Goal: Task Accomplishment & Management: Complete application form

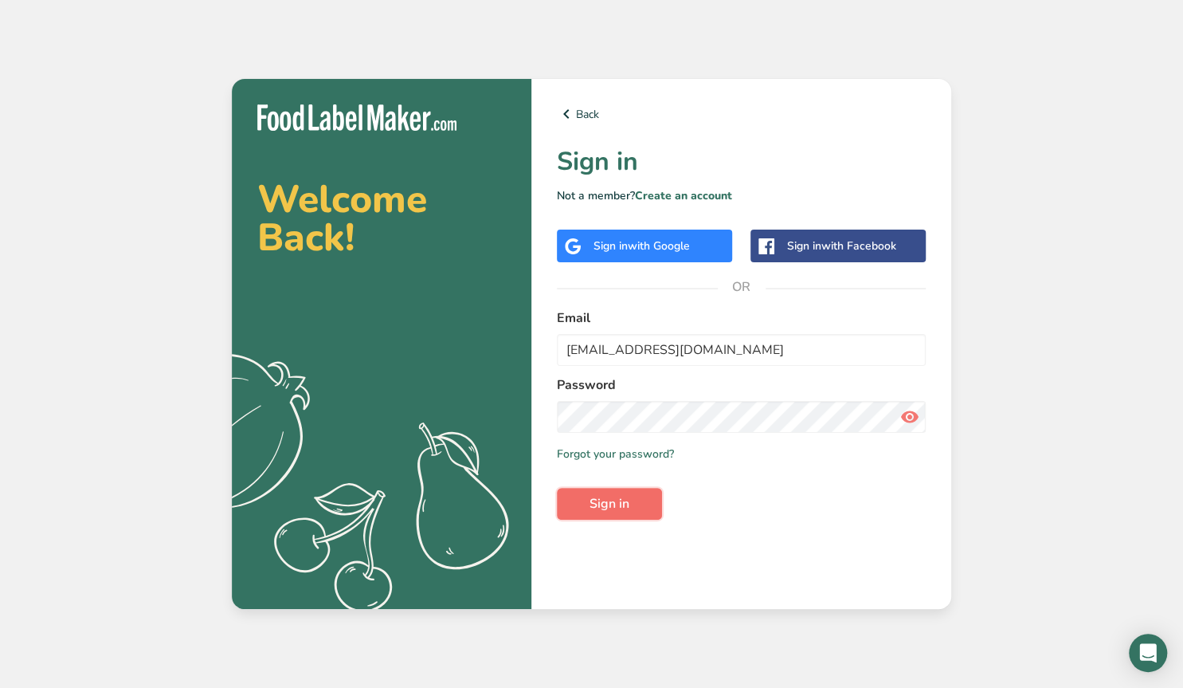
click at [613, 503] on span "Sign in" at bounding box center [610, 503] width 40 height 19
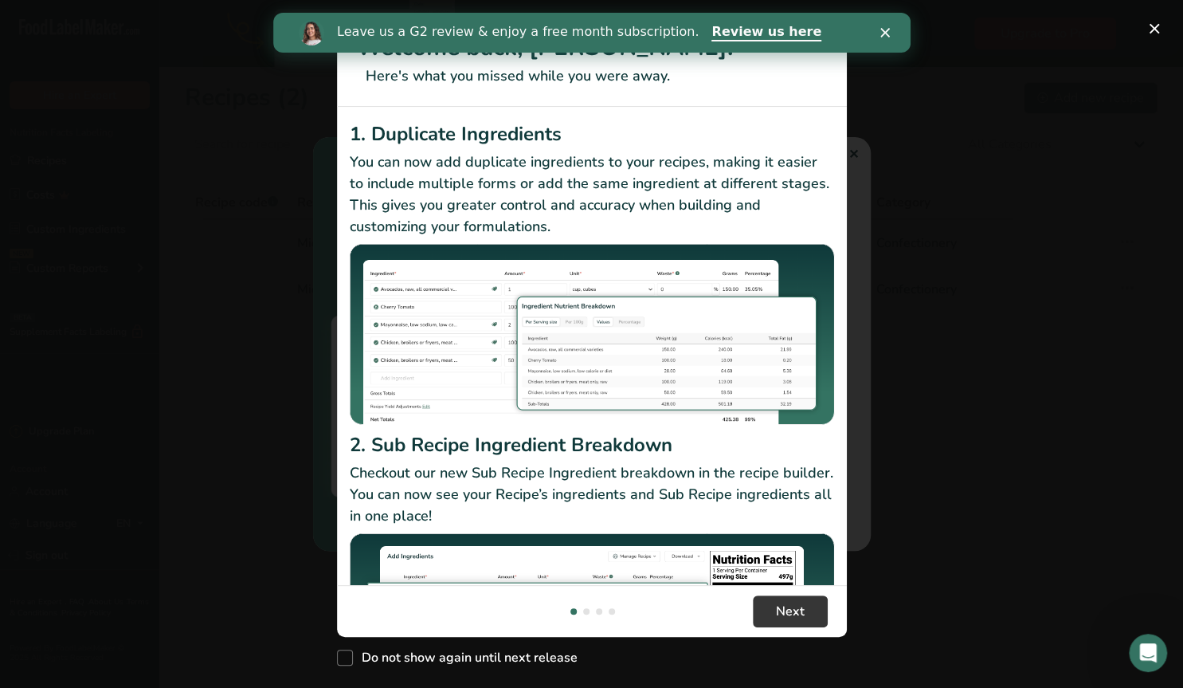
click at [887, 29] on icon "Close" at bounding box center [885, 33] width 10 height 10
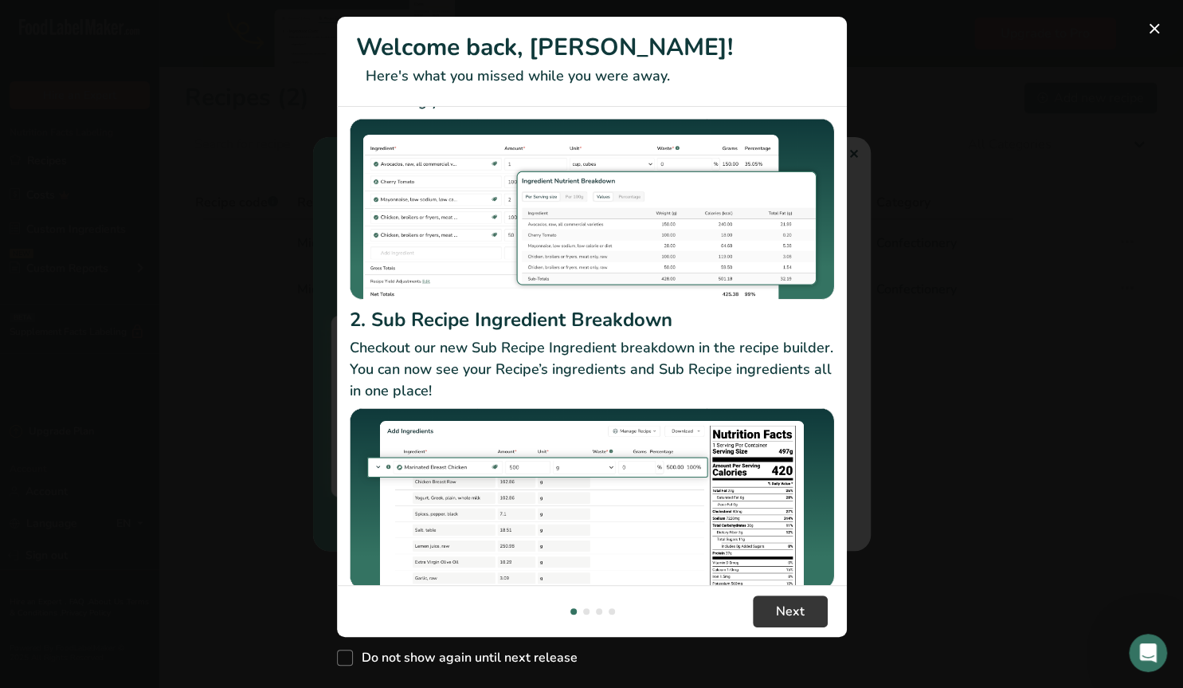
scroll to position [146, 0]
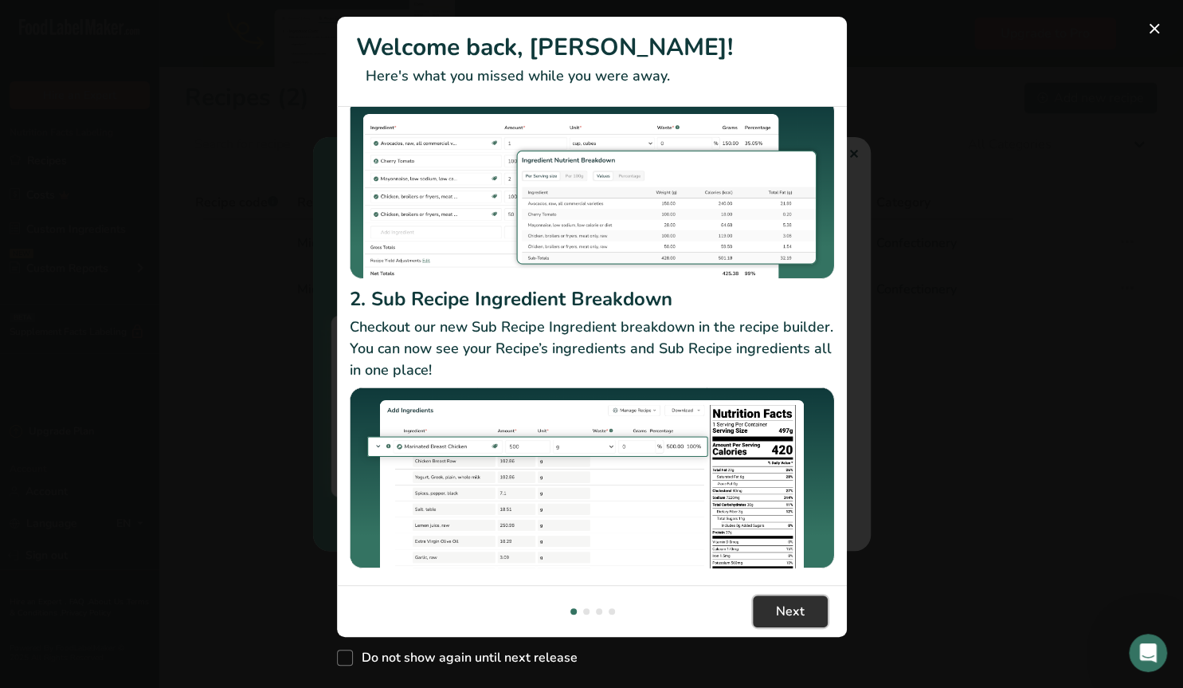
click at [793, 611] on span "Next" at bounding box center [790, 610] width 29 height 19
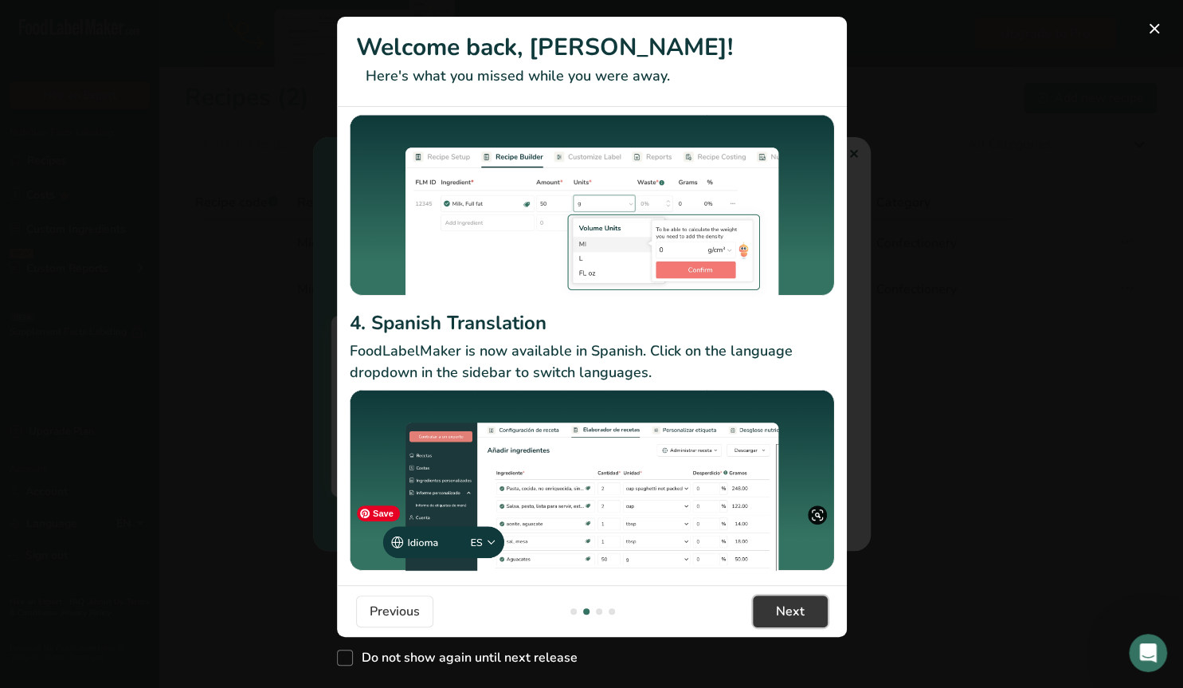
scroll to position [110, 0]
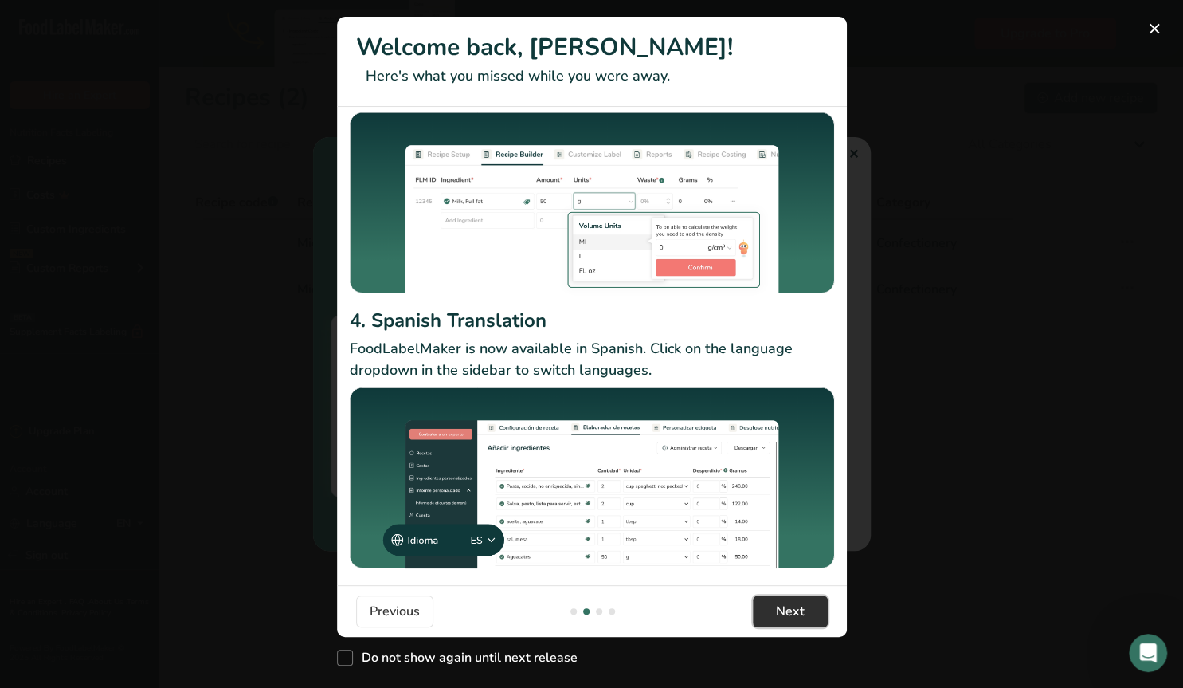
click at [793, 609] on span "Next" at bounding box center [790, 610] width 29 height 19
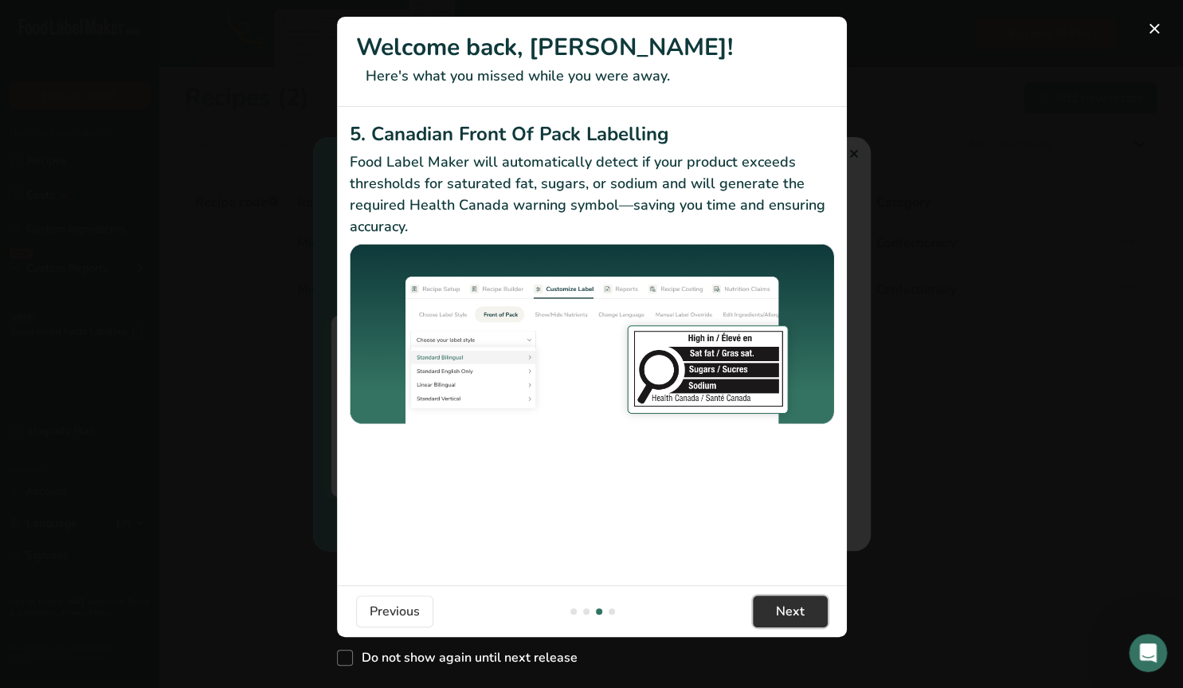
click at [791, 613] on span "Next" at bounding box center [790, 610] width 29 height 19
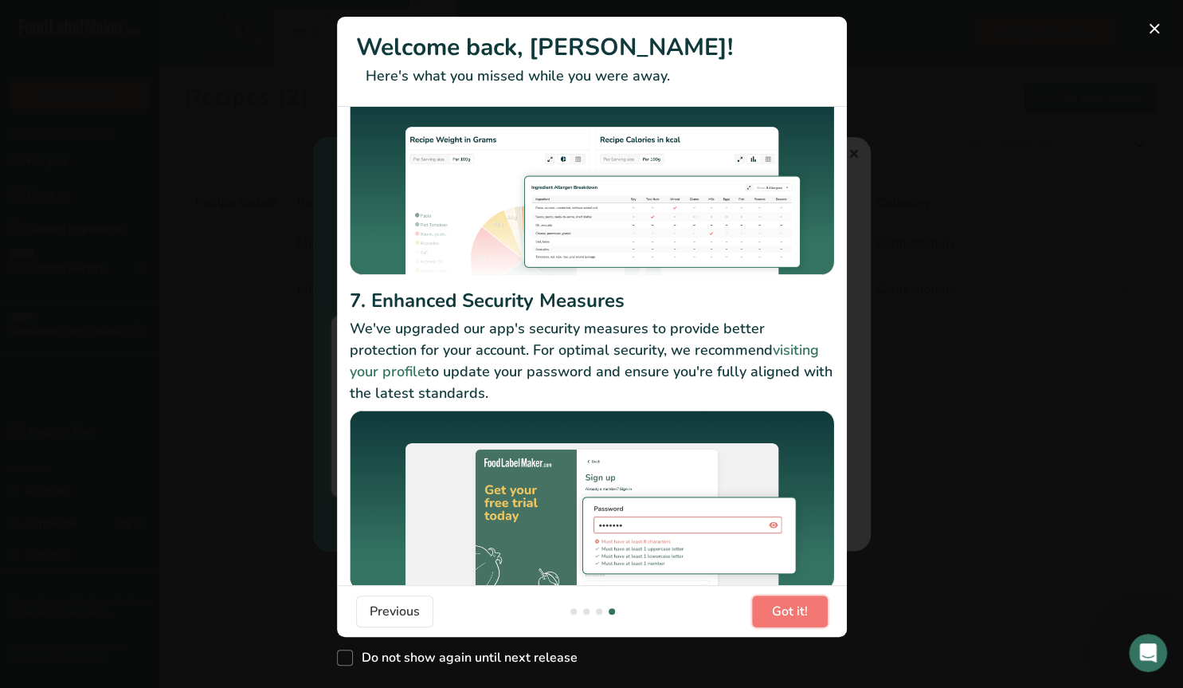
scroll to position [130, 0]
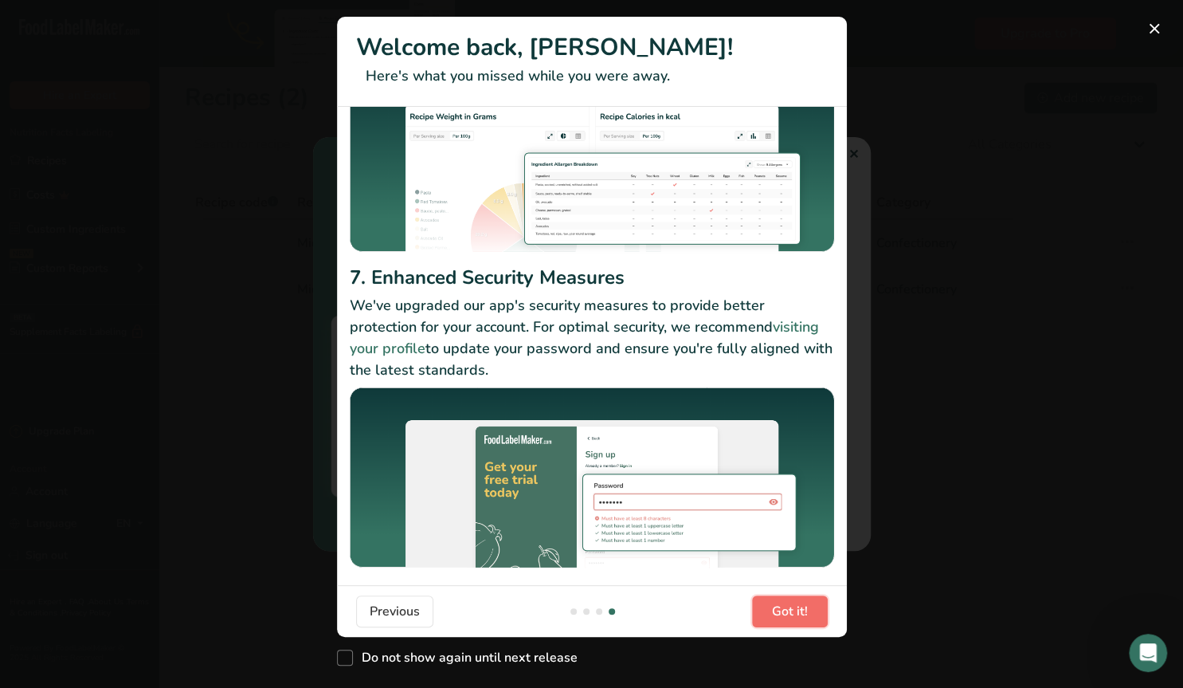
click at [785, 609] on span "Got it!" at bounding box center [790, 610] width 36 height 19
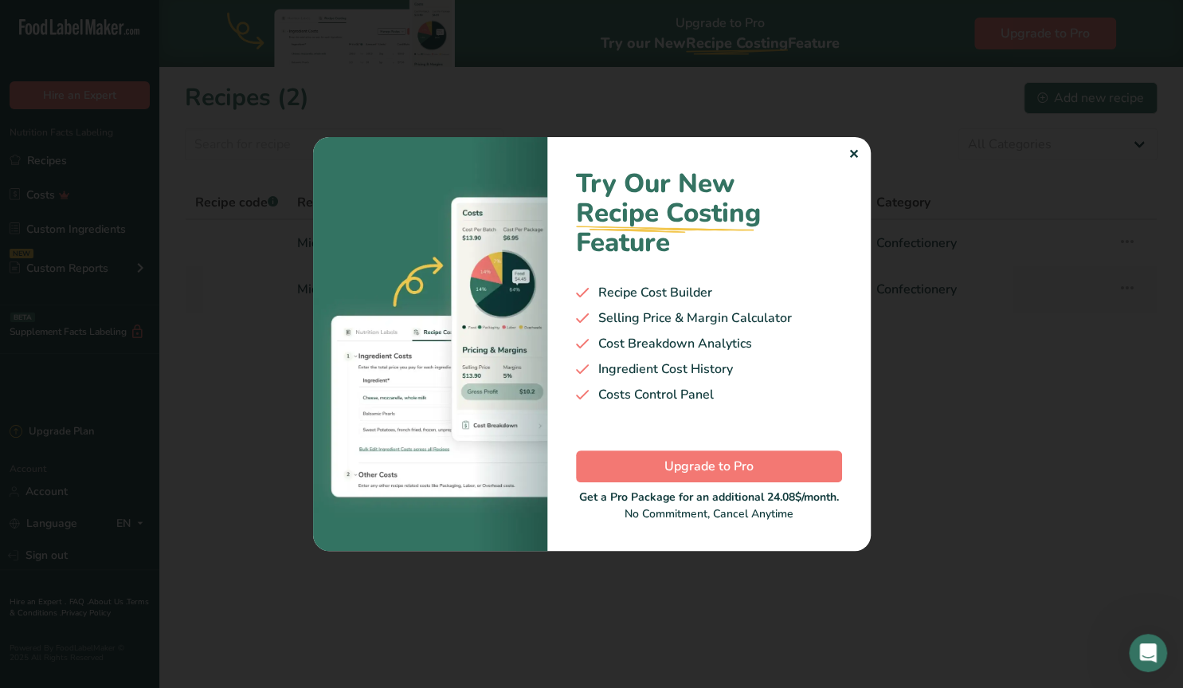
scroll to position [0, 1530]
click at [852, 153] on div "✕" at bounding box center [853, 154] width 10 height 19
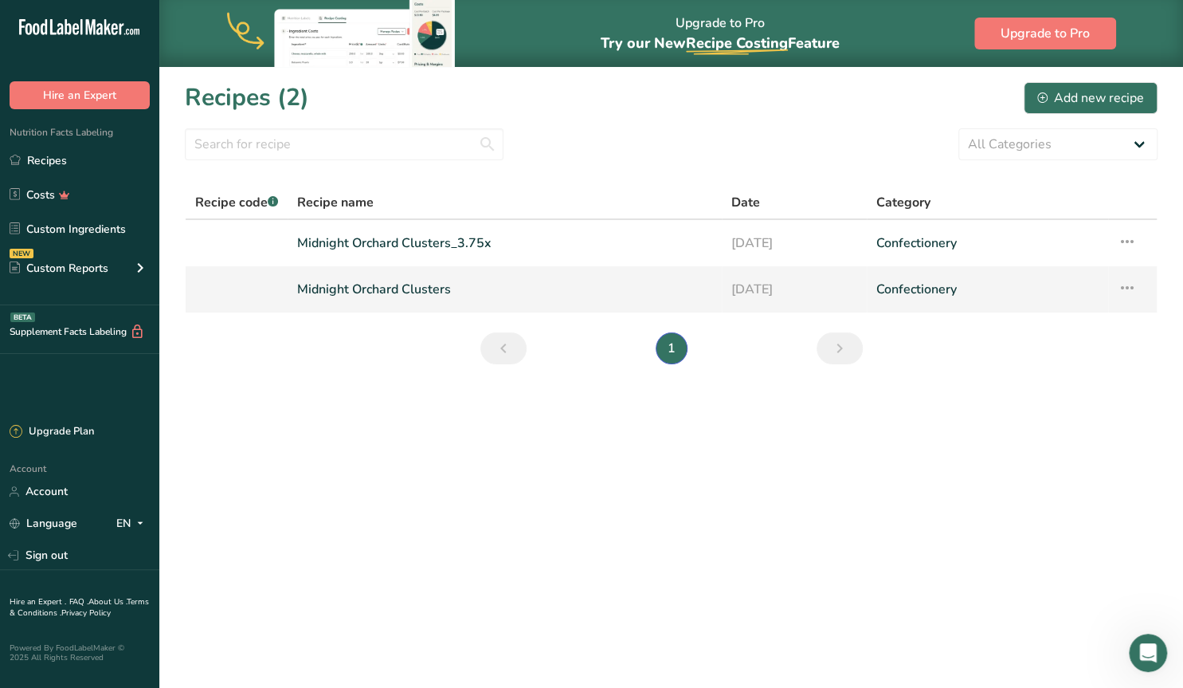
click at [418, 294] on link "Midnight Orchard Clusters" at bounding box center [504, 288] width 415 height 33
click at [401, 241] on link "Midnight Orchard Clusters_3.75x" at bounding box center [504, 242] width 415 height 33
click at [1131, 243] on icon at bounding box center [1127, 241] width 19 height 29
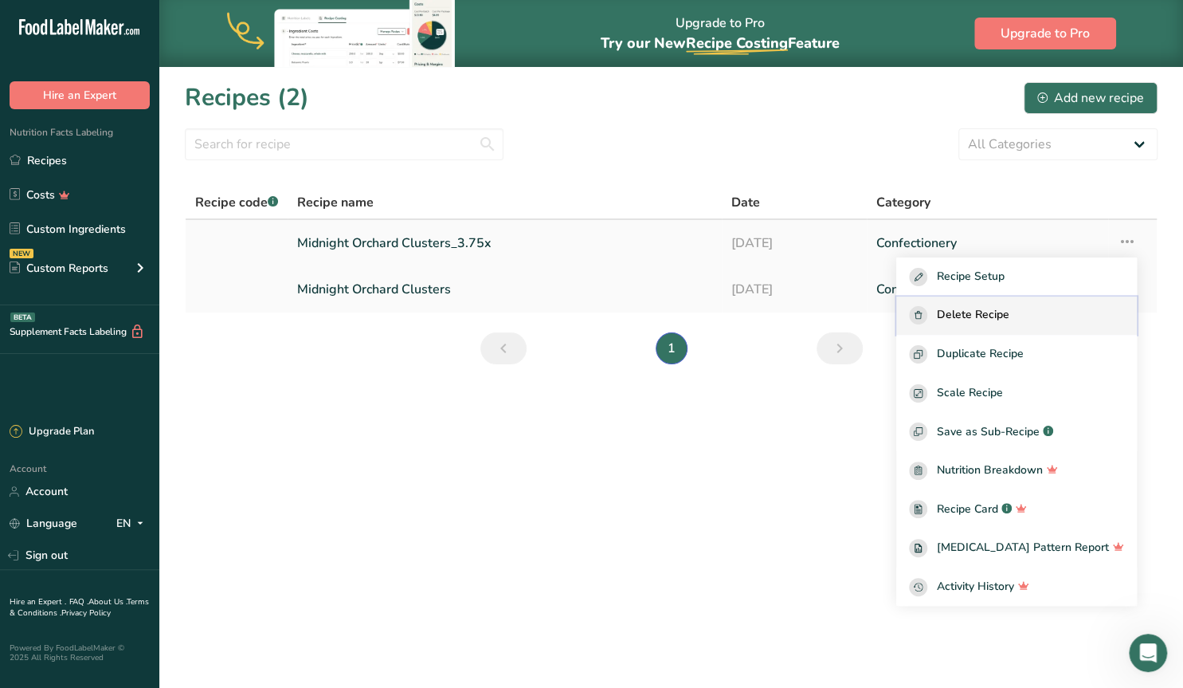
click at [998, 311] on span "Delete Recipe" at bounding box center [973, 315] width 72 height 18
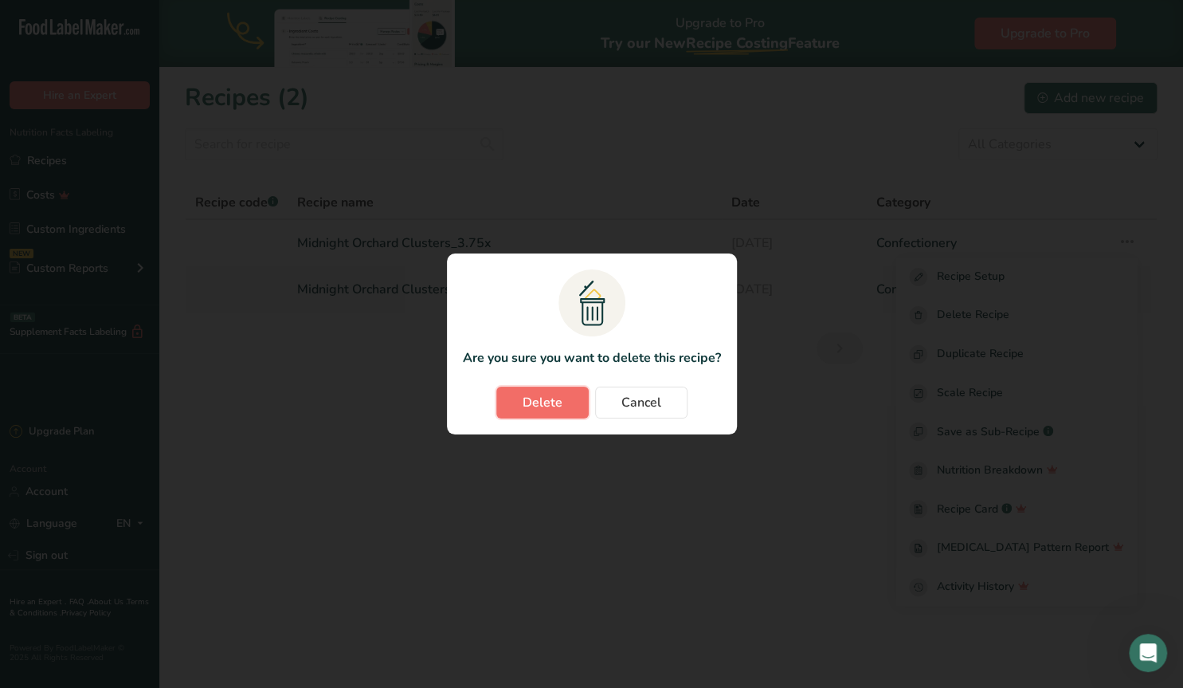
click at [545, 401] on span "Delete" at bounding box center [543, 402] width 40 height 19
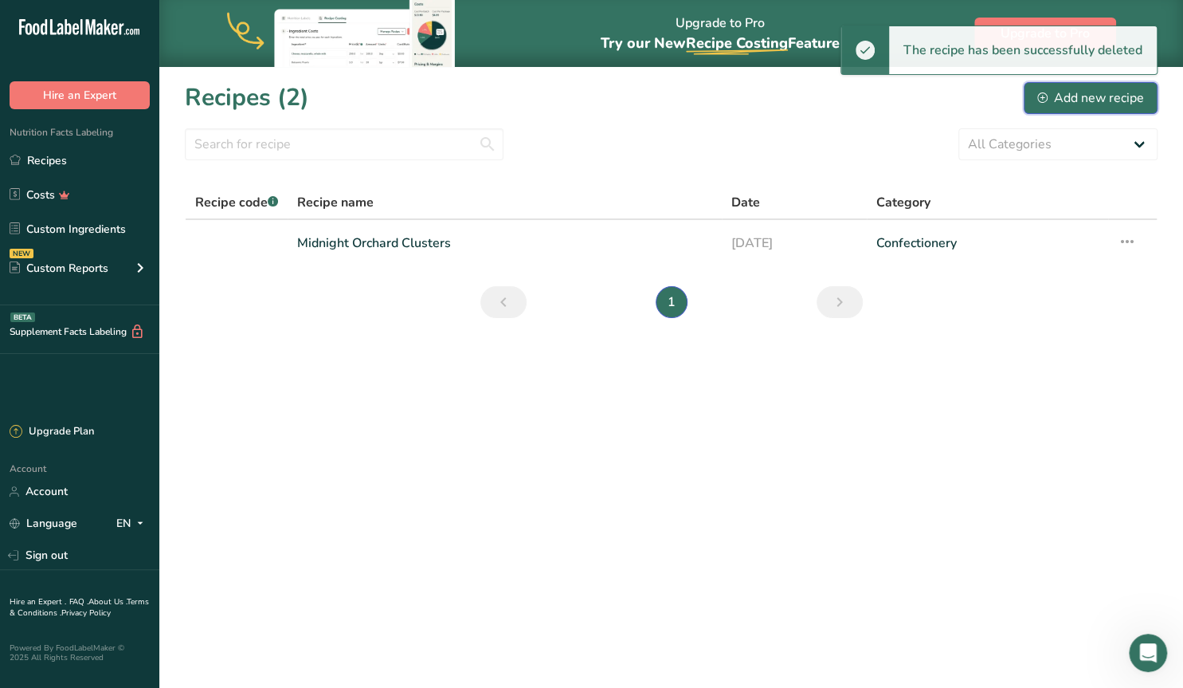
click at [1105, 96] on div "Add new recipe" at bounding box center [1090, 97] width 107 height 19
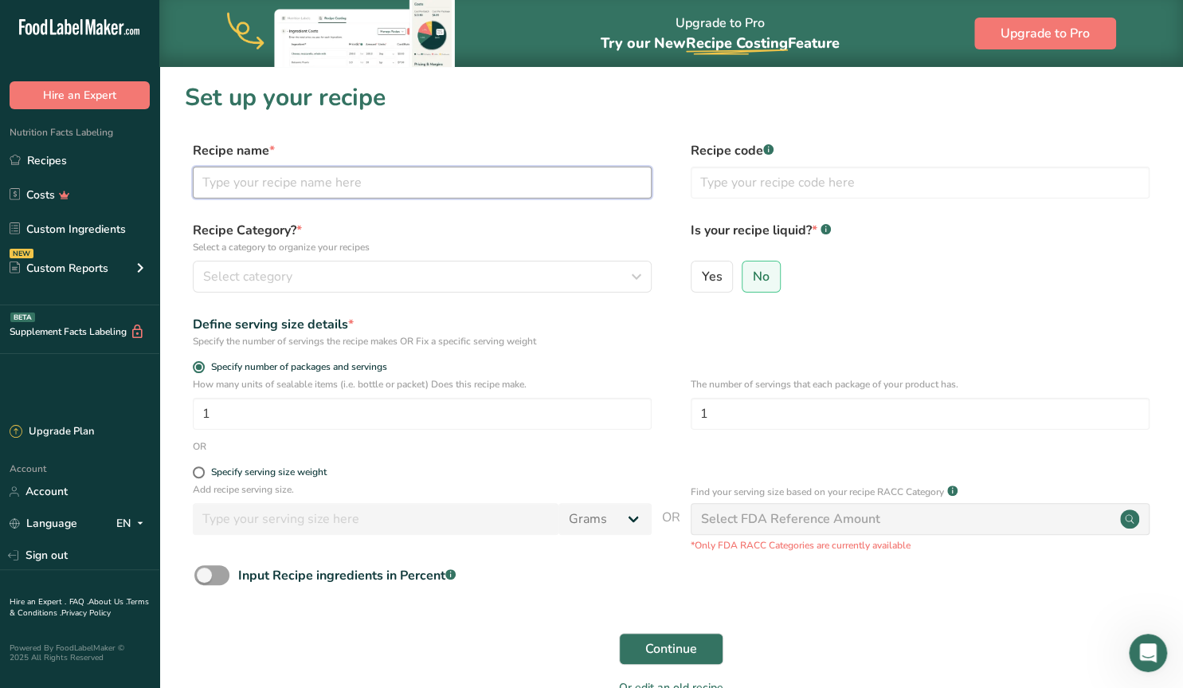
click at [232, 189] on input "text" at bounding box center [422, 183] width 459 height 32
type input "Gold Rush Clusters"
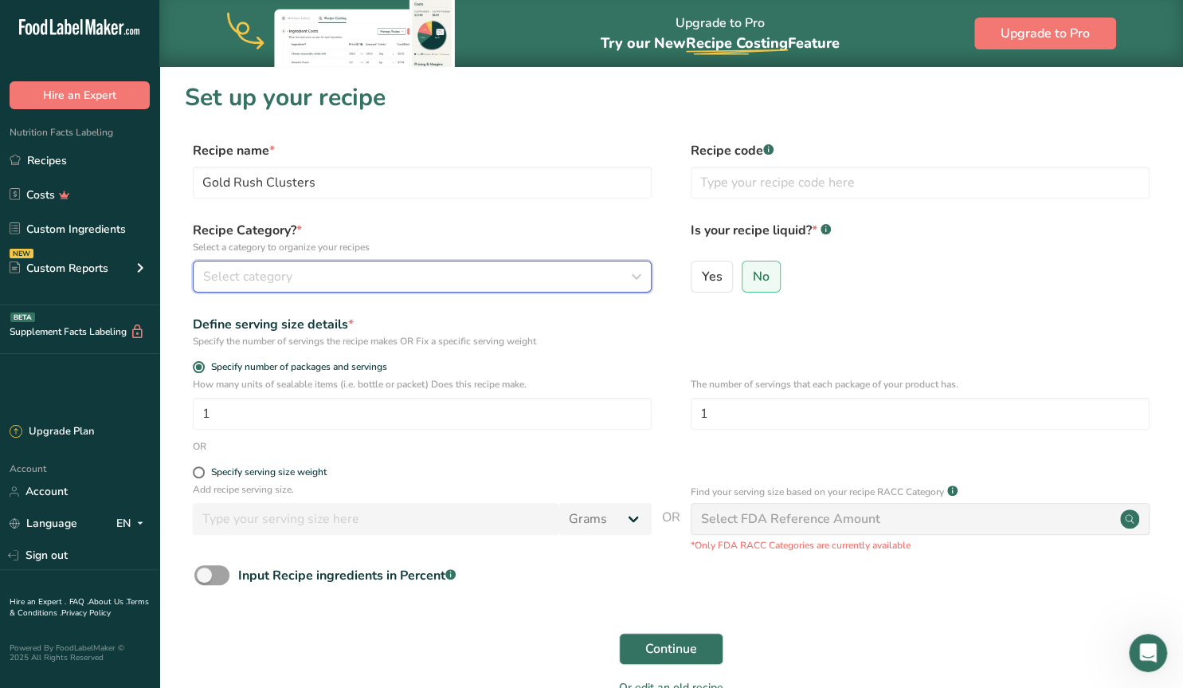
click at [284, 272] on span "Select category" at bounding box center [247, 276] width 89 height 19
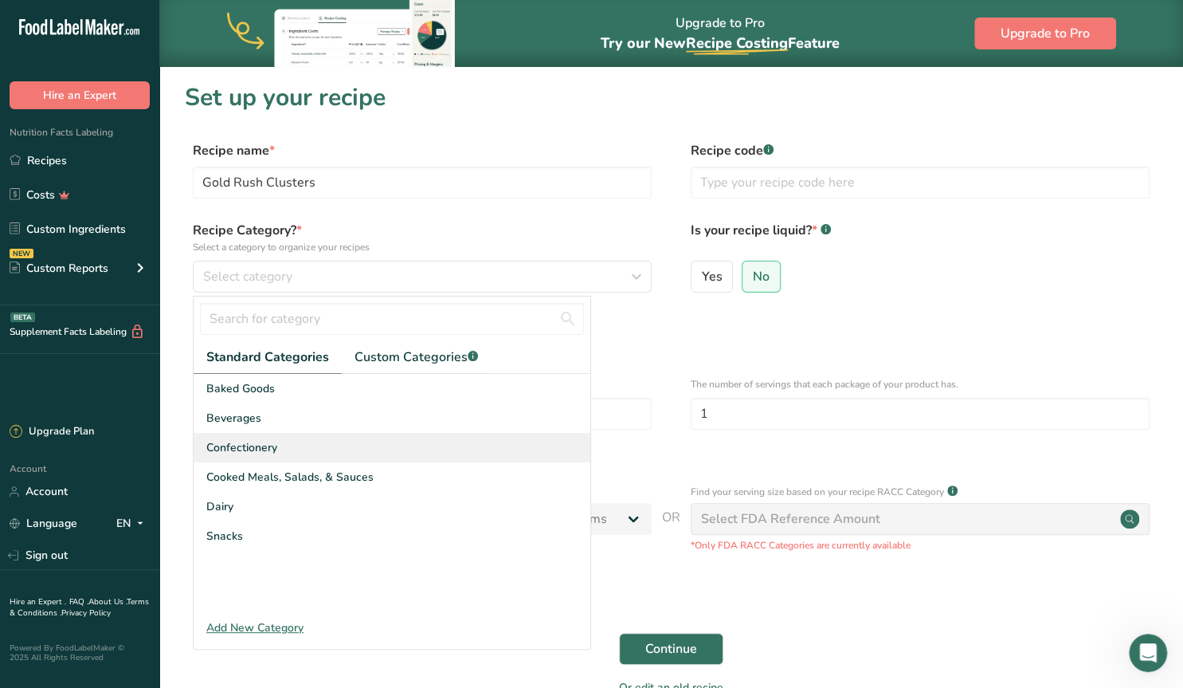
click at [237, 440] on span "Confectionery" at bounding box center [241, 447] width 71 height 17
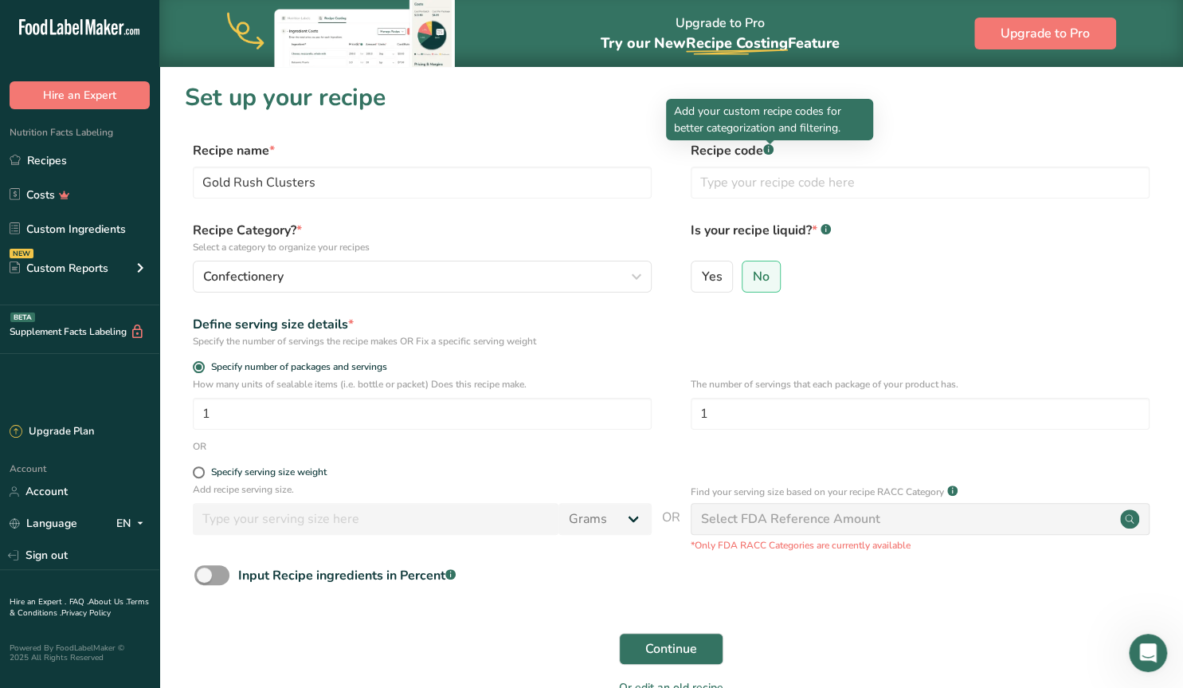
click at [770, 148] on body ".a-20{fill:#fff;} Hire an Expert Nutrition Facts Labeling Recipes Costs Custom …" at bounding box center [591, 391] width 1183 height 782
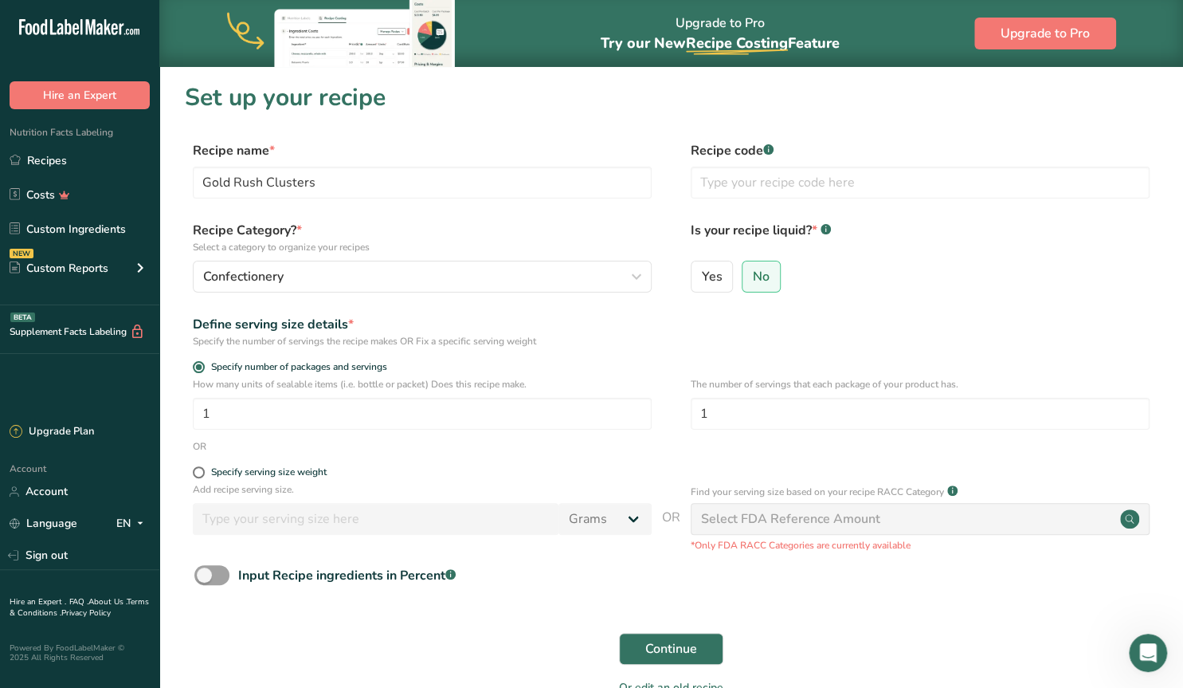
click at [770, 148] on rect at bounding box center [768, 149] width 10 height 10
click at [202, 573] on span at bounding box center [211, 575] width 35 height 20
click at [202, 573] on input "Input Recipe ingredients in Percent .a-a{fill:#347362;}.b-a{fill:#fff;}" at bounding box center [199, 575] width 10 height 10
checkbox input "true"
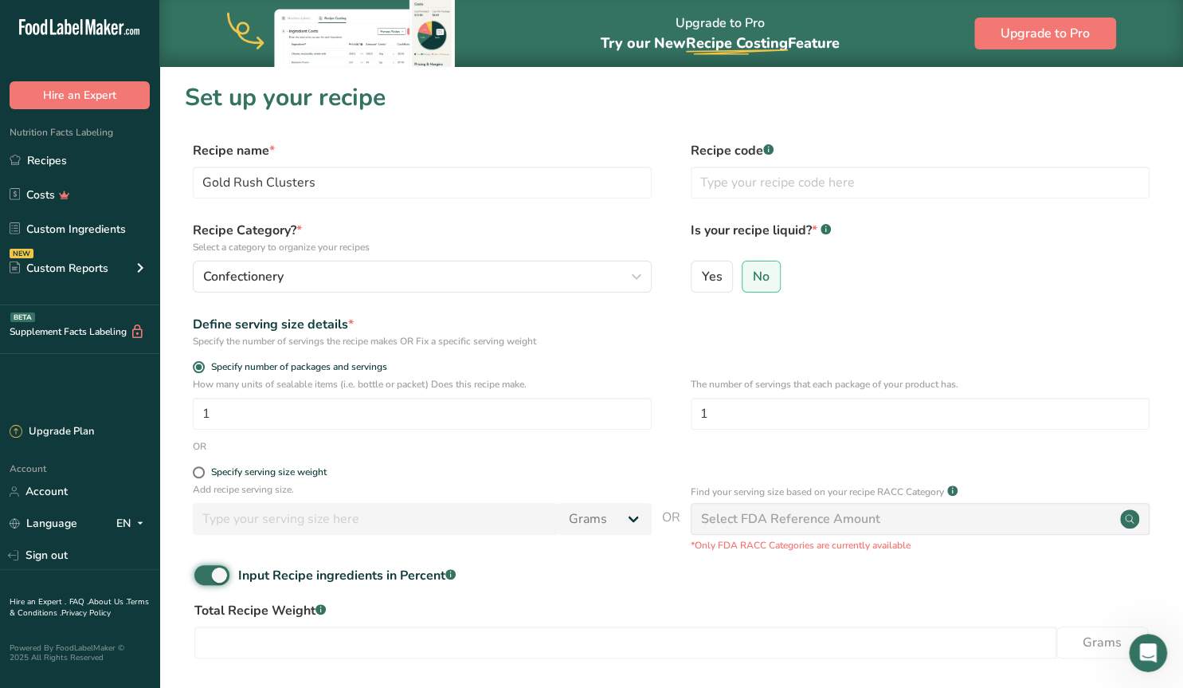
scroll to position [164, 0]
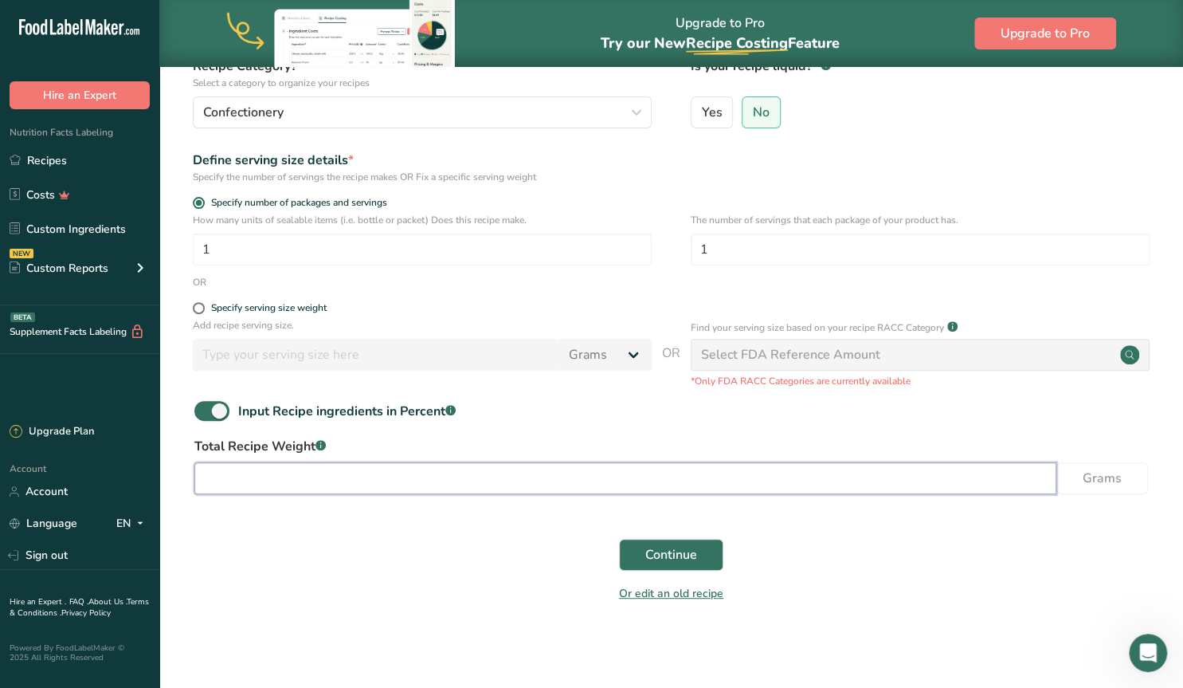
click at [299, 475] on input "number" at bounding box center [625, 478] width 862 height 32
type input "120"
click at [202, 308] on span at bounding box center [199, 308] width 12 height 12
click at [202, 308] on input "Specify serving size weight" at bounding box center [198, 308] width 10 height 10
radio input "true"
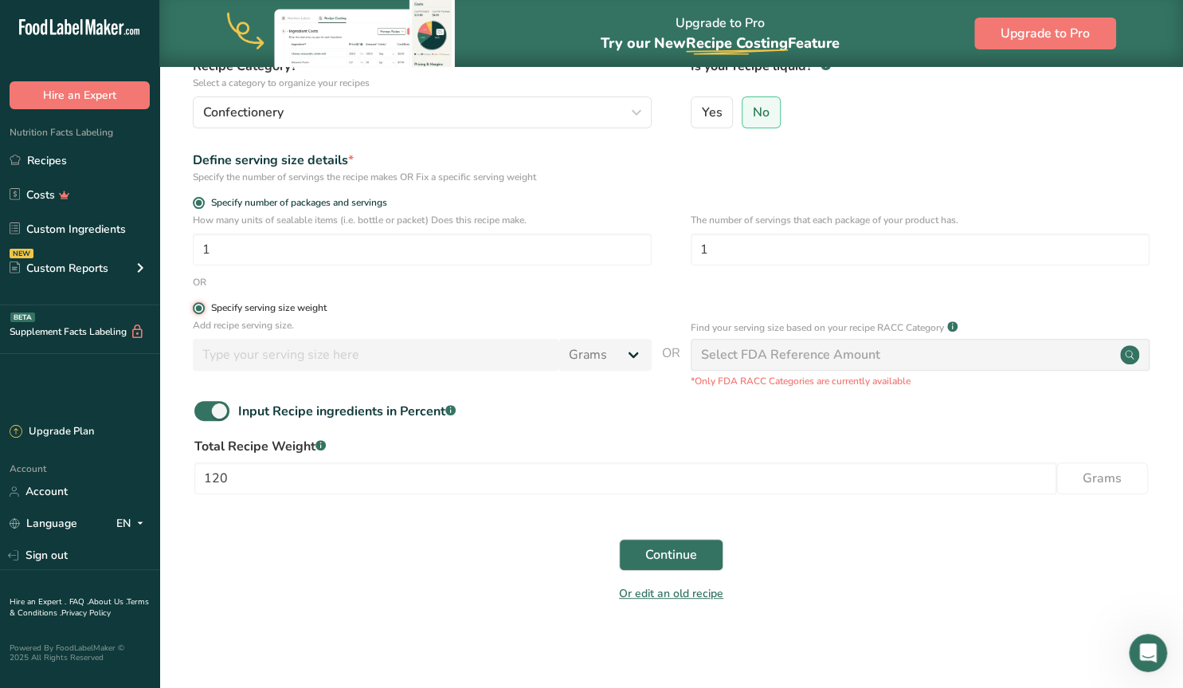
radio input "false"
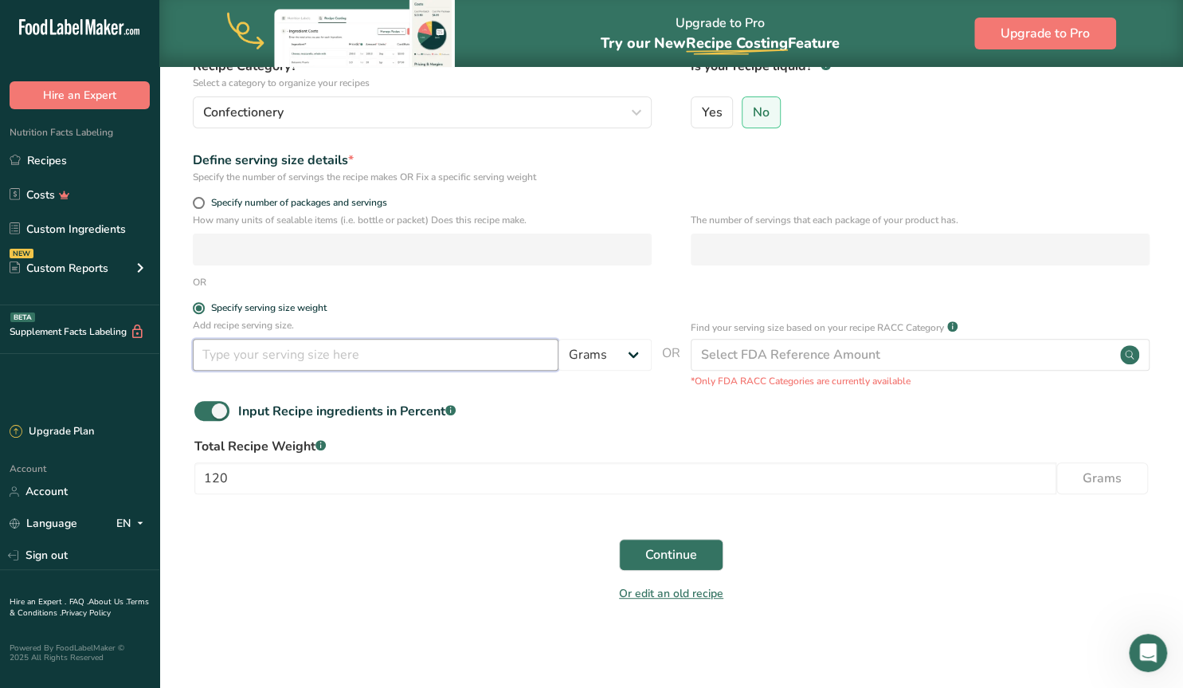
click at [418, 359] on input "number" at bounding box center [376, 355] width 366 height 32
type input "40"
click at [689, 545] on span "Continue" at bounding box center [671, 554] width 52 height 19
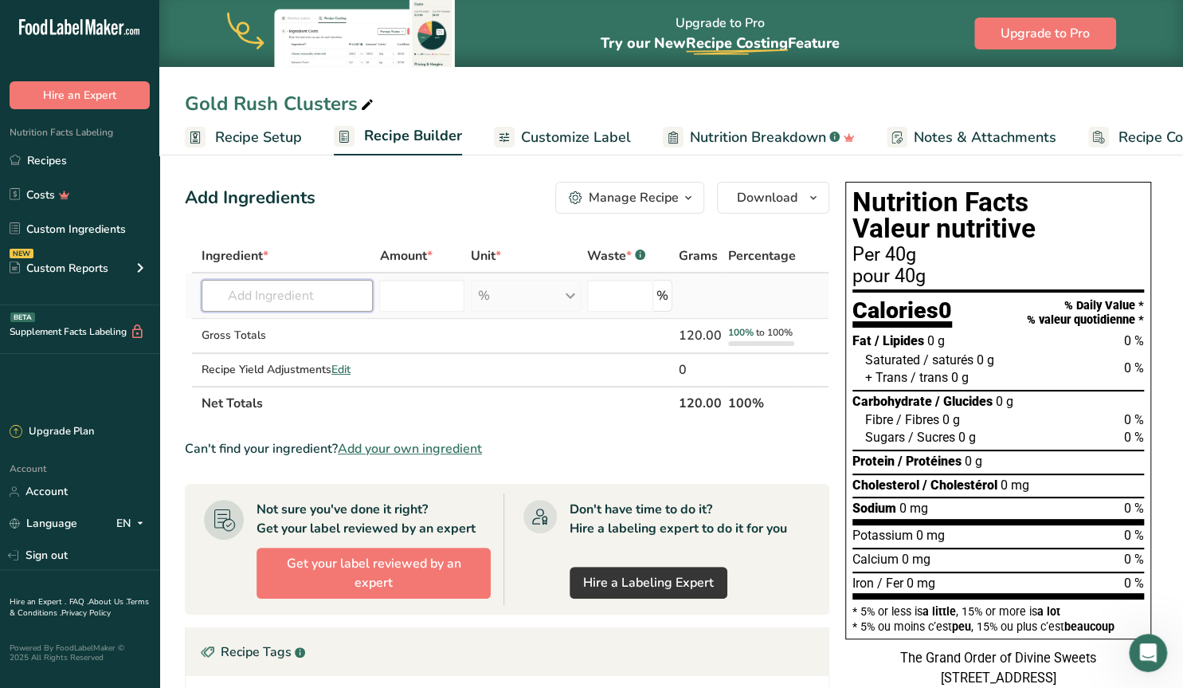
click at [276, 298] on input "text" at bounding box center [287, 296] width 171 height 32
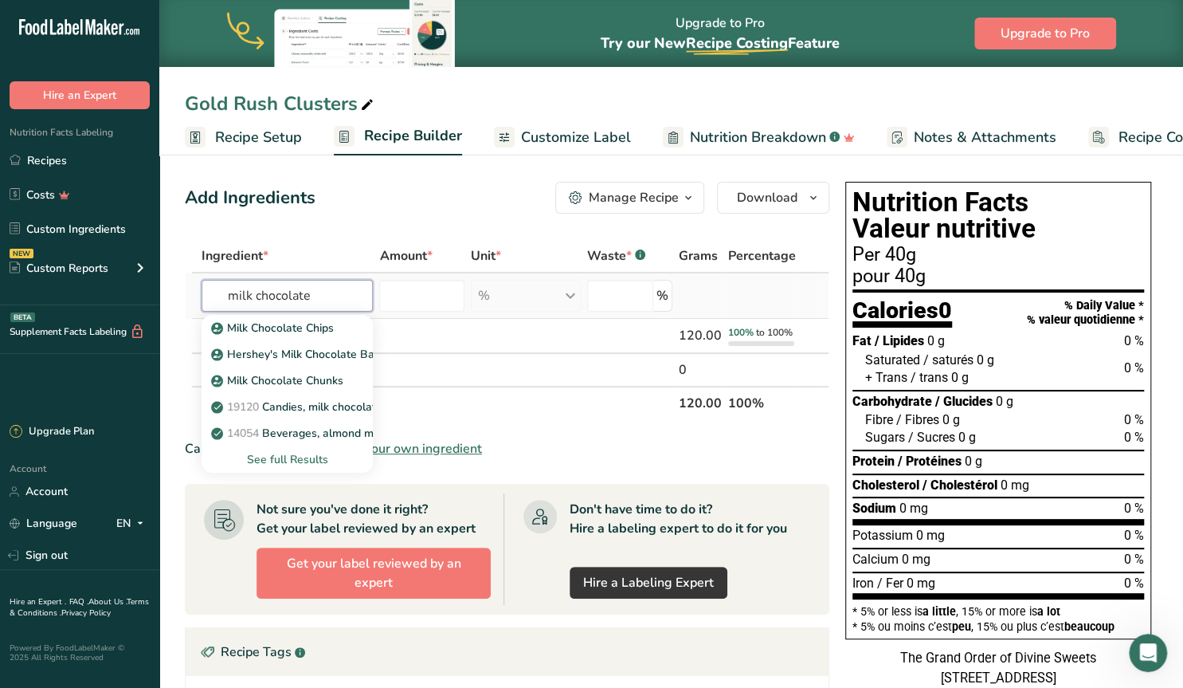
type input "milk chocolate"
click at [273, 454] on div "See full Results" at bounding box center [287, 459] width 146 height 17
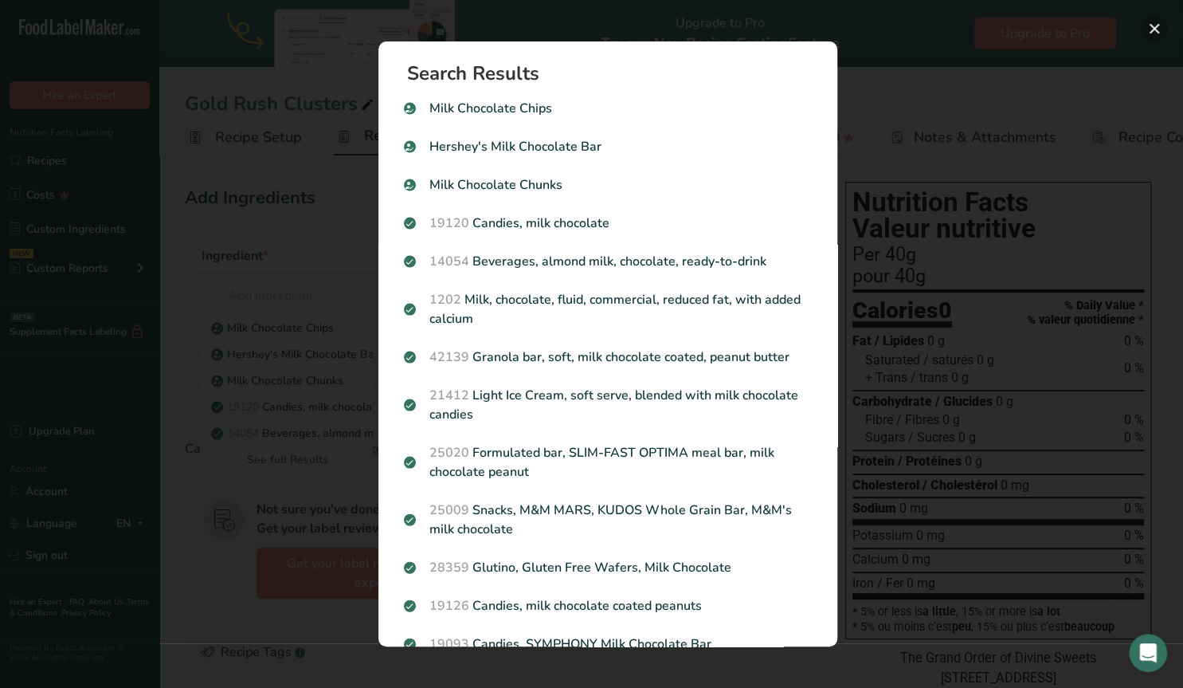
click at [1154, 27] on button "Search results modal" at bounding box center [1154, 28] width 25 height 25
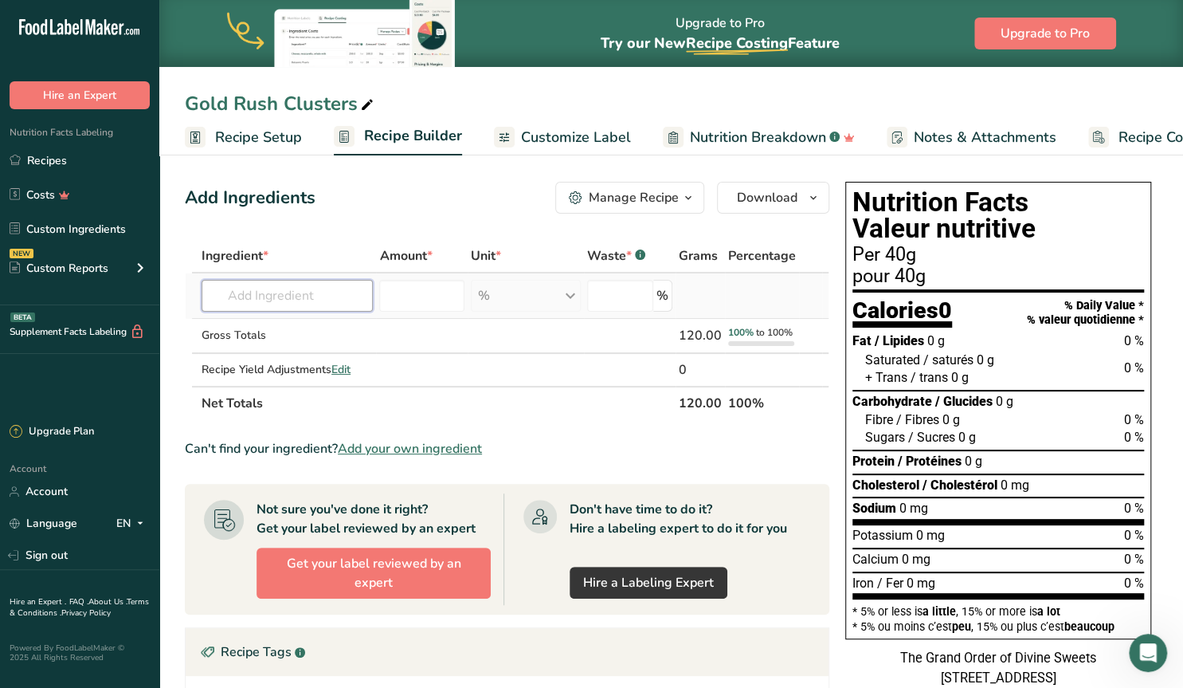
click at [306, 296] on input "text" at bounding box center [287, 296] width 171 height 32
type input "c"
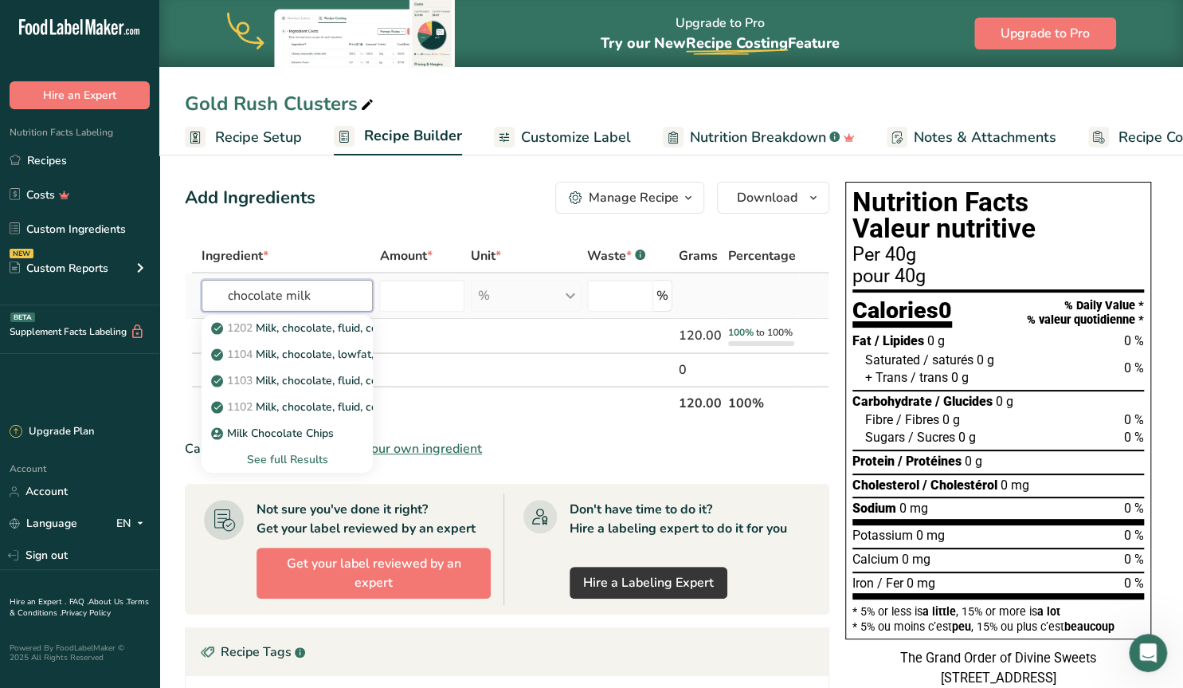
type input "chocolate milk"
click at [291, 462] on div "See full Results" at bounding box center [287, 459] width 146 height 17
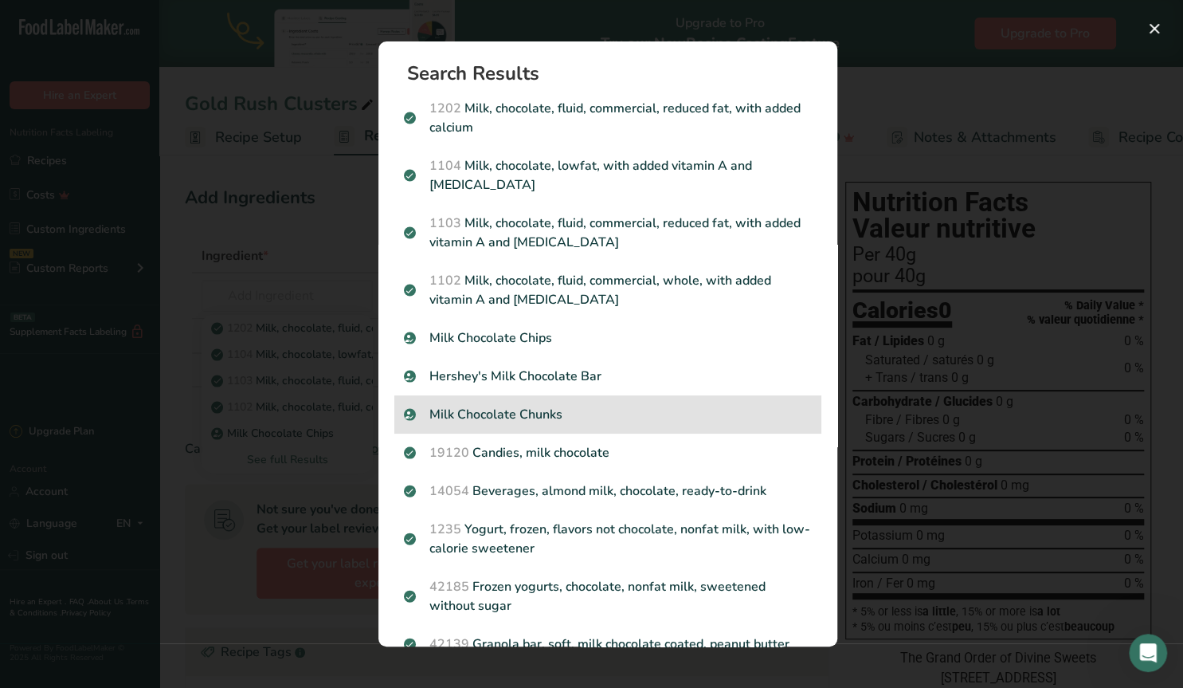
click at [548, 416] on p "Milk Chocolate Chunks" at bounding box center [608, 414] width 408 height 19
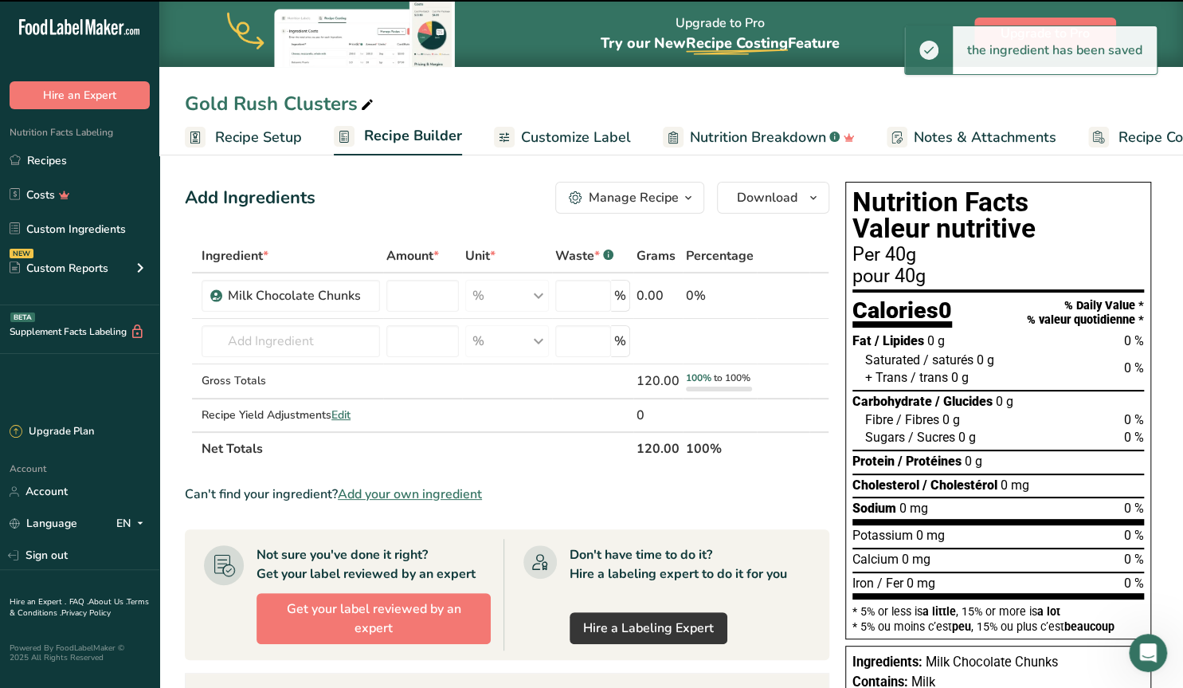
type input "0"
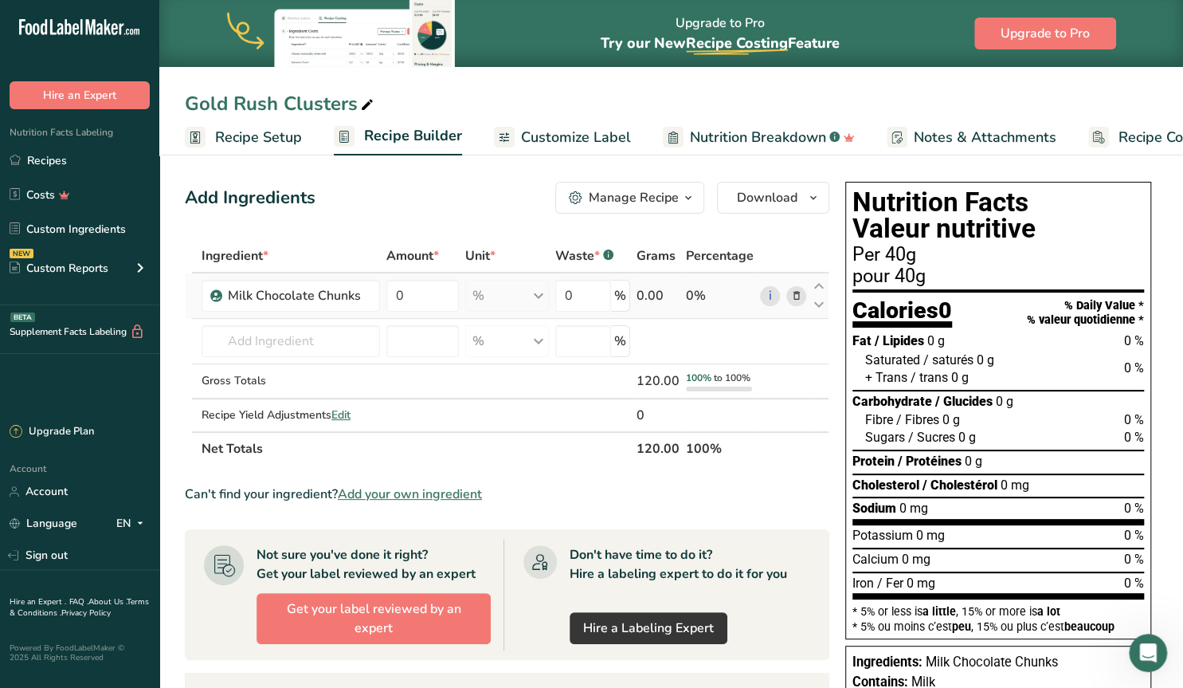
click at [652, 296] on div "0.00" at bounding box center [658, 295] width 43 height 19
click at [665, 292] on div "0.00" at bounding box center [658, 295] width 43 height 19
click at [295, 178] on div "Add Ingredients Manage Recipe Delete Recipe Duplicate Recipe Scale Recipe Save …" at bounding box center [512, 598] width 654 height 847
click at [305, 299] on div "Milk Chocolate Chunks" at bounding box center [299, 295] width 143 height 19
click at [801, 296] on icon at bounding box center [795, 296] width 11 height 17
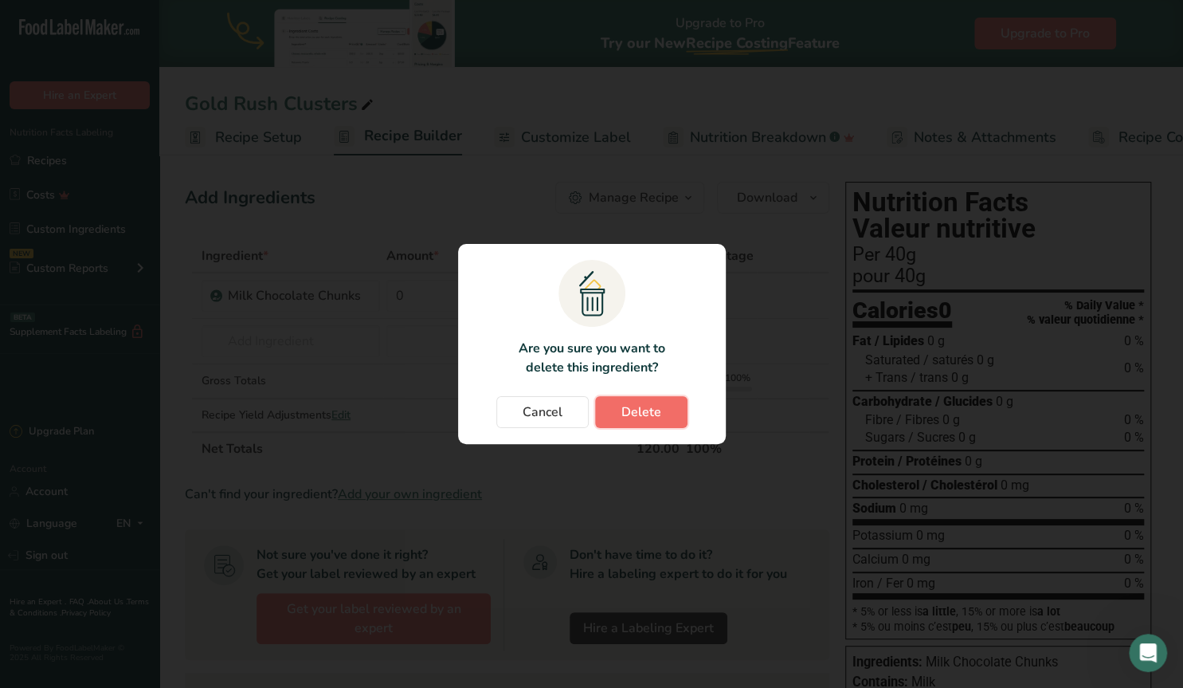
click at [633, 410] on span "Delete" at bounding box center [641, 411] width 40 height 19
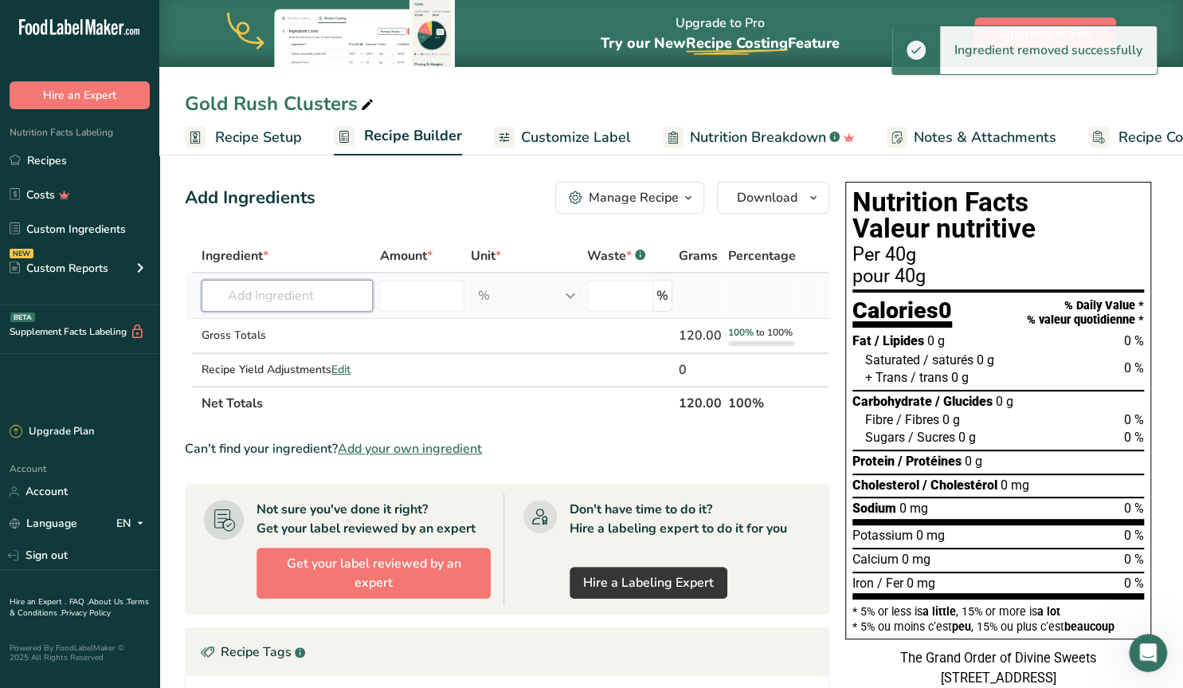
click at [272, 294] on input "text" at bounding box center [287, 296] width 171 height 32
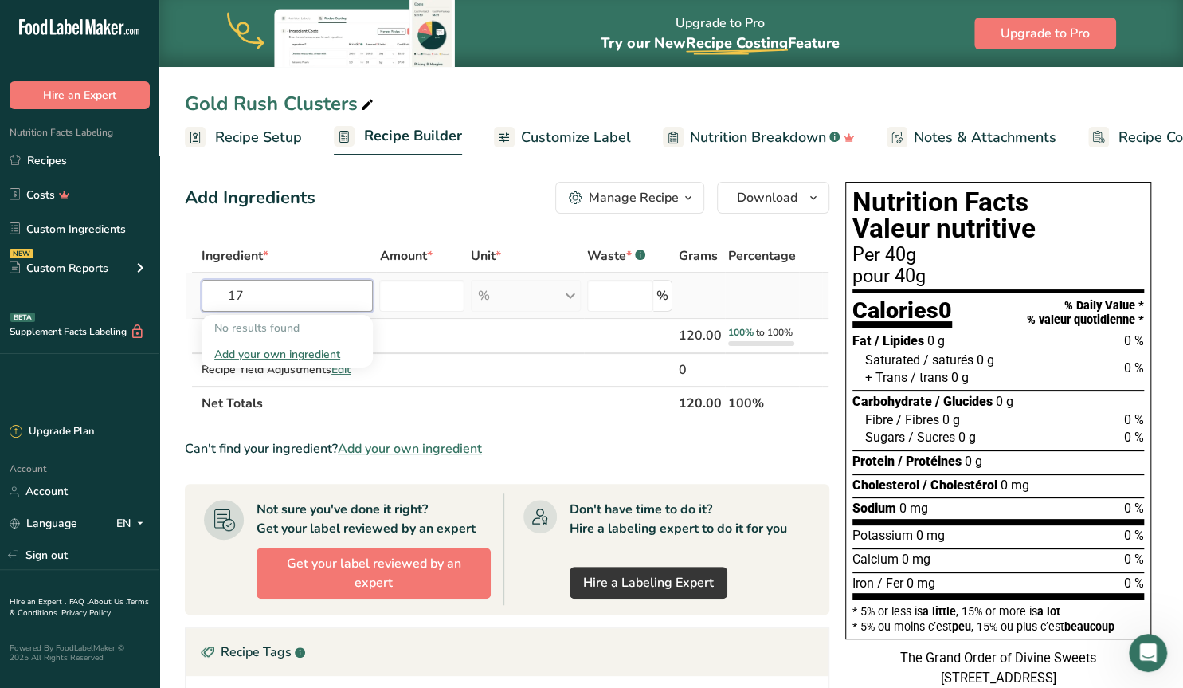
type input "1"
type input "170"
click at [304, 352] on div "Add your own ingredient" at bounding box center [287, 354] width 146 height 17
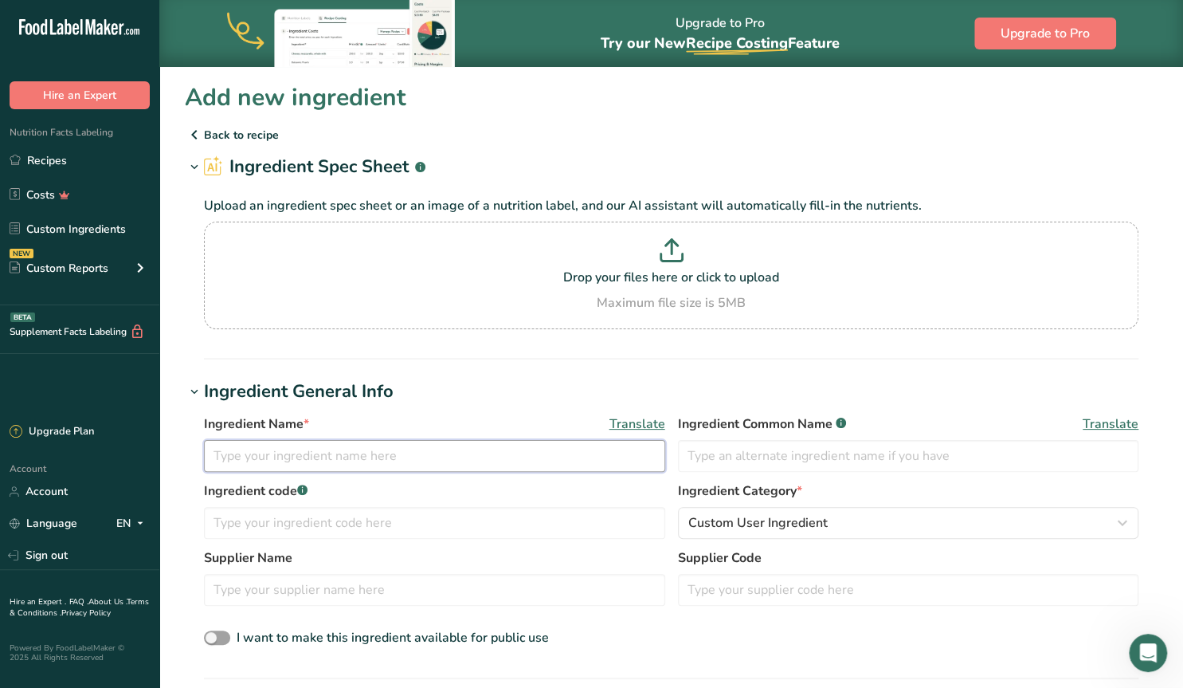
click at [359, 451] on input "text" at bounding box center [434, 456] width 461 height 32
type input "Callebaut Milk Chocolate 823"
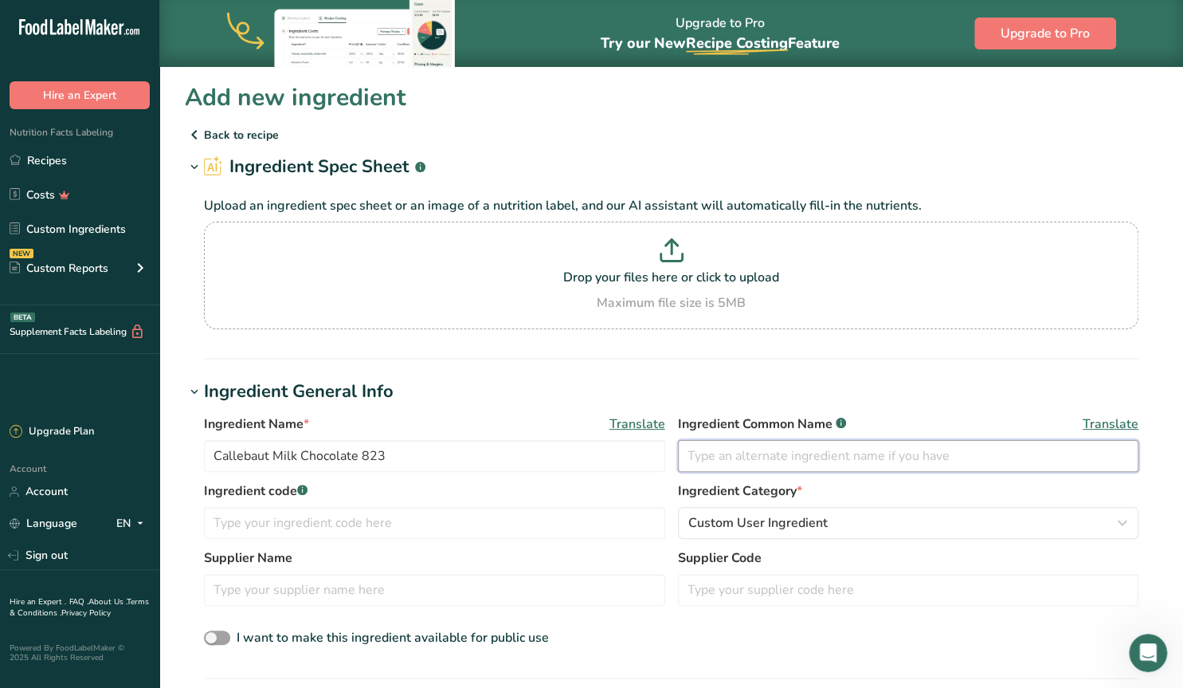
click at [710, 455] on input "text" at bounding box center [908, 456] width 461 height 32
type input "Milk Chocolate"
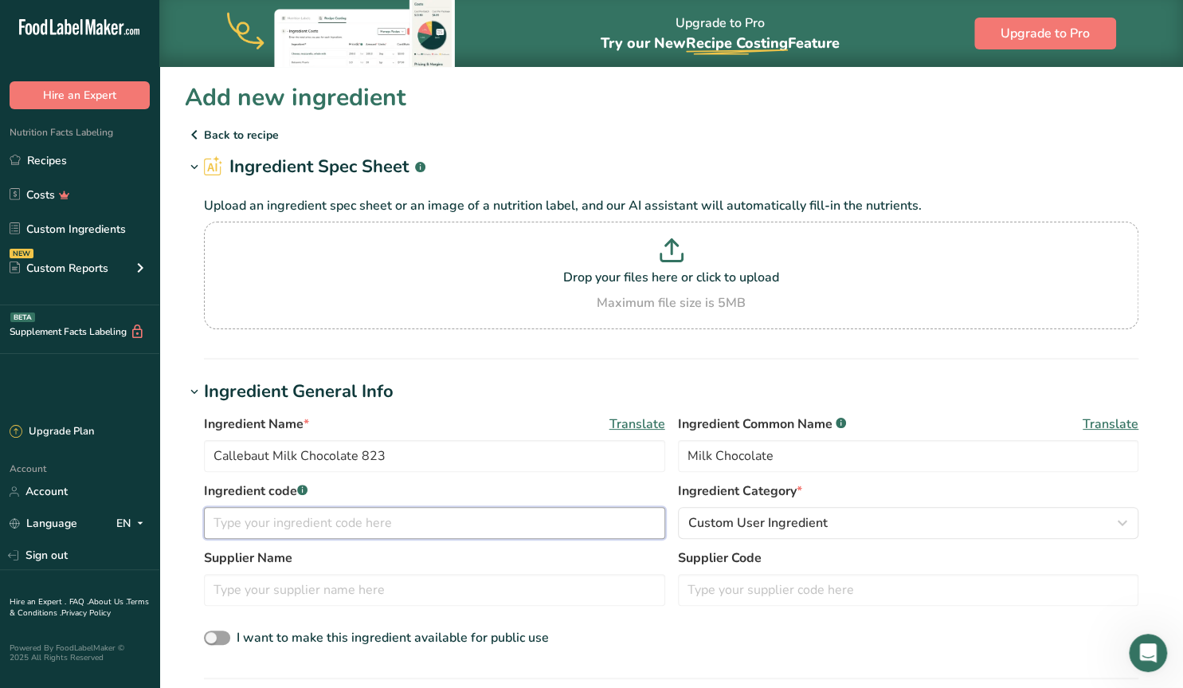
click at [312, 524] on input "text" at bounding box center [434, 523] width 461 height 32
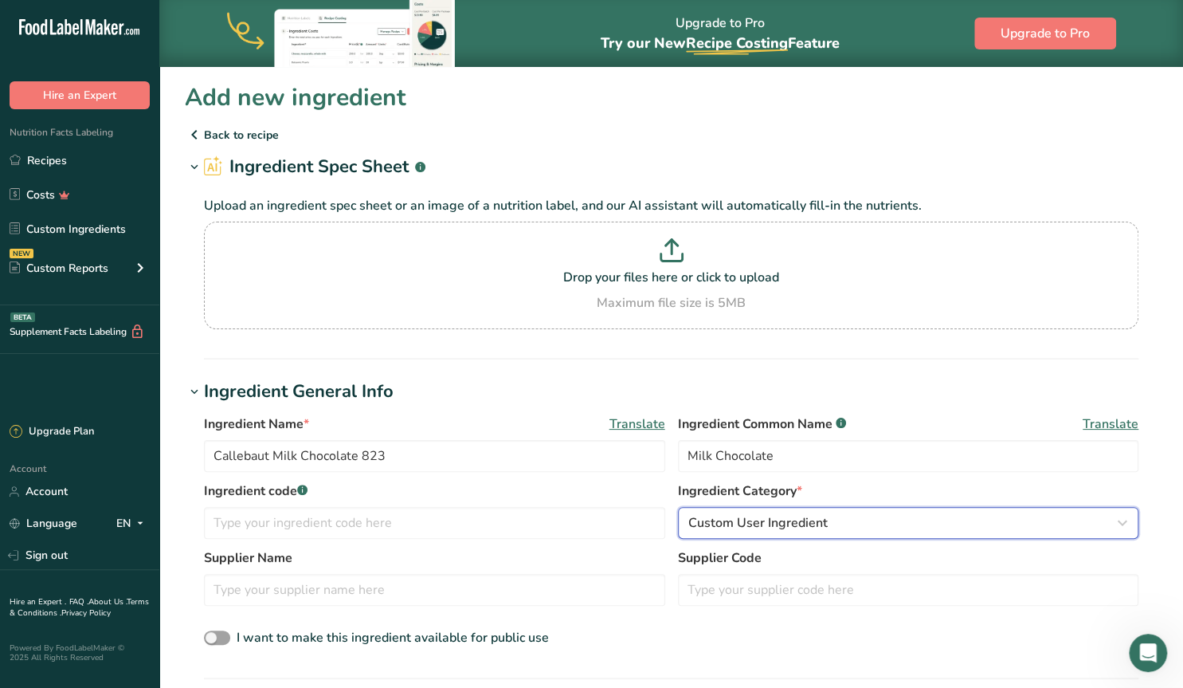
click at [734, 529] on span "Custom User Ingredient" at bounding box center [757, 522] width 139 height 19
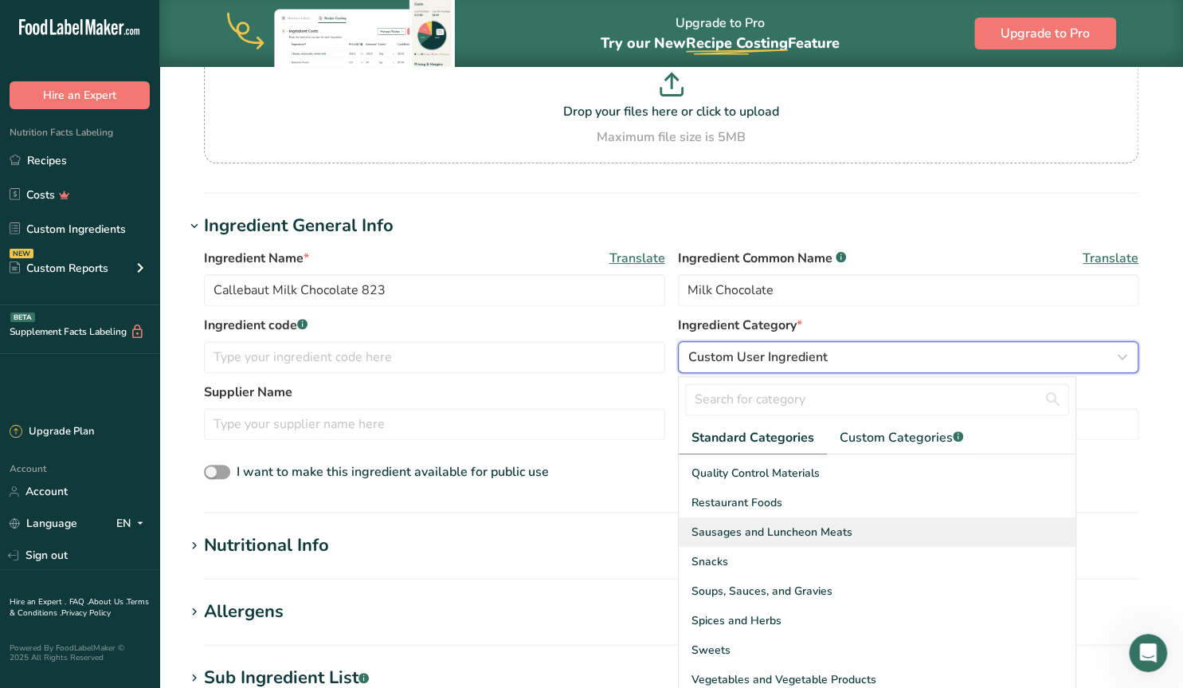
scroll to position [616, 0]
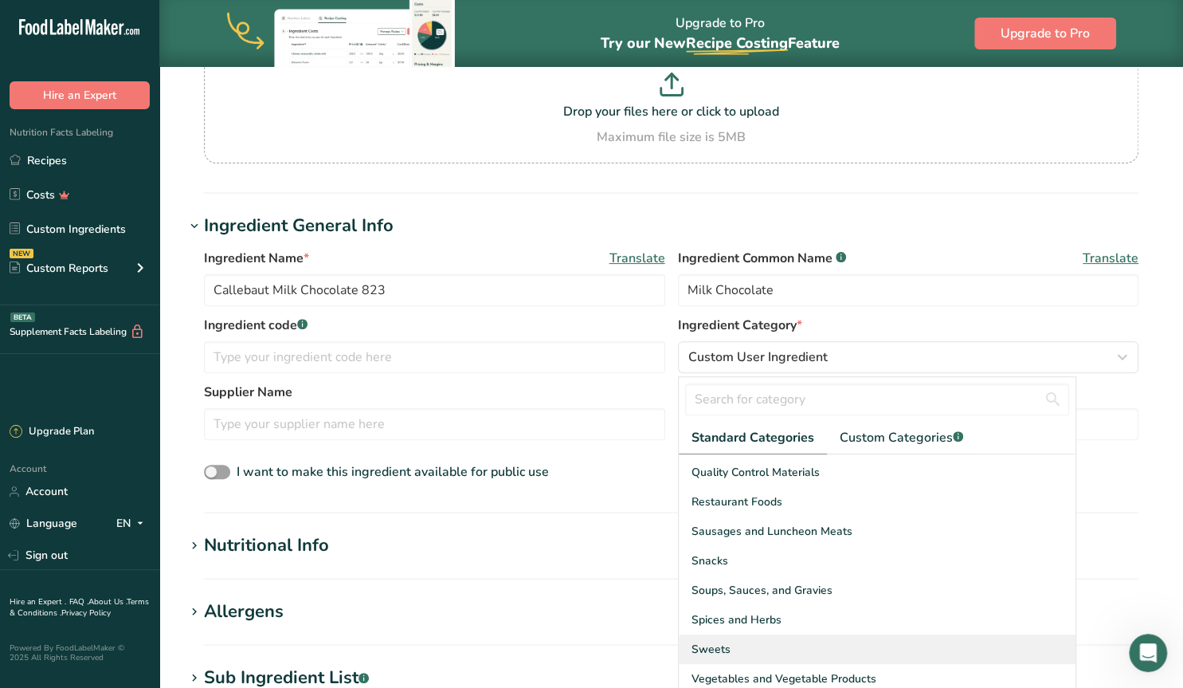
click at [749, 643] on div "Sweets" at bounding box center [877, 648] width 397 height 29
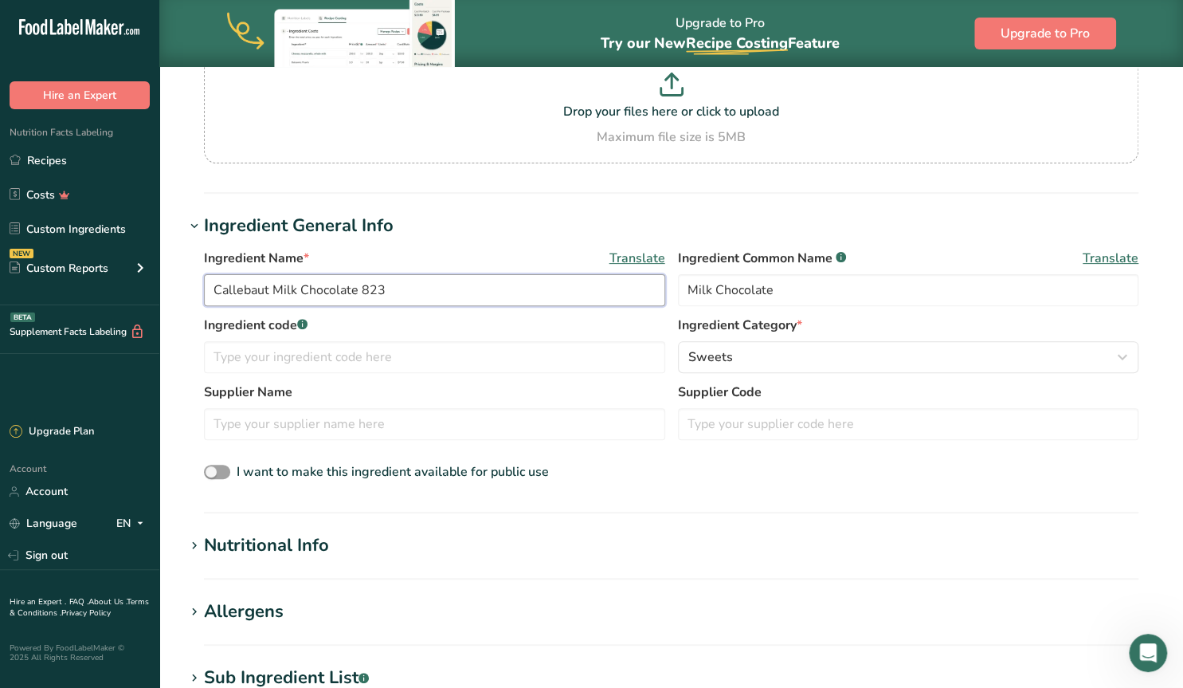
drag, startPoint x: 391, startPoint y: 294, endPoint x: 188, endPoint y: 291, distance: 203.2
click at [204, 291] on input "Callebaut Milk Chocolate 823" at bounding box center [434, 290] width 461 height 32
click at [256, 423] on input "text" at bounding box center [434, 424] width 461 height 32
paste input "Callebaut Milk Chocolate 823"
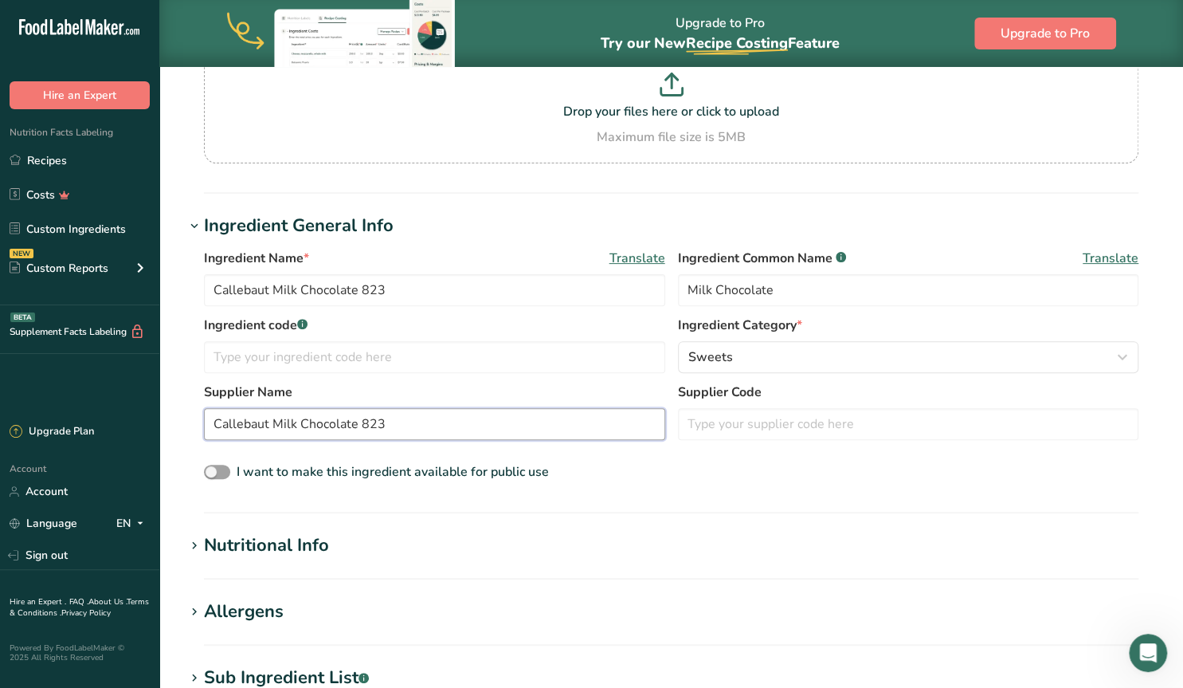
type input "Callebaut Milk Chocolate 823"
click at [733, 429] on input "text" at bounding box center [908, 424] width 461 height 32
paste input "173042"
type input "173042"
click at [224, 471] on span at bounding box center [217, 471] width 26 height 15
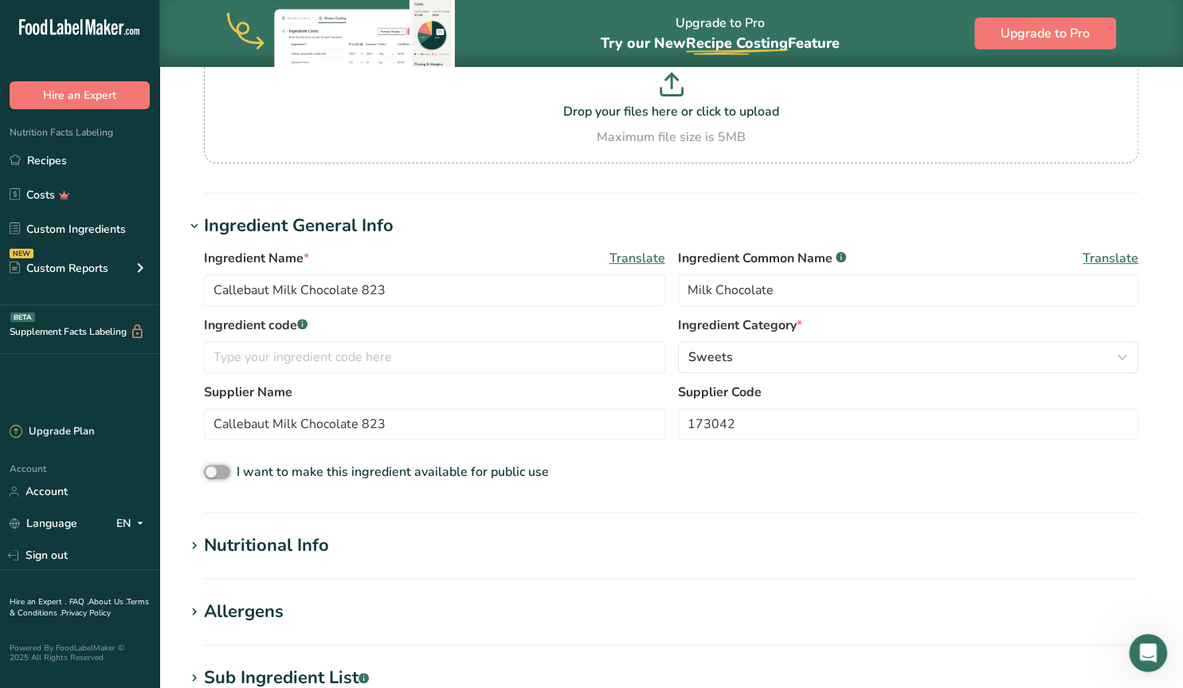
click at [214, 471] on input "I want to make this ingredient available for public use" at bounding box center [209, 472] width 10 height 10
checkbox input "true"
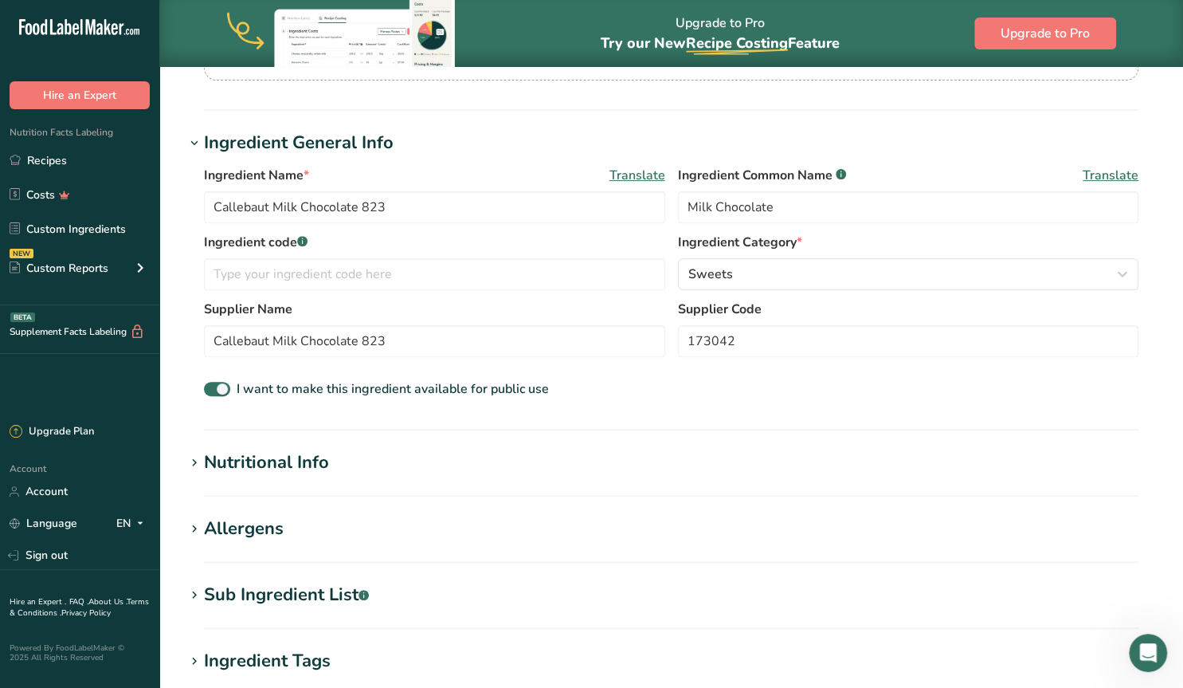
click at [191, 461] on icon at bounding box center [194, 463] width 14 height 22
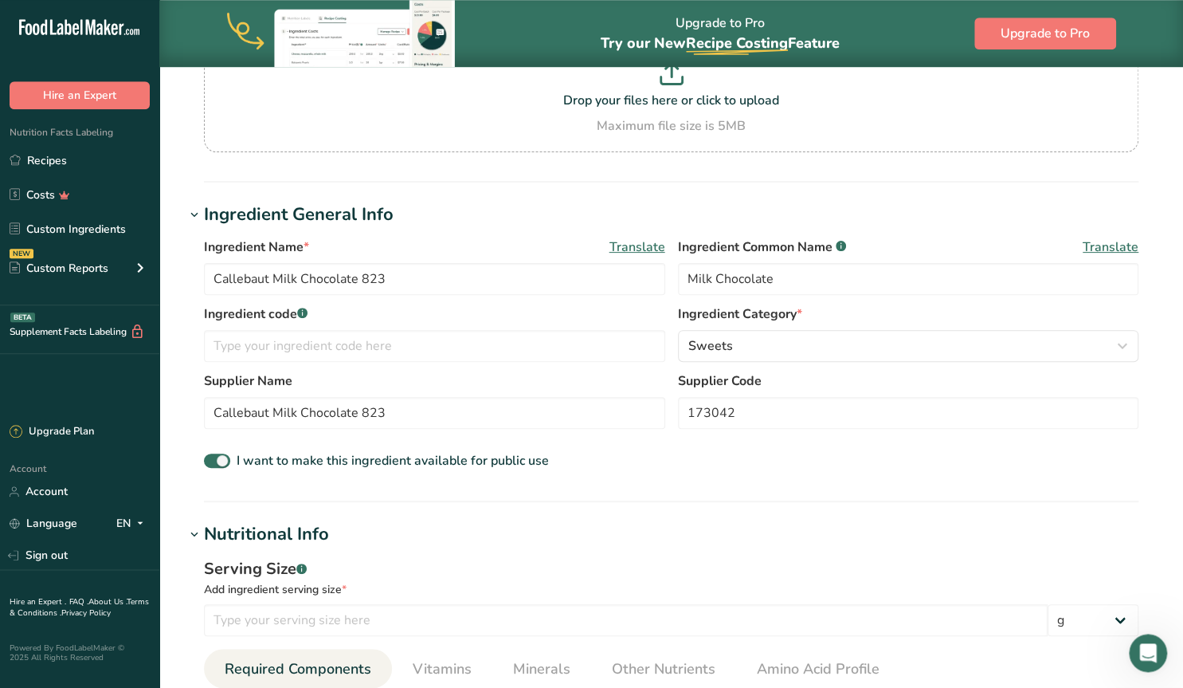
scroll to position [83, 0]
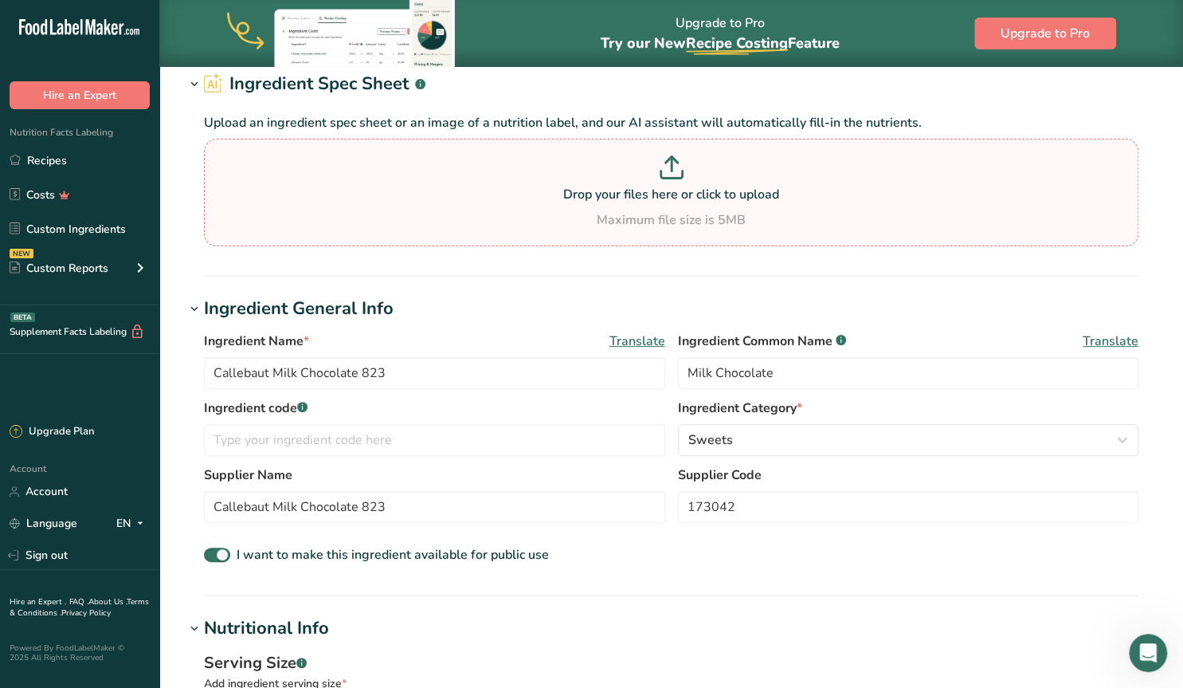
click at [667, 206] on div "Drop your files here or click to upload Maximum file size is 5MB" at bounding box center [671, 192] width 927 height 74
click at [667, 206] on input "Drop your files here or click to upload Maximum file size is 5MB" at bounding box center [671, 193] width 934 height 108
type input "C:\fakepath\Screenshot [DATE] 123610.png"
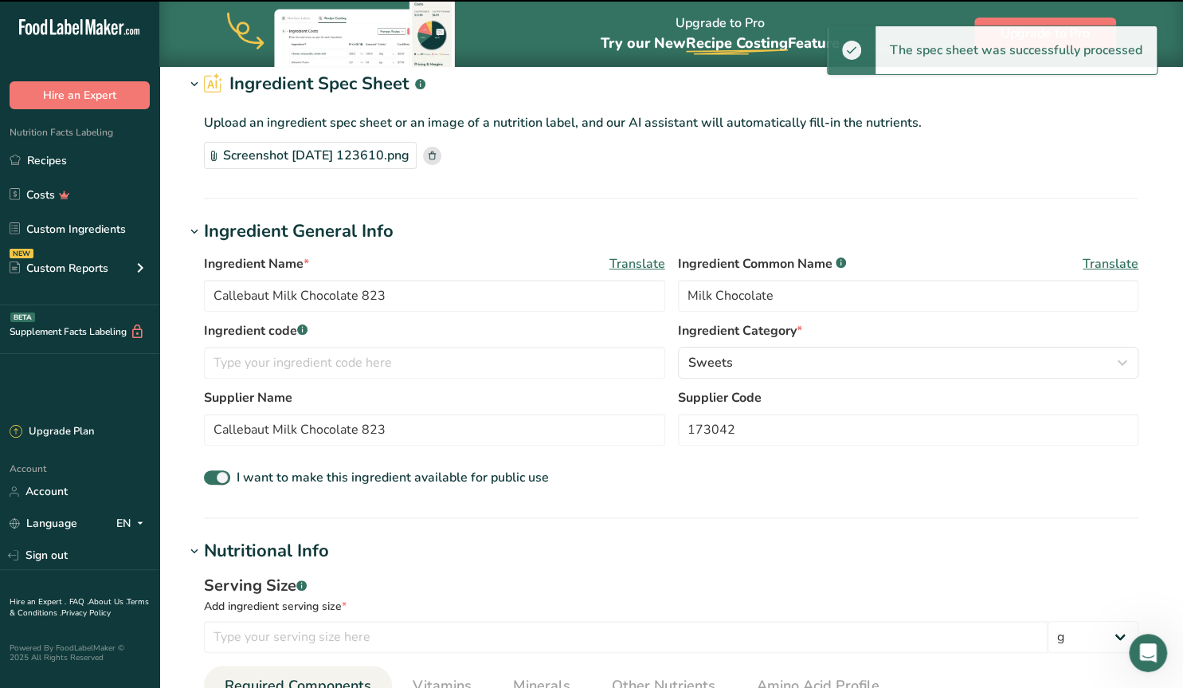
type input "100"
type input "580"
type KJ "2426.72"
type Fat "36"
type Fat "23"
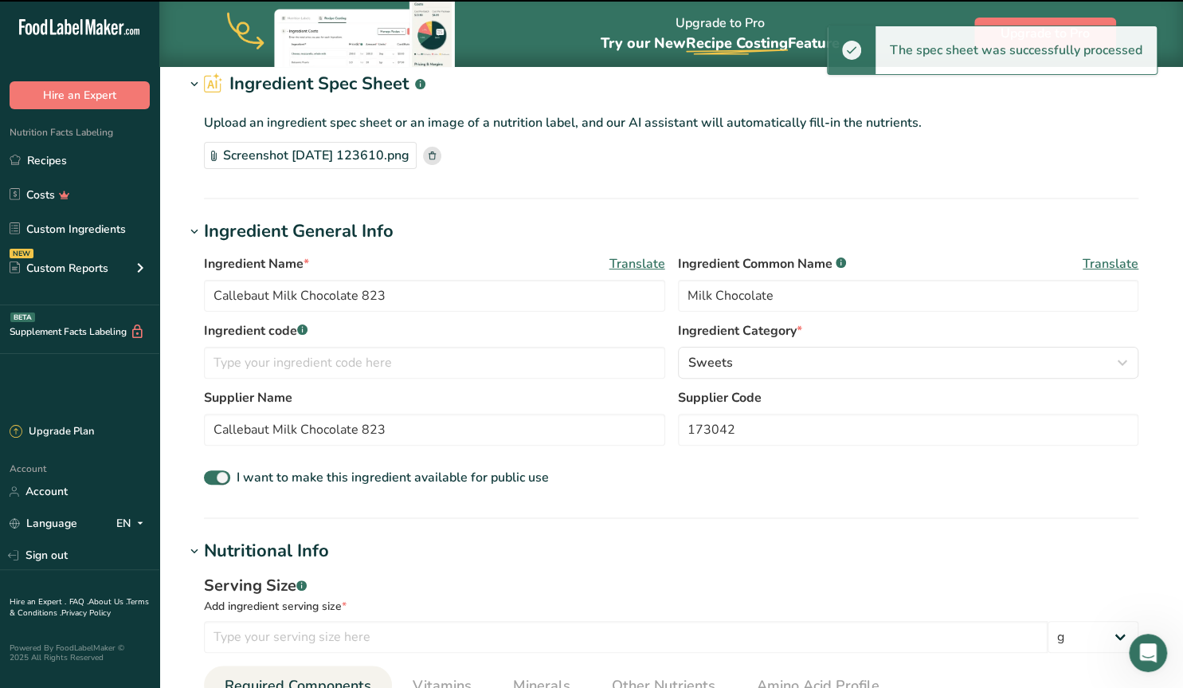
type Fat "0"
type input "0"
type input "80"
type Carbohydrates "54"
type Fiber "2"
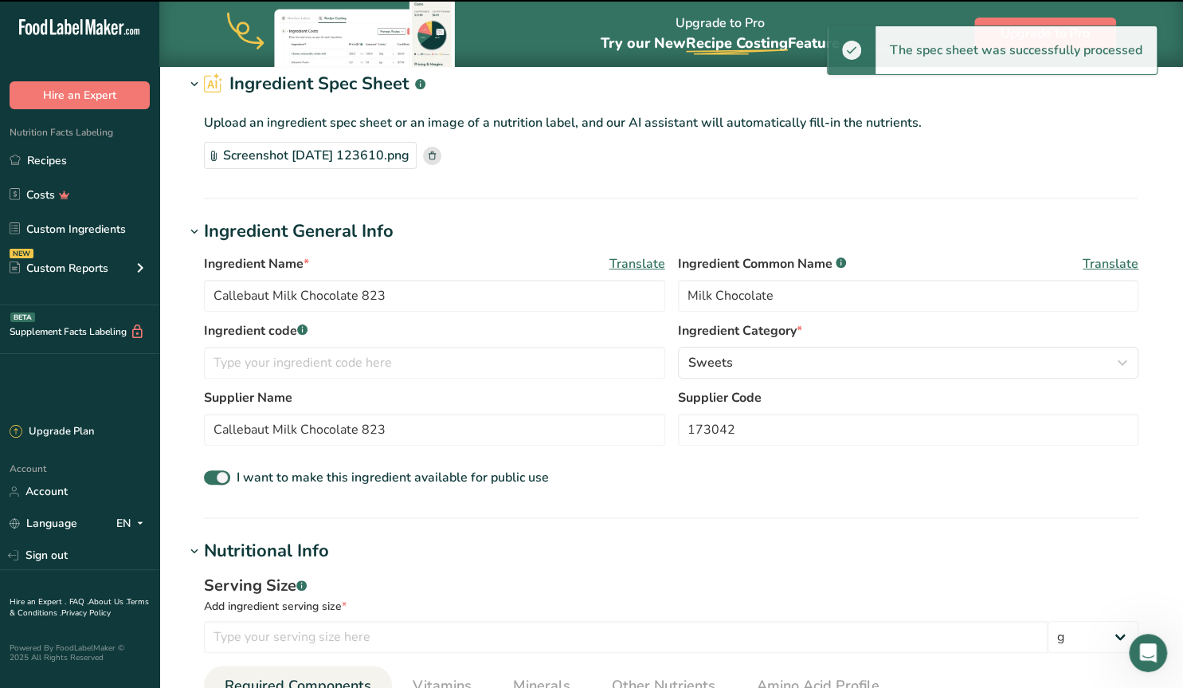
type Sugars "50"
type Sugars "0"
type input "7"
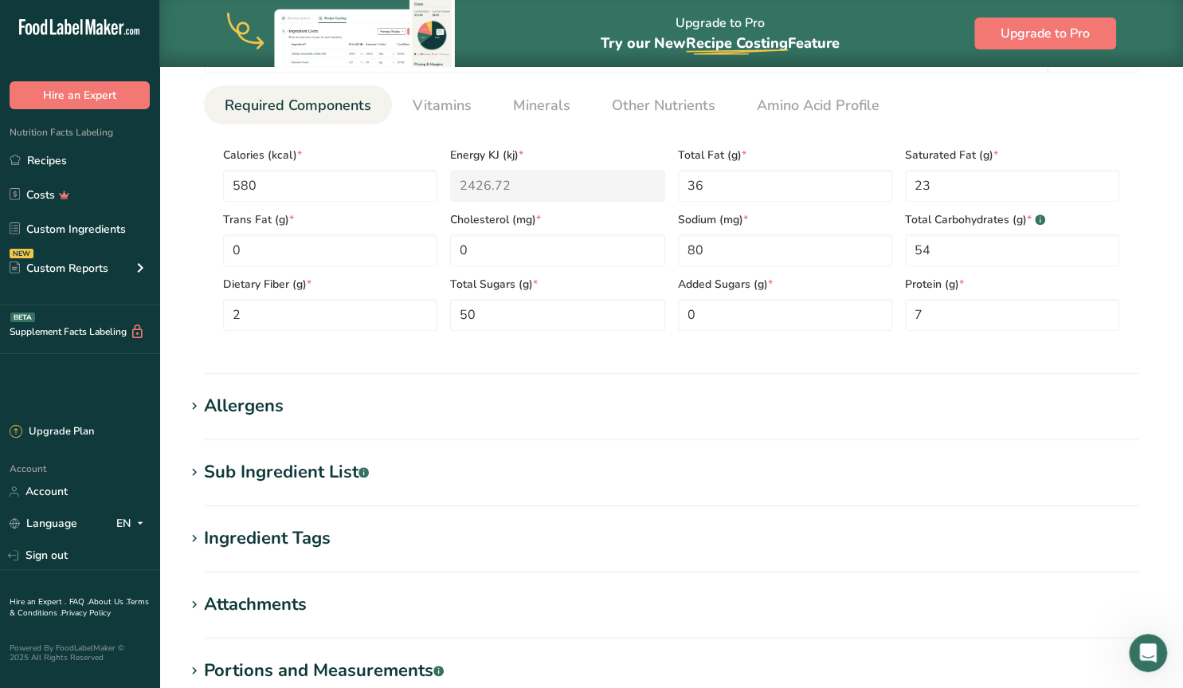
scroll to position [746, 0]
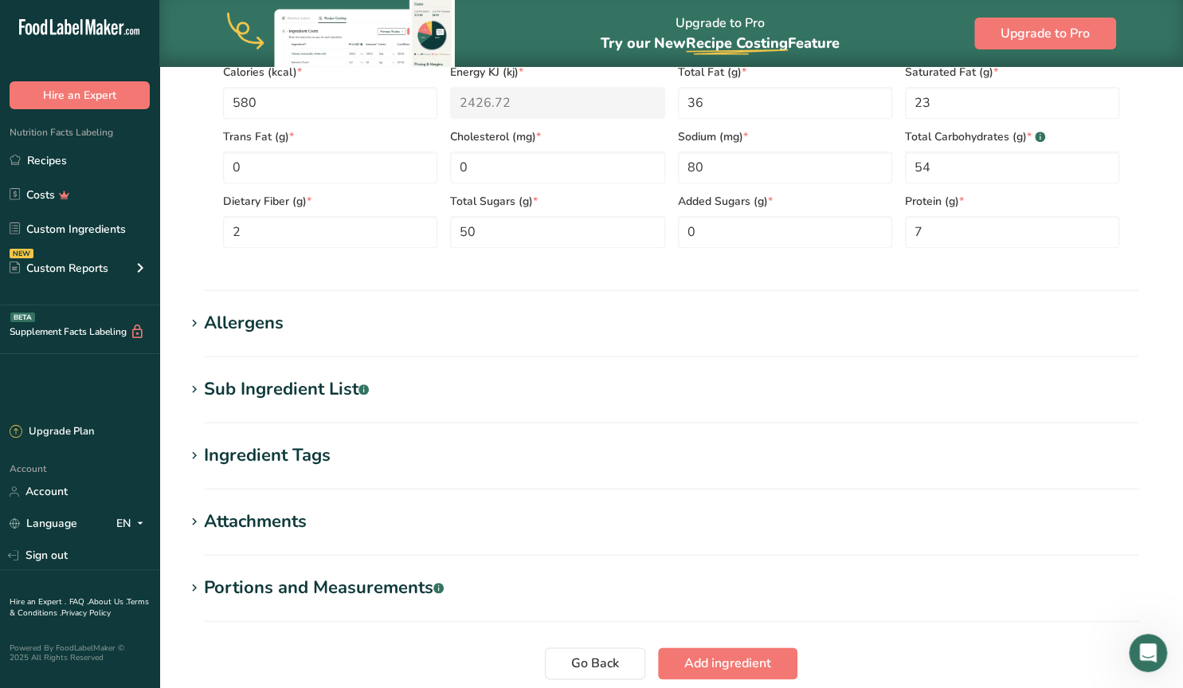
click at [194, 390] on icon at bounding box center [194, 389] width 14 height 22
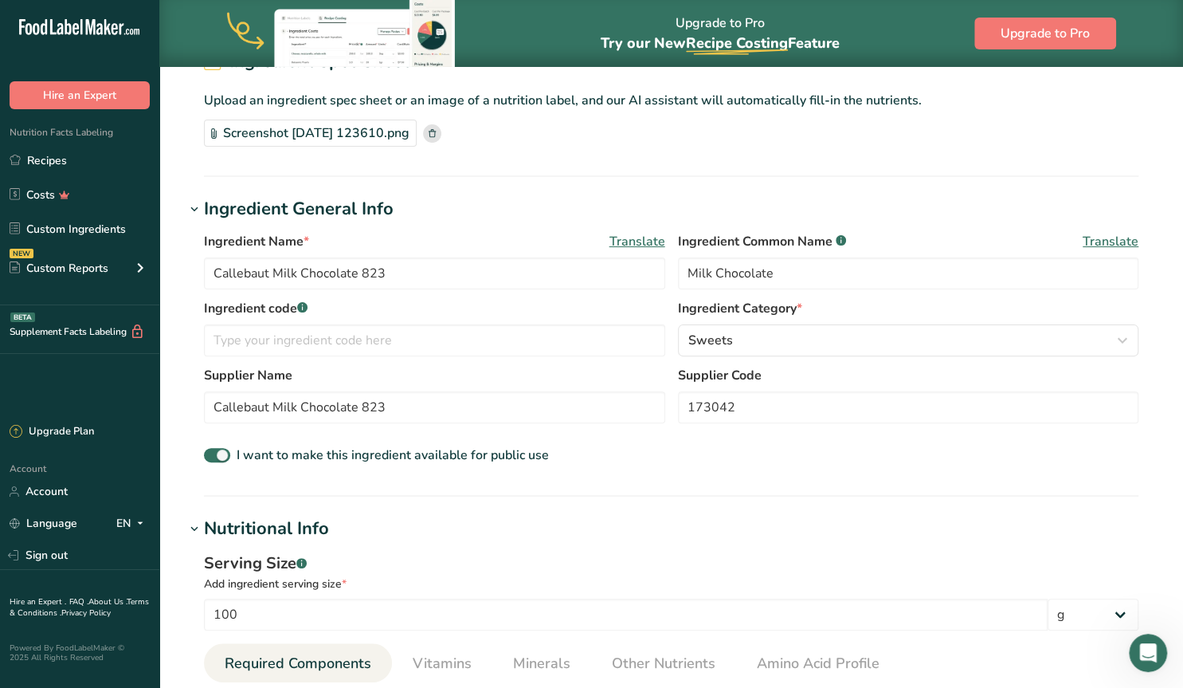
scroll to position [83, 0]
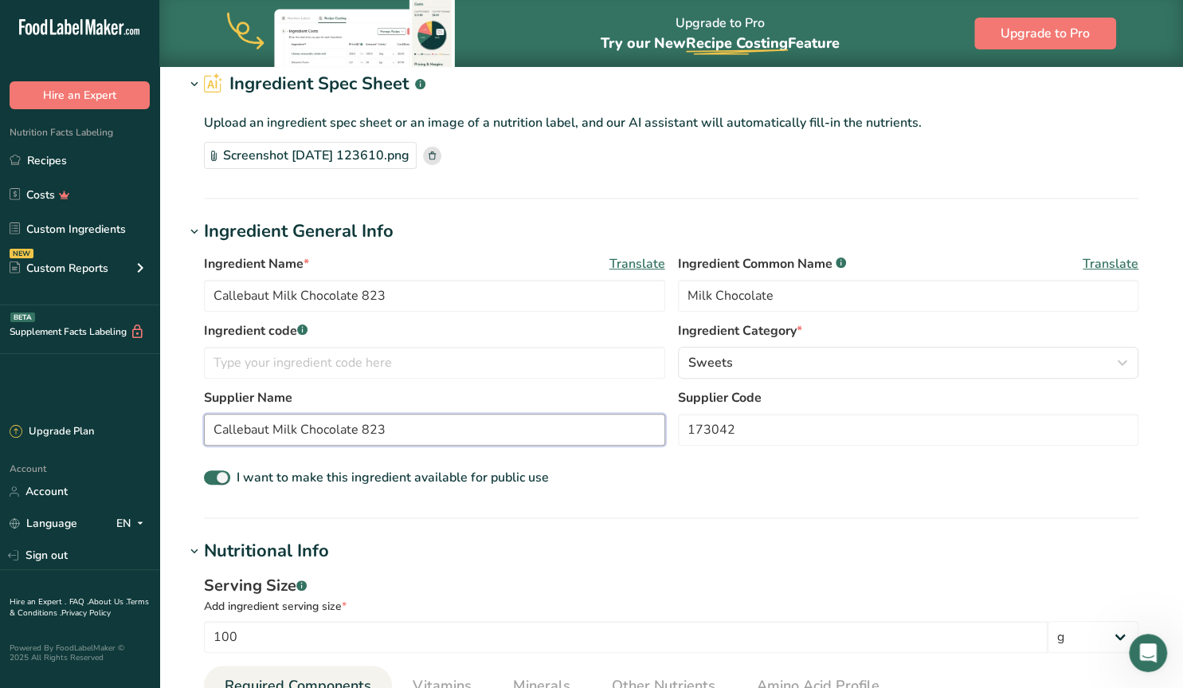
click at [406, 431] on input "Callebaut Milk Chocolate 823" at bounding box center [434, 429] width 461 height 32
type input "Callebaut Milk Chocolate 823 2.5kg"
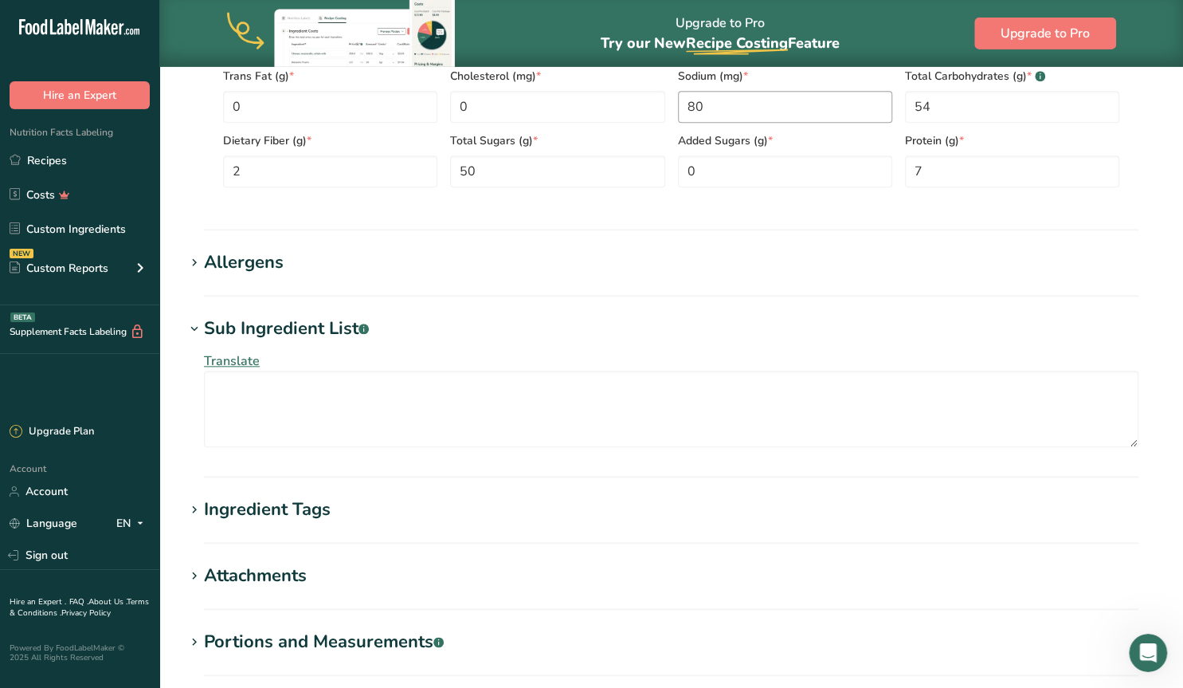
scroll to position [829, 0]
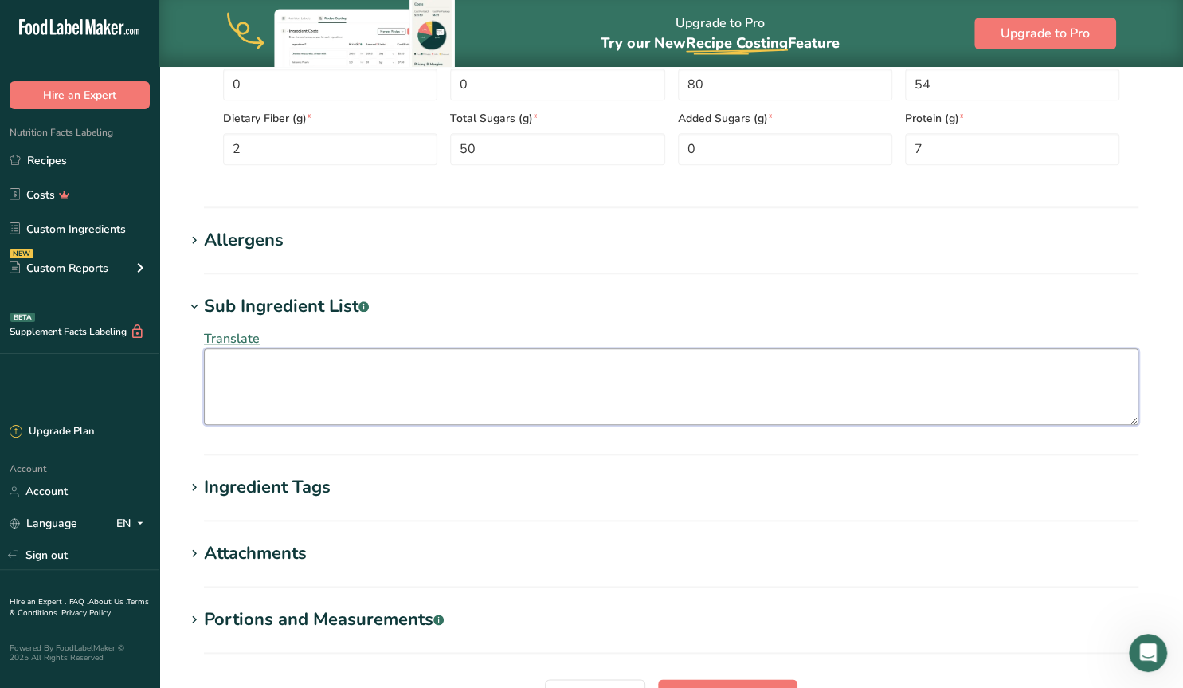
click at [265, 378] on textarea at bounding box center [671, 386] width 934 height 76
paste textarea "Sugar, cocoa butter, whole milk powder, unsweetened chocolate, soy [MEDICAL_DAT…"
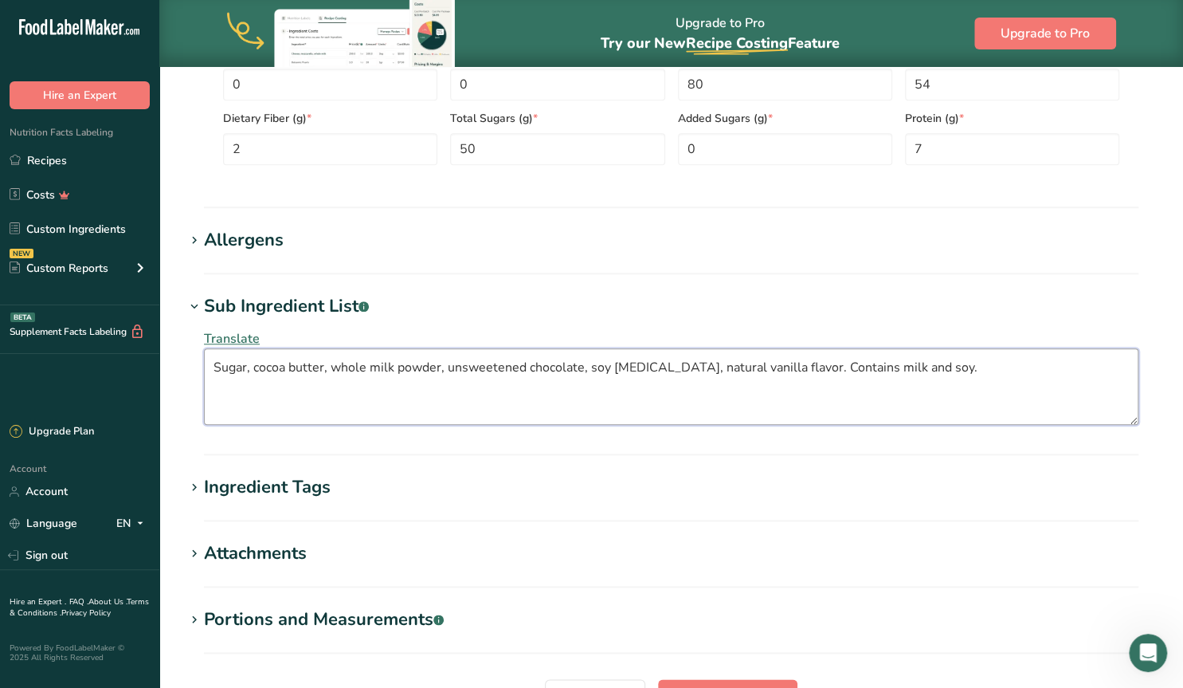
type textarea "Sugar, cocoa butter, whole milk powder, unsweetened chocolate, soy [MEDICAL_DAT…"
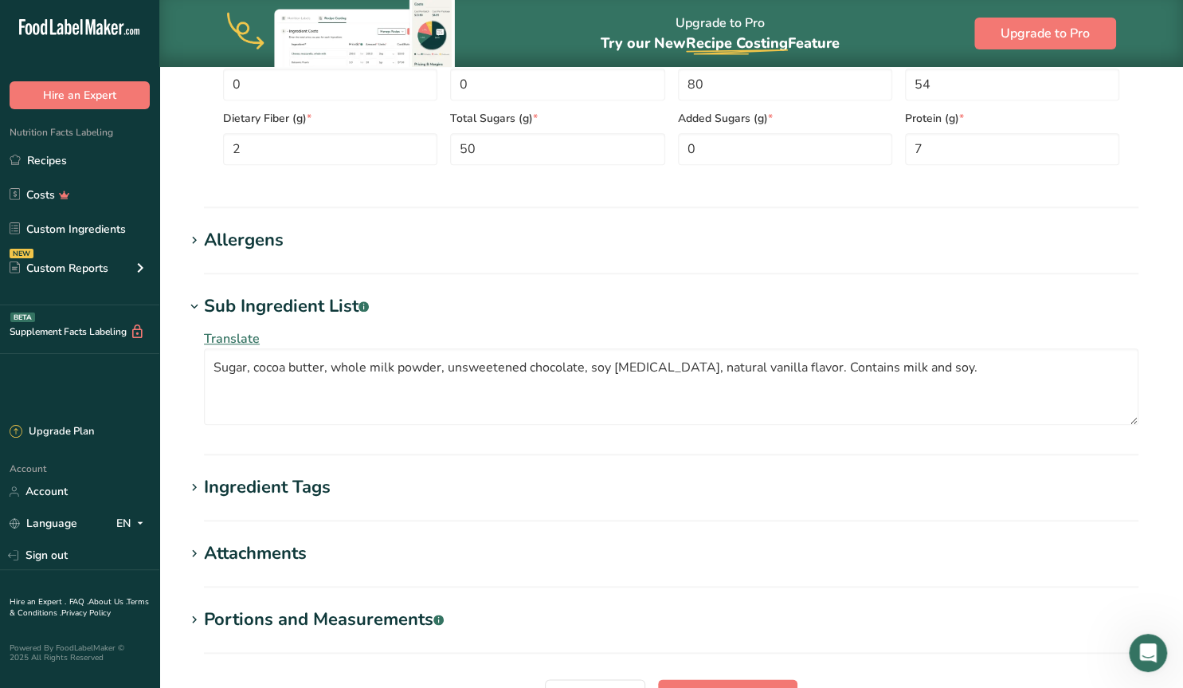
click at [190, 489] on icon at bounding box center [194, 487] width 14 height 22
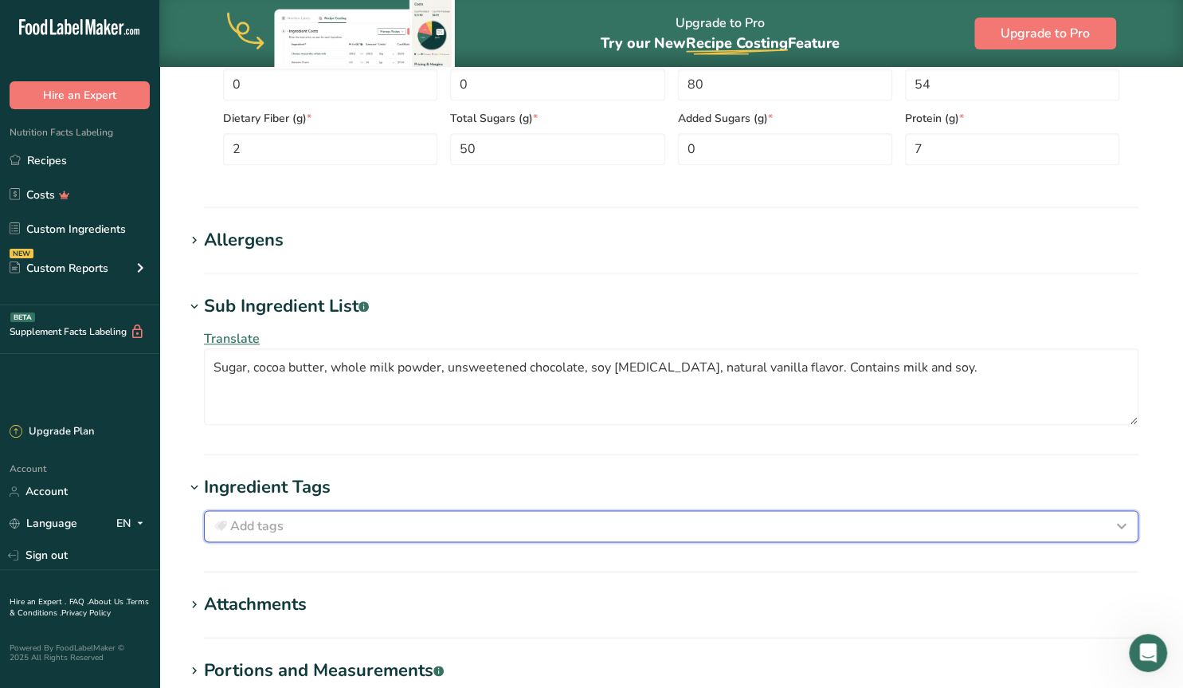
click at [351, 533] on div "Add tags" at bounding box center [671, 525] width 920 height 19
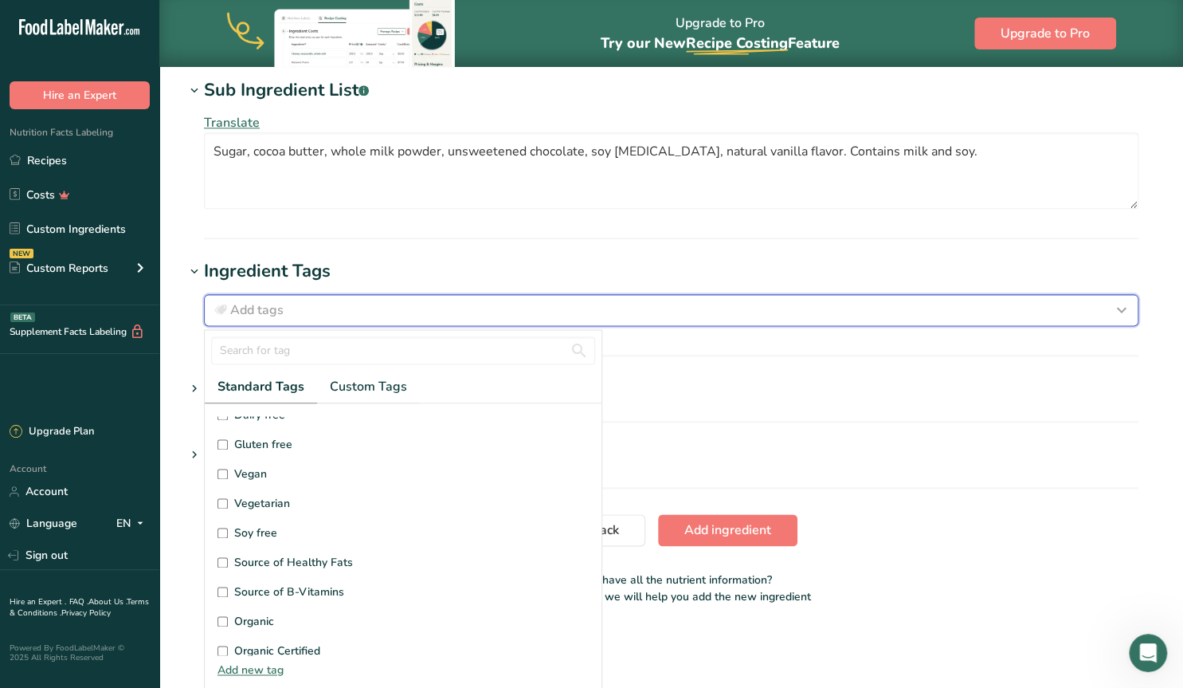
scroll to position [0, 0]
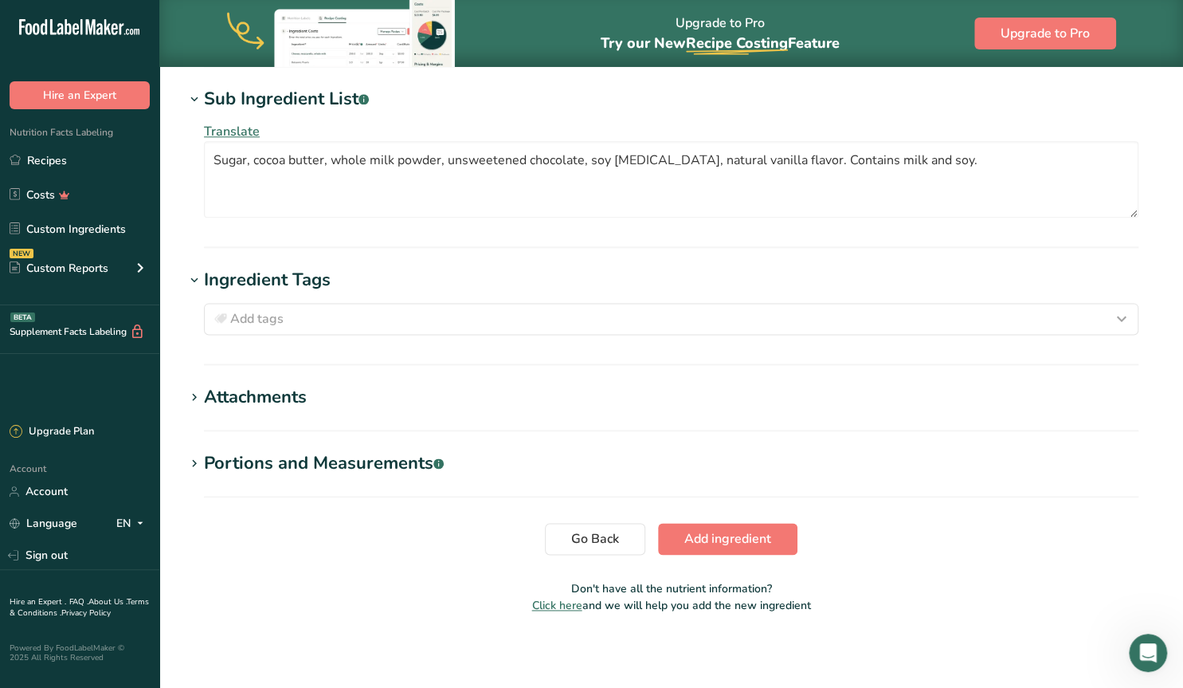
click at [195, 463] on icon at bounding box center [194, 464] width 14 height 22
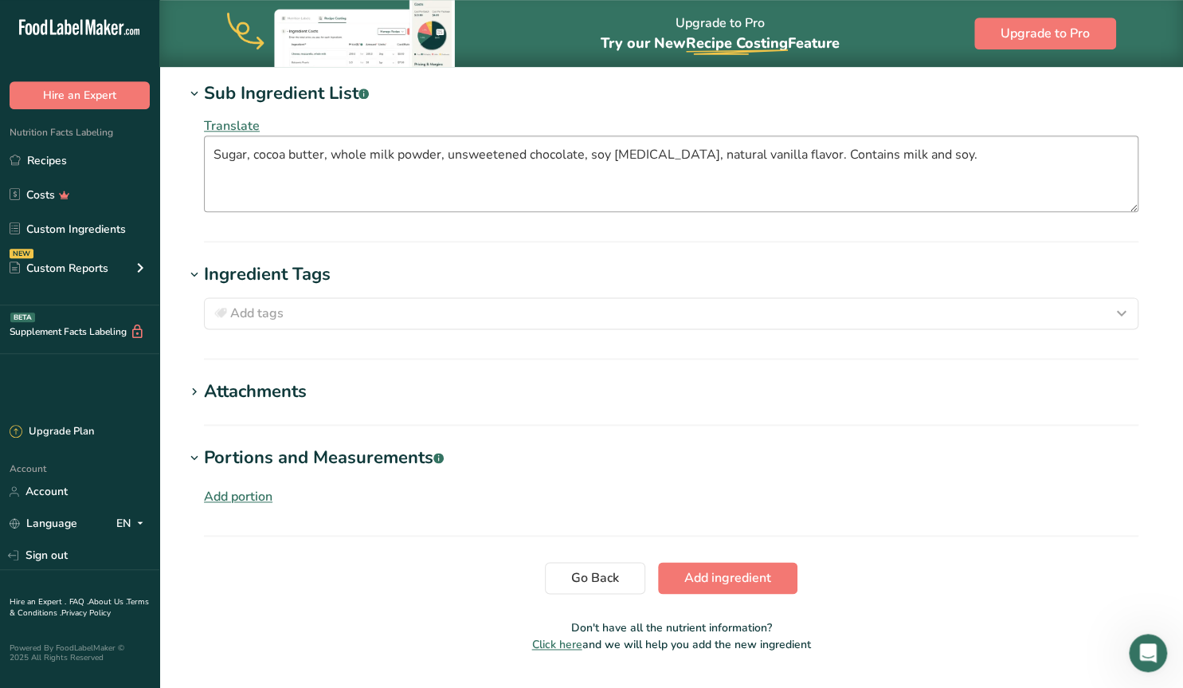
scroll to position [1080, 0]
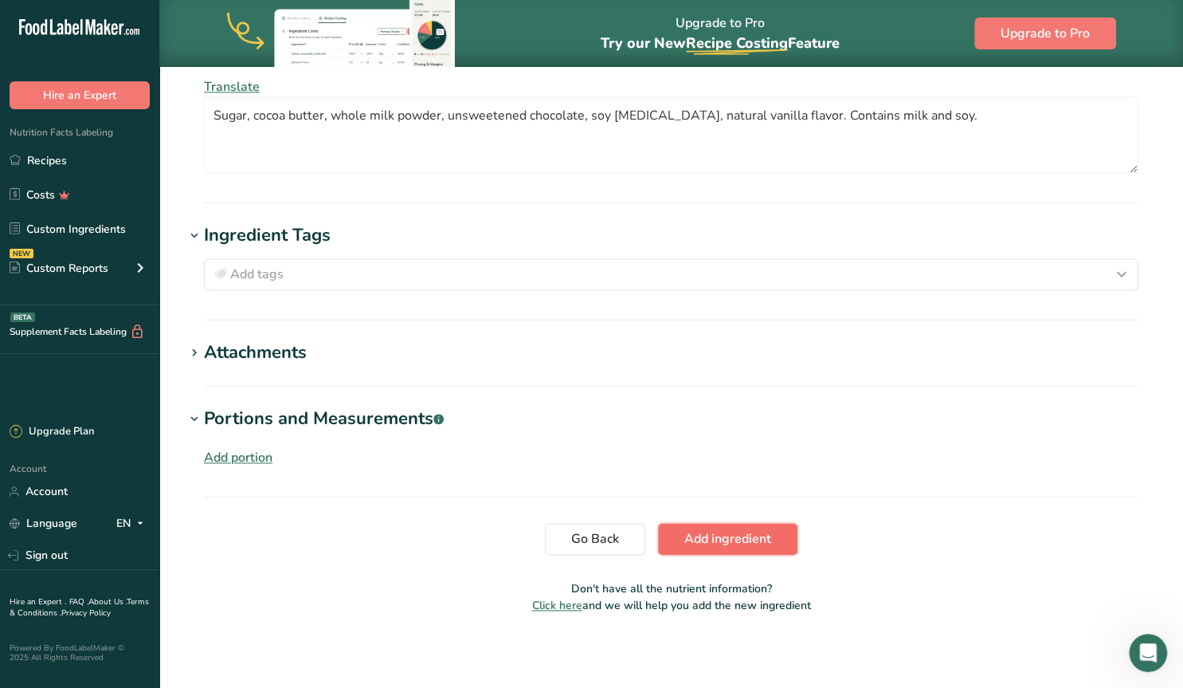
click at [700, 530] on span "Add ingredient" at bounding box center [727, 538] width 87 height 19
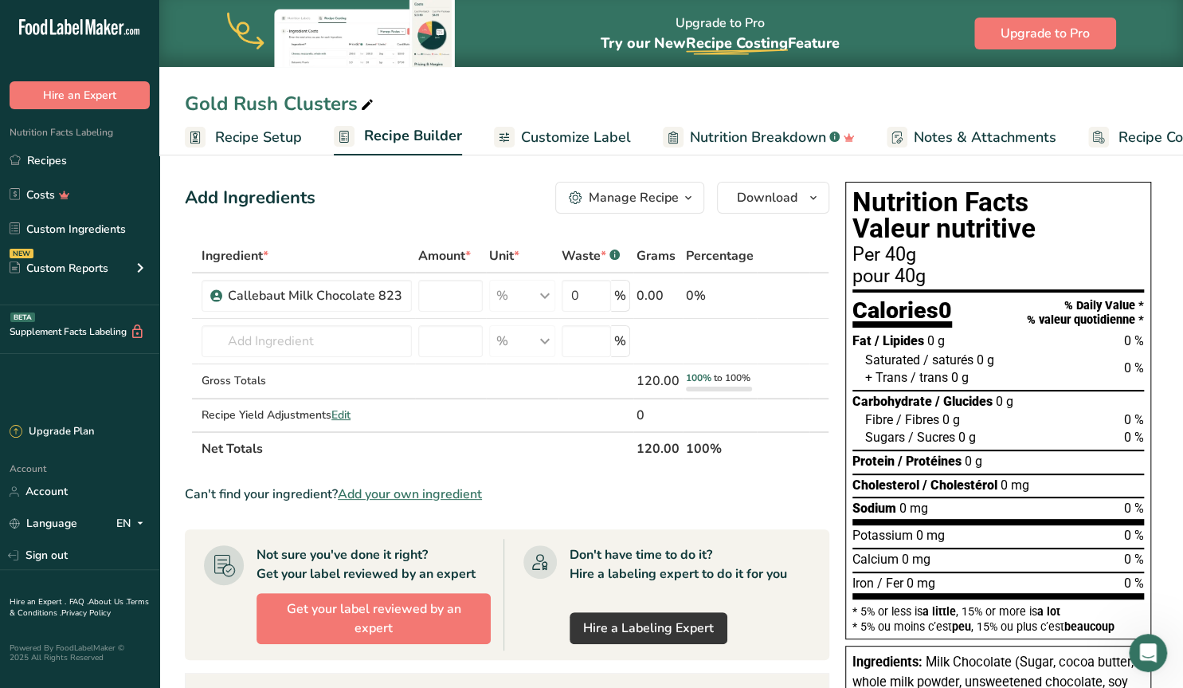
click at [261, 143] on span "Recipe Setup" at bounding box center [258, 138] width 87 height 22
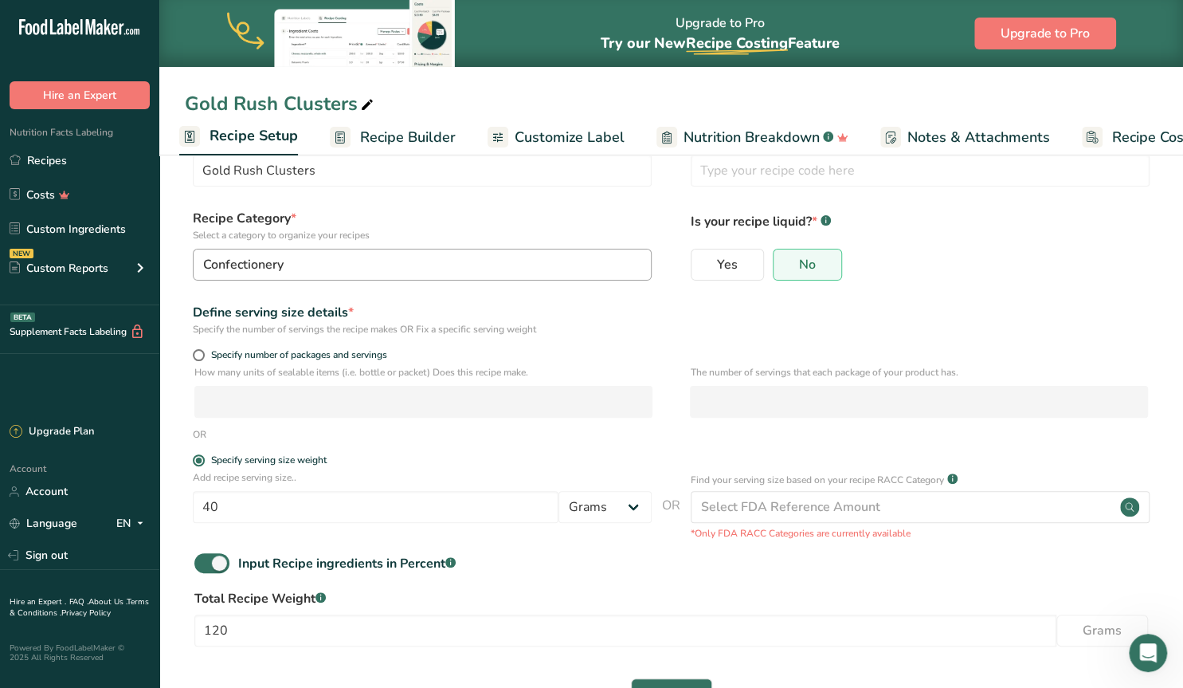
scroll to position [83, 0]
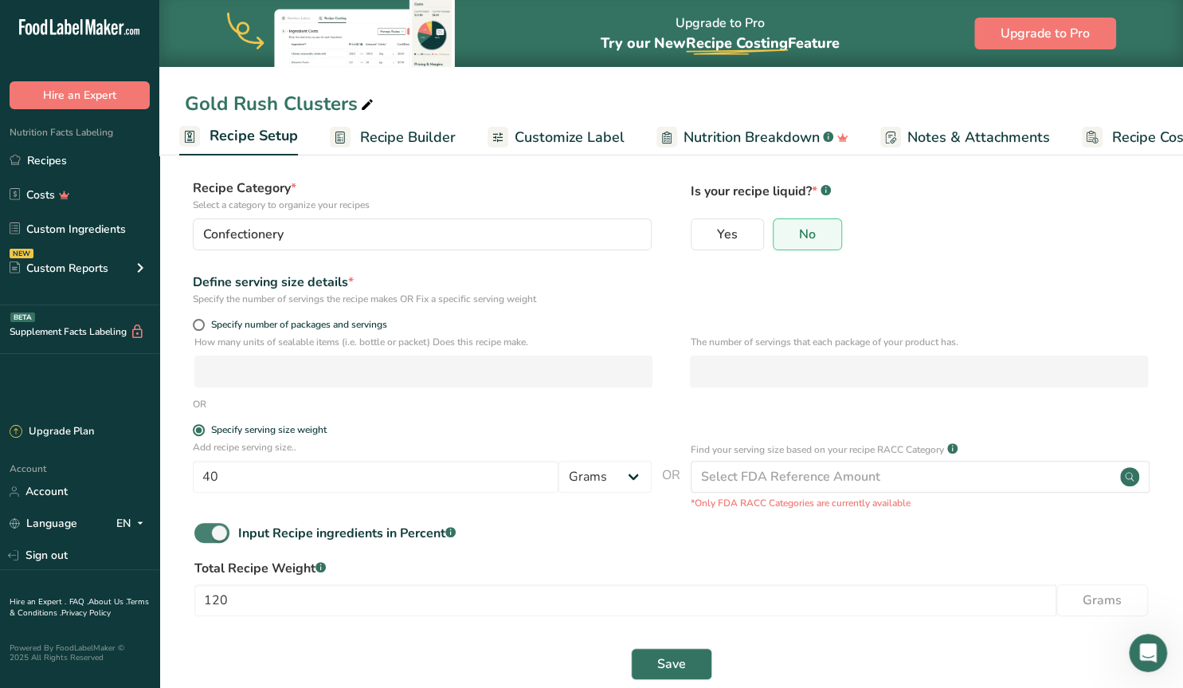
click at [203, 529] on span at bounding box center [211, 533] width 35 height 20
click at [203, 529] on input "Input Recipe ingredients in Percent .a-a{fill:#347362;}.b-a{fill:#fff;}" at bounding box center [199, 532] width 10 height 10
checkbox input "false"
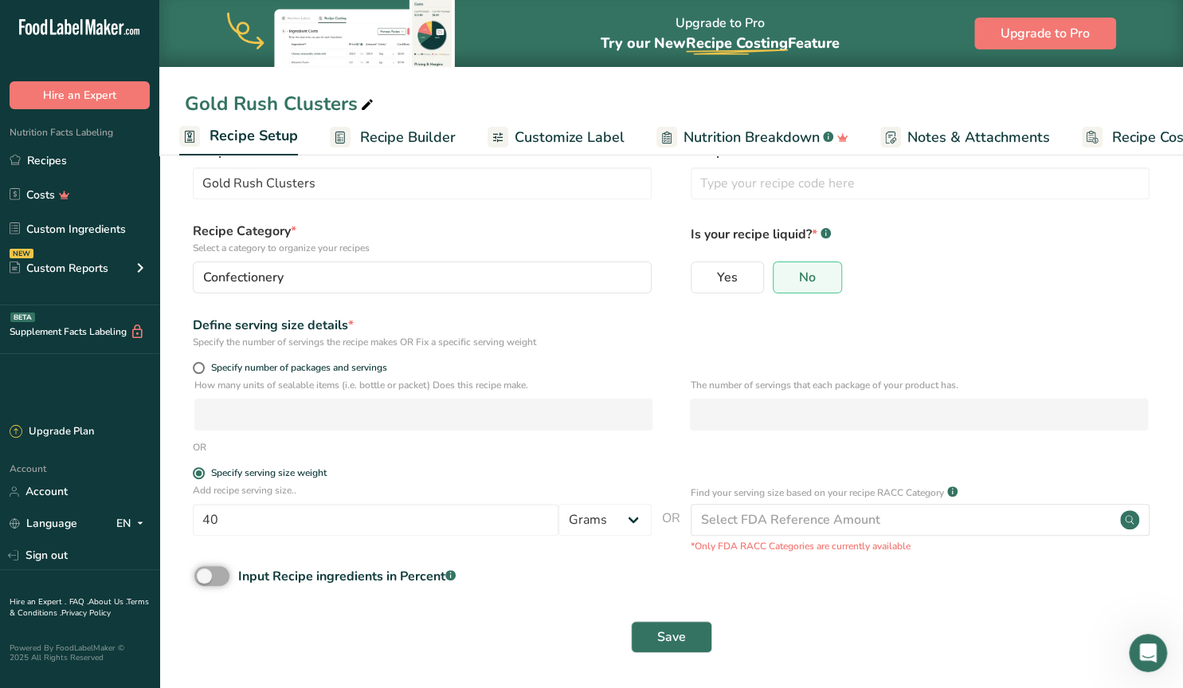
scroll to position [39, 0]
click at [666, 633] on span "Save" at bounding box center [671, 637] width 29 height 19
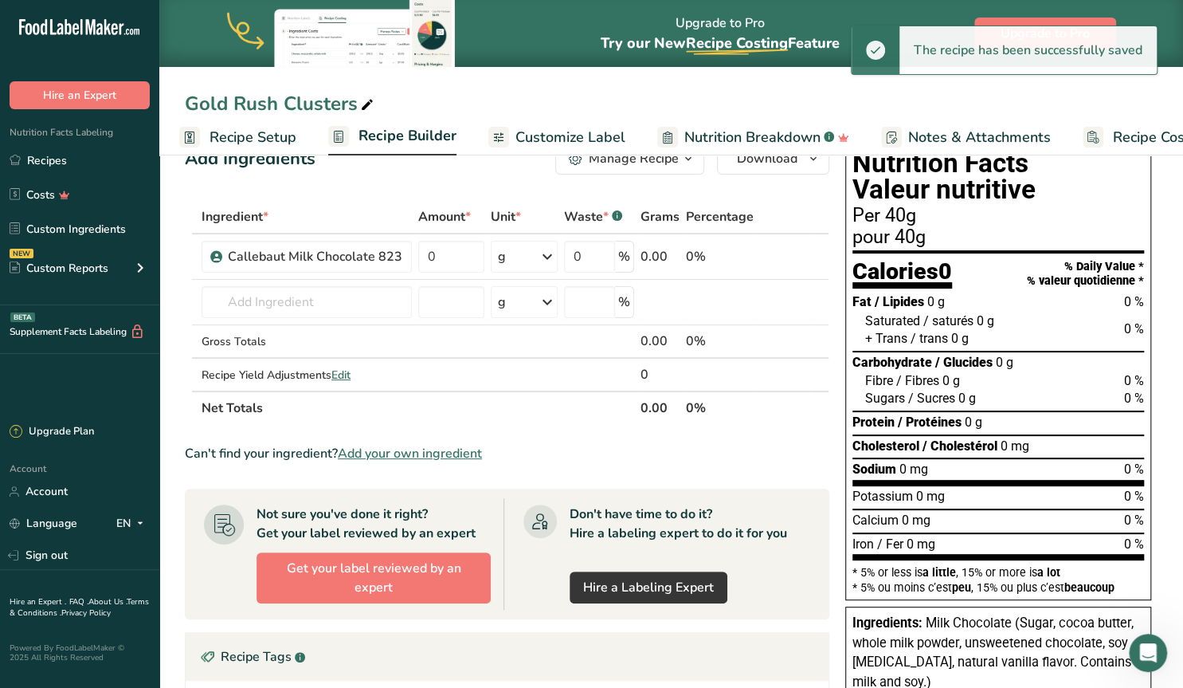
click at [386, 135] on span "Recipe Builder" at bounding box center [408, 136] width 98 height 22
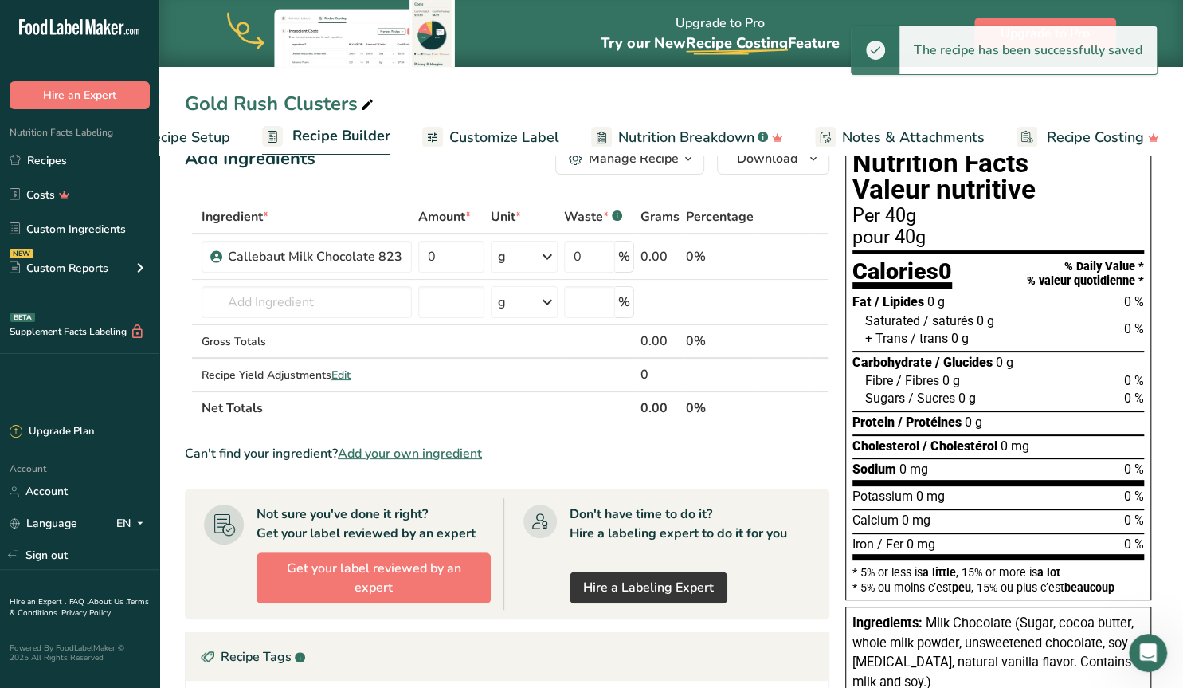
scroll to position [0, 72]
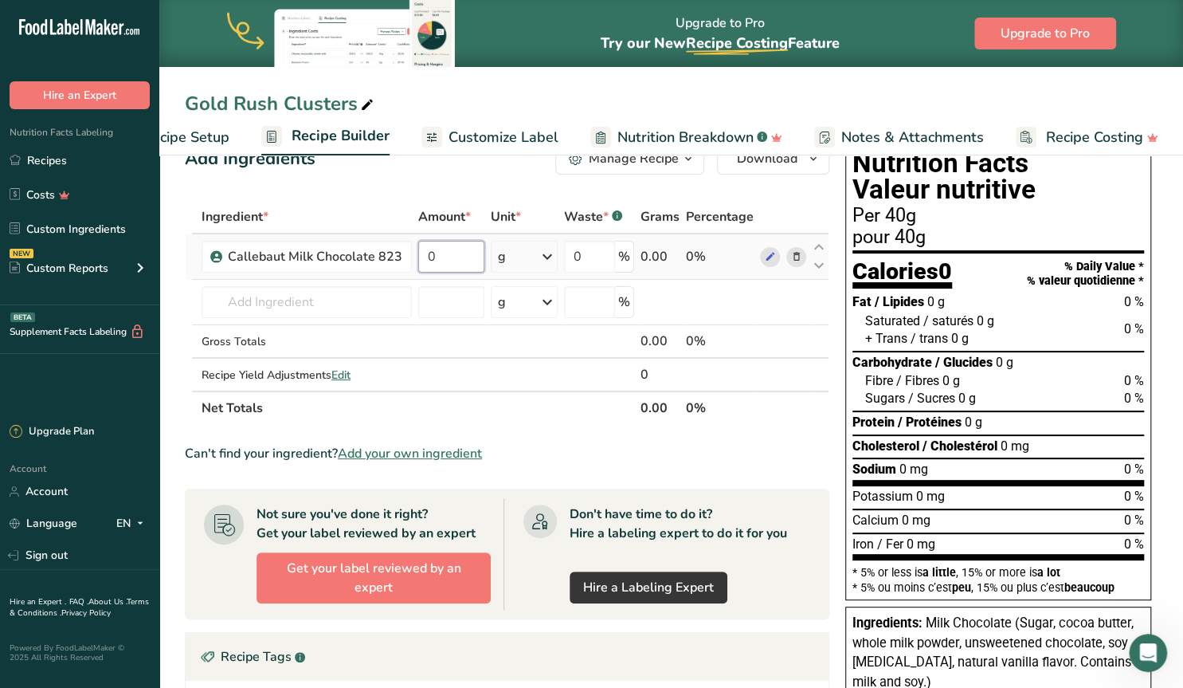
drag, startPoint x: 437, startPoint y: 256, endPoint x: 413, endPoint y: 249, distance: 25.5
click at [418, 249] on input "0" at bounding box center [451, 257] width 66 height 32
type input "33.88"
click at [374, 305] on input "text" at bounding box center [307, 302] width 210 height 32
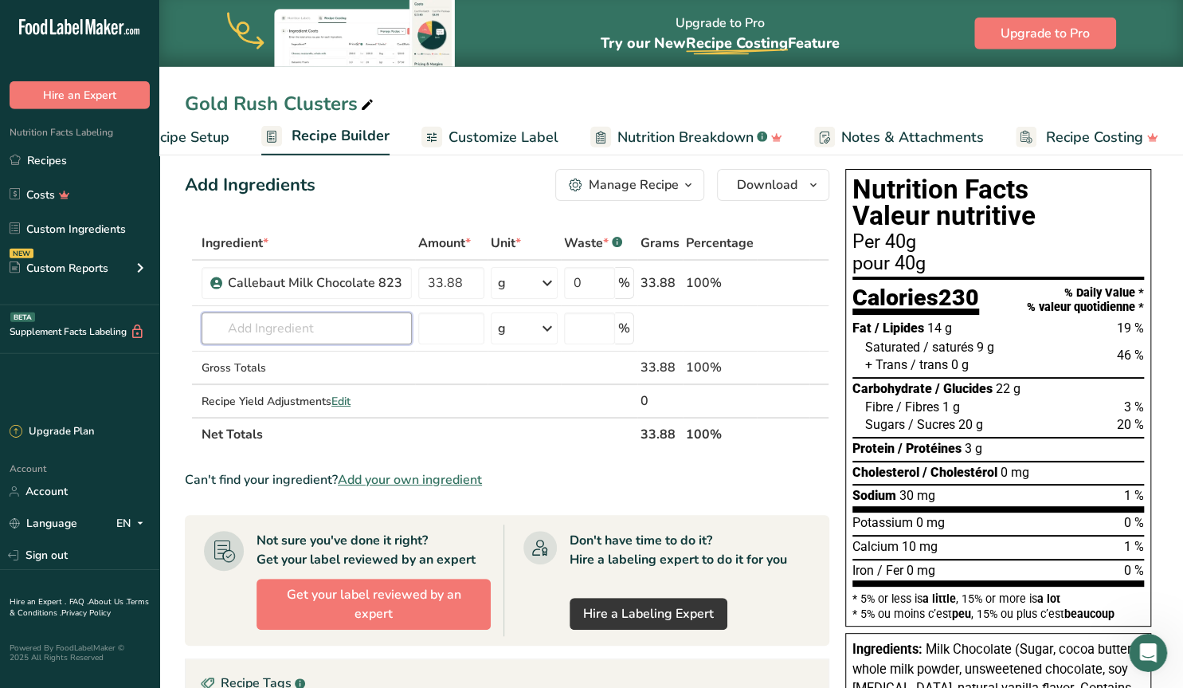
scroll to position [0, 0]
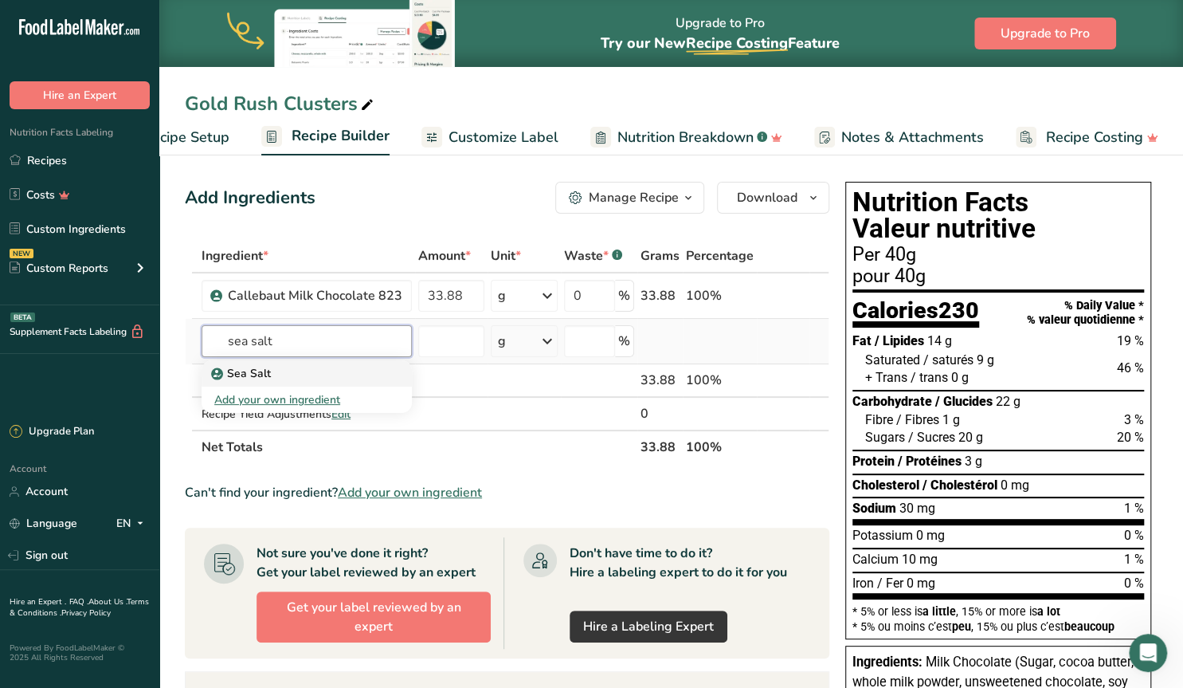
type input "sea salt"
click at [249, 372] on p "Sea Salt" at bounding box center [242, 373] width 57 height 17
type input "Sea Salt"
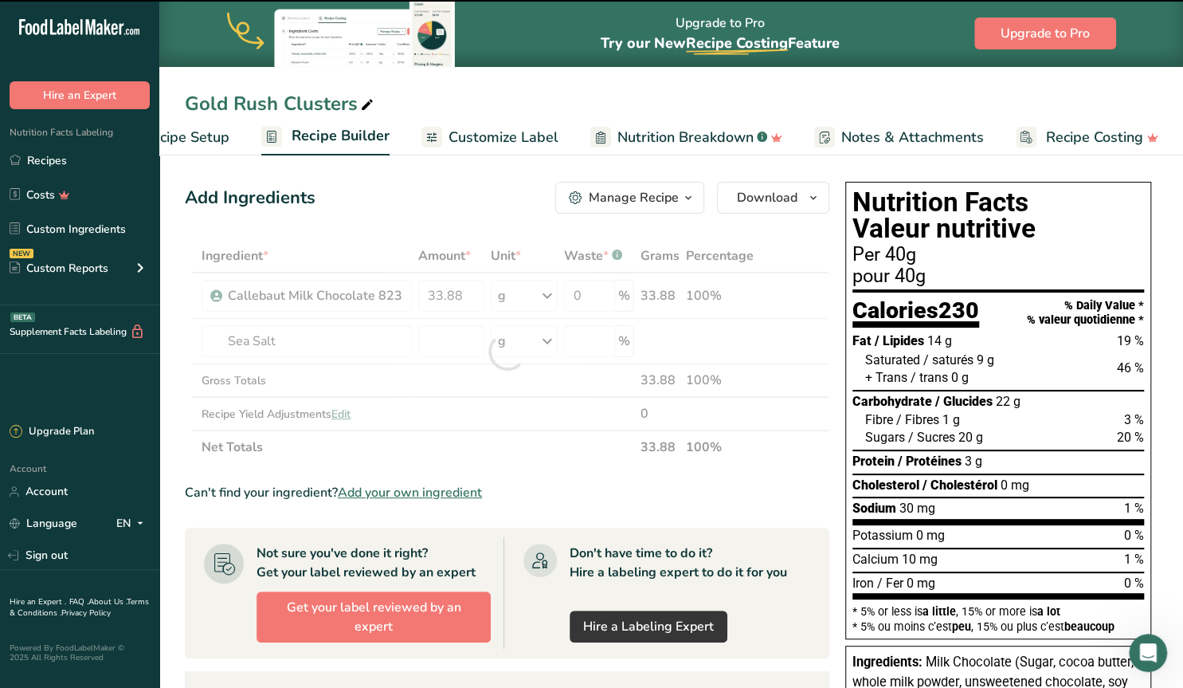
type input "0"
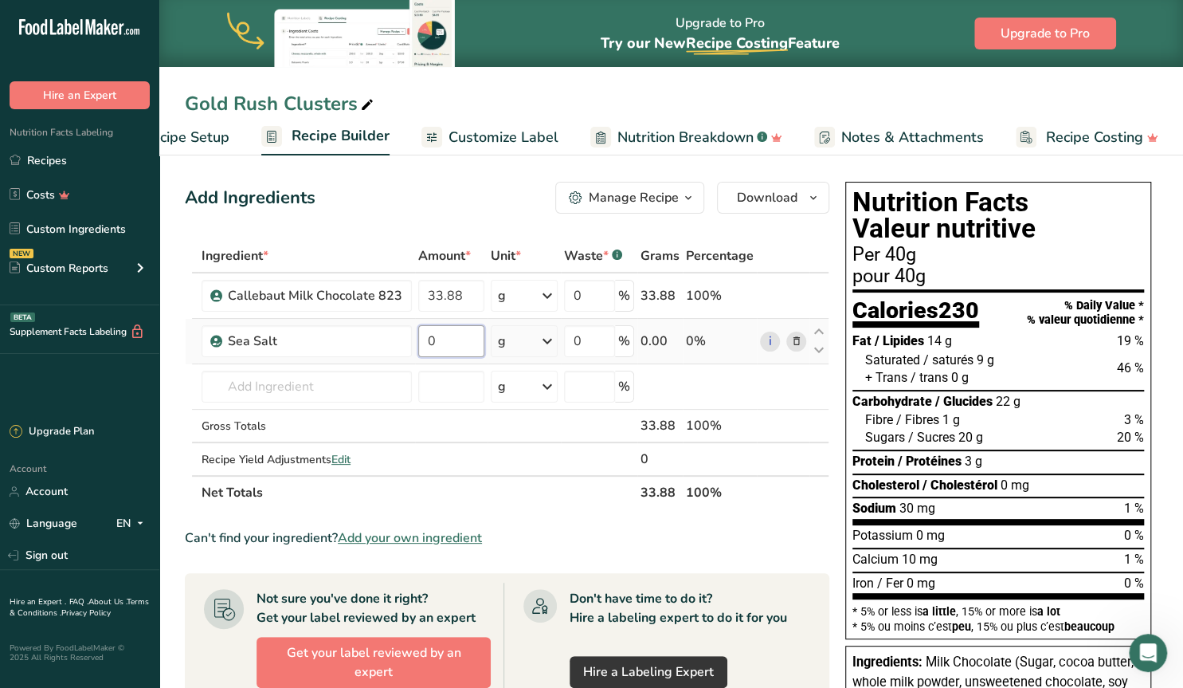
drag, startPoint x: 450, startPoint y: 342, endPoint x: 421, endPoint y: 343, distance: 29.5
click at [421, 343] on input "0" at bounding box center [451, 341] width 66 height 32
type input "1"
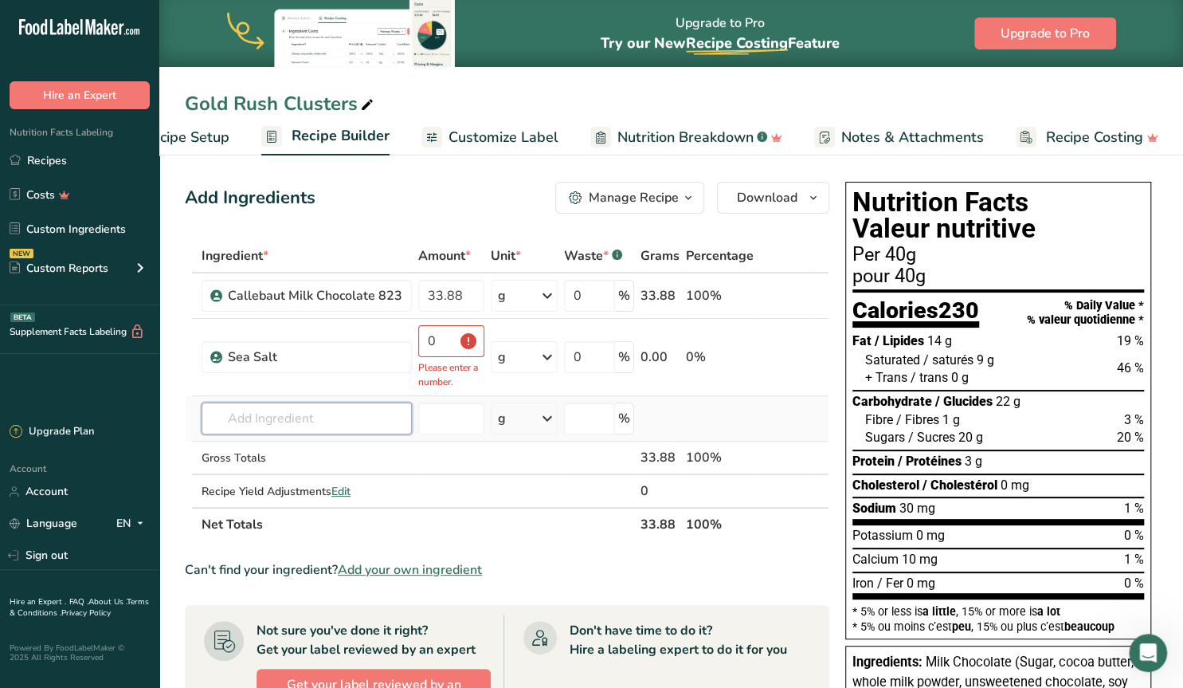
click at [335, 420] on input "text" at bounding box center [307, 418] width 210 height 32
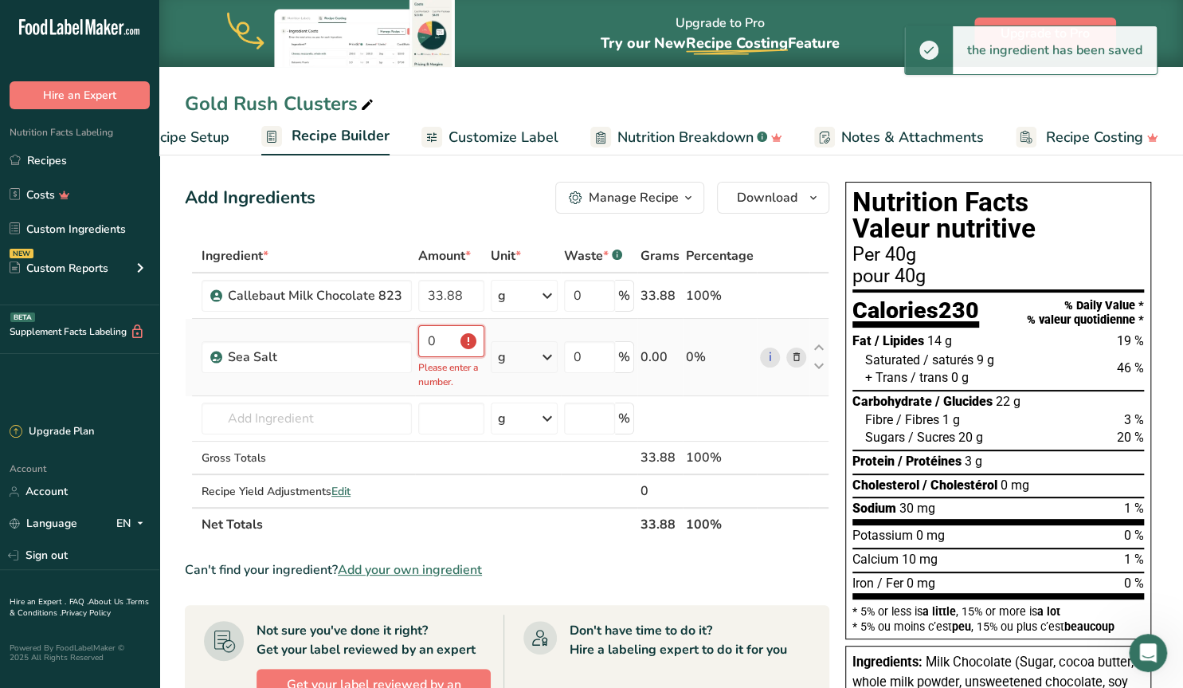
drag, startPoint x: 439, startPoint y: 340, endPoint x: 419, endPoint y: 338, distance: 20.1
click at [419, 338] on input "0" at bounding box center [451, 341] width 66 height 32
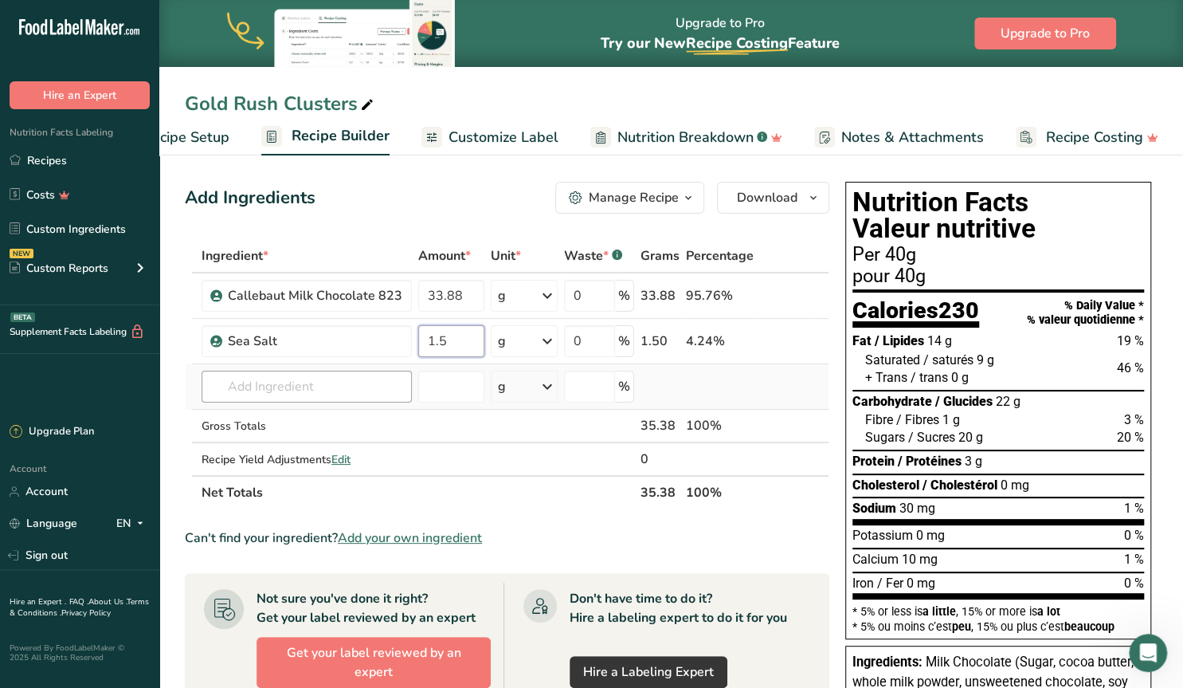
type input "1.5"
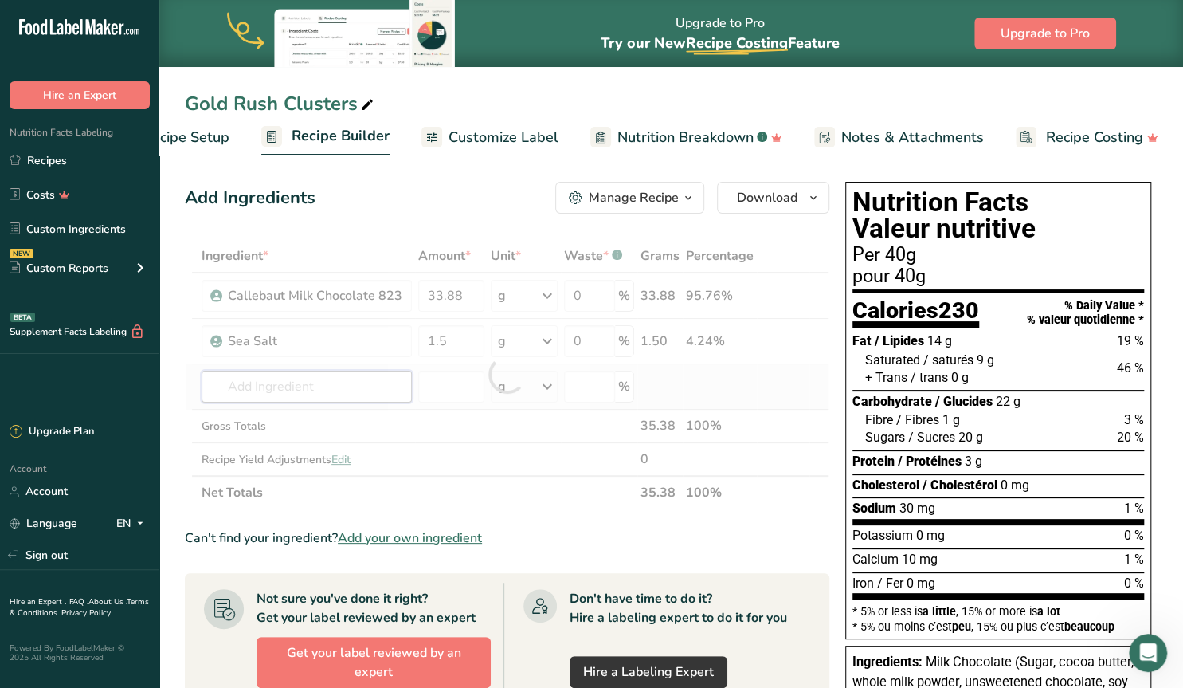
click at [366, 391] on input "text" at bounding box center [307, 386] width 210 height 32
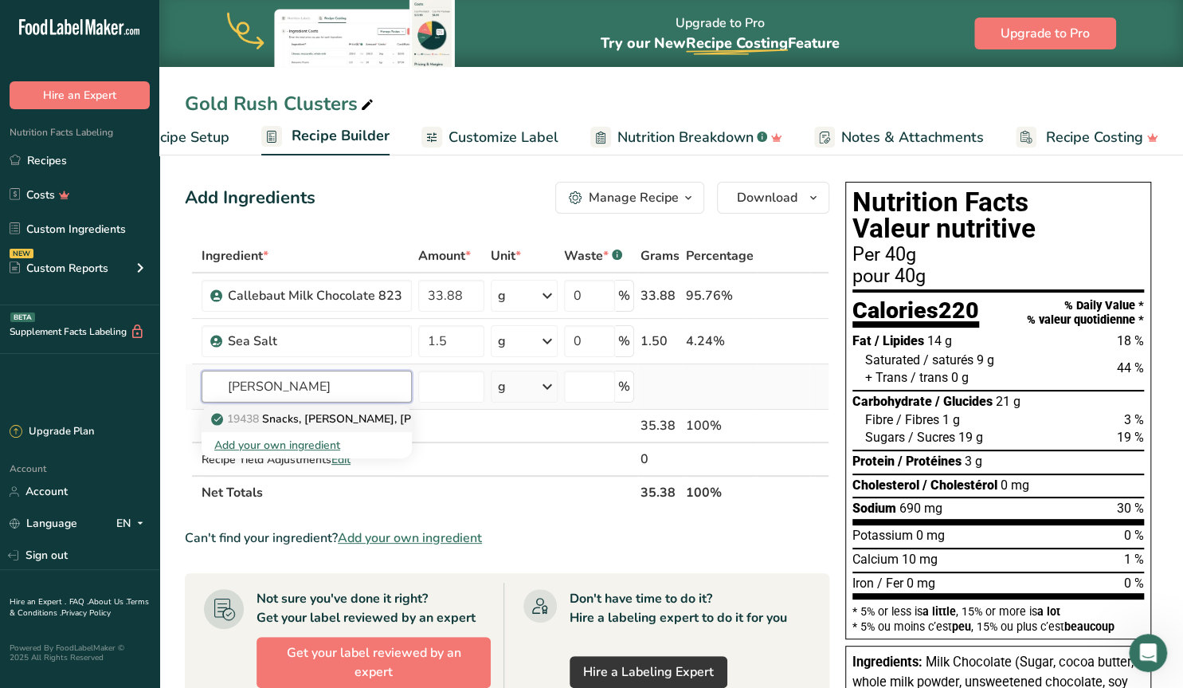
type input "[PERSON_NAME]"
click at [292, 417] on p "19438 Snacks, [PERSON_NAME], [PERSON_NAME] [PERSON_NAME] KRISPIES TREATS Squares" at bounding box center [469, 418] width 511 height 17
type input "Snacks, [PERSON_NAME], [PERSON_NAME] [PERSON_NAME] KRISPIES TREATS Squares"
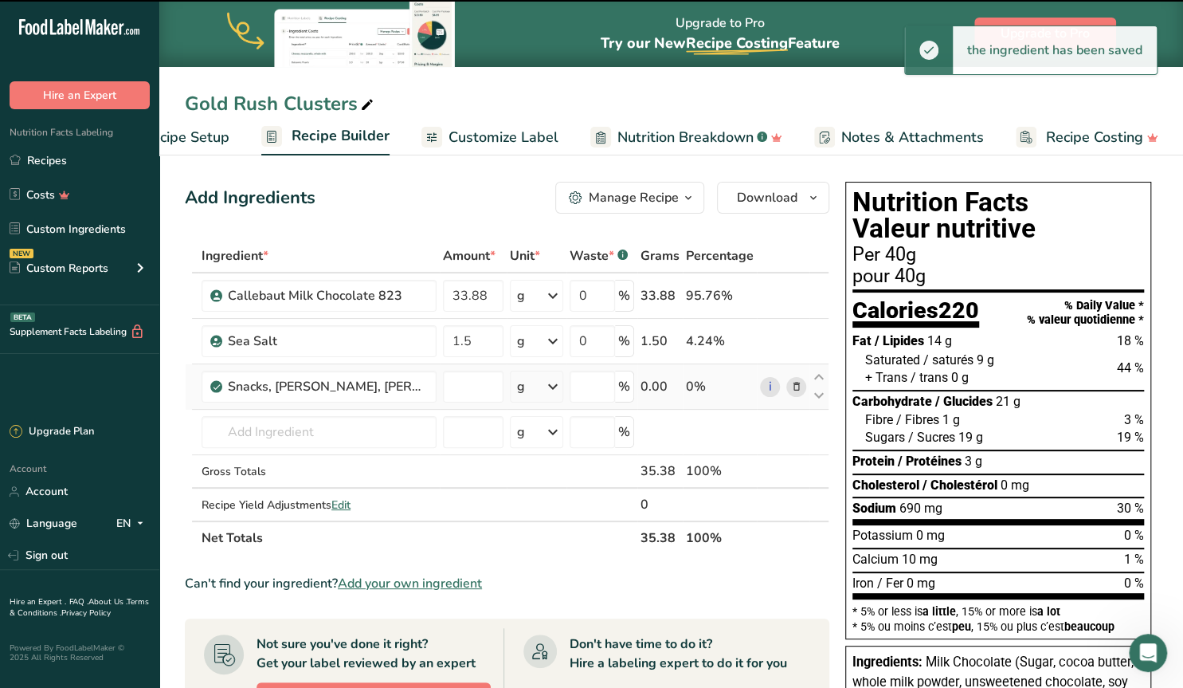
type input "0"
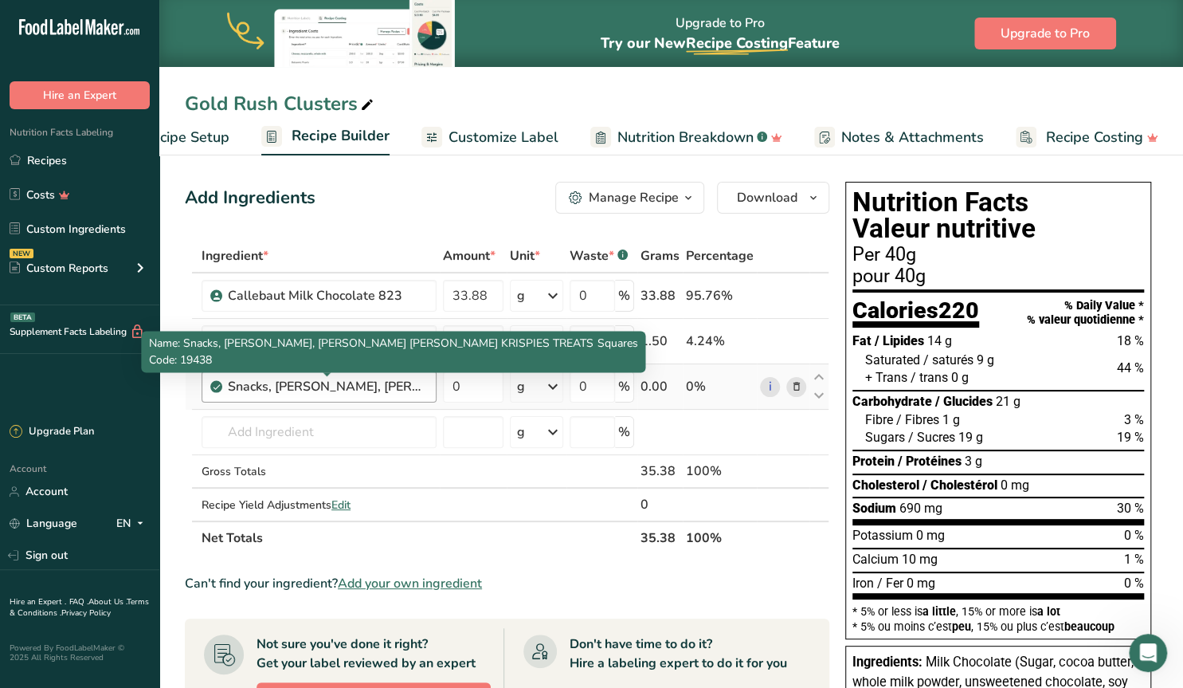
click at [297, 391] on div "Snacks, [PERSON_NAME], [PERSON_NAME] [PERSON_NAME] KRISPIES TREATS Squares" at bounding box center [327, 386] width 199 height 19
drag, startPoint x: 229, startPoint y: 389, endPoint x: 471, endPoint y: 381, distance: 242.3
click at [427, 381] on div "Snacks, [PERSON_NAME], [PERSON_NAME] [PERSON_NAME] KRISPIES TREATS Squares" at bounding box center [327, 386] width 199 height 19
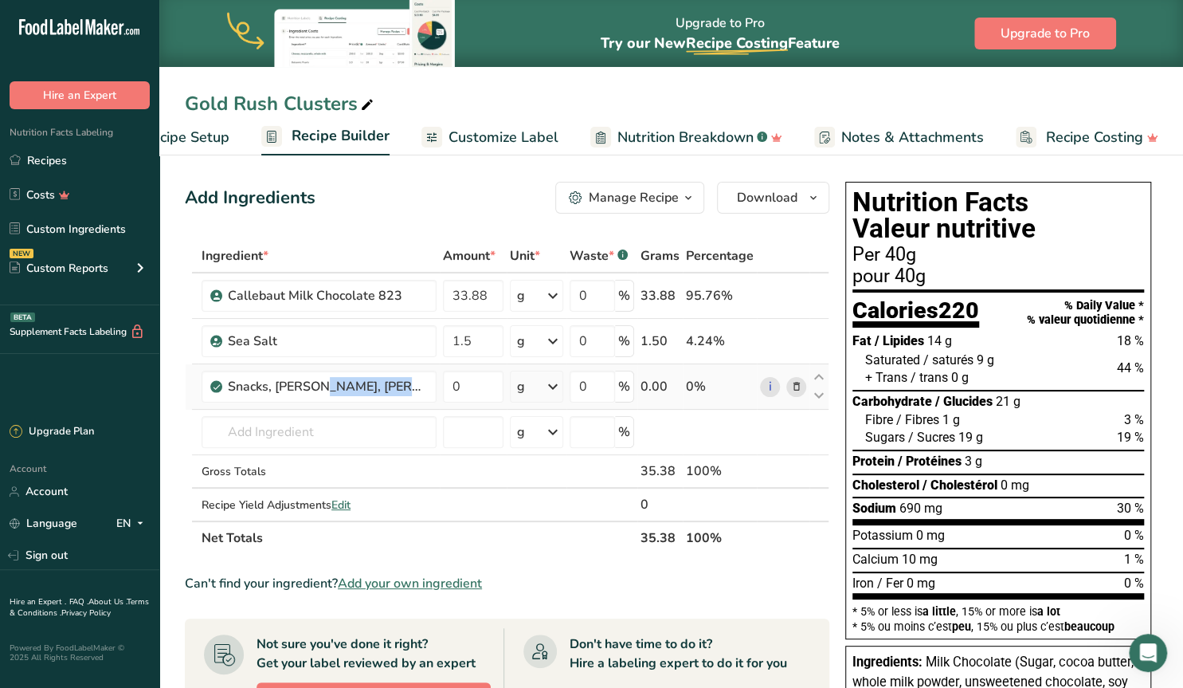
click at [796, 388] on icon at bounding box center [795, 386] width 11 height 17
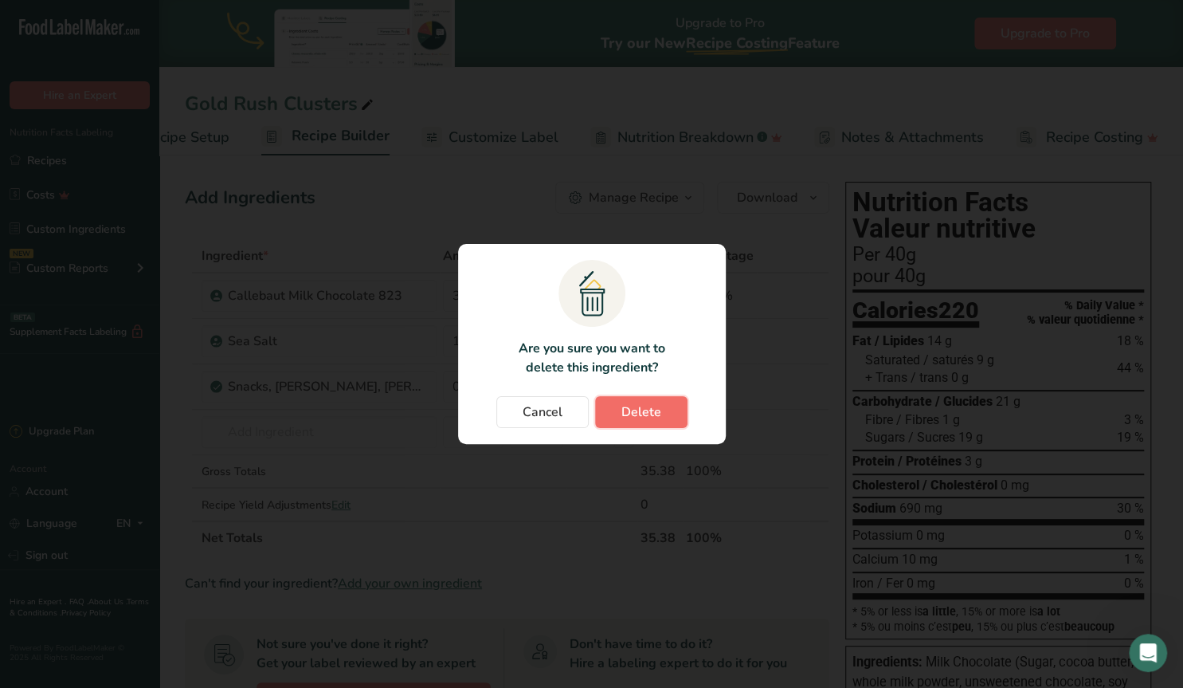
click at [634, 410] on span "Delete" at bounding box center [641, 411] width 40 height 19
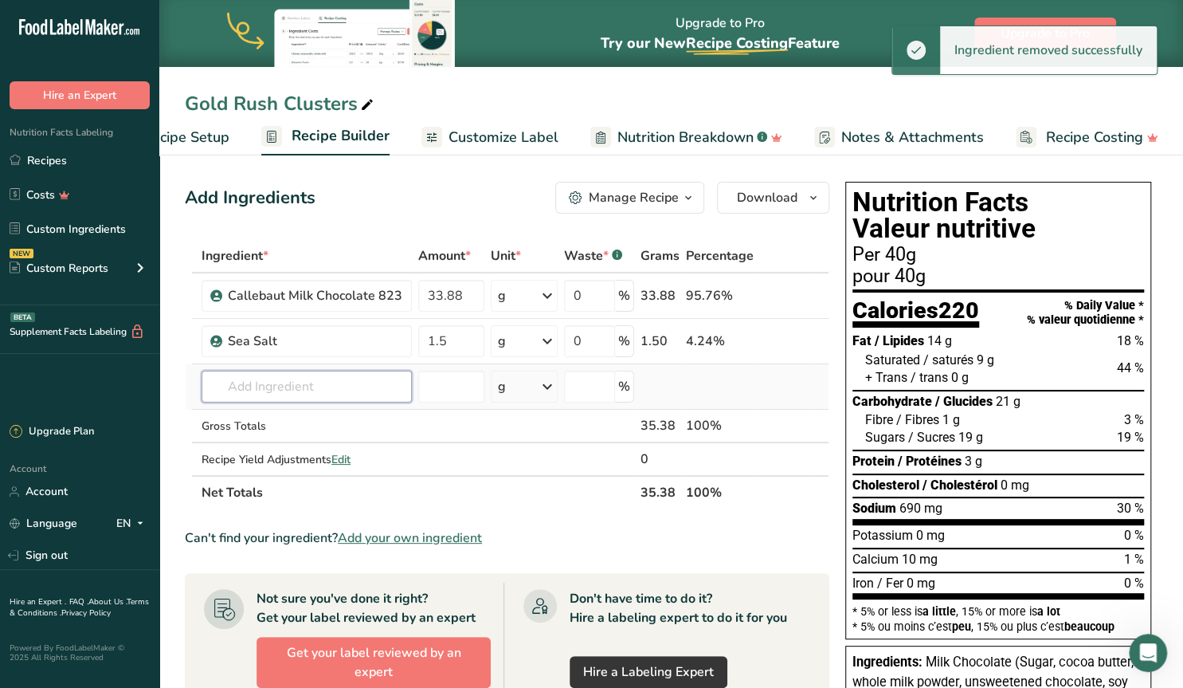
click at [242, 379] on input "text" at bounding box center [307, 386] width 210 height 32
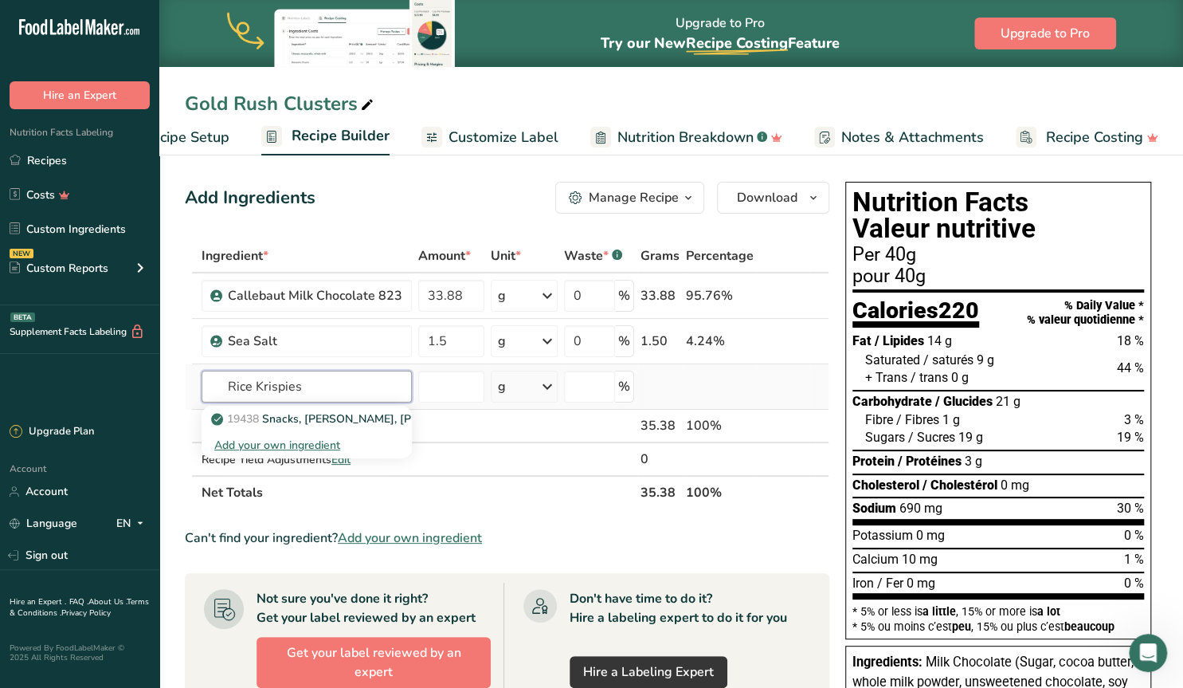
type input "Rice Krispies"
click at [292, 444] on div "Add your own ingredient" at bounding box center [306, 445] width 185 height 17
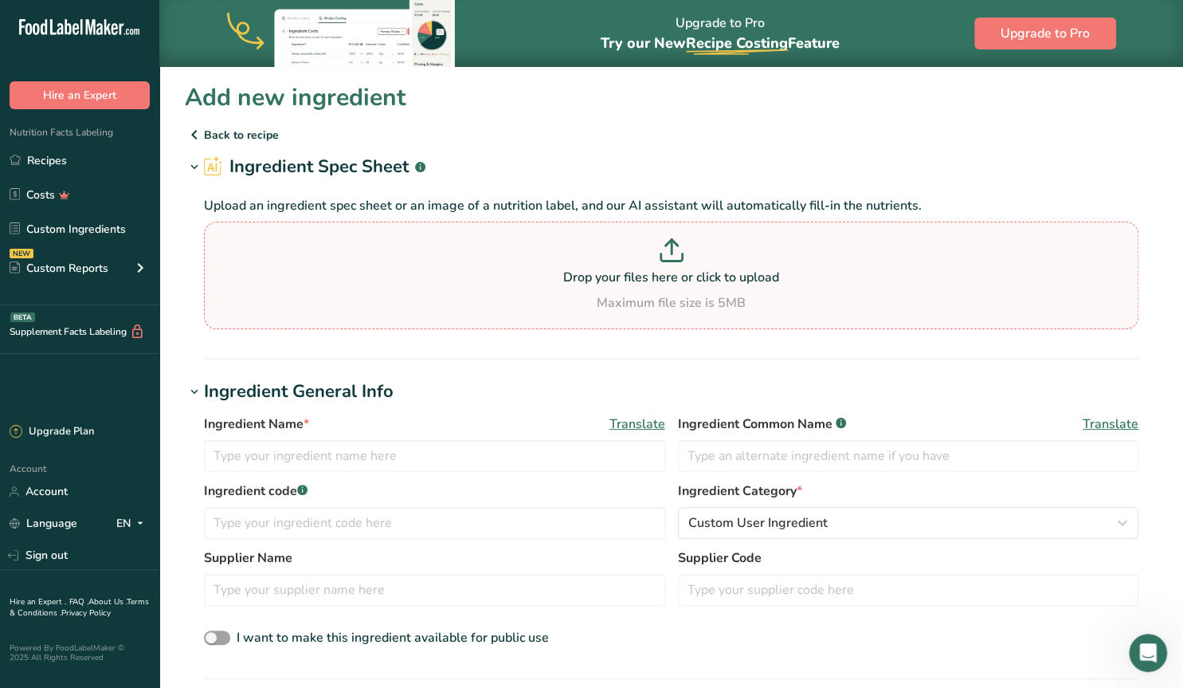
click at [681, 280] on p "Drop your files here or click to upload" at bounding box center [671, 277] width 927 height 19
click at [681, 280] on input "Drop your files here or click to upload Maximum file size is 5MB" at bounding box center [671, 275] width 934 height 108
type input "C:\fakepath\Screenshot [DATE] 124651.png"
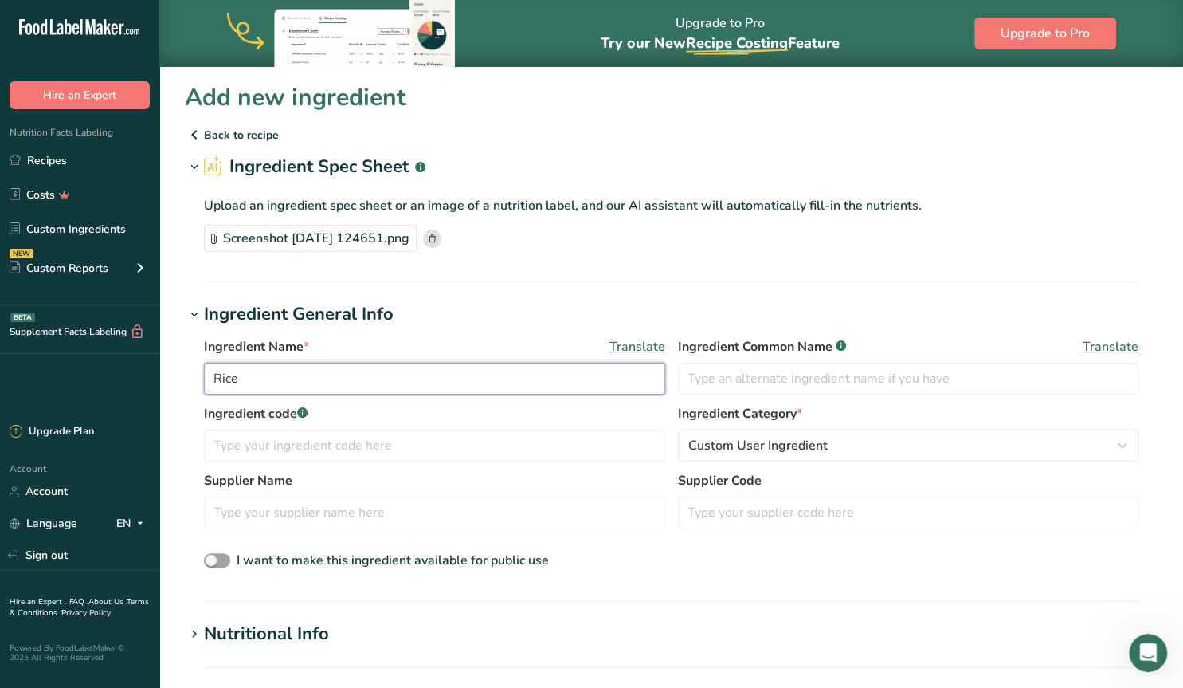
click at [259, 377] on input "Rice" at bounding box center [434, 378] width 461 height 32
type input "Rice Krispies"
click at [238, 515] on input "text" at bounding box center [434, 512] width 461 height 32
type input "Kelloggs"
click at [309, 380] on input "Rice Krispies" at bounding box center [434, 378] width 461 height 32
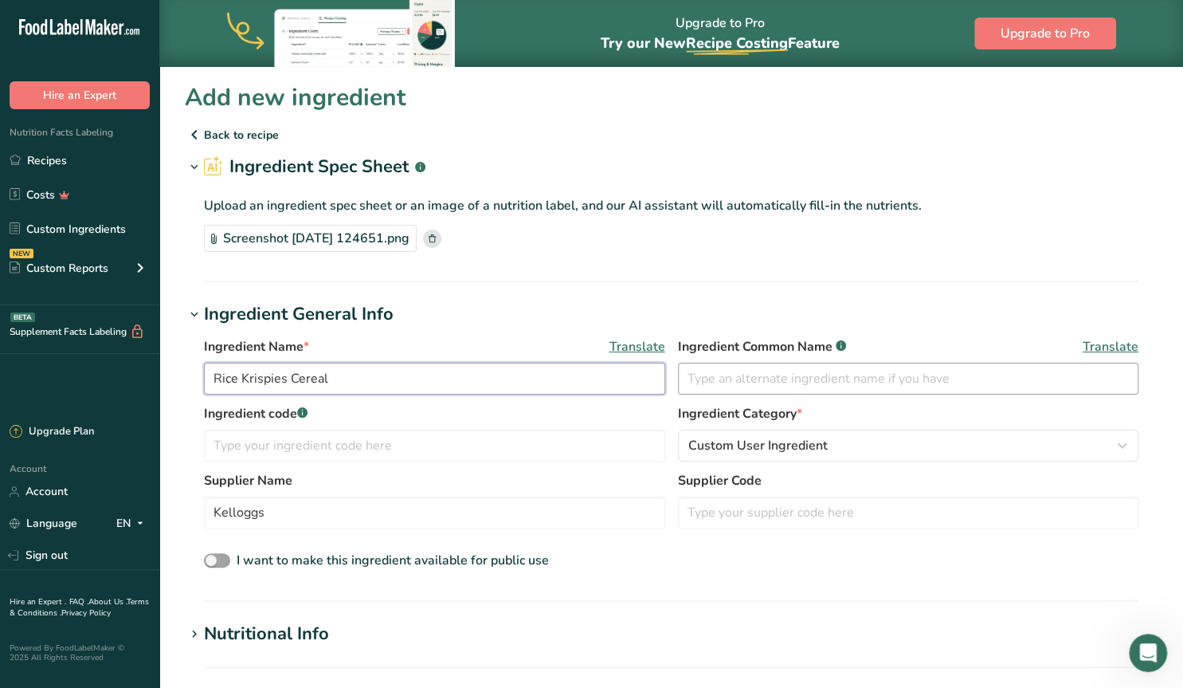
type input "Rice Krispies Cereal"
click at [724, 378] on input "text" at bounding box center [908, 378] width 461 height 32
type input "Rice Krispies Cereal"
click at [344, 448] on input "text" at bounding box center [434, 445] width 461 height 32
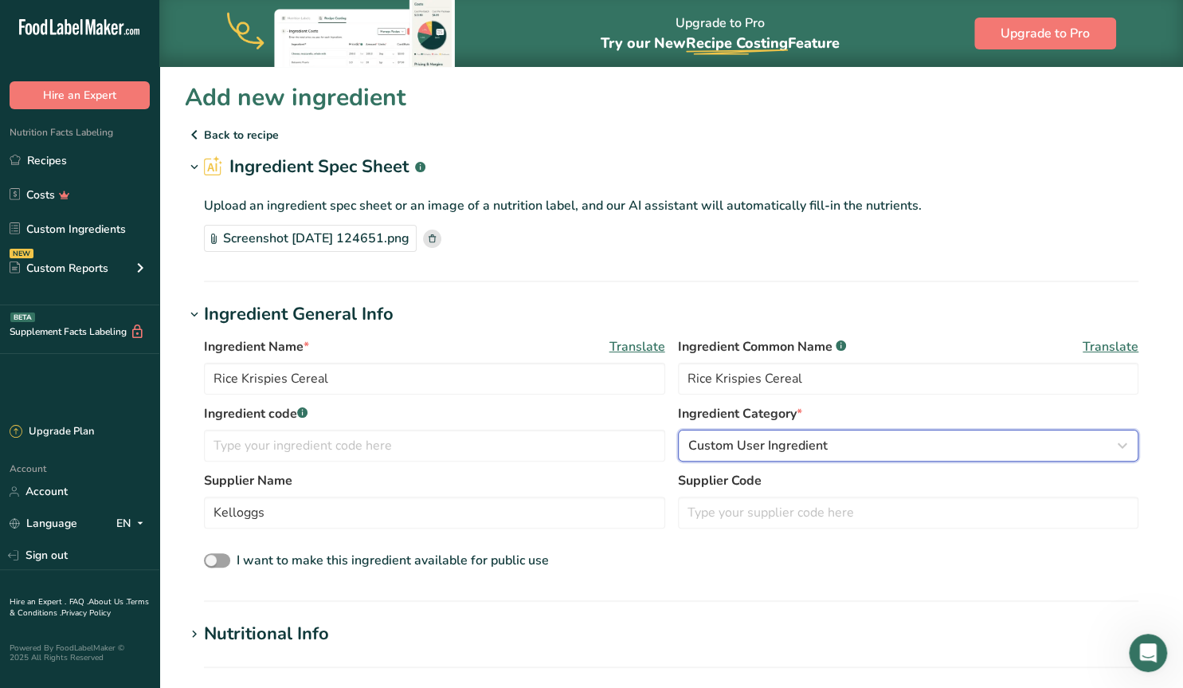
click at [773, 447] on span "Custom User Ingredient" at bounding box center [757, 445] width 139 height 19
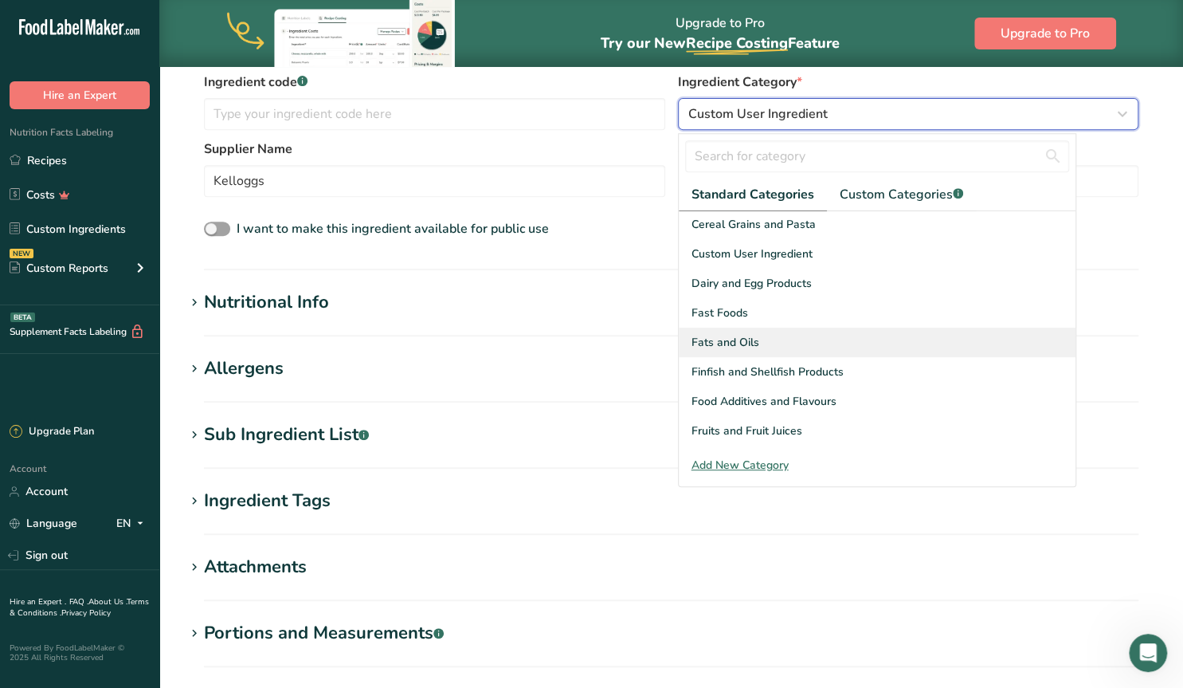
scroll to position [106, 0]
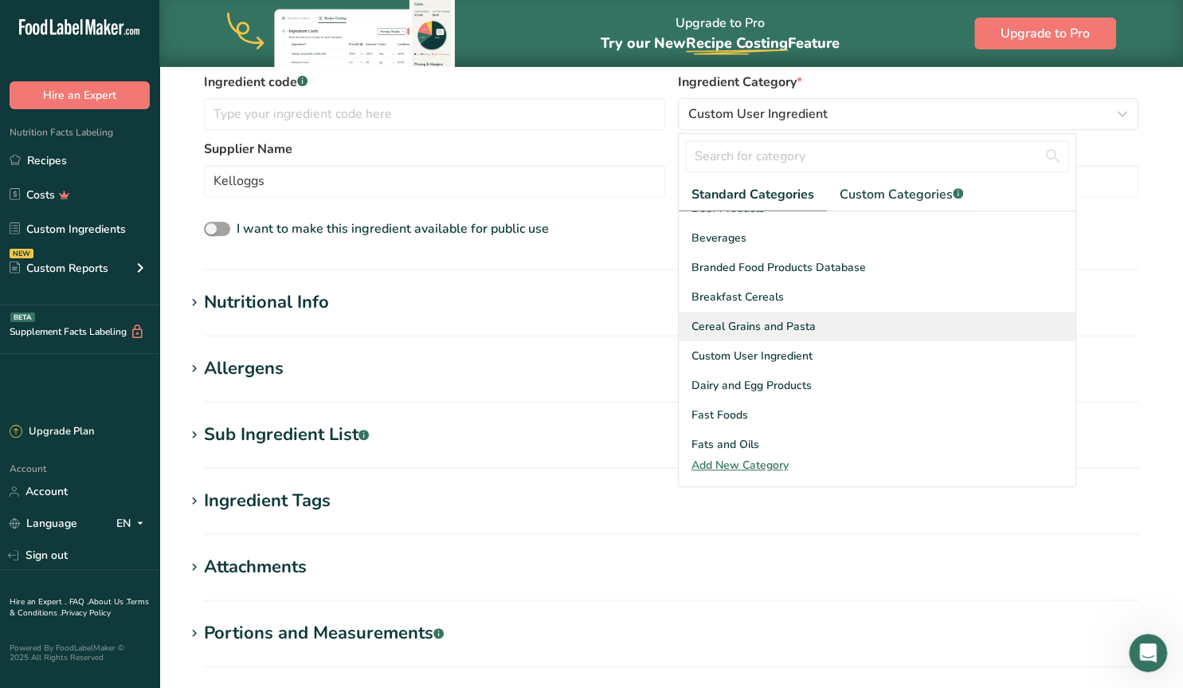
click at [817, 327] on div "Cereal Grains and Pasta" at bounding box center [877, 325] width 397 height 29
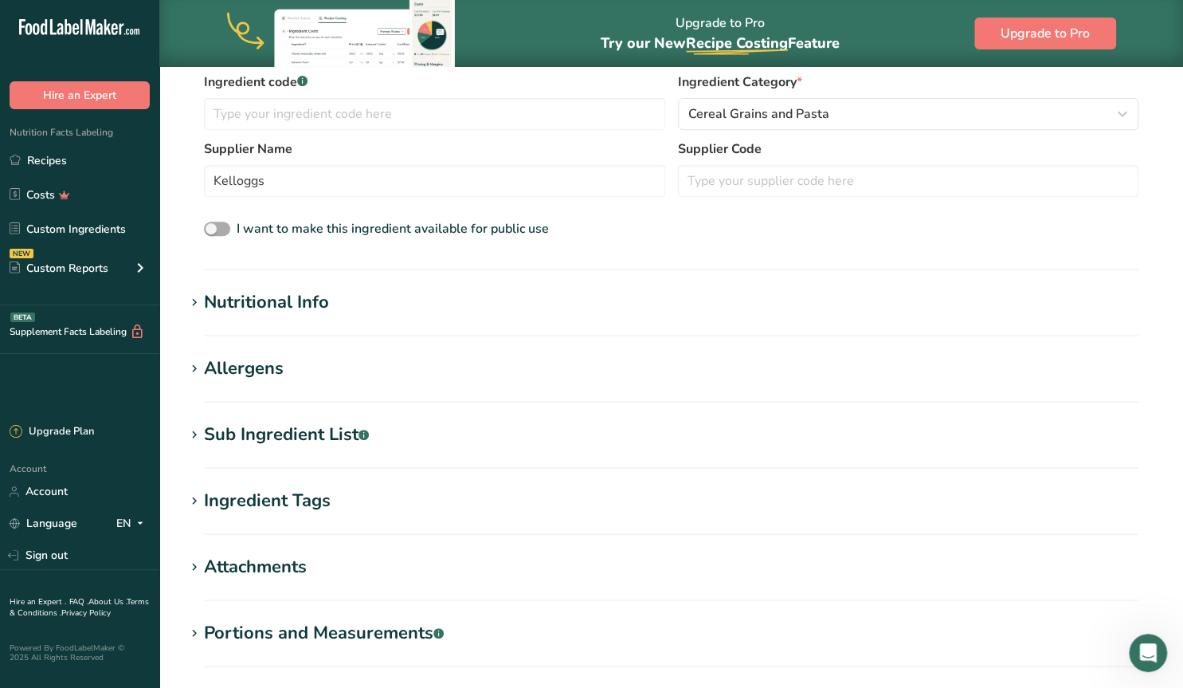
click at [217, 233] on span at bounding box center [217, 228] width 26 height 15
click at [214, 233] on input "I want to make this ingredient available for public use" at bounding box center [209, 229] width 10 height 10
checkbox input "true"
click at [203, 305] on span at bounding box center [194, 302] width 19 height 19
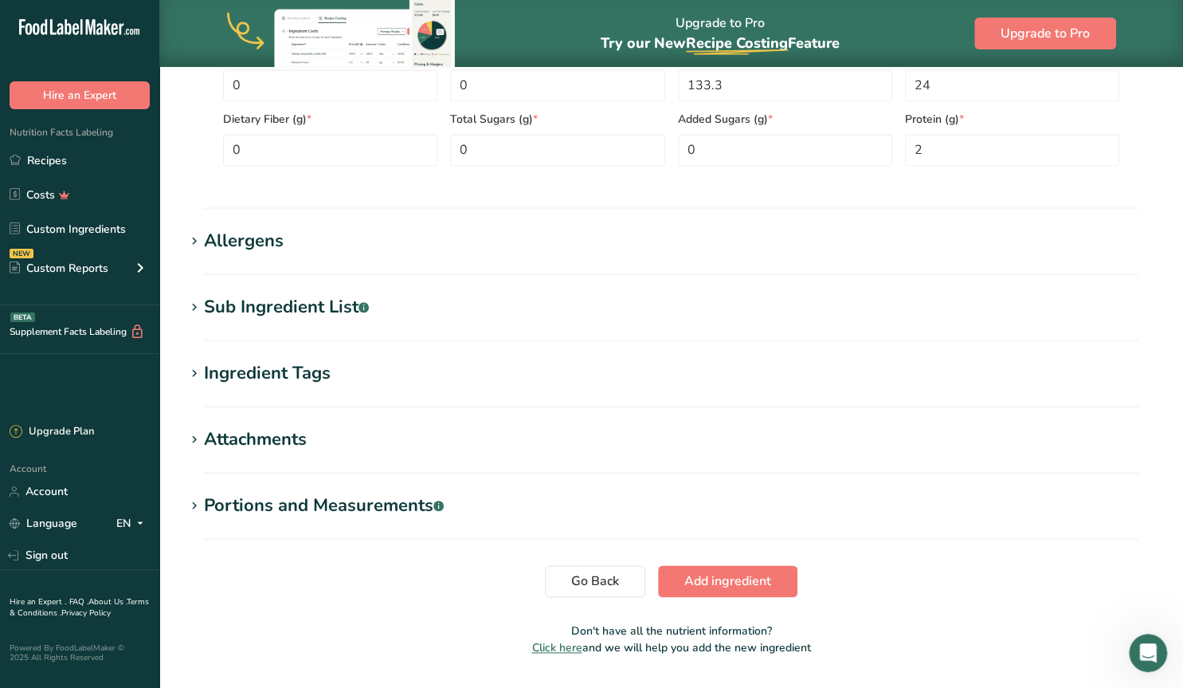
scroll to position [829, 0]
click at [194, 304] on icon at bounding box center [194, 307] width 14 height 22
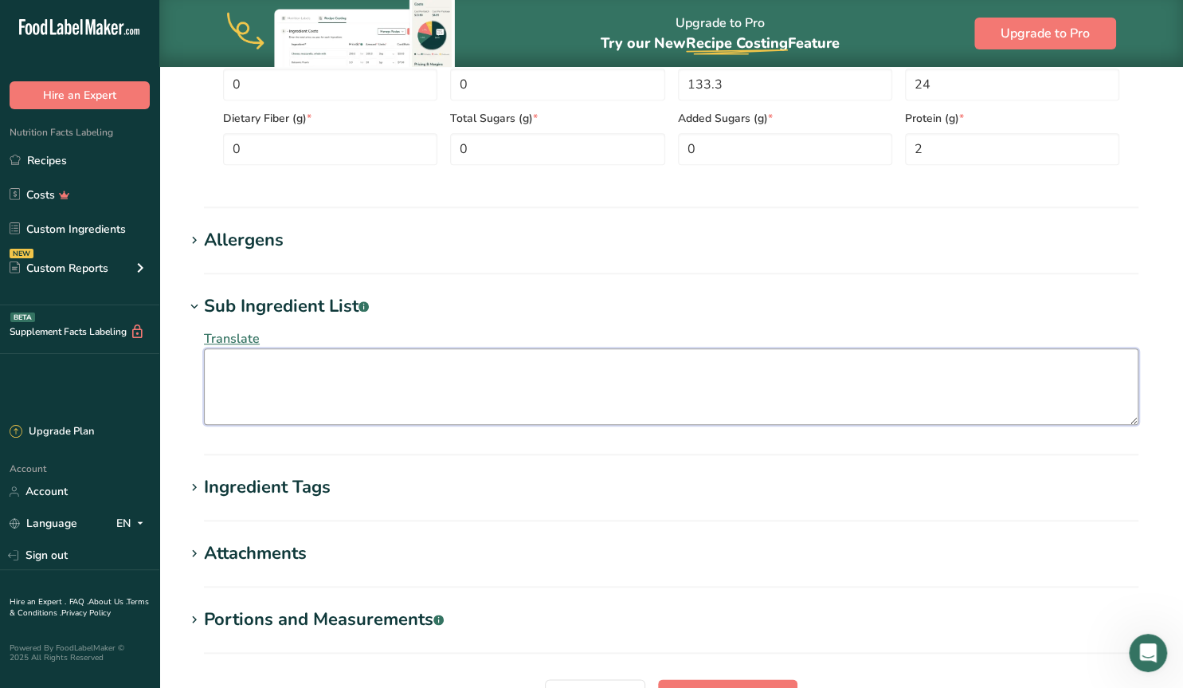
click at [233, 380] on textarea at bounding box center [671, 386] width 934 height 76
paste textarea "Rice Sugars (sugar, corn and barley [MEDICAL_DATA]) Salt Canola [MEDICAL_DATA] …"
click at [240, 358] on textarea "Rice Sugars (sugar, corn and barley [MEDICAL_DATA]) Salt Canola [MEDICAL_DATA] …" at bounding box center [671, 386] width 934 height 76
click at [238, 362] on textarea "Rice Sugars (sugar, corn and barley [MEDICAL_DATA]) Salt Canola [MEDICAL_DATA] …" at bounding box center [671, 386] width 934 height 76
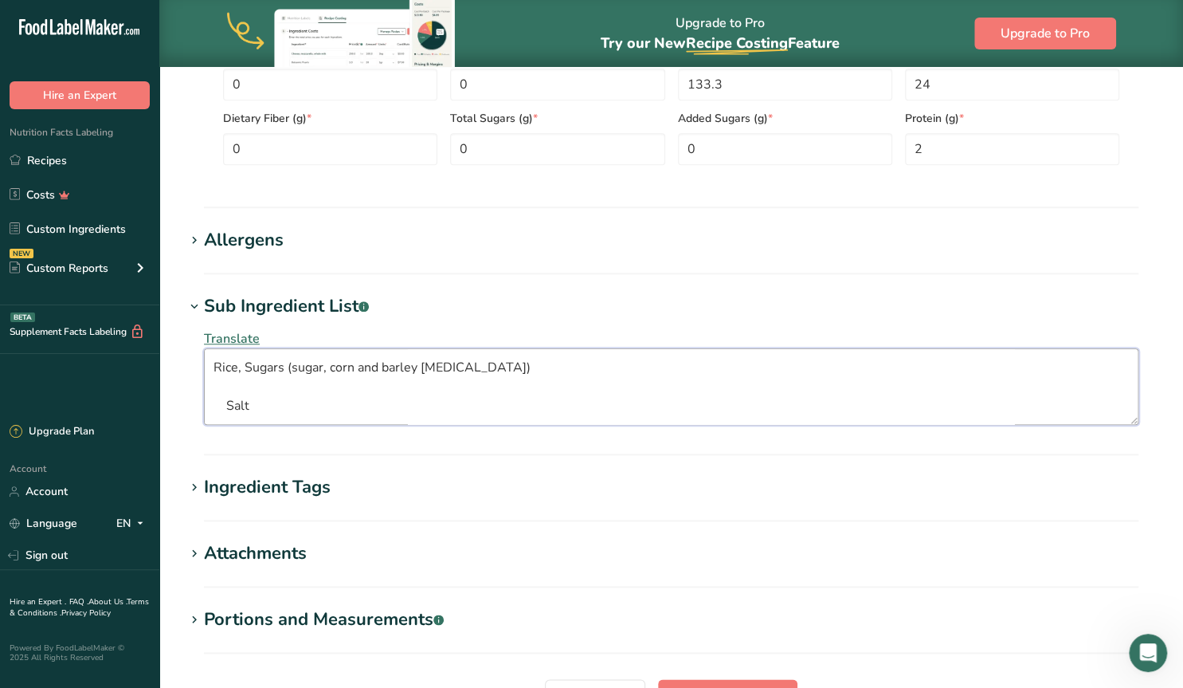
click at [525, 364] on textarea "Rice, Sugars (sugar, corn and barley [MEDICAL_DATA]) Salt Canola [MEDICAL_DATA]…" at bounding box center [671, 386] width 934 height 76
click at [527, 365] on textarea "Rice, Sugars (sugar, corn and barley [MEDICAL_DATA]), Salt Canola [MEDICAL_DATA…" at bounding box center [671, 386] width 934 height 76
click at [625, 369] on textarea "Rice, Sugars (sugar, corn and barley [MEDICAL_DATA]), Salt, Canola [MEDICAL_DAT…" at bounding box center [671, 386] width 934 height 76
click at [763, 366] on textarea "Rice, Sugars (sugar, corn and barley [MEDICAL_DATA]), Salt, Canola [MEDICAL_DAT…" at bounding box center [671, 386] width 934 height 76
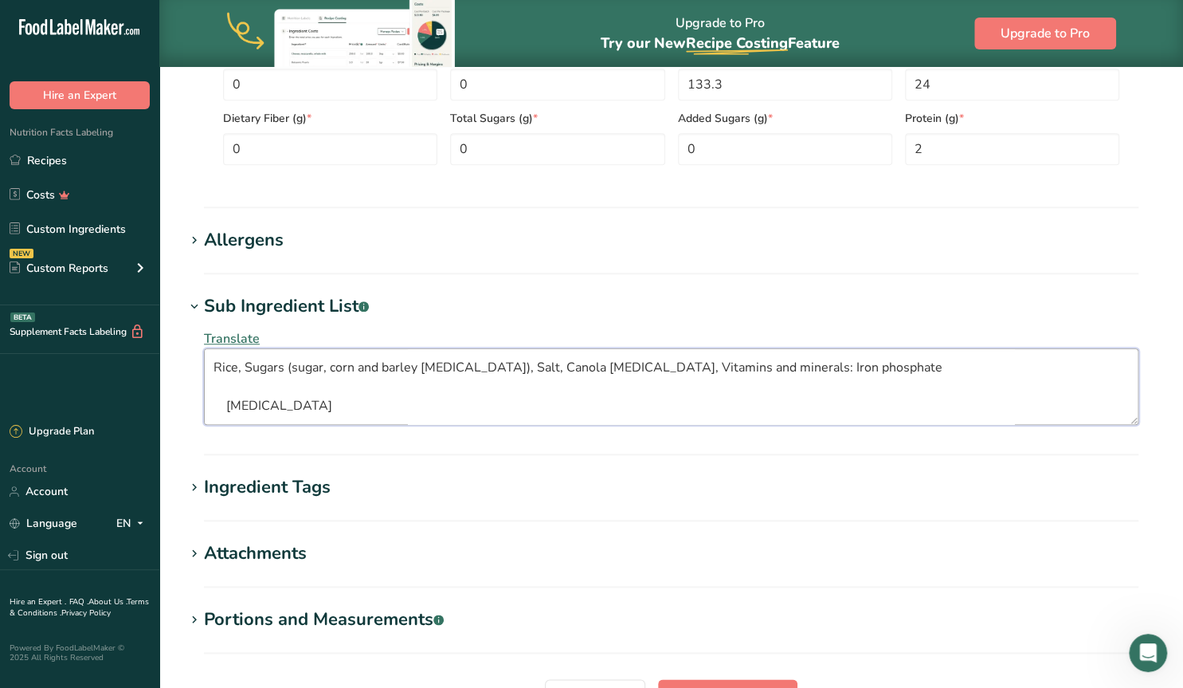
click at [855, 366] on textarea "Rice, Sugars (sugar, corn and barley [MEDICAL_DATA]), Salt, Canola [MEDICAL_DAT…" at bounding box center [671, 386] width 934 height 76
click at [935, 366] on textarea "Rice, Sugars (sugar, corn and barley [MEDICAL_DATA]), Salt, Canola [MEDICAL_DAT…" at bounding box center [671, 386] width 934 height 76
click at [1058, 367] on textarea "Rice, Sugars (sugar, corn and barley [MEDICAL_DATA]), Salt, Canola [MEDICAL_DAT…" at bounding box center [671, 386] width 934 height 76
click at [302, 386] on textarea "Rice, Sugars (sugar, corn and barley [MEDICAL_DATA]), Salt, Canola [MEDICAL_DAT…" at bounding box center [671, 386] width 934 height 76
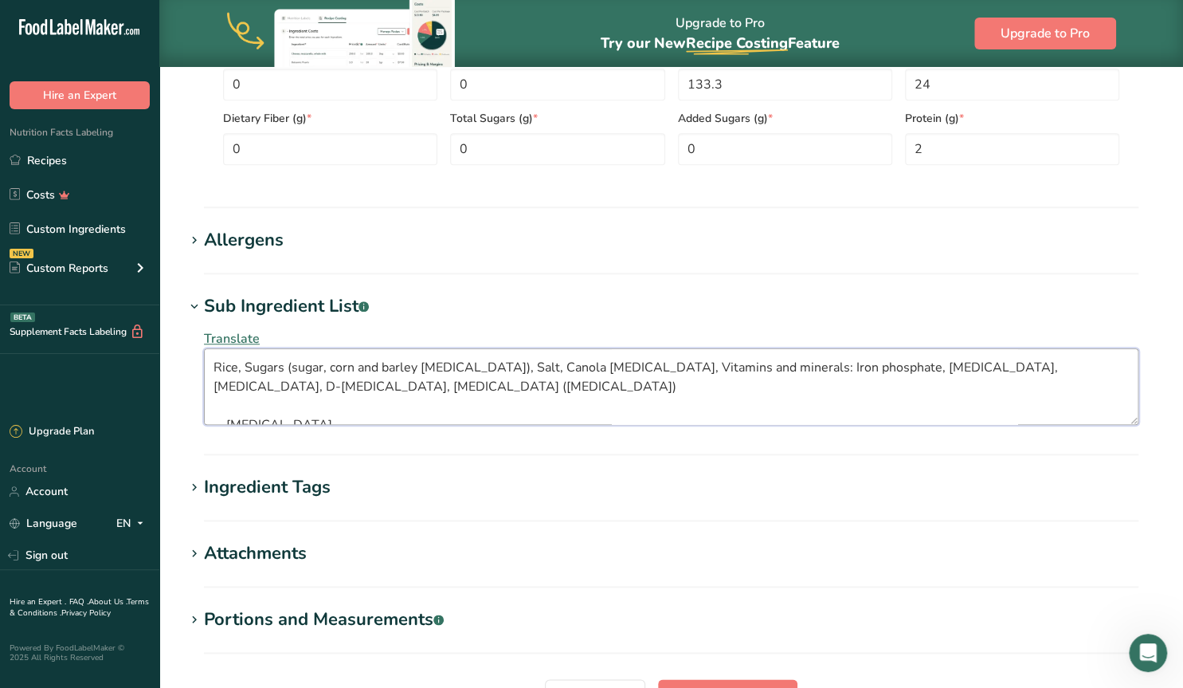
click at [496, 388] on textarea "Rice, Sugars (sugar, corn and barley [MEDICAL_DATA]), Salt, Canola [MEDICAL_DAT…" at bounding box center [671, 386] width 934 height 76
click at [630, 386] on textarea "Rice, Sugars (sugar, corn and barley [MEDICAL_DATA]), Salt, Canola [MEDICAL_DAT…" at bounding box center [671, 386] width 934 height 76
type textarea "Rice, Sugars (sugar, corn and barley [MEDICAL_DATA]), Salt, Canola [MEDICAL_DAT…"
click at [201, 552] on icon at bounding box center [194, 554] width 14 height 22
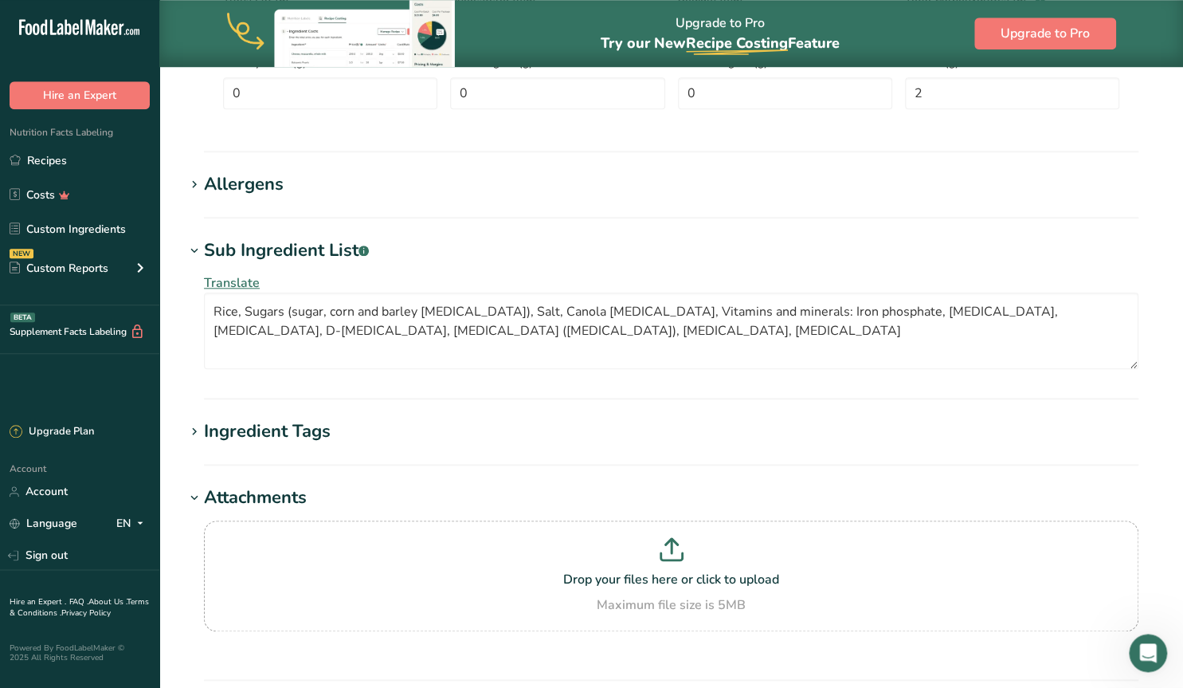
scroll to position [911, 0]
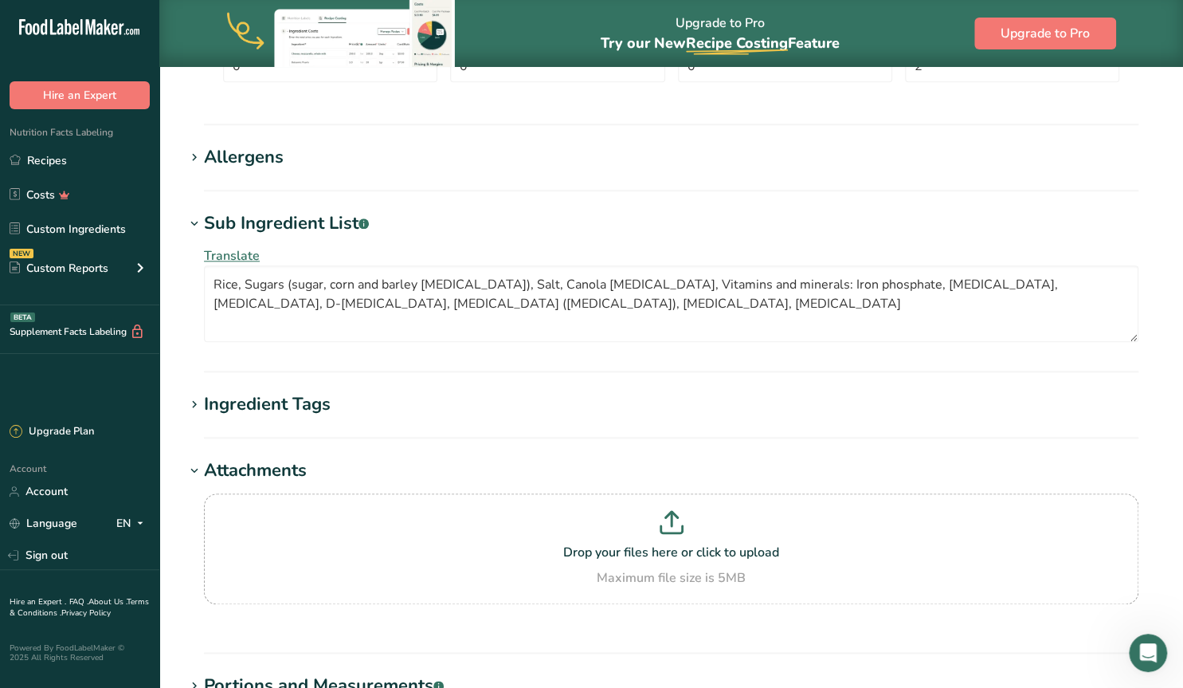
click at [197, 464] on icon at bounding box center [194, 471] width 14 height 22
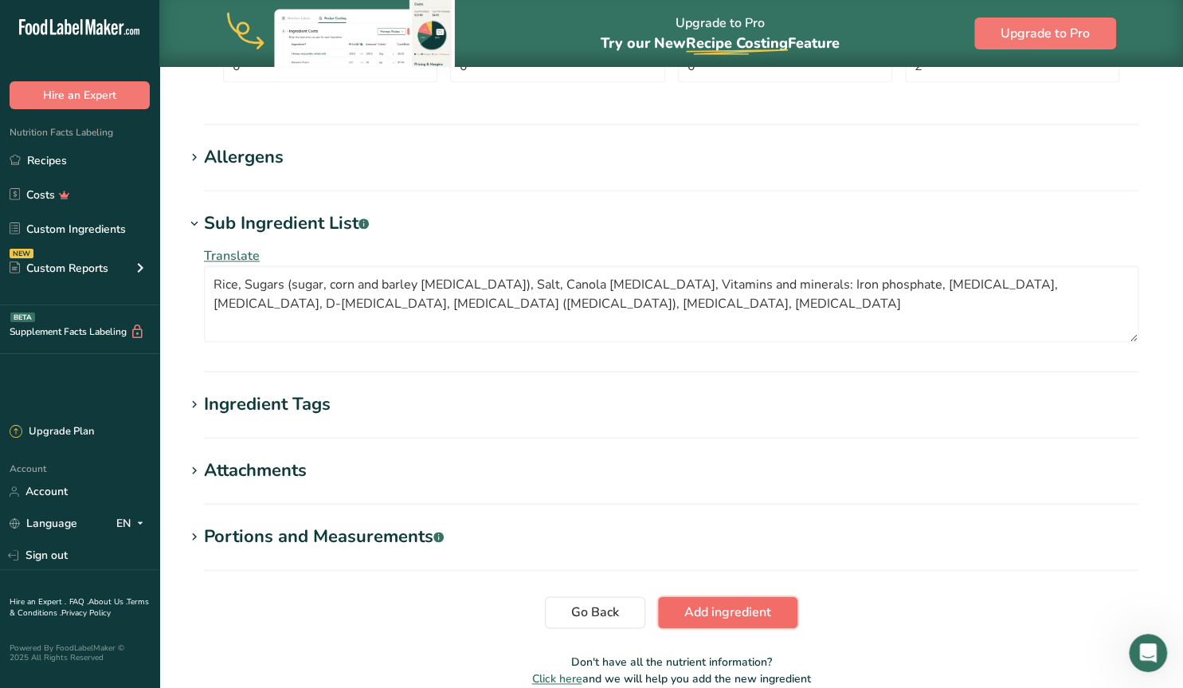
click at [702, 606] on span "Add ingredient" at bounding box center [727, 611] width 87 height 19
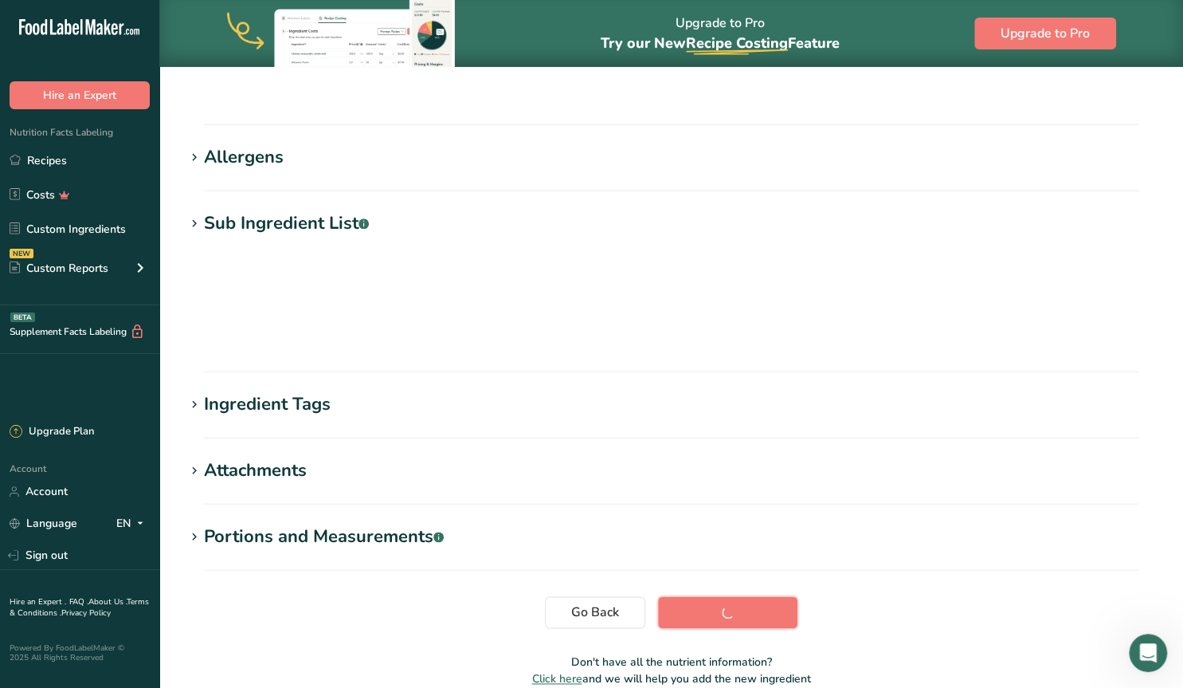
scroll to position [169, 0]
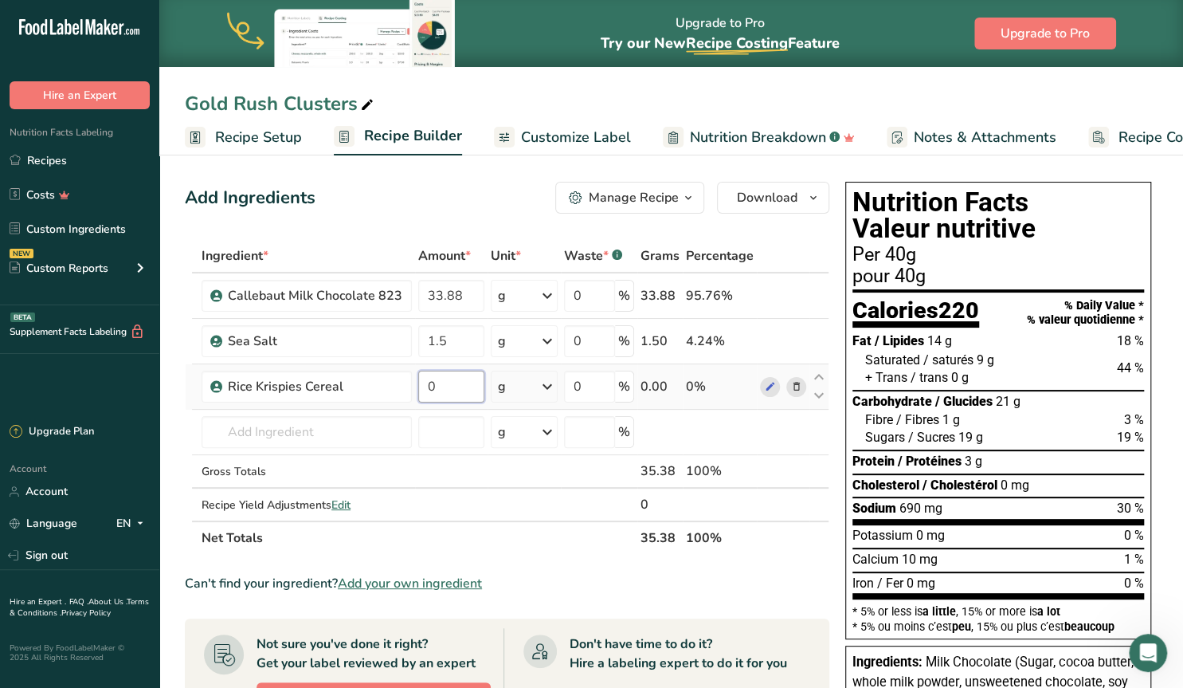
click at [458, 382] on input "0" at bounding box center [451, 386] width 66 height 32
type input "0.94"
click at [254, 429] on input "text" at bounding box center [307, 432] width 210 height 32
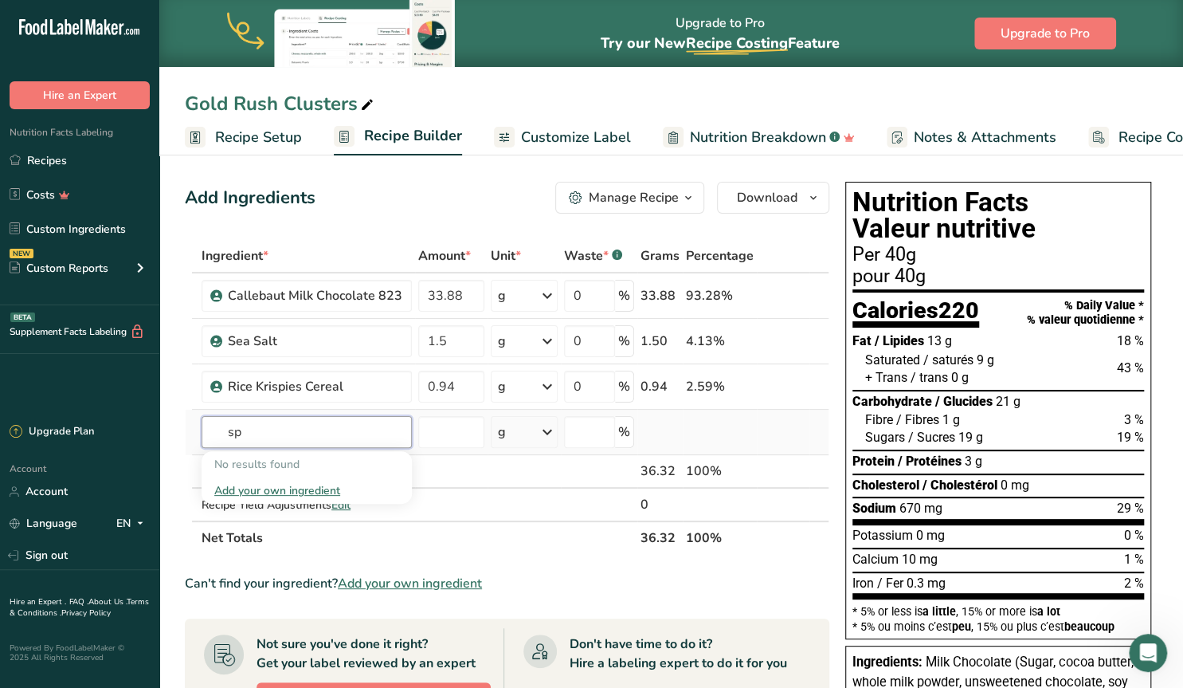
type input "s"
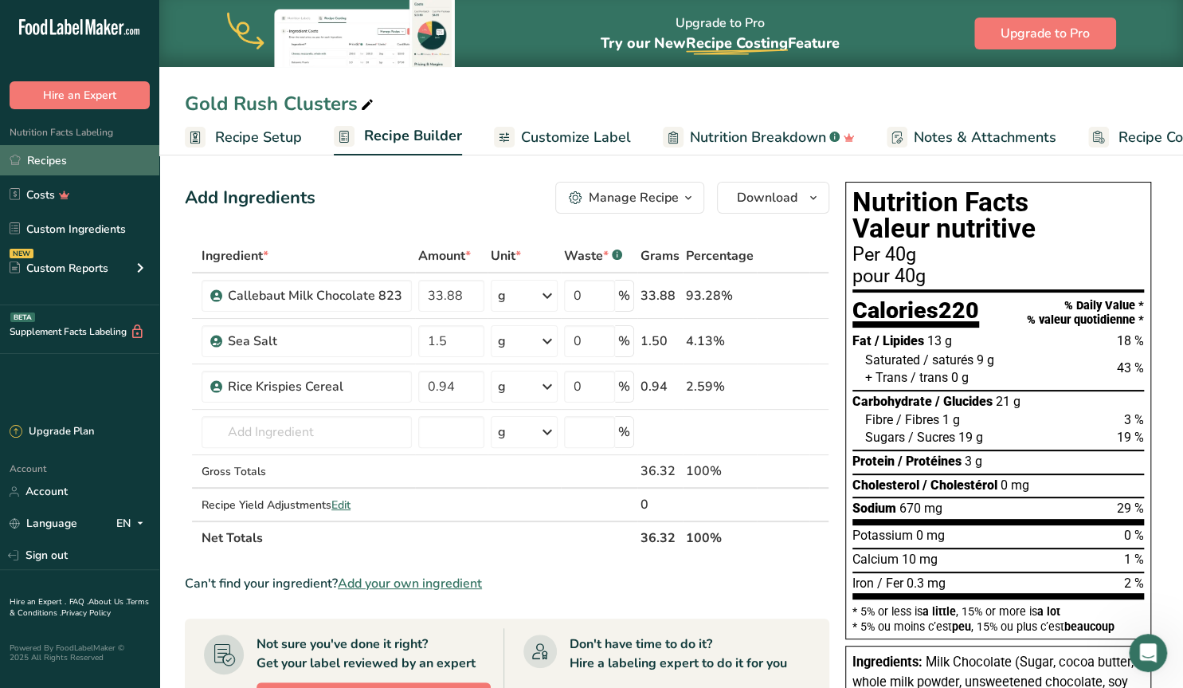
click at [52, 160] on link "Recipes" at bounding box center [79, 160] width 159 height 30
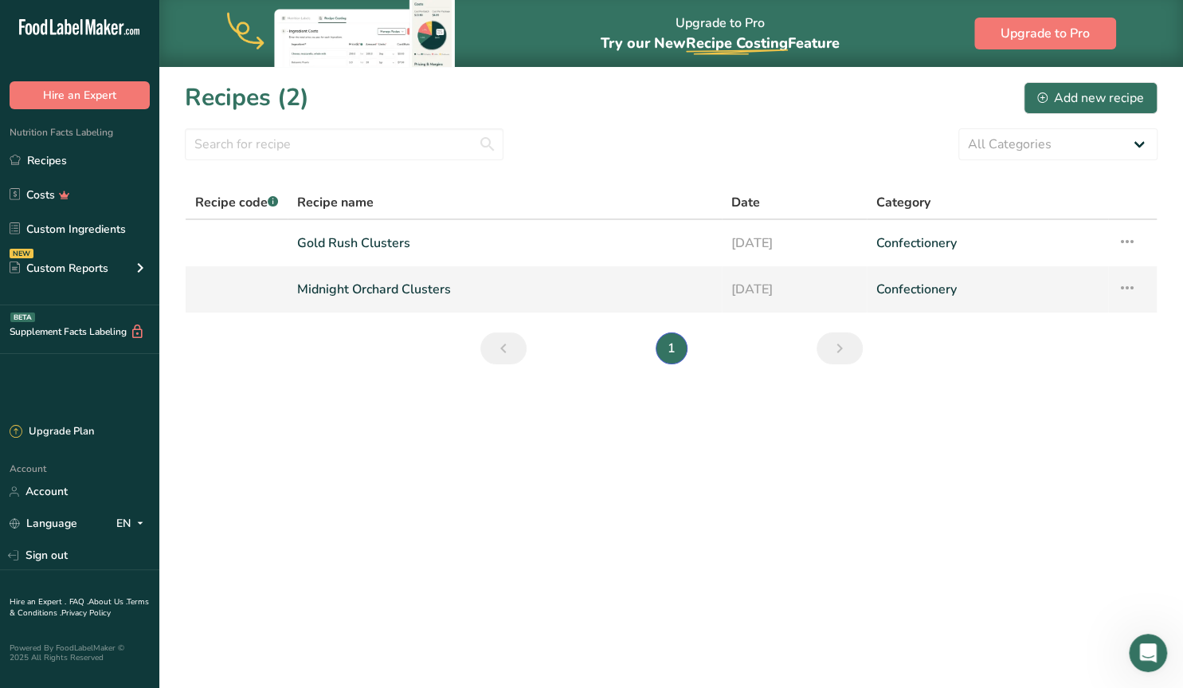
click at [382, 292] on link "Midnight Orchard Clusters" at bounding box center [504, 288] width 415 height 33
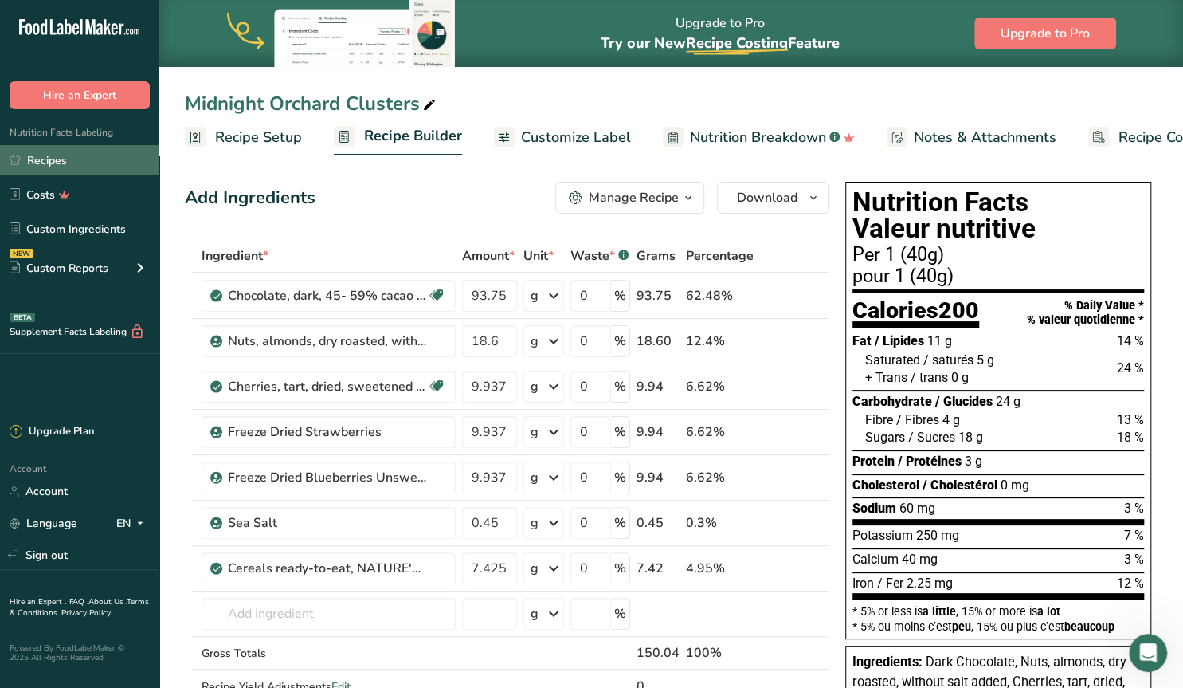
click at [61, 163] on link "Recipes" at bounding box center [79, 160] width 159 height 30
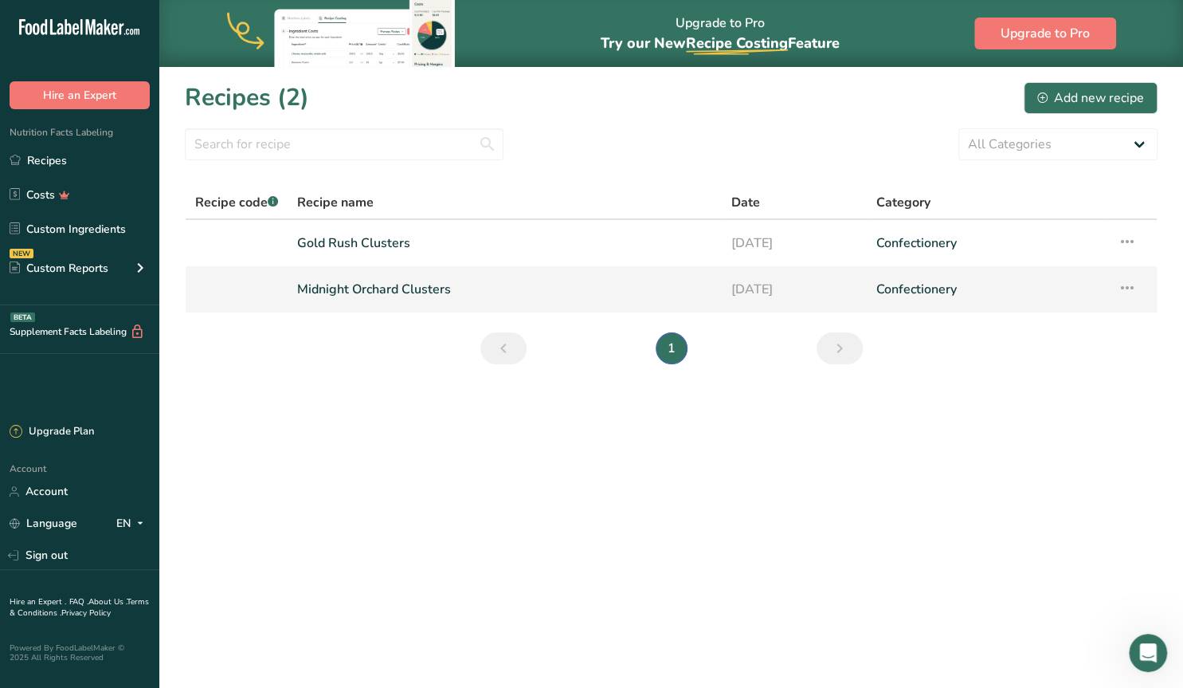
click at [373, 287] on link "Midnight Orchard Clusters" at bounding box center [504, 288] width 415 height 33
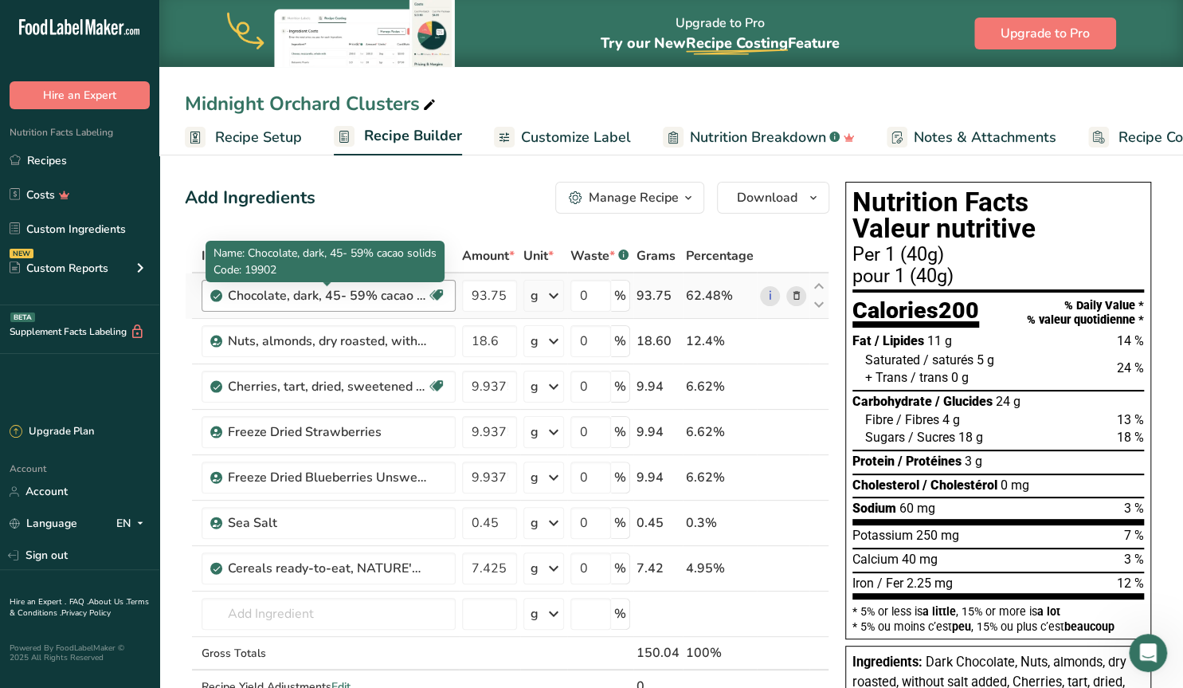
click at [409, 300] on div "Chocolate, dark, 45- 59% cacao solids" at bounding box center [327, 295] width 199 height 19
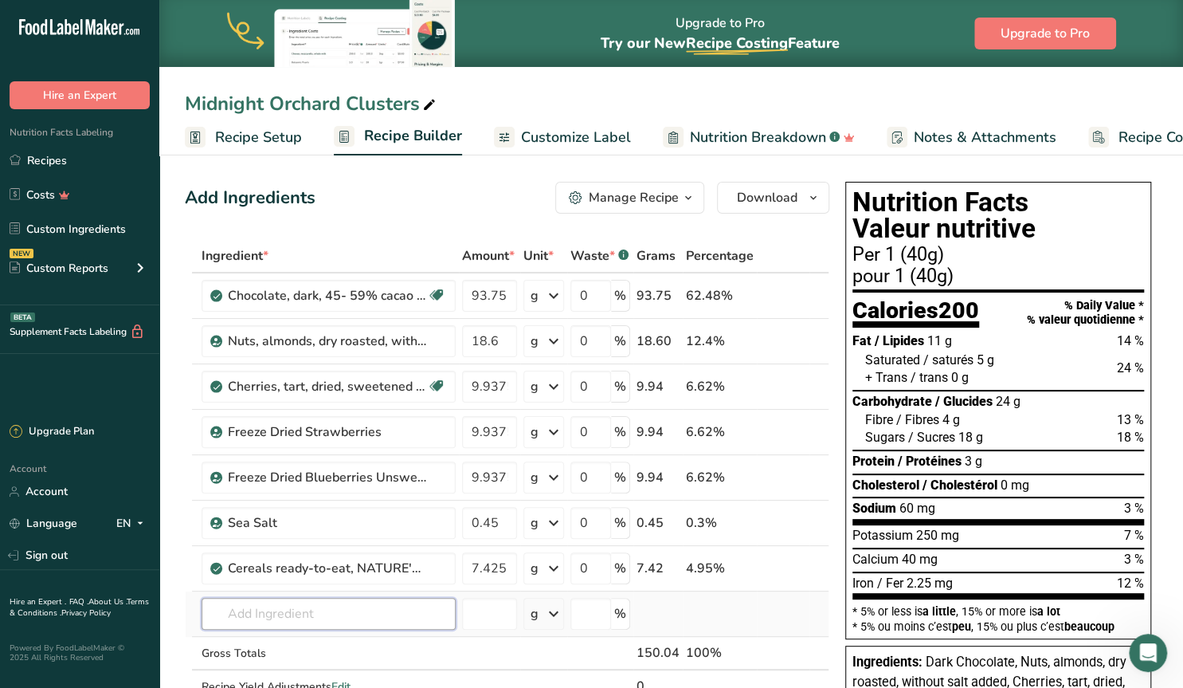
click at [288, 611] on input "text" at bounding box center [329, 614] width 254 height 32
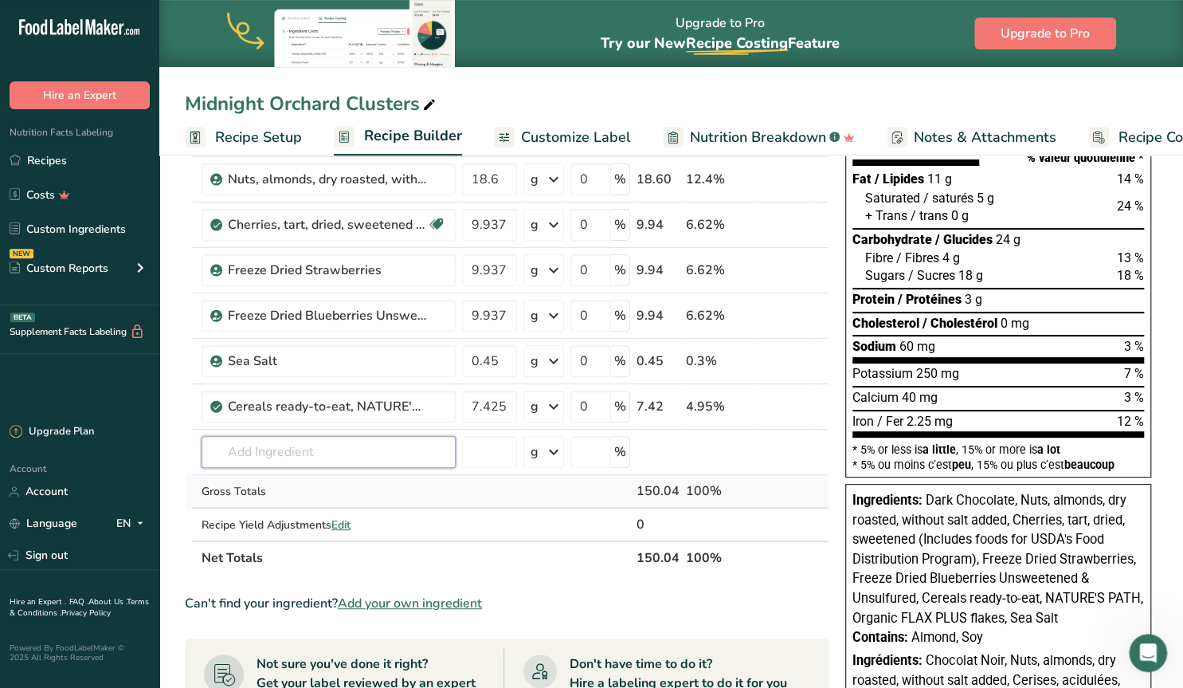
scroll to position [166, 0]
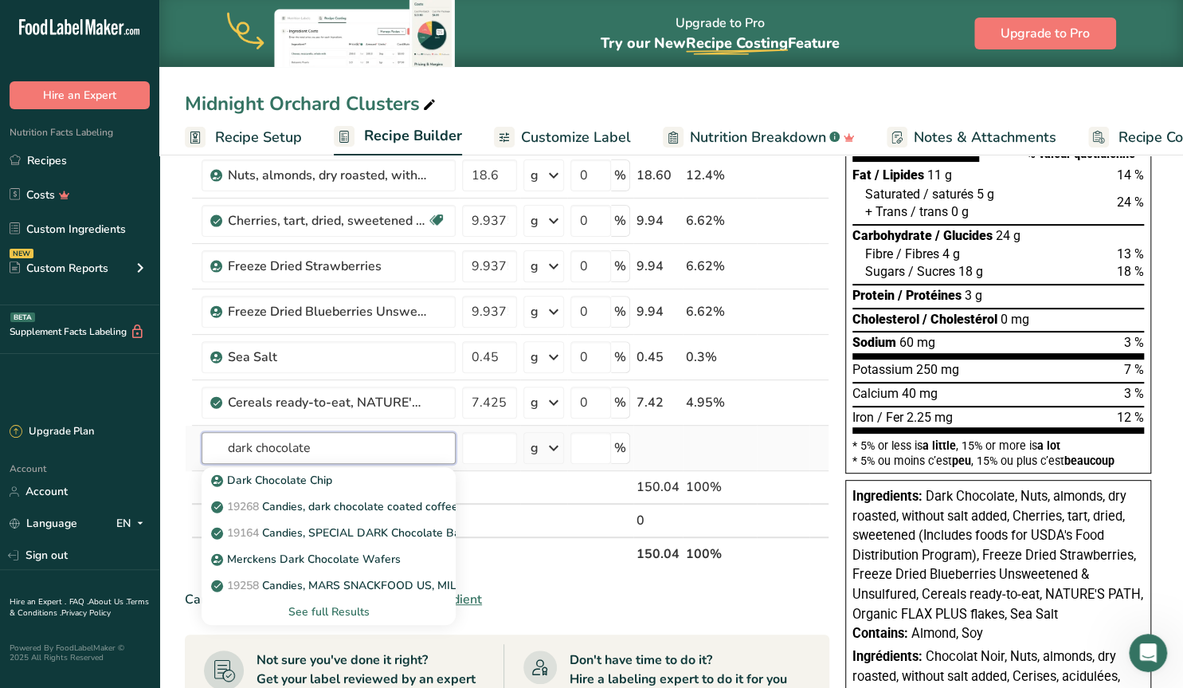
type input "dark chocolate"
click at [335, 609] on div "See full Results" at bounding box center [328, 611] width 229 height 17
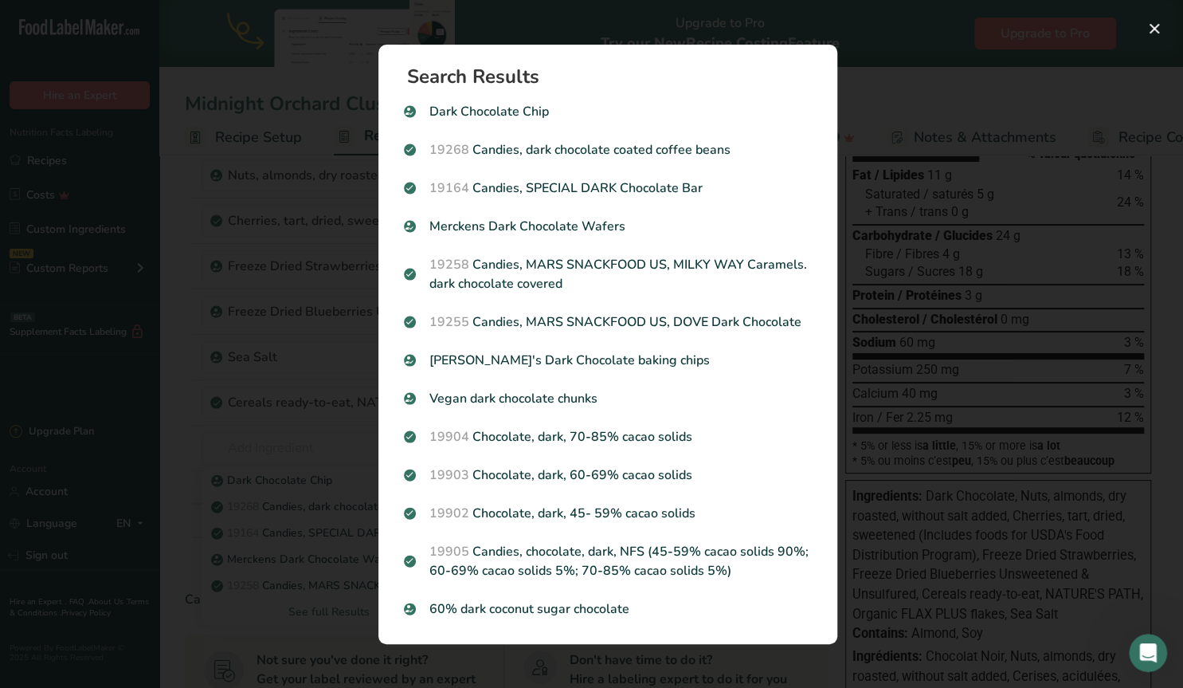
click at [284, 407] on div "Search results modal" at bounding box center [591, 344] width 1183 height 688
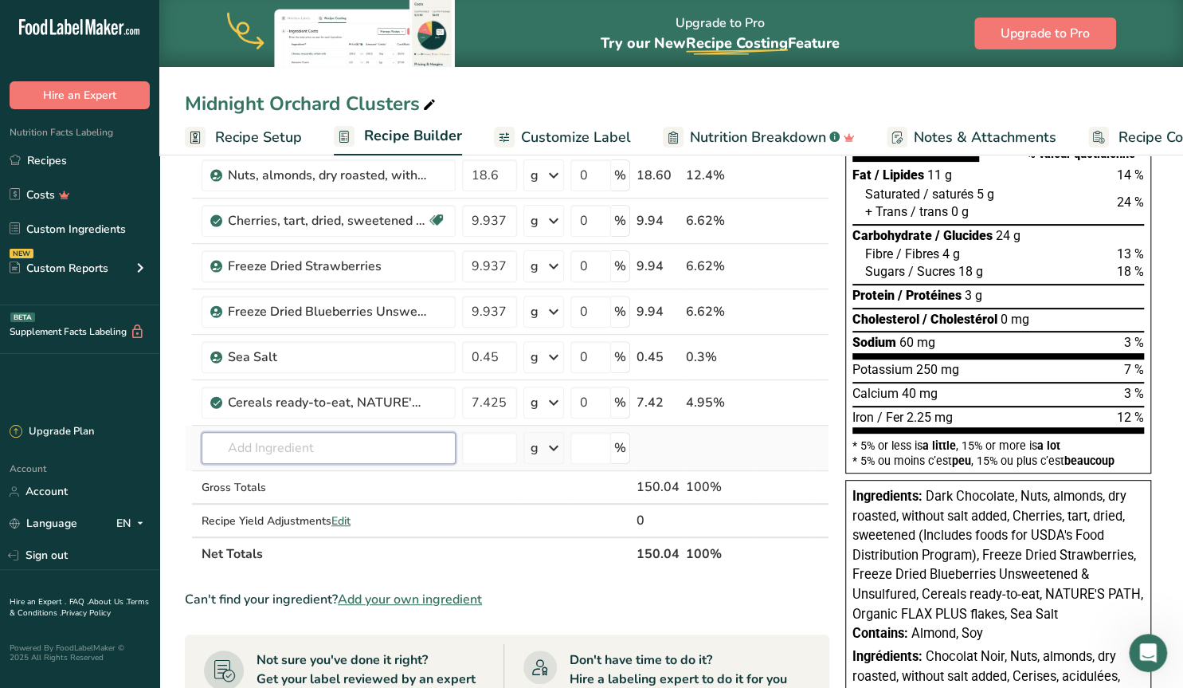
click at [261, 449] on input "text" at bounding box center [329, 448] width 254 height 32
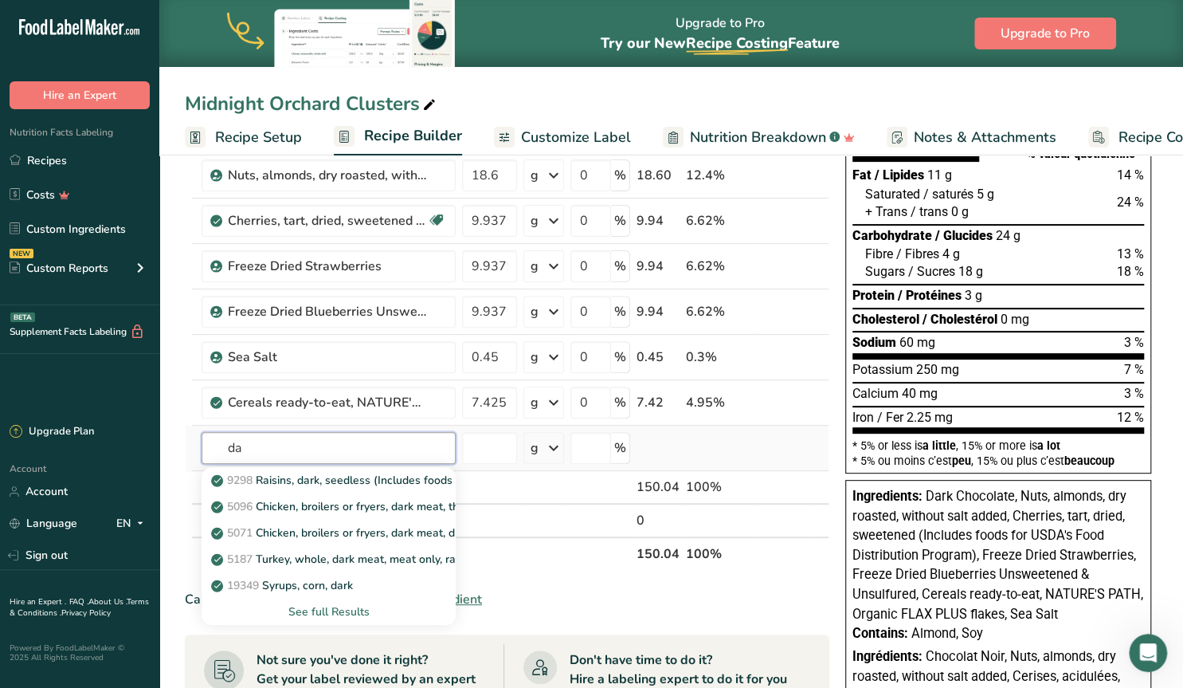
type input "d"
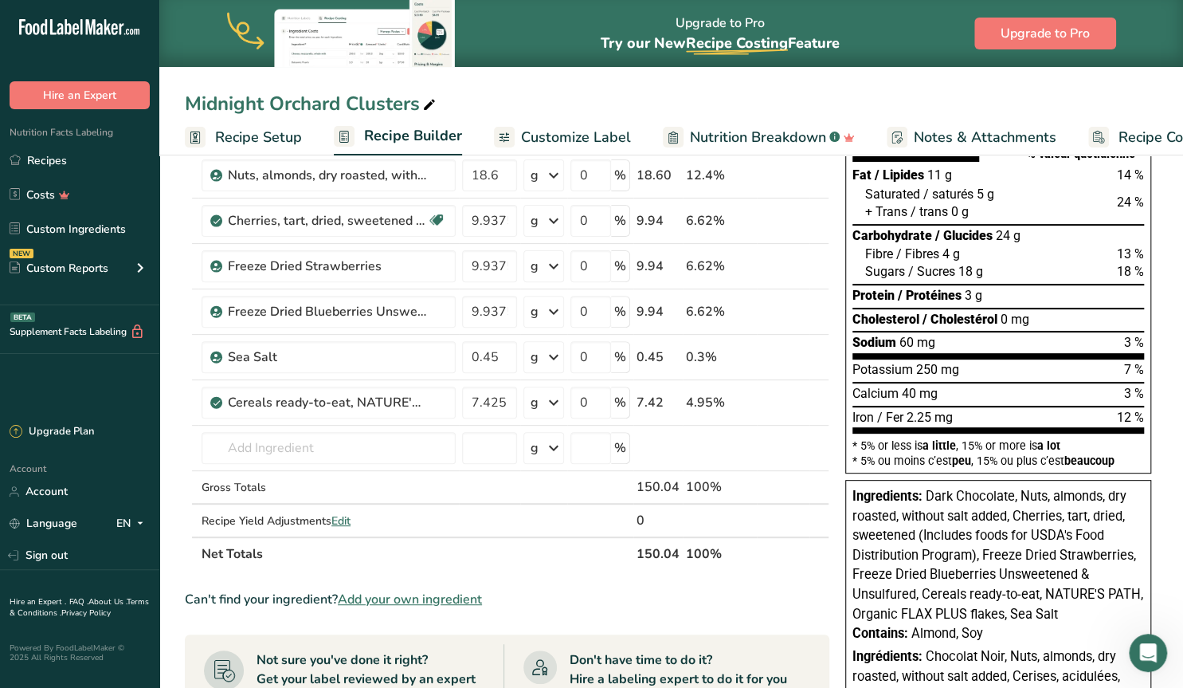
click at [370, 596] on span "Add your own ingredient" at bounding box center [410, 599] width 144 height 19
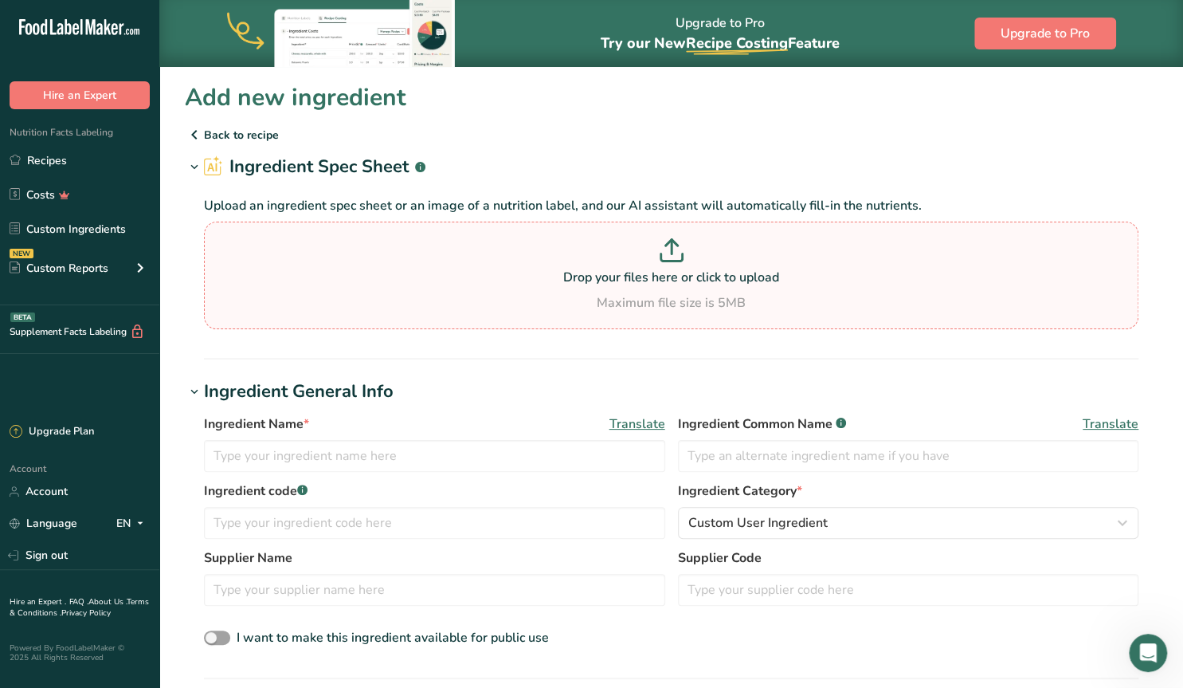
click at [656, 254] on p at bounding box center [671, 252] width 927 height 29
click at [656, 254] on input "Drop your files here or click to upload Maximum file size is 5MB" at bounding box center [671, 275] width 934 height 108
type input "C:\fakepath\Screenshot [DATE] 125803.png"
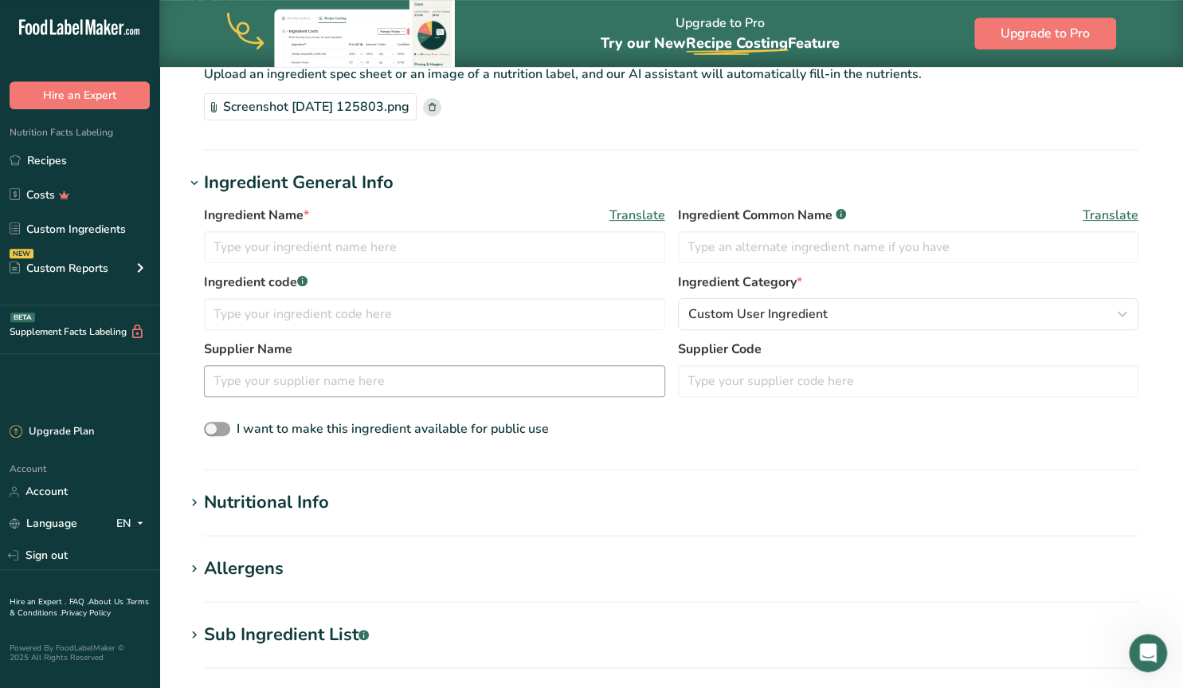
scroll to position [166, 0]
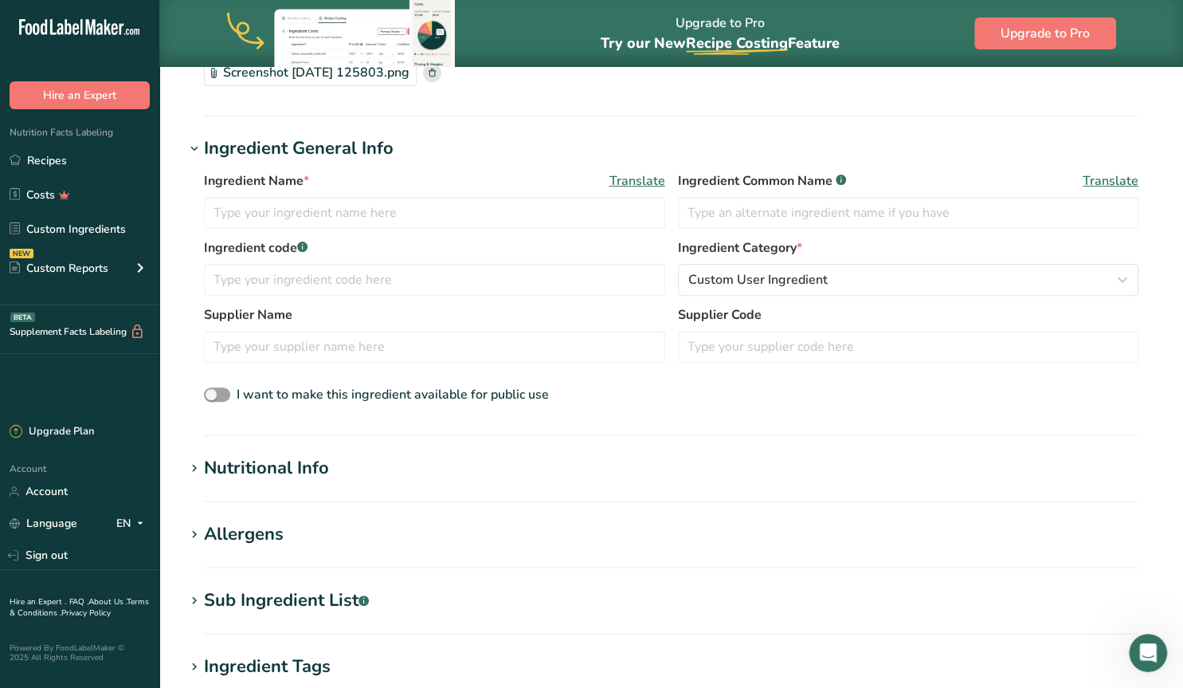
click at [194, 468] on icon at bounding box center [194, 468] width 14 height 22
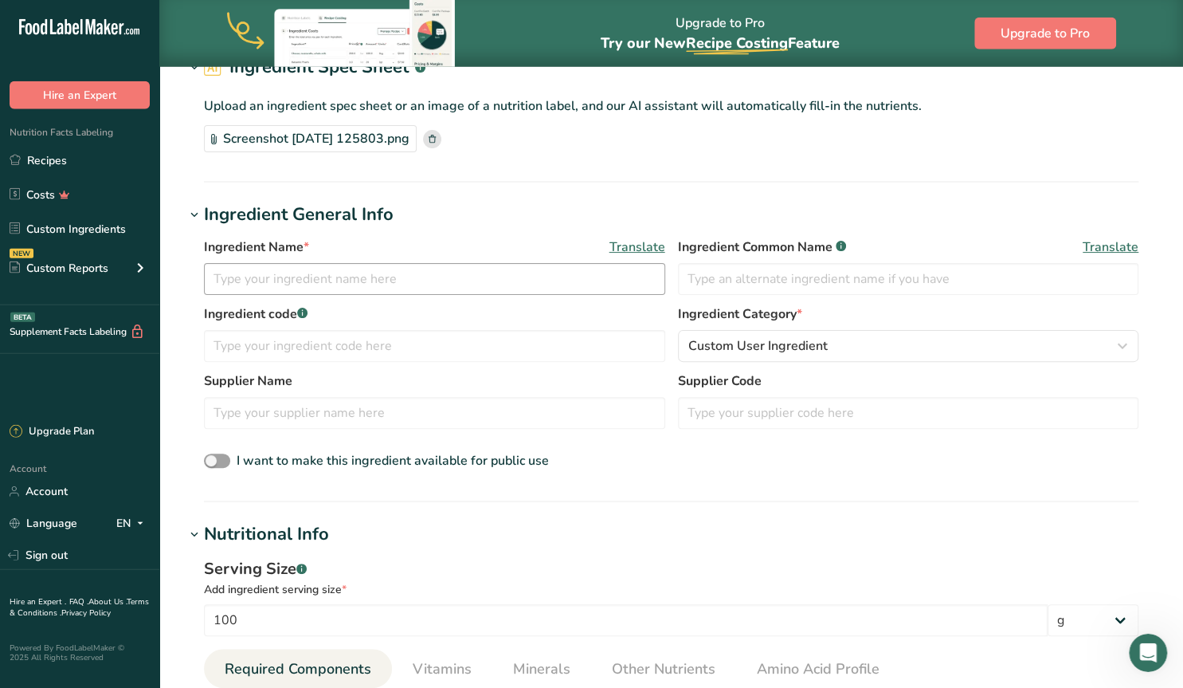
scroll to position [83, 0]
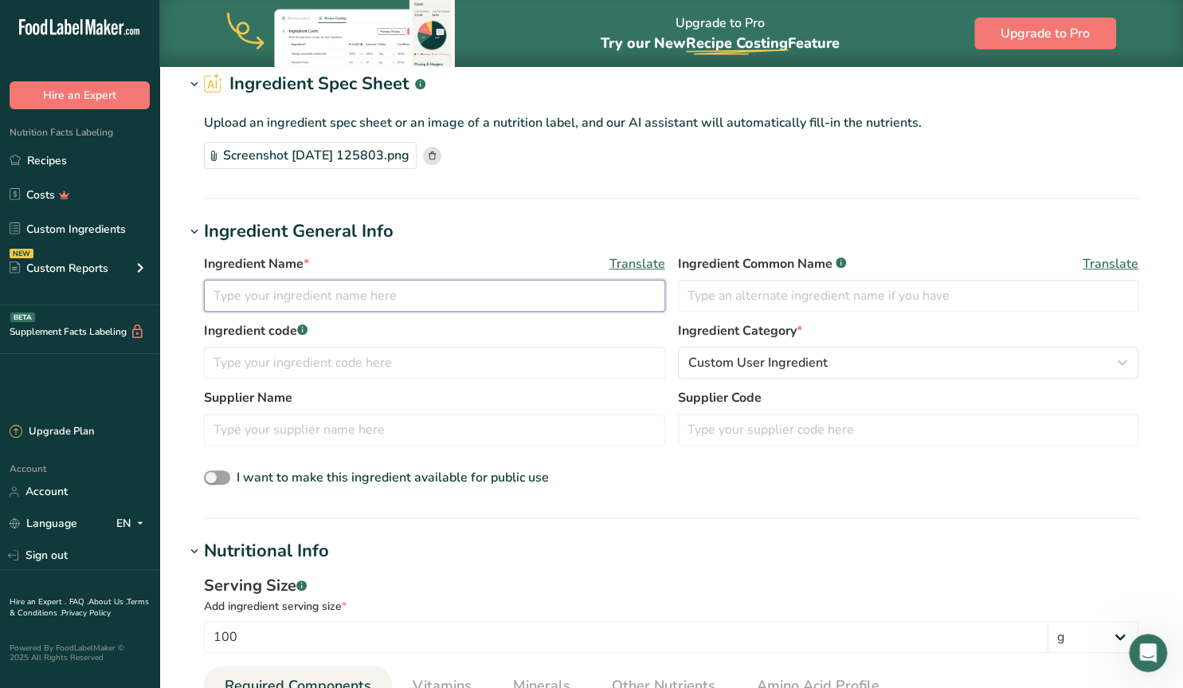
click at [299, 296] on input "text" at bounding box center [434, 296] width 461 height 32
type input "Dark Chocolate"
click at [702, 298] on input "text" at bounding box center [908, 296] width 461 height 32
type input "F"
type input "Finest Belgian Dark Chocolate"
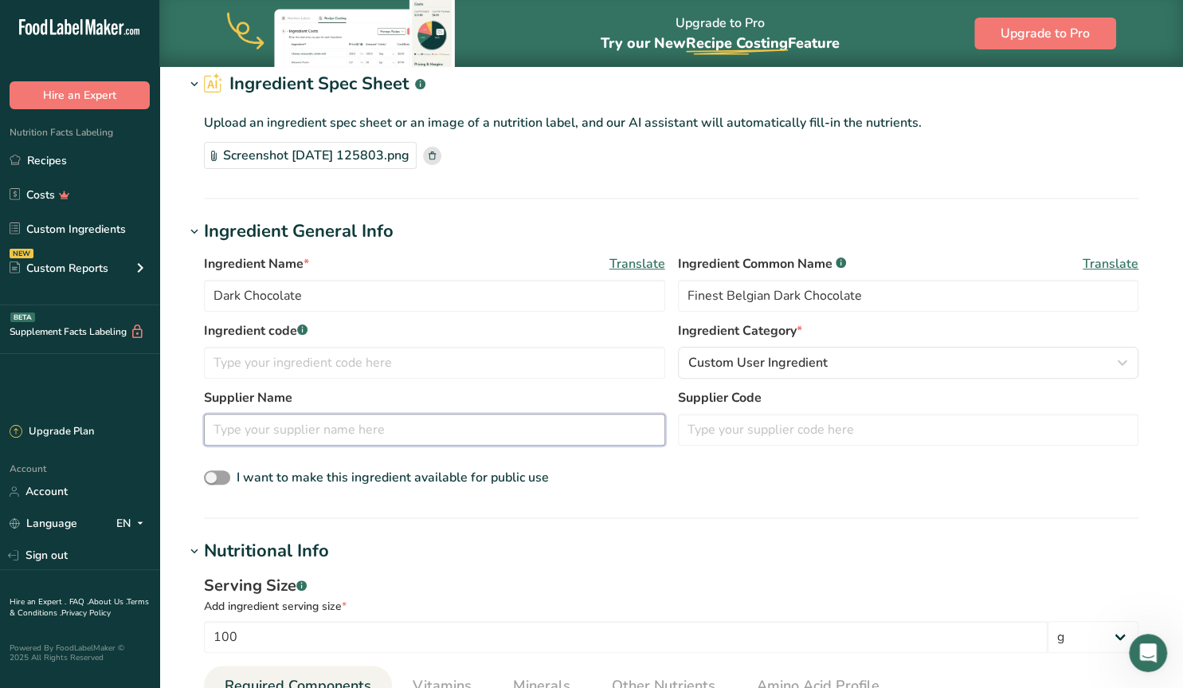
click at [268, 437] on input "text" at bounding box center [434, 429] width 461 height 32
type input "Callebaut"
click at [224, 476] on span at bounding box center [217, 477] width 26 height 15
click at [214, 476] on input "I want to make this ingredient available for public use" at bounding box center [209, 477] width 10 height 10
checkbox input "true"
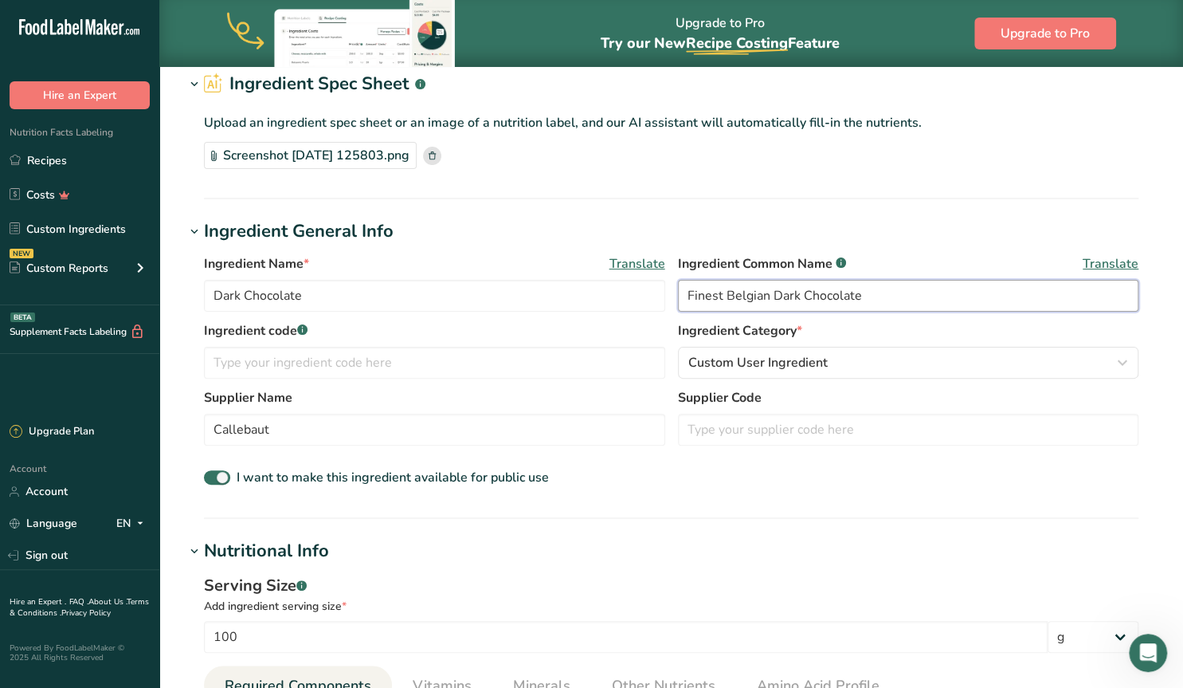
click at [688, 296] on input "Finest Belgian Dark Chocolate" at bounding box center [908, 296] width 461 height 32
click at [938, 296] on input "Callebaut Finest Belgian Dark Chocolate" at bounding box center [908, 296] width 461 height 32
click at [934, 294] on input "Callebaut Finest Belgian Dark Chocolate no 811" at bounding box center [908, 296] width 461 height 32
type input "Callebaut Finest Belgian Dark Chocolate no. 811"
click at [318, 297] on input "Dark Chocolate" at bounding box center [434, 296] width 461 height 32
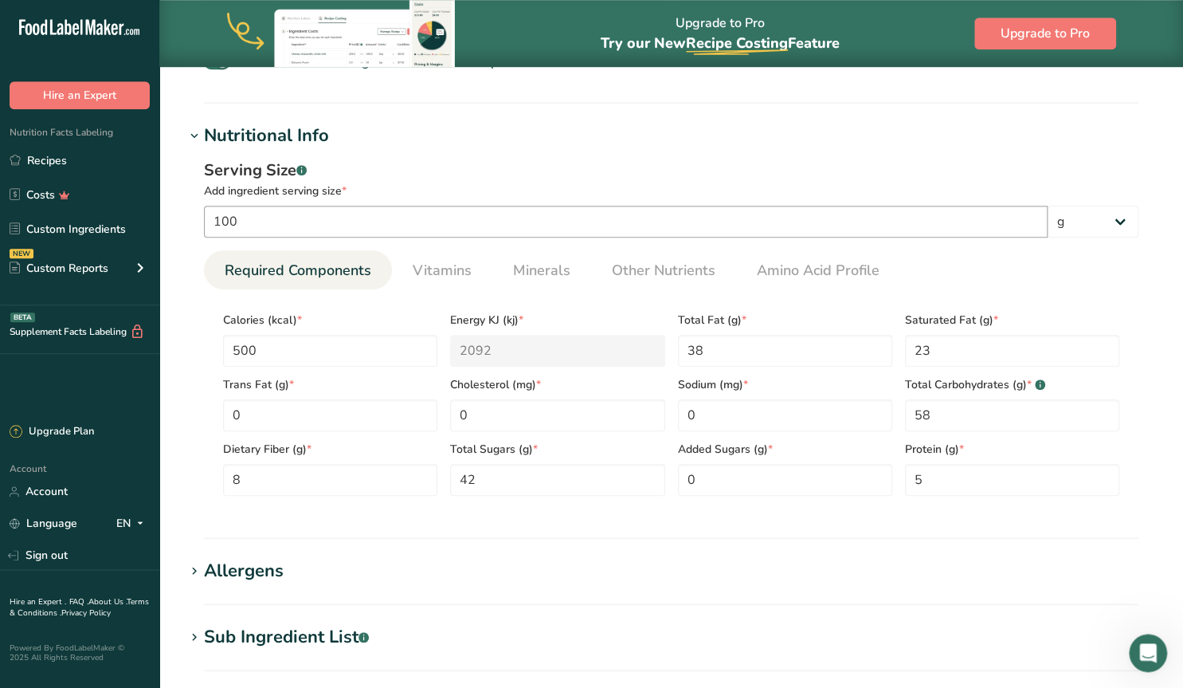
scroll to position [497, 0]
type input "Dark Chocolate 811"
click at [196, 135] on icon at bounding box center [194, 137] width 14 height 22
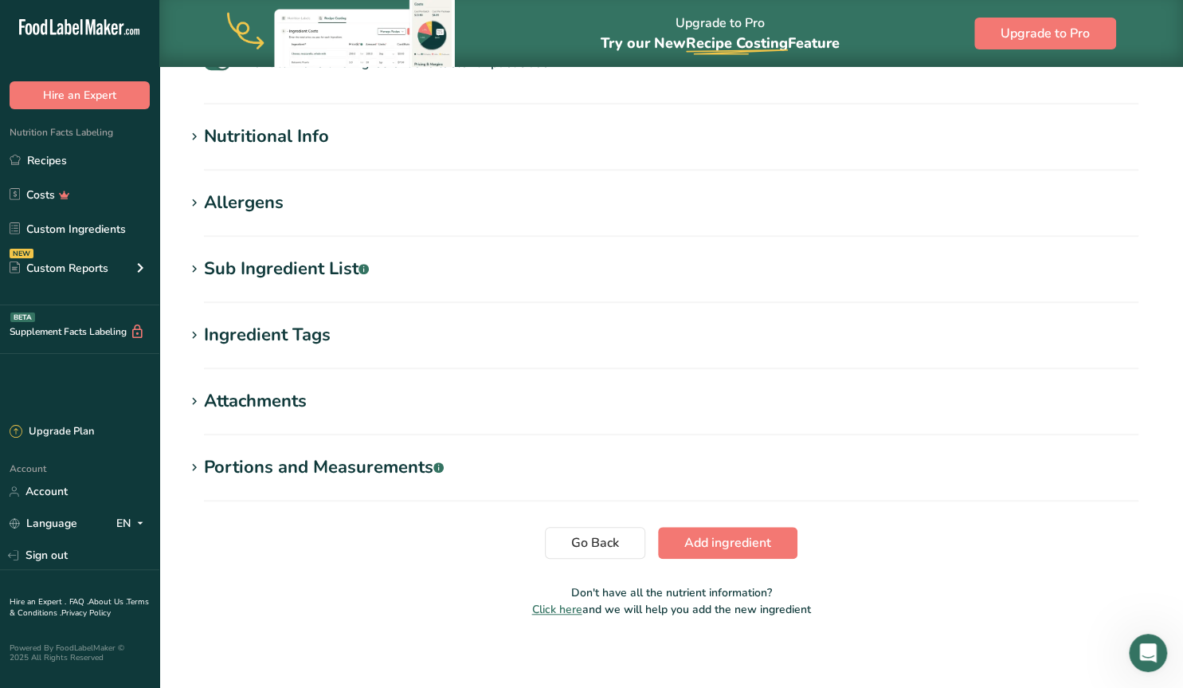
click at [197, 329] on icon at bounding box center [194, 335] width 14 height 22
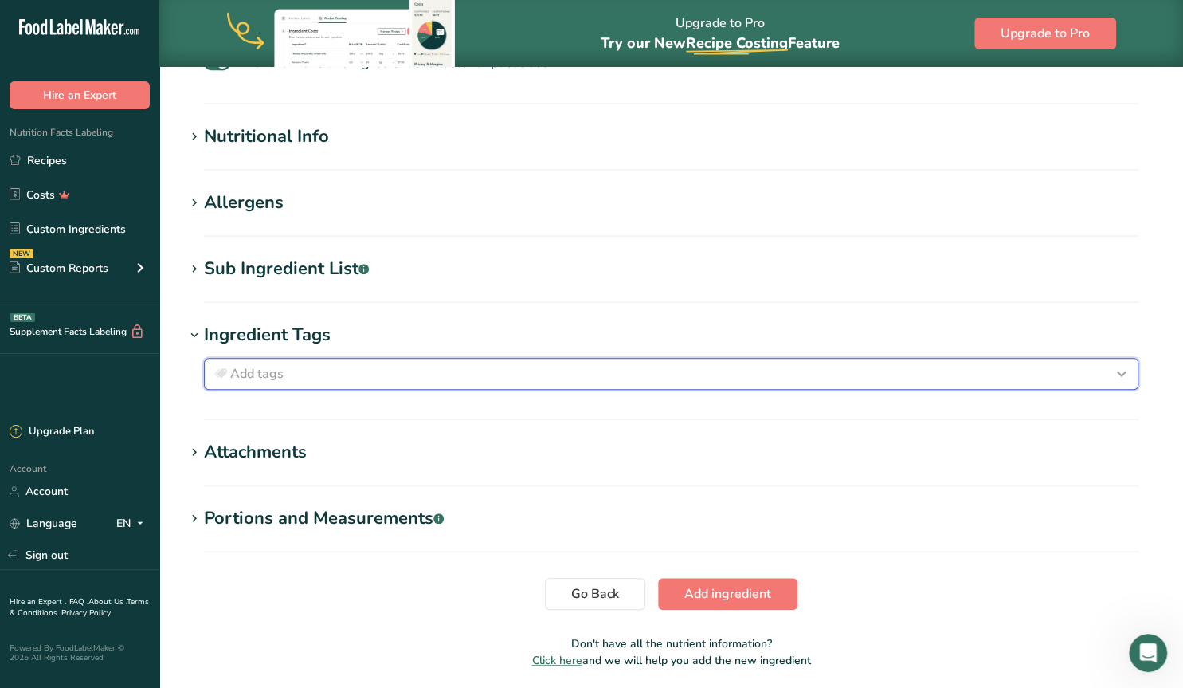
click at [275, 369] on span "Add tags" at bounding box center [256, 373] width 53 height 19
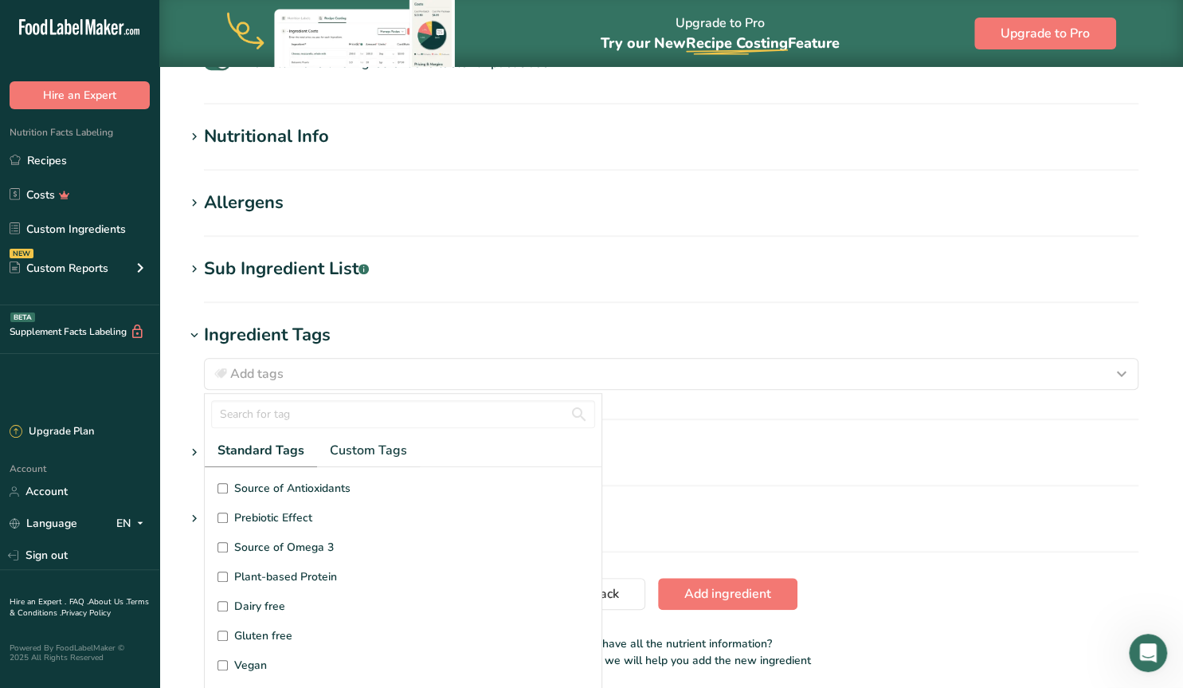
click at [195, 335] on icon at bounding box center [194, 335] width 14 height 22
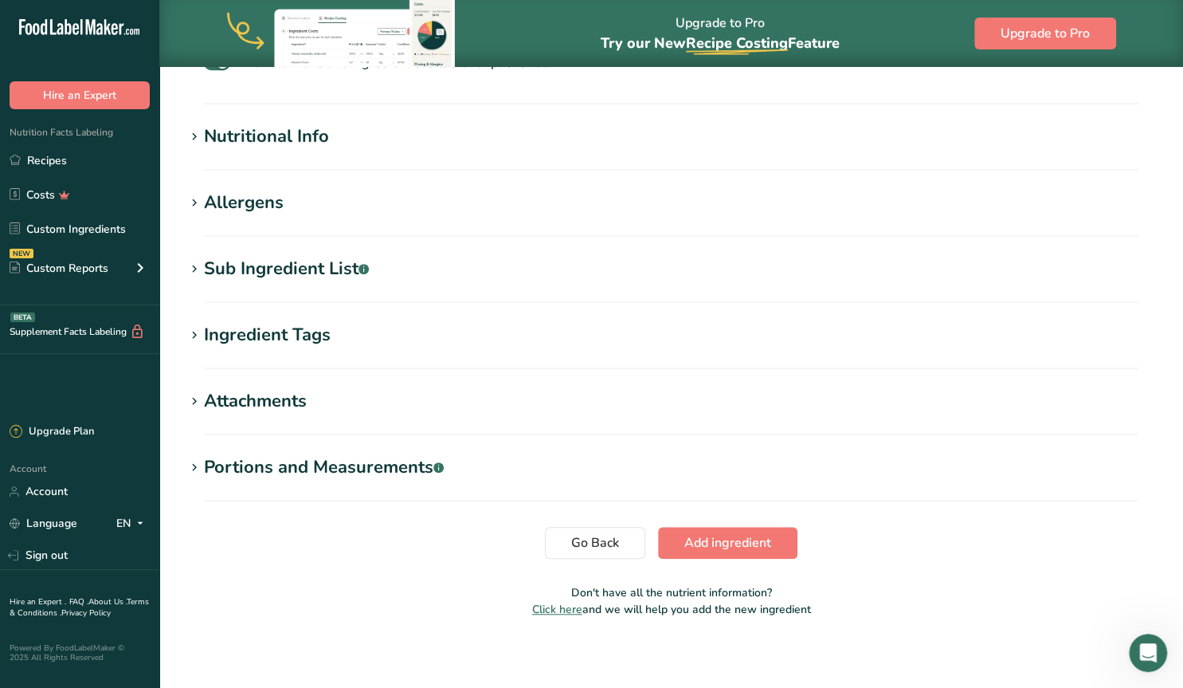
click at [194, 266] on icon at bounding box center [194, 269] width 14 height 22
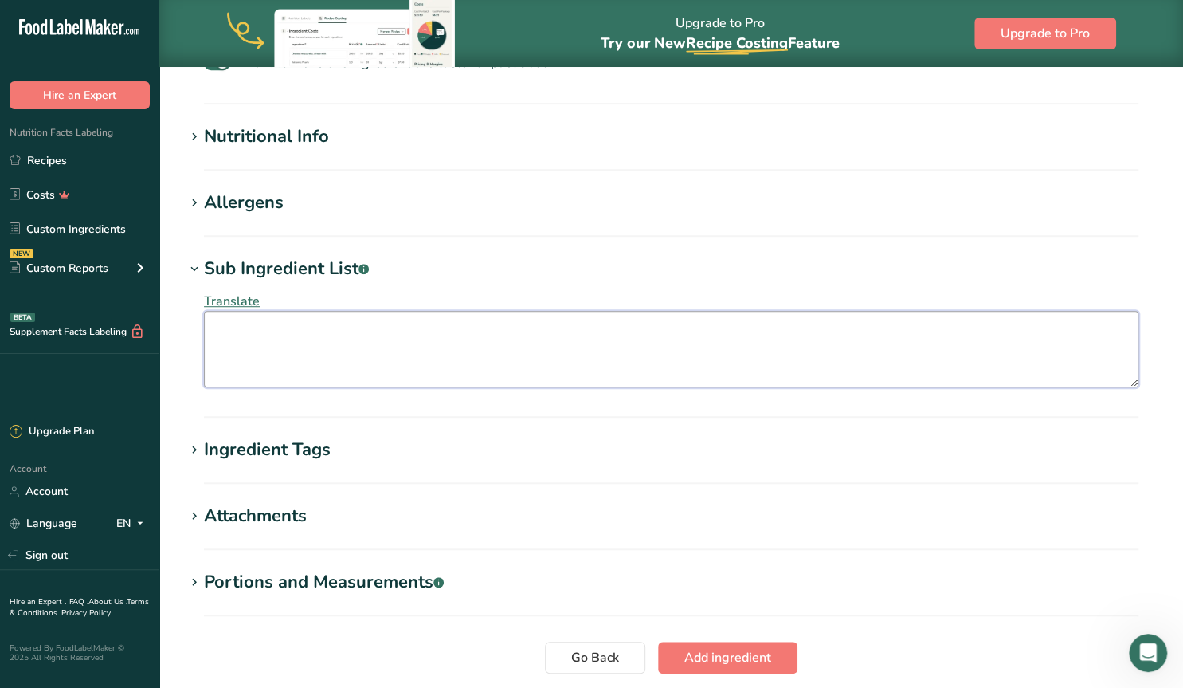
click at [223, 327] on textarea at bounding box center [671, 349] width 934 height 76
paste textarea "unsweetened chocolate, sugar, cocoa butter, soy [MEDICAL_DATA], natural vanilla…"
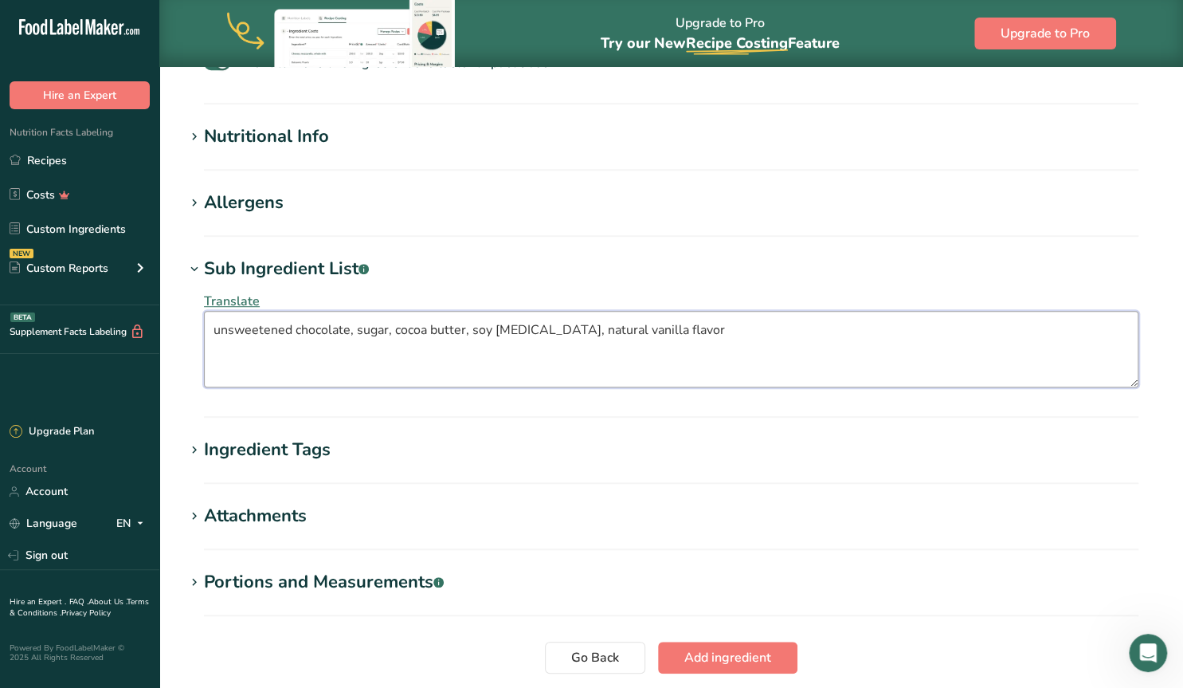
type textarea "unsweetened chocolate, sugar, cocoa butter, soy [MEDICAL_DATA], natural vanilla…"
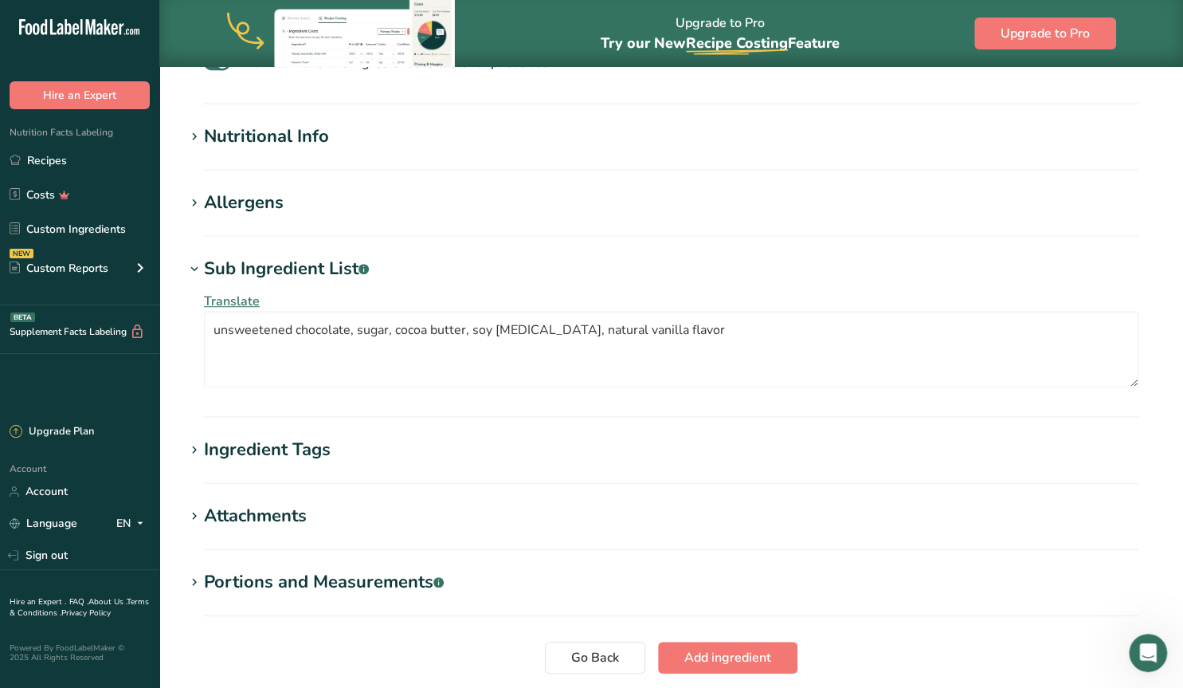
click at [195, 449] on icon at bounding box center [194, 450] width 14 height 22
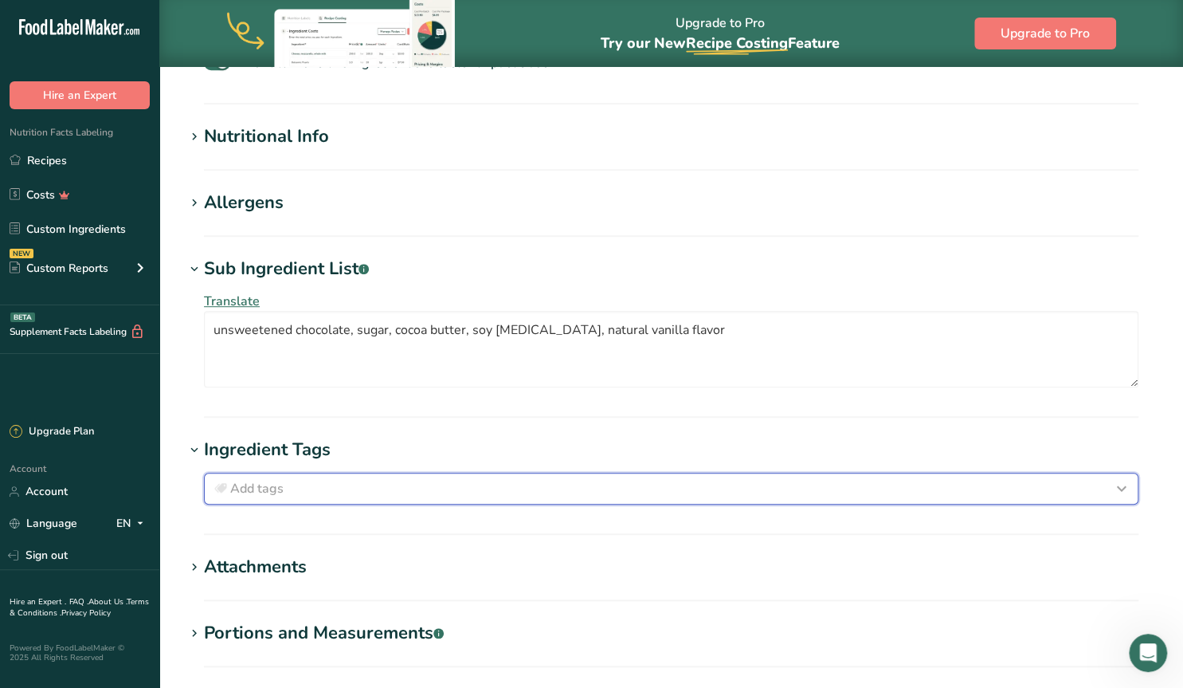
click at [262, 488] on span "Add tags" at bounding box center [256, 488] width 53 height 19
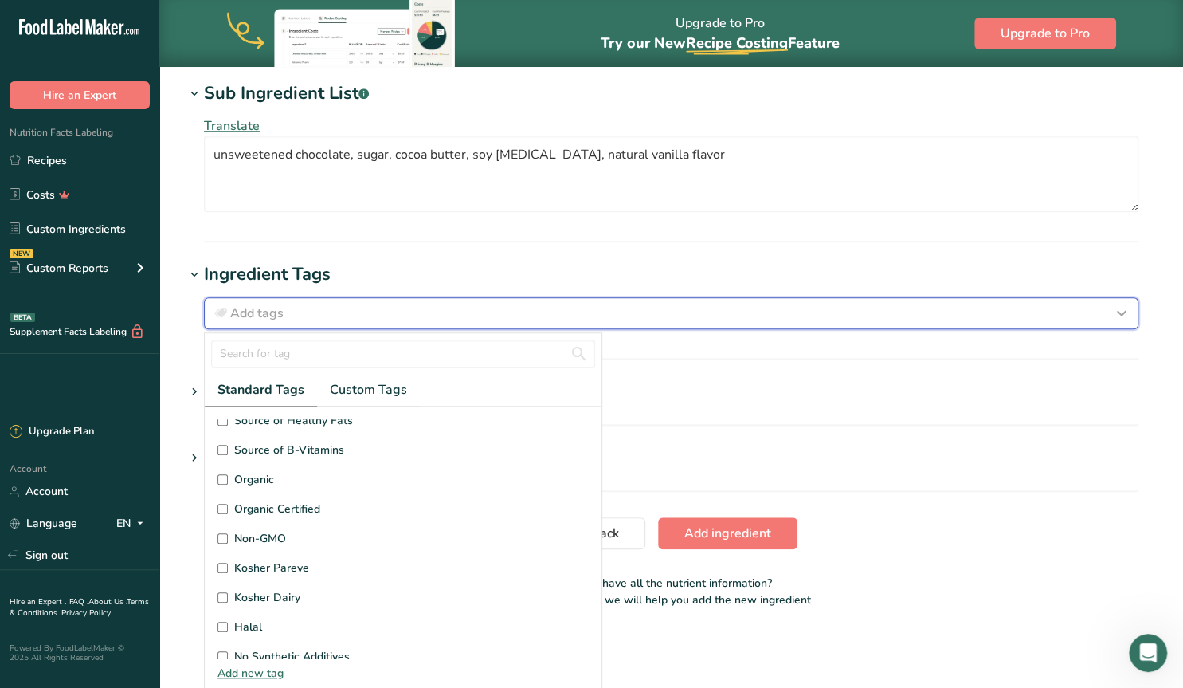
scroll to position [306, 0]
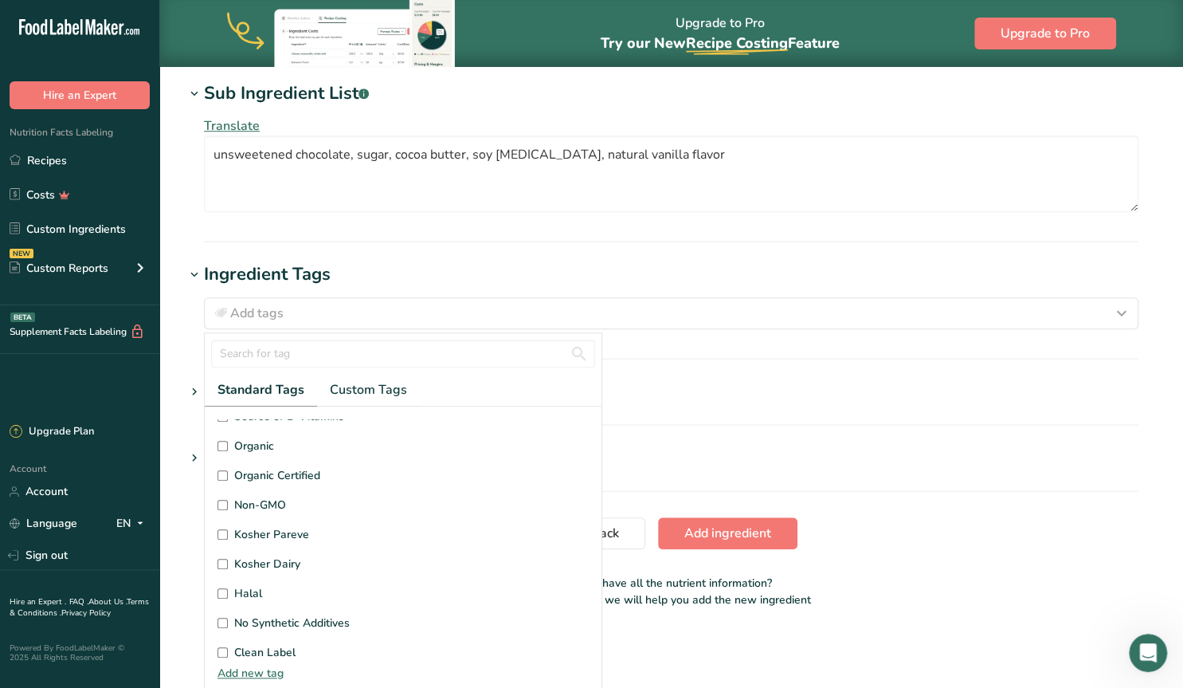
click at [194, 386] on icon at bounding box center [194, 392] width 14 height 22
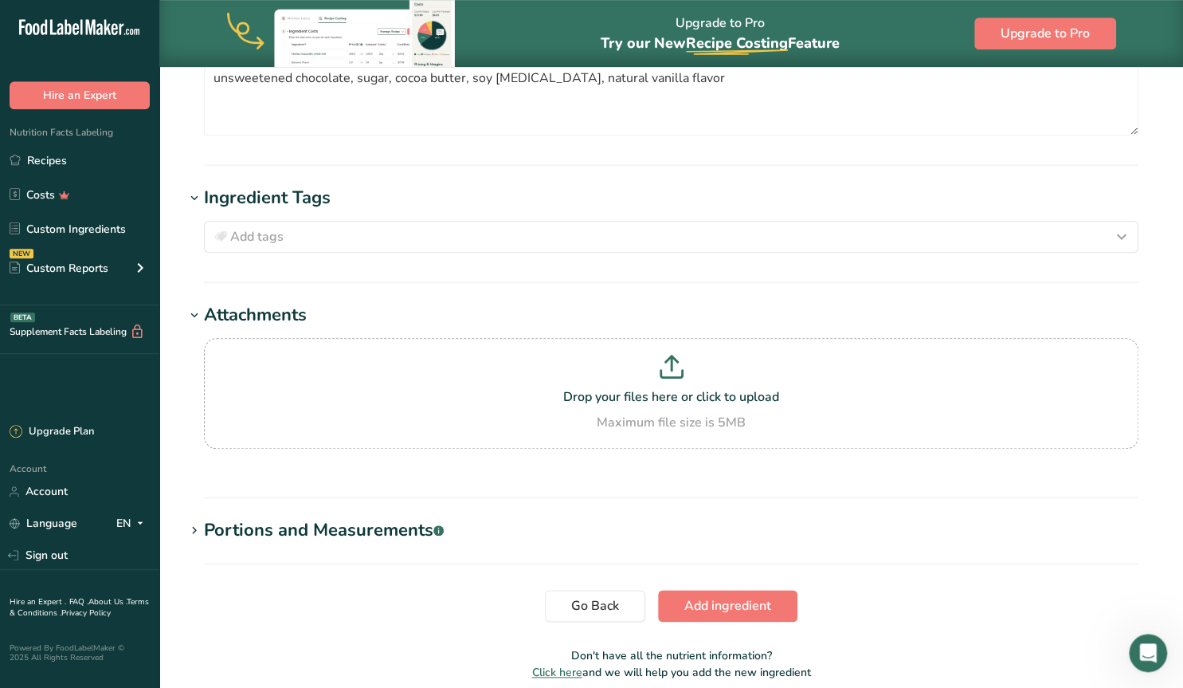
scroll to position [815, 0]
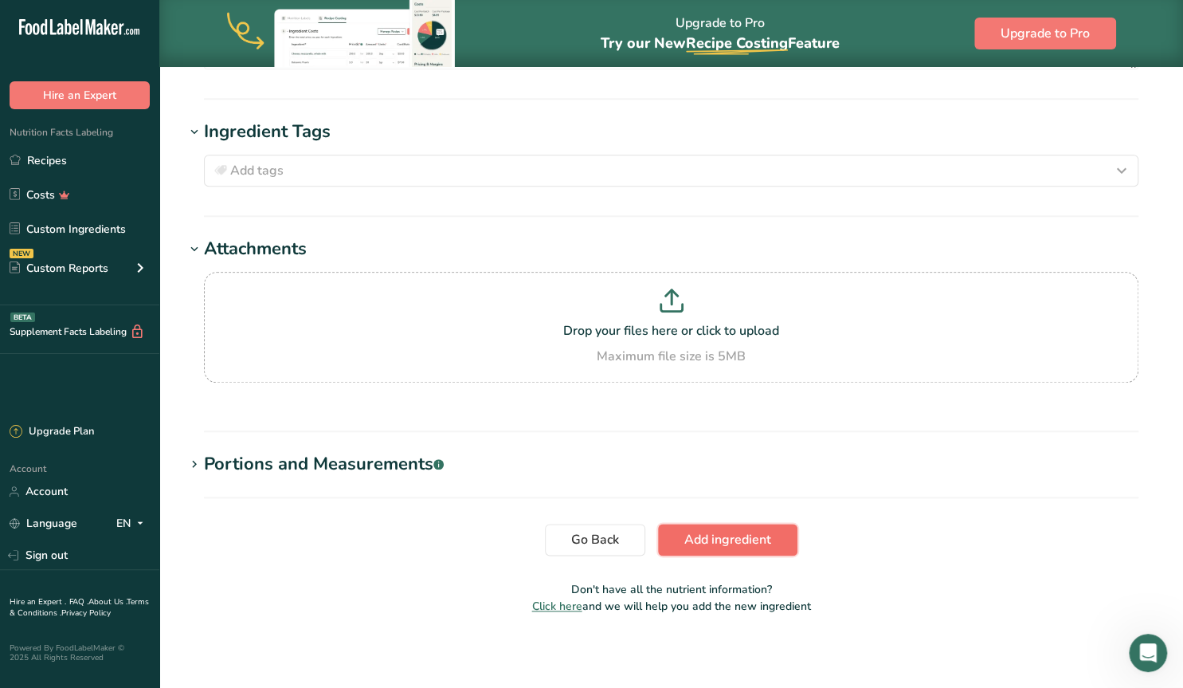
click at [705, 541] on span "Add ingredient" at bounding box center [727, 539] width 87 height 19
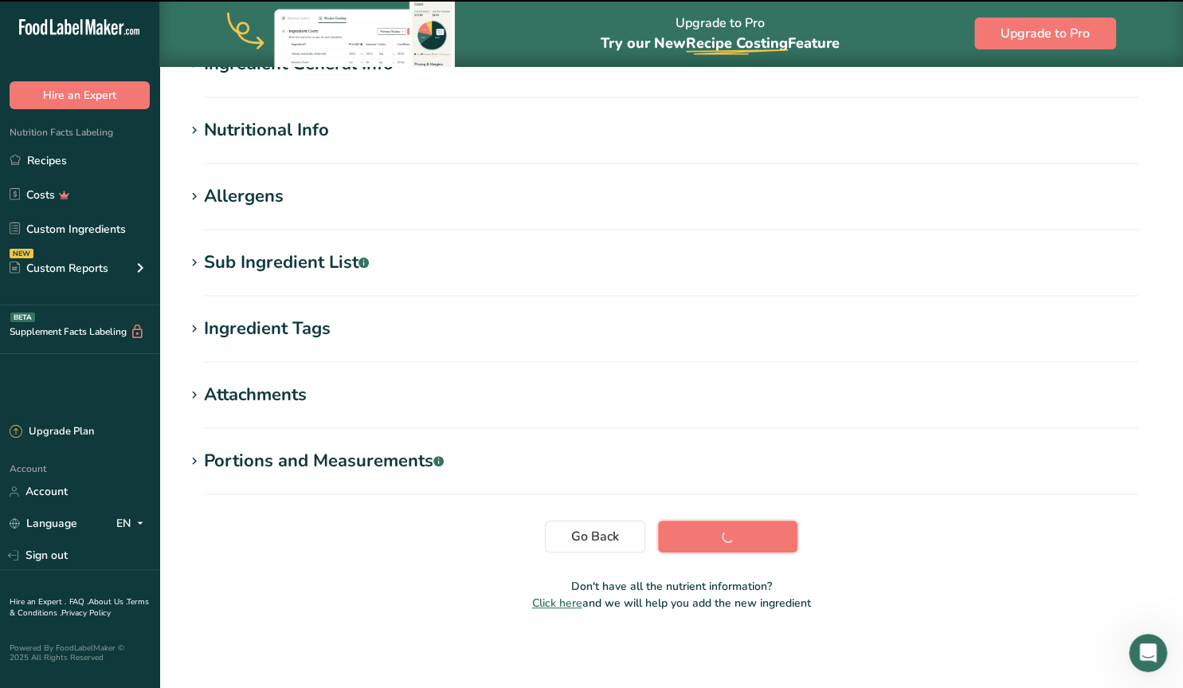
scroll to position [169, 0]
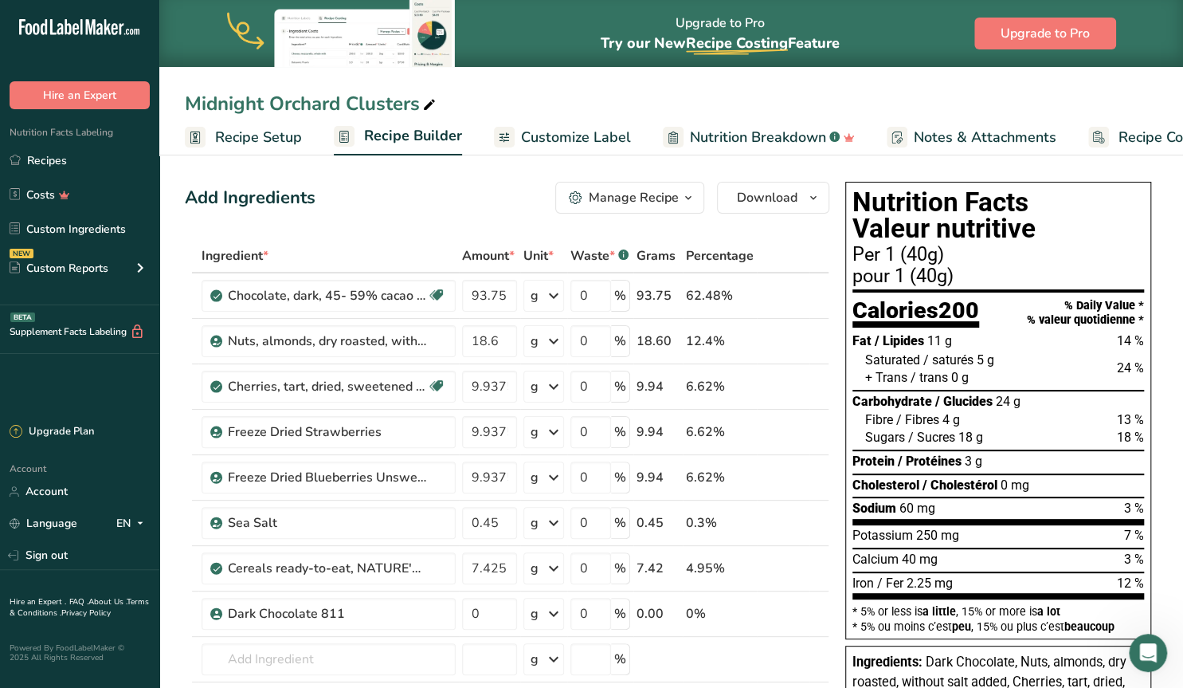
drag, startPoint x: 479, startPoint y: 613, endPoint x: 445, endPoint y: 603, distance: 34.8
click at [462, 603] on input "0" at bounding box center [489, 614] width 55 height 32
type input "93"
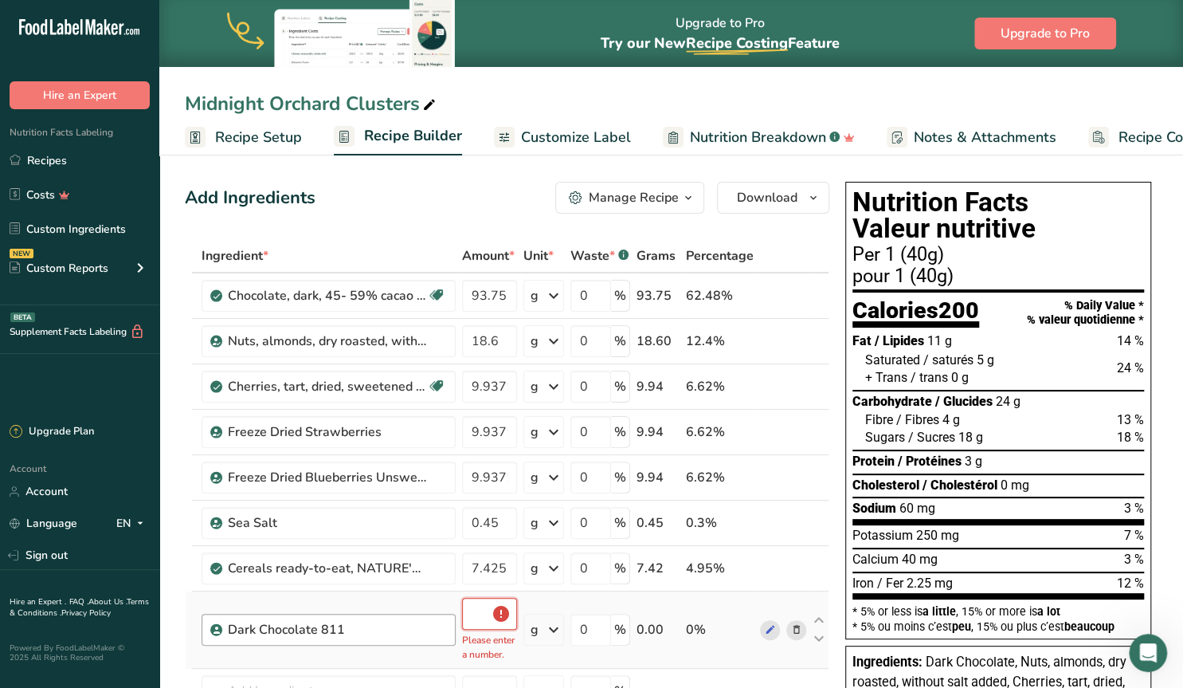
scroll to position [0, 18]
click at [505, 301] on input "93.75" at bounding box center [489, 296] width 55 height 32
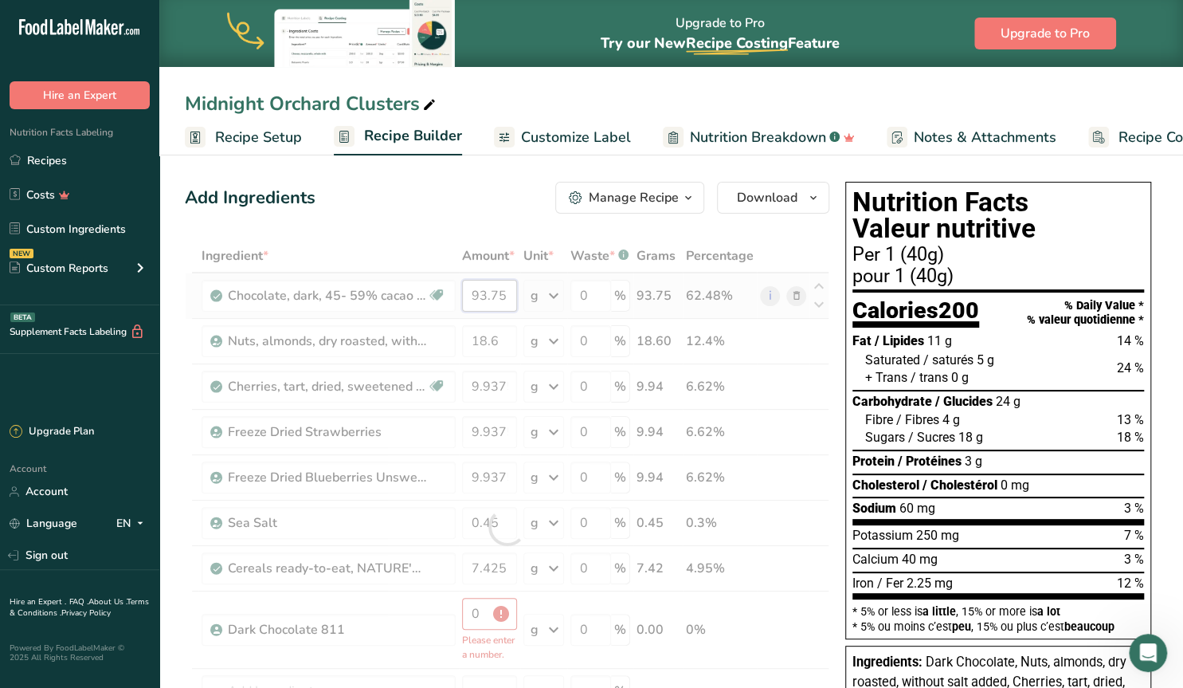
scroll to position [0, 0]
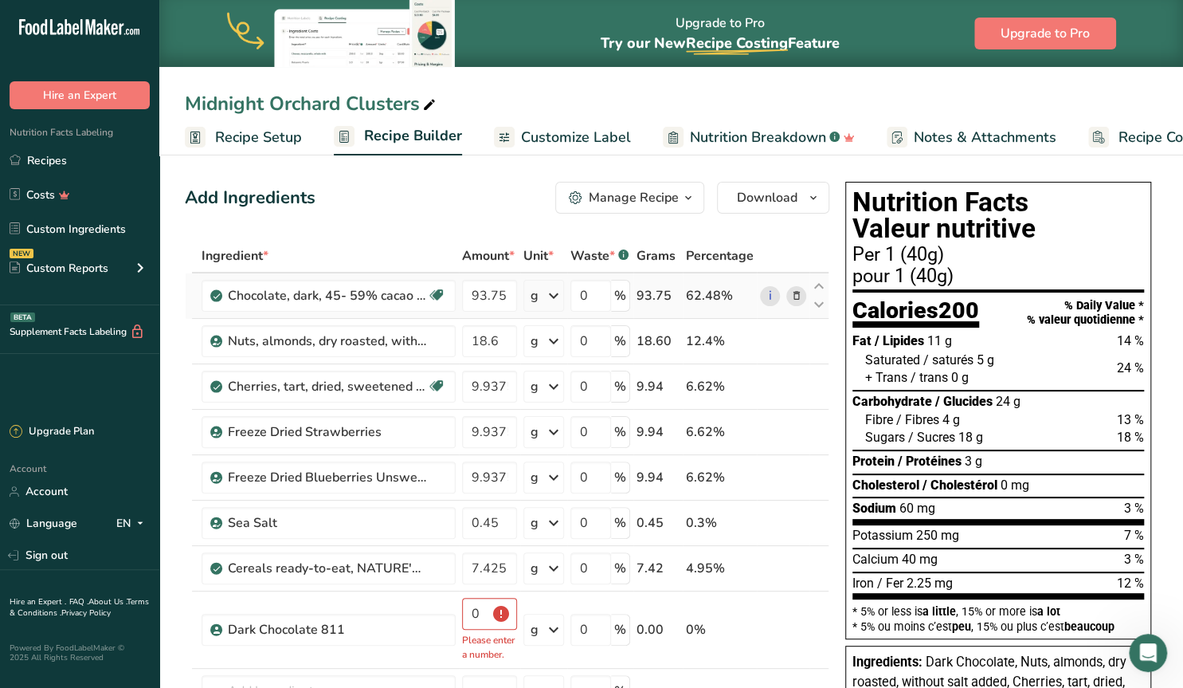
click at [796, 296] on div "Ingredient * Amount * Unit * Waste * .a-a{fill:#347362;}.b-a{fill:#fff;} Grams …" at bounding box center [507, 526] width 645 height 574
click at [486, 613] on input "0" at bounding box center [489, 614] width 55 height 32
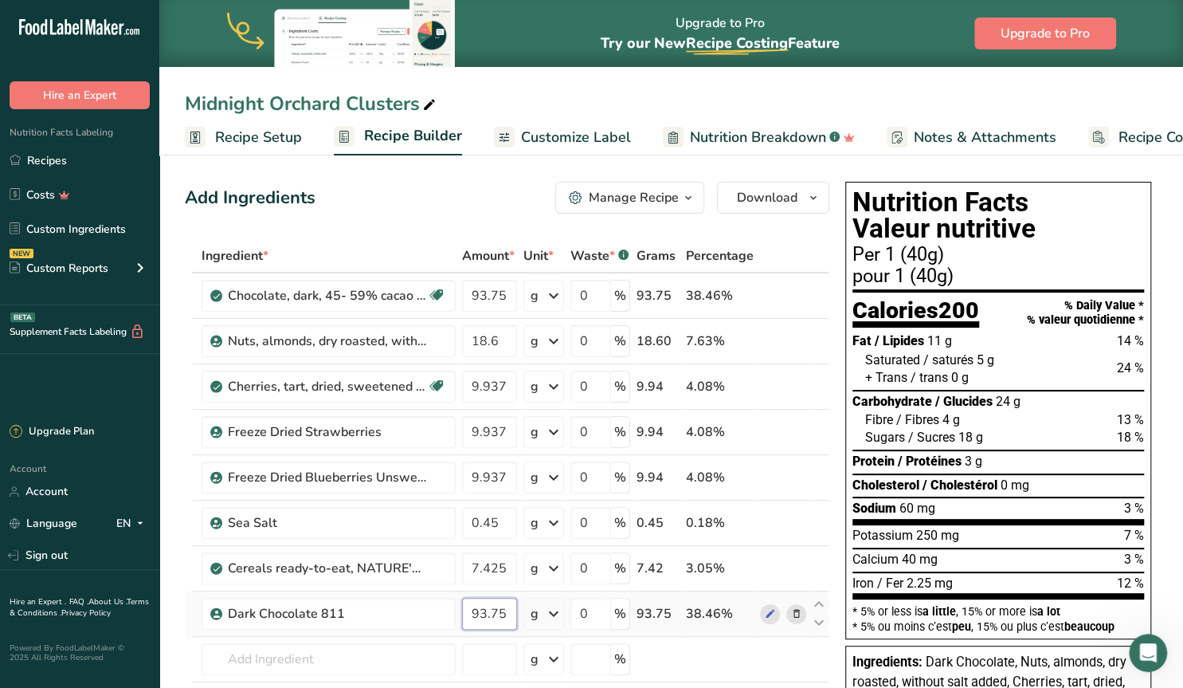
type input "93.75"
click at [305, 632] on div "Ingredient * Amount * Unit * Waste * .a-a{fill:#347362;}.b-a{fill:#fff;} Grams …" at bounding box center [507, 510] width 645 height 543
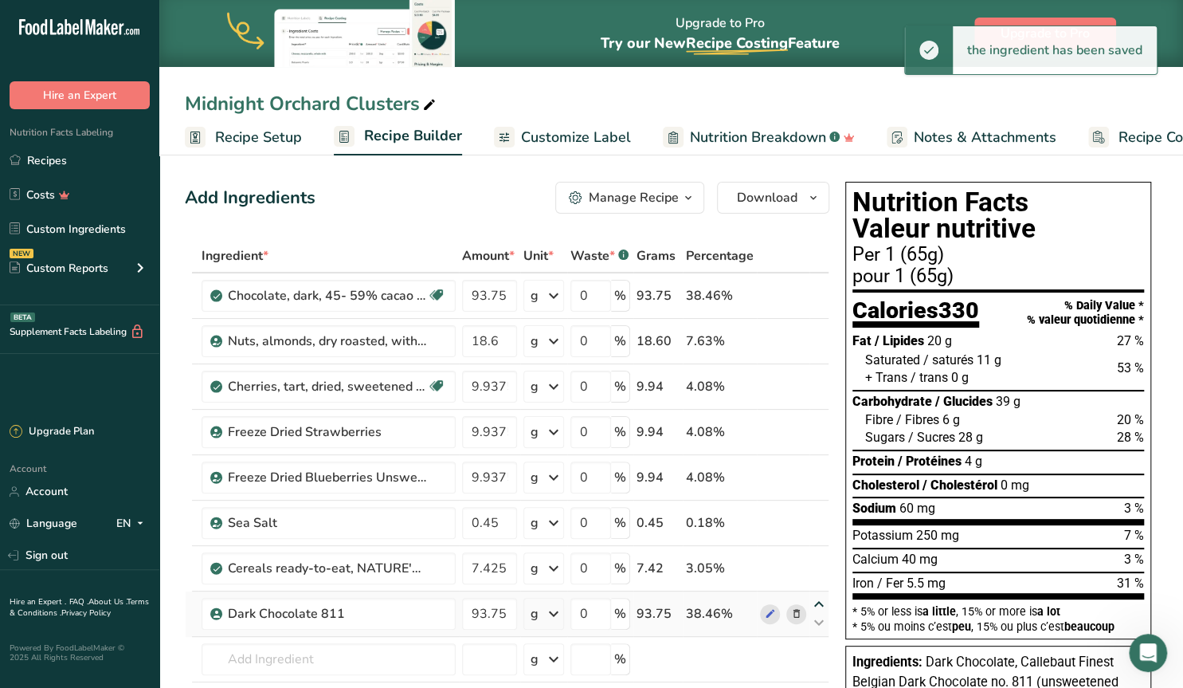
click at [821, 601] on icon at bounding box center [818, 604] width 19 height 12
type input "93.75"
type input "7.425"
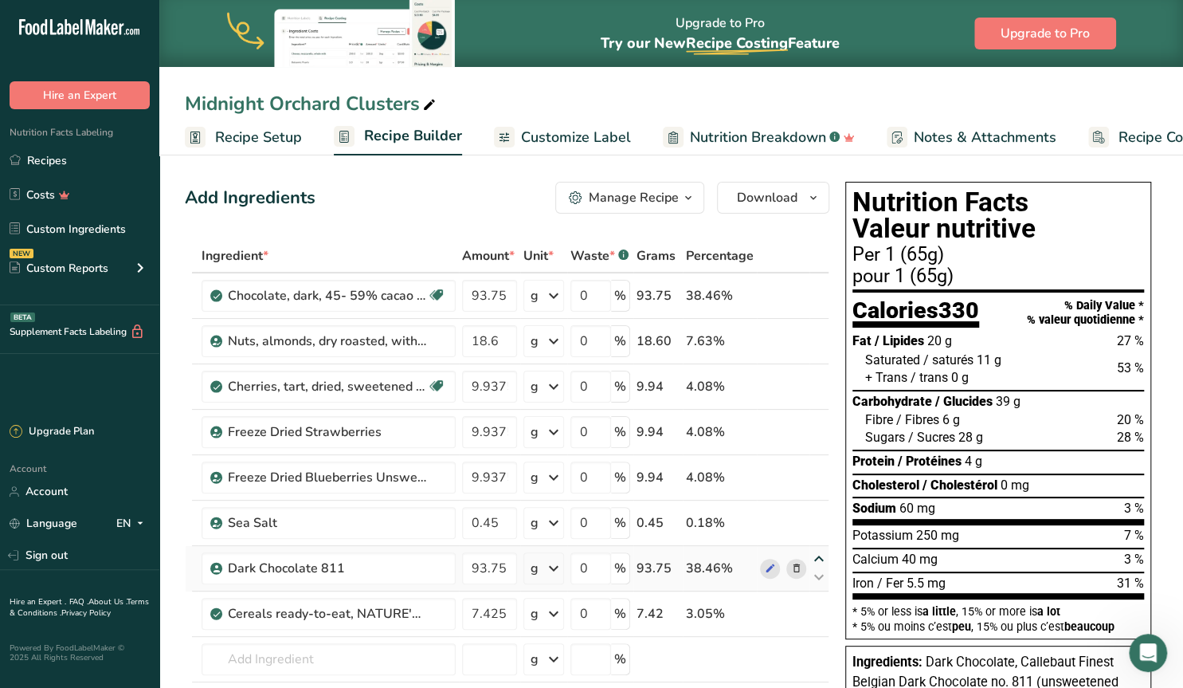
click at [817, 555] on icon at bounding box center [818, 559] width 19 height 12
type input "93.75"
type input "0.45"
click at [821, 509] on div "Ingredient * Amount * Unit * Waste * .a-a{fill:#347362;}.b-a{fill:#fff;} Grams …" at bounding box center [507, 510] width 645 height 543
click at [820, 509] on icon at bounding box center [818, 513] width 19 height 12
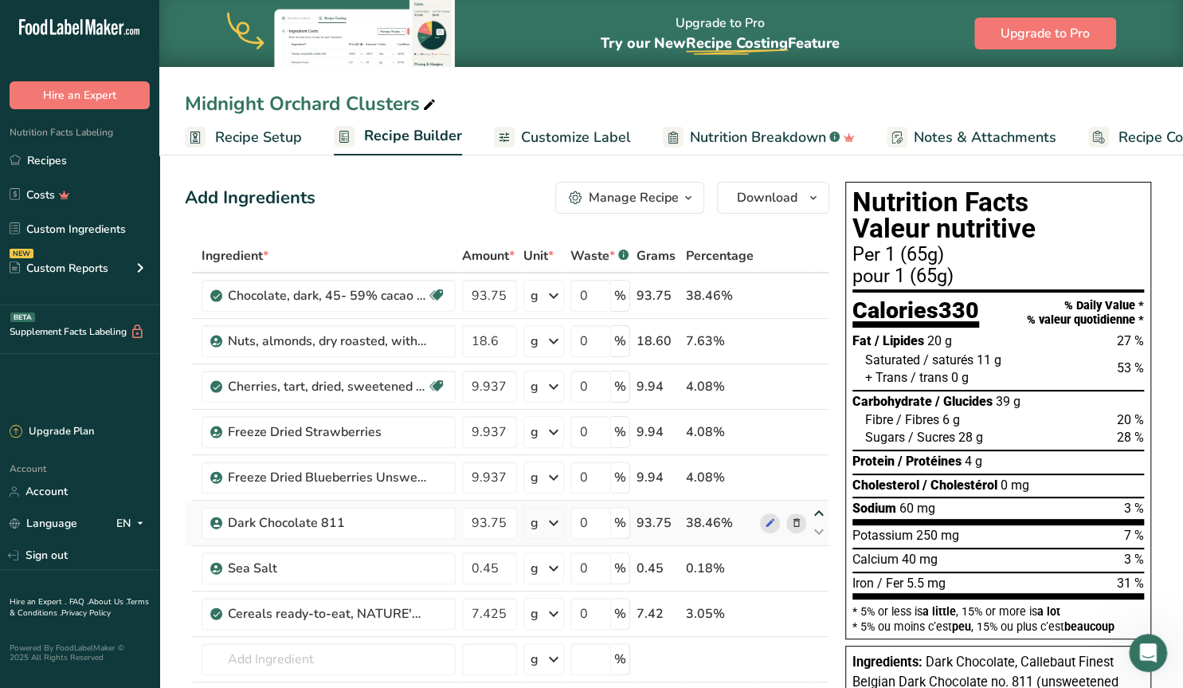
type input "93.75"
type input "9.9375"
click at [816, 464] on icon at bounding box center [818, 468] width 19 height 12
type input "93.75"
type input "9.9375"
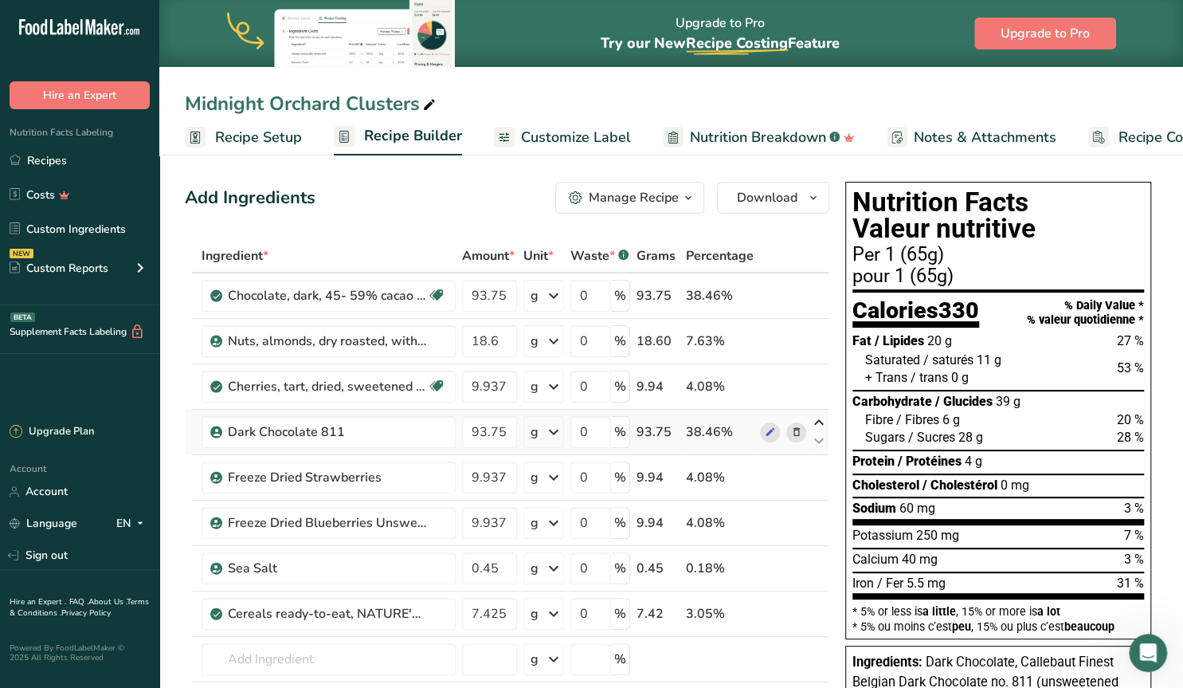
click at [818, 420] on icon at bounding box center [818, 423] width 19 height 12
type input "93.75"
type input "9.9375"
click at [821, 376] on icon at bounding box center [818, 377] width 19 height 12
type input "93.75"
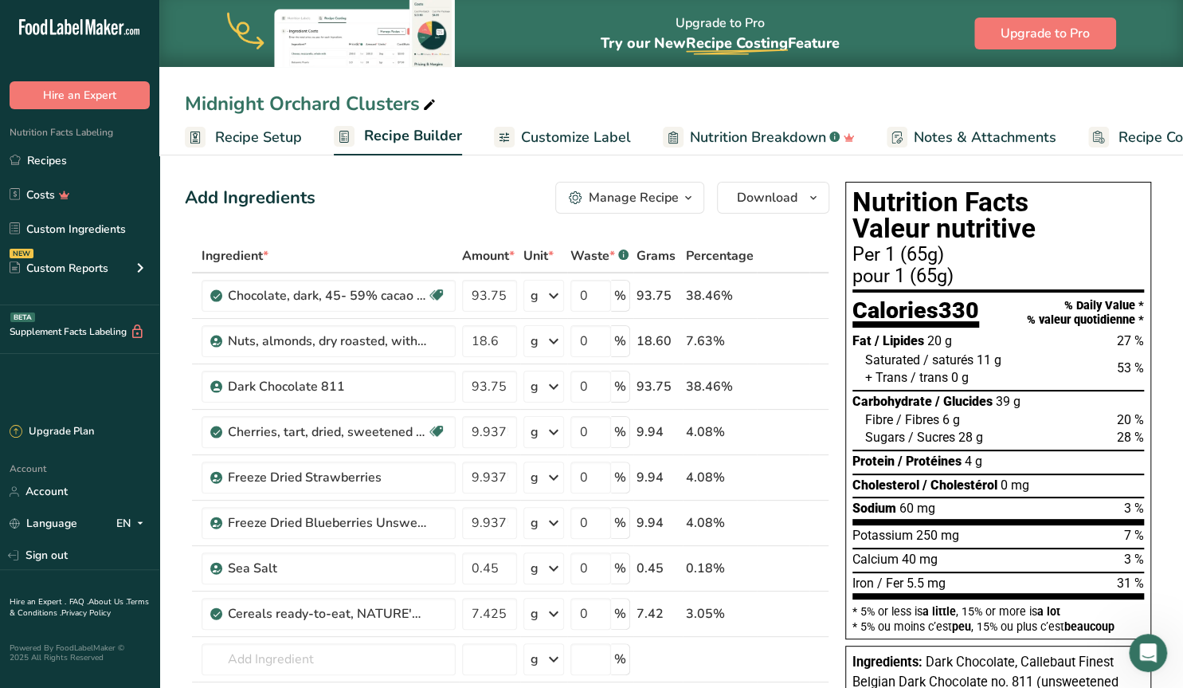
type input "18.6"
click at [821, 328] on icon at bounding box center [818, 332] width 19 height 12
click at [794, 340] on icon at bounding box center [795, 341] width 11 height 17
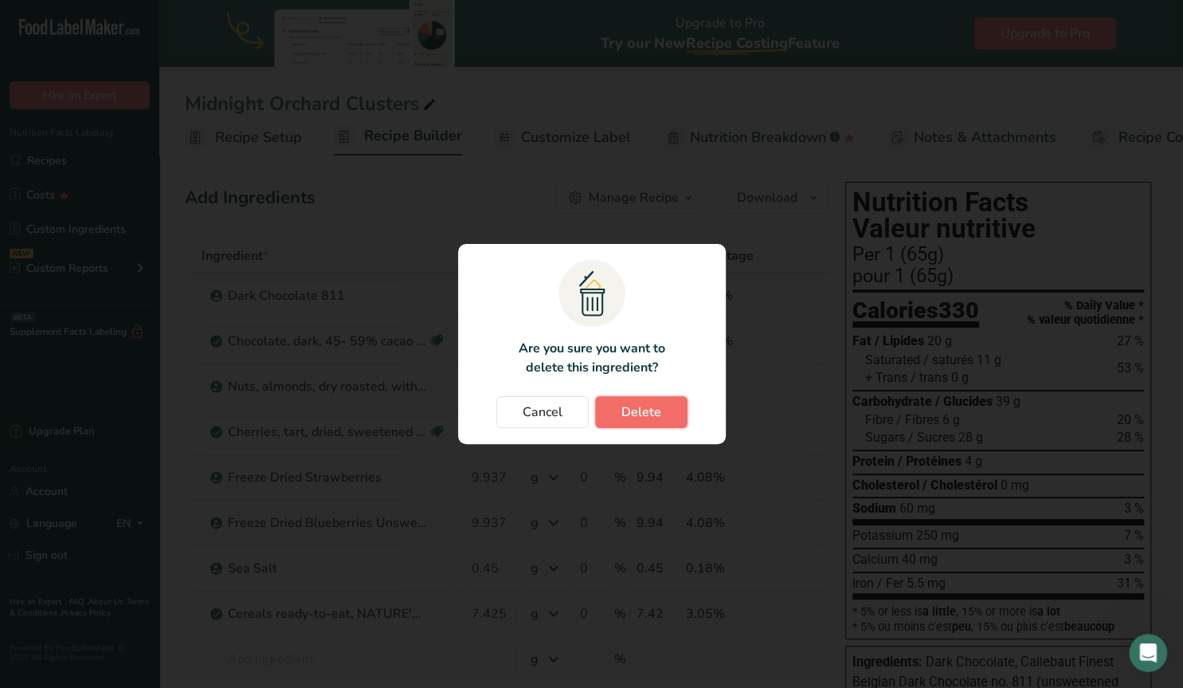
click at [637, 406] on span "Delete" at bounding box center [641, 411] width 40 height 19
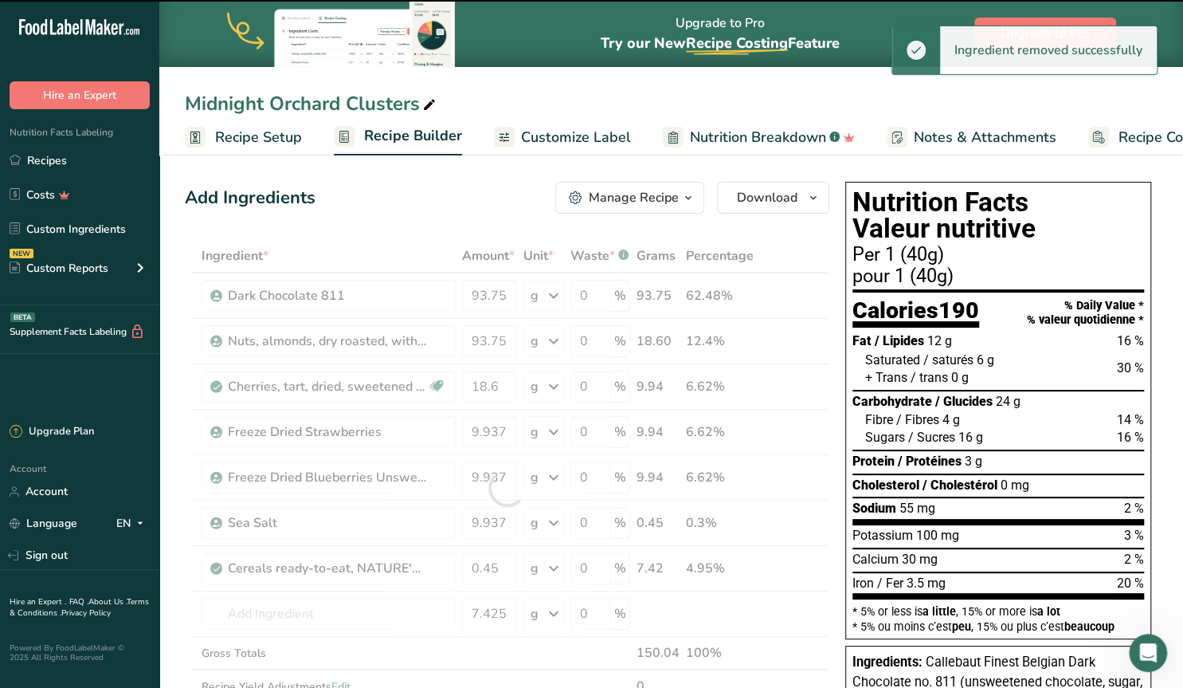
type input "18.6"
type input "9.9375"
type input "0.45"
type input "7.425"
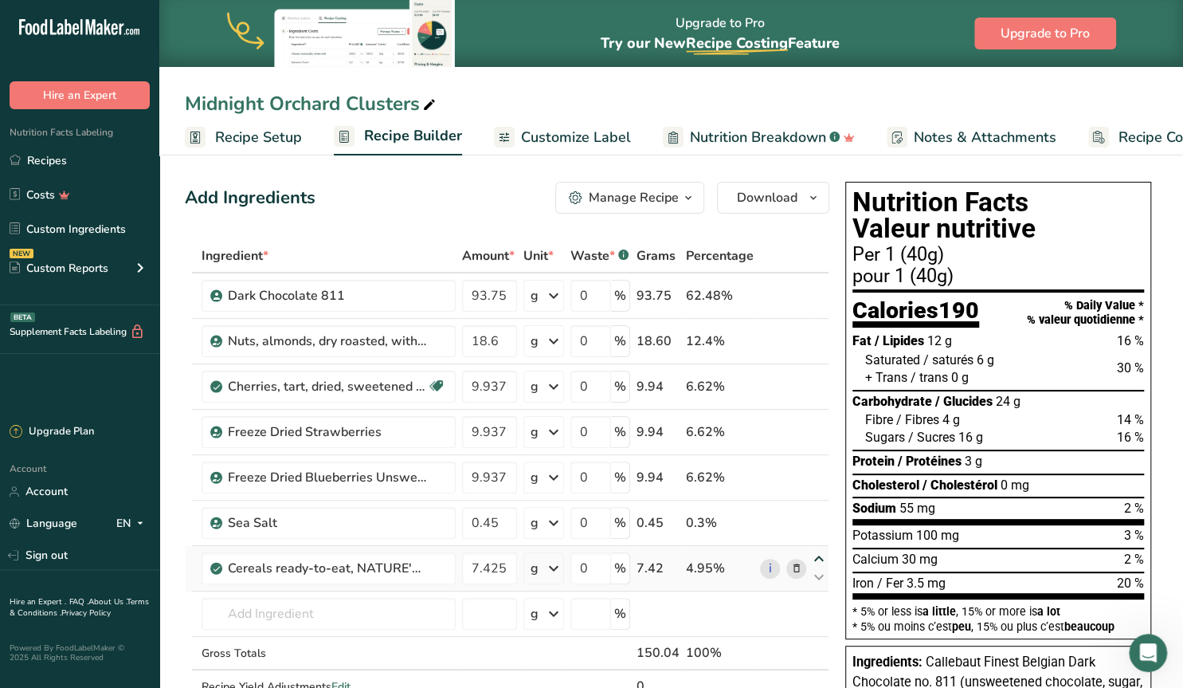
click at [818, 555] on icon at bounding box center [818, 559] width 19 height 12
type input "7.425"
type input "0.45"
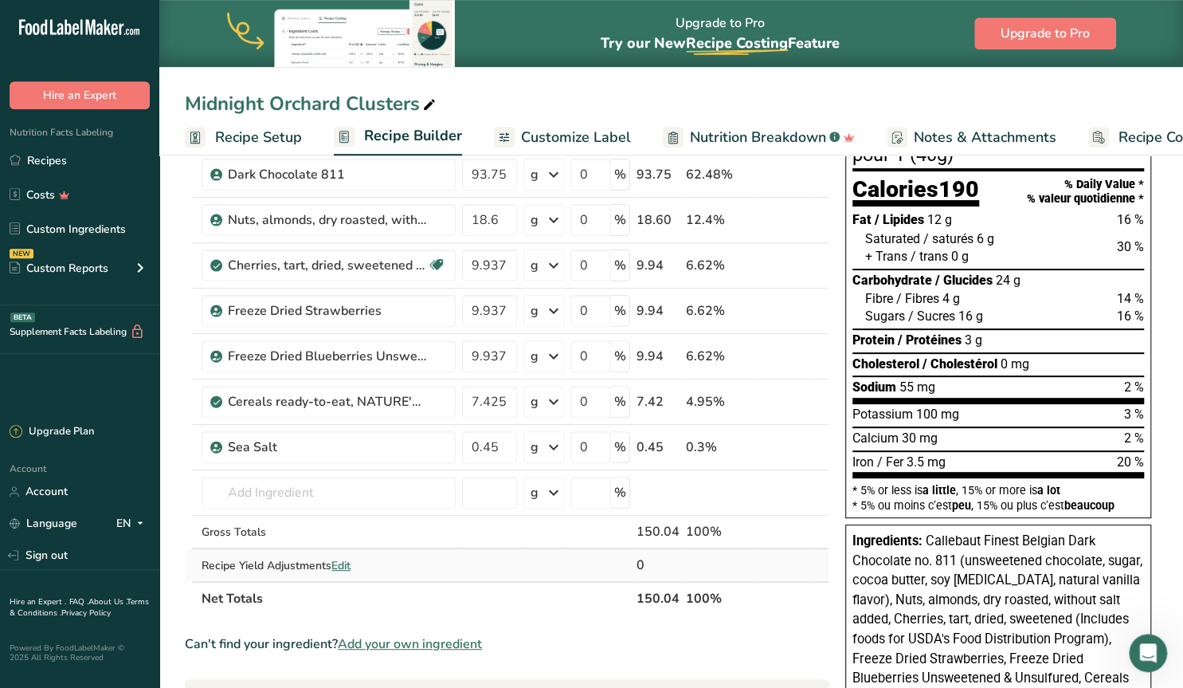
scroll to position [166, 0]
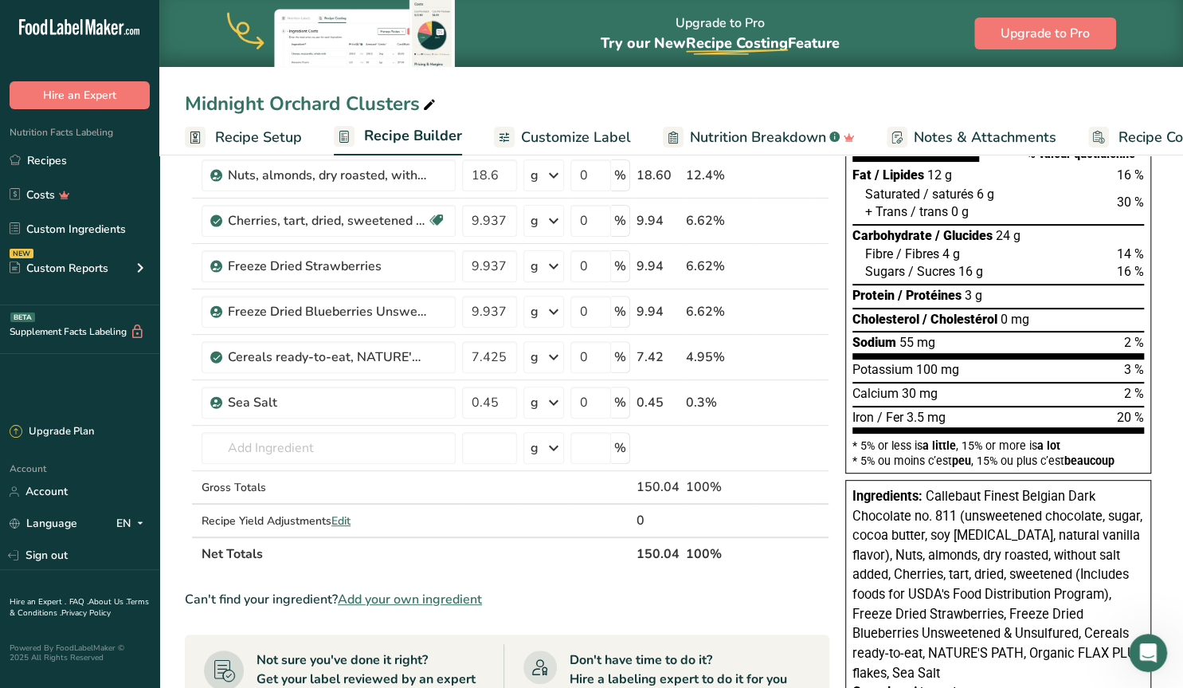
click at [449, 594] on span "Add your own ingredient" at bounding box center [410, 599] width 144 height 19
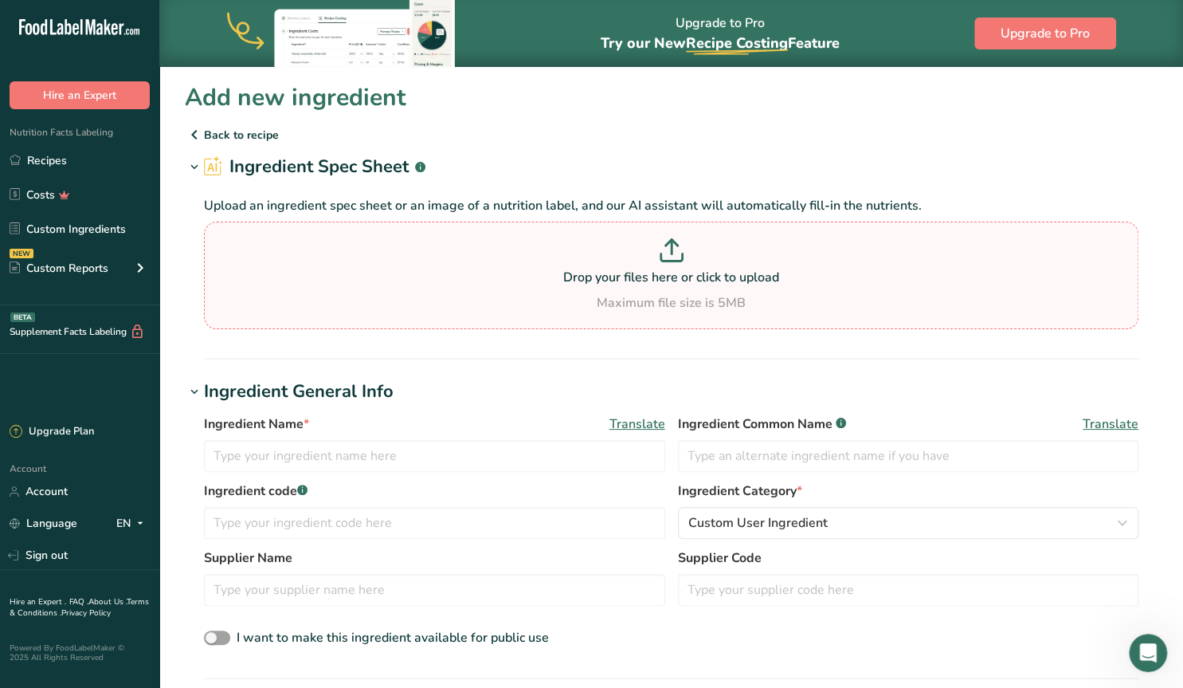
click at [645, 274] on p "Drop your files here or click to upload" at bounding box center [671, 277] width 927 height 19
click at [645, 274] on input "Drop your files here or click to upload Maximum file size is 5MB" at bounding box center [671, 275] width 934 height 108
type input "C:\fakepath\Screenshot [DATE] 131438.png"
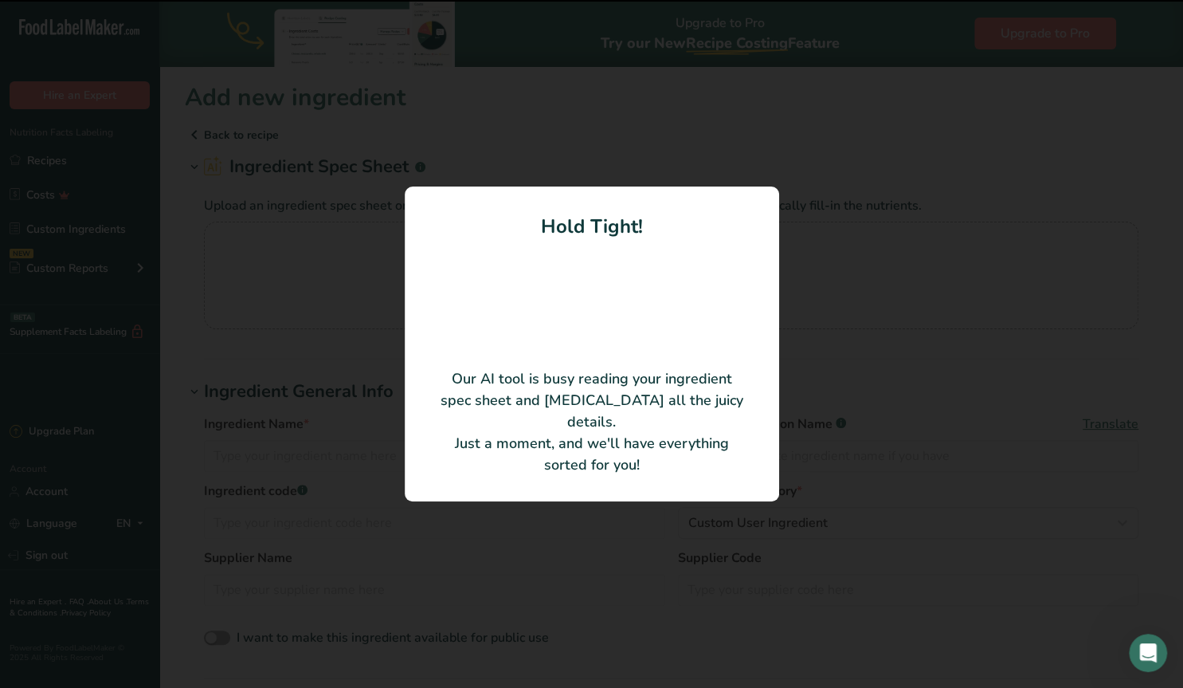
type input "100"
type input "540"
type KJ "2259.36"
type Fat "38.9"
type Fat "23.3"
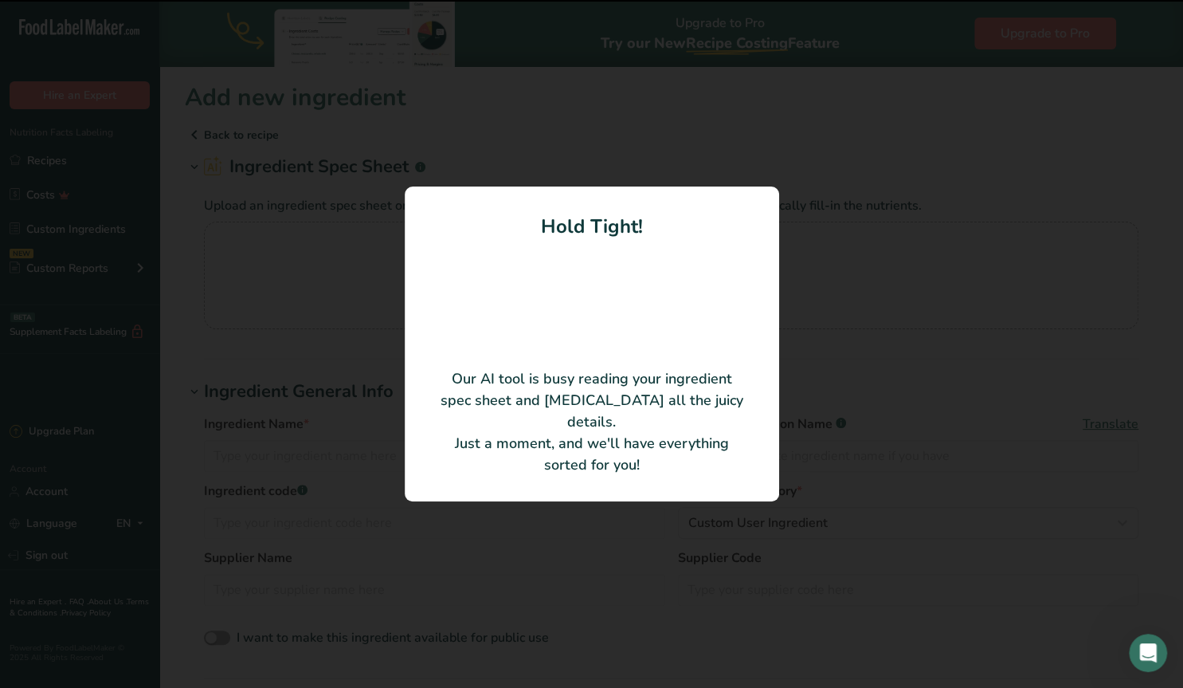
type Fat "0"
type input "0"
type Carbohydrates "30.8"
type Fiber "0"
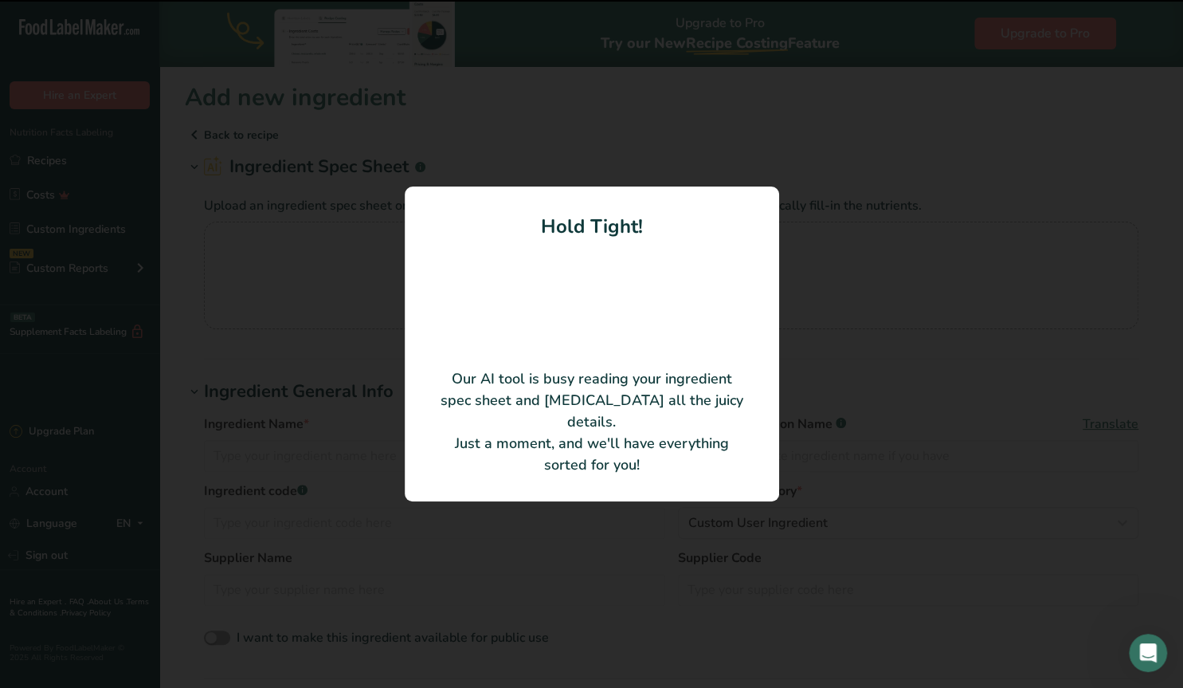
type Sugars "26.3"
type Sugars "0"
type input "8.8"
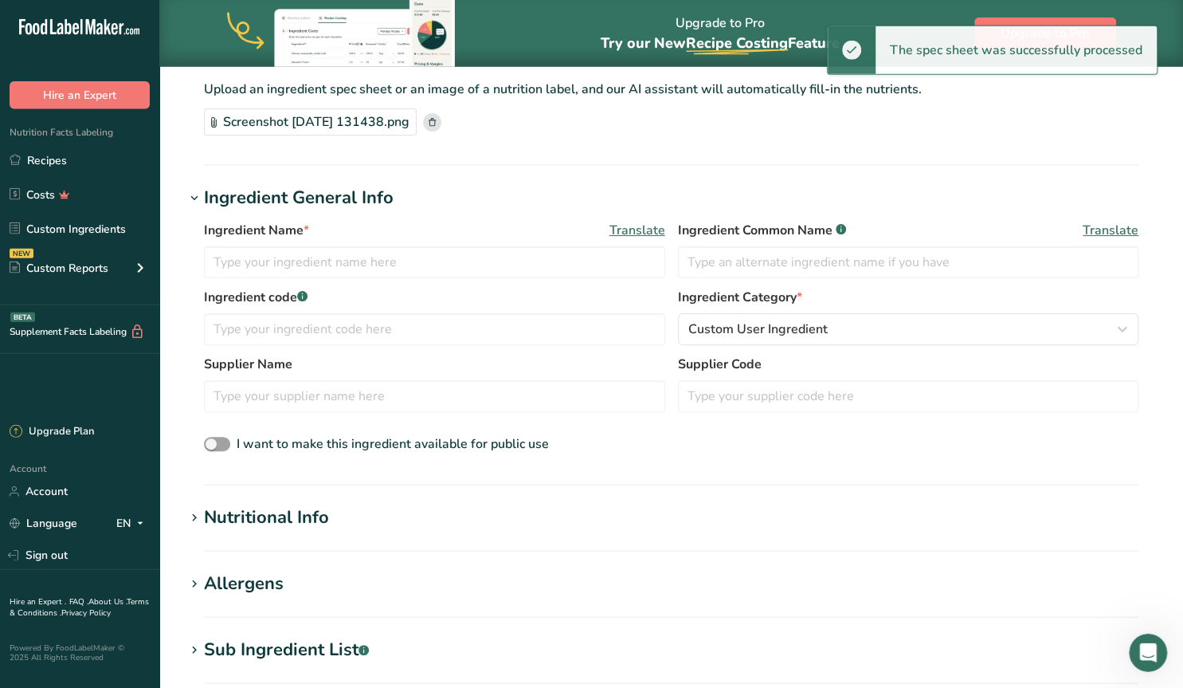
scroll to position [166, 0]
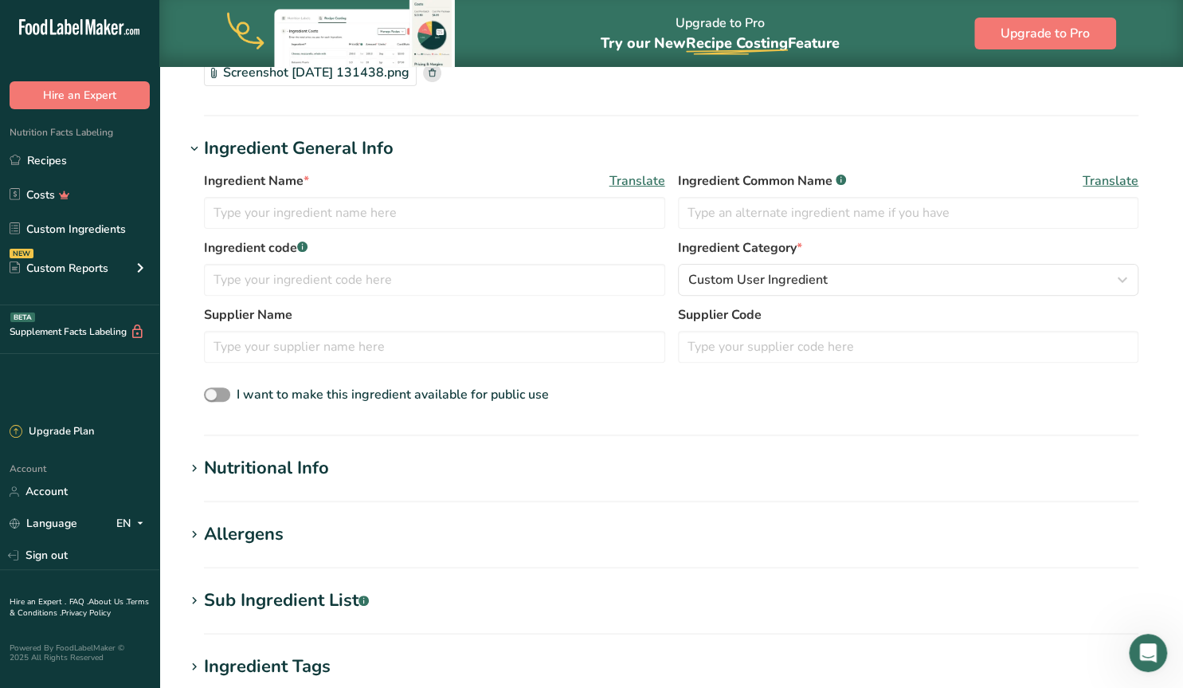
click at [190, 462] on icon at bounding box center [194, 468] width 14 height 22
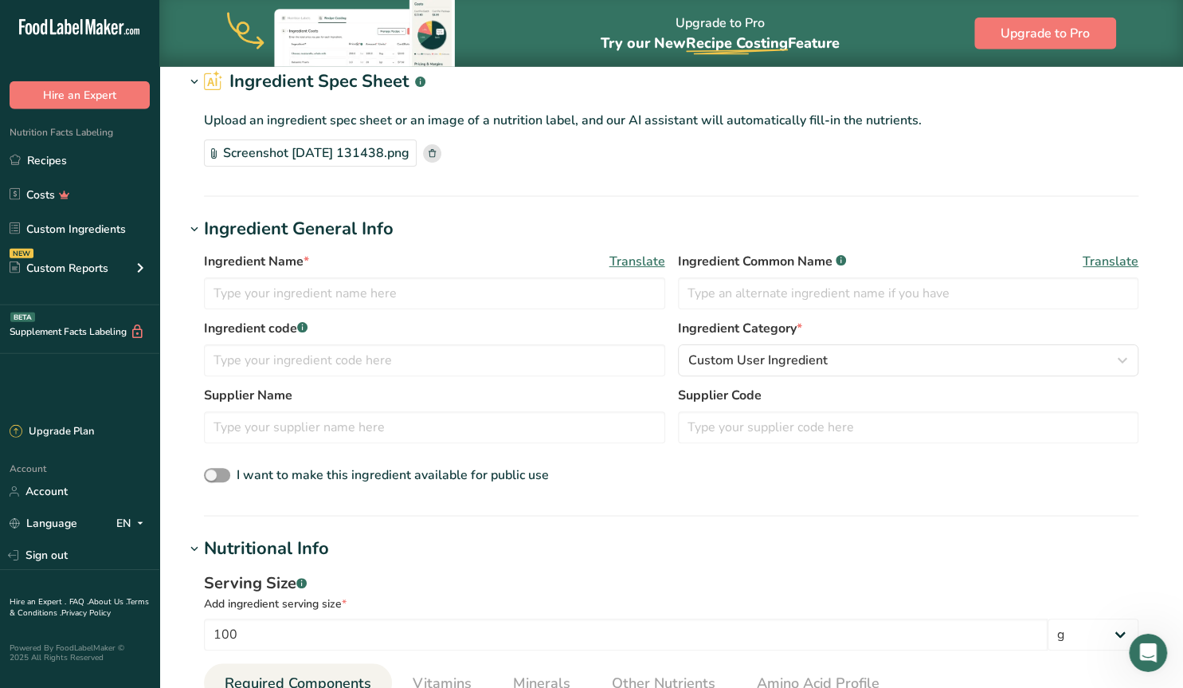
scroll to position [83, 0]
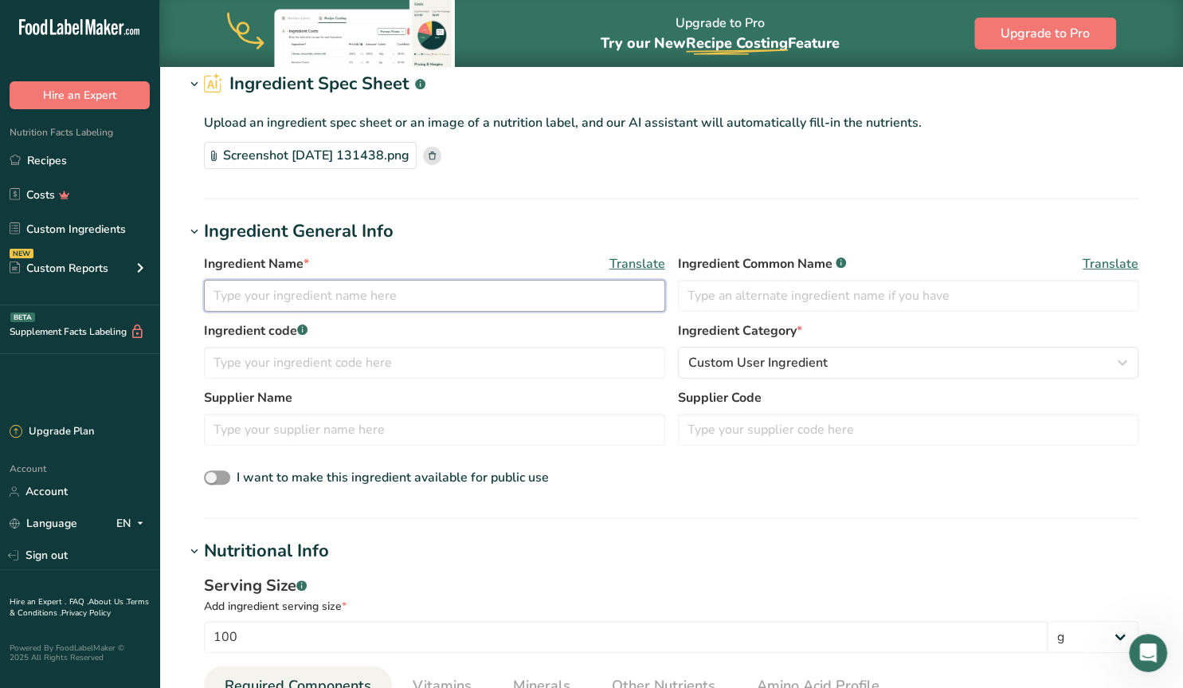
click at [286, 297] on input "text" at bounding box center [434, 296] width 461 height 32
click at [730, 296] on input "text" at bounding box center [908, 296] width 461 height 32
click at [688, 295] on input "70% Dark Chocolate" at bounding box center [908, 296] width 461 height 32
click at [720, 297] on input "70% Dark Chocolate" at bounding box center [908, 296] width 461 height 32
type input "70% Finest Belgian Dark Chocolate"
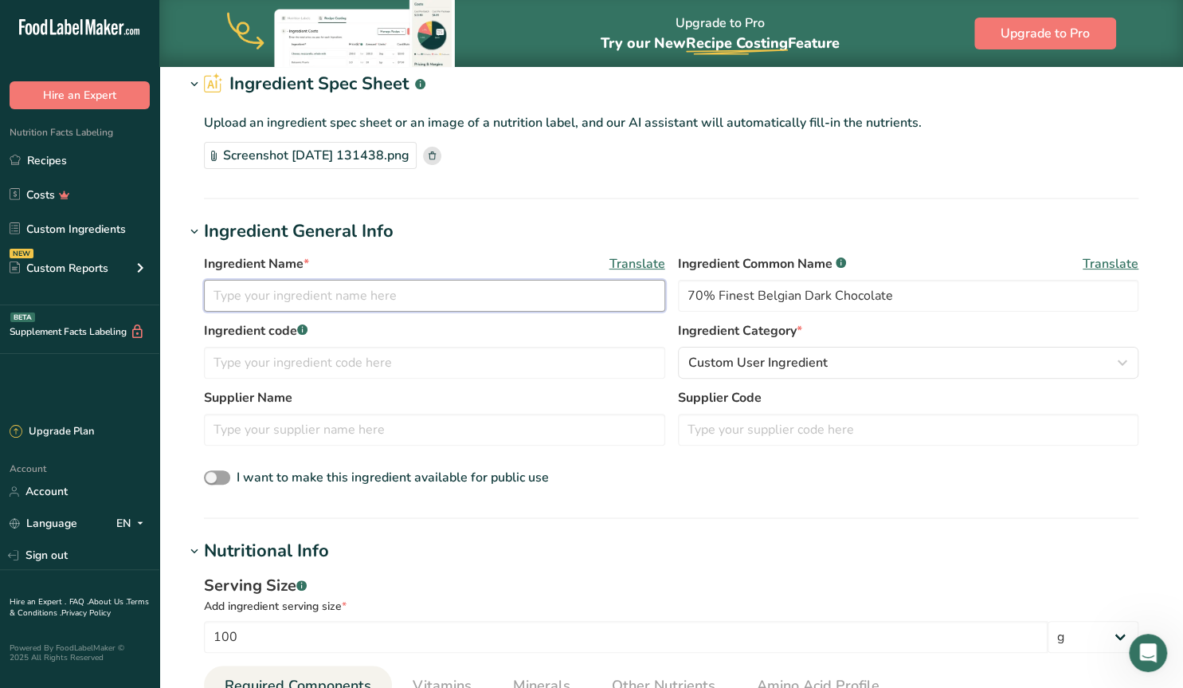
click at [326, 292] on input "text" at bounding box center [434, 296] width 461 height 32
click at [213, 296] on input "Dark Chocolate 70%" at bounding box center [434, 296] width 461 height 32
type input "Callebaut Dark Chocolate 70%"
click at [273, 430] on input "text" at bounding box center [434, 429] width 461 height 32
type input "Callebaut"
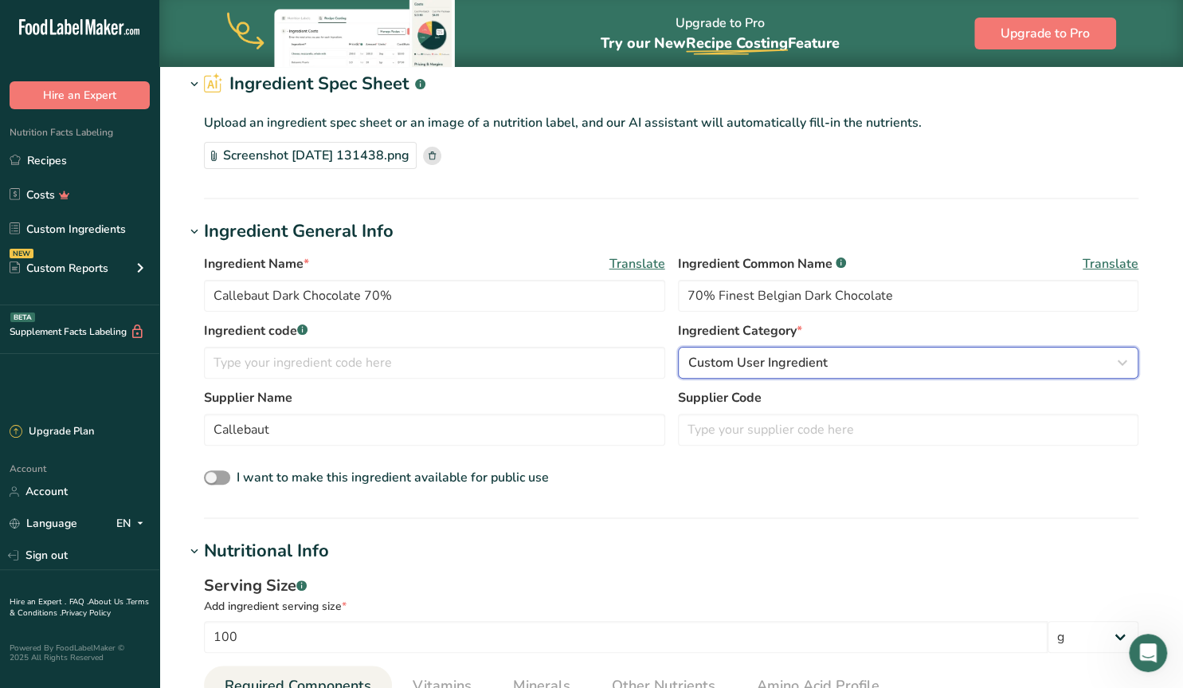
click at [743, 362] on span "Custom User Ingredient" at bounding box center [757, 362] width 139 height 19
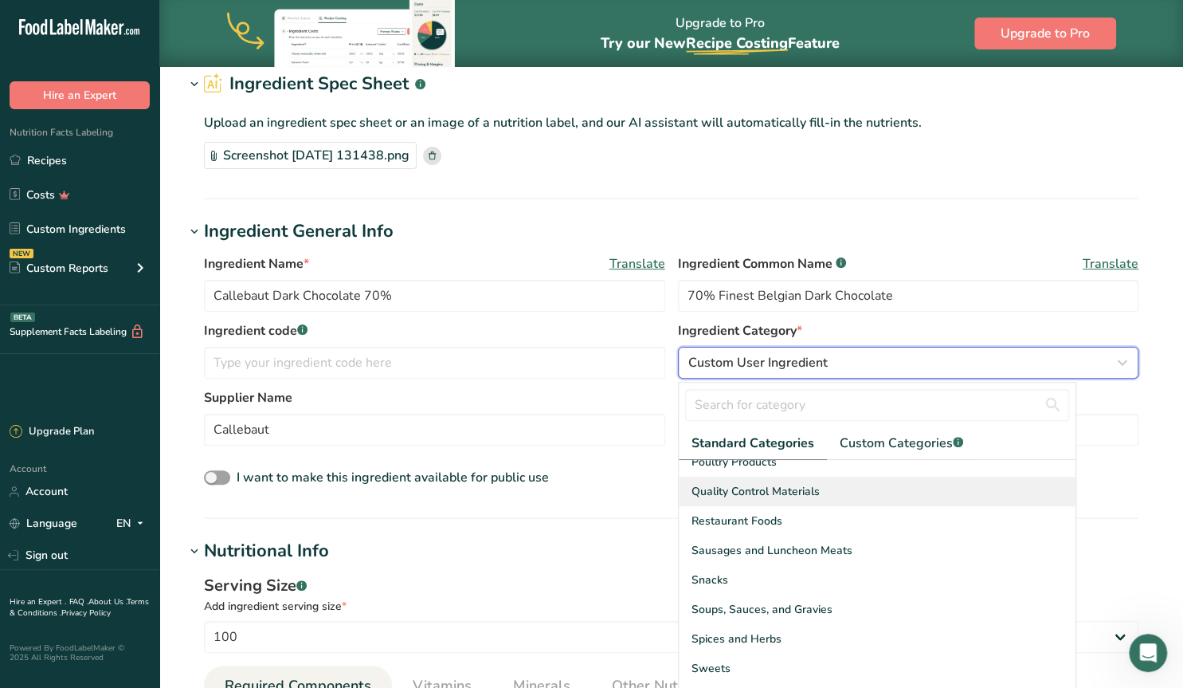
scroll to position [616, 0]
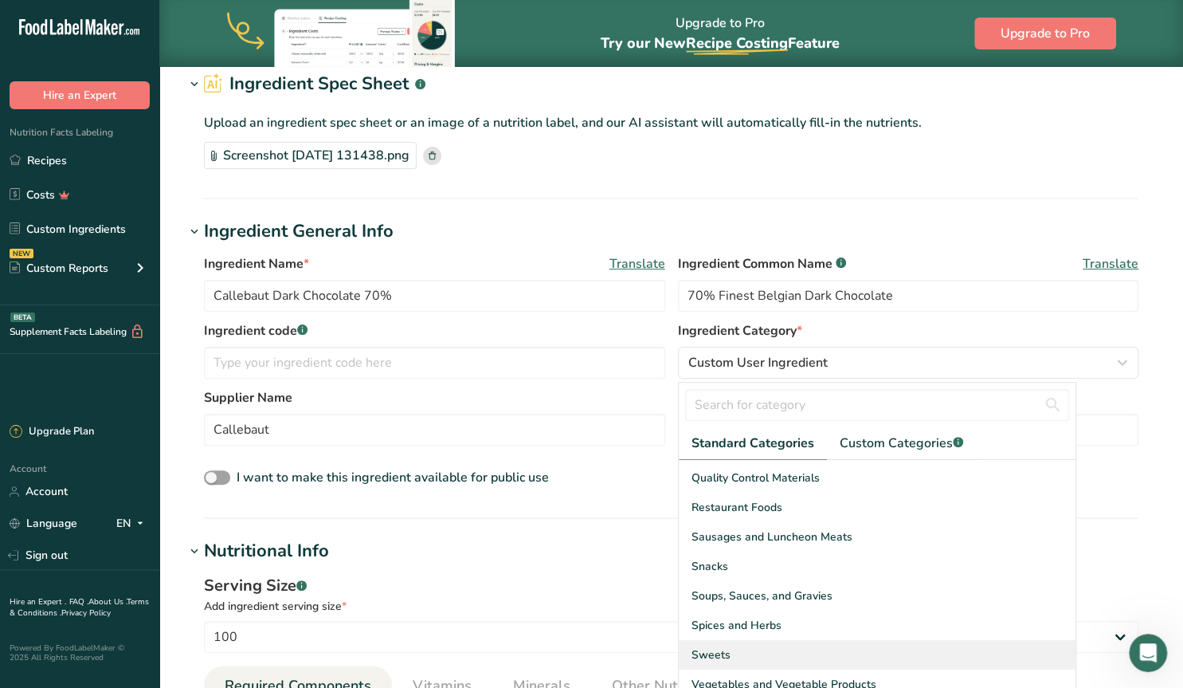
click at [765, 652] on div "Sweets" at bounding box center [877, 654] width 397 height 29
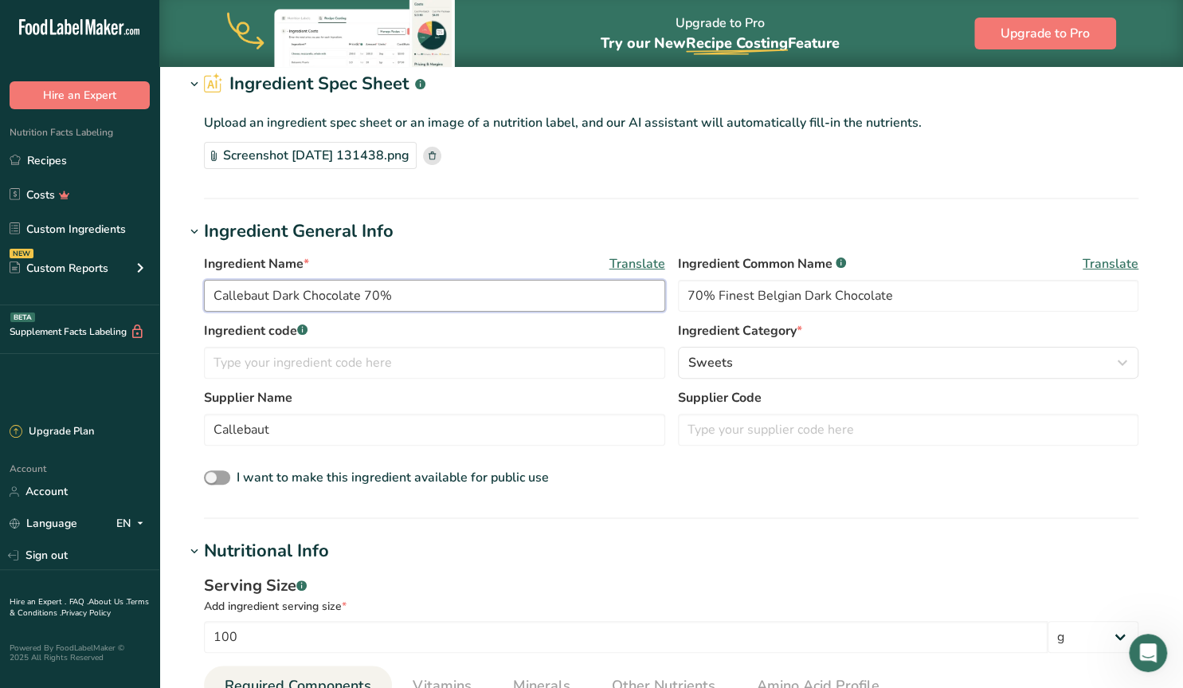
drag, startPoint x: 272, startPoint y: 294, endPoint x: 155, endPoint y: 280, distance: 117.9
click at [204, 280] on input "Callebaut Dark Chocolate 70%" at bounding box center [434, 296] width 461 height 32
type input "Dark Chocolate 70%"
click at [718, 296] on input "70% Finest Belgian Dark Chocolate" at bounding box center [908, 296] width 461 height 32
click at [770, 291] on input "Finest Belgian Dark Chocolate" at bounding box center [908, 296] width 461 height 32
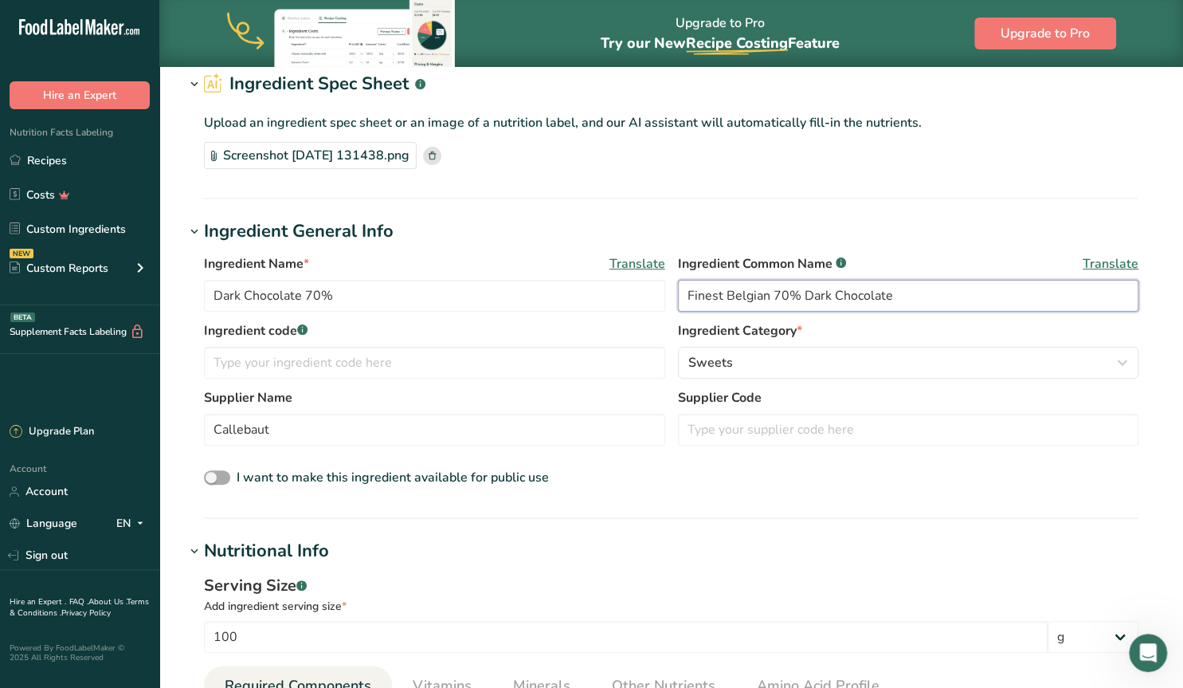
type input "Finest Belgian 70% Dark Chocolate"
click at [214, 477] on span at bounding box center [217, 477] width 26 height 15
click at [214, 477] on input "I want to make this ingredient available for public use" at bounding box center [209, 477] width 10 height 10
checkbox input "true"
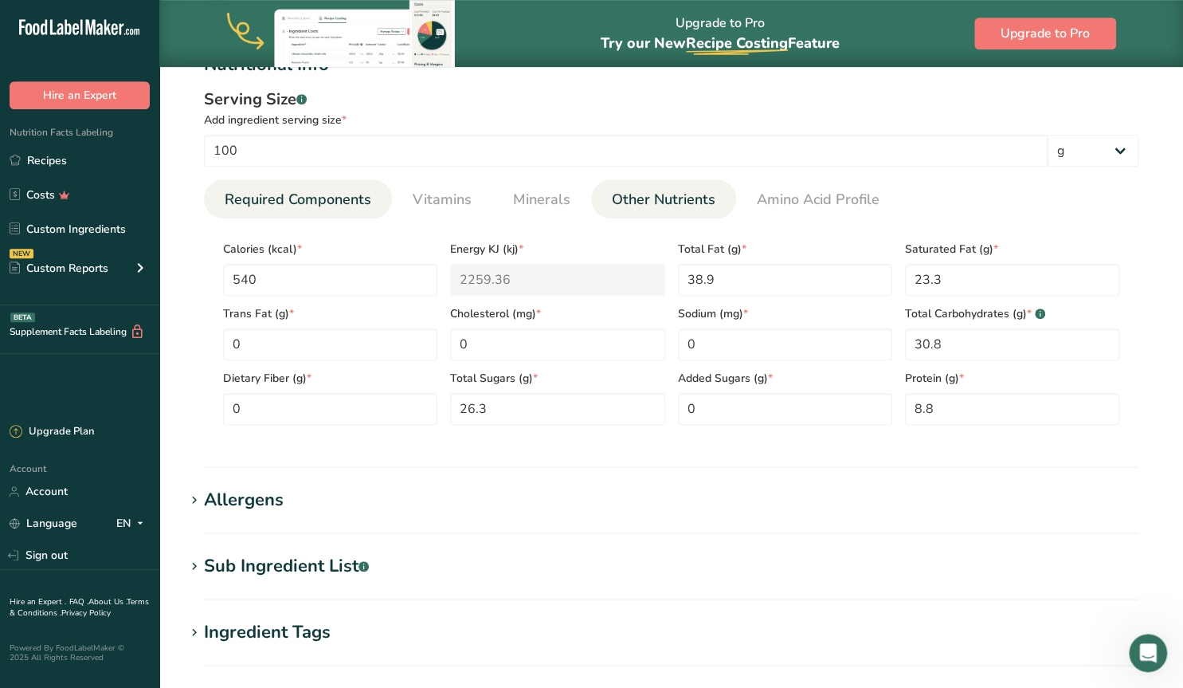
scroll to position [746, 0]
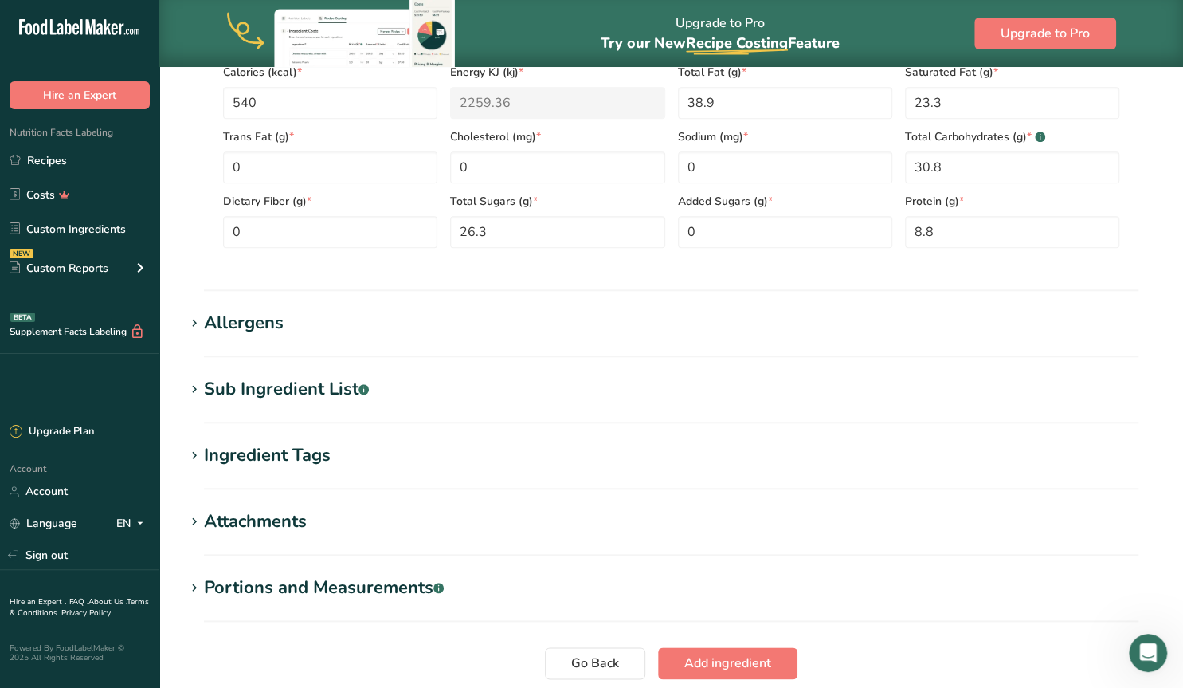
click at [194, 388] on icon at bounding box center [194, 389] width 14 height 22
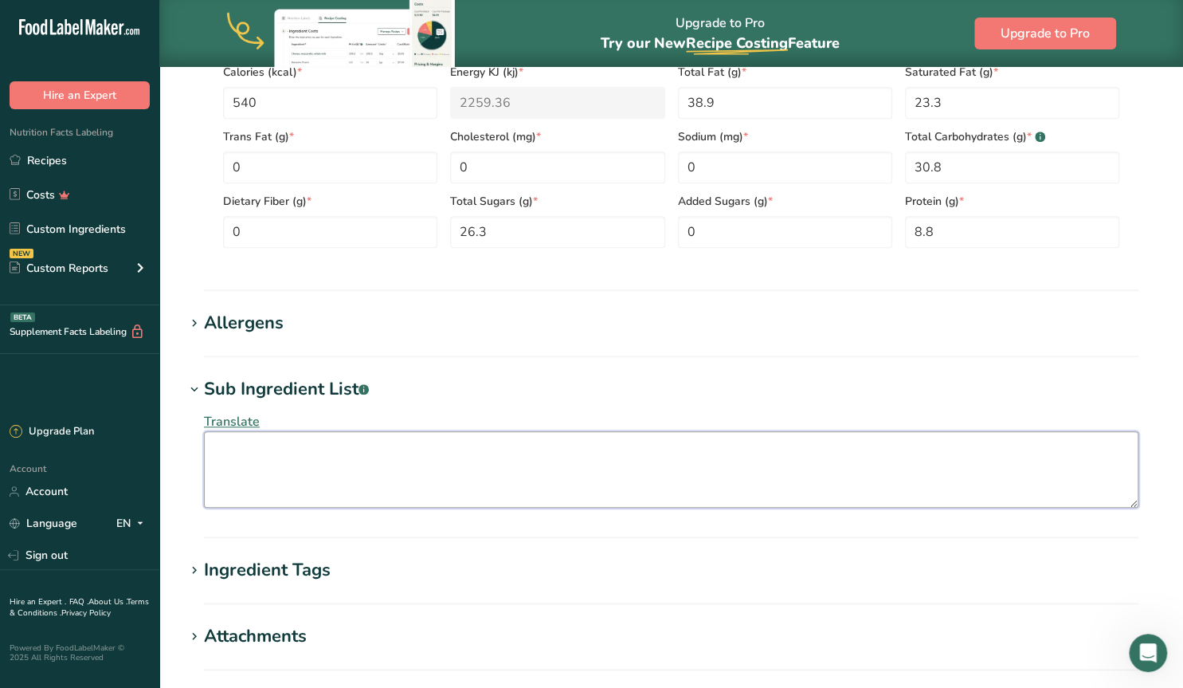
click at [221, 457] on textarea at bounding box center [671, 469] width 934 height 76
paste textarea "Cocoa mass, sugar, fat-reduced cocoa powder, emulsifier: lecithins ( SOYA ), na…"
type textarea "Cocoa mass, sugar, fat-reduced cocoa powder, emulsifier: lecithins ( SOYA ), na…"
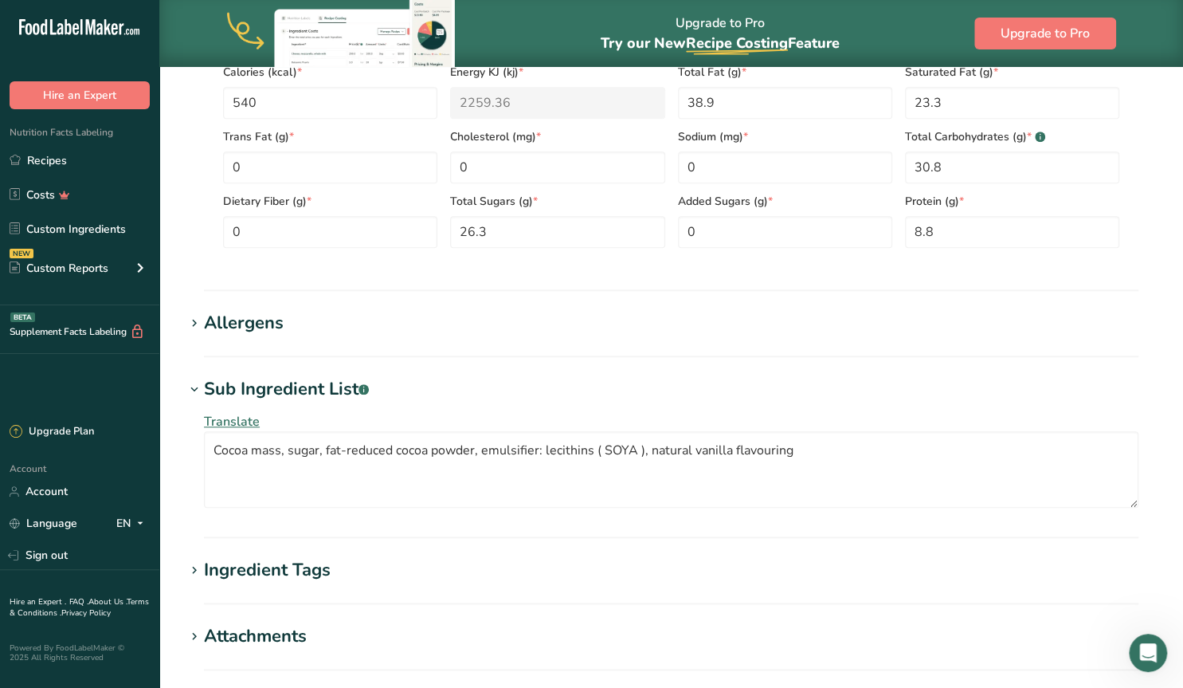
click at [201, 318] on icon at bounding box center [194, 323] width 14 height 22
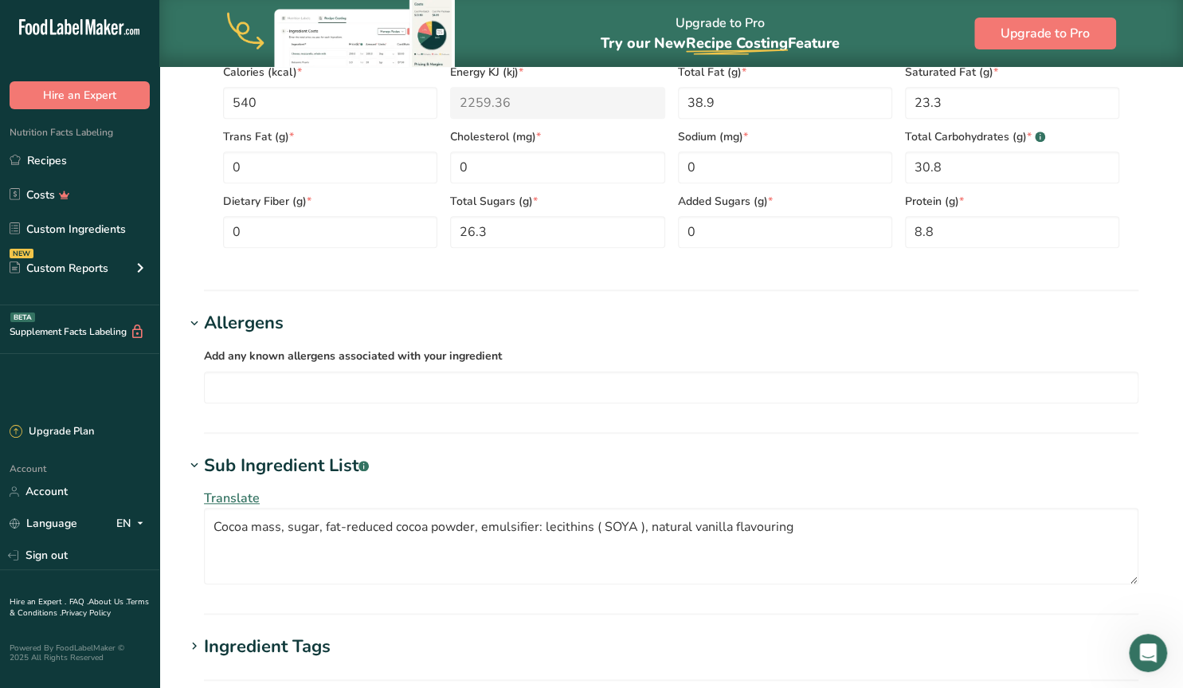
click at [194, 318] on icon at bounding box center [194, 323] width 14 height 22
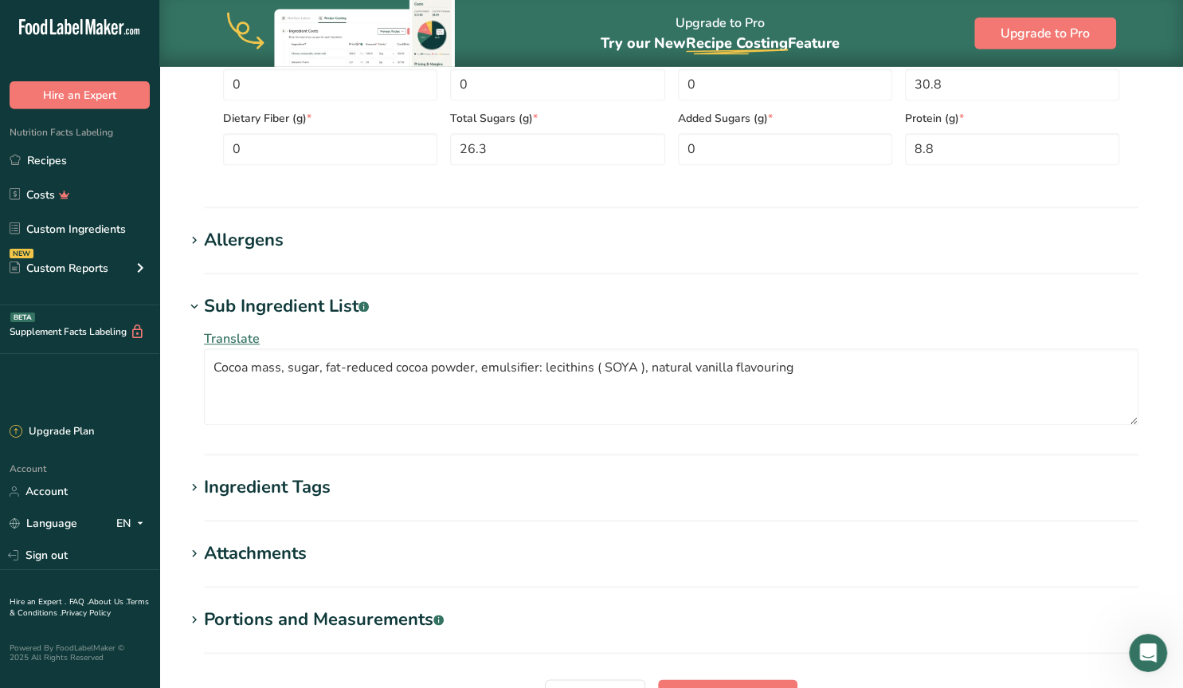
scroll to position [911, 0]
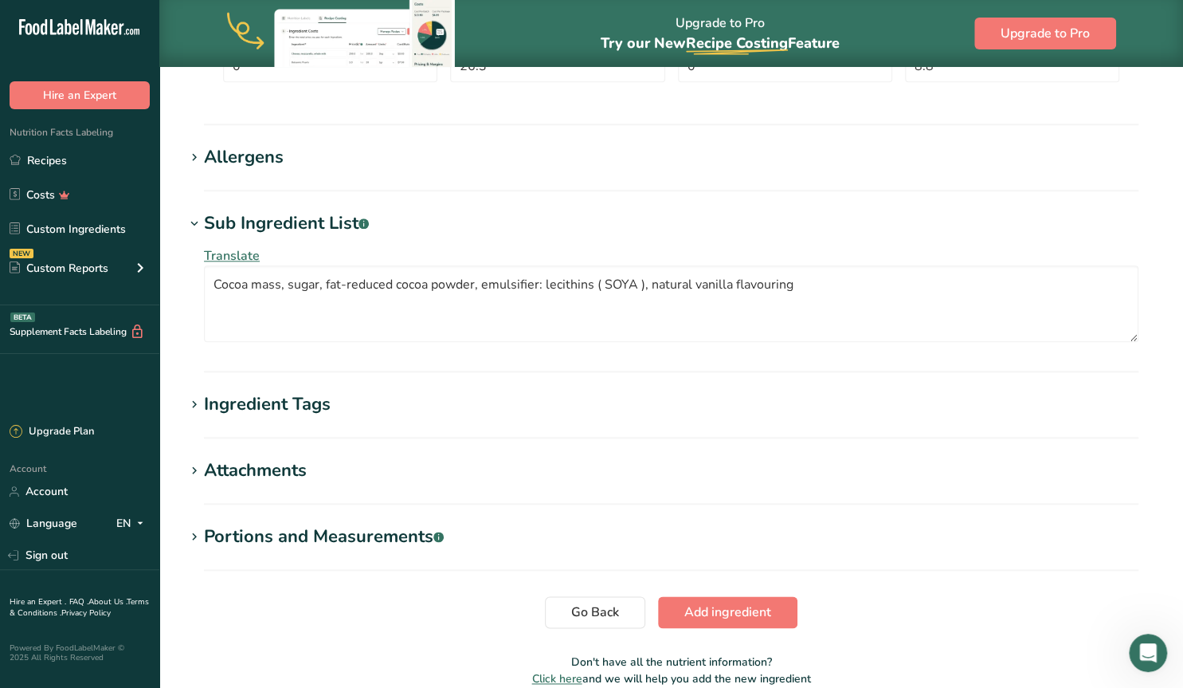
click at [186, 406] on span at bounding box center [194, 404] width 19 height 19
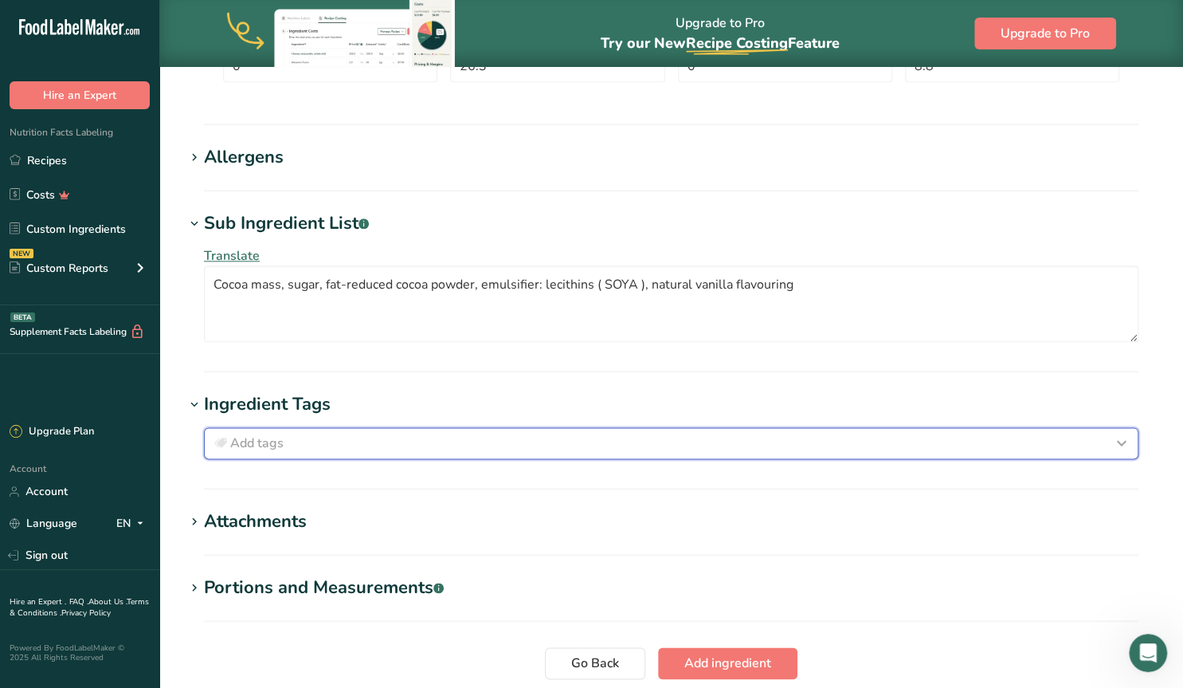
click at [286, 438] on div "Add tags" at bounding box center [671, 442] width 920 height 19
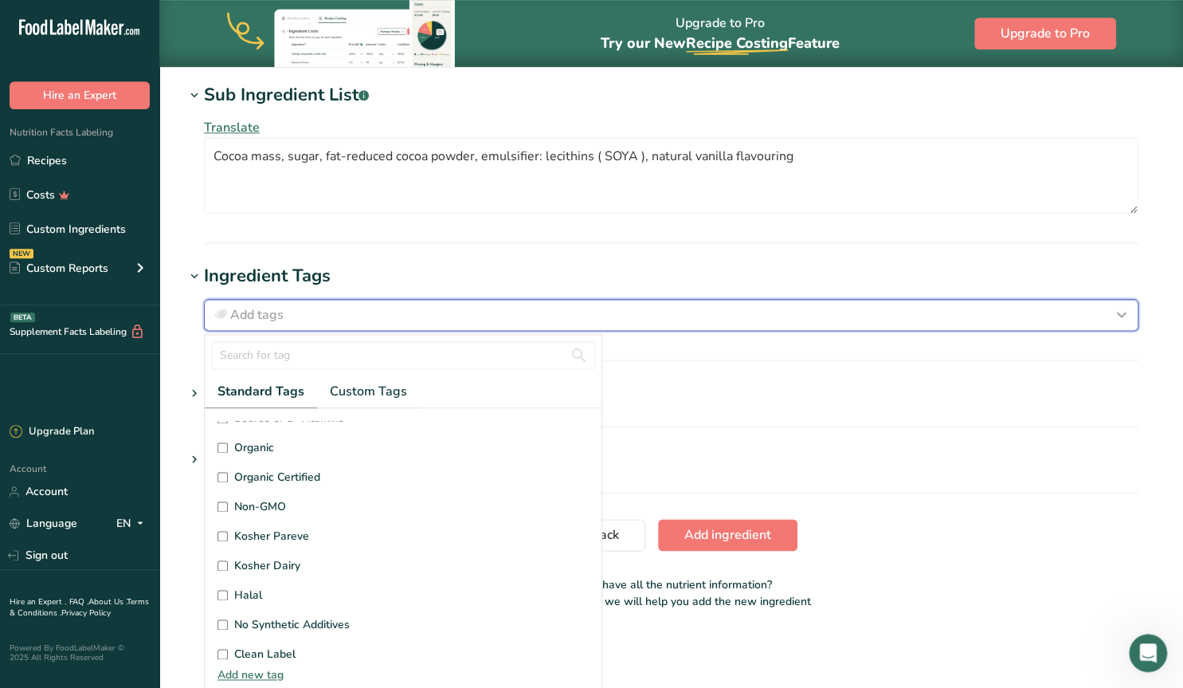
scroll to position [1036, 0]
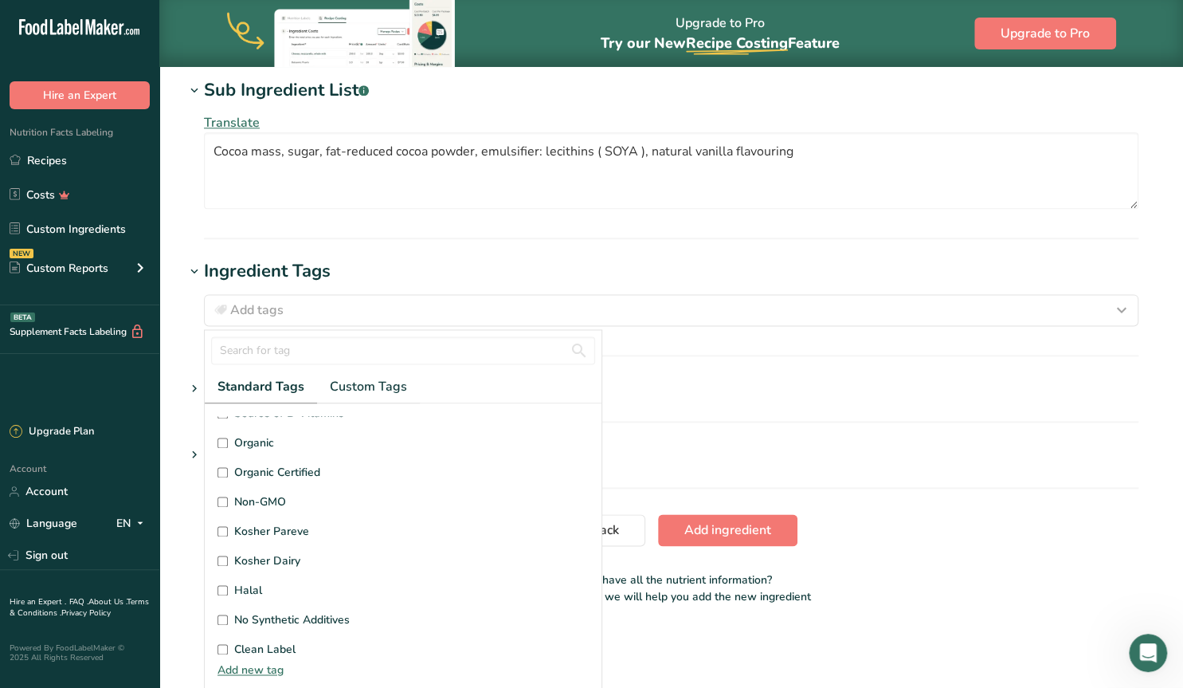
click at [223, 561] on input "Kosher Dairy" at bounding box center [222, 560] width 10 height 10
checkbox input "true"
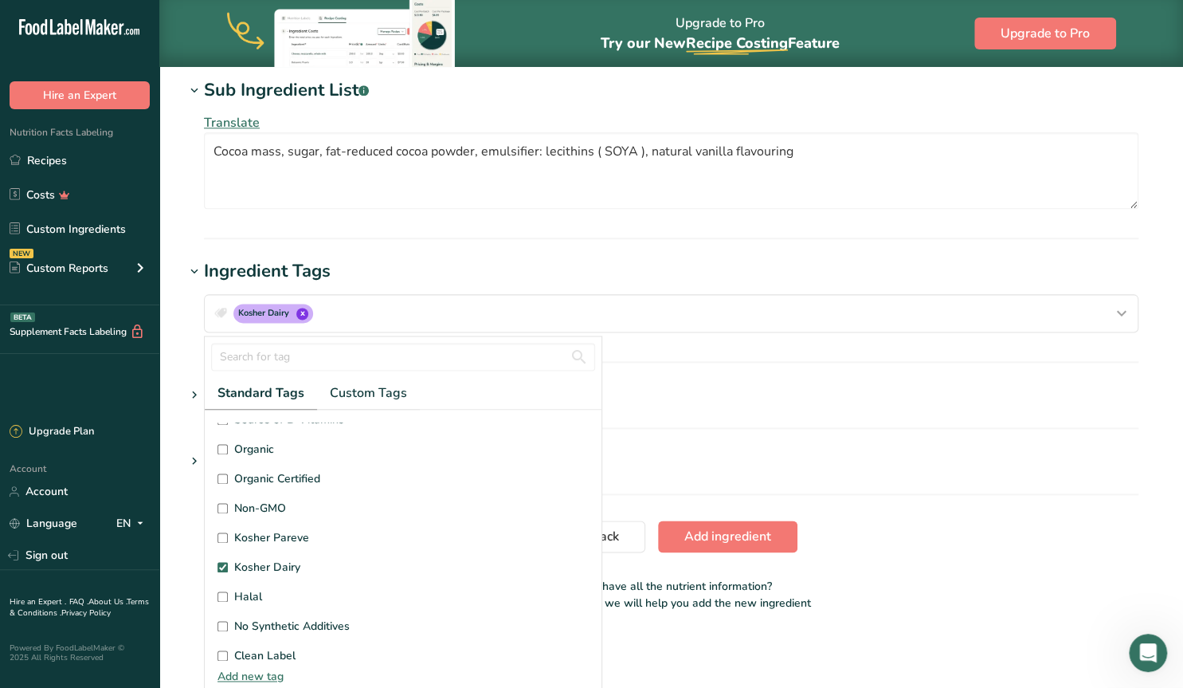
click at [222, 591] on input "Halal" at bounding box center [222, 596] width 10 height 10
checkbox input "true"
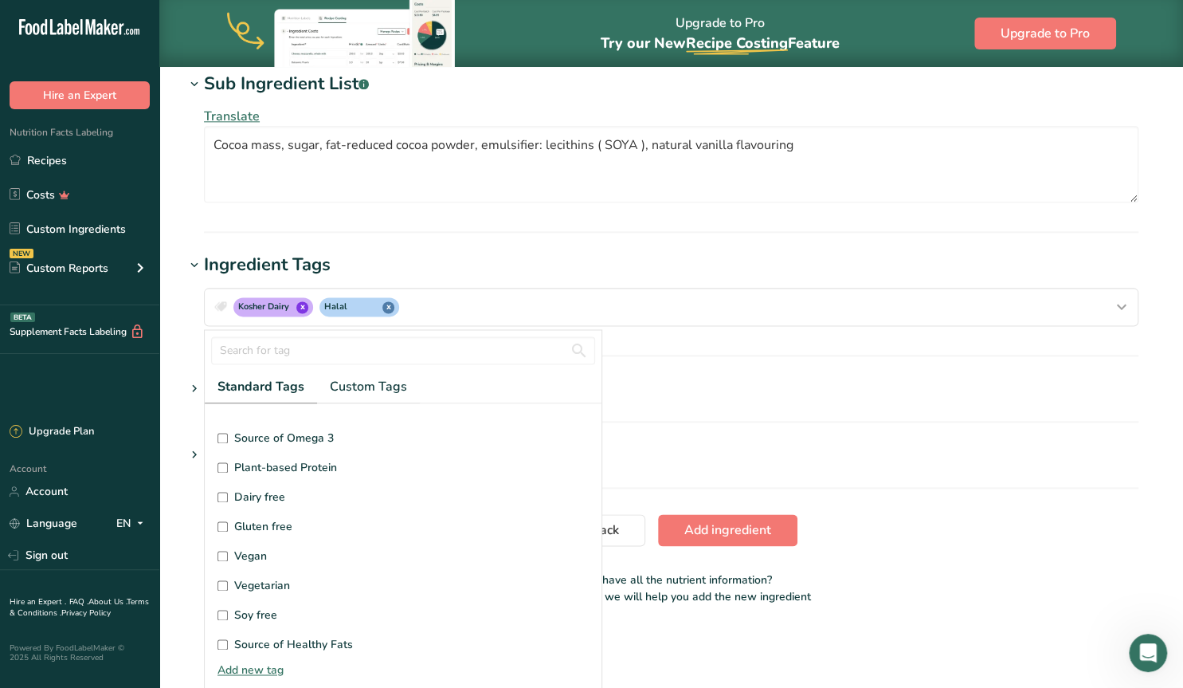
scroll to position [37, 0]
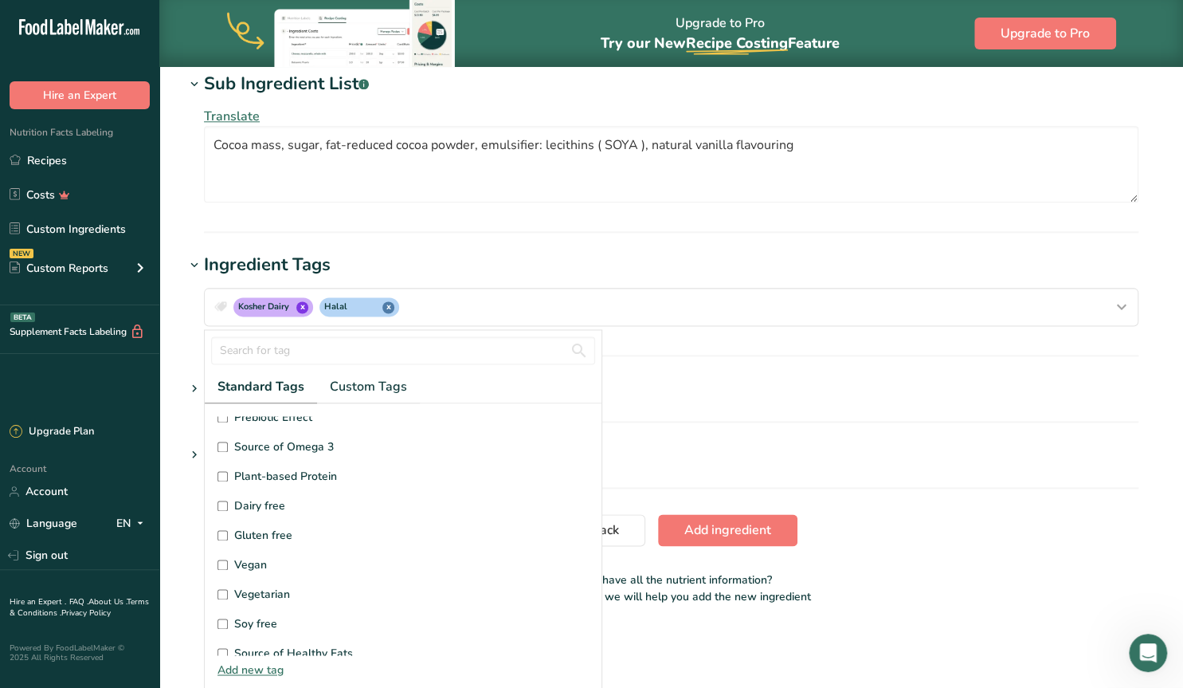
click at [220, 530] on input "Gluten free" at bounding box center [222, 535] width 10 height 10
checkbox input "true"
click at [221, 500] on input "Dairy free" at bounding box center [222, 505] width 10 height 10
checkbox input "true"
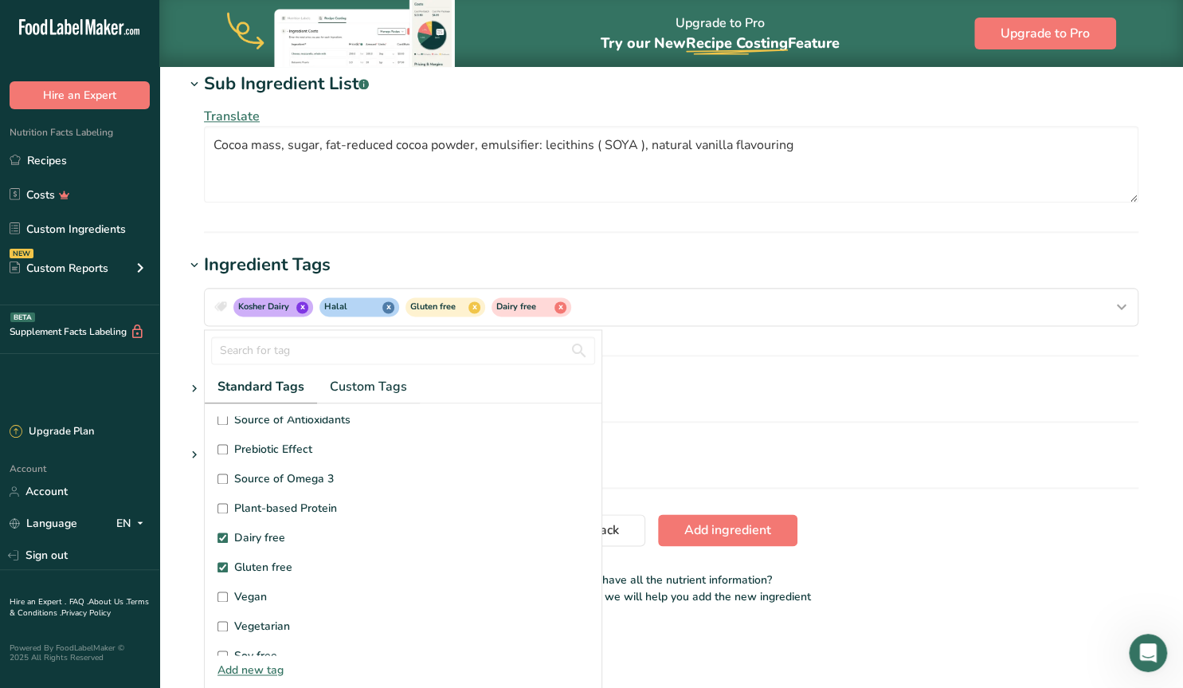
click at [221, 593] on input "Vegan" at bounding box center [222, 596] width 10 height 10
checkbox input "true"
click at [225, 533] on input "Dairy free" at bounding box center [222, 537] width 10 height 10
checkbox input "false"
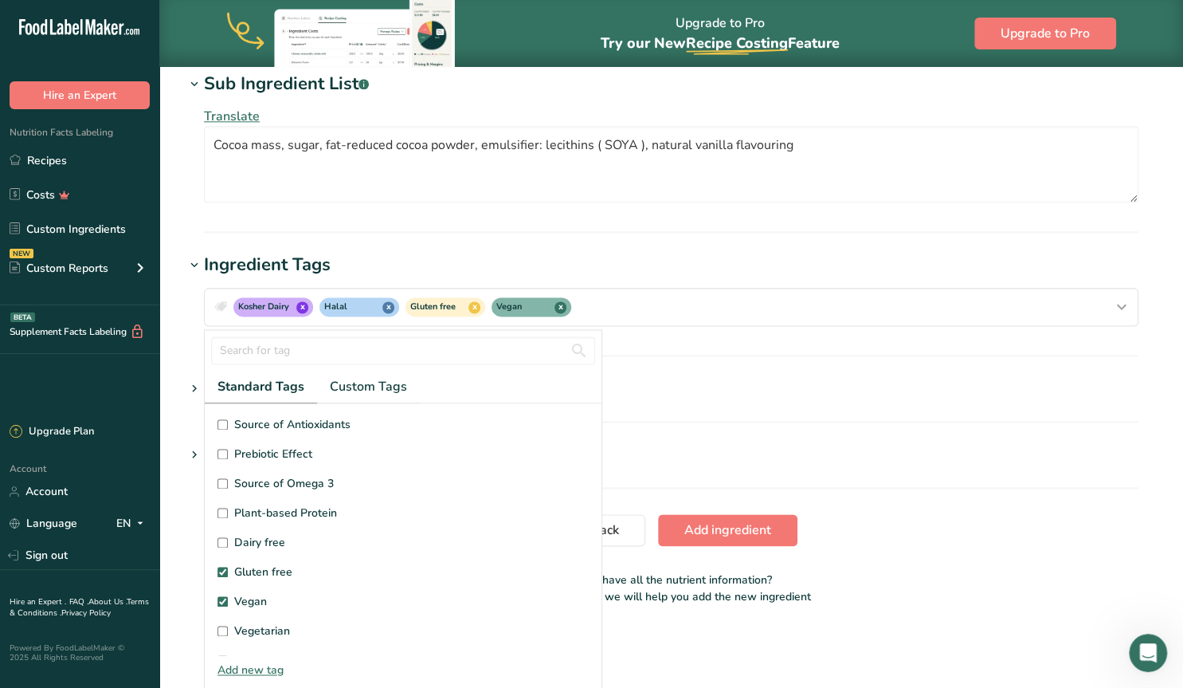
click at [901, 456] on h1 "Portions and Measurements .a-a{fill:#347362;}.b-a{fill:#fff;}" at bounding box center [671, 454] width 973 height 26
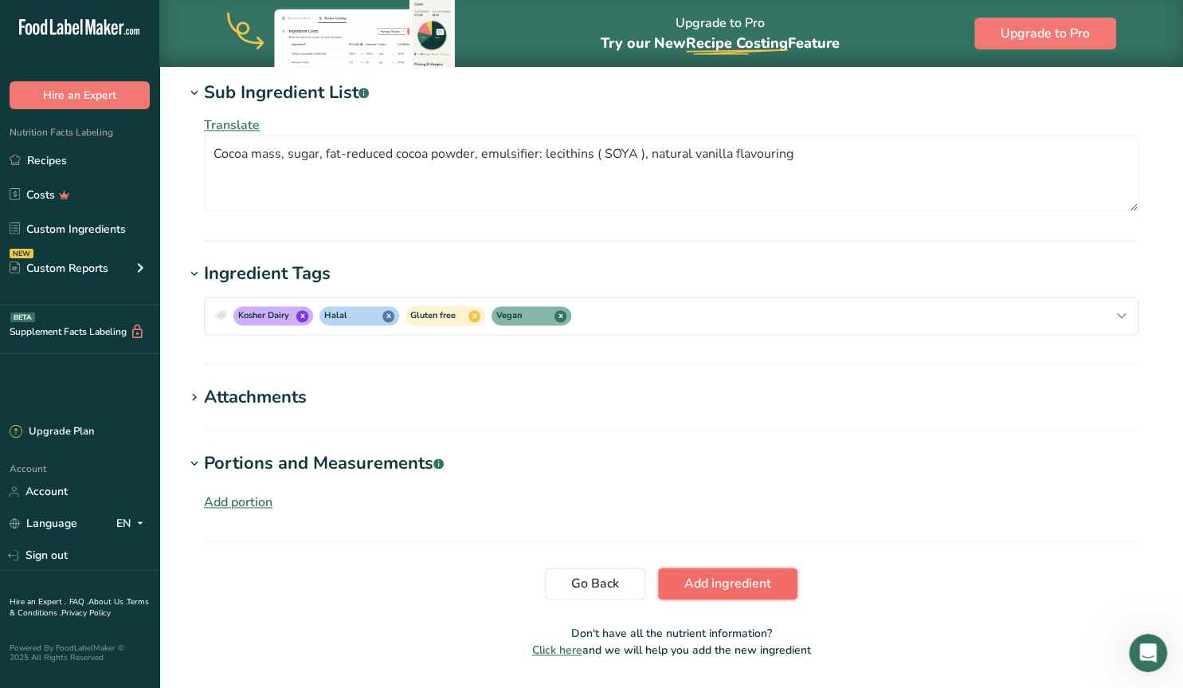
click at [751, 578] on span "Add ingredient" at bounding box center [727, 583] width 87 height 19
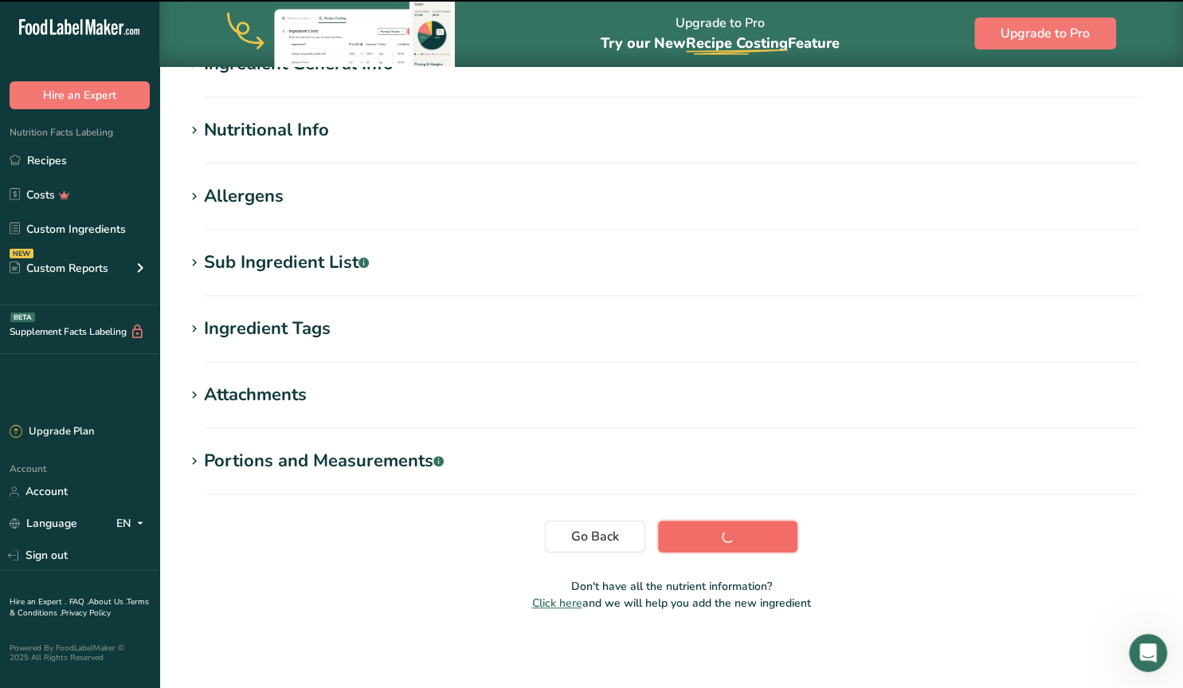
scroll to position [169, 0]
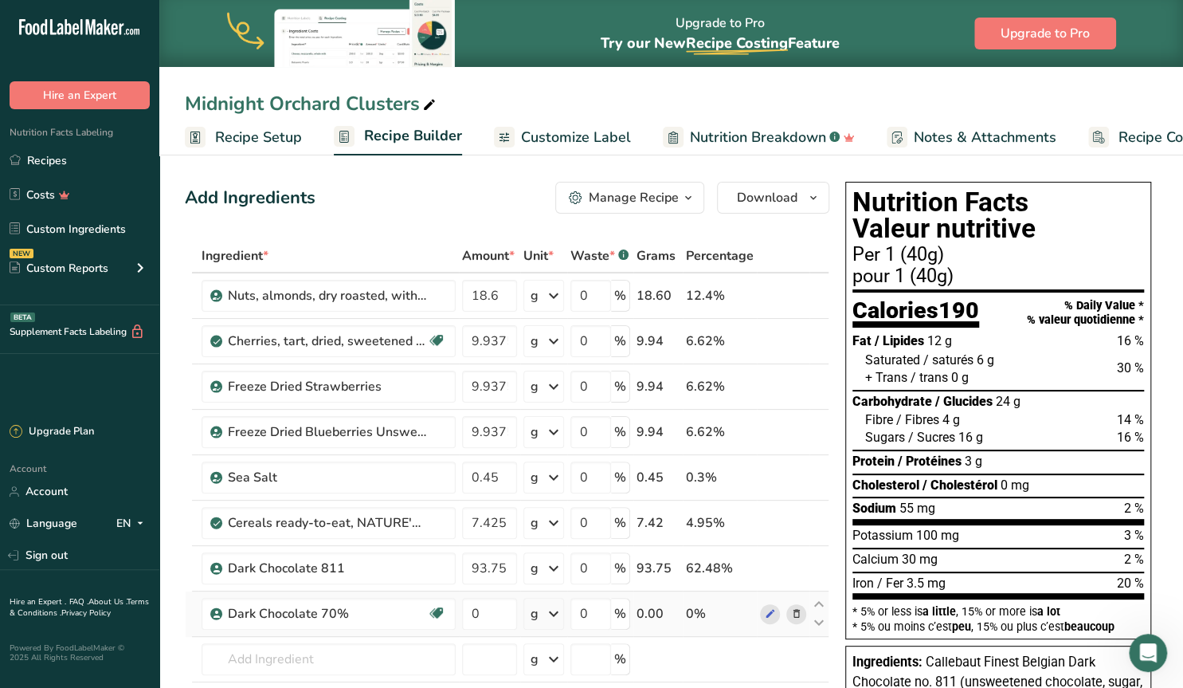
click at [793, 611] on icon at bounding box center [795, 613] width 11 height 17
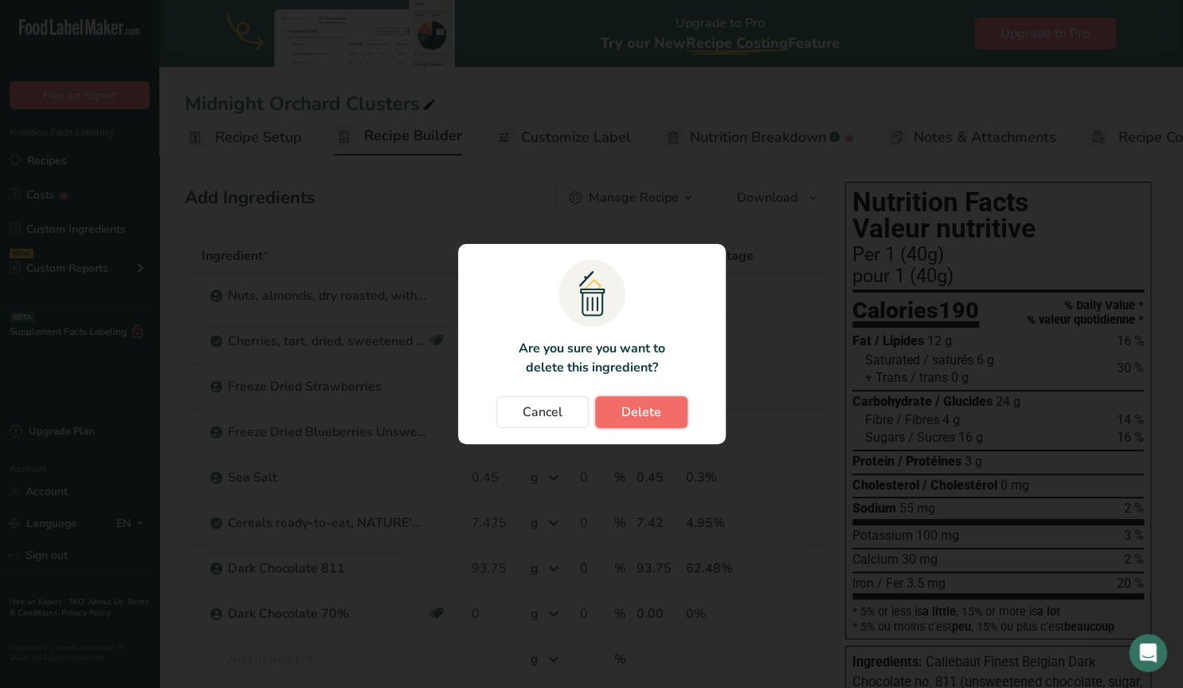
click at [652, 406] on span "Delete" at bounding box center [641, 411] width 40 height 19
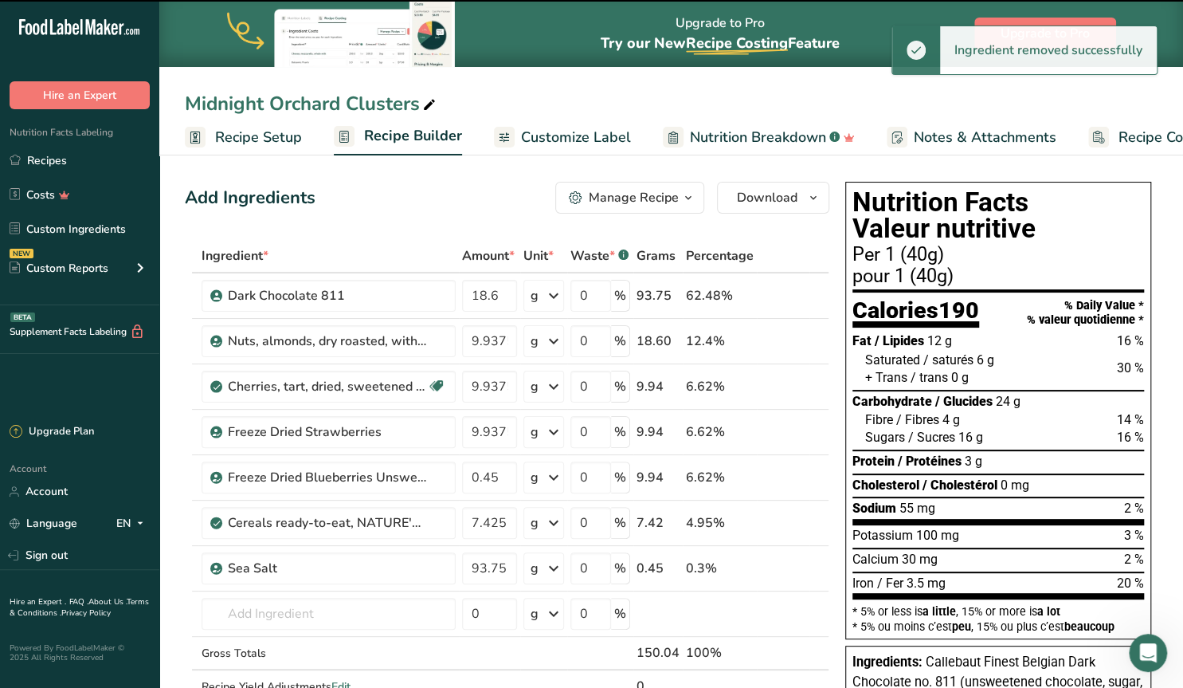
type input "93.75"
type input "18.6"
type input "9.9375"
type input "0.45"
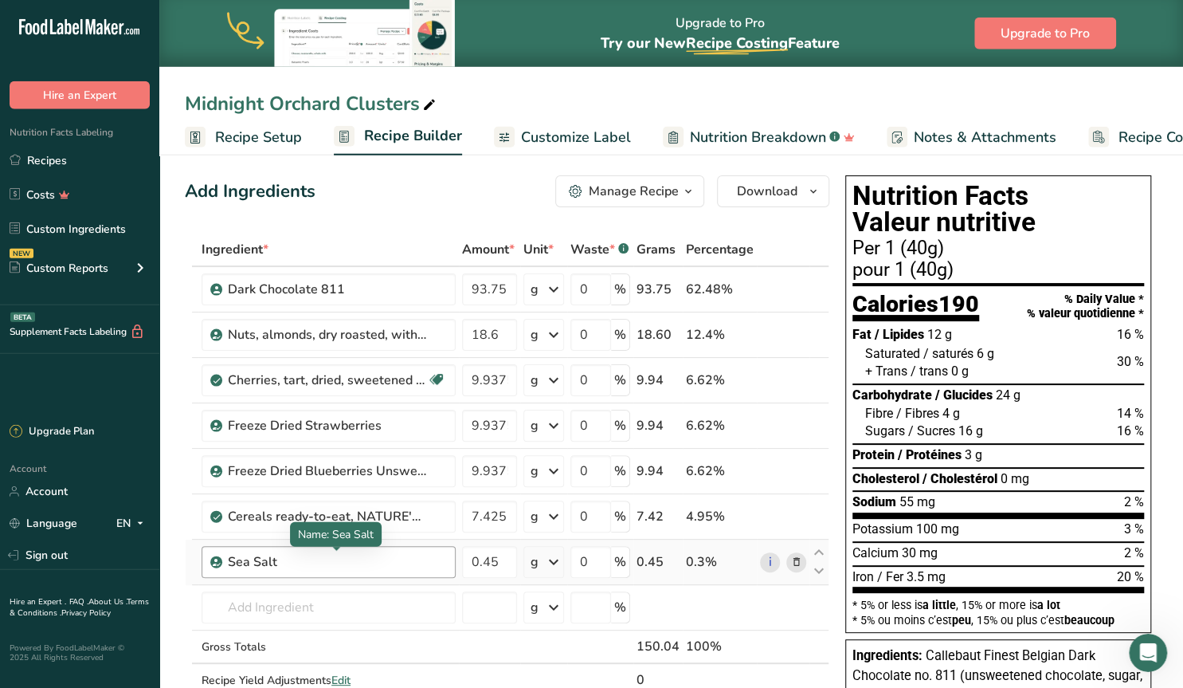
scroll to position [166, 0]
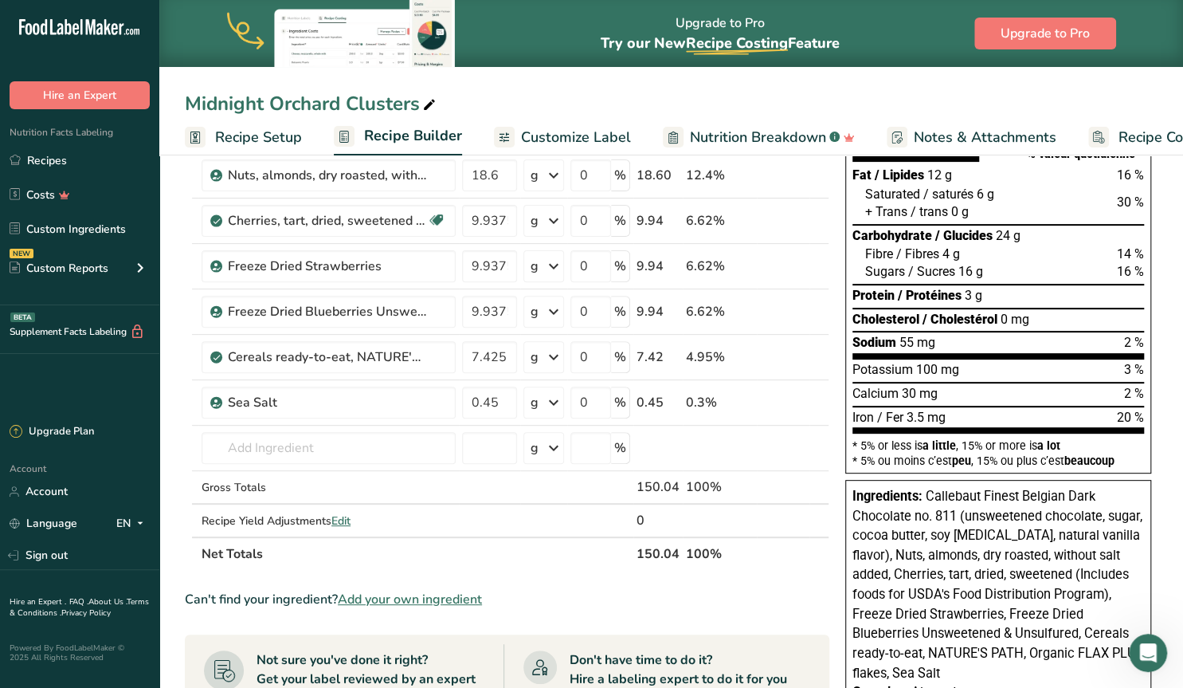
click at [432, 594] on span "Add your own ingredient" at bounding box center [410, 599] width 144 height 19
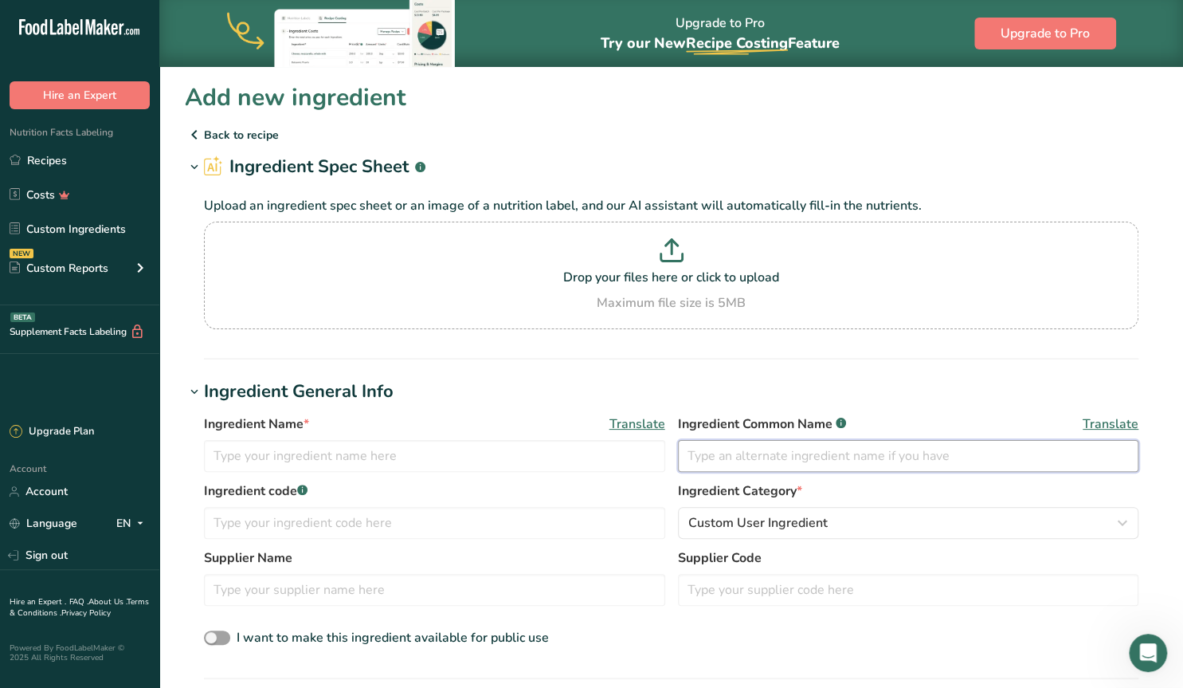
click at [704, 455] on input "text" at bounding box center [908, 456] width 461 height 32
type input "Finest Belgian White Chocolate"
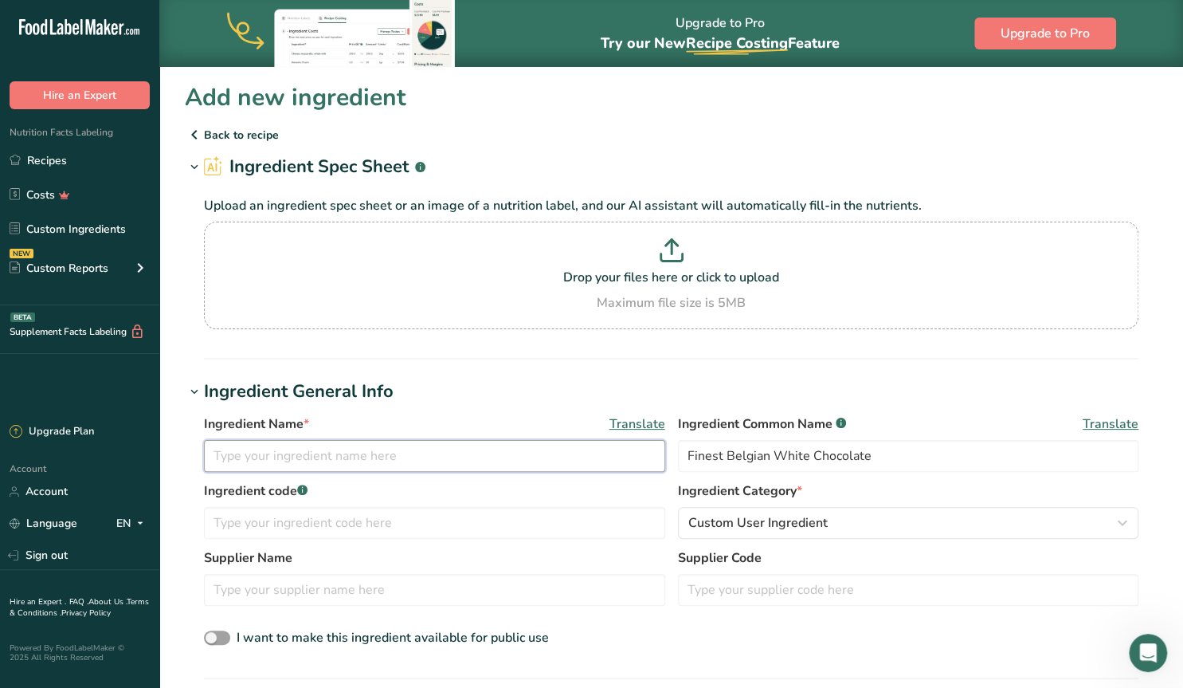
click at [439, 458] on input "text" at bounding box center [434, 456] width 461 height 32
type input "White Chocolate W2"
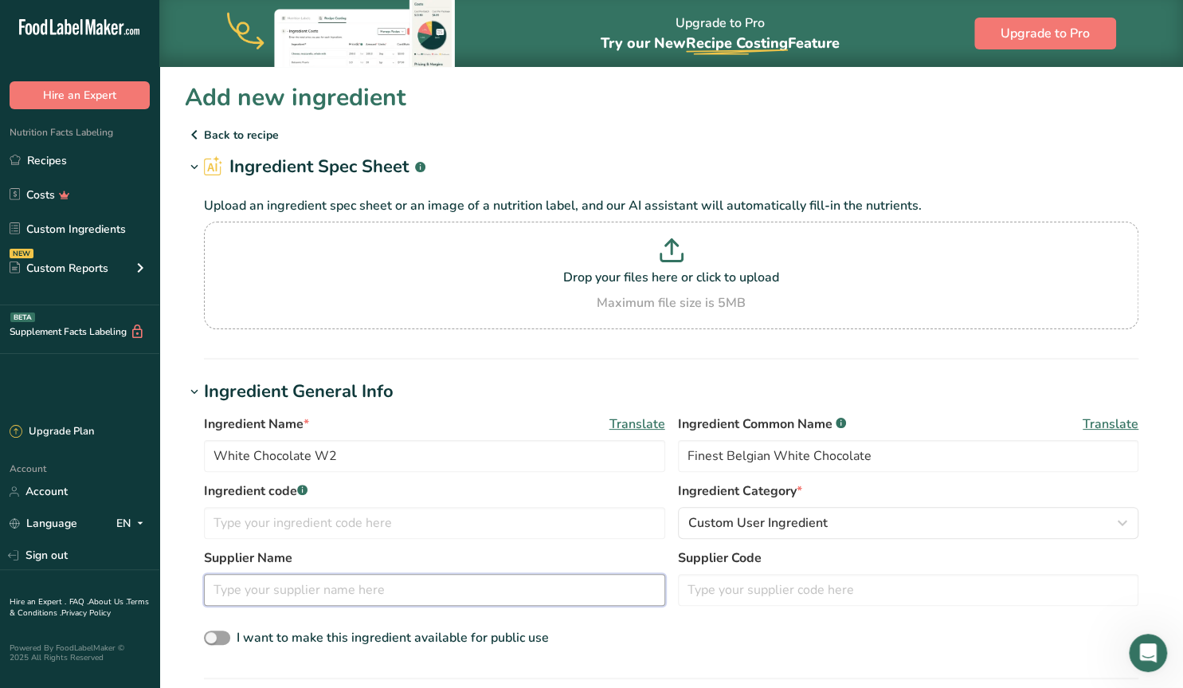
click at [251, 586] on input "text" at bounding box center [434, 590] width 461 height 32
type input "B"
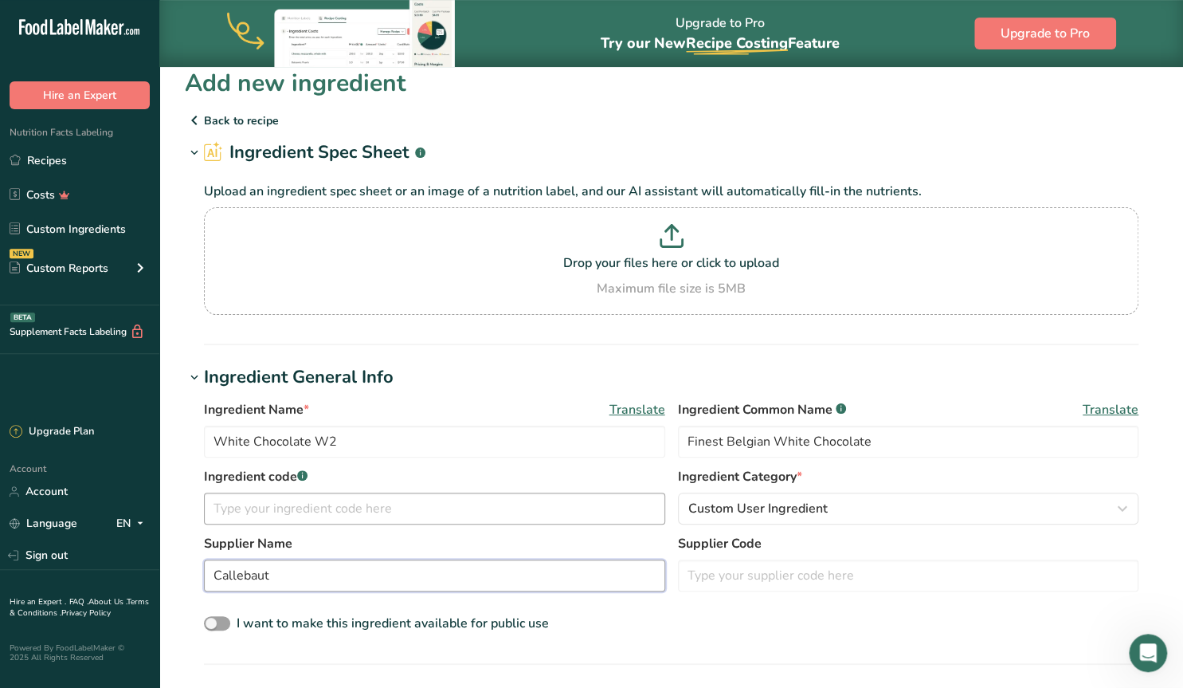
scroll to position [83, 0]
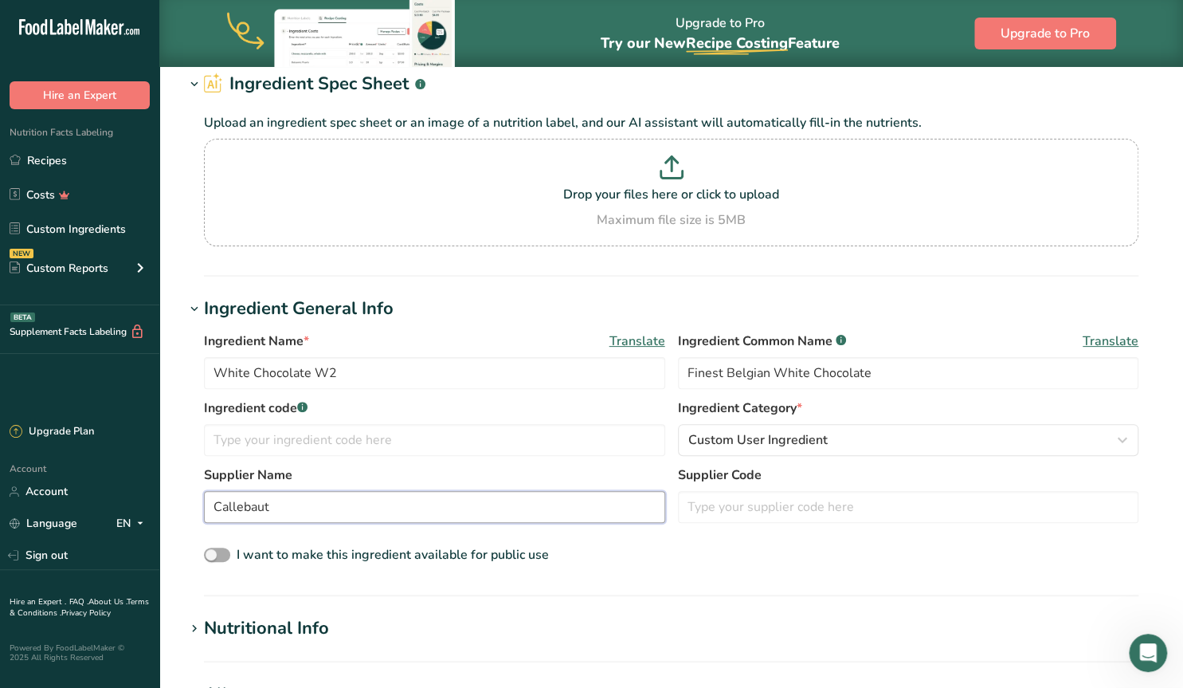
type input "Callebaut"
click at [210, 546] on label "I want to make this ingredient available for public use" at bounding box center [376, 554] width 345 height 19
click at [210, 550] on input "I want to make this ingredient available for public use" at bounding box center [209, 555] width 10 height 10
checkbox input "true"
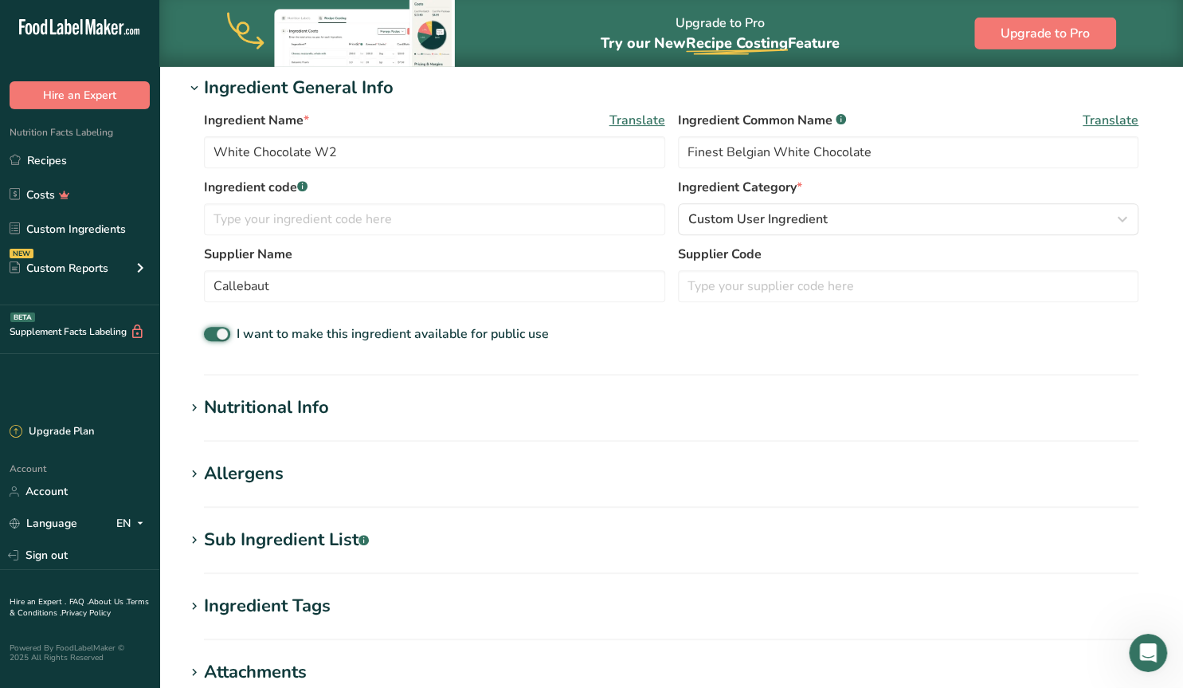
scroll to position [331, 0]
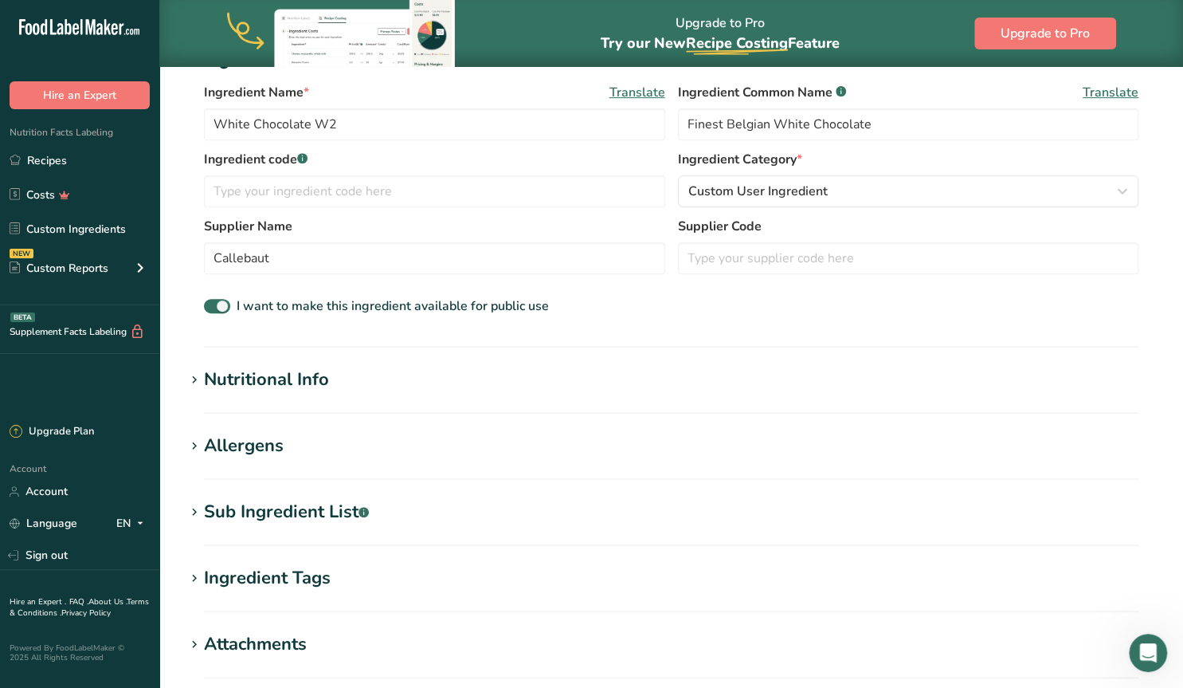
click at [197, 511] on icon at bounding box center [194, 512] width 14 height 22
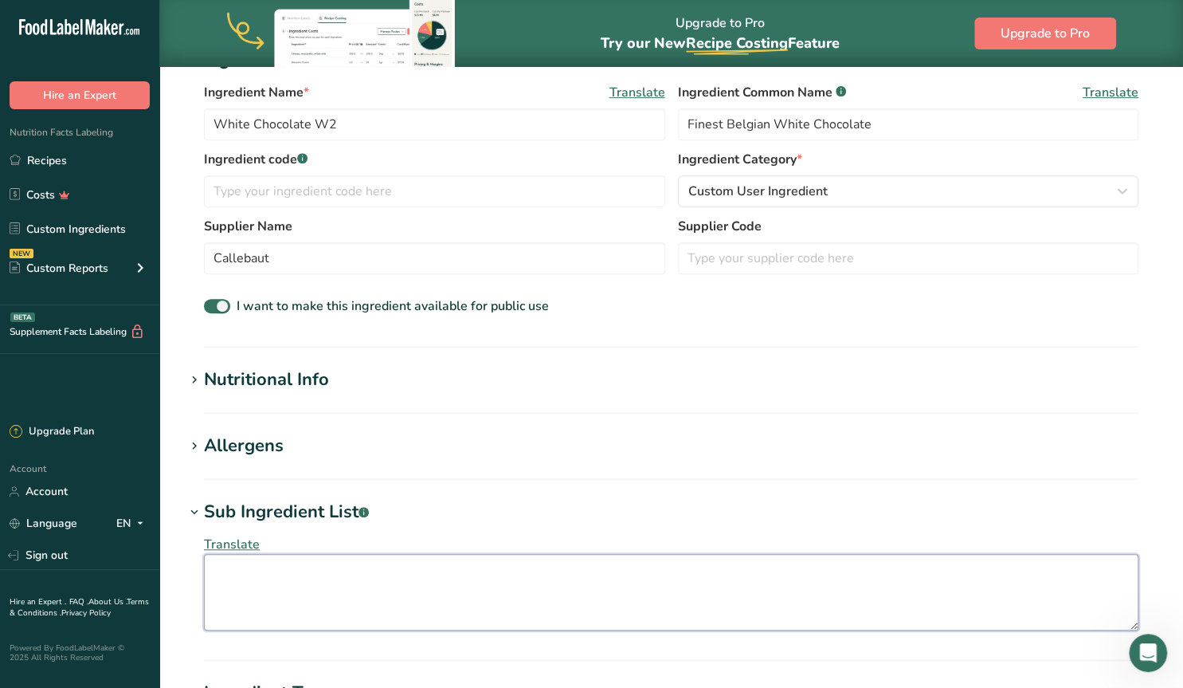
click at [240, 570] on textarea at bounding box center [671, 592] width 934 height 76
paste textarea "Cocao Solids: 28% Ingredients: Sugar; Cocoa butter; Whole milk powder: Emulsifi…"
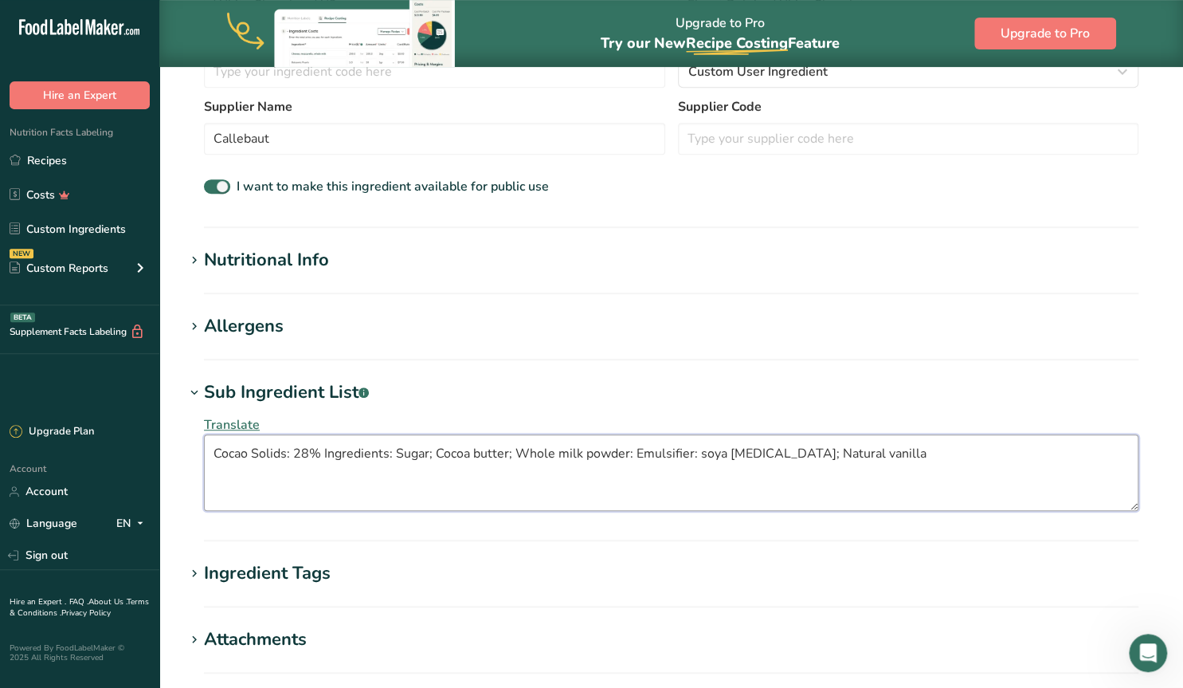
scroll to position [497, 0]
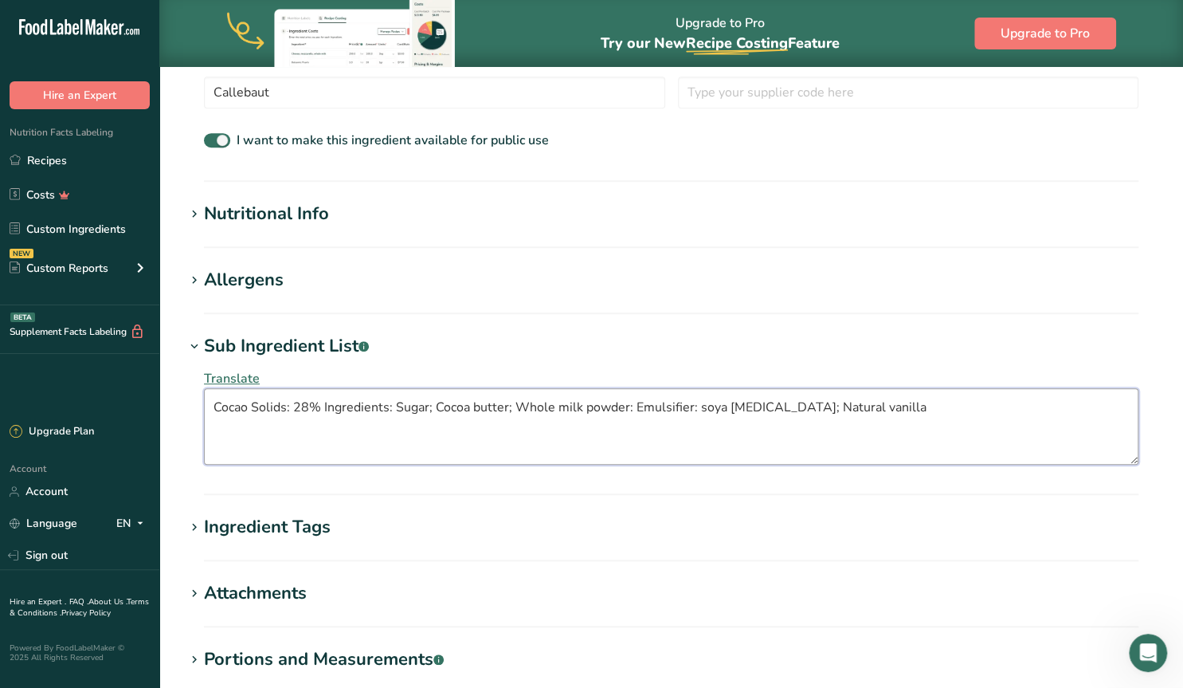
type textarea "Cocao Solids: 28% Ingredients: Sugar; Cocoa butter; Whole milk powder: Emulsifi…"
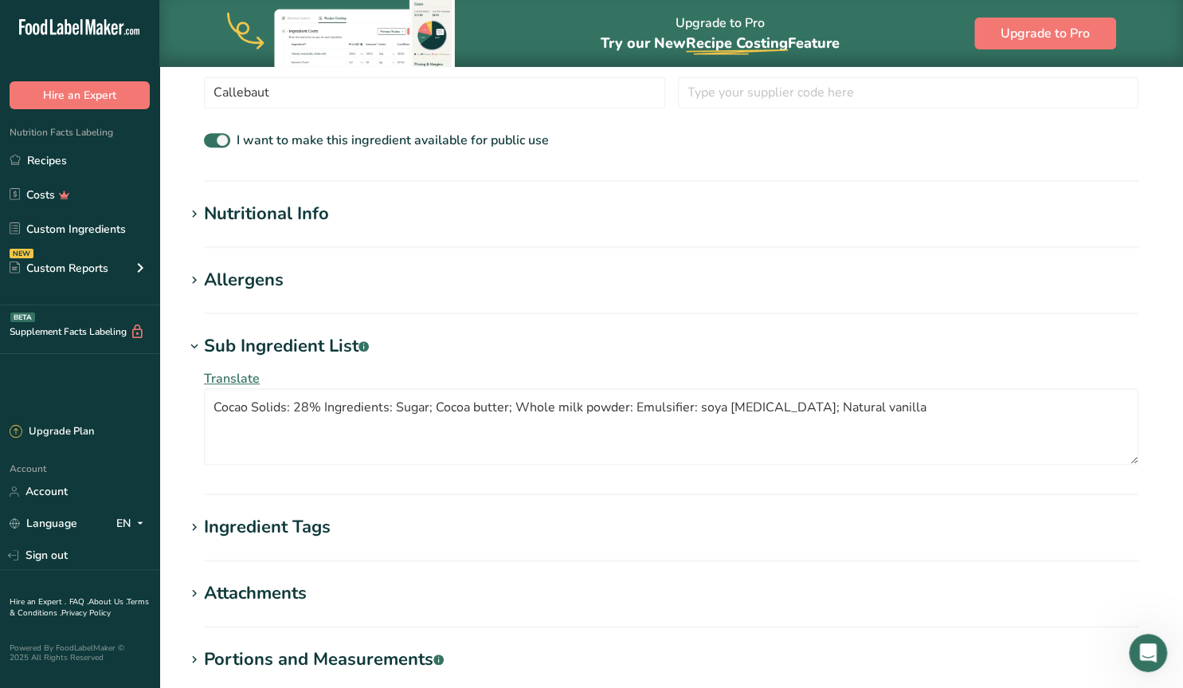
click at [190, 520] on icon at bounding box center [194, 527] width 14 height 22
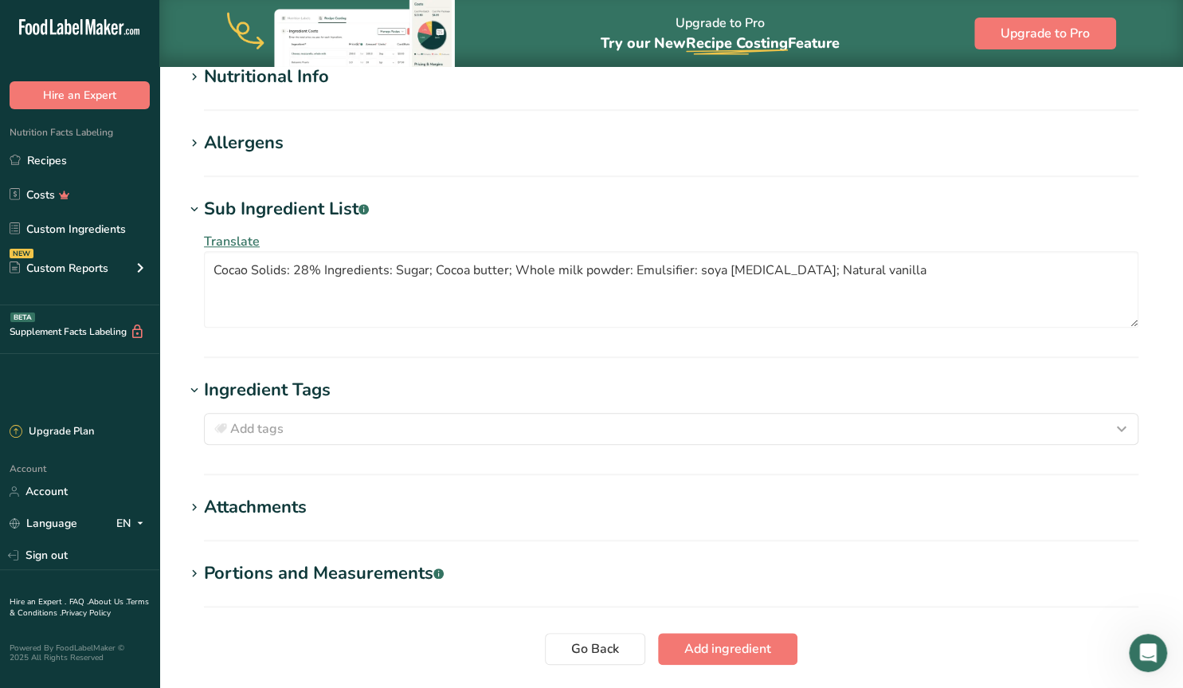
scroll to position [663, 0]
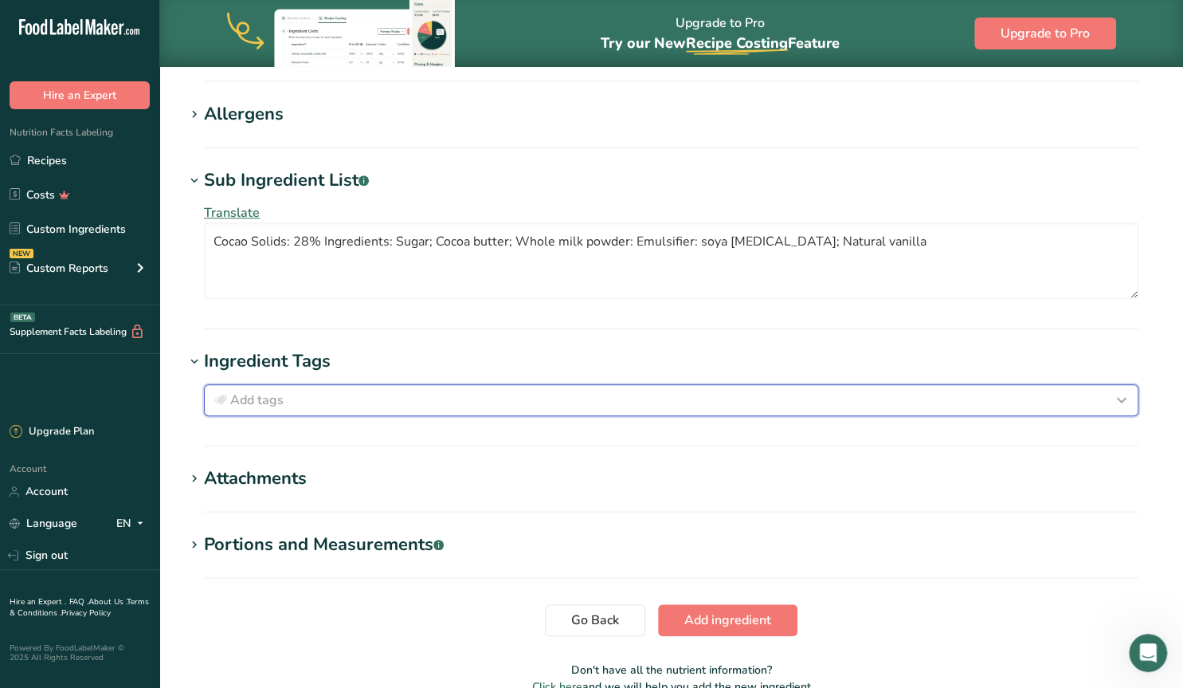
click at [338, 402] on div "Add tags" at bounding box center [671, 399] width 920 height 19
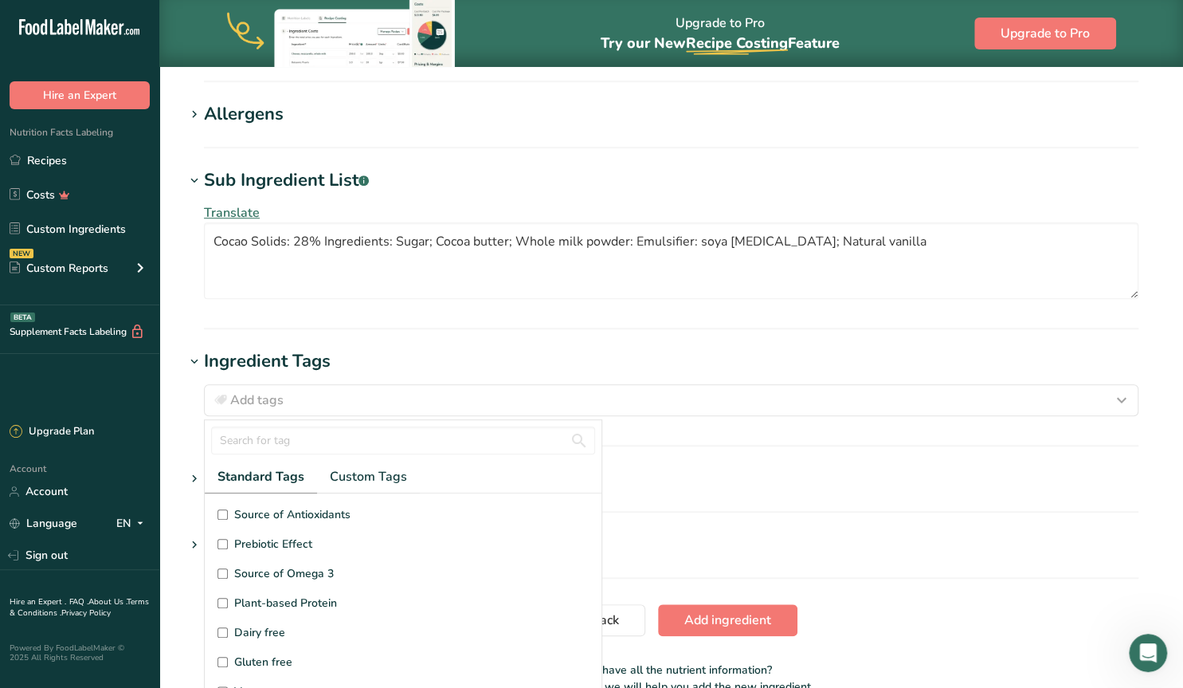
click at [222, 657] on input "Gluten free" at bounding box center [222, 661] width 10 height 10
checkbox input "true"
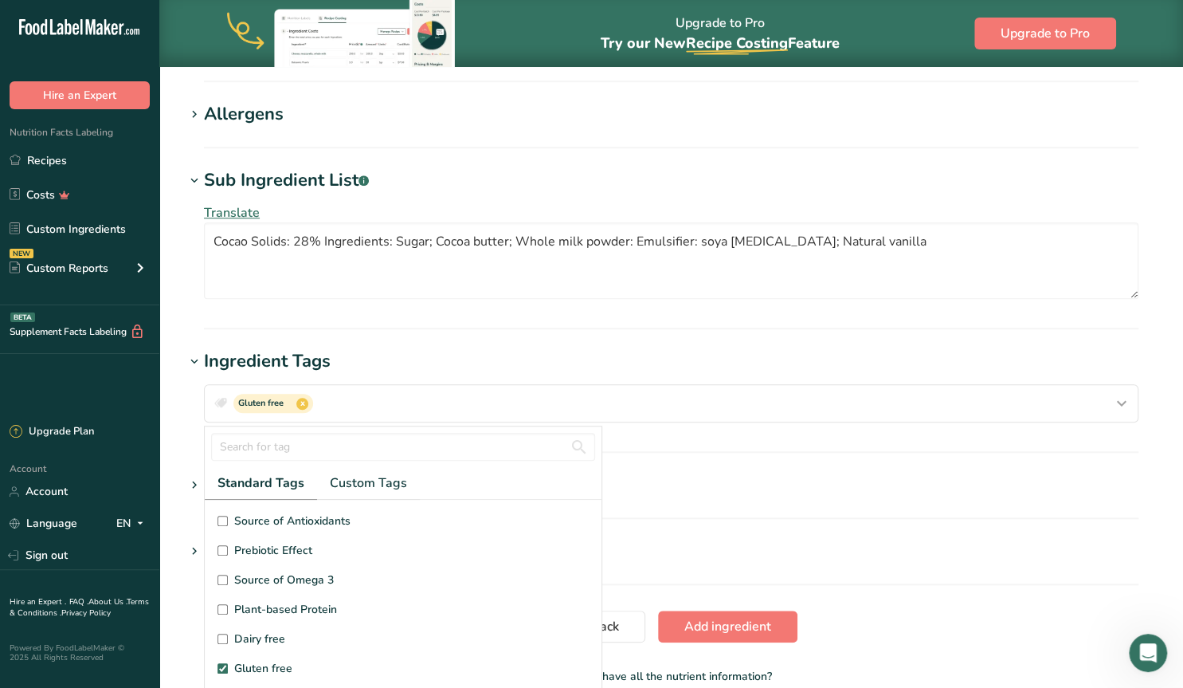
click at [903, 345] on section "Add new ingredient Back to recipe Ingredient Spec Sheet .a-a{fill:#347362;}.b-a…" at bounding box center [671, 65] width 1024 height 1322
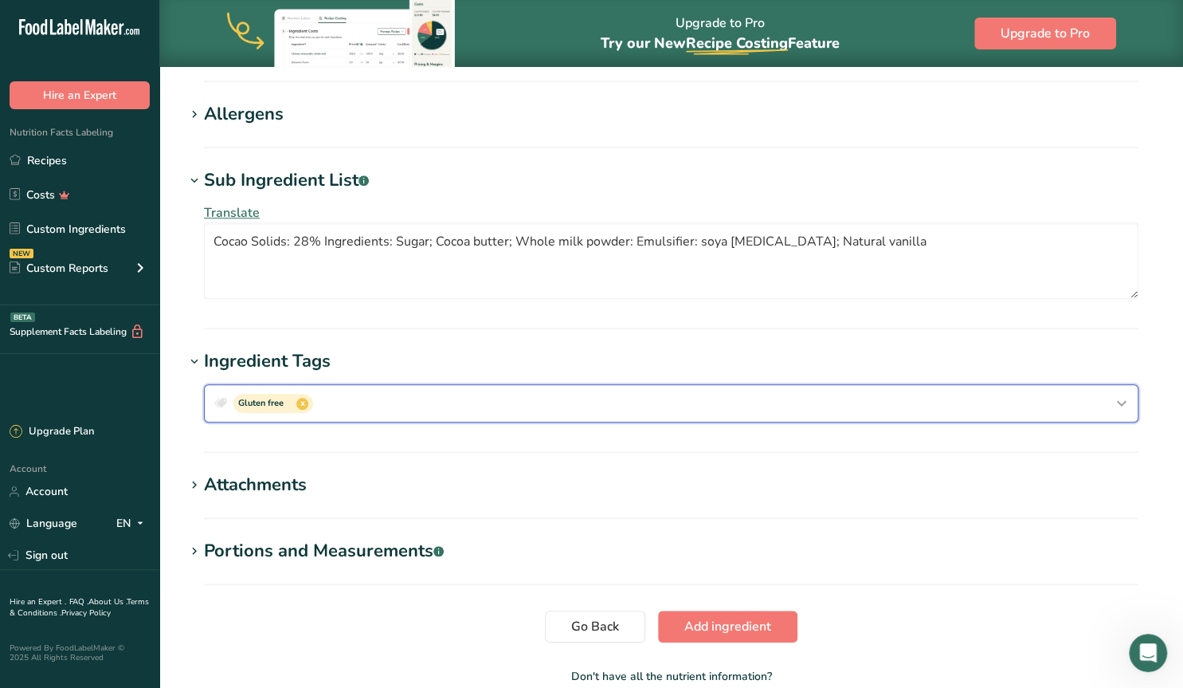
click at [406, 407] on div "Gluten free x" at bounding box center [671, 402] width 920 height 25
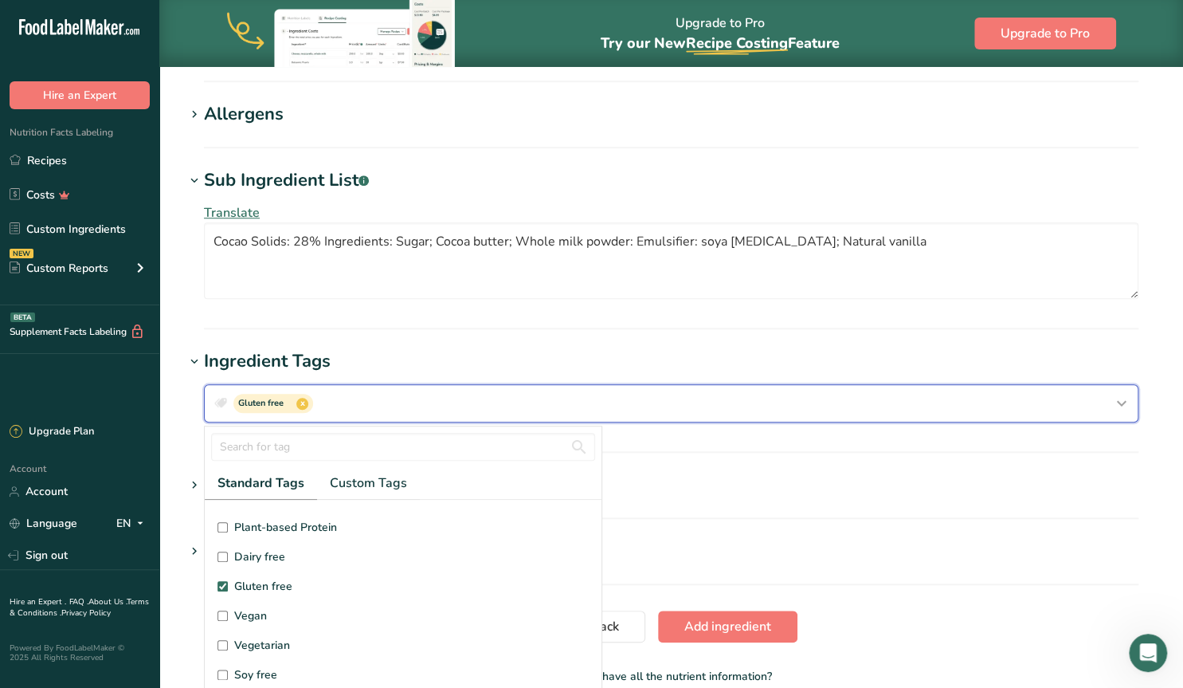
scroll to position [102, 0]
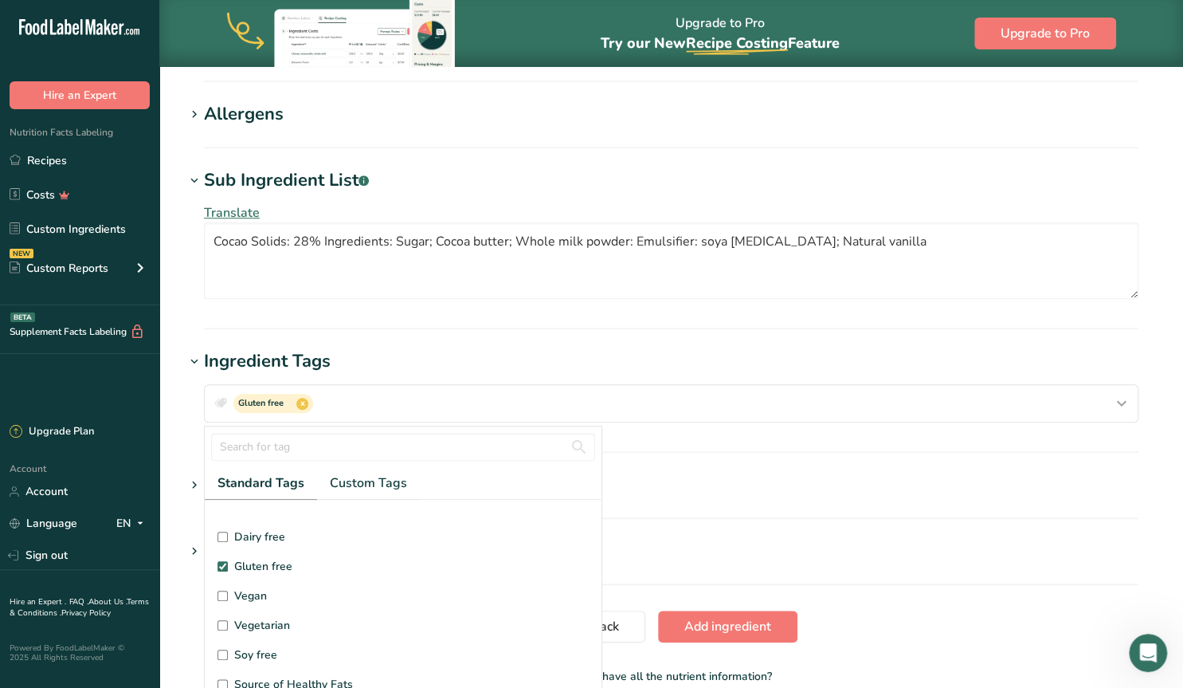
click at [224, 620] on input "Vegetarian" at bounding box center [222, 625] width 10 height 10
checkbox input "true"
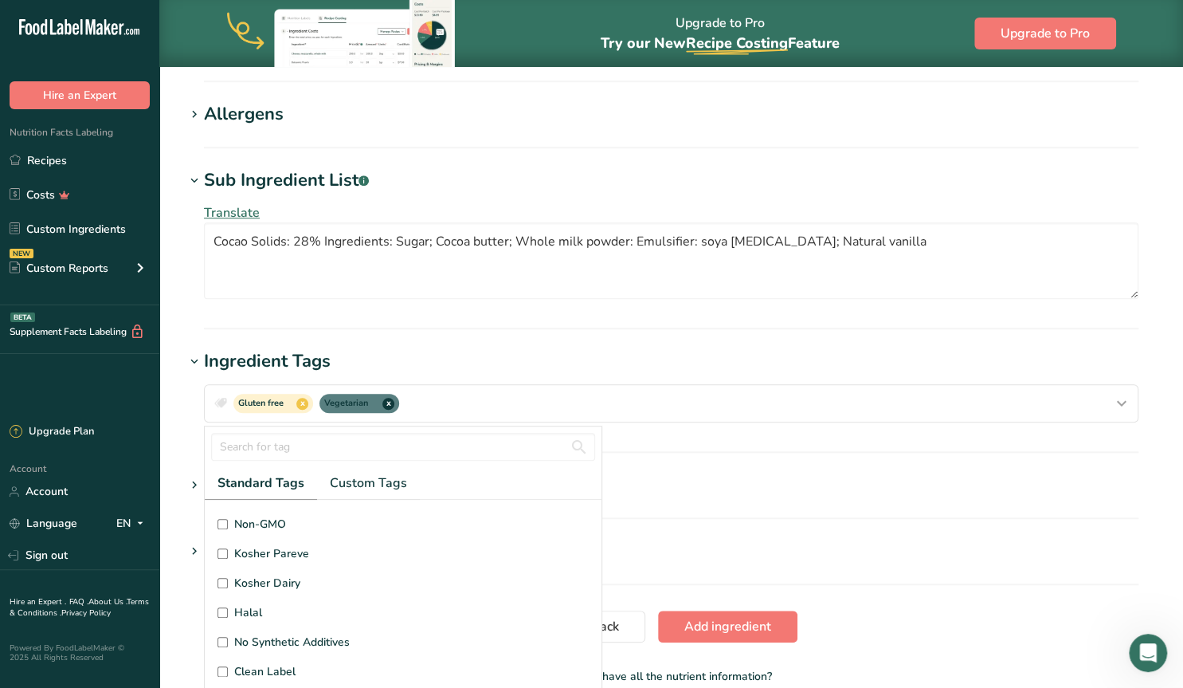
click at [221, 608] on input "Halal" at bounding box center [222, 612] width 10 height 10
checkbox input "true"
click at [225, 578] on input "Kosher Dairy" at bounding box center [222, 583] width 10 height 10
checkbox input "true"
click at [982, 312] on section "Sub Ingredient List .a-a{fill:#347362;}.b-a{fill:#fff;} Translate Cocao Solids:…" at bounding box center [671, 248] width 973 height 162
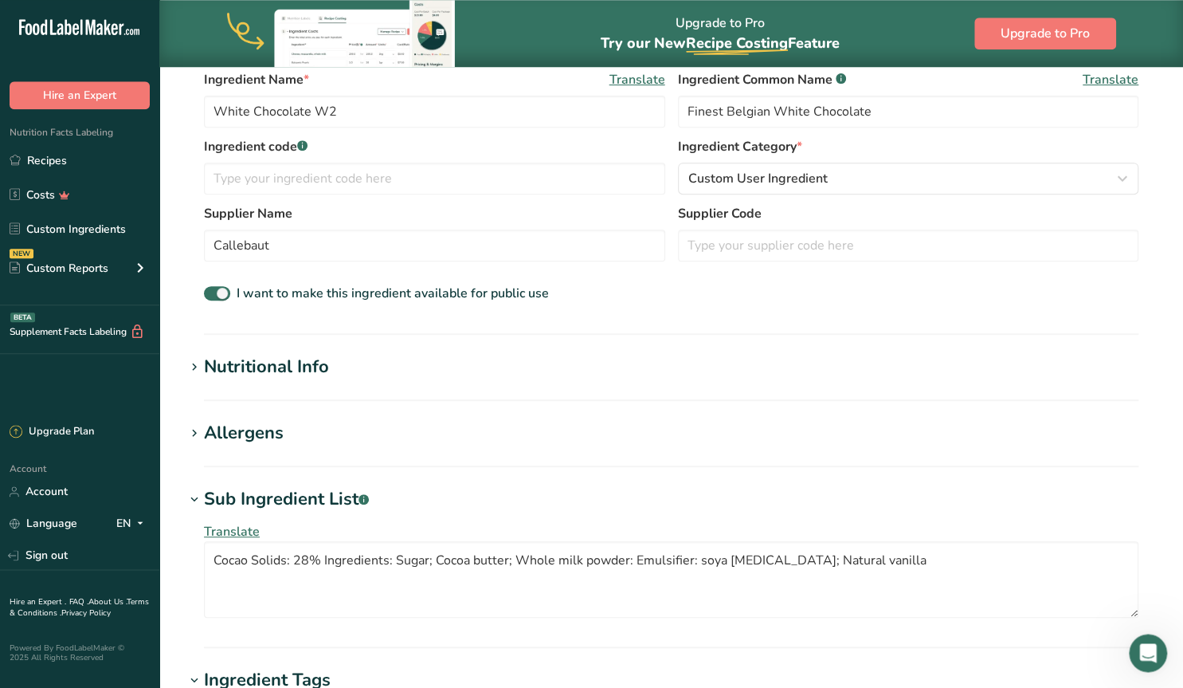
scroll to position [331, 0]
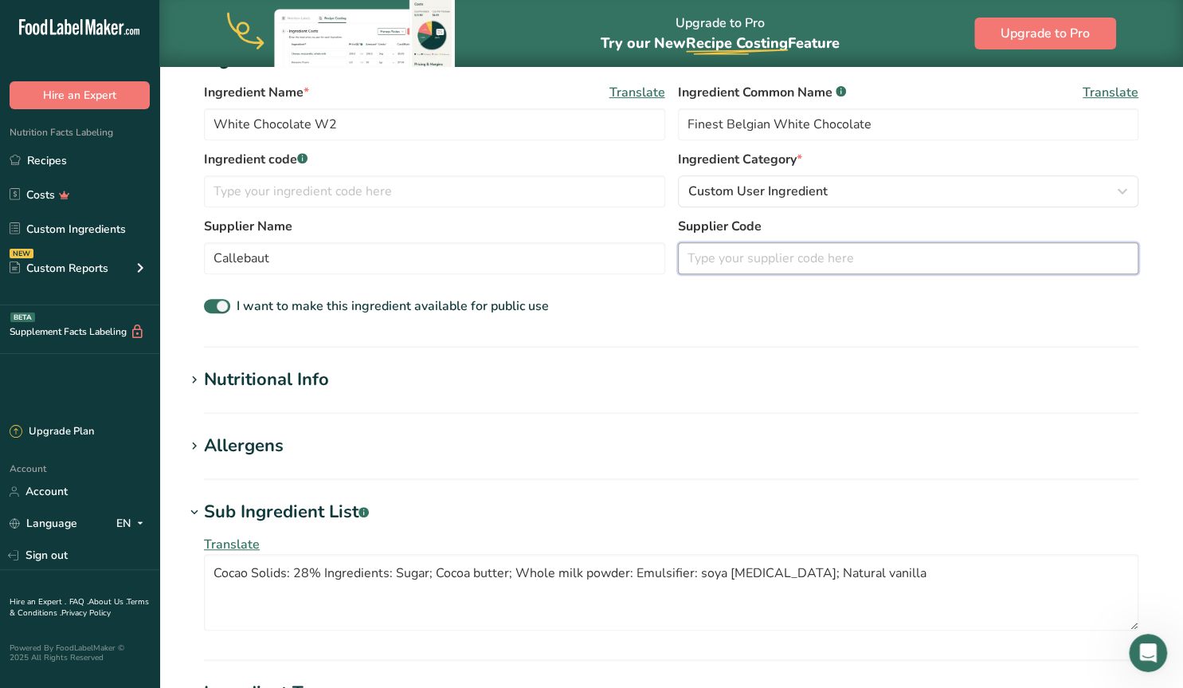
click at [739, 259] on input "text" at bounding box center [908, 258] width 461 height 32
paste input "W2-CA-U76"
type input "W2-CA-U76"
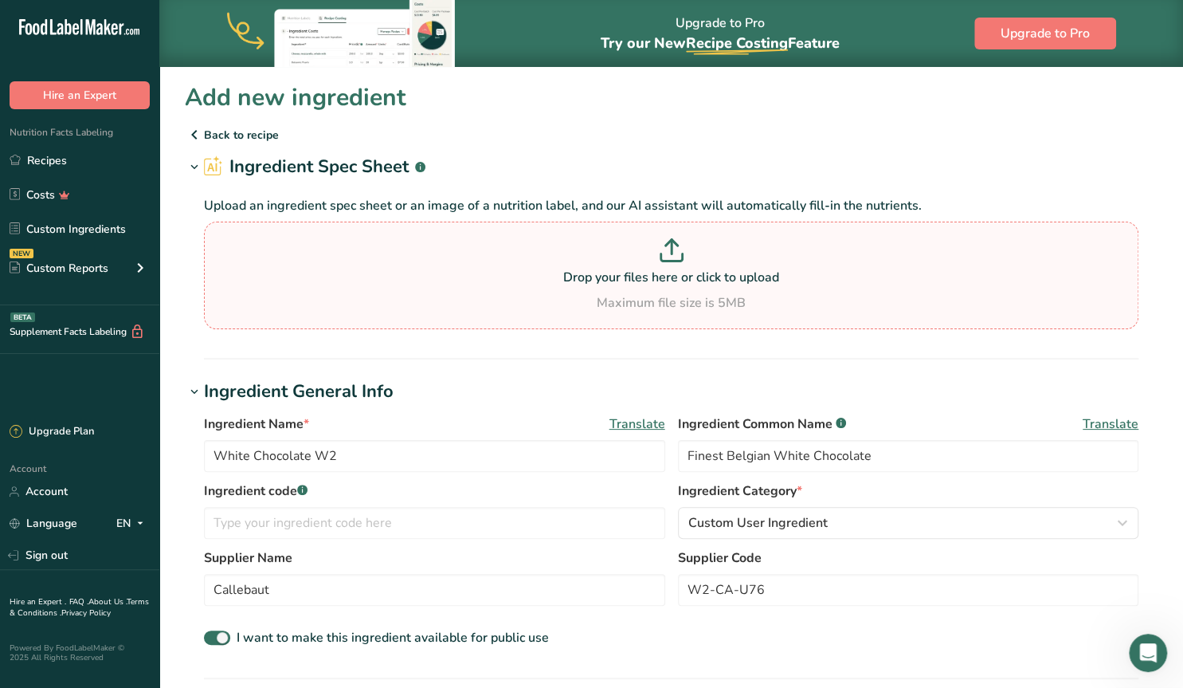
click at [677, 283] on p "Drop your files here or click to upload" at bounding box center [671, 277] width 927 height 19
click at [677, 283] on input "Drop your files here or click to upload Maximum file size is 5MB" at bounding box center [671, 275] width 934 height 108
type input "C:\fakepath\Screenshot [DATE] 133200.png"
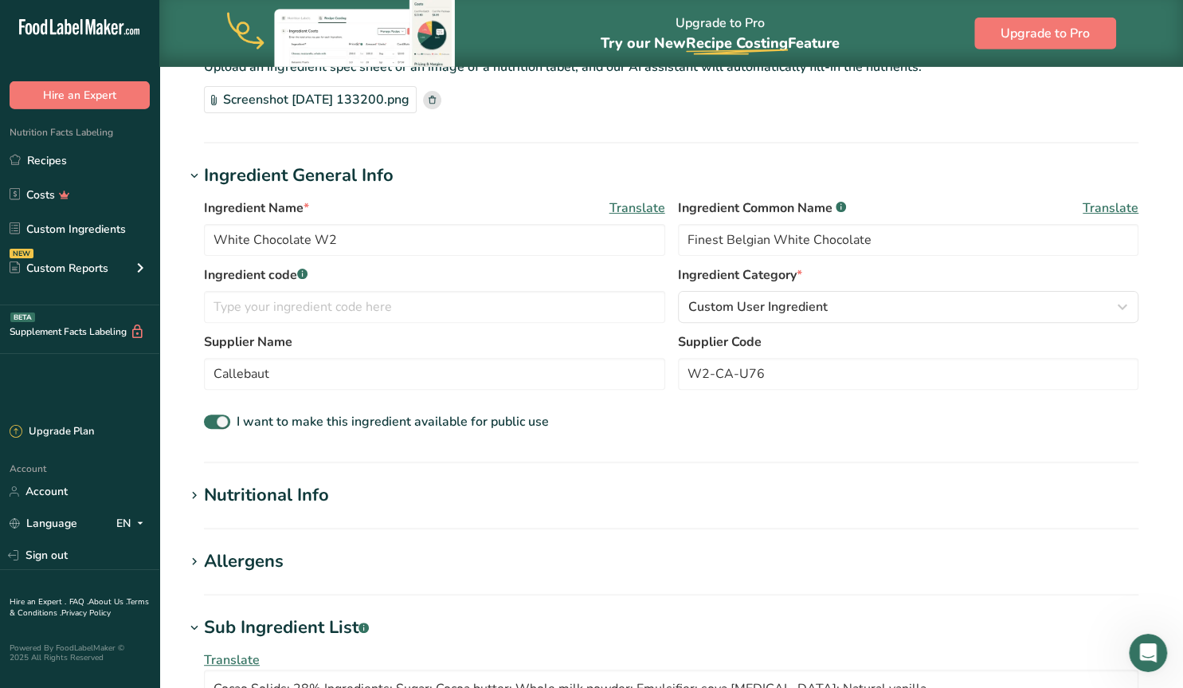
scroll to position [249, 0]
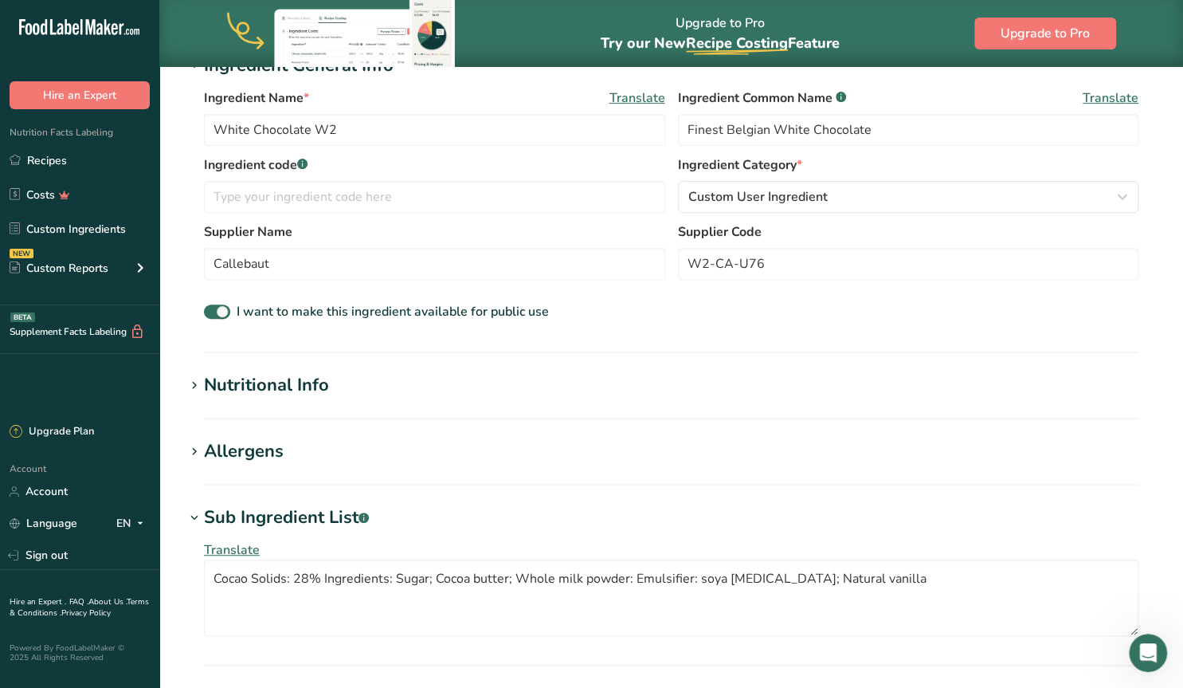
click at [195, 385] on icon at bounding box center [194, 385] width 14 height 22
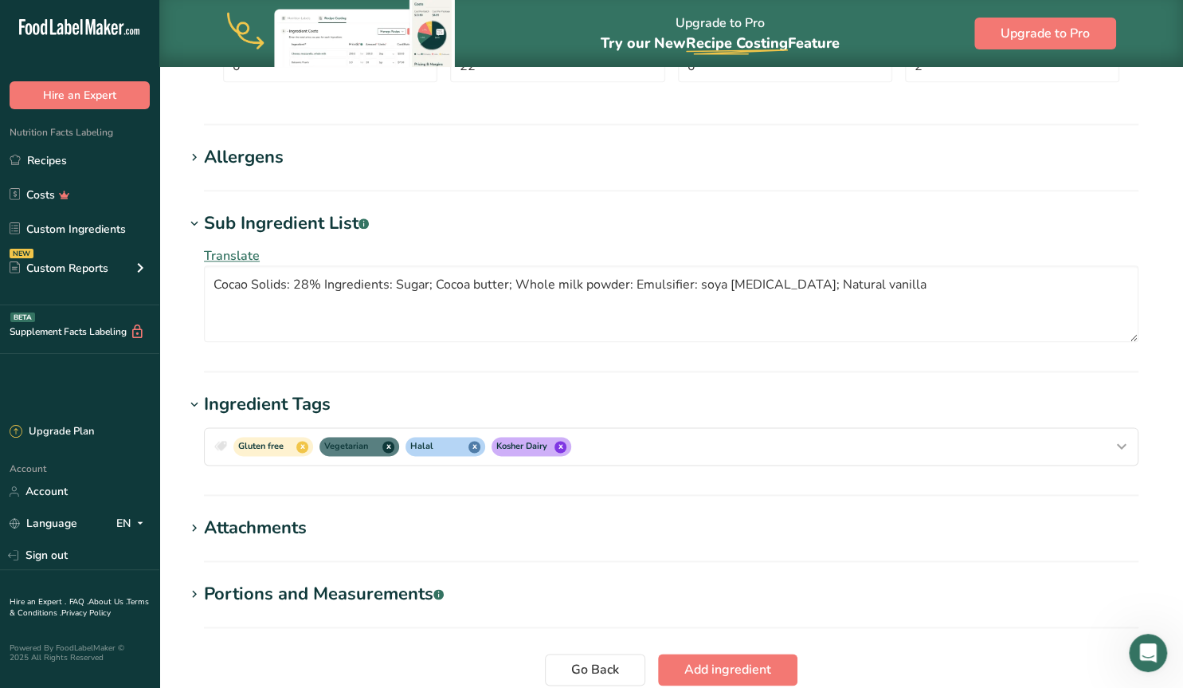
scroll to position [994, 0]
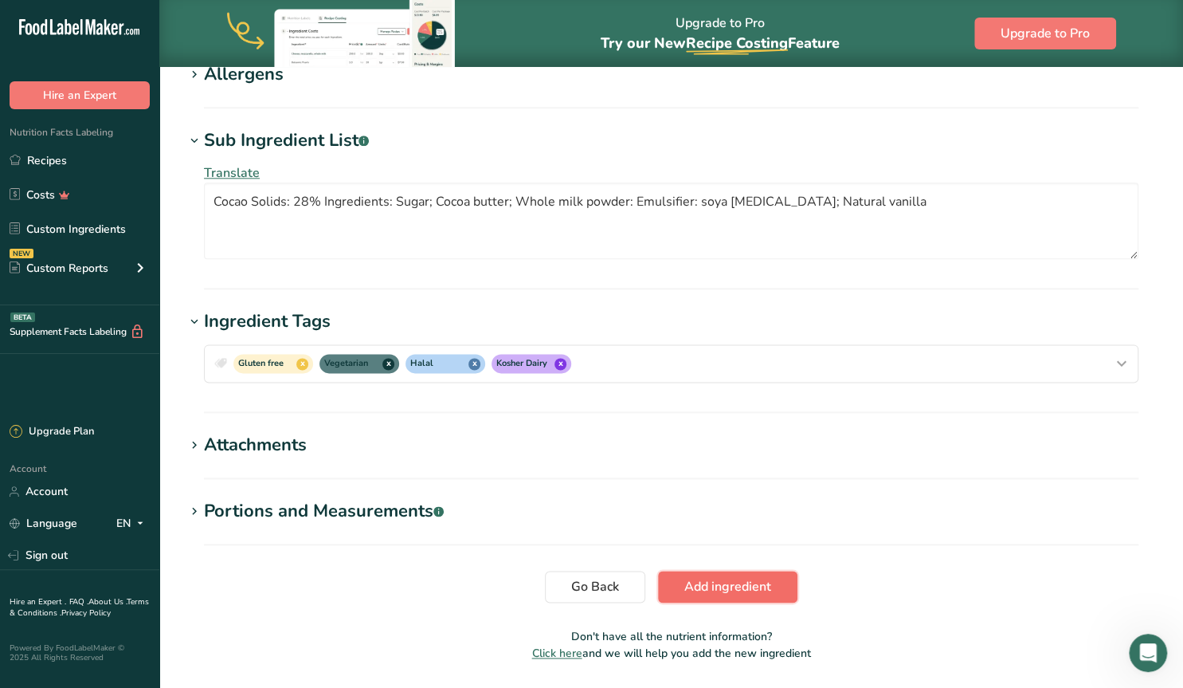
click at [723, 585] on span "Add ingredient" at bounding box center [727, 586] width 87 height 19
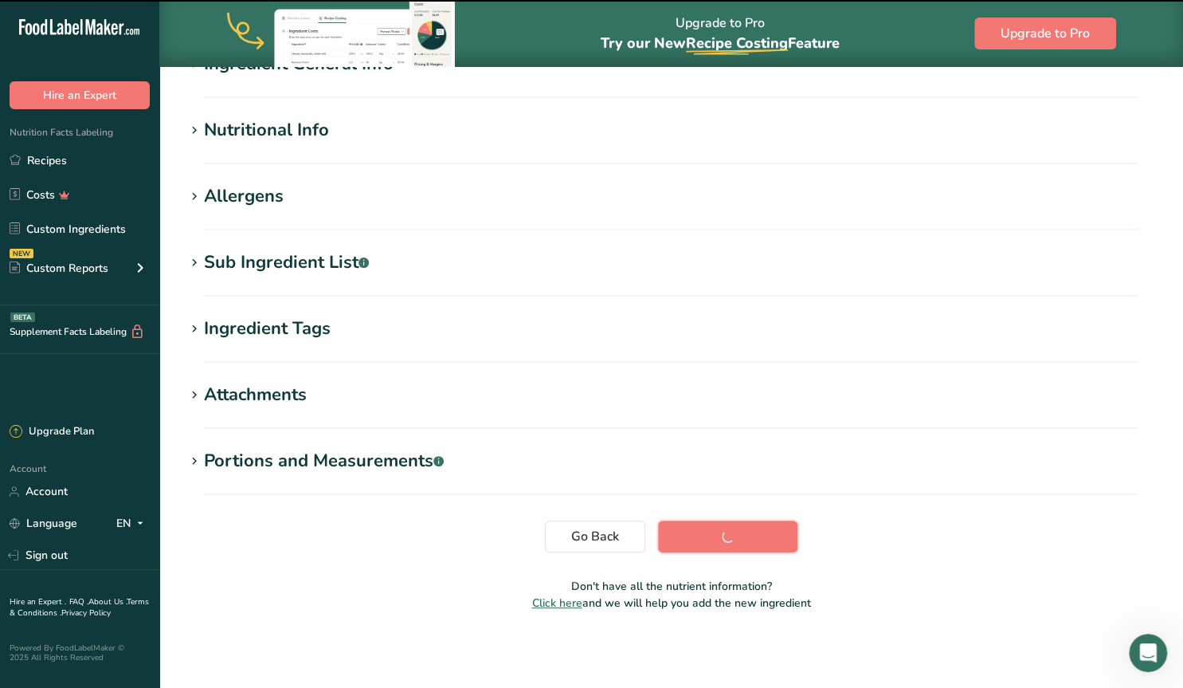
scroll to position [169, 0]
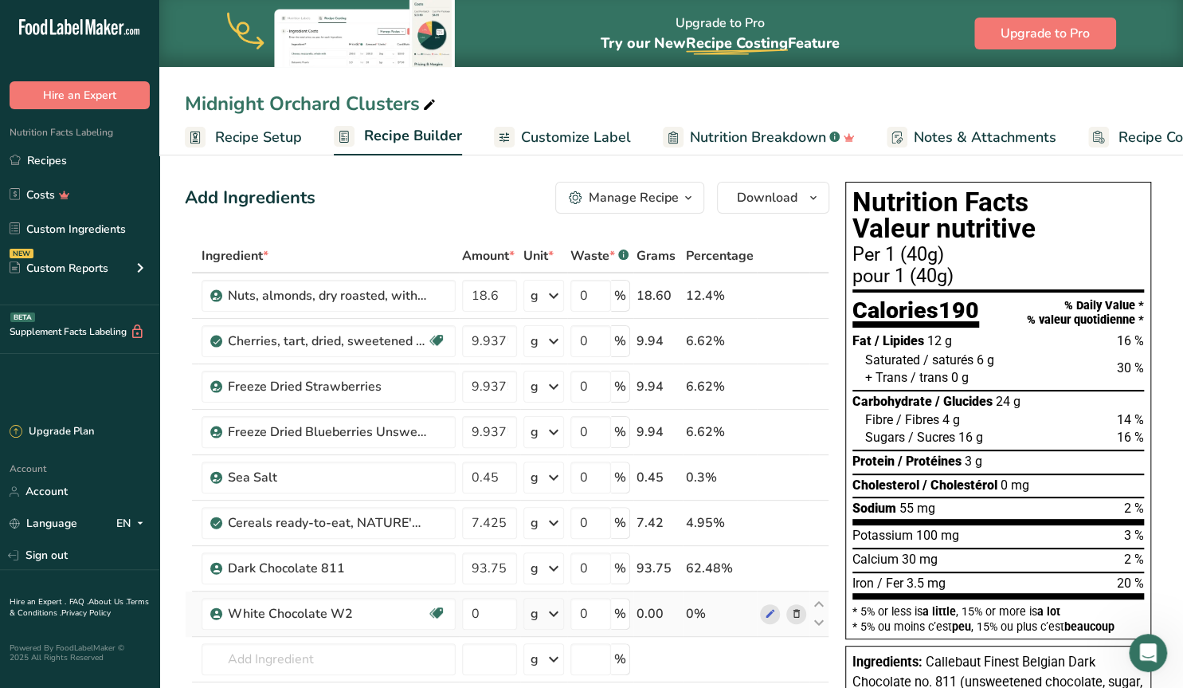
click at [797, 616] on icon at bounding box center [795, 613] width 11 height 17
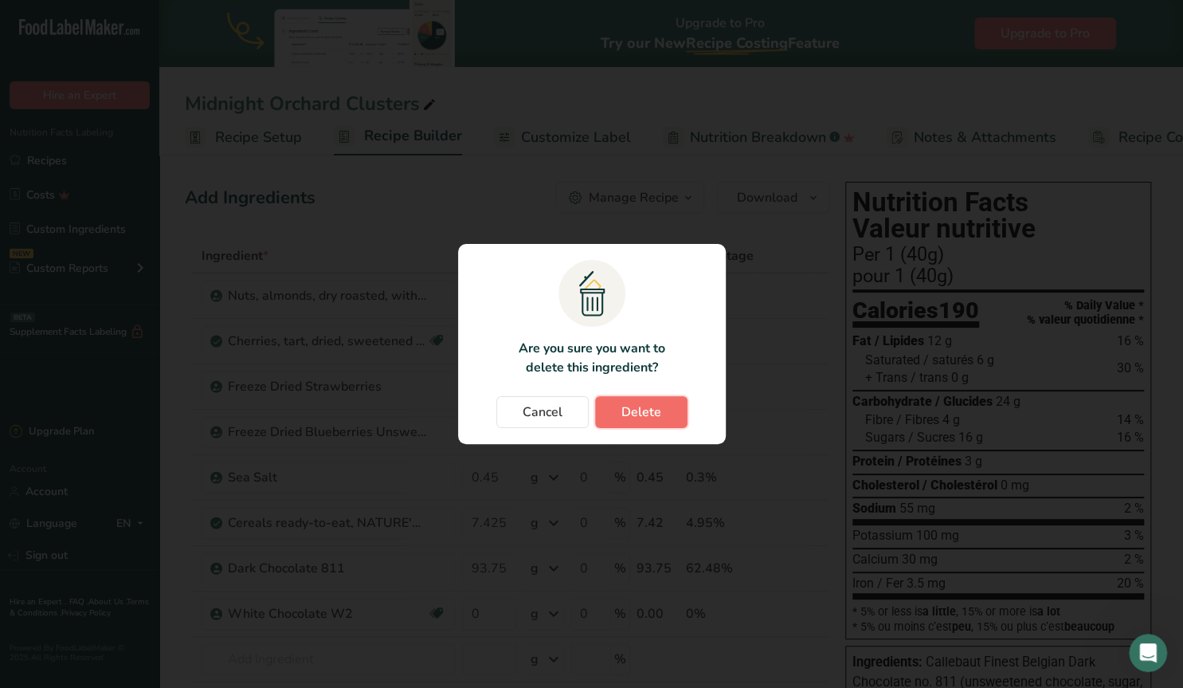
click at [668, 406] on button "Delete" at bounding box center [641, 412] width 92 height 32
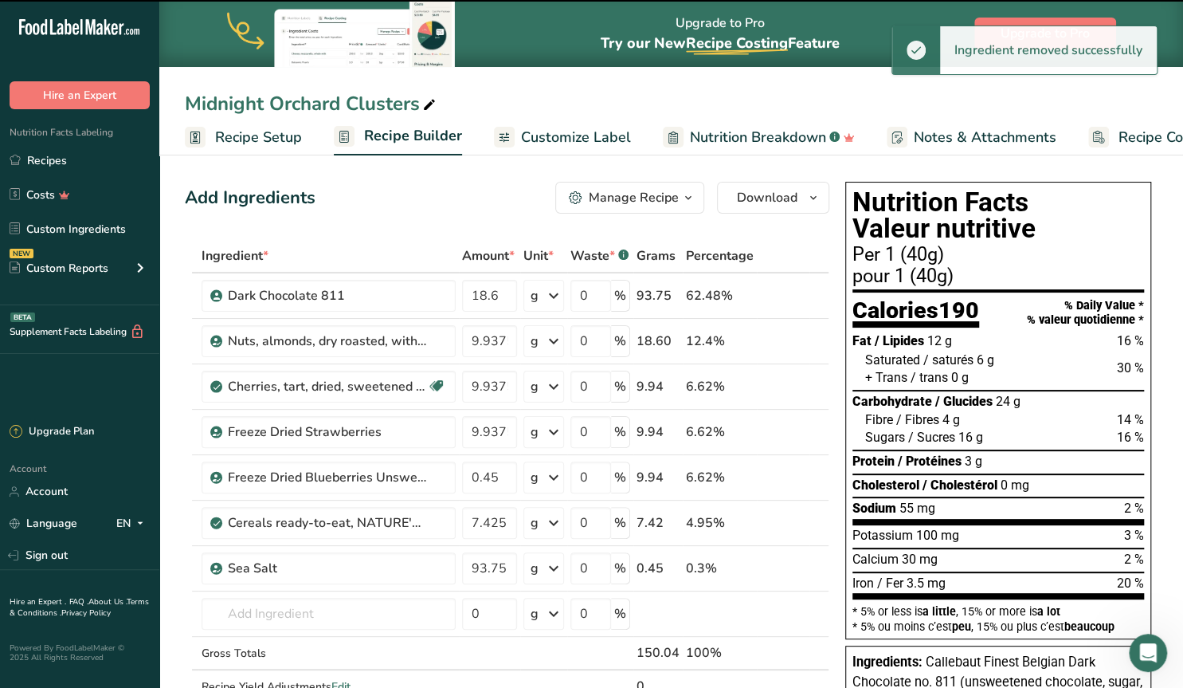
type input "93.75"
type input "18.6"
type input "9.9375"
type input "0.45"
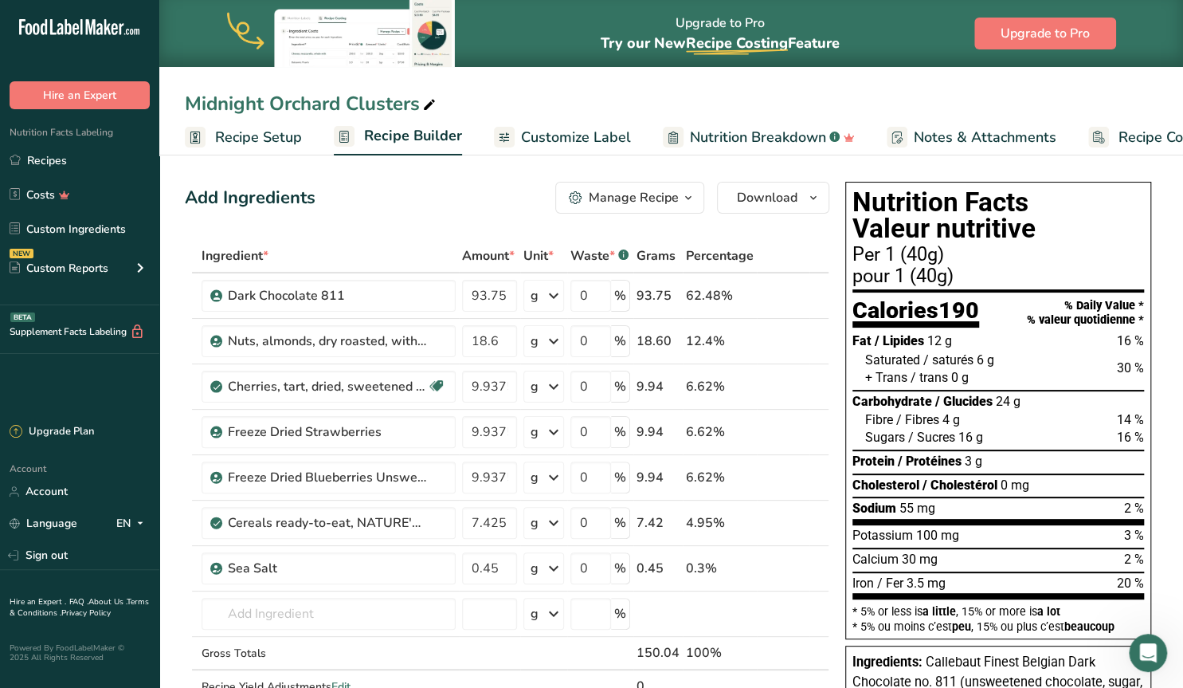
click at [78, 225] on link "Custom Ingredients" at bounding box center [79, 229] width 159 height 30
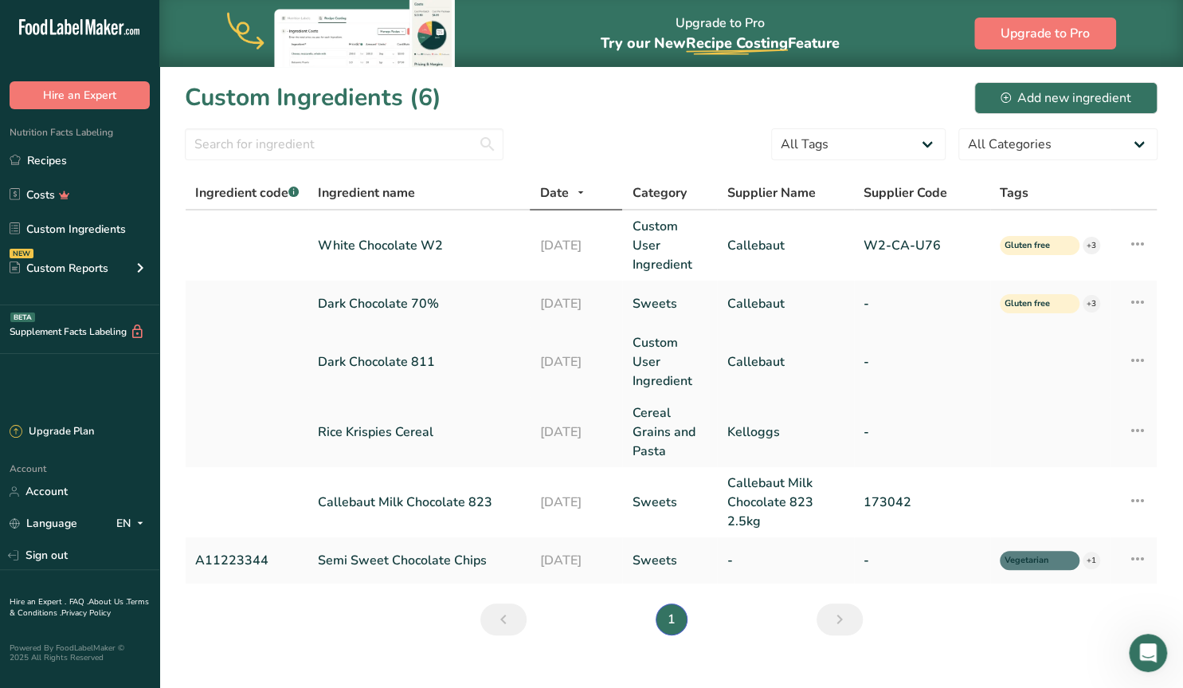
click at [1141, 346] on icon at bounding box center [1137, 360] width 19 height 29
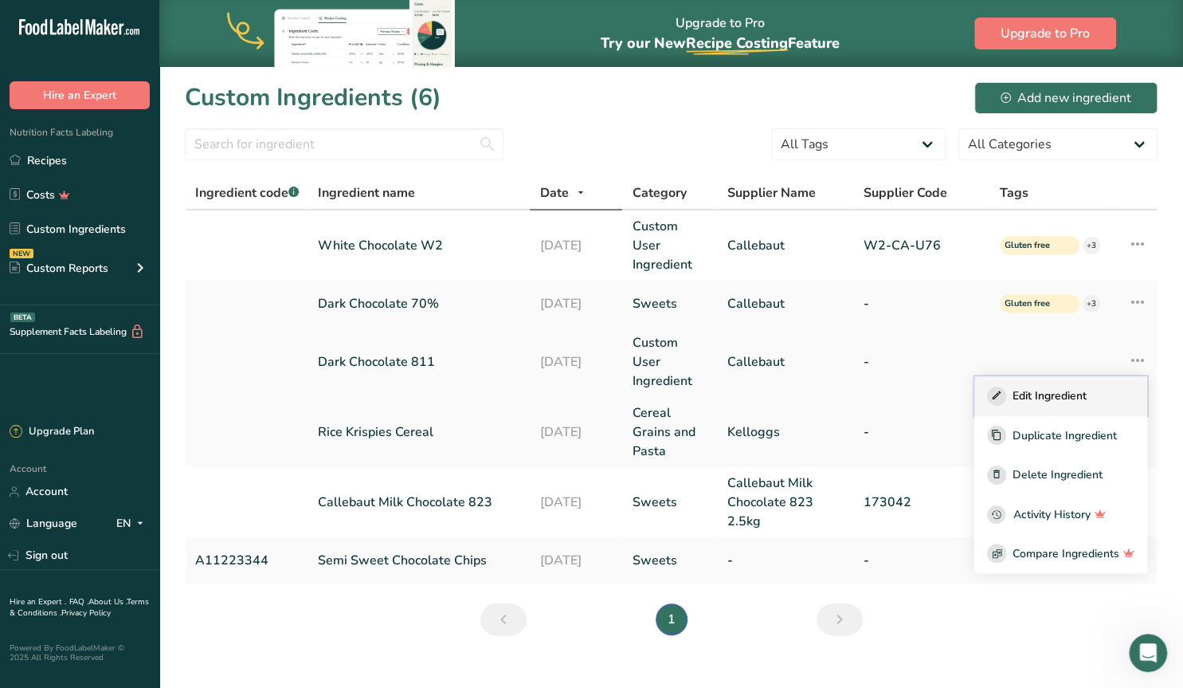
click at [1049, 387] on span "Edit Ingredient" at bounding box center [1050, 395] width 74 height 17
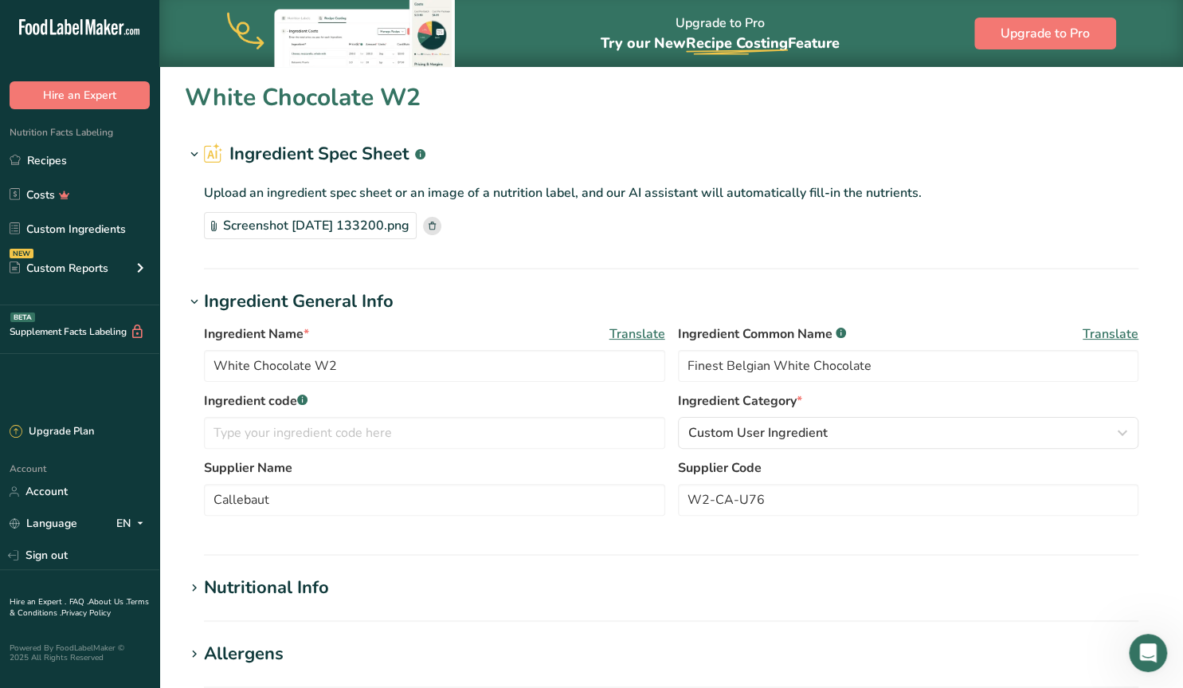
type input "Dark Chocolate 811"
type input "Callebaut Finest Belgian Dark Chocolate no. 811"
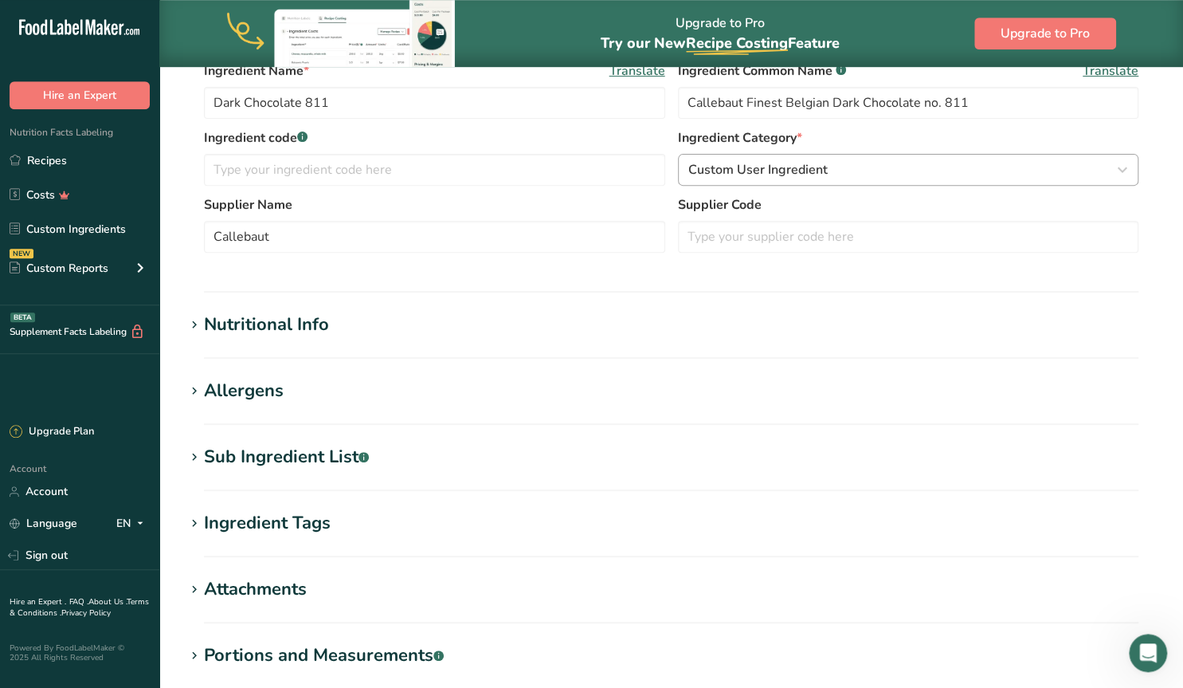
scroll to position [331, 0]
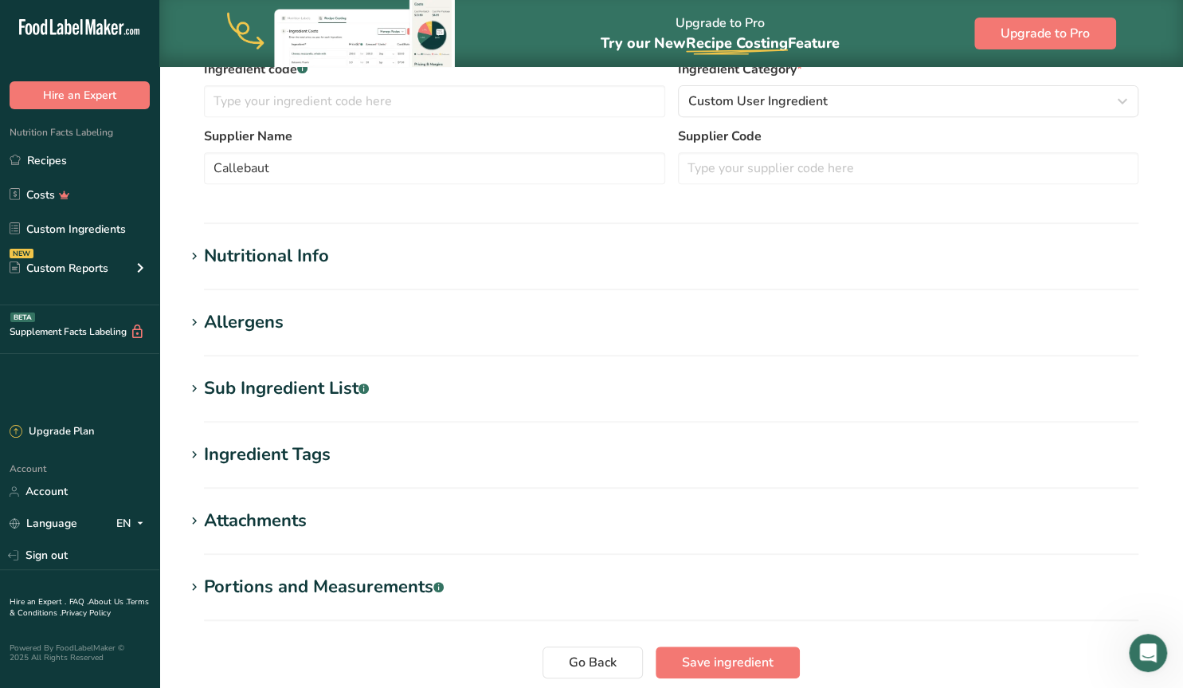
click at [217, 453] on div "Ingredient Tags" at bounding box center [267, 454] width 127 height 26
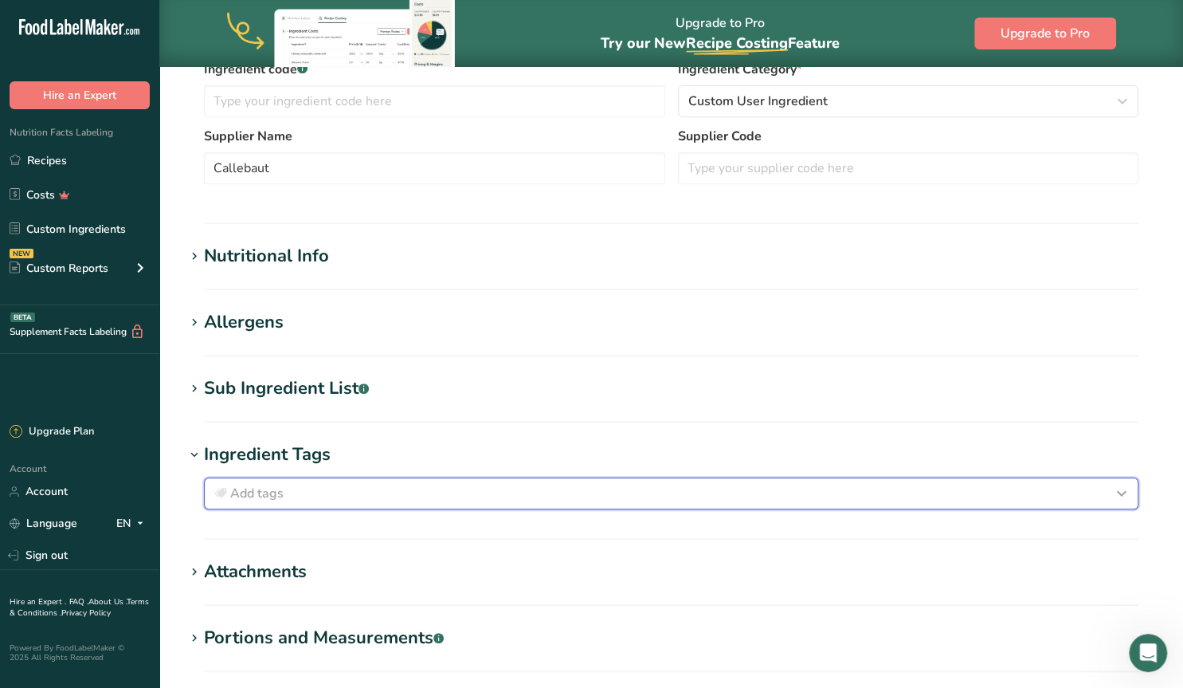
click at [270, 496] on span "Add tags" at bounding box center [256, 493] width 53 height 19
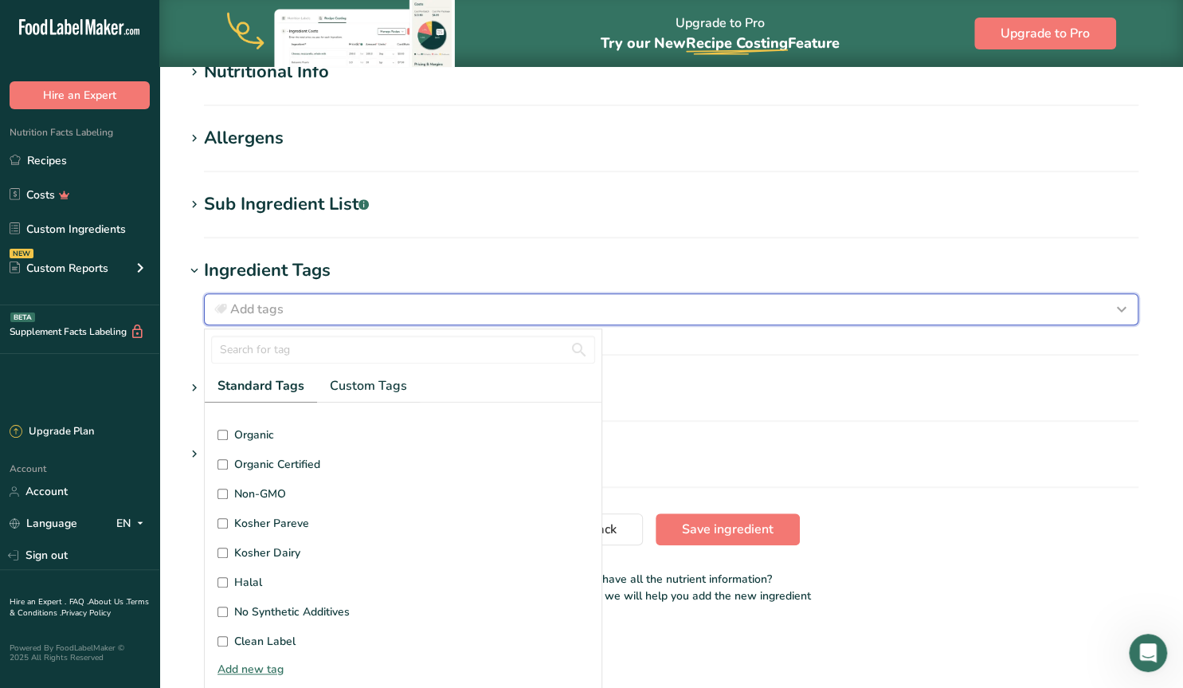
scroll to position [277, 0]
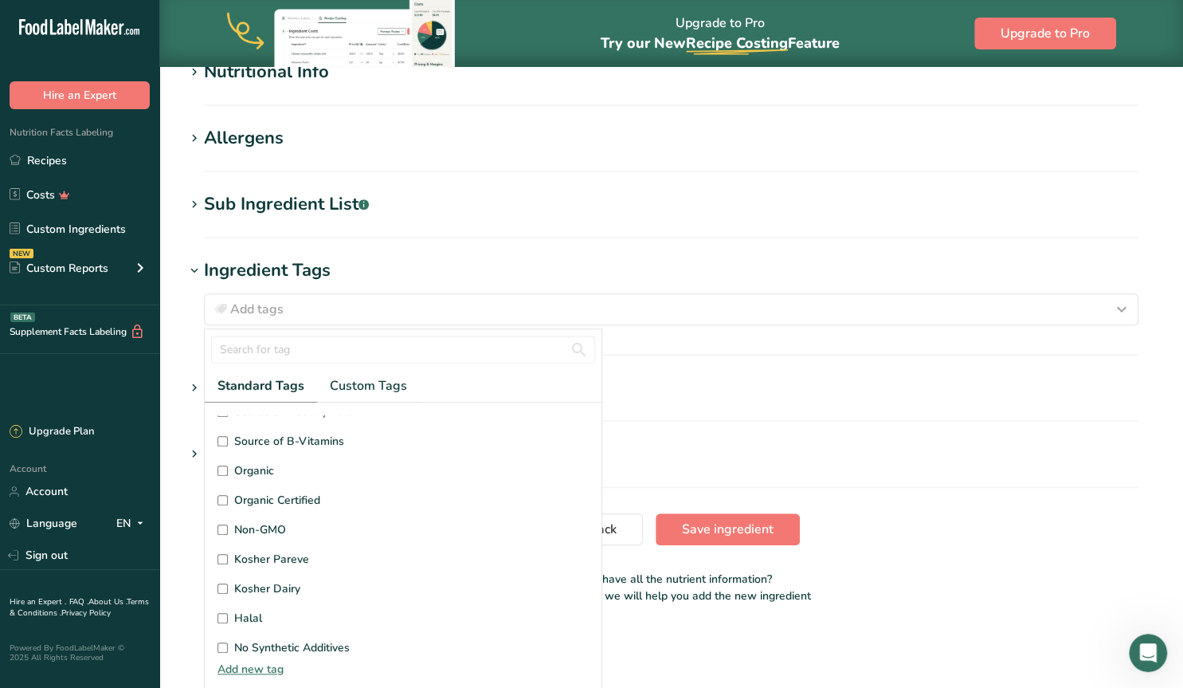
click at [221, 583] on input "Kosher Dairy" at bounding box center [222, 588] width 10 height 10
checkbox input "true"
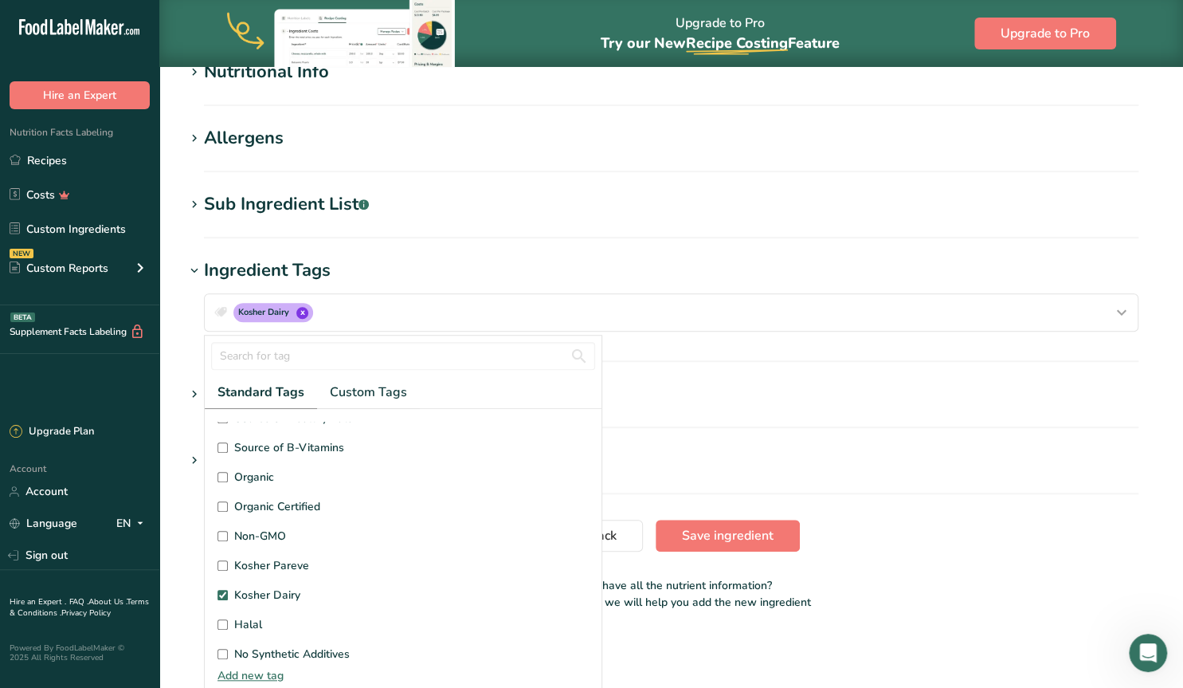
click at [220, 620] on input "Halal" at bounding box center [222, 624] width 10 height 10
checkbox input "true"
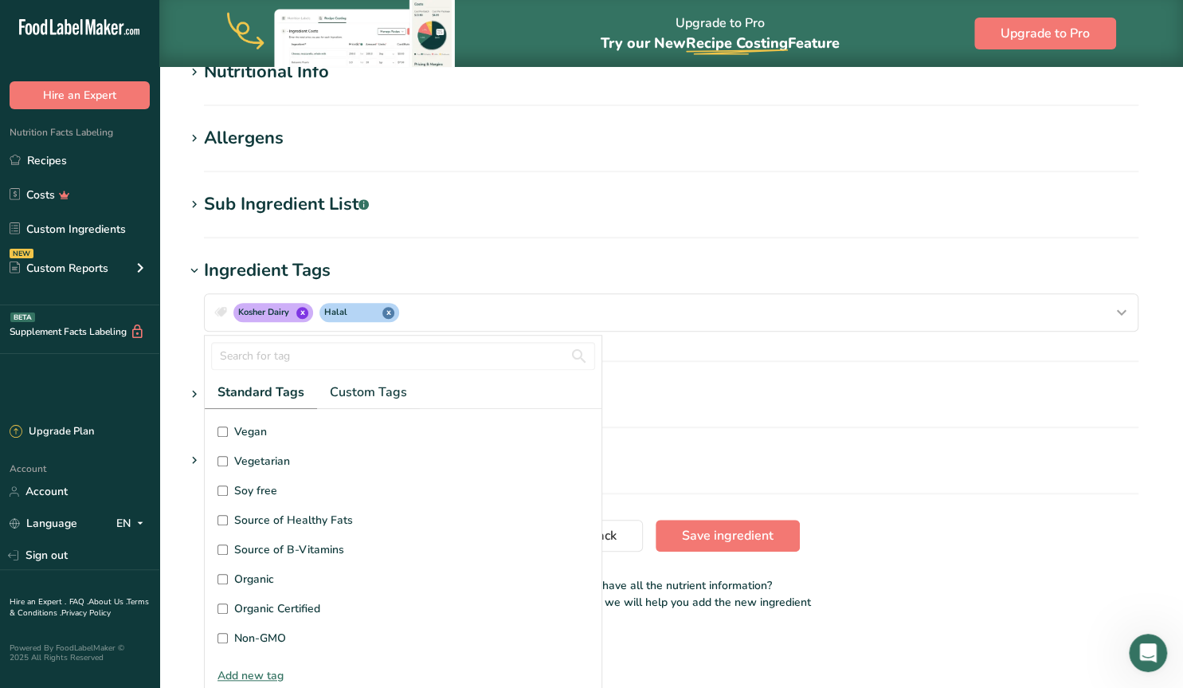
scroll to position [73, 0]
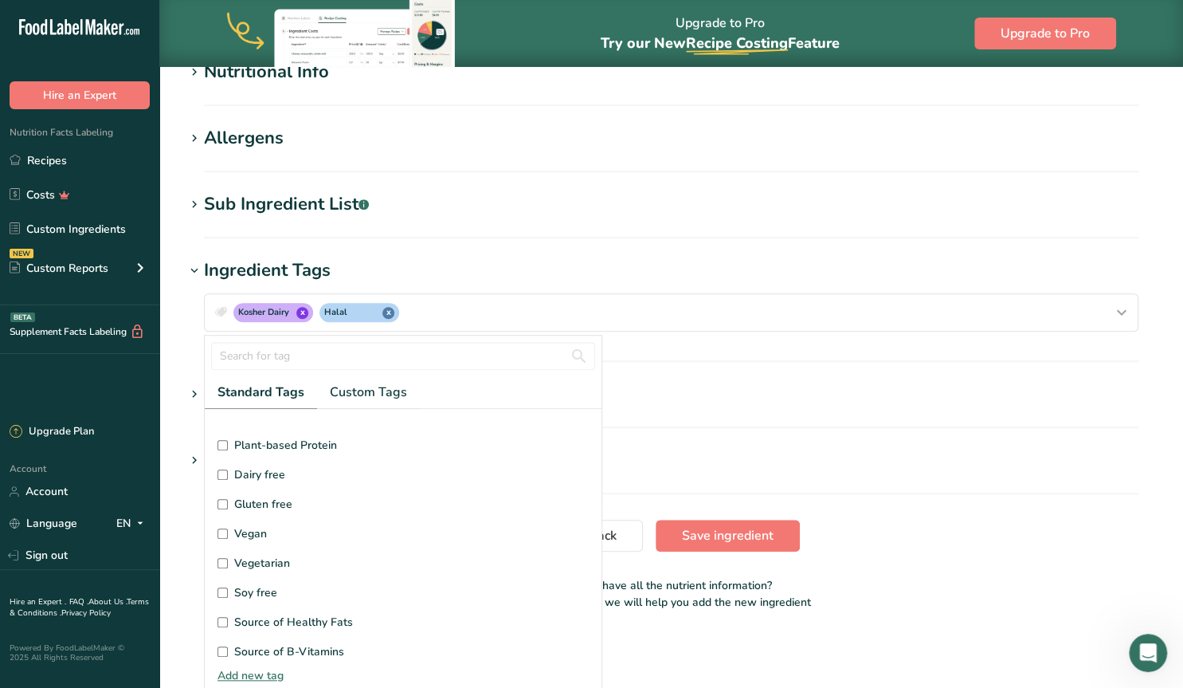
click at [223, 530] on input "Vegan" at bounding box center [222, 533] width 10 height 10
checkbox input "true"
click at [225, 499] on input "Gluten free" at bounding box center [222, 504] width 10 height 10
checkbox input "true"
click at [878, 551] on section "Edit Dark Chocolate 811 Ingredient Spec Sheet .a-a{fill:#347362;}.b-a{fill:#fff…" at bounding box center [671, 93] width 1024 height 1084
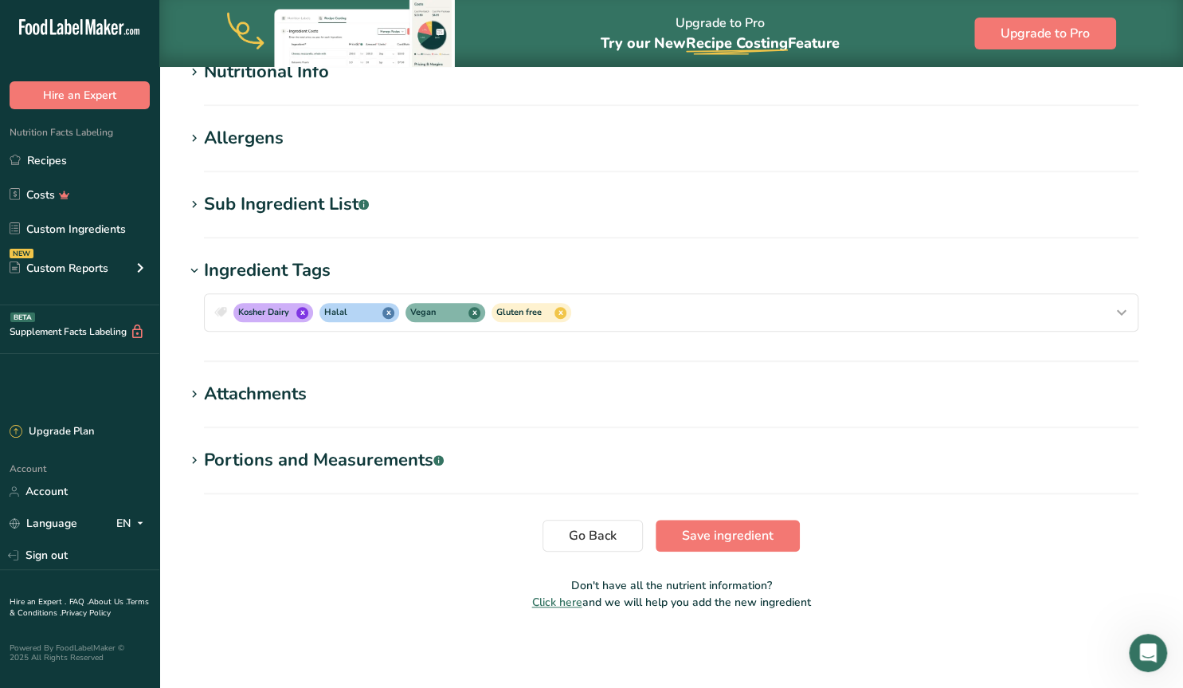
scroll to position [0, 0]
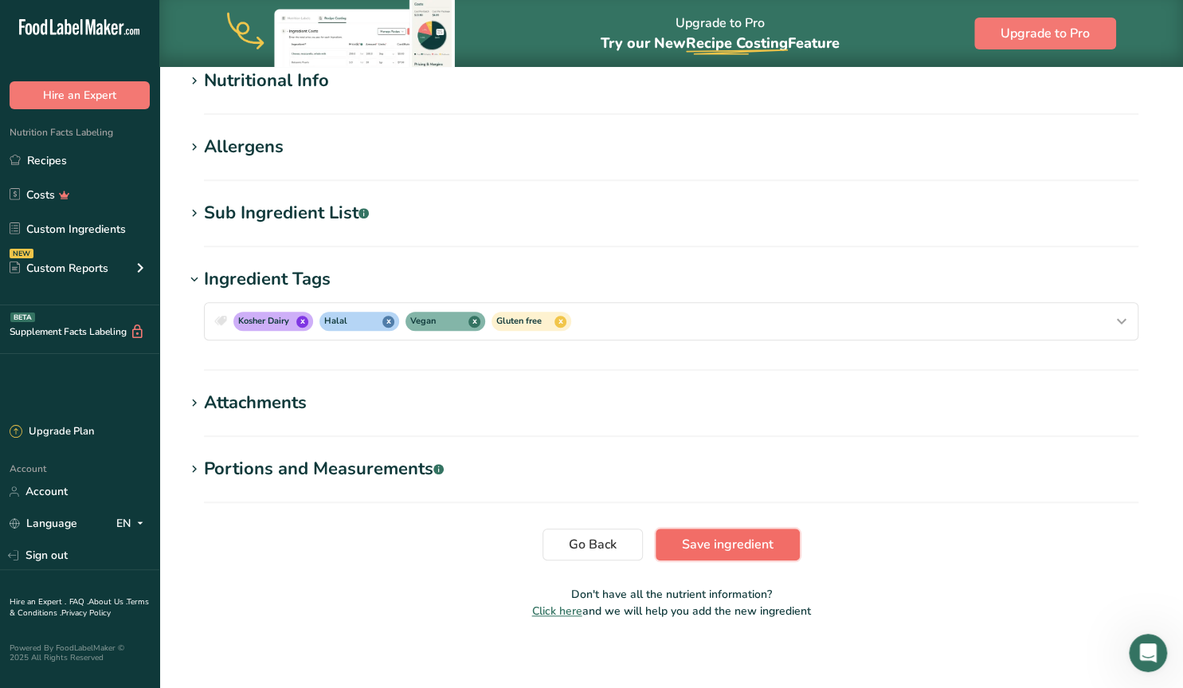
click at [768, 547] on span "Save ingredient" at bounding box center [728, 544] width 92 height 19
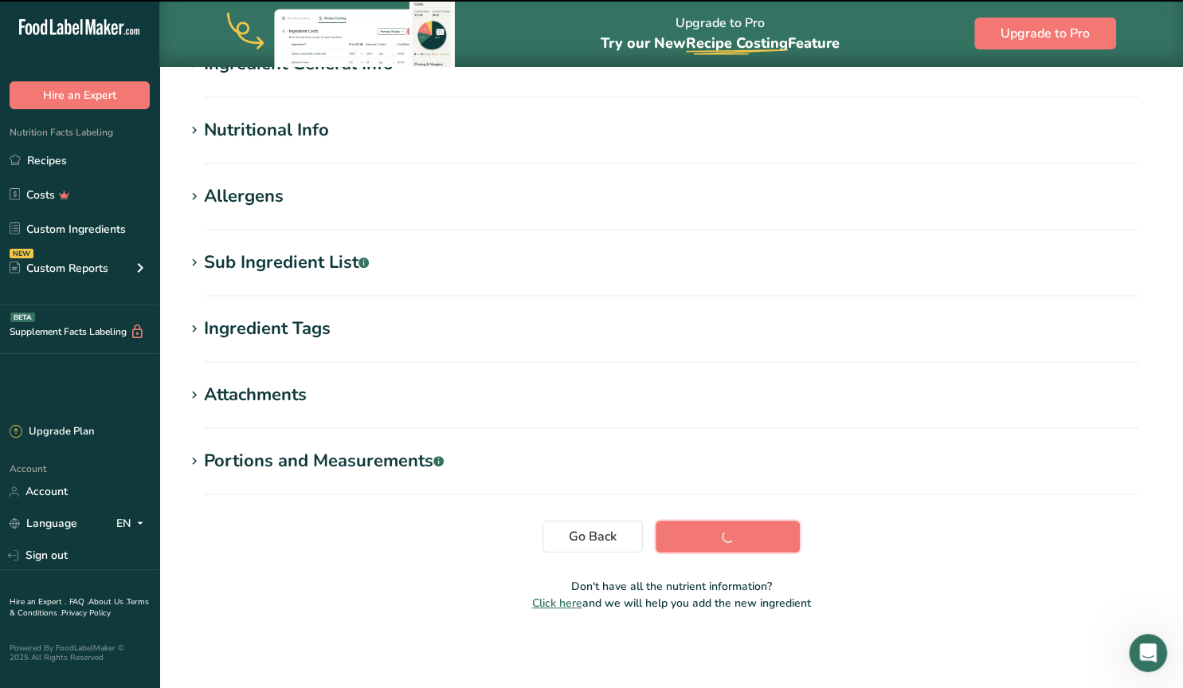
scroll to position [156, 0]
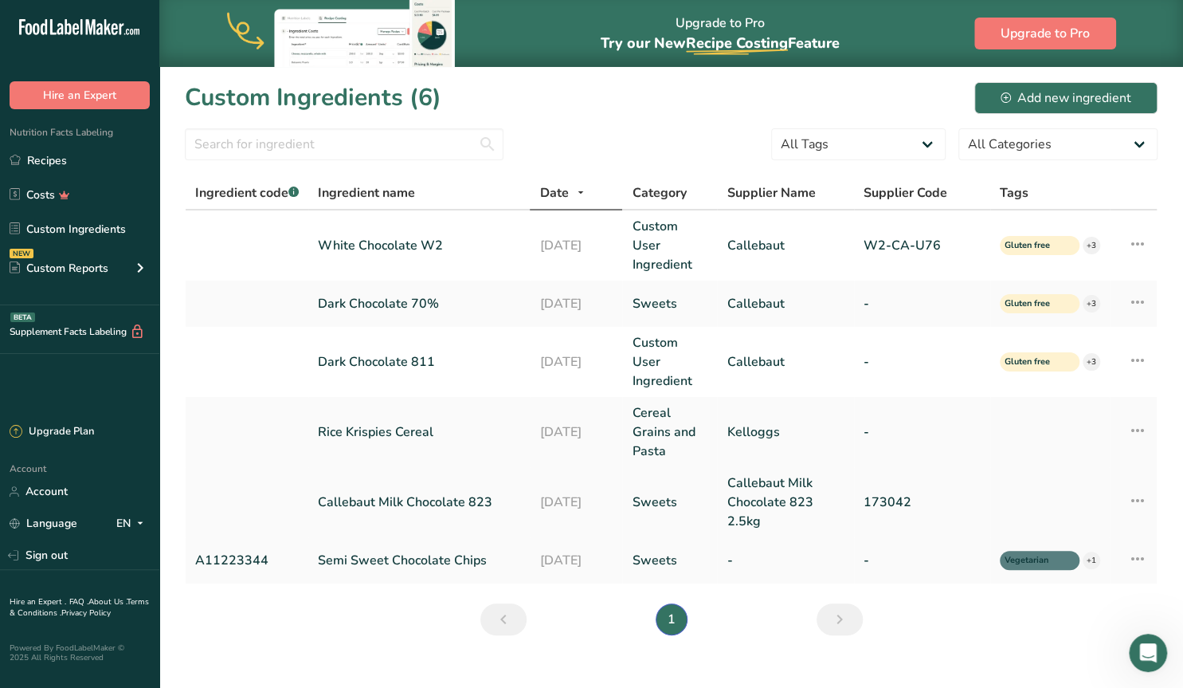
click at [1132, 486] on icon at bounding box center [1137, 500] width 19 height 29
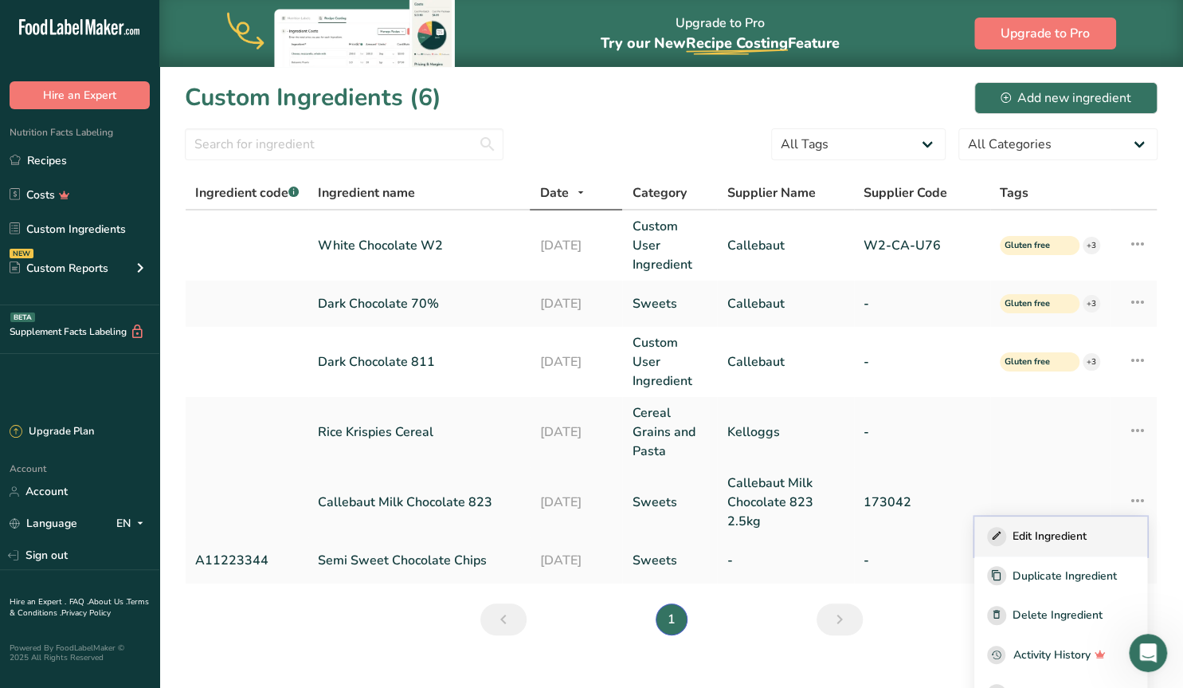
click at [1073, 527] on span "Edit Ingredient" at bounding box center [1050, 535] width 74 height 17
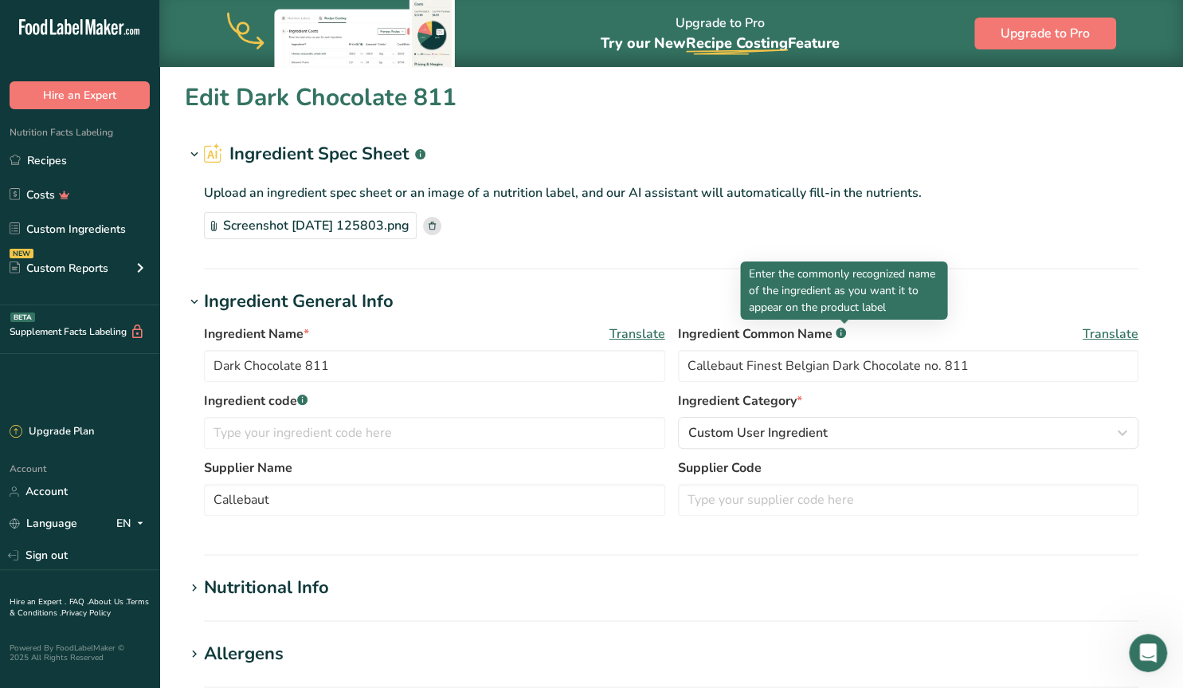
type input "Callebaut Milk Chocolate 823"
type input "Milk Chocolate"
type input "Callebaut Milk Chocolate 823 2.5kg"
type input "173042"
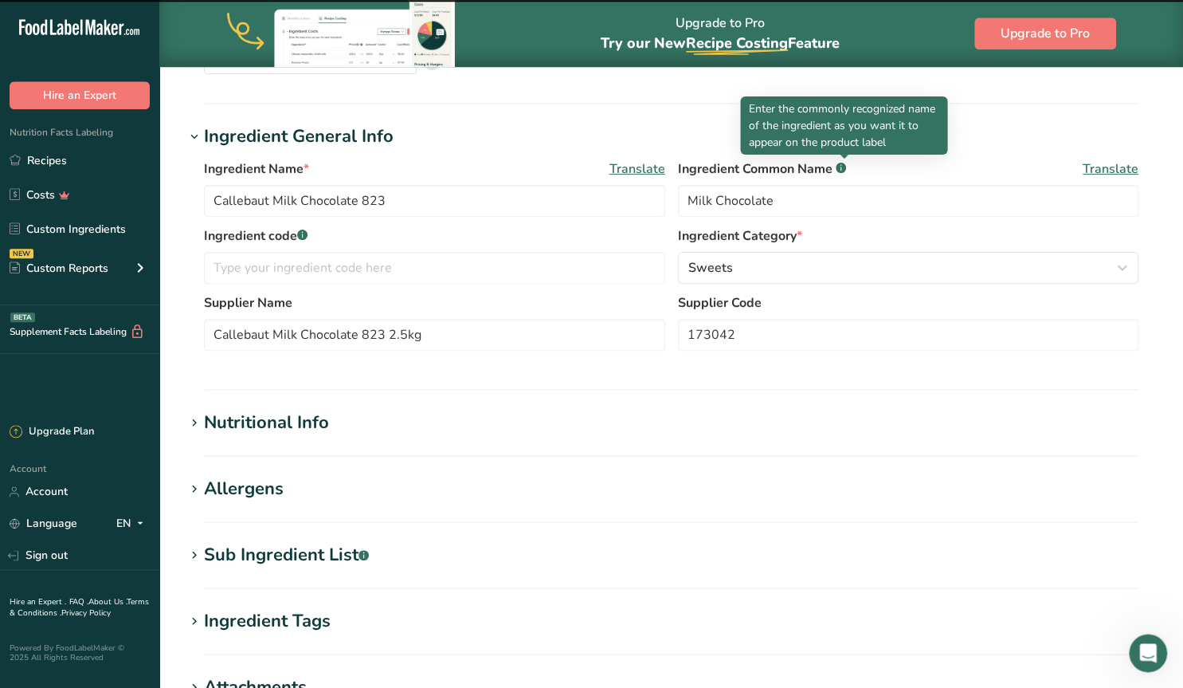
scroll to position [414, 0]
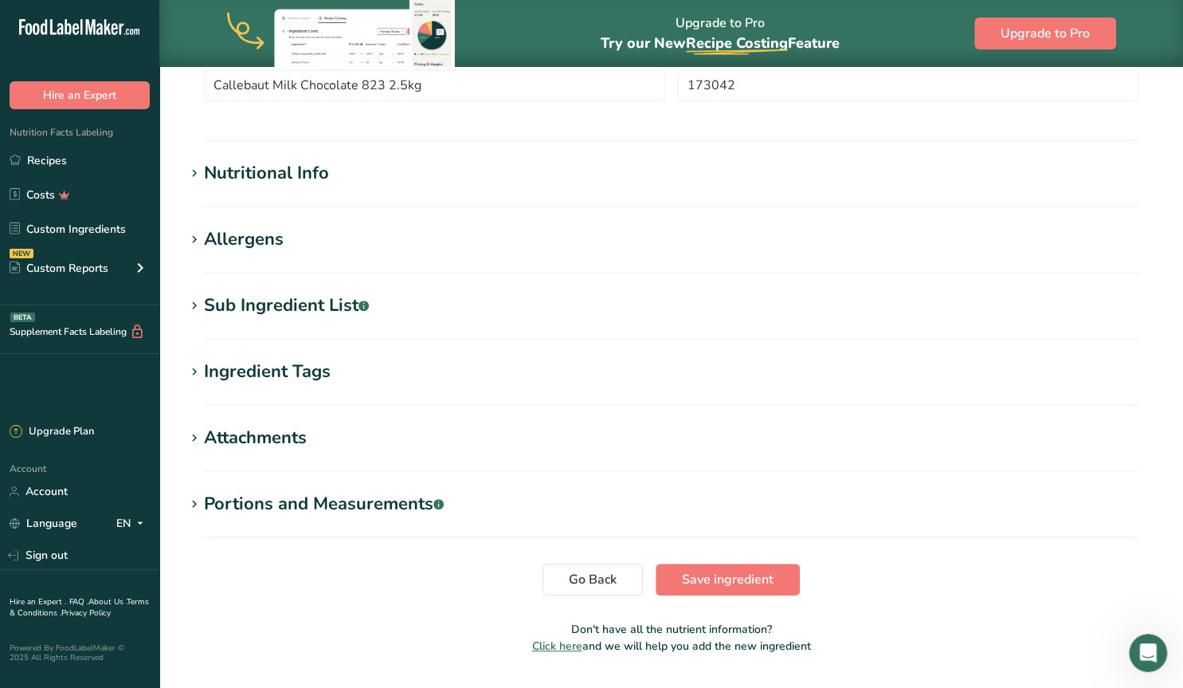
click at [200, 370] on icon at bounding box center [194, 372] width 14 height 22
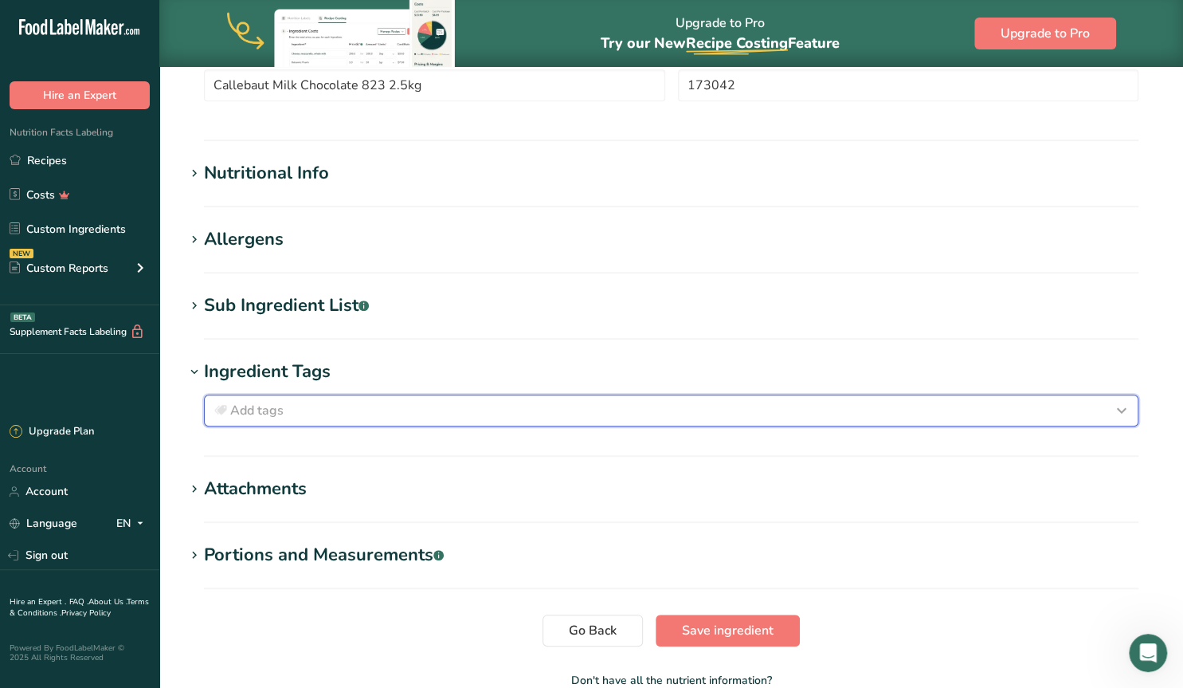
click at [282, 416] on span "Add tags" at bounding box center [256, 410] width 53 height 19
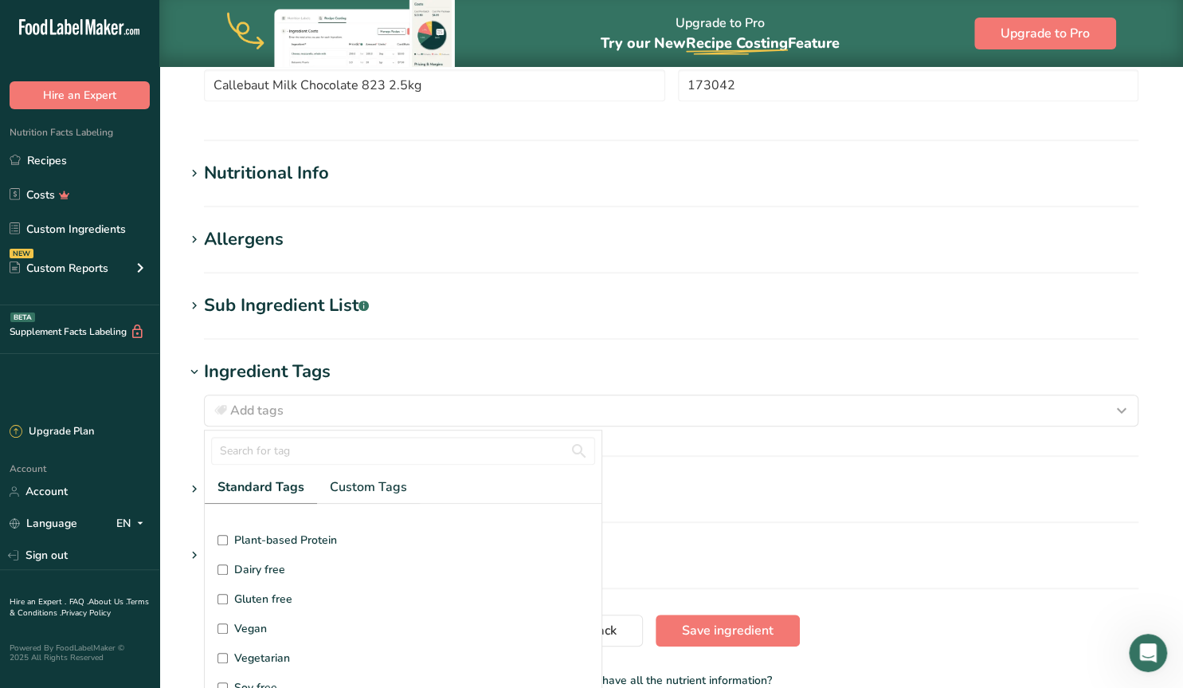
click at [221, 595] on input "Gluten free" at bounding box center [222, 599] width 10 height 10
checkbox input "true"
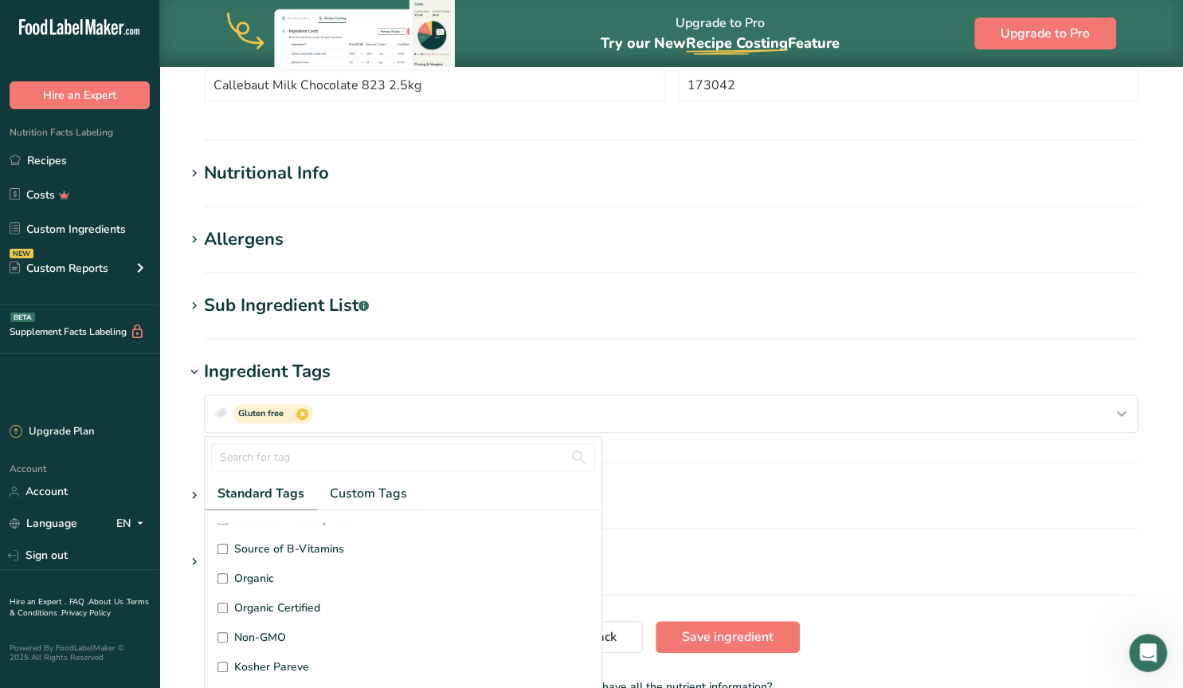
scroll to position [379, 0]
click at [225, 590] on input "Kosher Dairy" at bounding box center [222, 594] width 10 height 10
checkbox input "true"
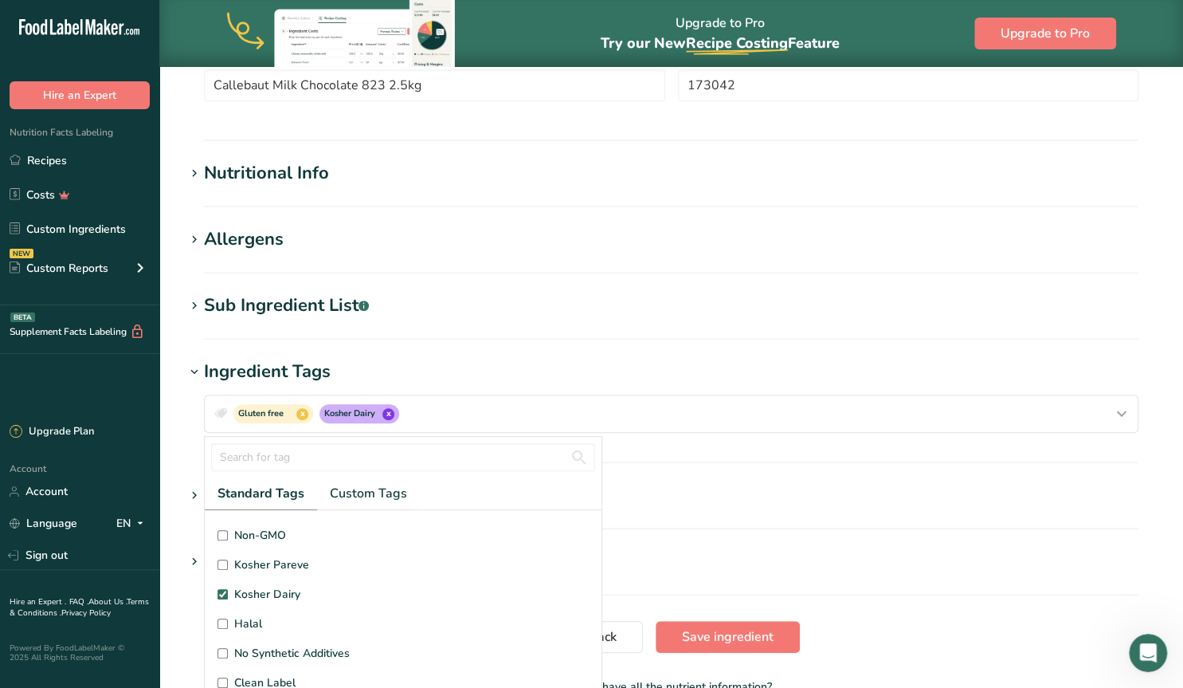
click at [224, 621] on input "Halal" at bounding box center [222, 623] width 10 height 10
checkbox input "true"
click at [703, 632] on span "Save ingredient" at bounding box center [728, 636] width 92 height 19
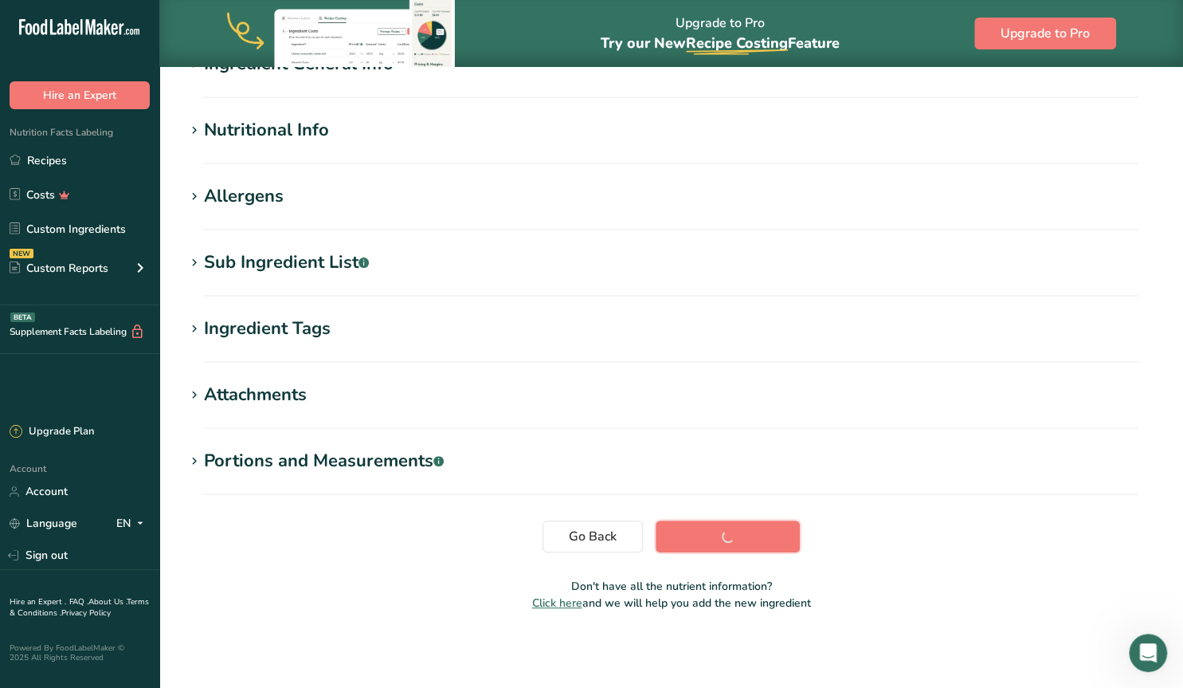
scroll to position [156, 0]
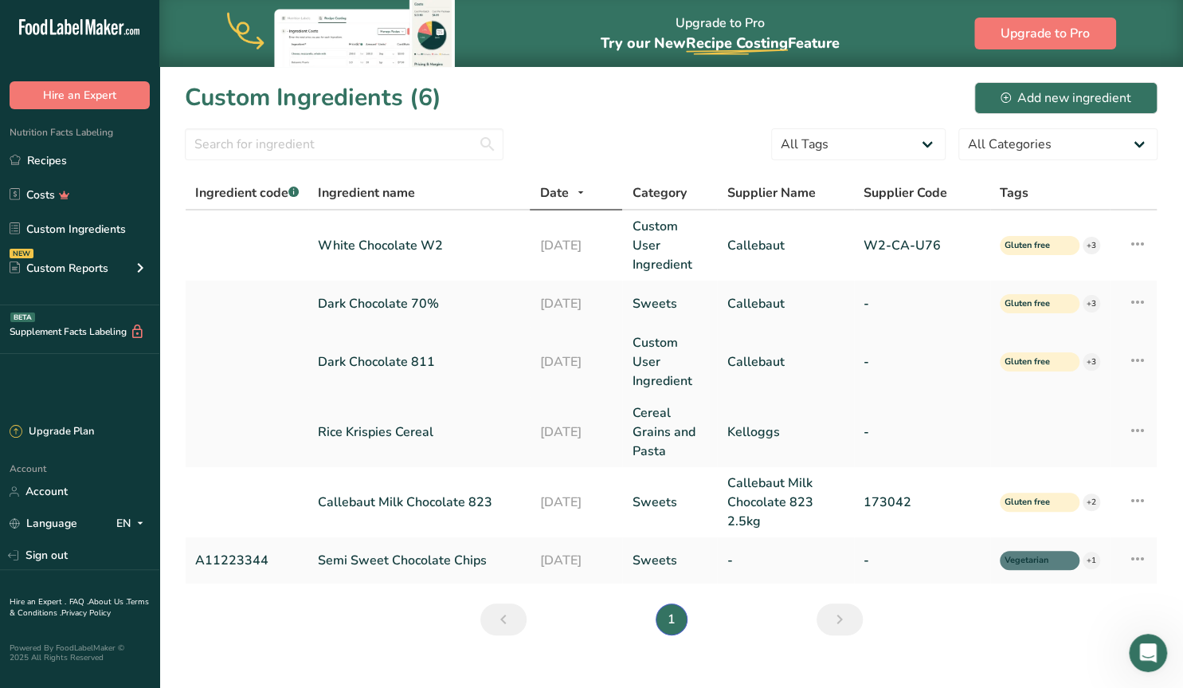
click at [1137, 346] on icon at bounding box center [1137, 360] width 19 height 29
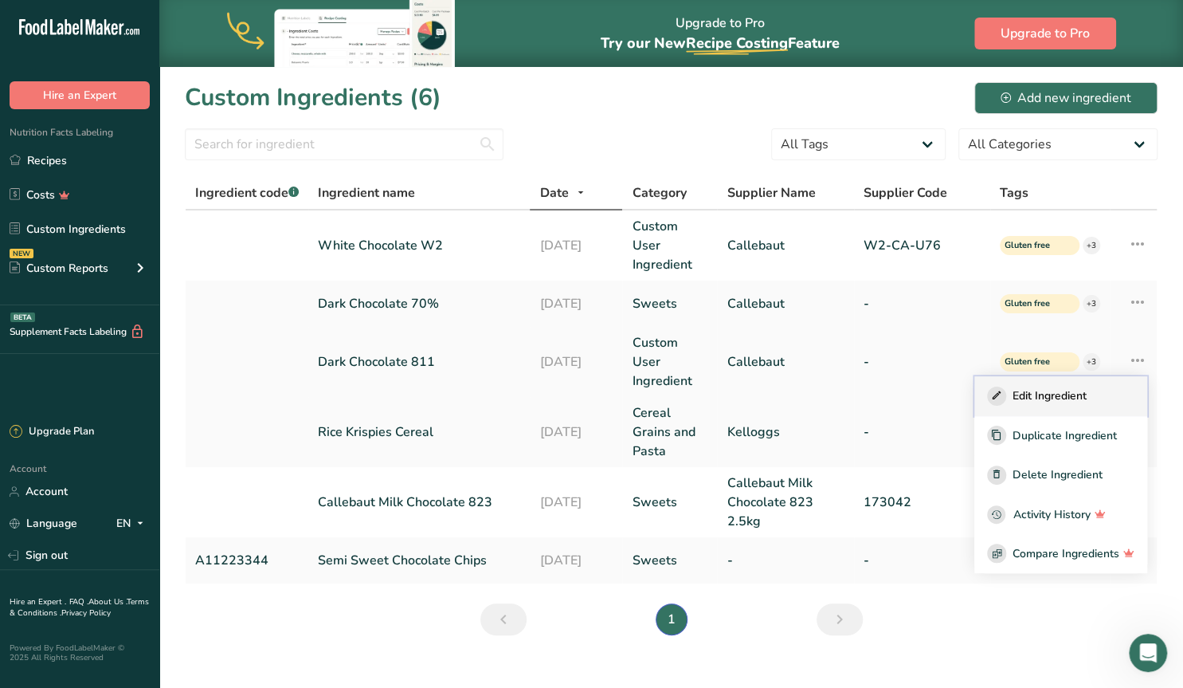
click at [1042, 387] on span "Edit Ingredient" at bounding box center [1050, 395] width 74 height 17
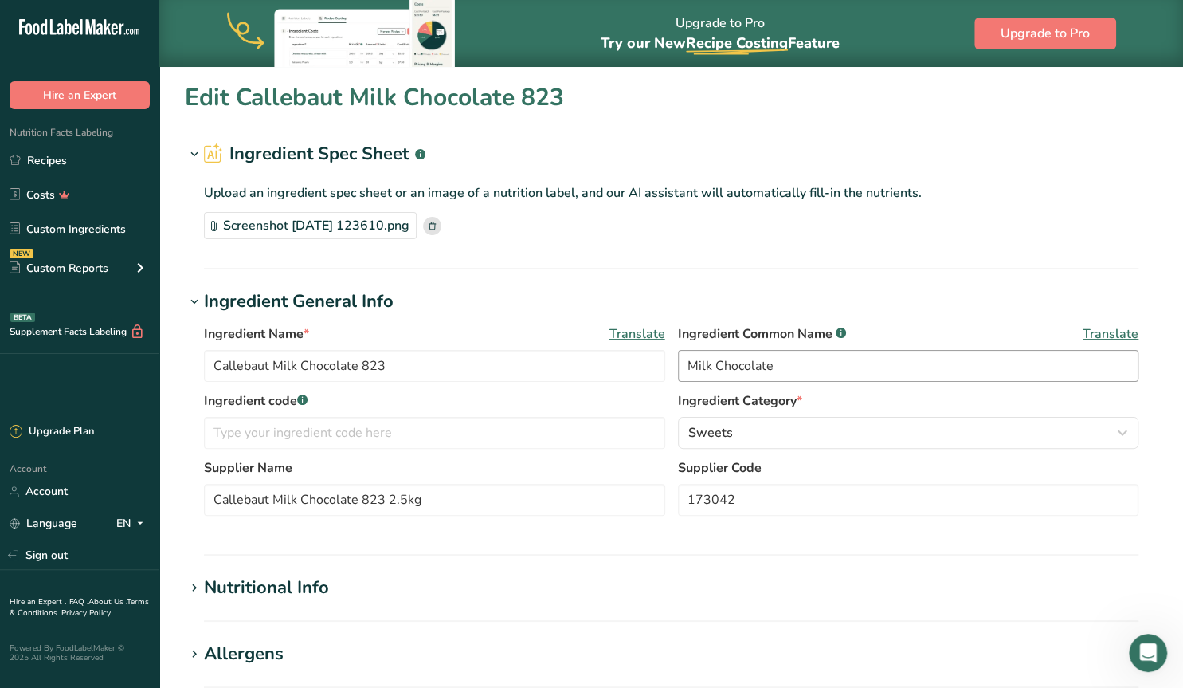
type input "Dark Chocolate 811"
type input "Callebaut Finest Belgian Dark Chocolate no. 811"
type input "Callebaut"
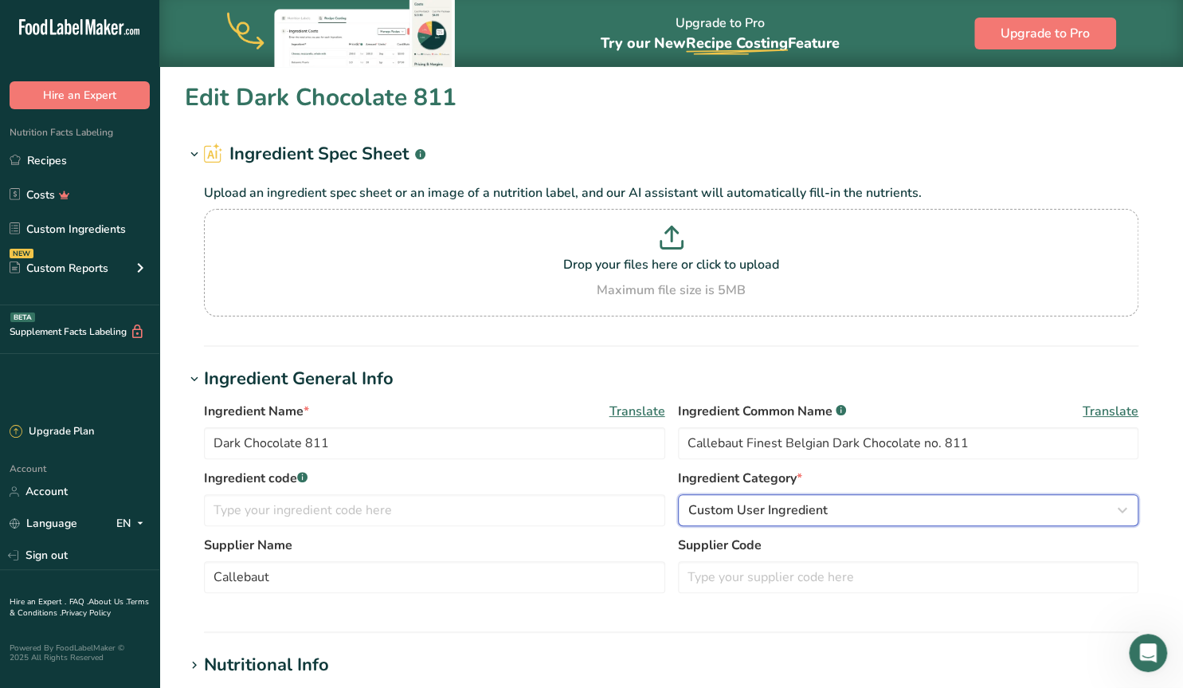
click at [769, 516] on span "Custom User Ingredient" at bounding box center [757, 509] width 139 height 19
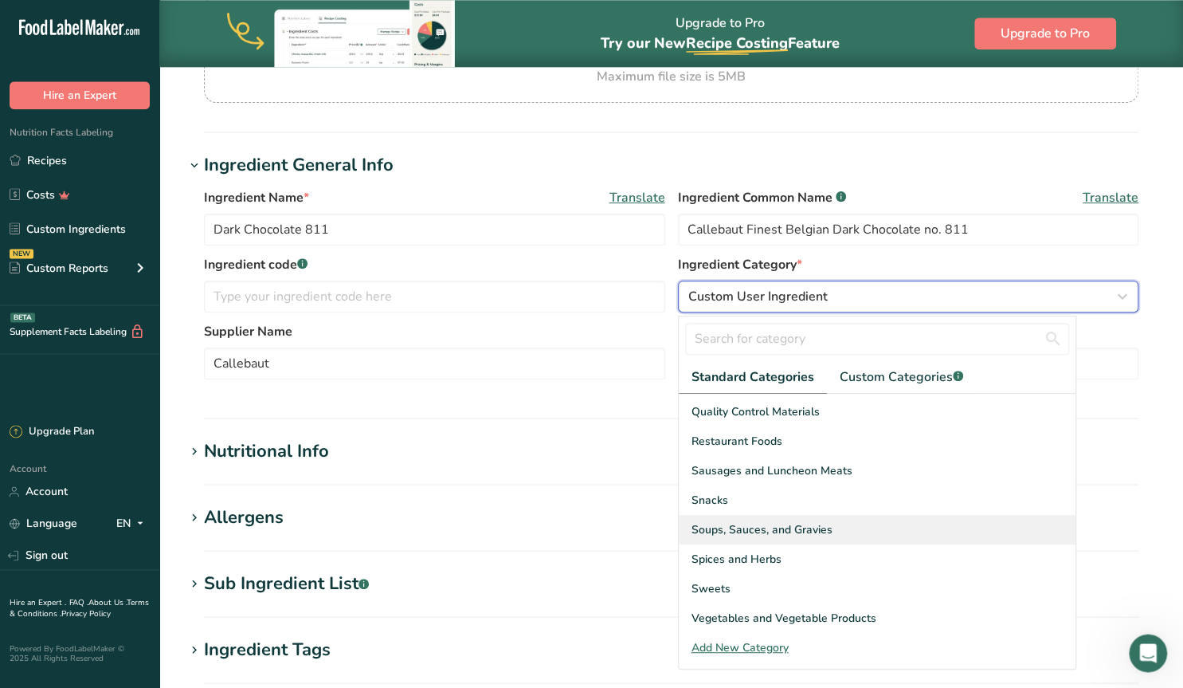
scroll to position [249, 0]
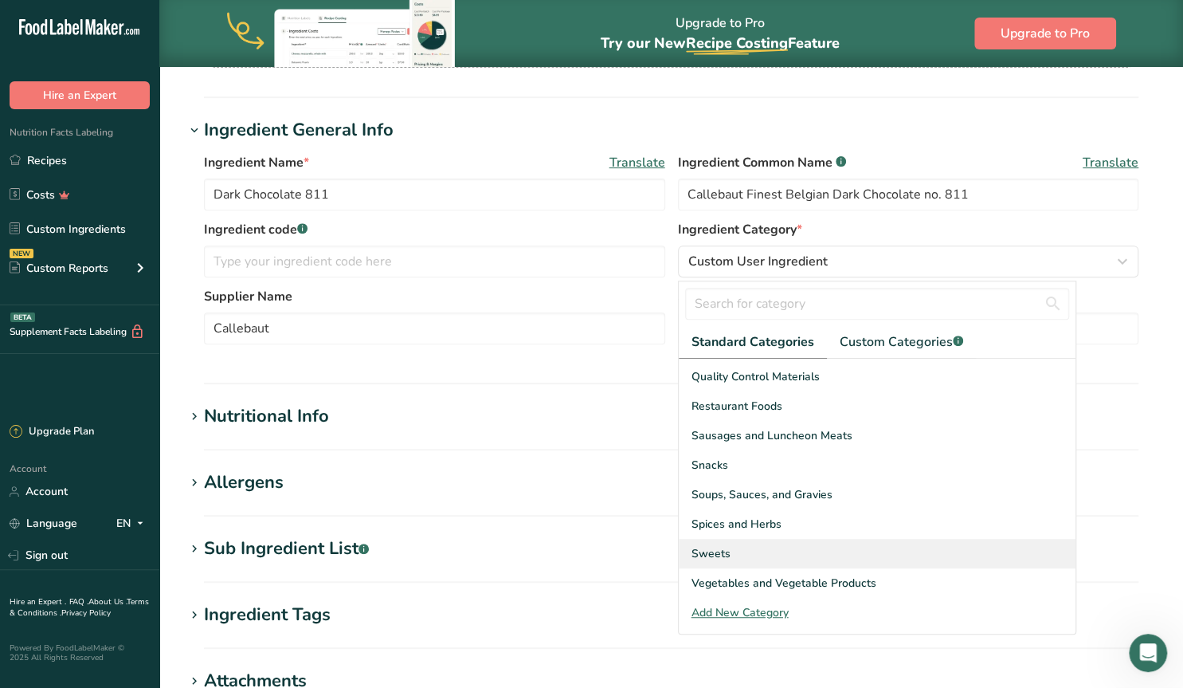
click at [719, 546] on span "Sweets" at bounding box center [711, 553] width 39 height 17
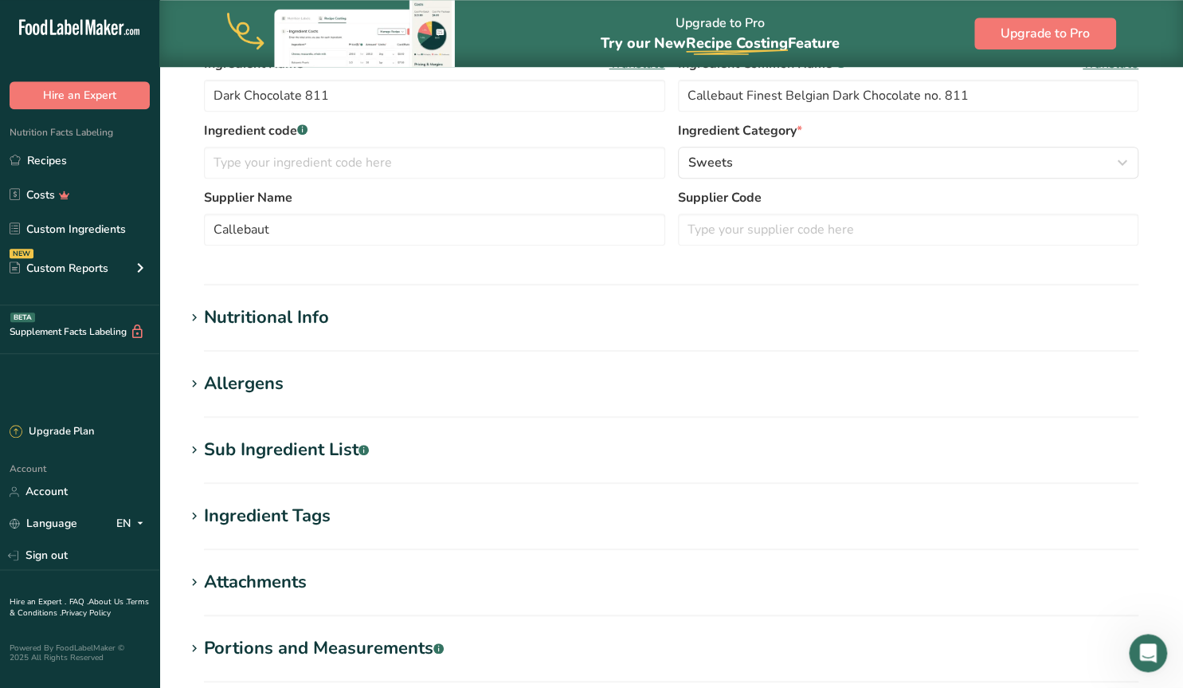
scroll to position [534, 0]
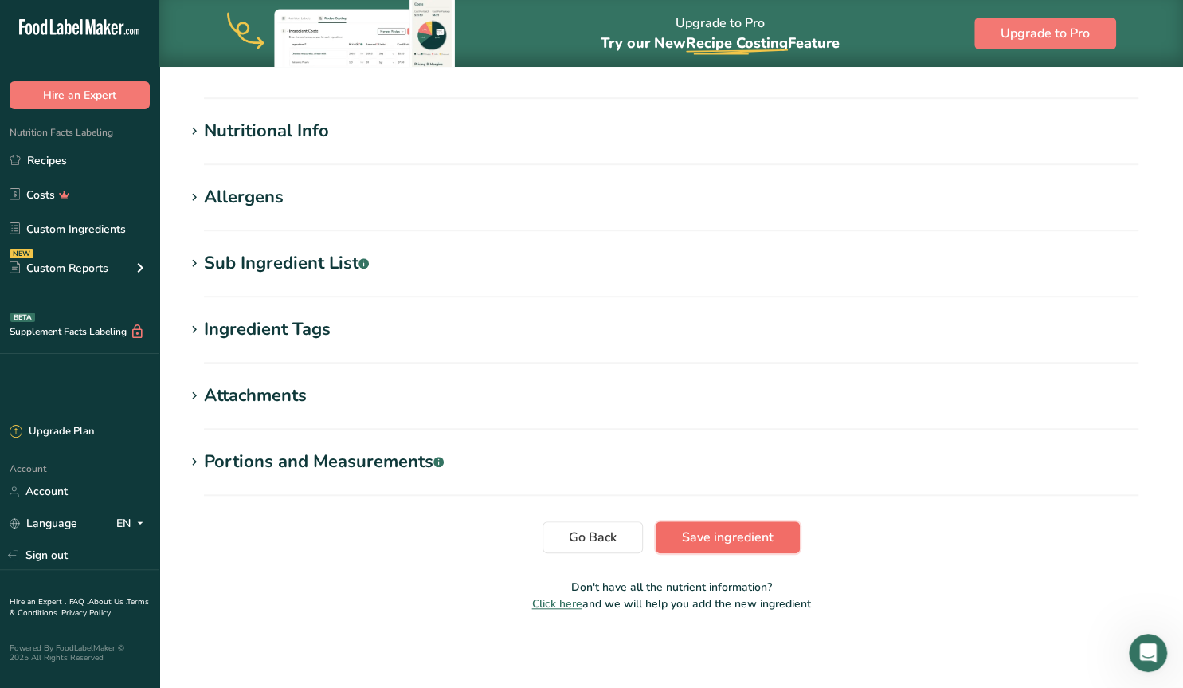
click at [735, 535] on span "Save ingredient" at bounding box center [728, 536] width 92 height 19
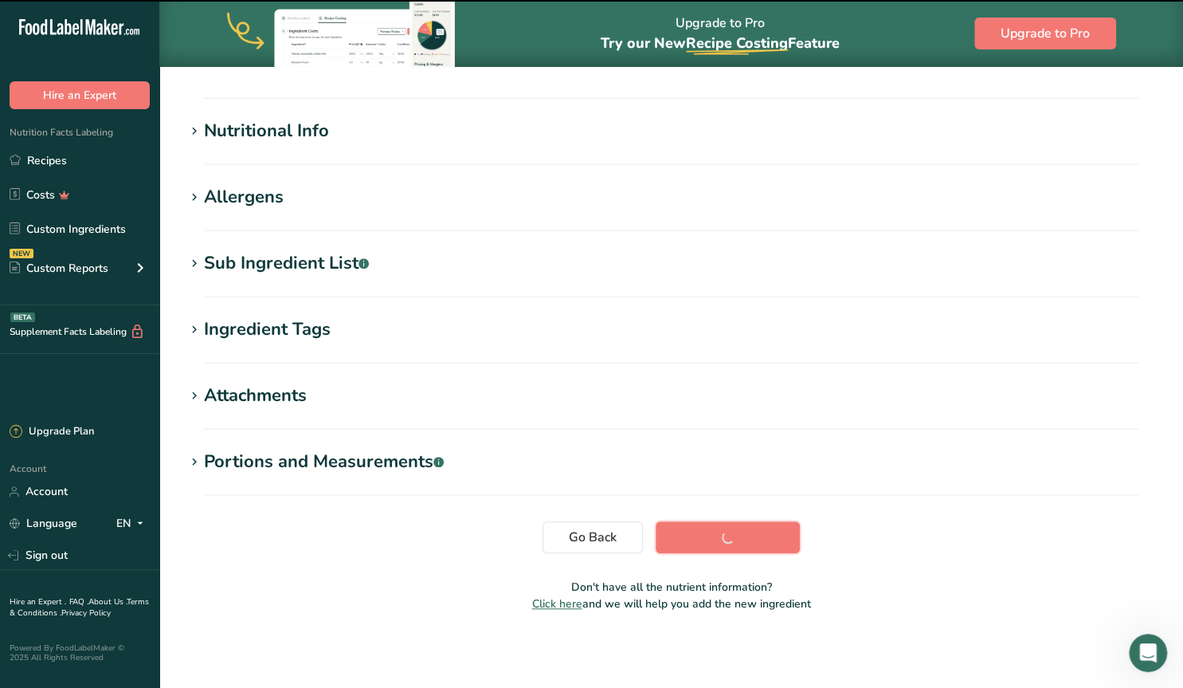
scroll to position [156, 0]
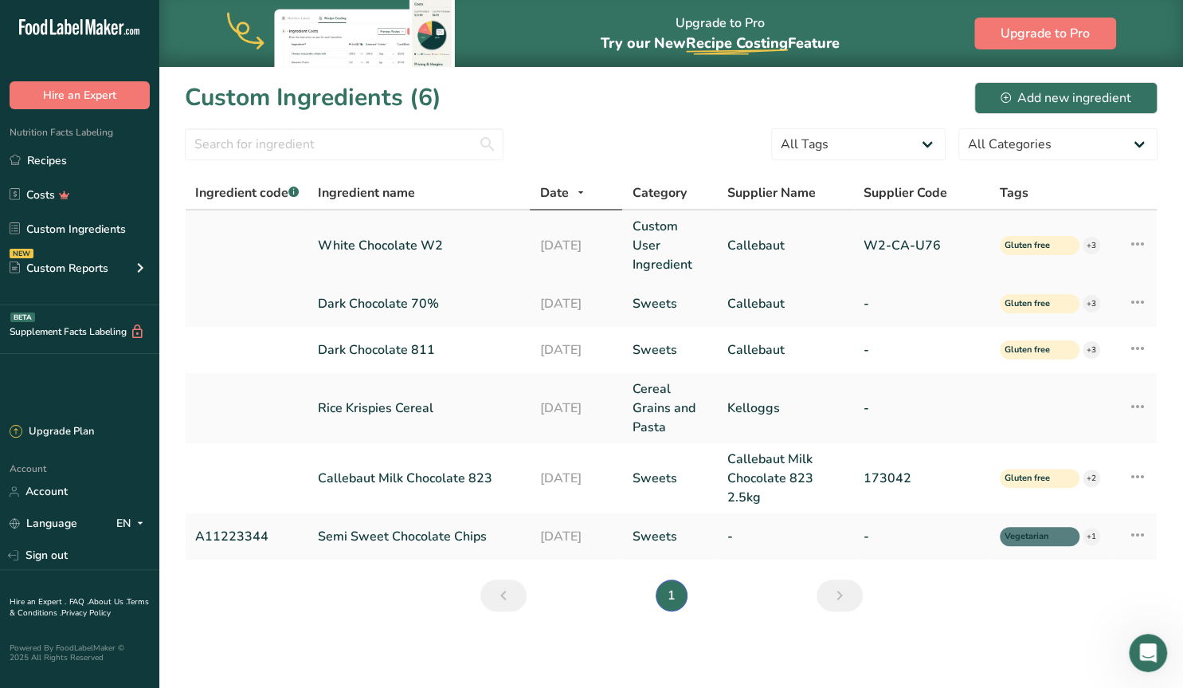
click at [1136, 229] on icon at bounding box center [1137, 243] width 19 height 29
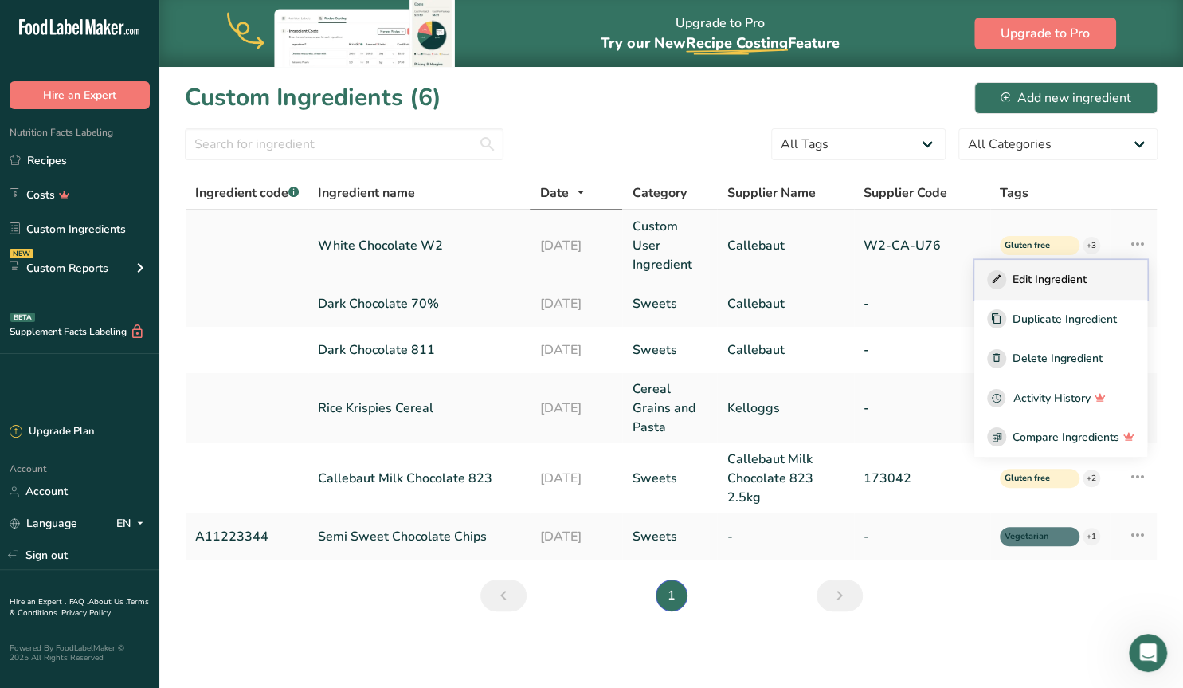
click at [1043, 273] on span "Edit Ingredient" at bounding box center [1050, 279] width 74 height 17
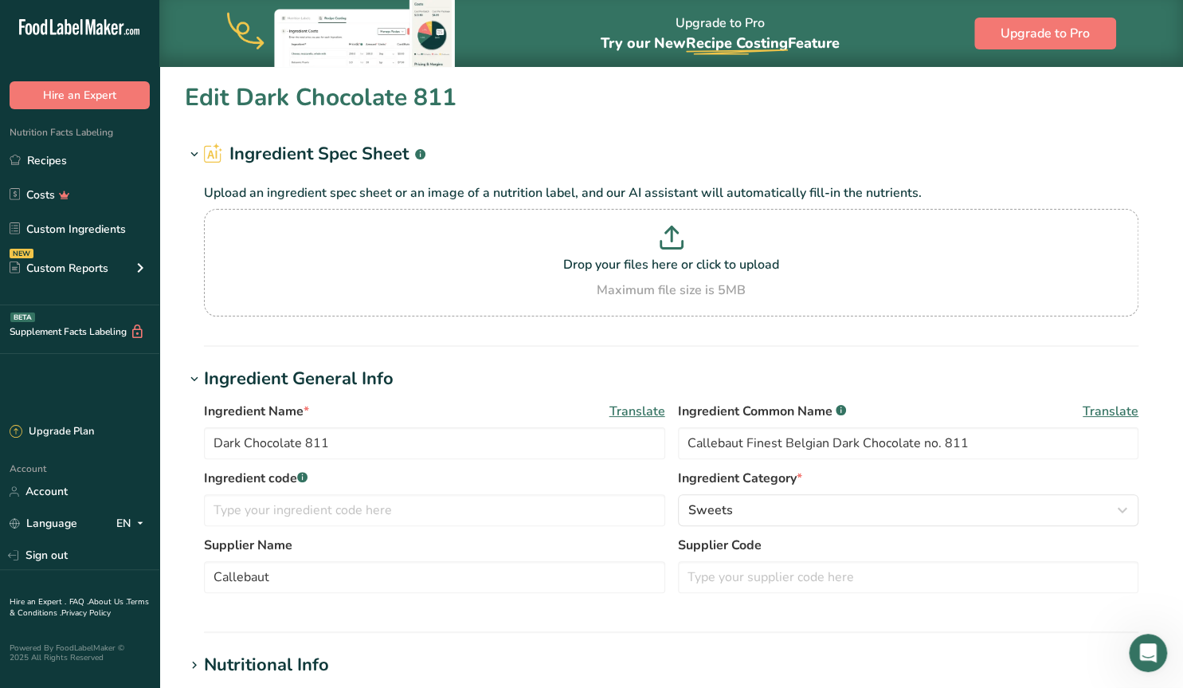
type input "White Chocolate W2"
type input "Finest Belgian White Chocolate"
type input "W2-CA-U76"
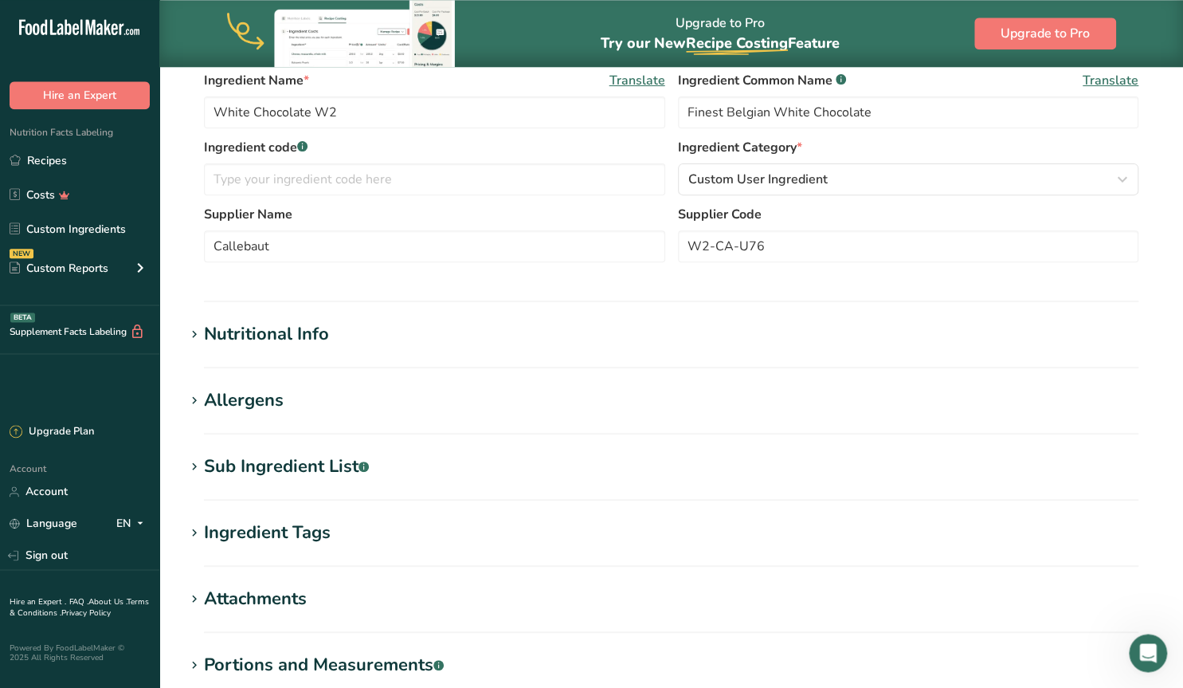
scroll to position [166, 0]
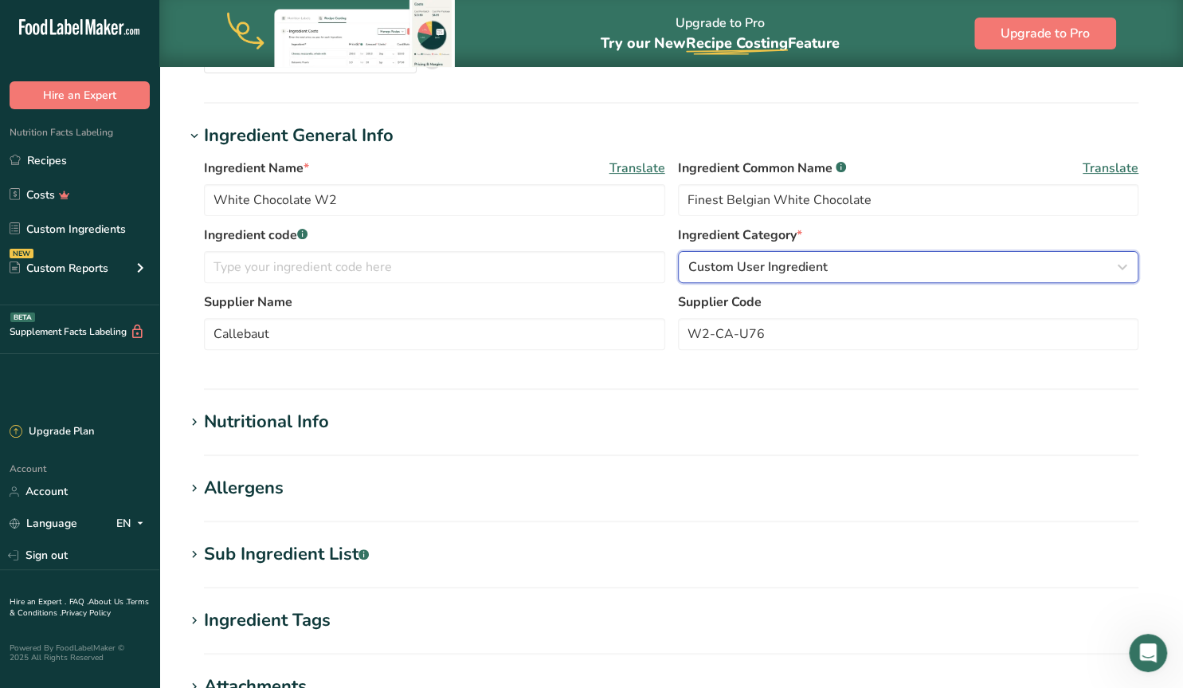
click at [786, 264] on span "Custom User Ingredient" at bounding box center [757, 266] width 139 height 19
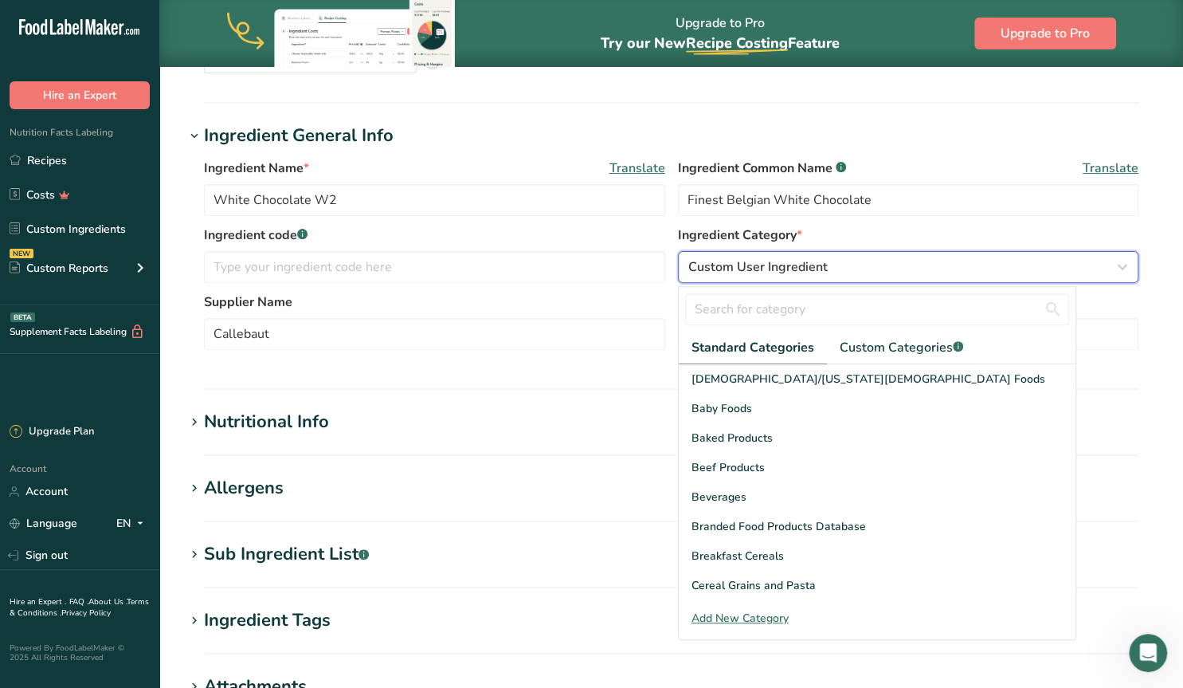
scroll to position [616, 0]
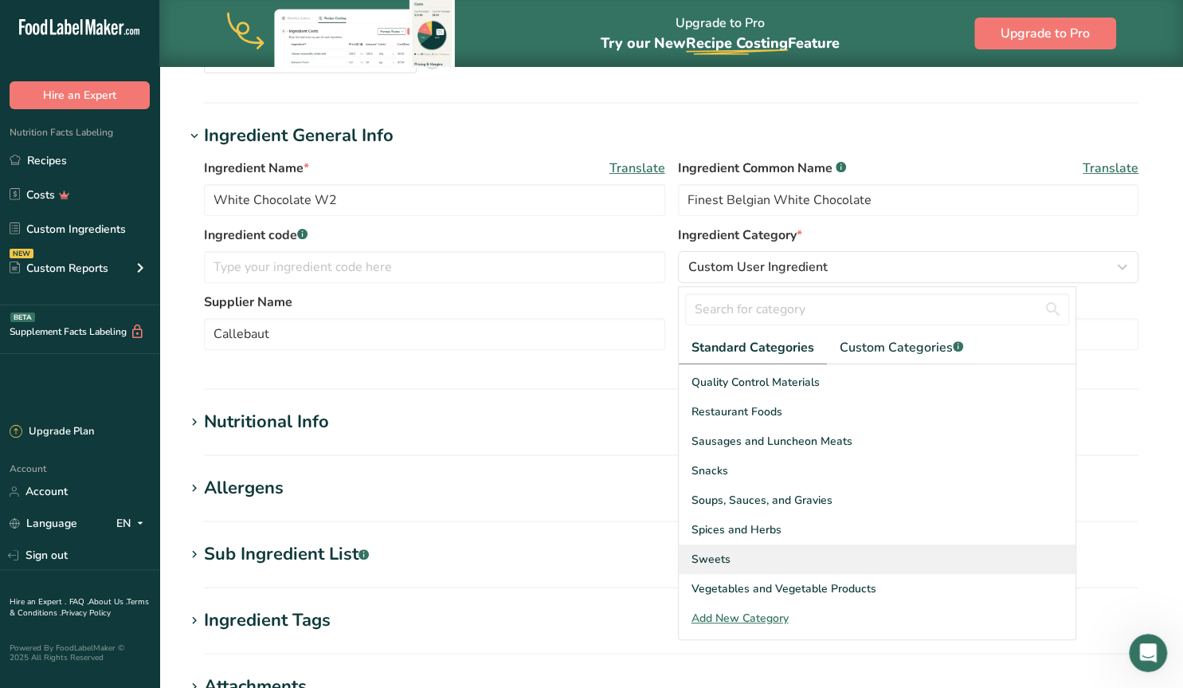
click at [713, 555] on span "Sweets" at bounding box center [711, 559] width 39 height 17
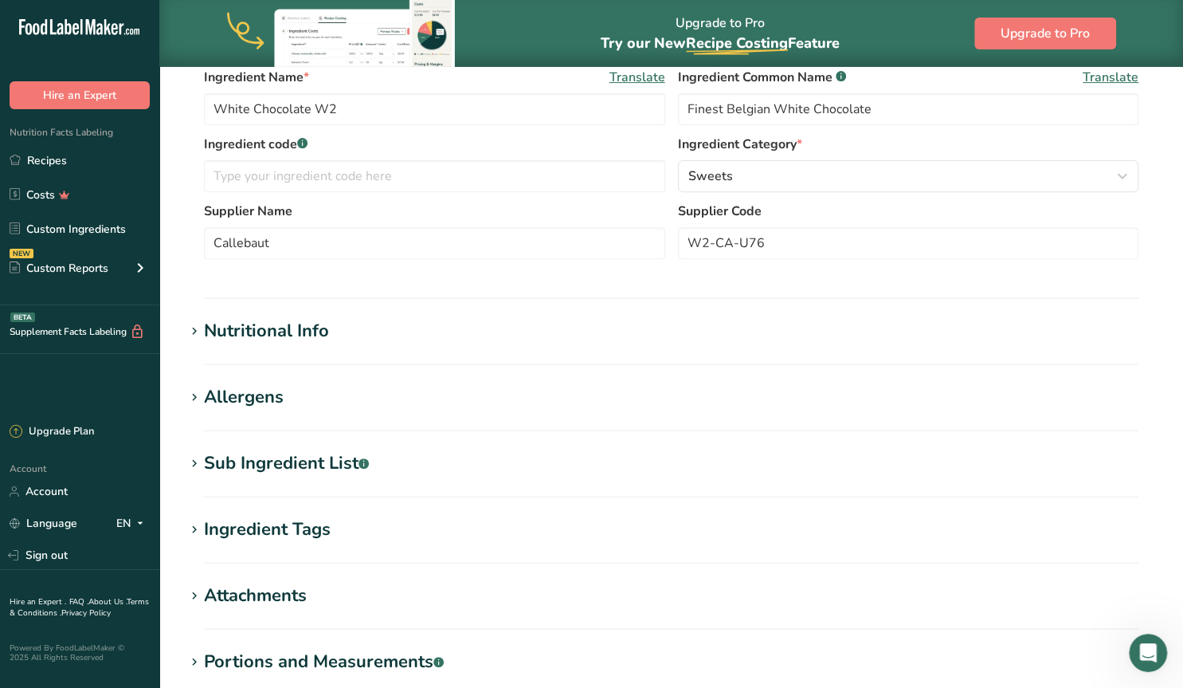
scroll to position [456, 0]
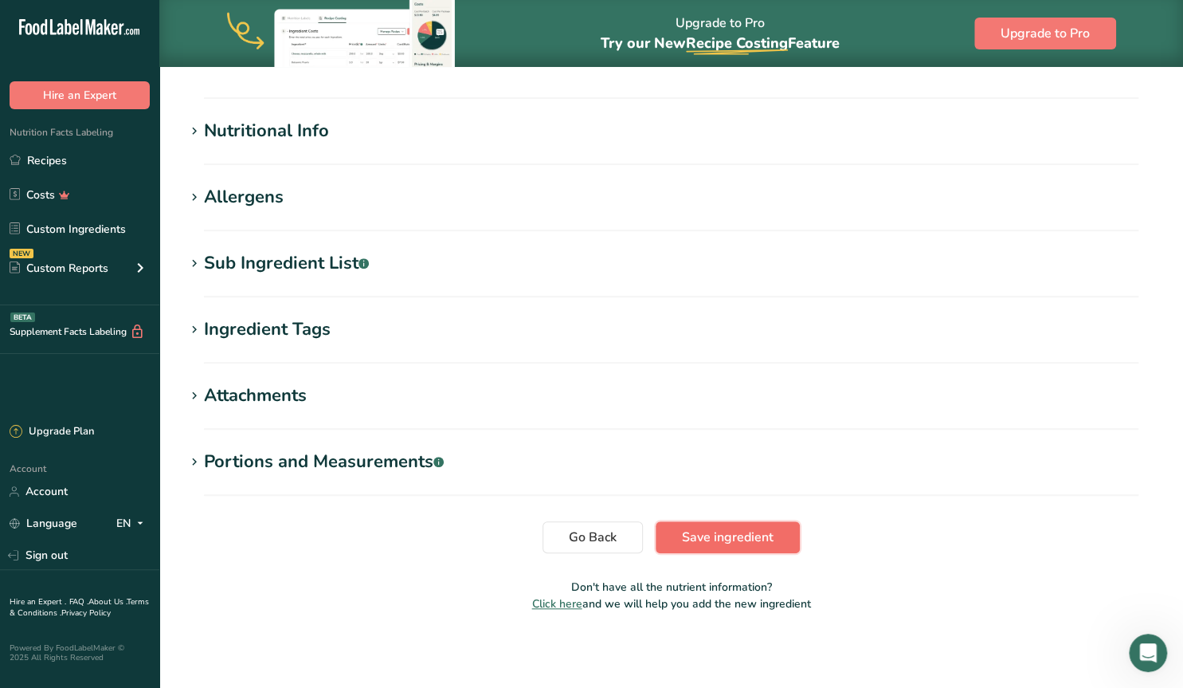
click at [730, 541] on span "Save ingredient" at bounding box center [728, 536] width 92 height 19
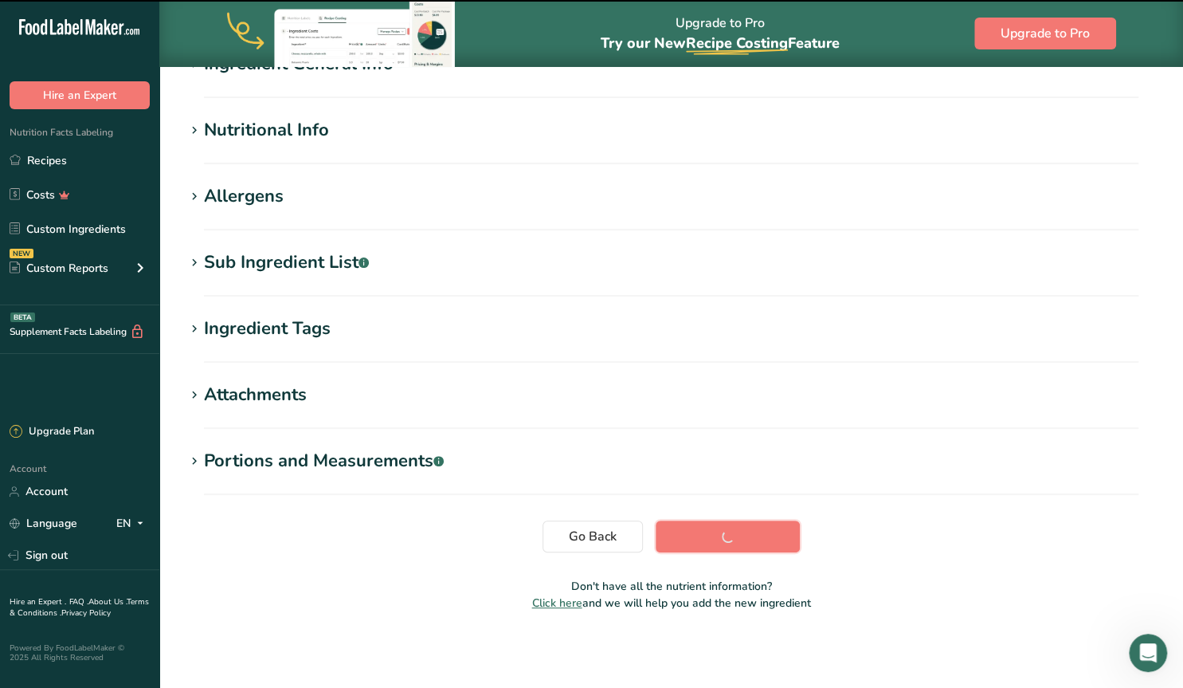
scroll to position [156, 0]
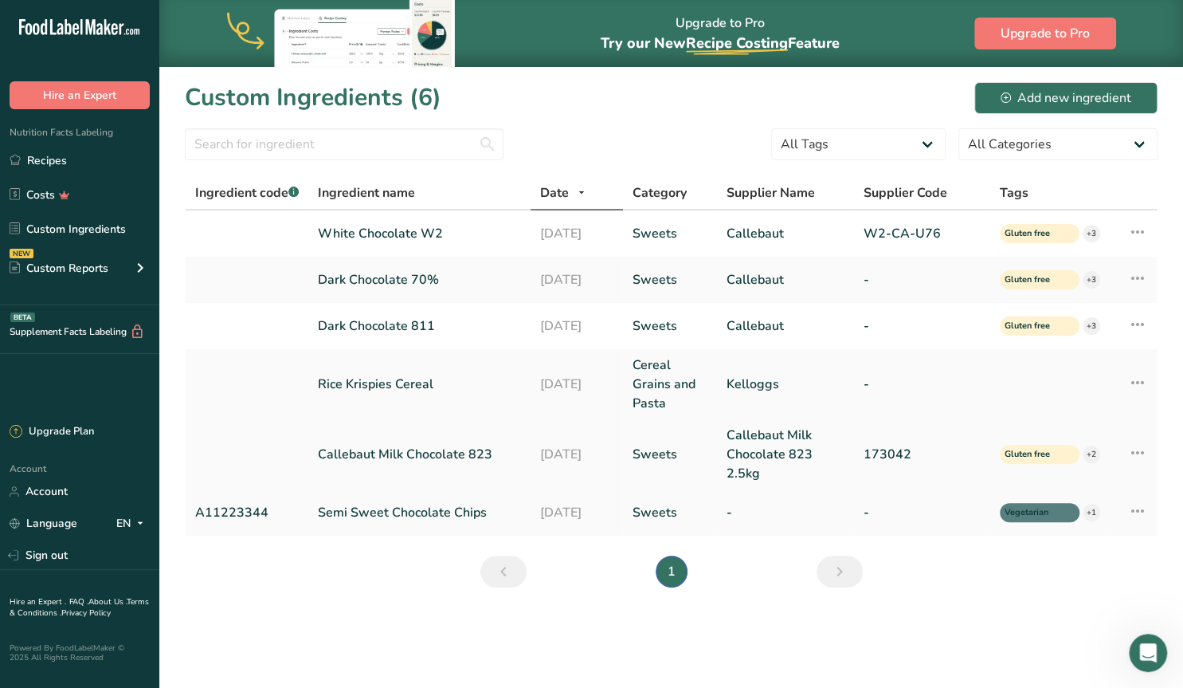
click at [1140, 450] on icon at bounding box center [1137, 452] width 19 height 29
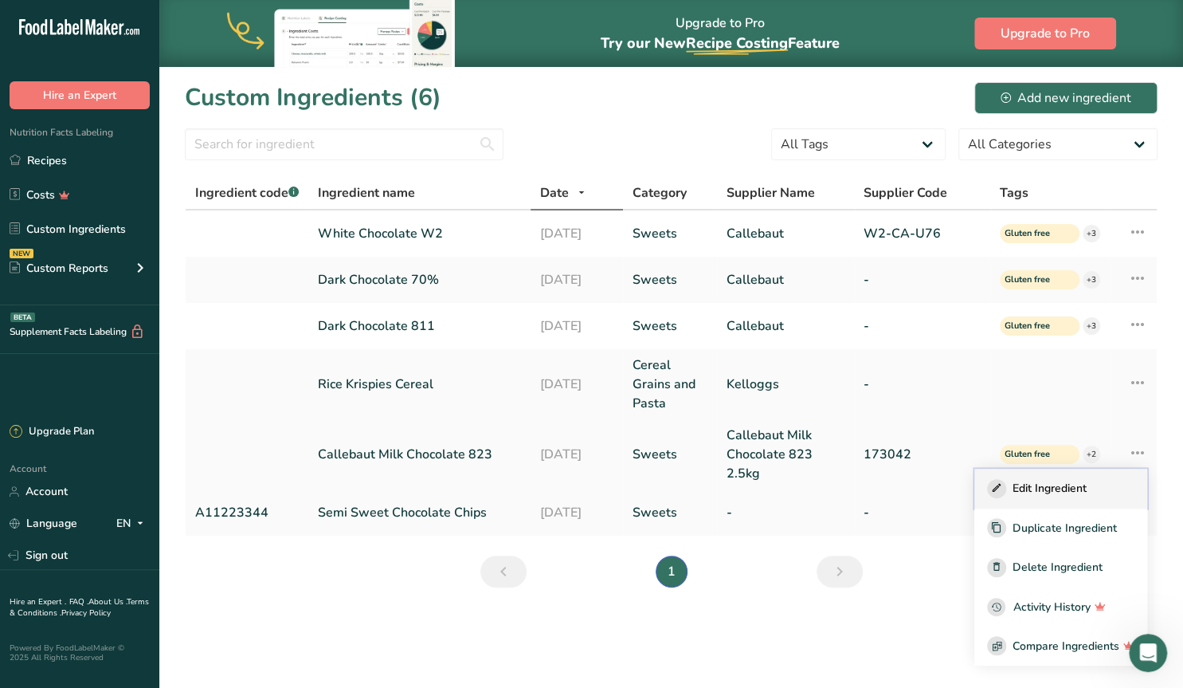
click at [1063, 488] on span "Edit Ingredient" at bounding box center [1050, 488] width 74 height 17
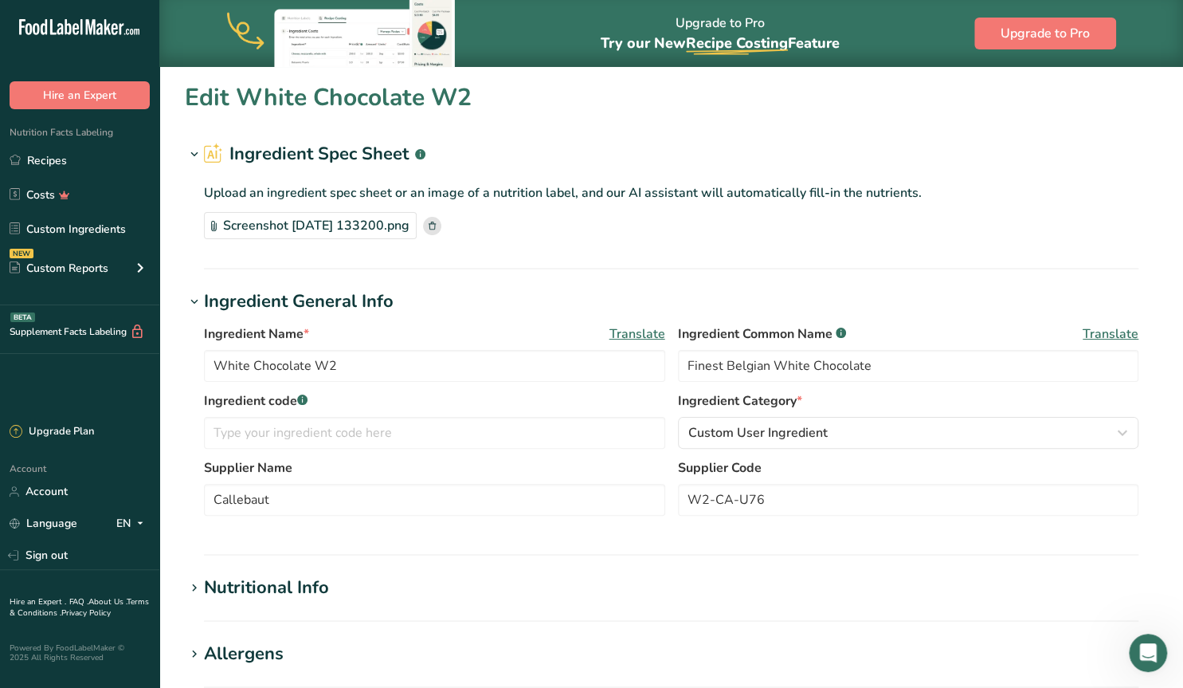
type input "Callebaut Milk Chocolate 823"
type input "Milk Chocolate"
type input "Callebaut Milk Chocolate 823 2.5kg"
type input "173042"
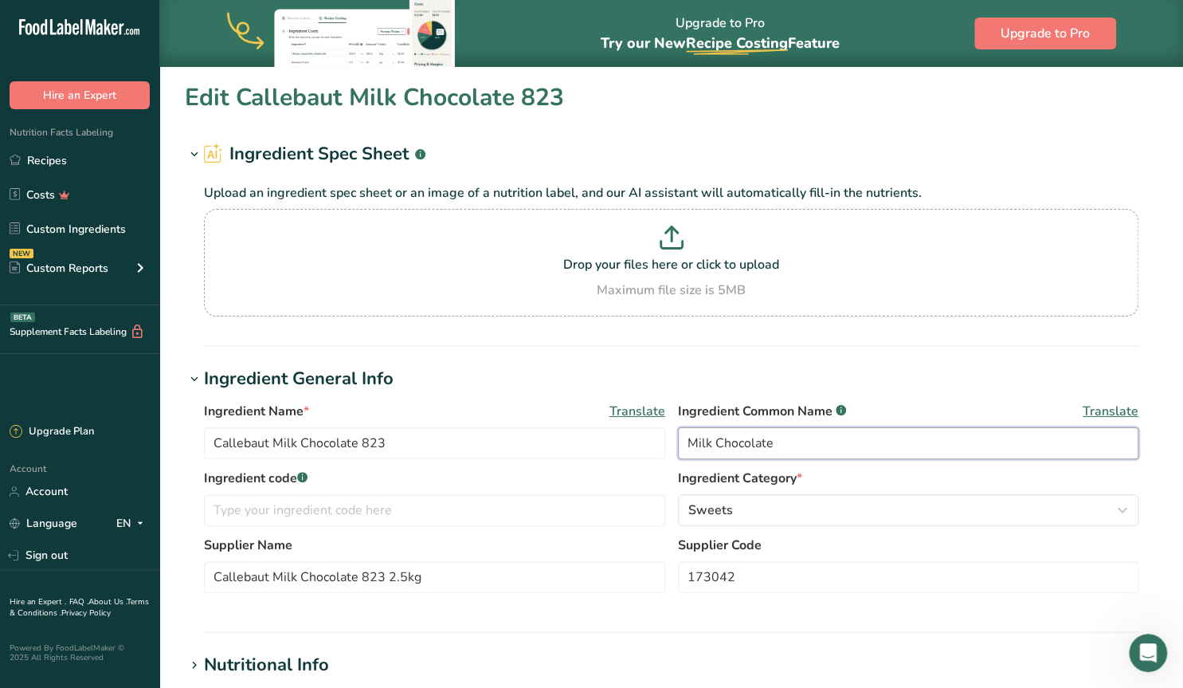
click at [684, 442] on input "Milk Chocolate" at bounding box center [908, 443] width 461 height 32
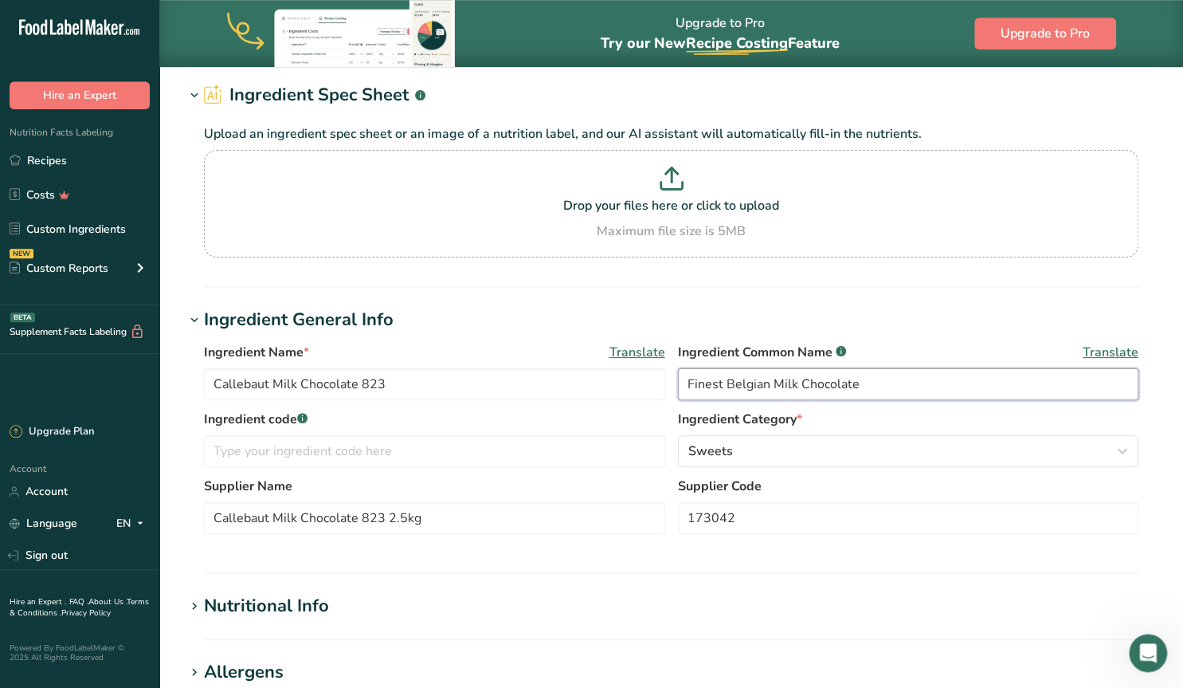
scroll to position [83, 0]
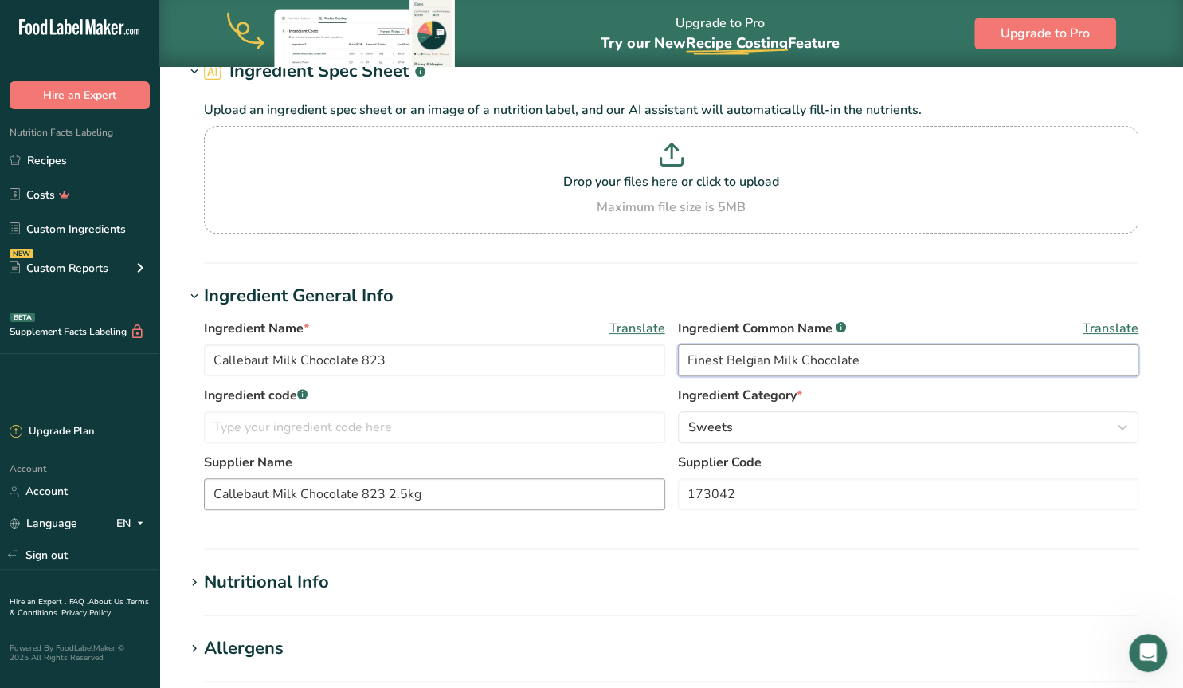
type input "Finest Belgian Milk Chocolate"
drag, startPoint x: 428, startPoint y: 492, endPoint x: 273, endPoint y: 493, distance: 154.6
click at [273, 493] on input "Callebaut Milk Chocolate 823 2.5kg" at bounding box center [434, 494] width 461 height 32
type input "Callebaut"
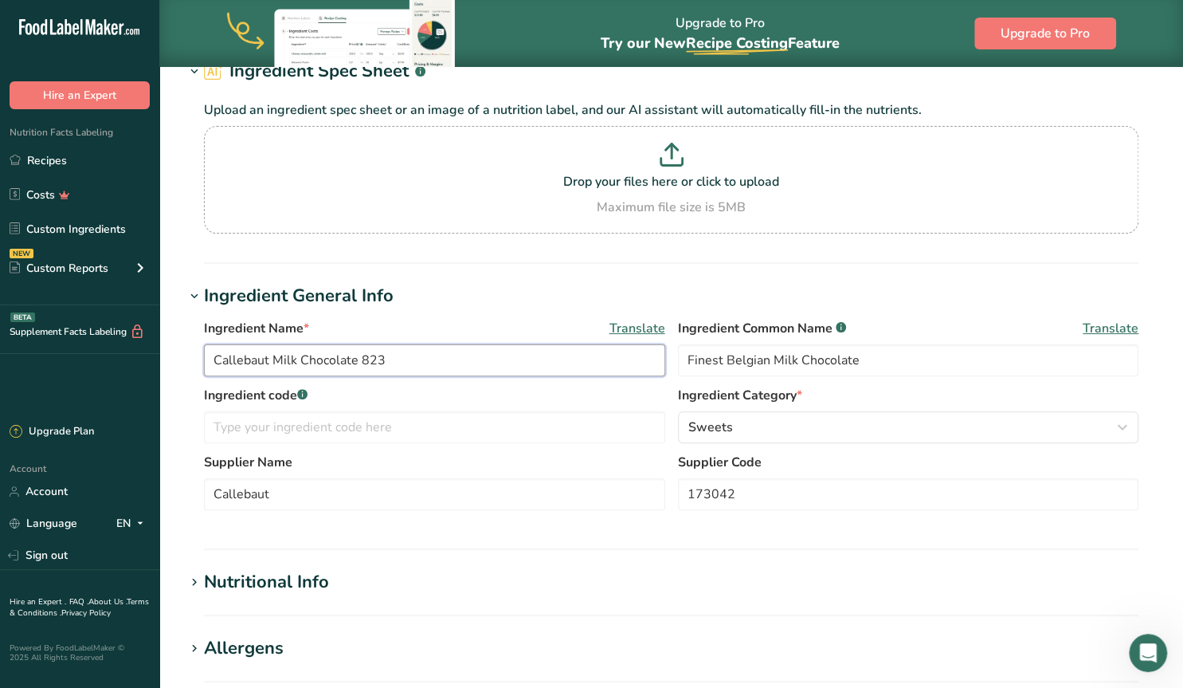
click at [272, 355] on input "Callebaut Milk Chocolate 823" at bounding box center [434, 360] width 461 height 32
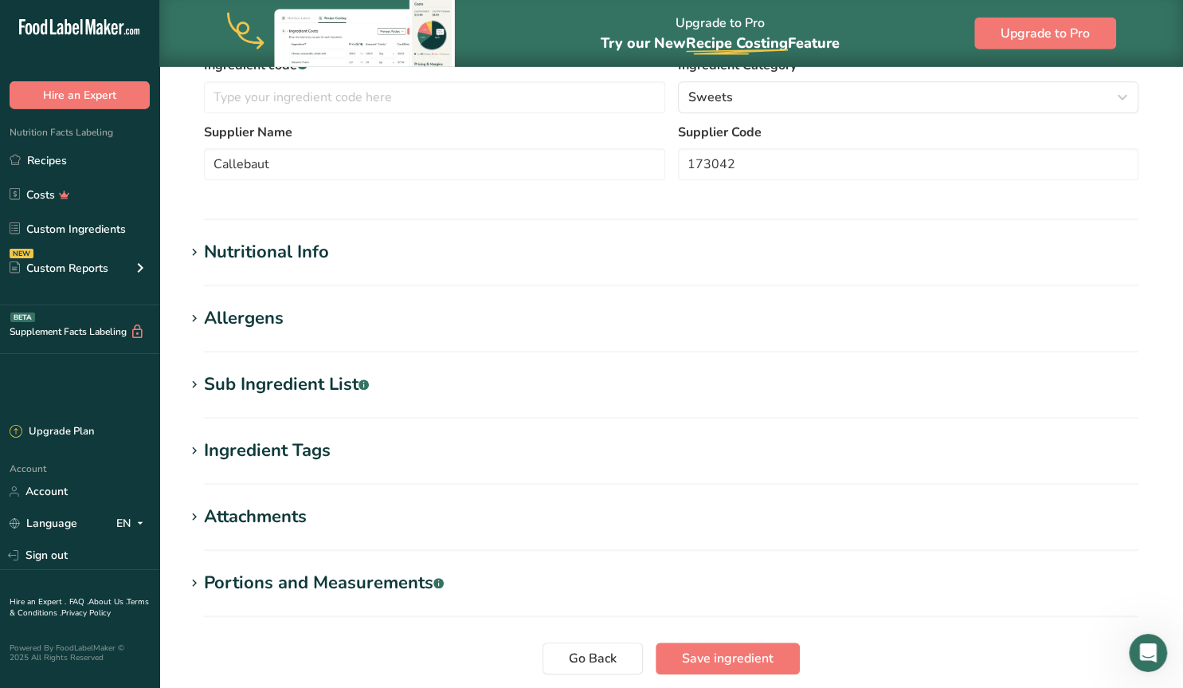
scroll to position [414, 0]
type input "Milk Chocolate 823"
click at [746, 651] on span "Save ingredient" at bounding box center [728, 656] width 92 height 19
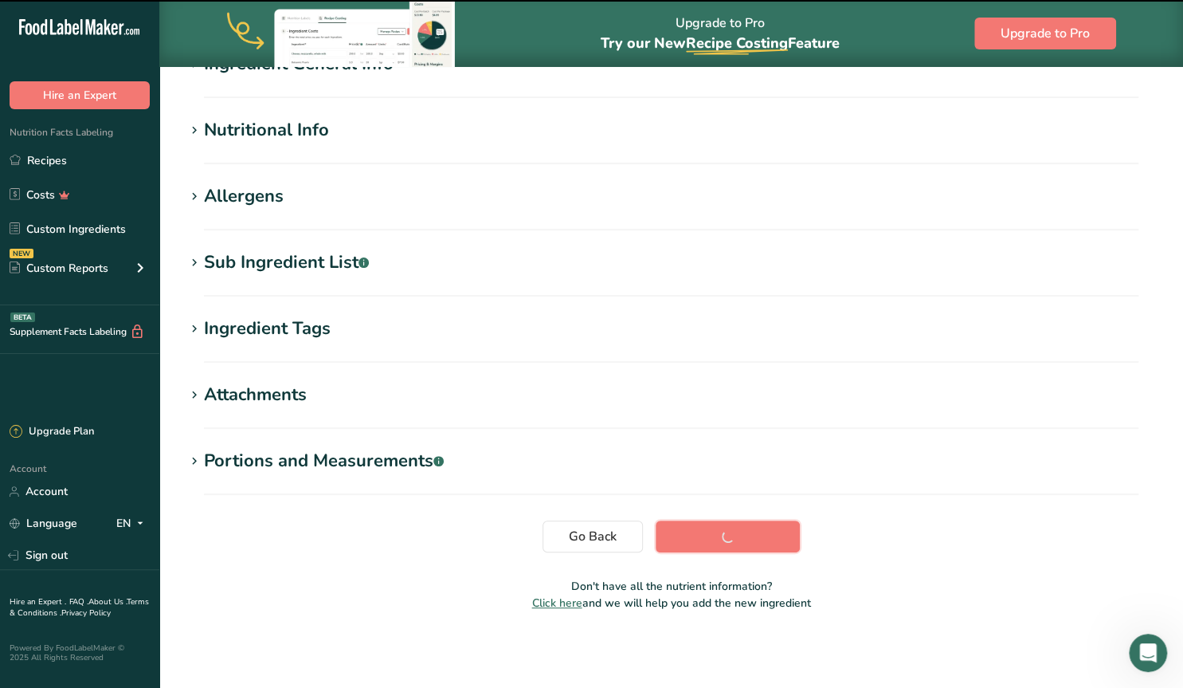
scroll to position [156, 0]
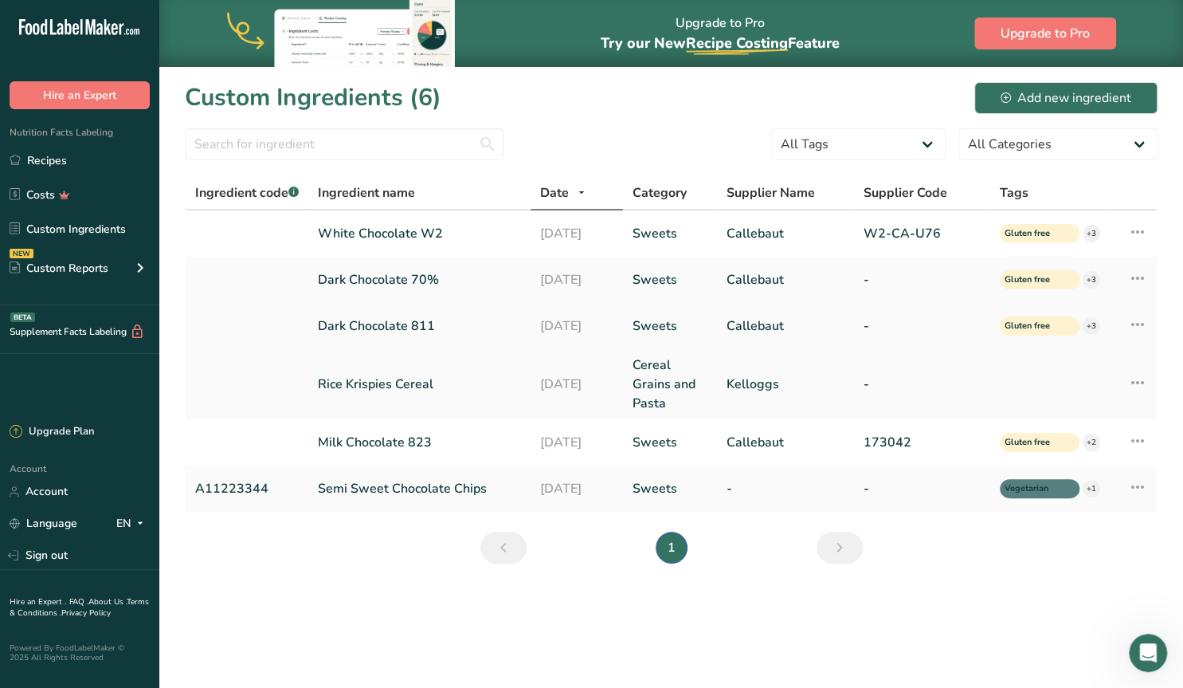
click at [1142, 324] on icon at bounding box center [1137, 324] width 19 height 29
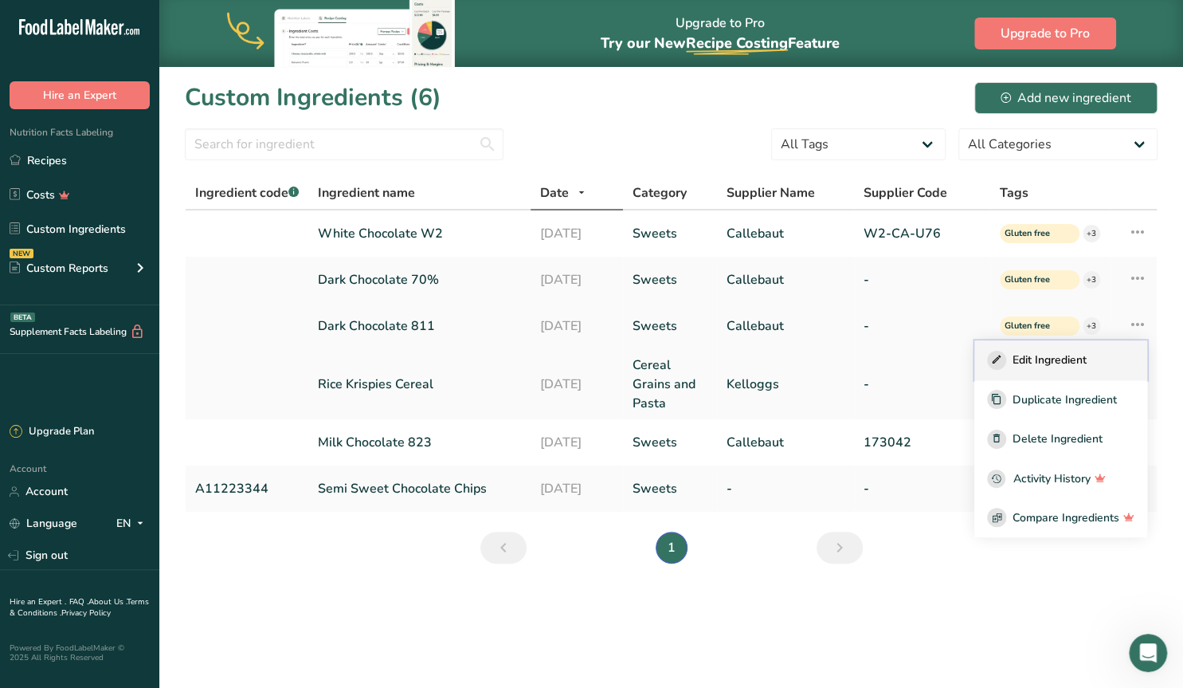
click at [1049, 359] on span "Edit Ingredient" at bounding box center [1050, 359] width 74 height 17
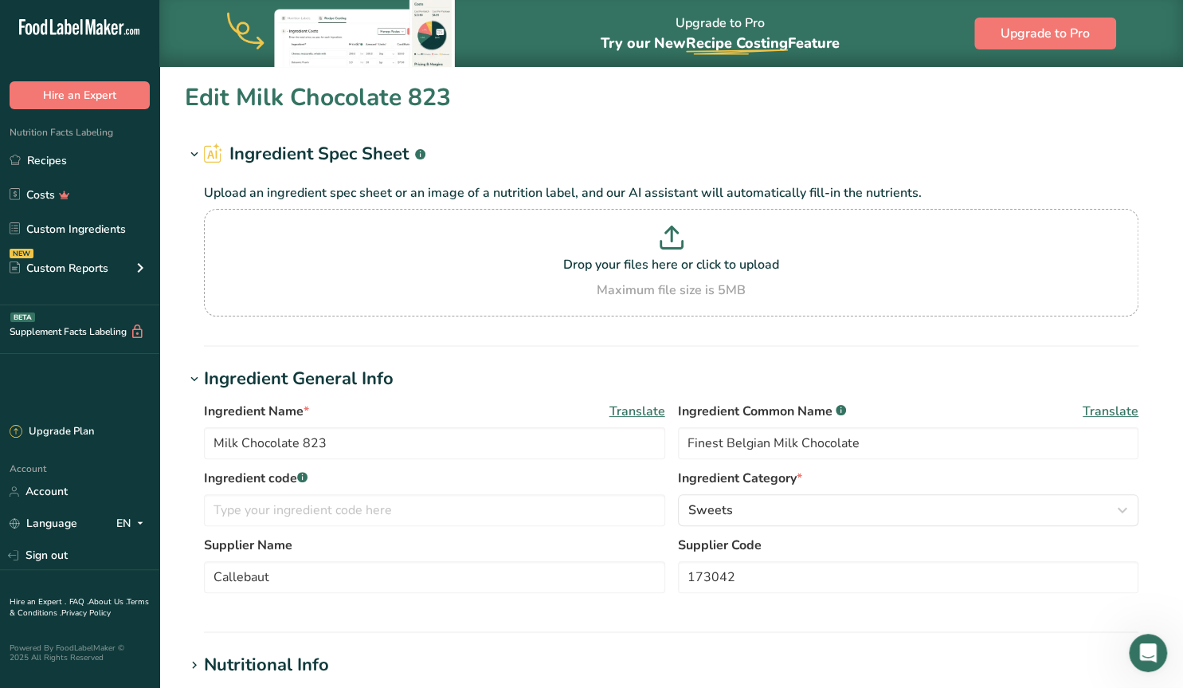
type input "Dark Chocolate 811"
type input "Callebaut Finest Belgian Dark Chocolate no. 811"
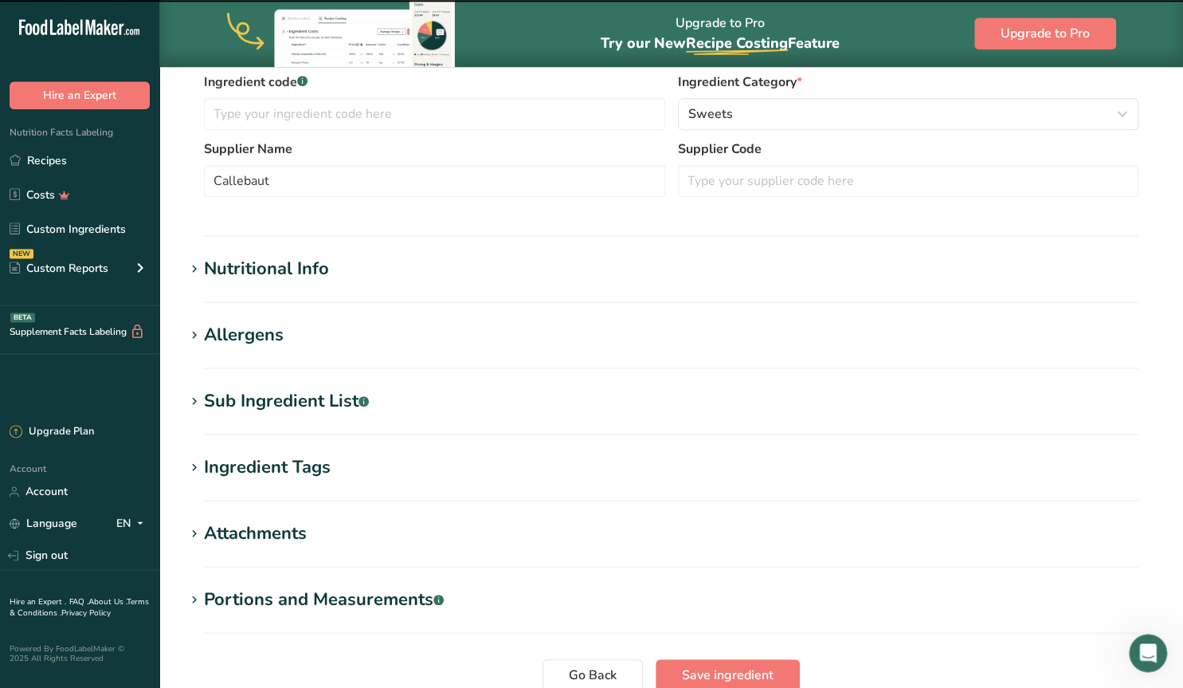
scroll to position [414, 0]
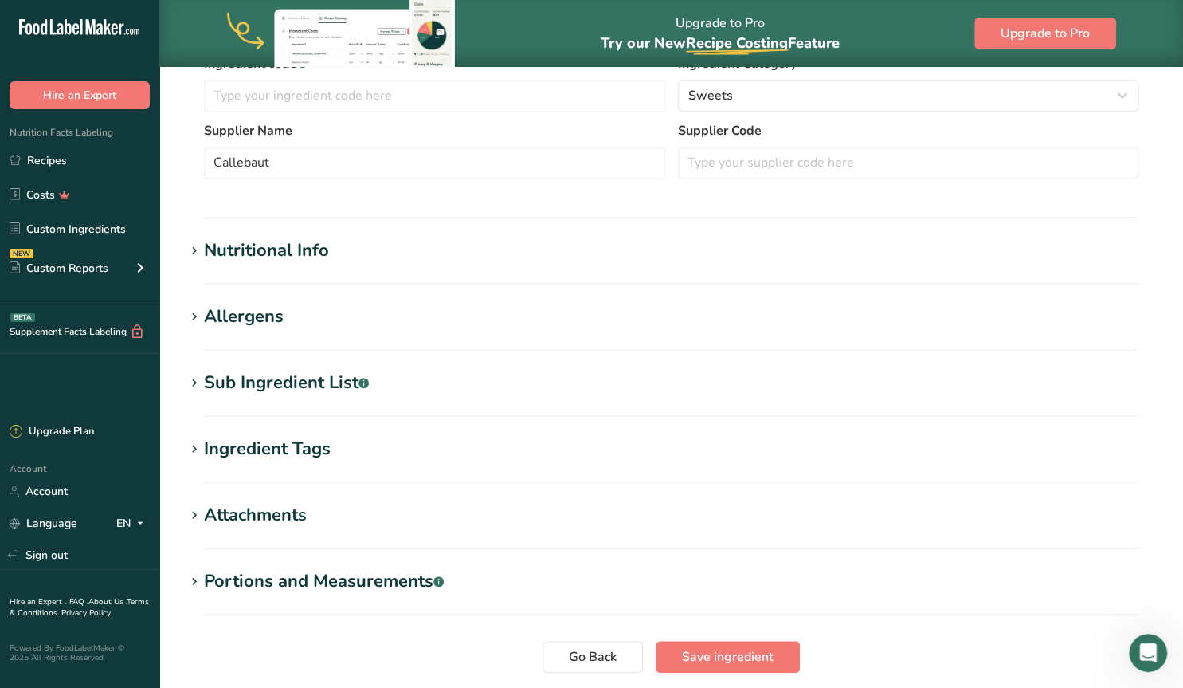
click at [268, 254] on div "Nutritional Info" at bounding box center [266, 250] width 125 height 26
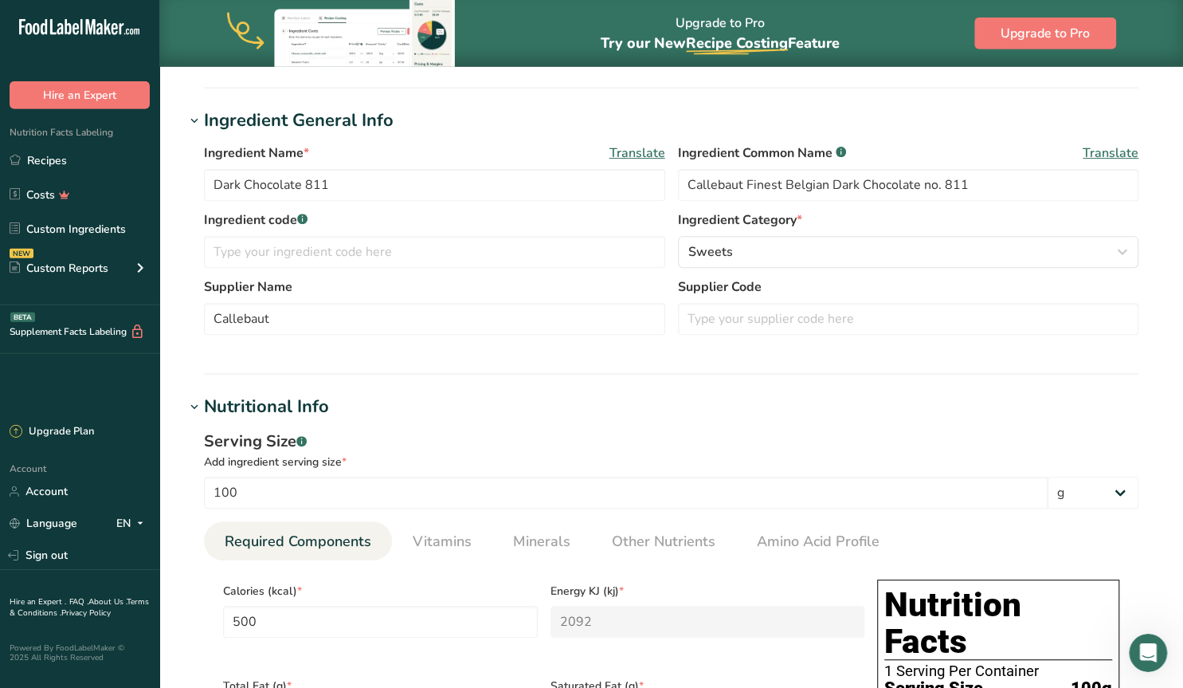
scroll to position [249, 0]
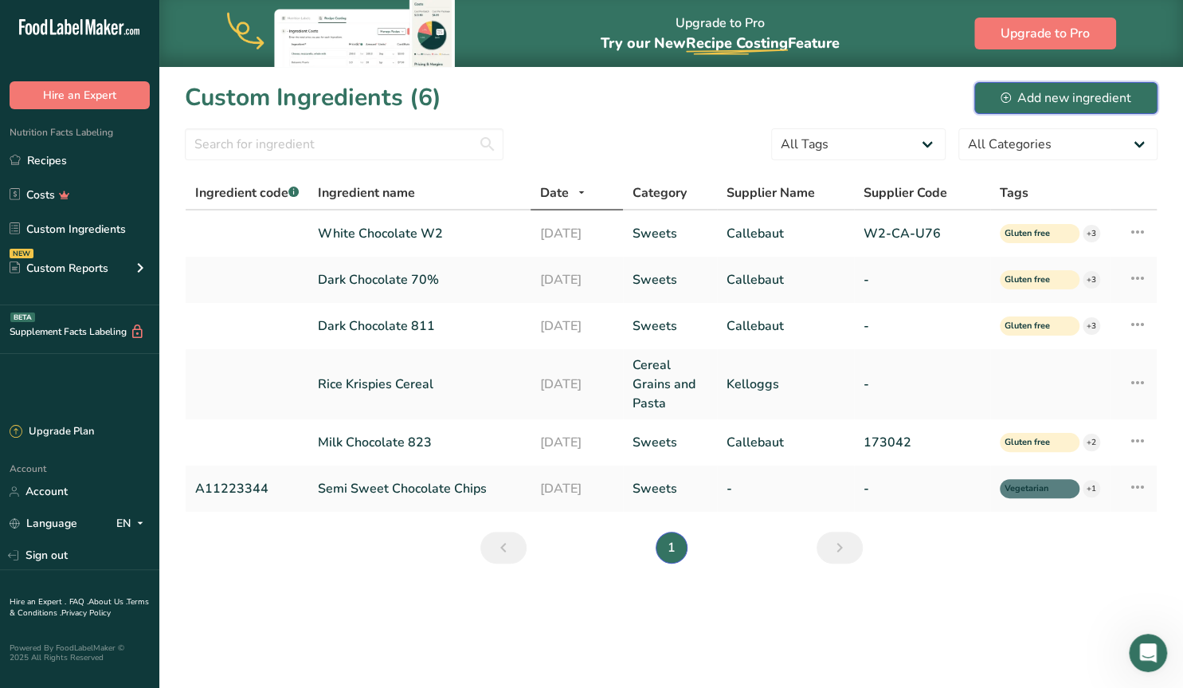
click at [1081, 96] on div "Add new ingredient" at bounding box center [1066, 97] width 131 height 19
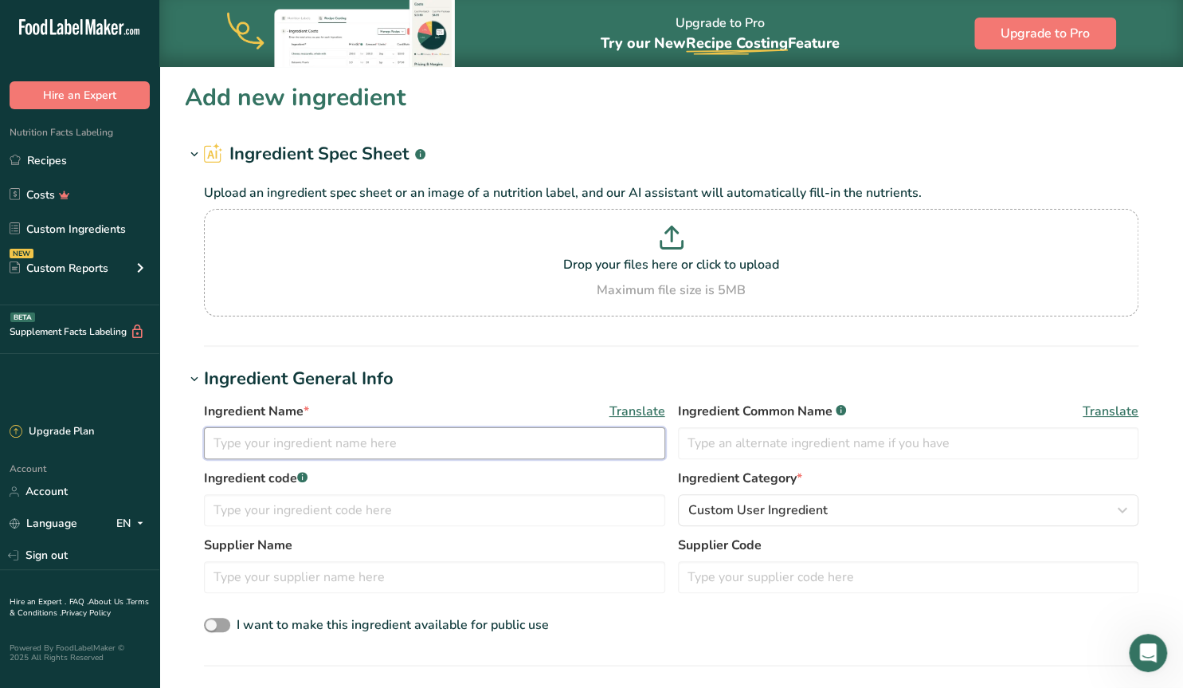
click at [296, 442] on input "text" at bounding box center [434, 443] width 461 height 32
click at [722, 445] on input "text" at bounding box center [908, 443] width 461 height 32
paste input "Nature's Path Mesa Sunrise Organic Cereal"
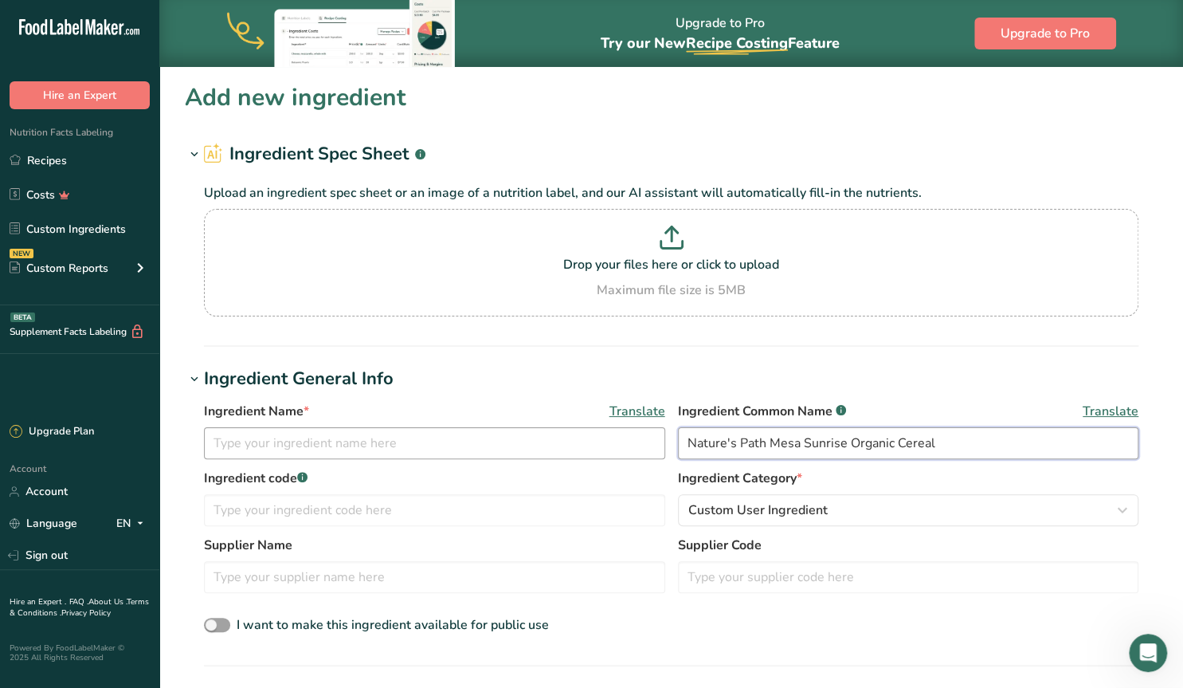
type input "Nature's Path Mesa Sunrise Organic Cereal"
click at [515, 444] on input "text" at bounding box center [434, 443] width 461 height 32
paste input "Nature's Path Mesa Sunrise Organic Cereal"
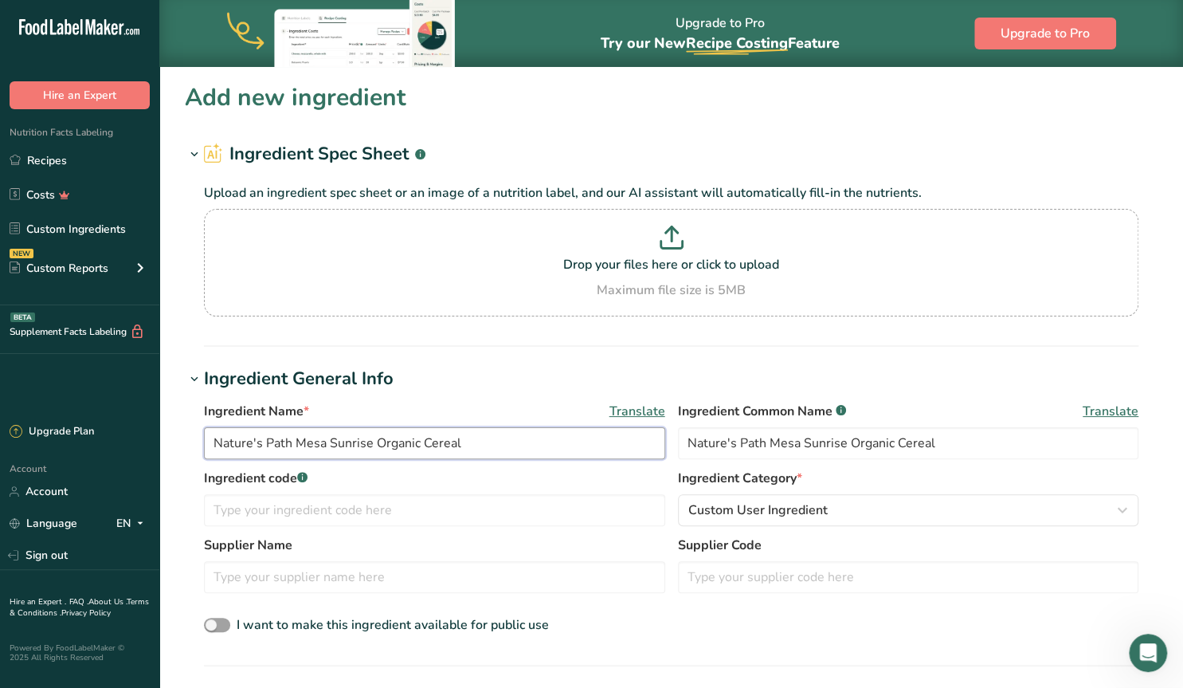
drag, startPoint x: 295, startPoint y: 444, endPoint x: 197, endPoint y: 435, distance: 98.4
click at [204, 435] on input "Nature's Path Mesa Sunrise Organic Cereal" at bounding box center [434, 443] width 461 height 32
type input "Mesa Sunrise Organic Cereal"
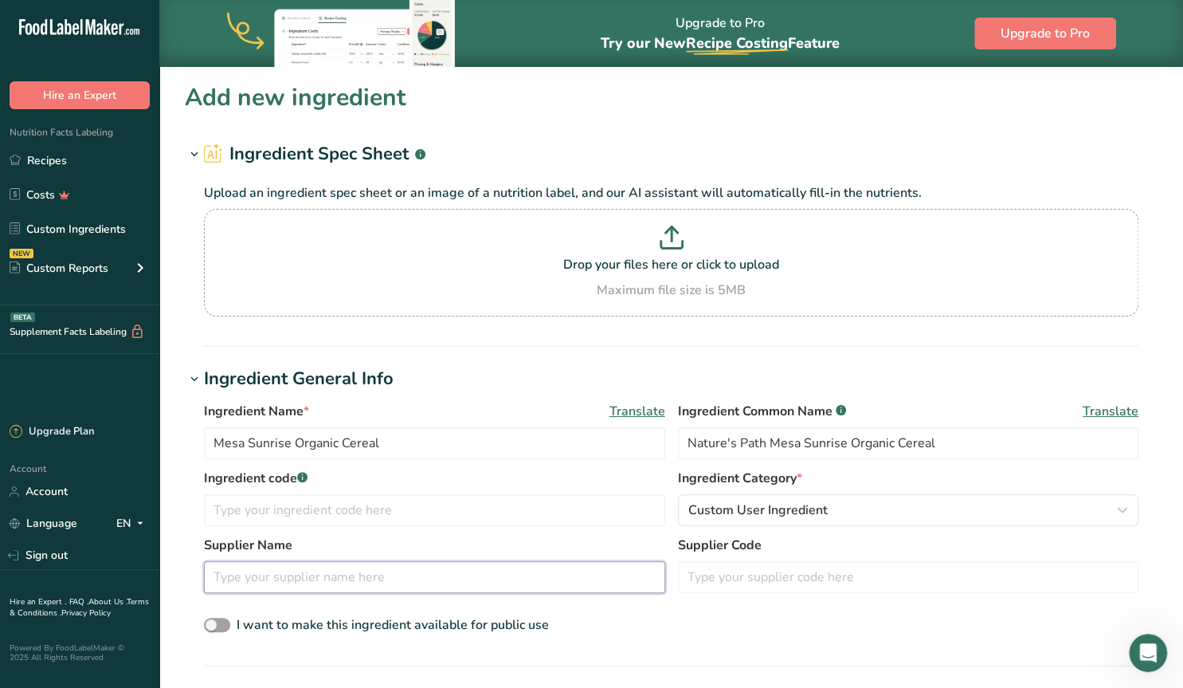
click at [271, 578] on input "text" at bounding box center [434, 577] width 461 height 32
type input "Nature's Path"
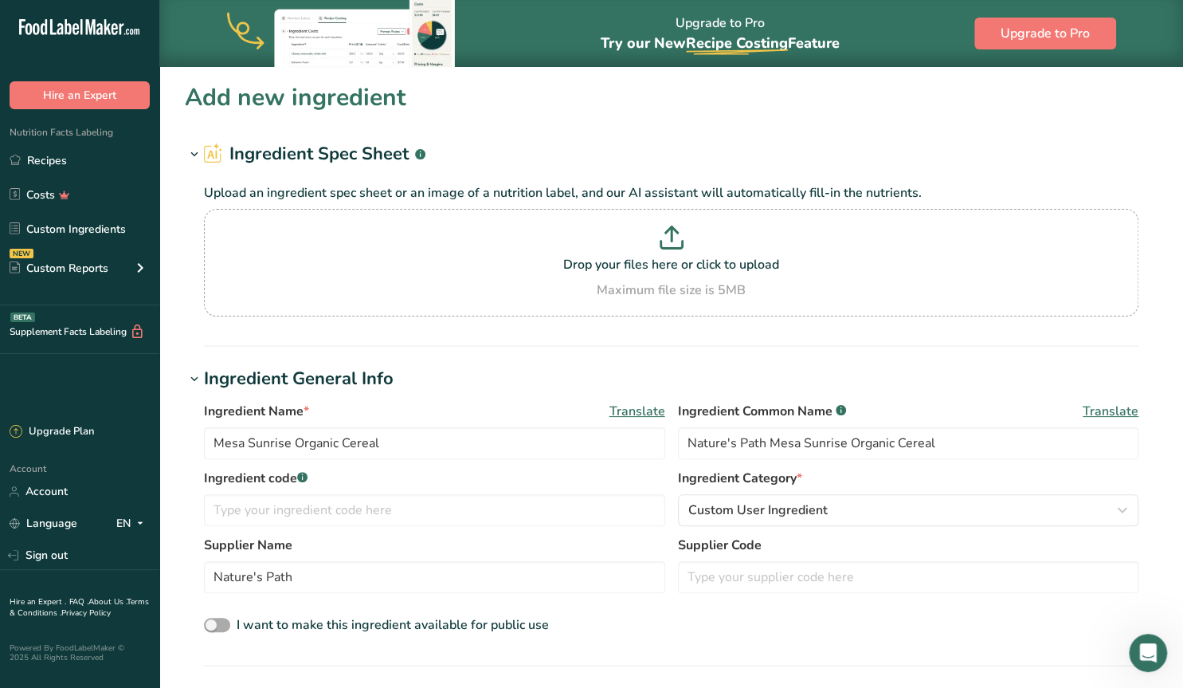
click at [225, 619] on span at bounding box center [217, 624] width 26 height 15
click at [214, 620] on input "I want to make this ingredient available for public use" at bounding box center [209, 625] width 10 height 10
checkbox input "true"
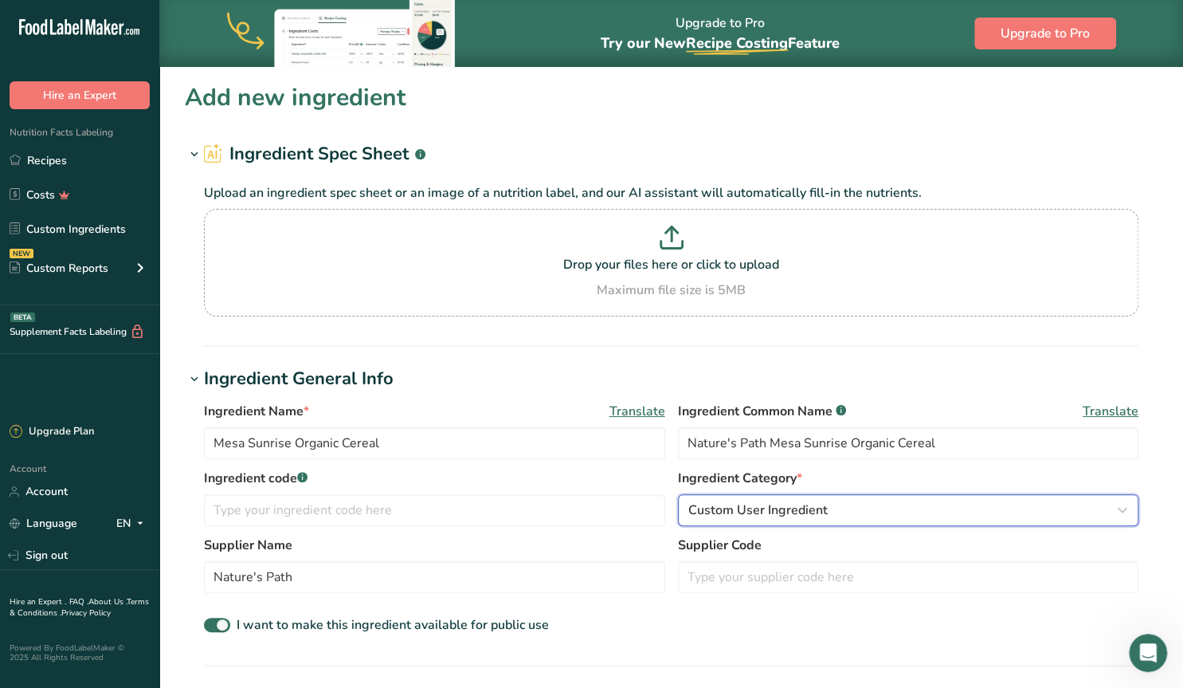
click at [700, 506] on span "Custom User Ingredient" at bounding box center [757, 509] width 139 height 19
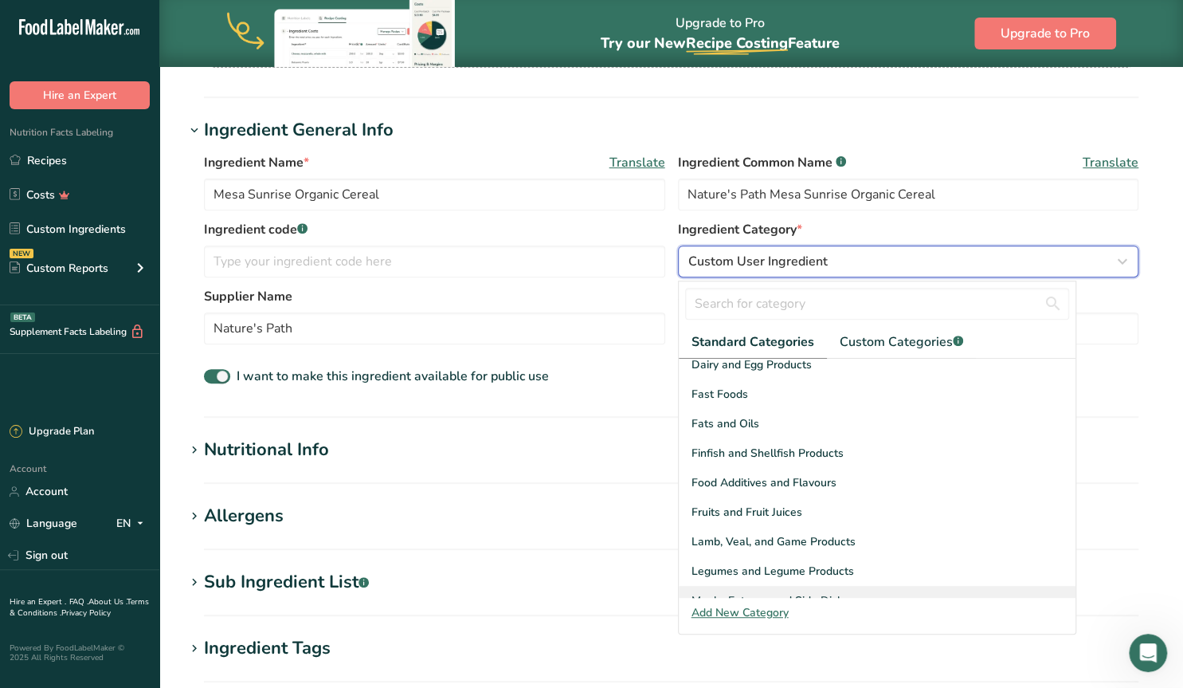
scroll to position [208, 0]
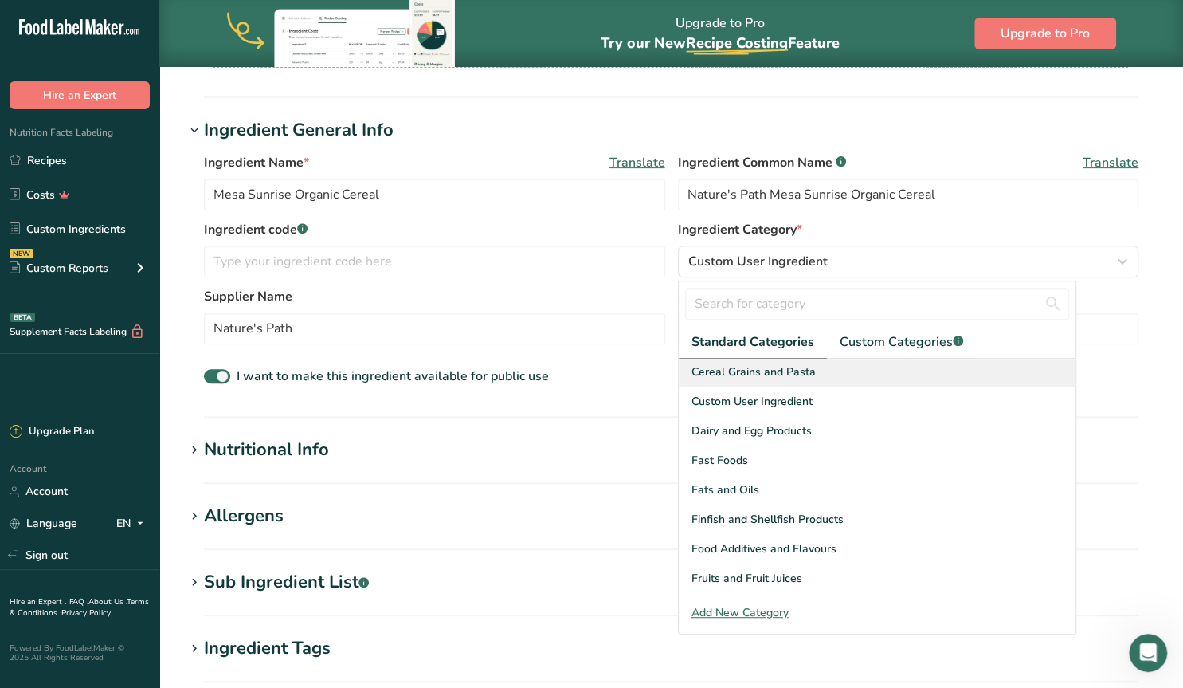
click at [777, 369] on span "Cereal Grains and Pasta" at bounding box center [754, 371] width 124 height 17
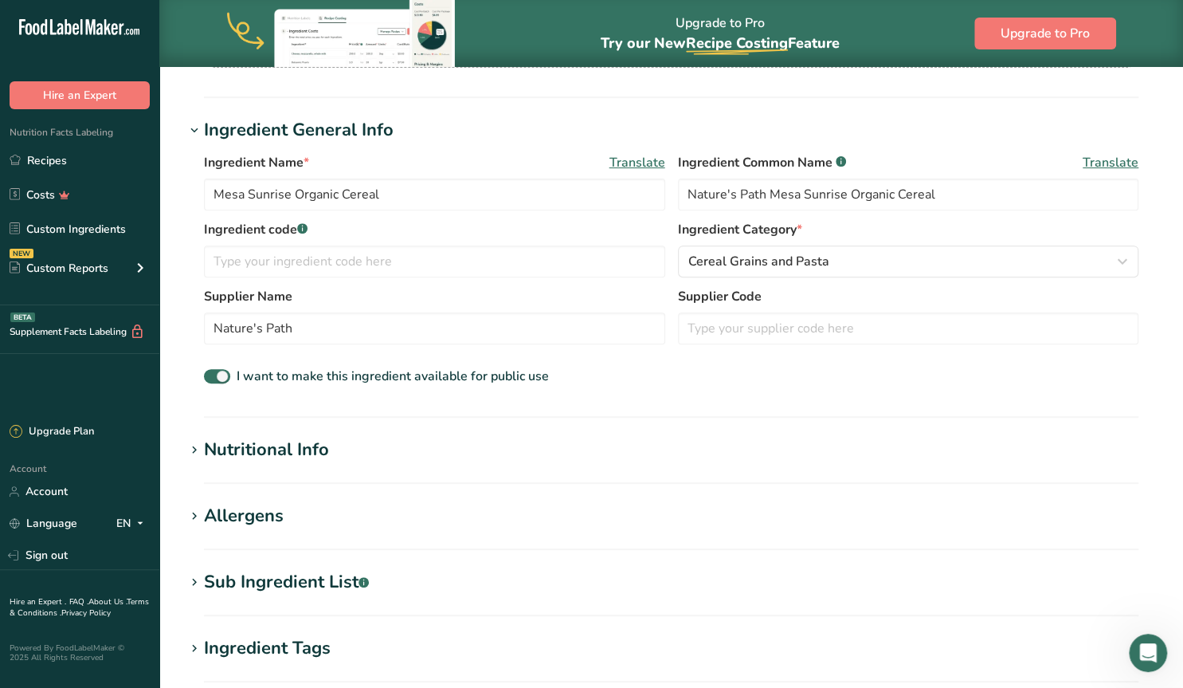
click at [194, 577] on icon at bounding box center [194, 582] width 14 height 22
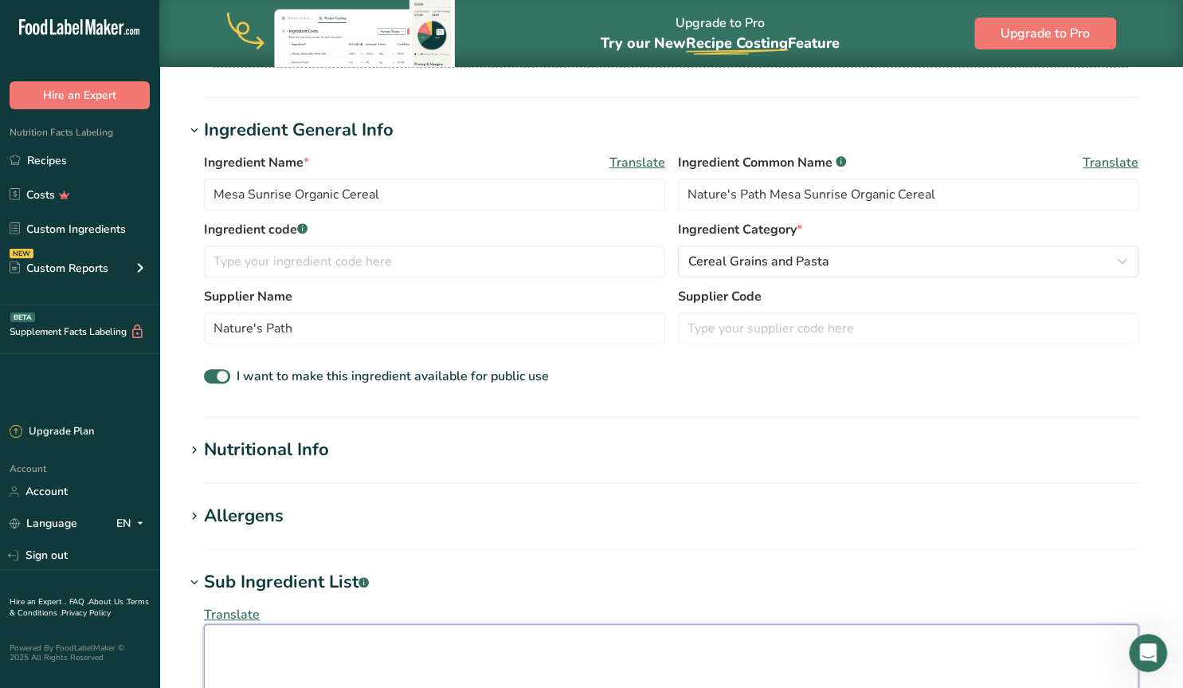
click at [233, 637] on textarea at bounding box center [671, 662] width 934 height 76
paste textarea "Nature's Path Mesa Sunrise Organic Cereal"
type textarea "Nature's Path Mesa Sunrise Organic Cereal"
drag, startPoint x: 255, startPoint y: 629, endPoint x: 151, endPoint y: 629, distance: 104.4
click at [204, 629] on textarea "Nature's Path Mesa Sunrise Organic Cereal" at bounding box center [671, 662] width 934 height 76
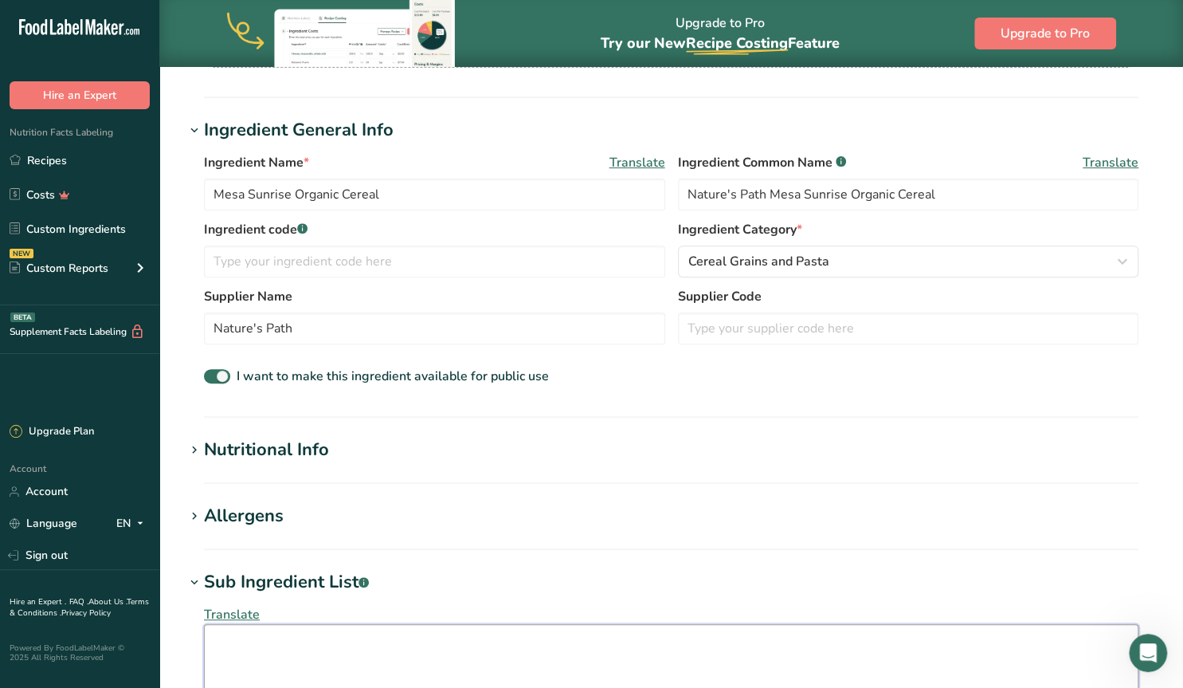
paste textarea "Corn meal* and/or yellow corn flour*, cane sugar*, flax seeds*, buckwheat flour…"
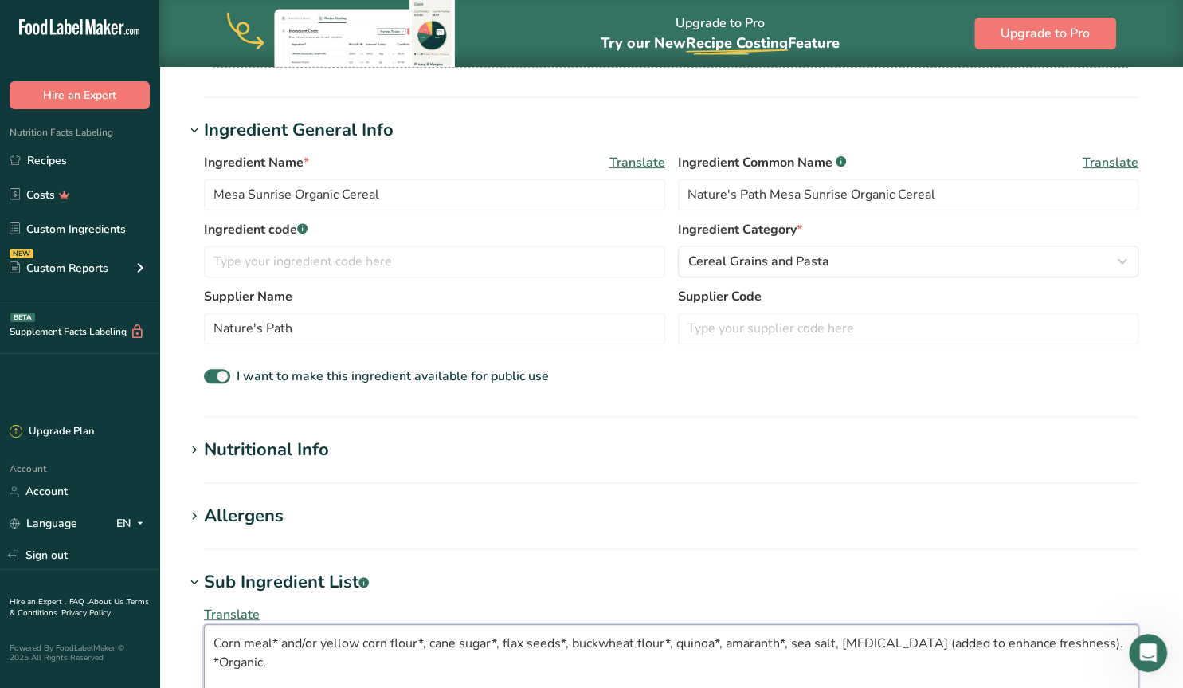
drag, startPoint x: 271, startPoint y: 662, endPoint x: 208, endPoint y: 660, distance: 63.0
click at [208, 660] on textarea "Corn meal* and/or yellow corn flour*, cane sugar*, flax seeds*, buckwheat flour…" at bounding box center [671, 662] width 934 height 76
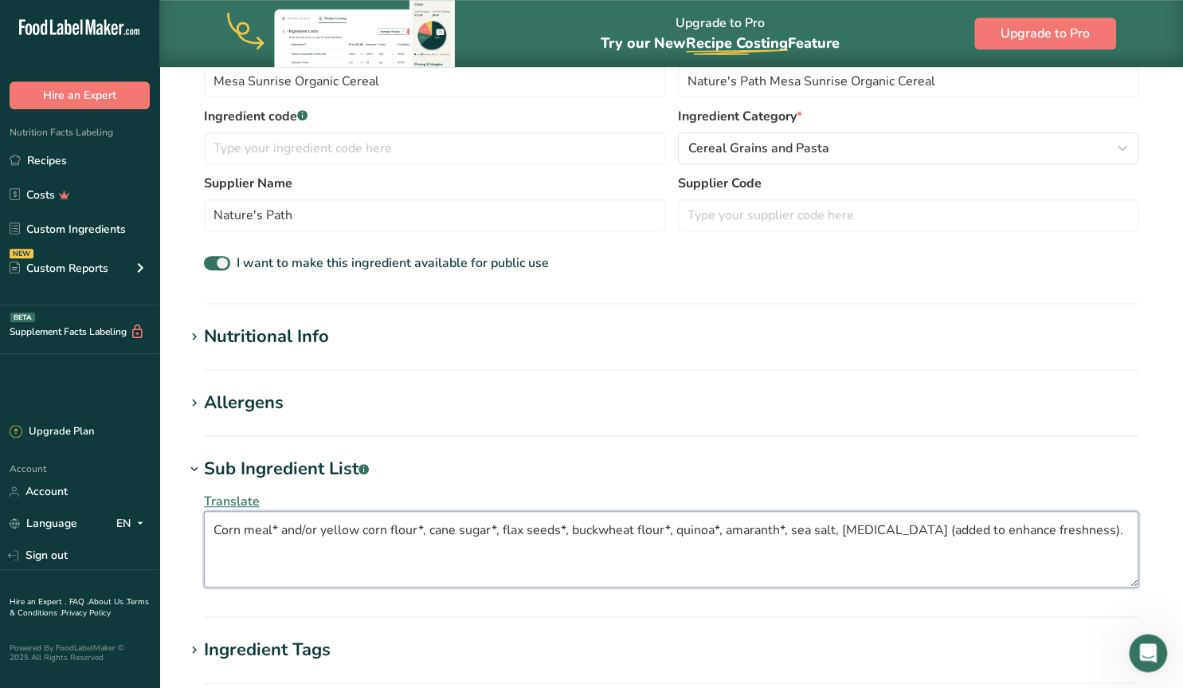
scroll to position [497, 0]
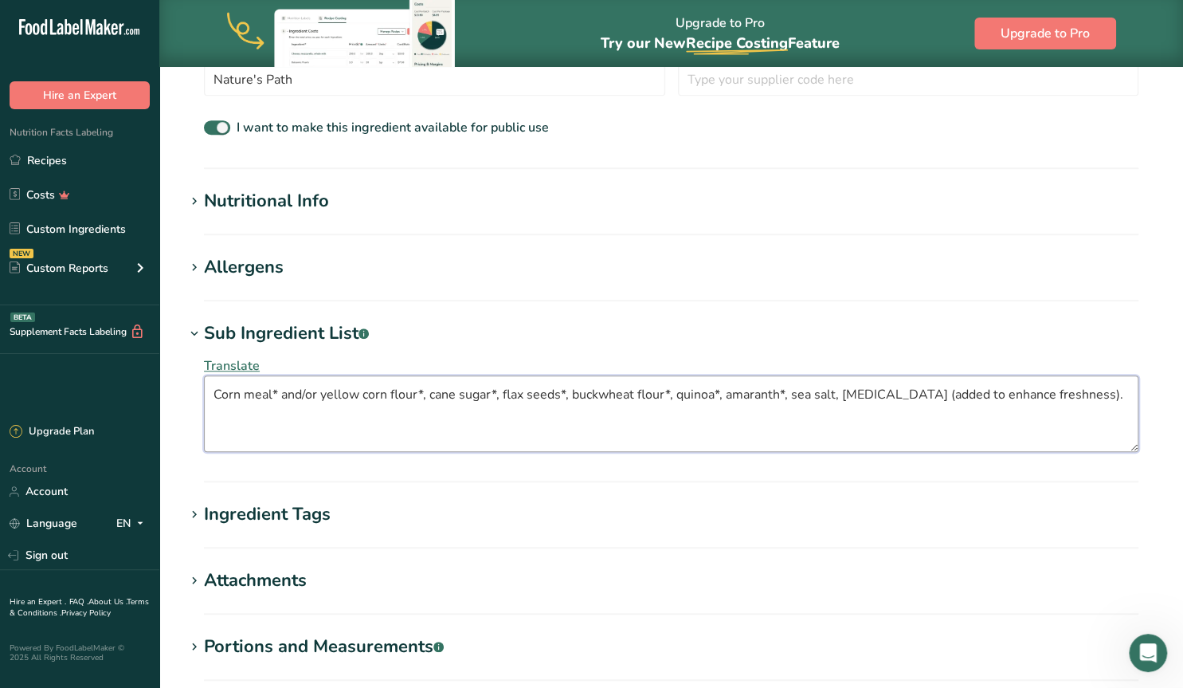
type textarea "Corn meal* and/or yellow corn flour*, cane sugar*, flax seeds*, buckwheat flour…"
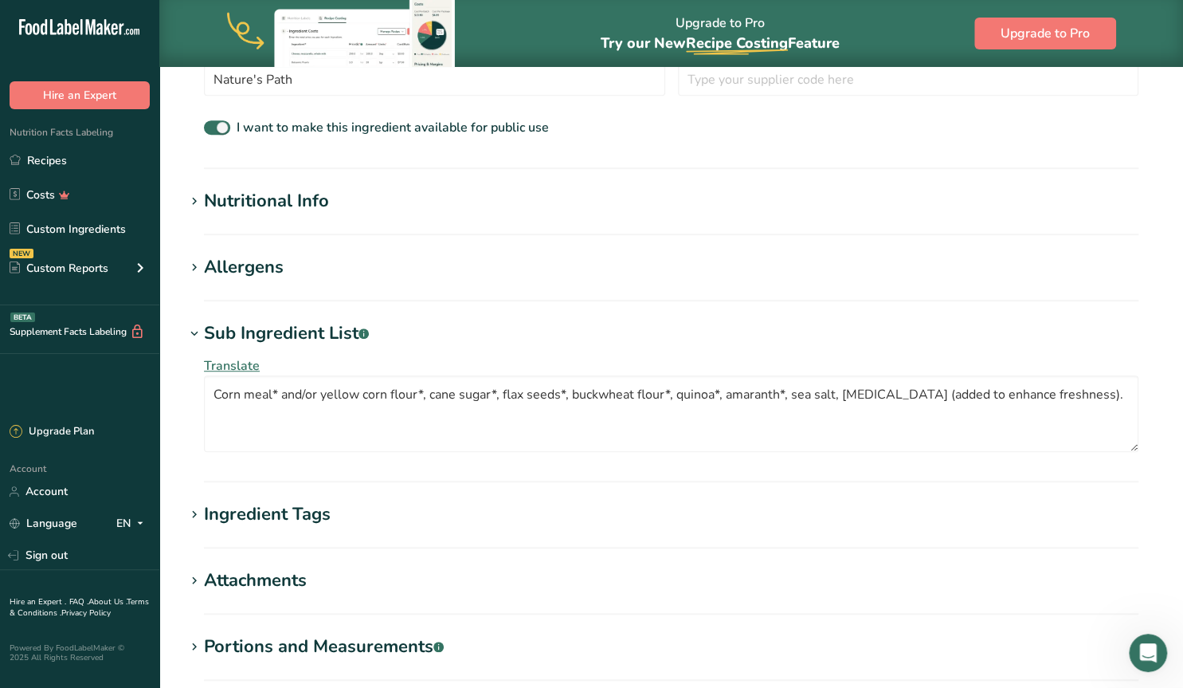
click at [264, 507] on div "Ingredient Tags" at bounding box center [267, 514] width 127 height 26
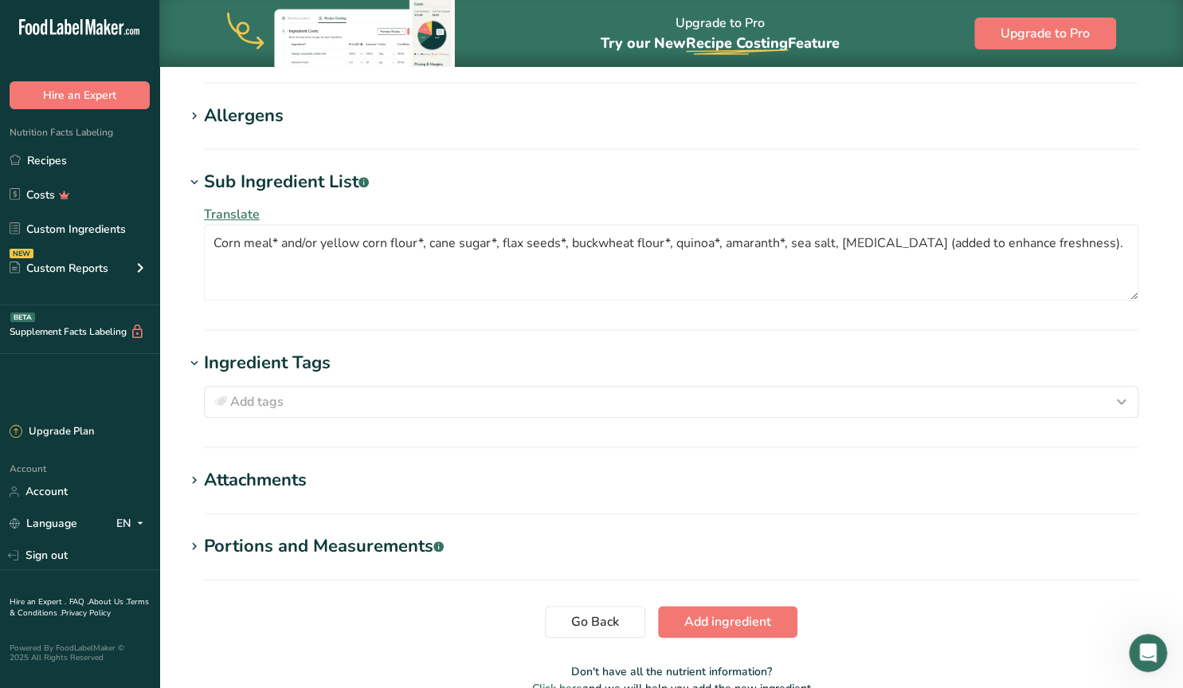
scroll to position [663, 0]
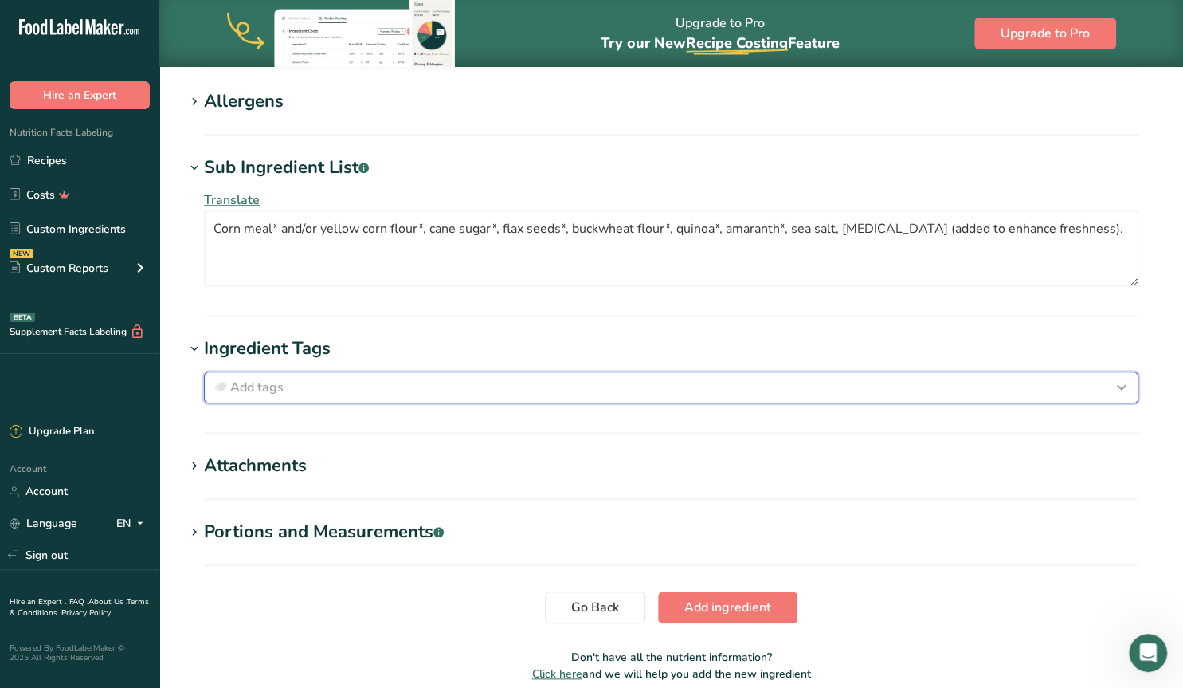
click at [283, 388] on span "Add tags" at bounding box center [256, 387] width 53 height 19
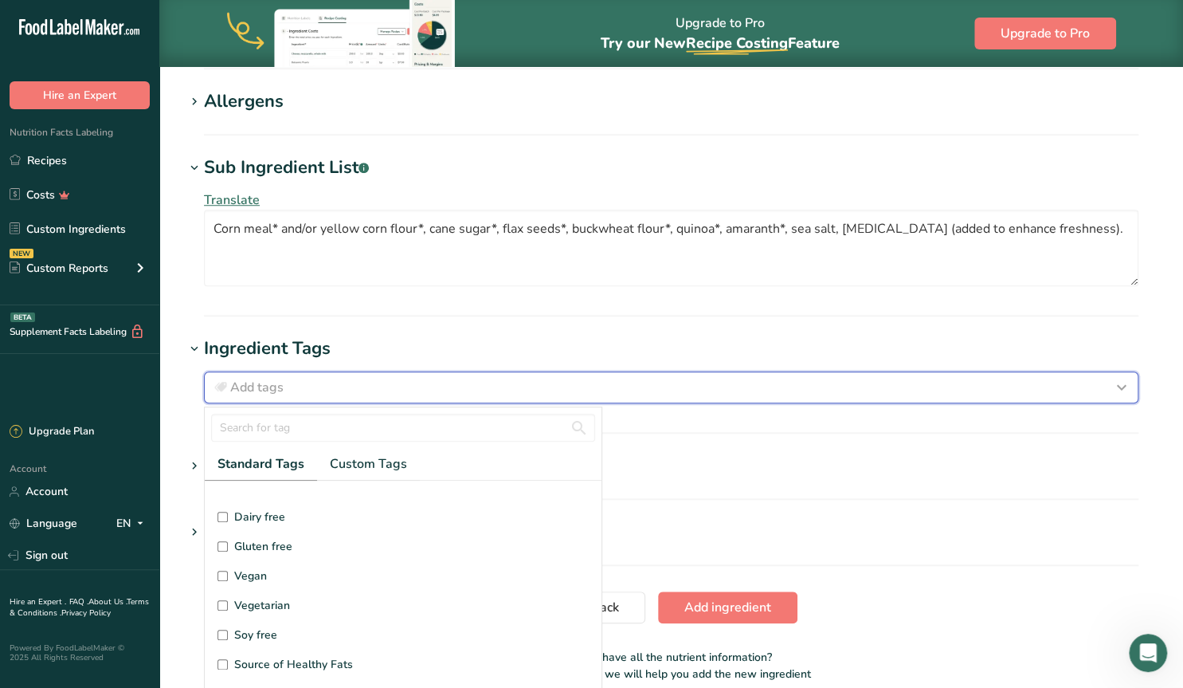
scroll to position [74, 0]
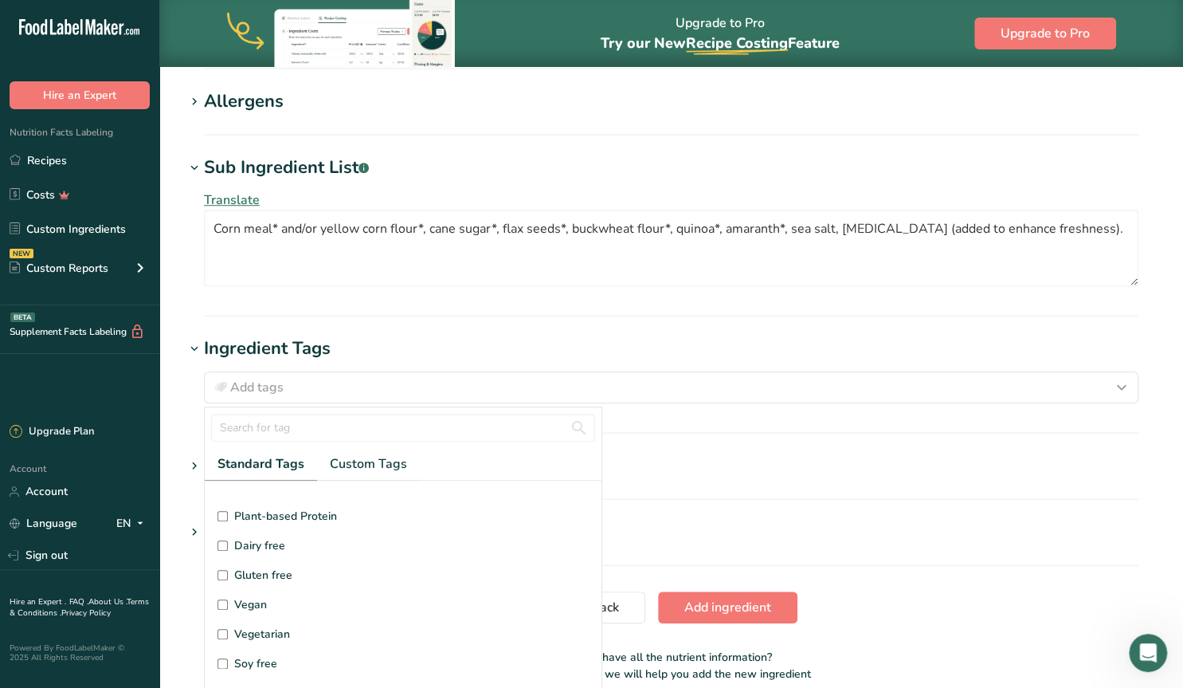
click at [221, 570] on input "Gluten free" at bounding box center [222, 575] width 10 height 10
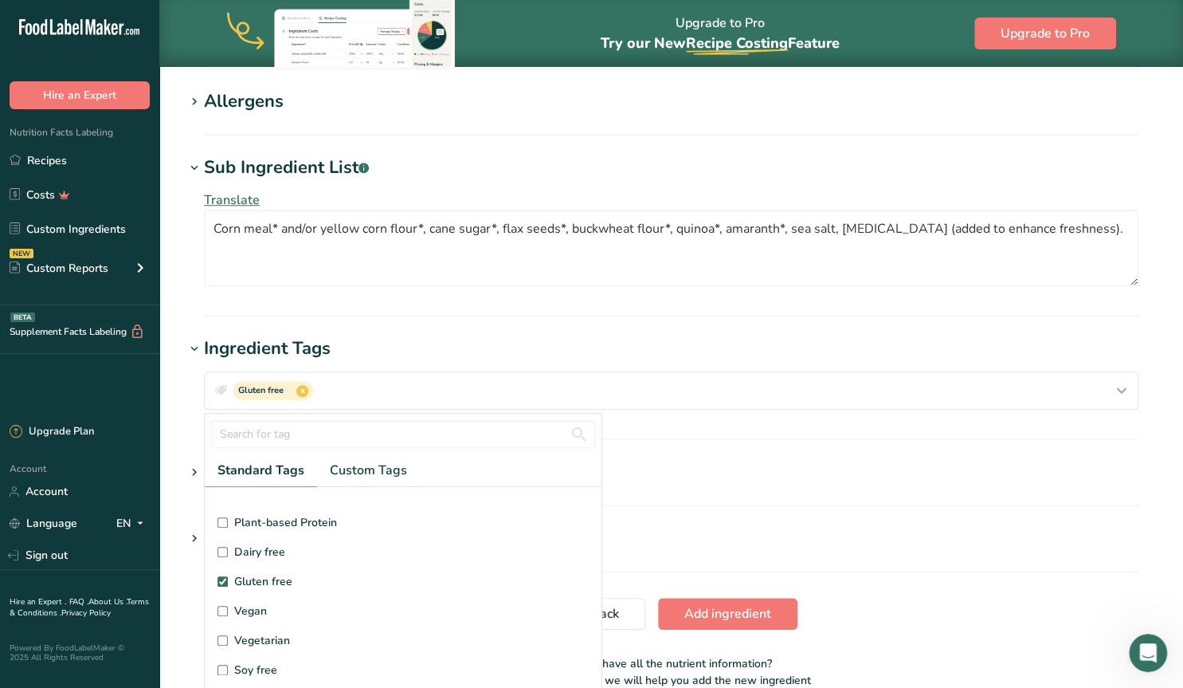
checkbox input "true"
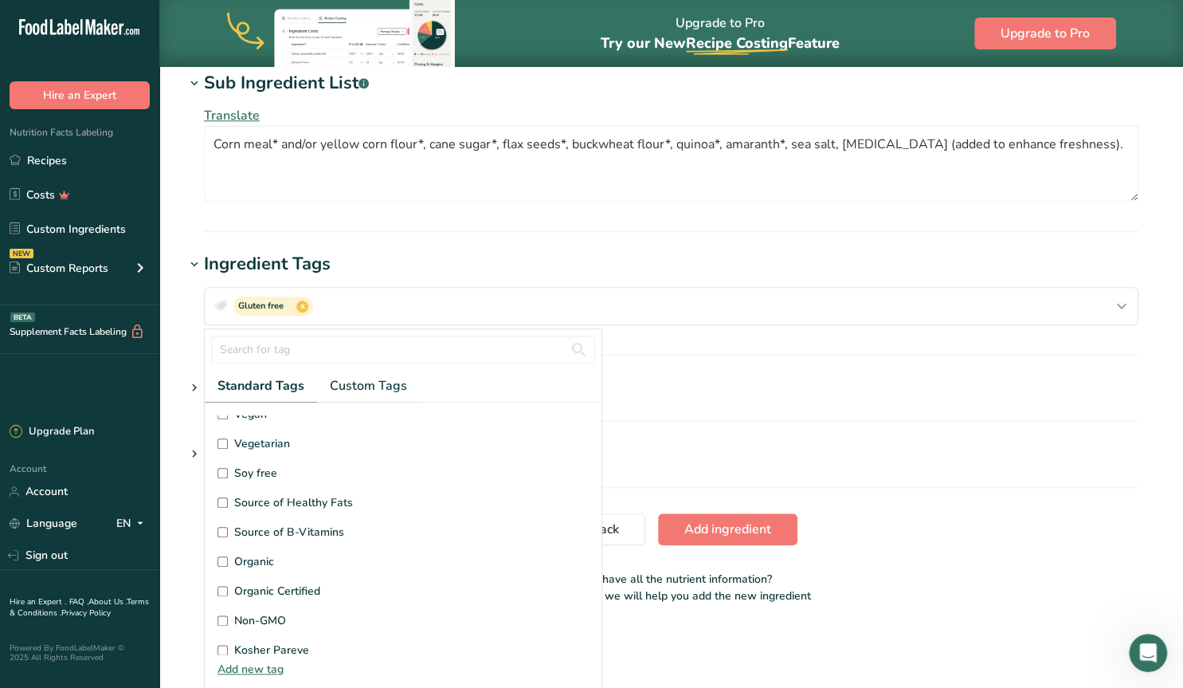
scroll to position [204, 0]
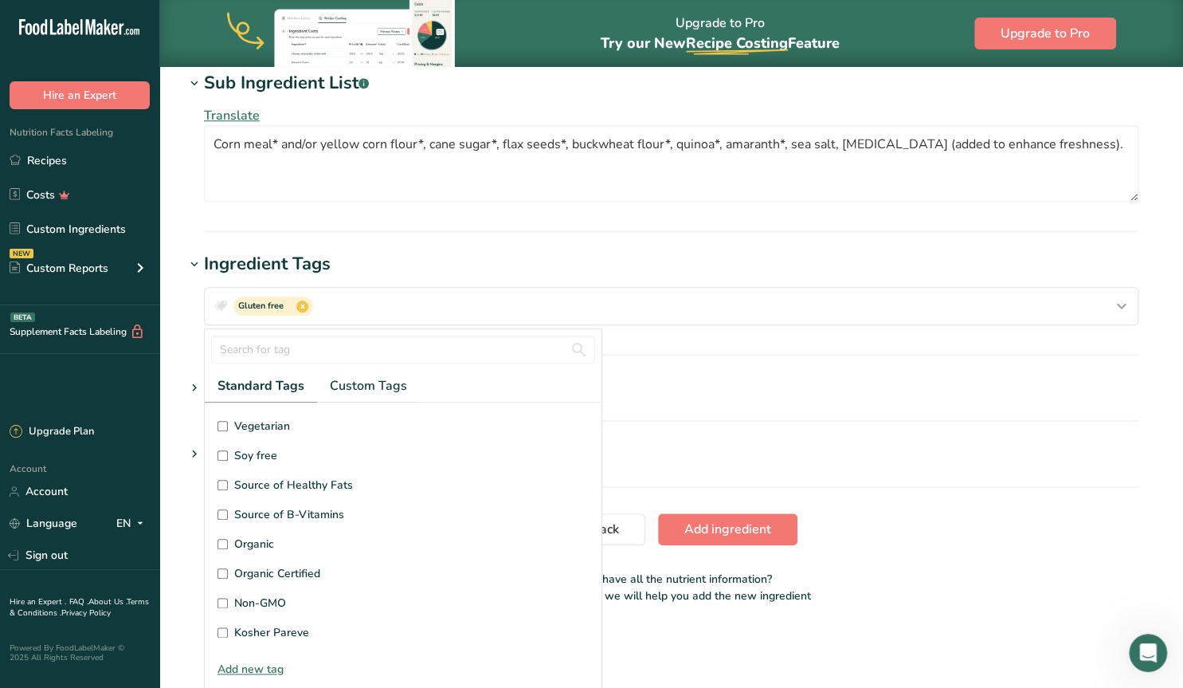
click at [224, 539] on input "Organic" at bounding box center [222, 544] width 10 height 10
checkbox input "true"
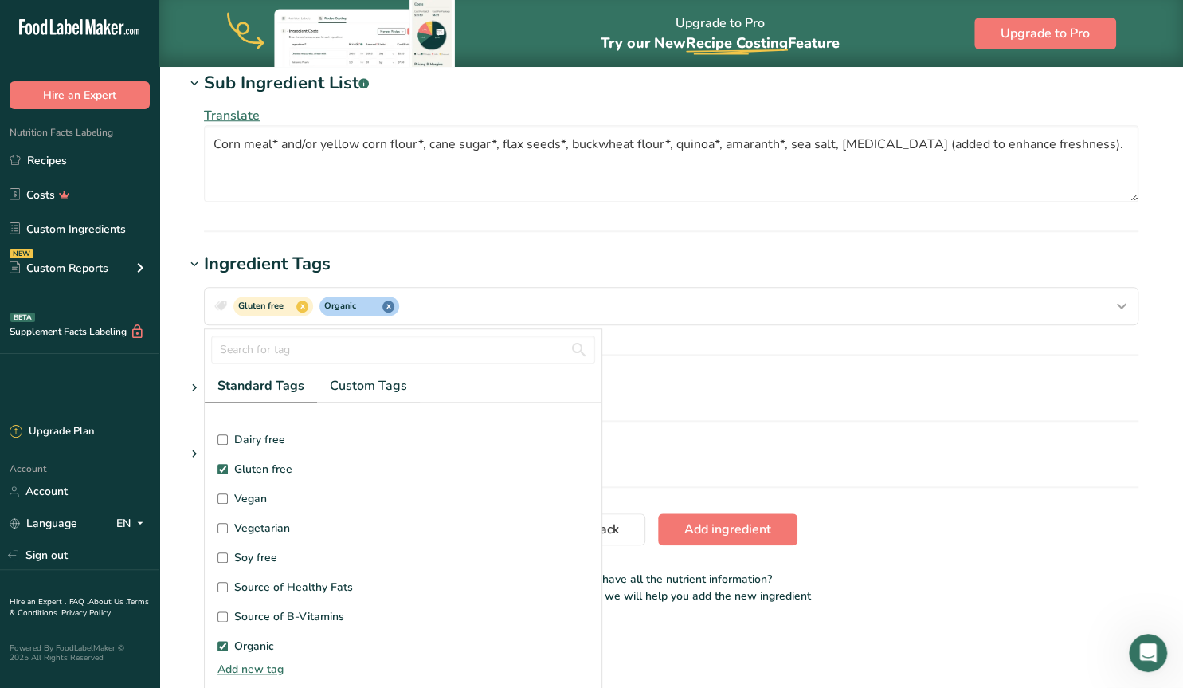
click at [221, 496] on input "Vegan" at bounding box center [222, 498] width 10 height 10
checkbox input "true"
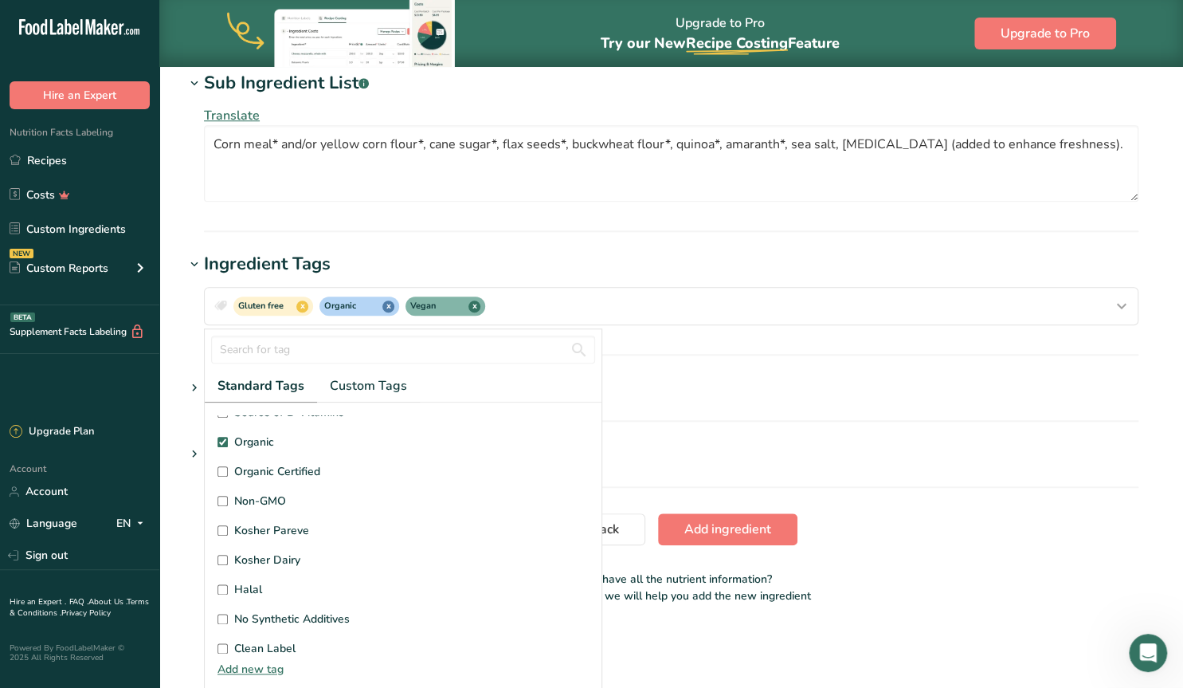
scroll to position [380, 0]
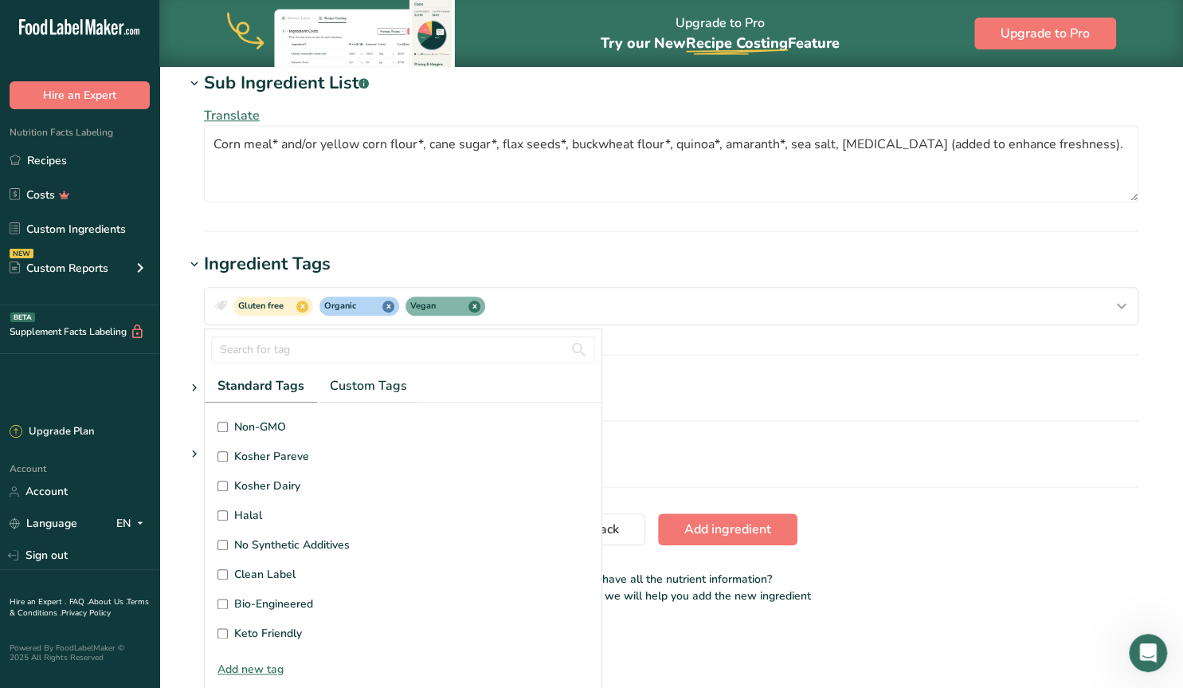
click at [223, 421] on input "Non-GMO" at bounding box center [222, 426] width 10 height 10
checkbox input "true"
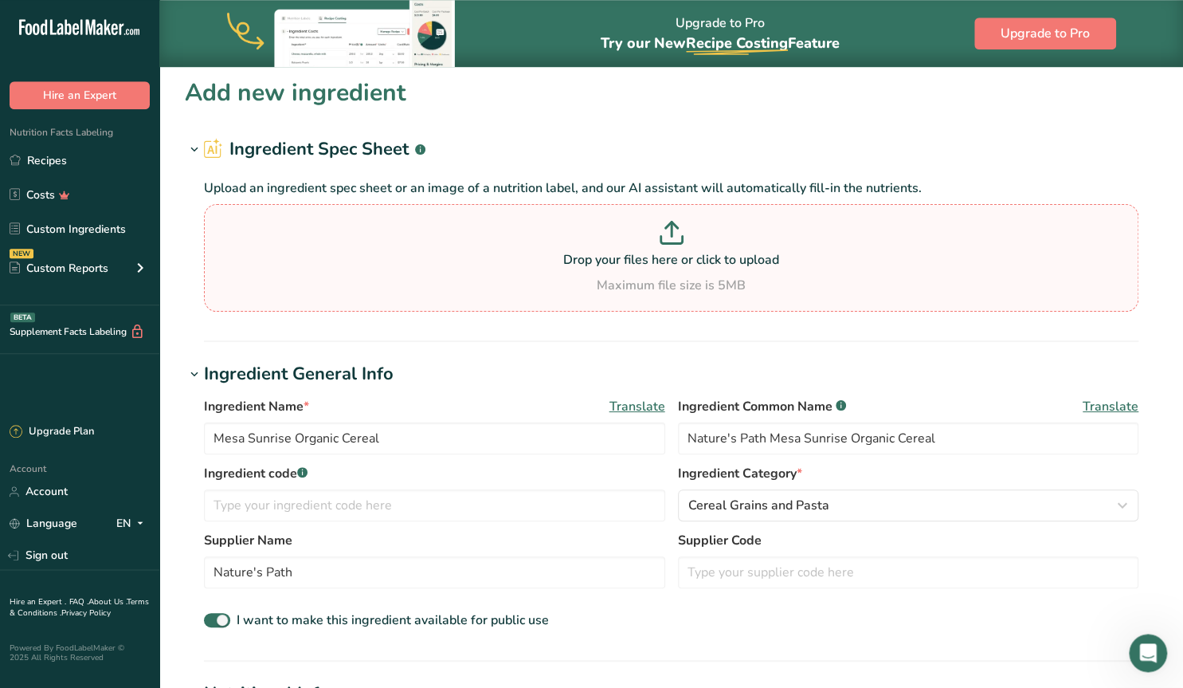
scroll to position [0, 0]
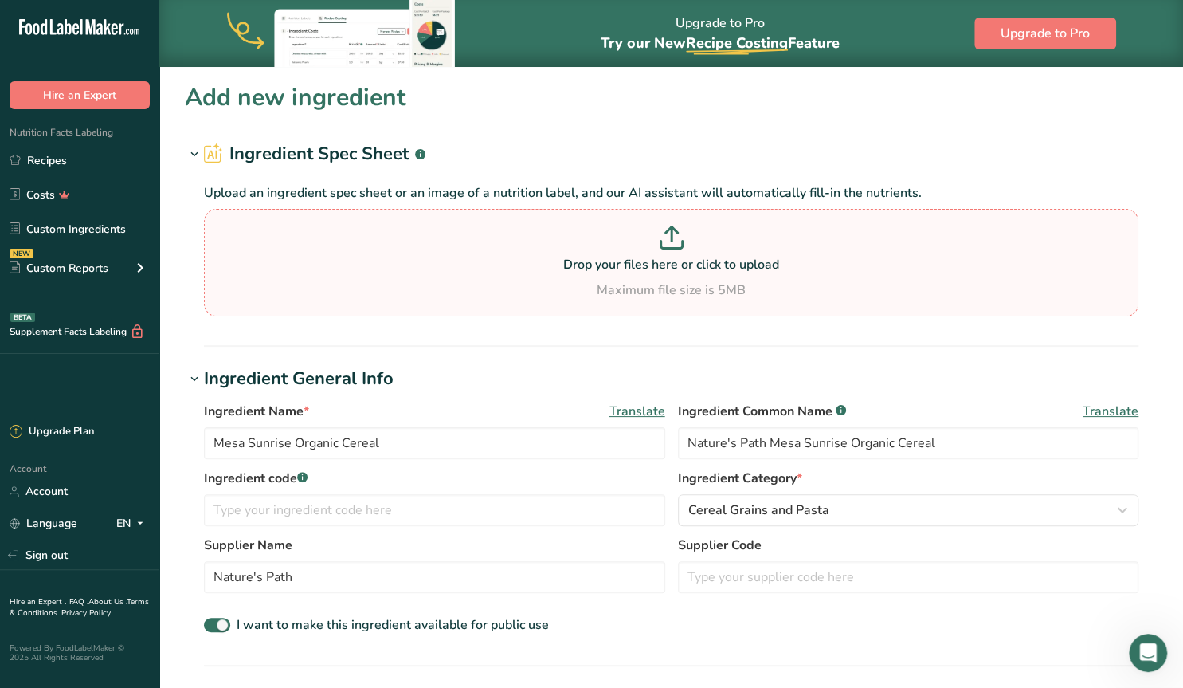
click at [625, 261] on p "Drop your files here or click to upload" at bounding box center [671, 264] width 927 height 19
click at [669, 248] on icon at bounding box center [671, 244] width 22 height 7
click at [669, 248] on input "Drop your files here or click to upload Maximum file size is 5MB" at bounding box center [671, 263] width 934 height 108
type input "C:\fakepath\Screenshot [DATE] 134440.png"
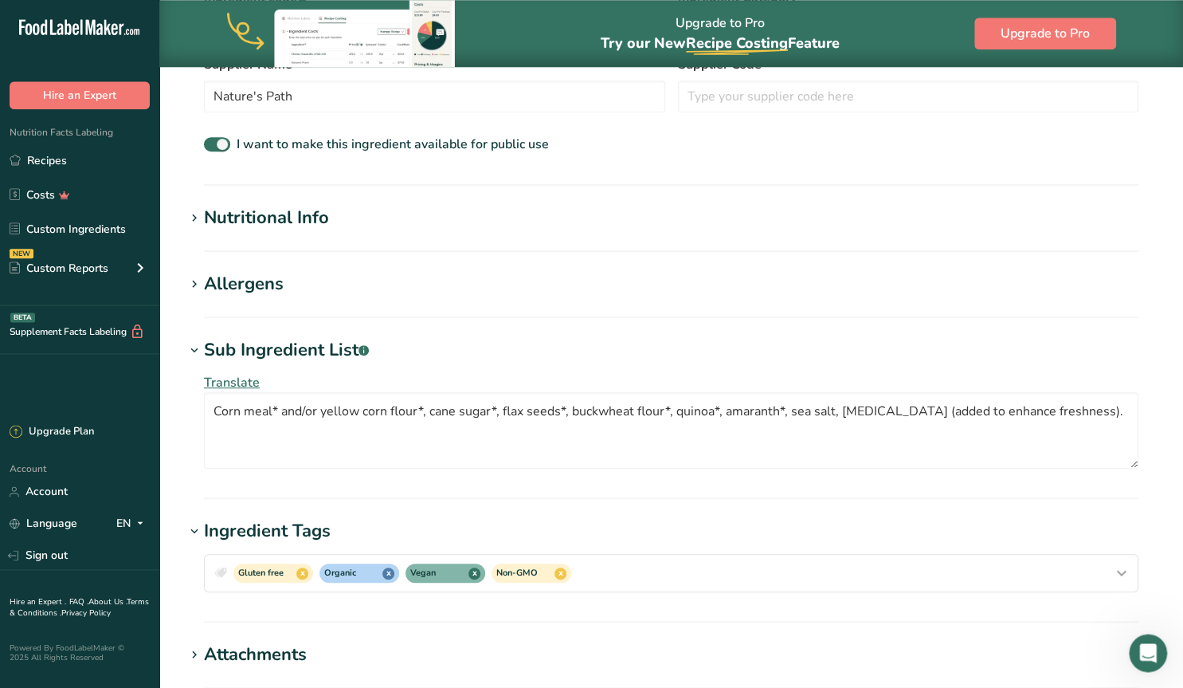
scroll to position [414, 0]
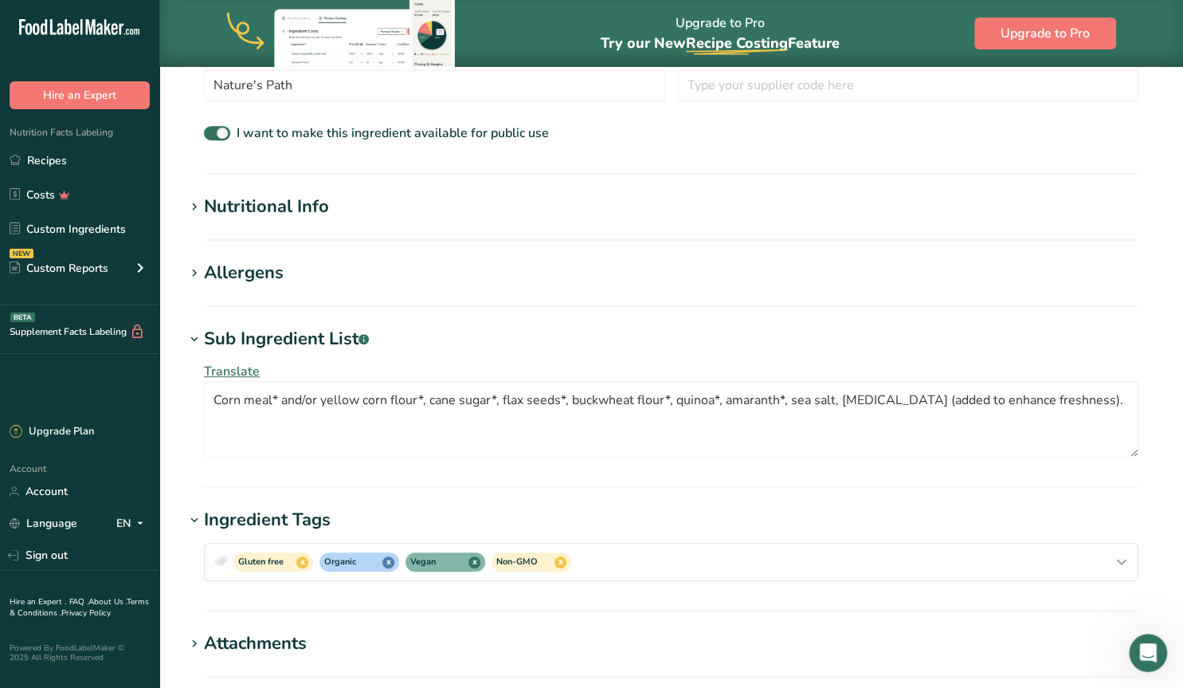
click at [246, 198] on div "Nutritional Info" at bounding box center [266, 207] width 125 height 26
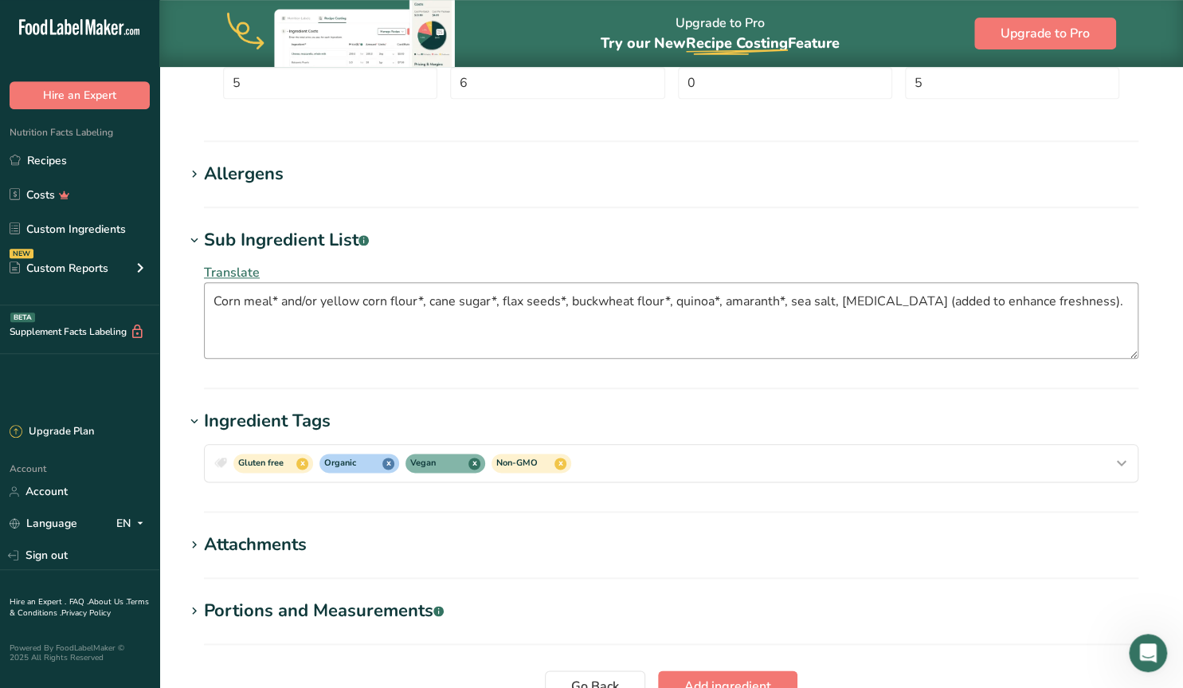
scroll to position [994, 0]
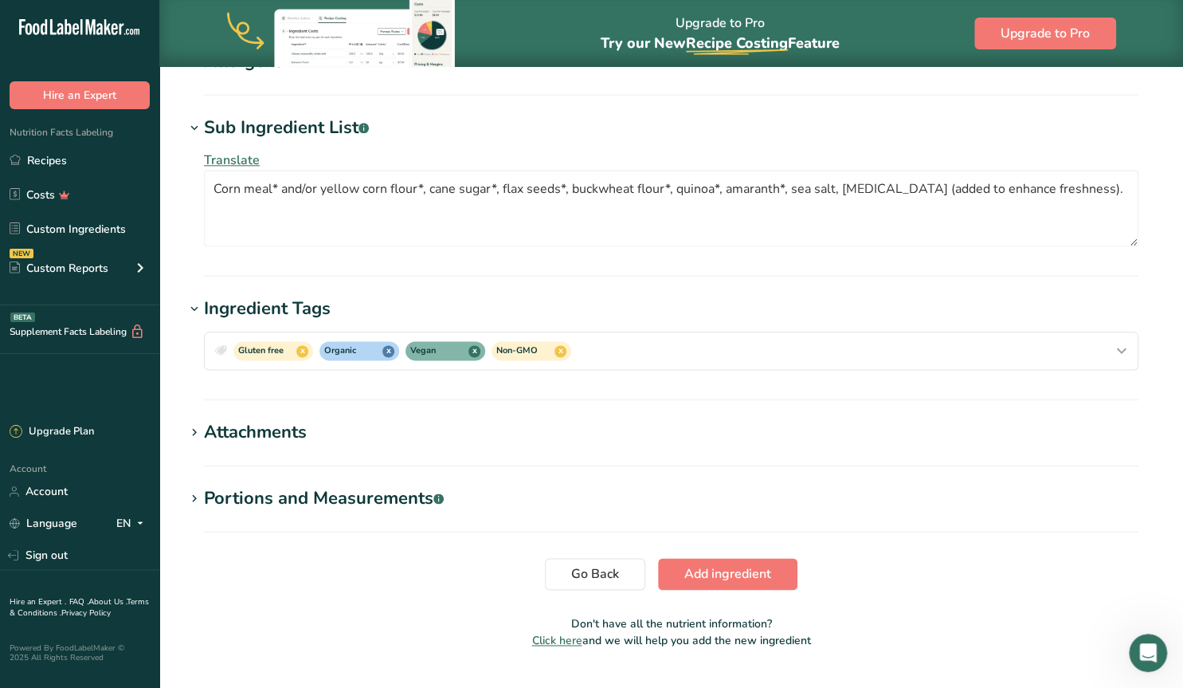
click at [327, 498] on div "Portions and Measurements .a-a{fill:#347362;}.b-a{fill:#fff;}" at bounding box center [324, 498] width 240 height 26
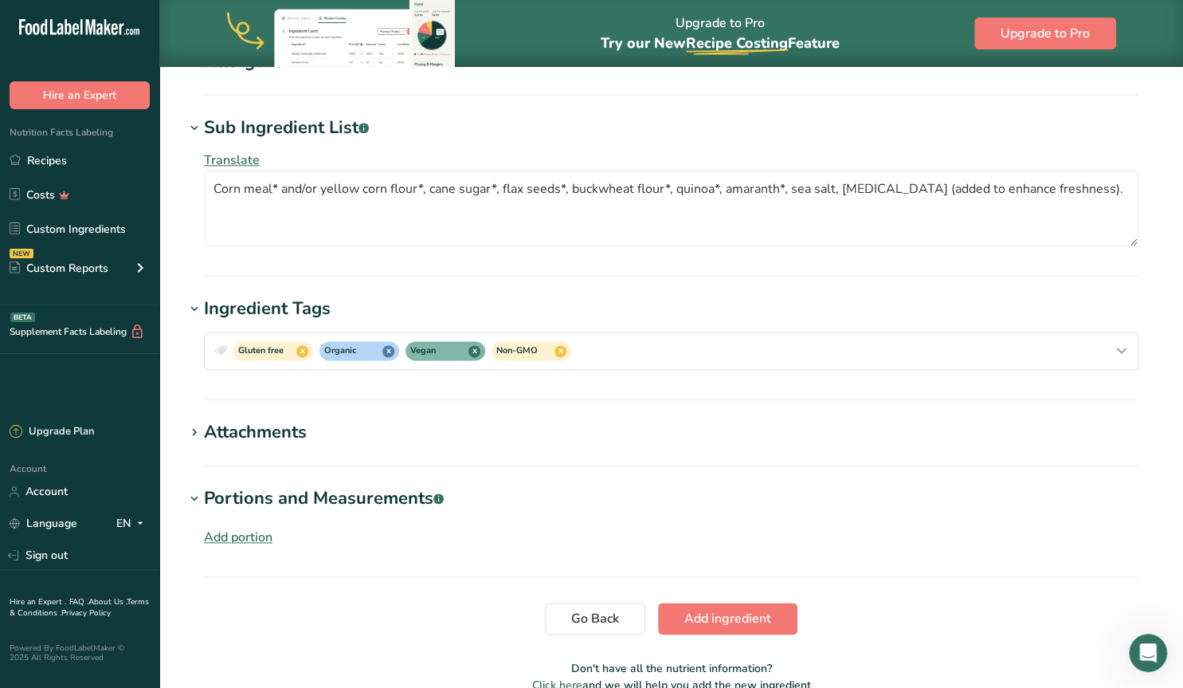
click at [327, 498] on div "Portions and Measurements .a-a{fill:#347362;}.b-a{fill:#fff;}" at bounding box center [324, 498] width 240 height 26
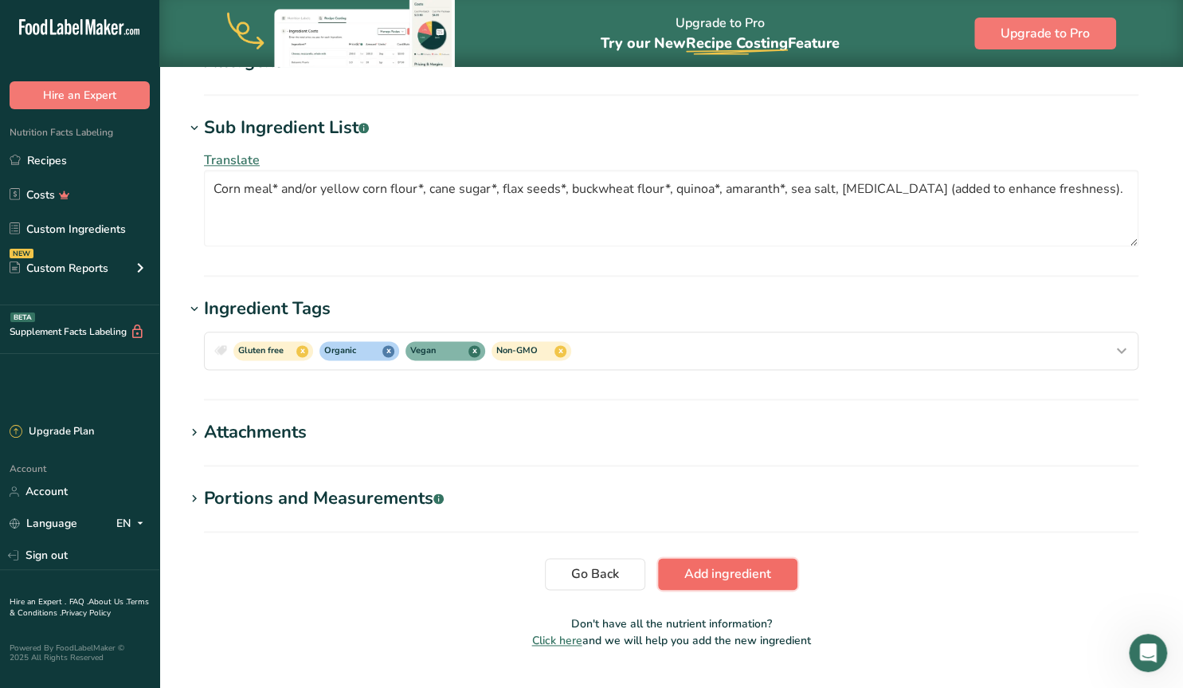
click at [711, 568] on span "Add ingredient" at bounding box center [727, 573] width 87 height 19
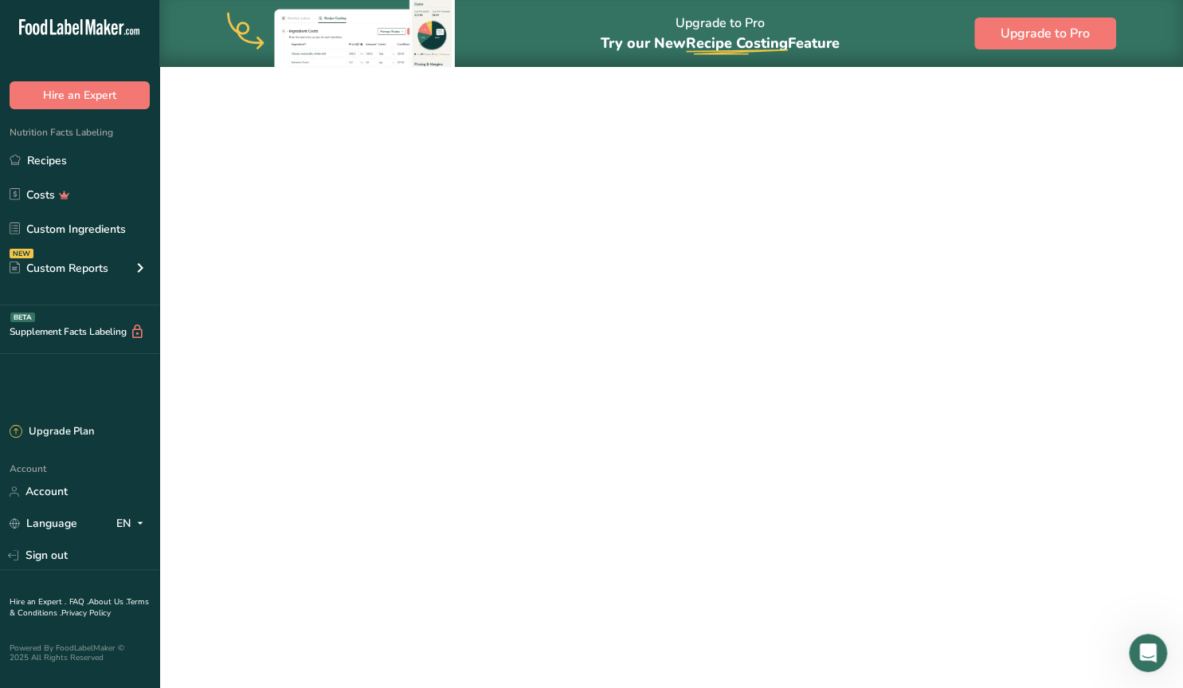
scroll to position [156, 0]
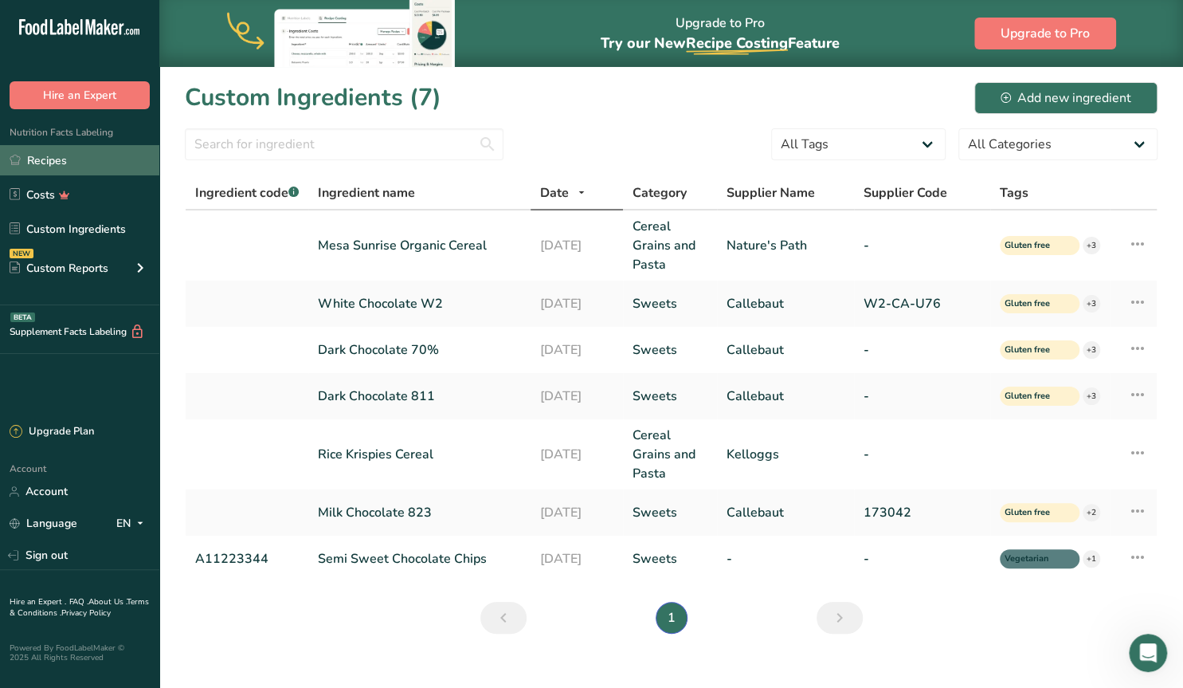
click at [53, 163] on link "Recipes" at bounding box center [79, 160] width 159 height 30
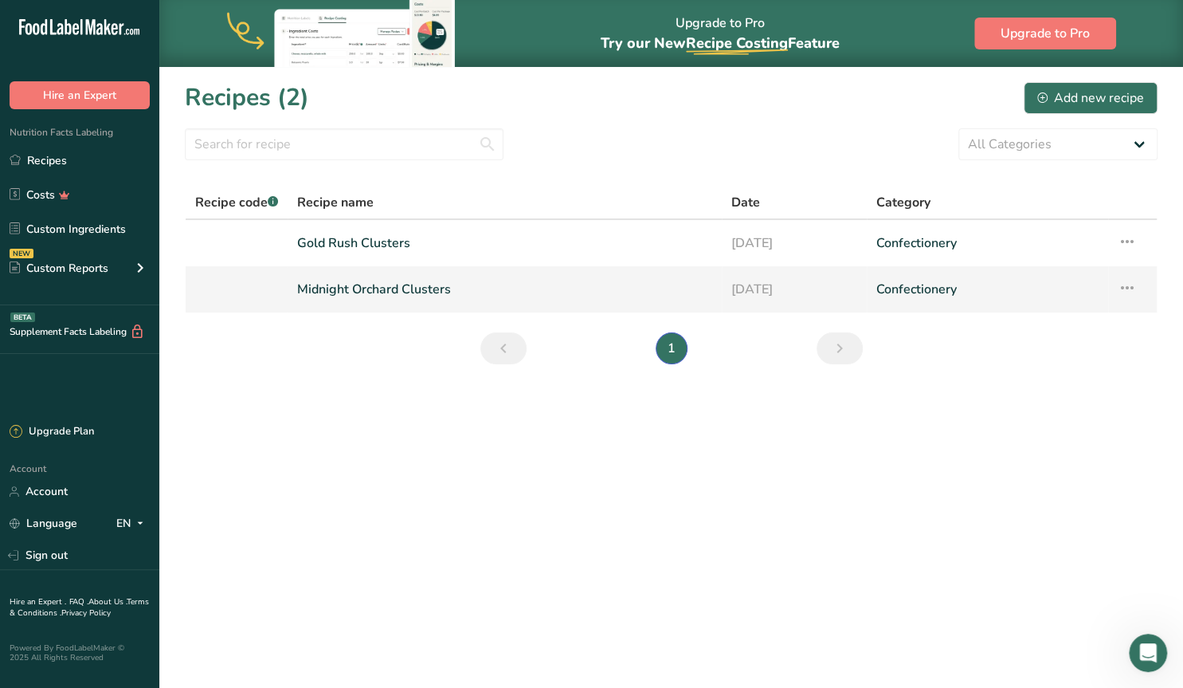
click at [407, 286] on link "Midnight Orchard Clusters" at bounding box center [504, 288] width 415 height 33
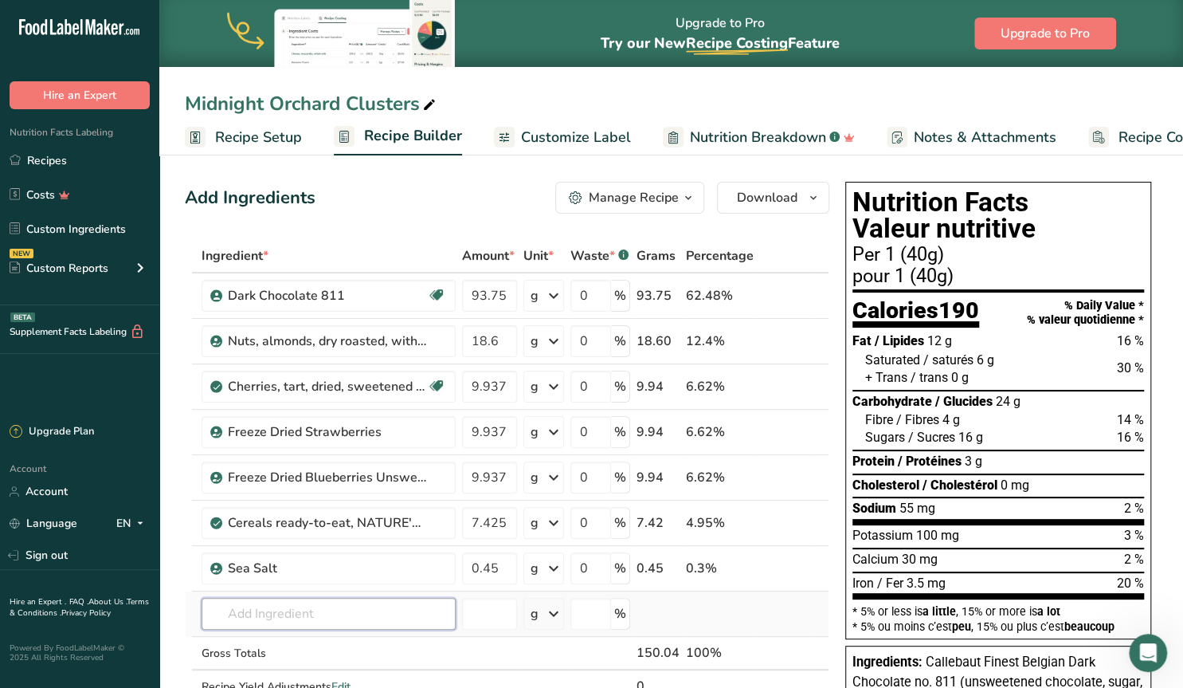
click at [268, 610] on input "text" at bounding box center [329, 614] width 254 height 32
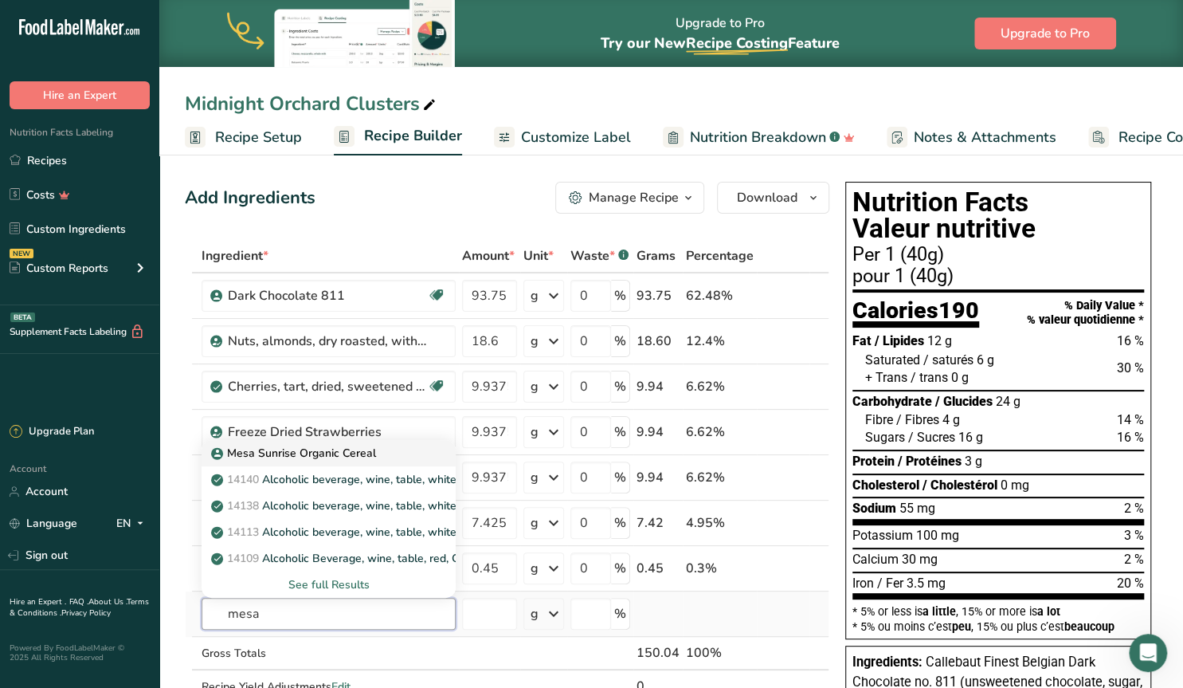
type input "mesa"
click at [349, 455] on p "Mesa Sunrise Organic Cereal" at bounding box center [295, 453] width 162 height 17
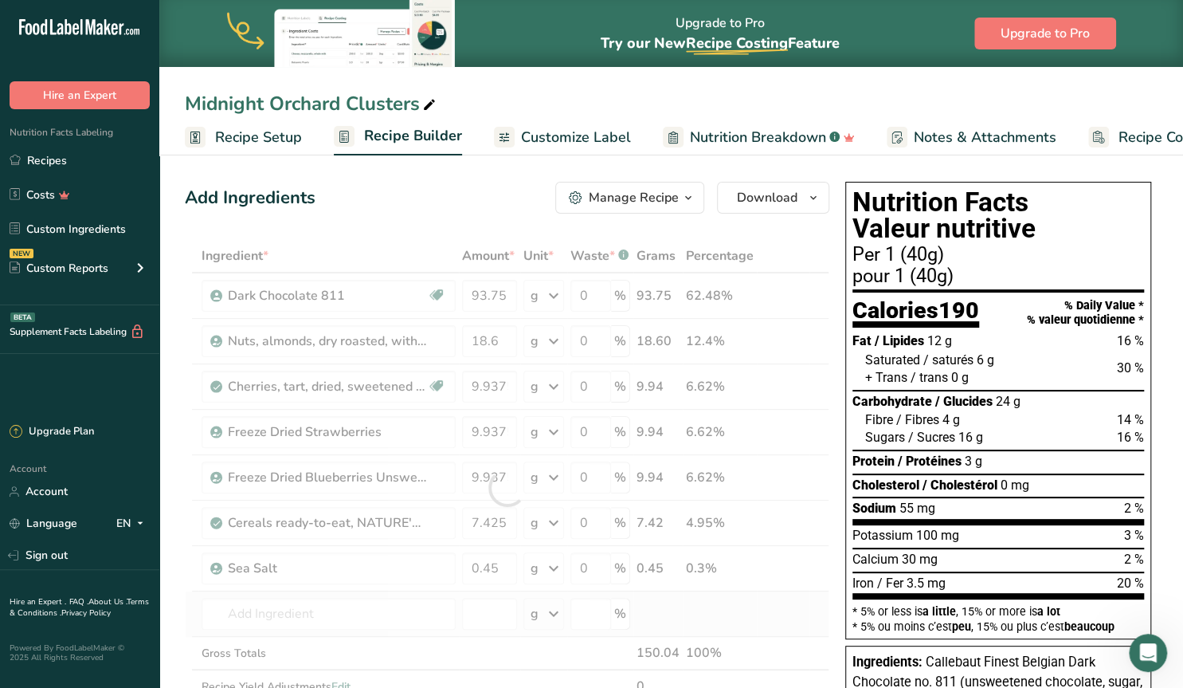
type input "Mesa Sunrise Organic Cereal"
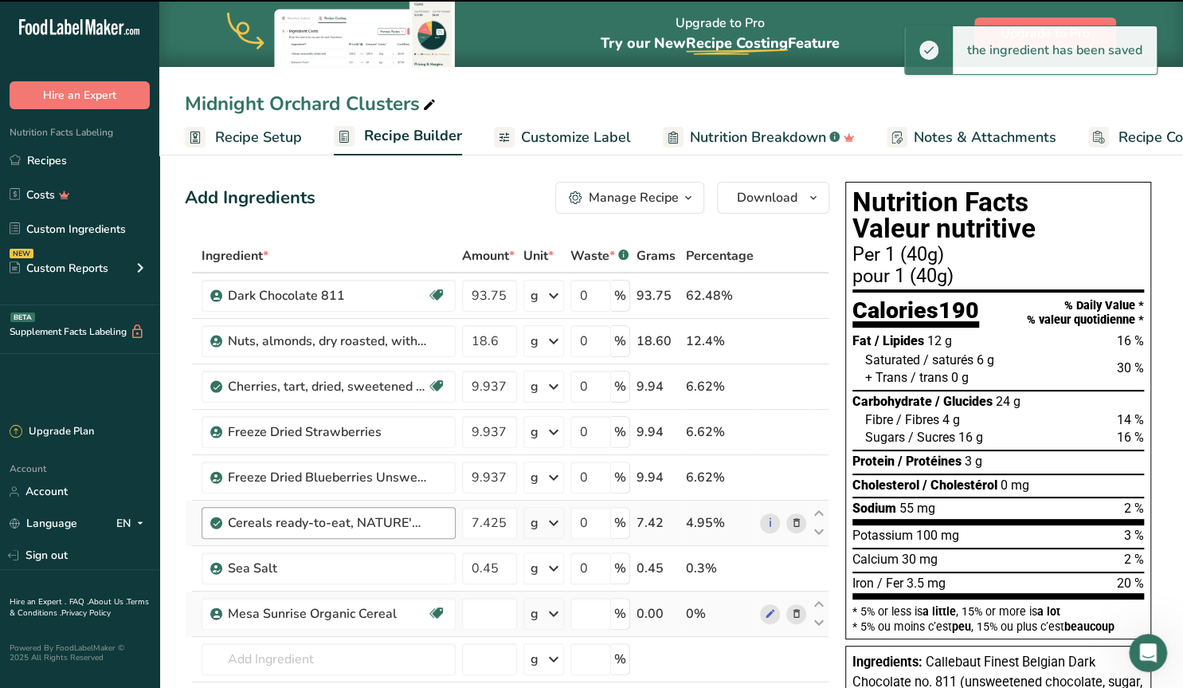
type input "0"
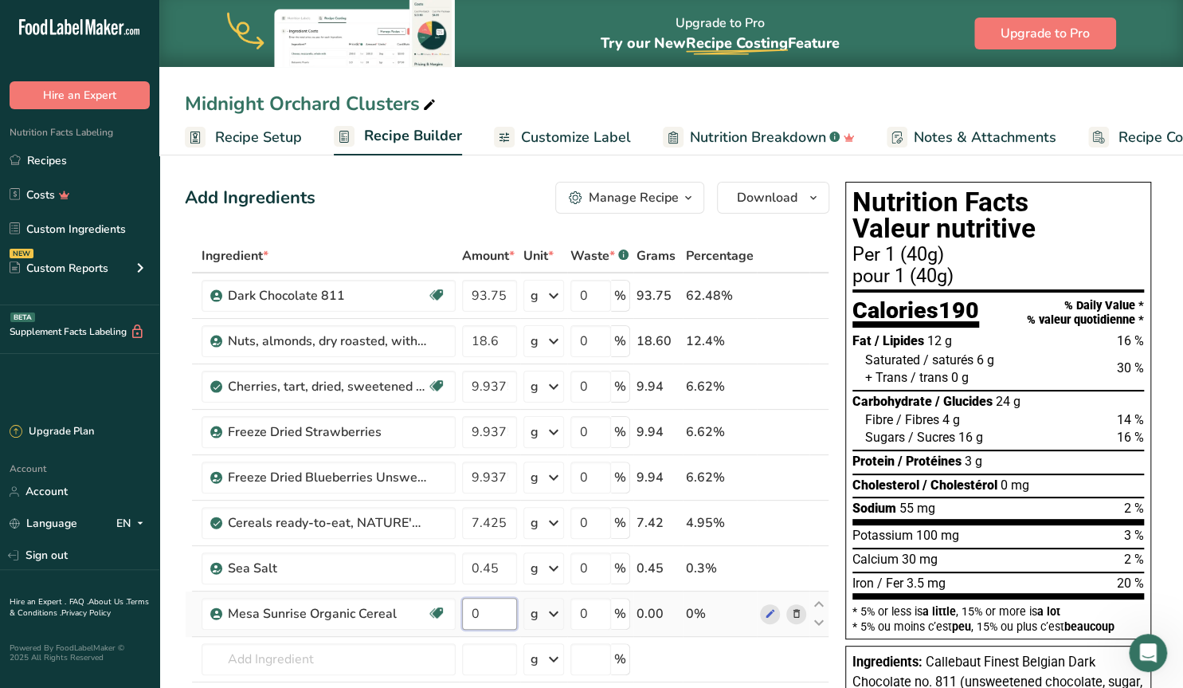
click at [493, 613] on input "0" at bounding box center [489, 614] width 55 height 32
type input "7.425"
click at [433, 638] on div "Ingredient * Amount * Unit * Waste * .a-a{fill:#347362;}.b-a{fill:#fff;} Grams …" at bounding box center [507, 510] width 645 height 543
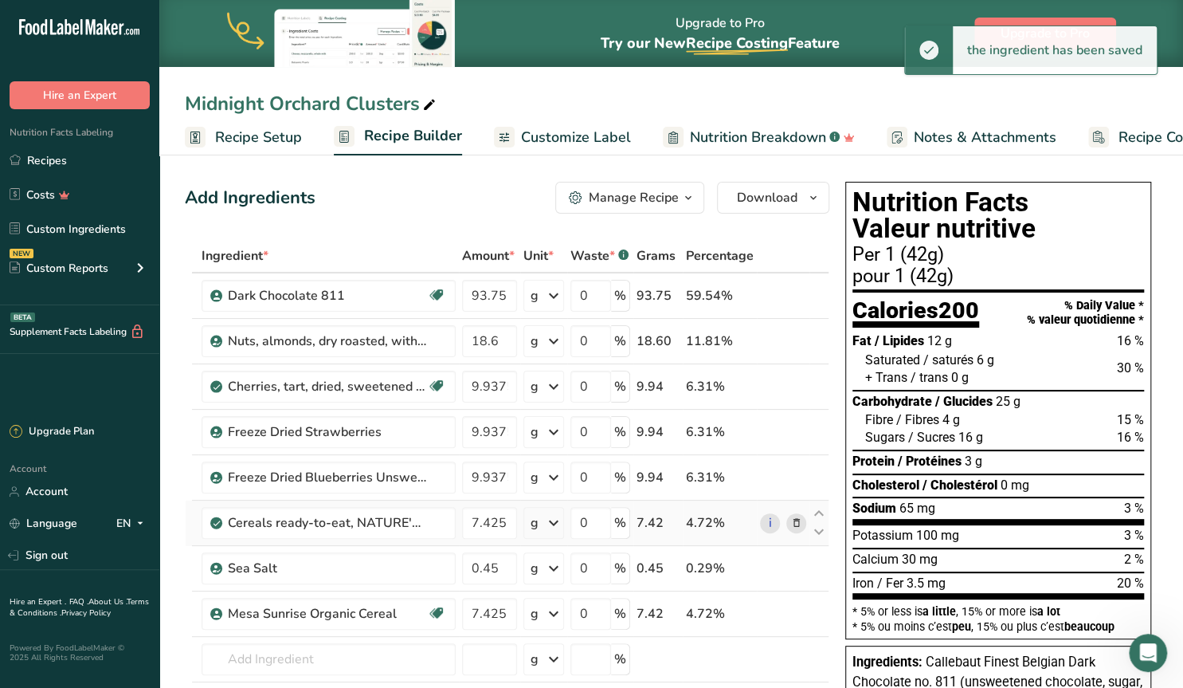
click at [799, 520] on icon at bounding box center [795, 523] width 11 height 17
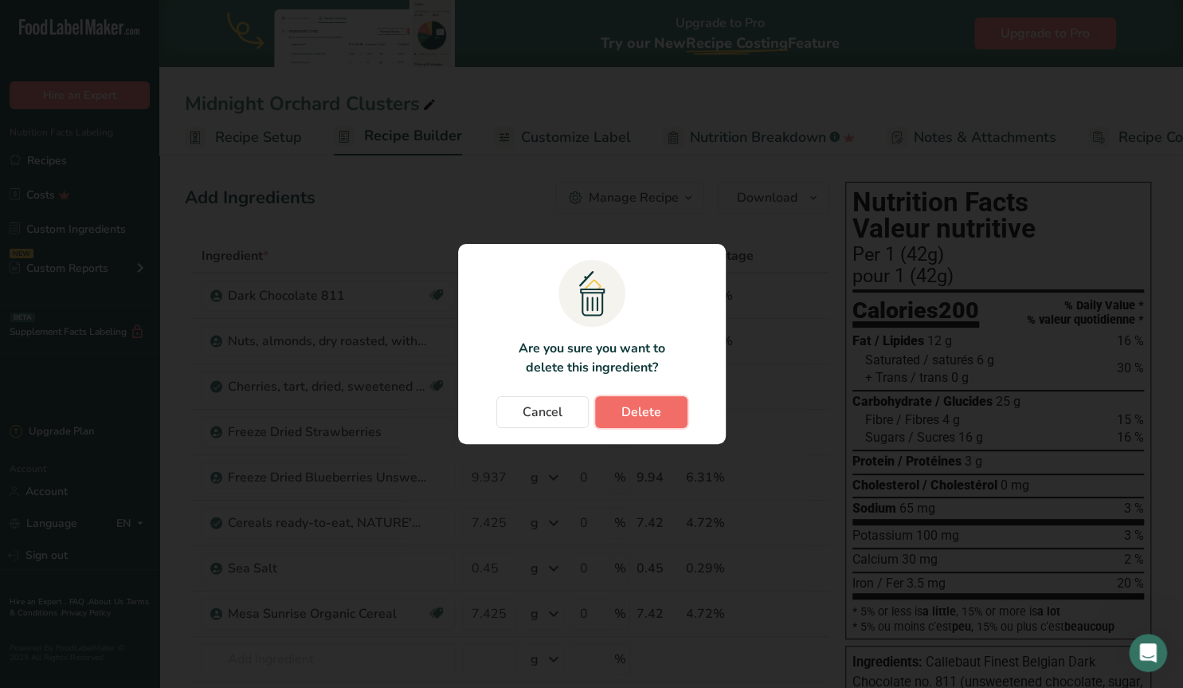
click at [645, 406] on span "Delete" at bounding box center [641, 411] width 40 height 19
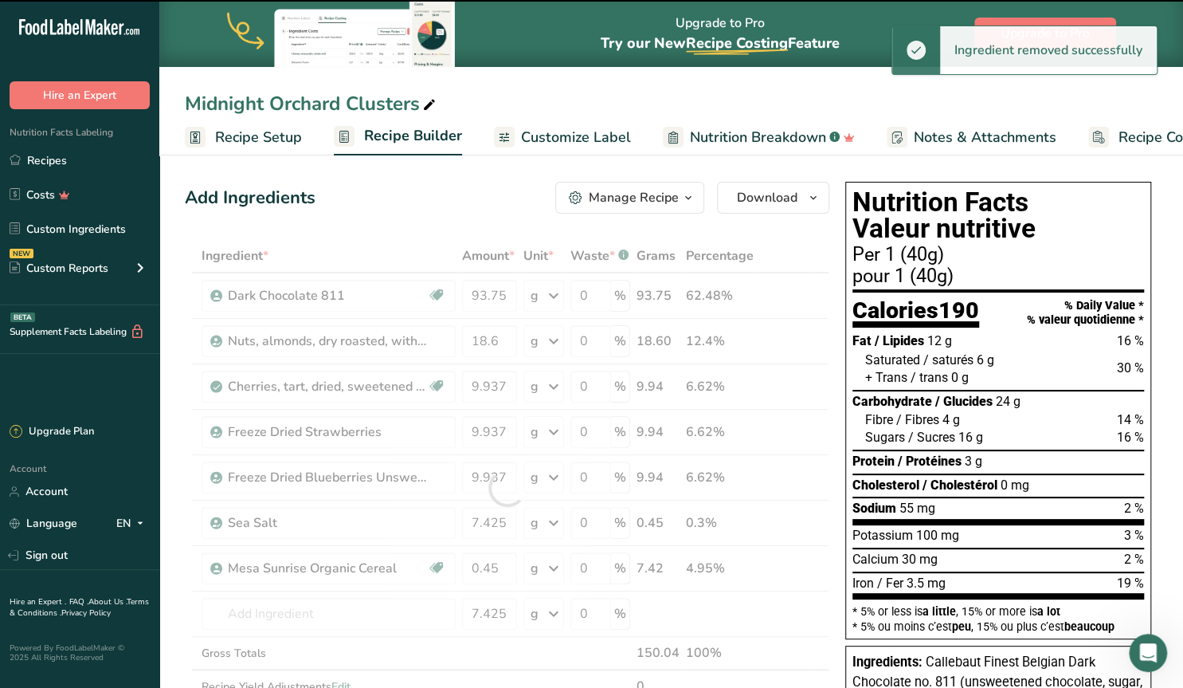
type input "0.45"
type input "7.425"
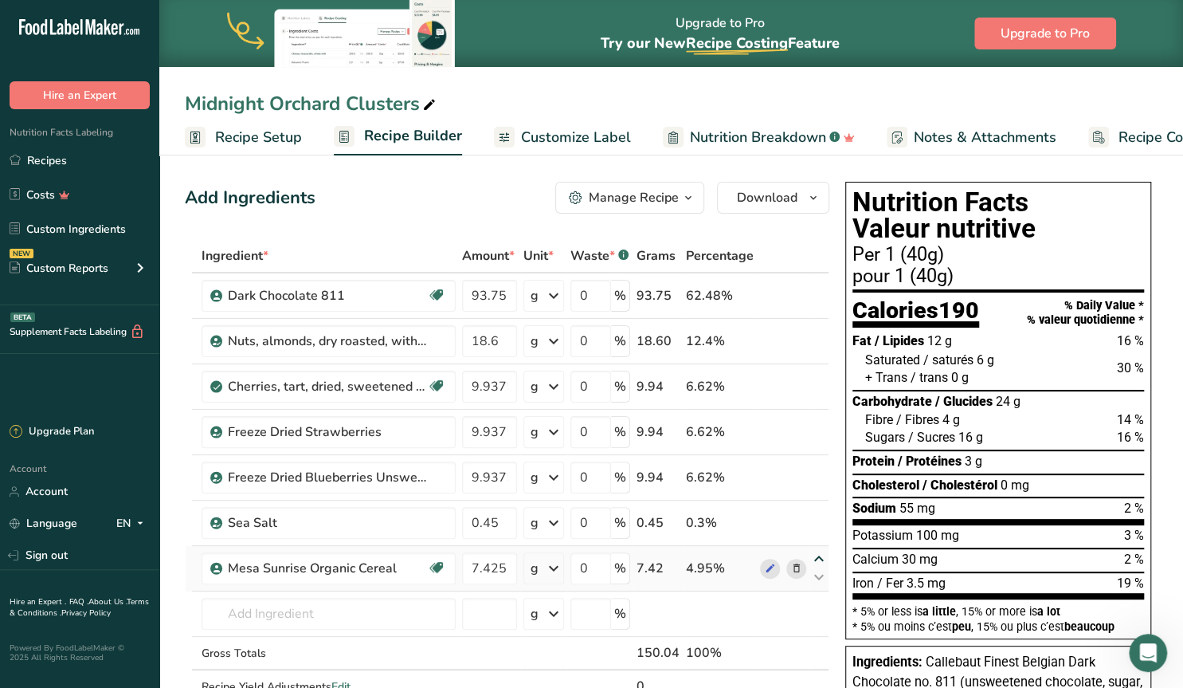
click at [822, 558] on icon at bounding box center [818, 559] width 19 height 12
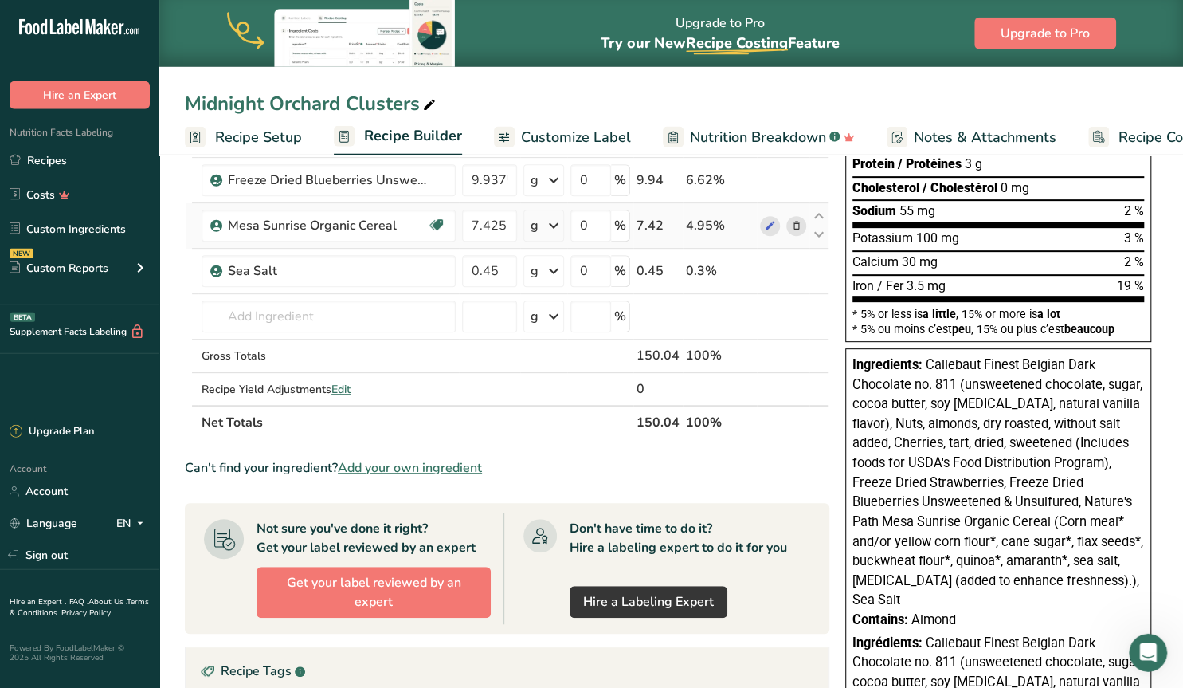
scroll to position [249, 0]
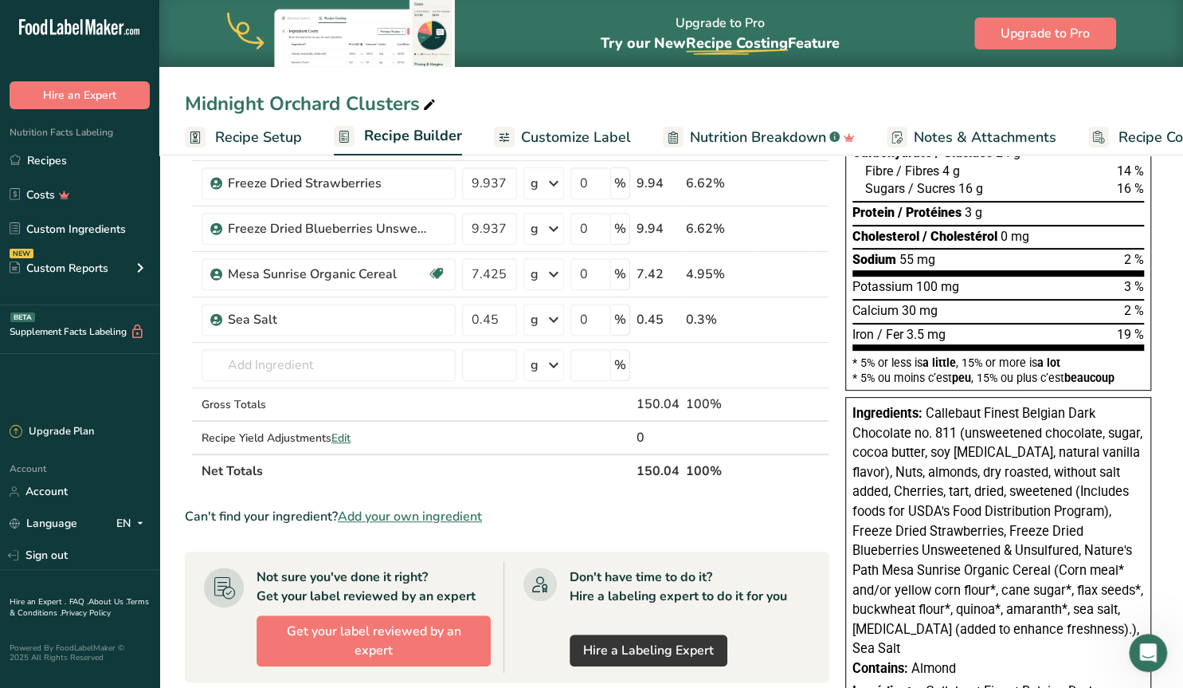
click at [753, 133] on span "Nutrition Breakdown" at bounding box center [758, 138] width 136 height 22
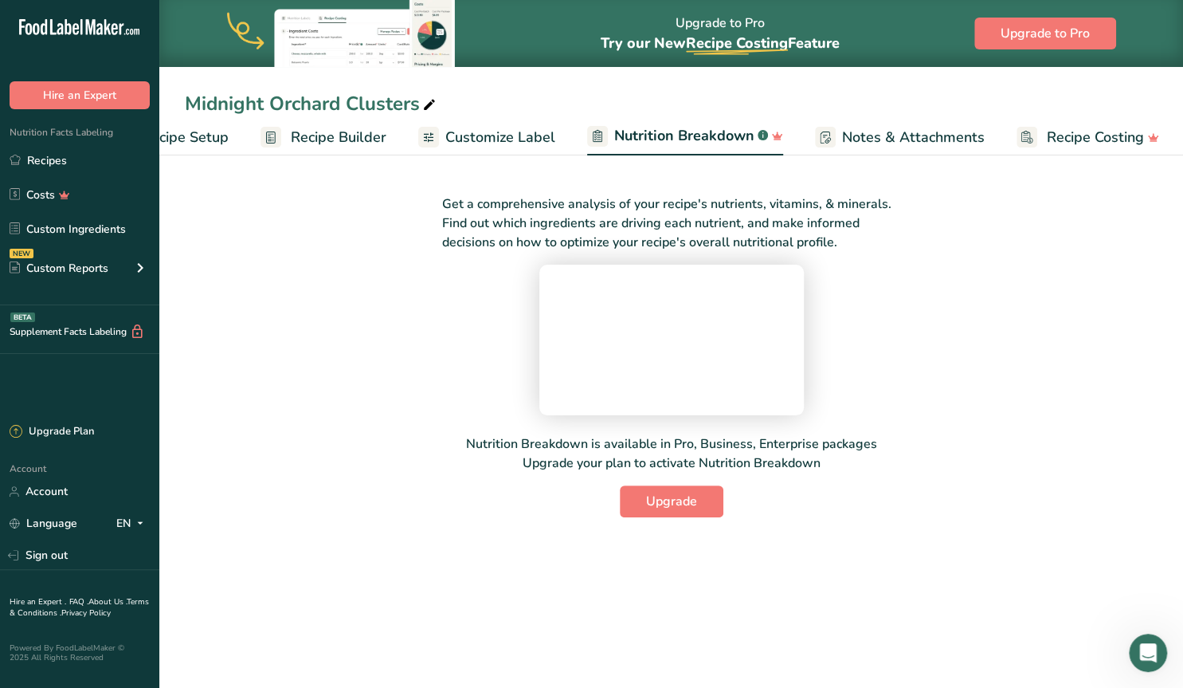
scroll to position [0, 74]
click at [530, 139] on span "Customize Label" at bounding box center [500, 138] width 110 height 22
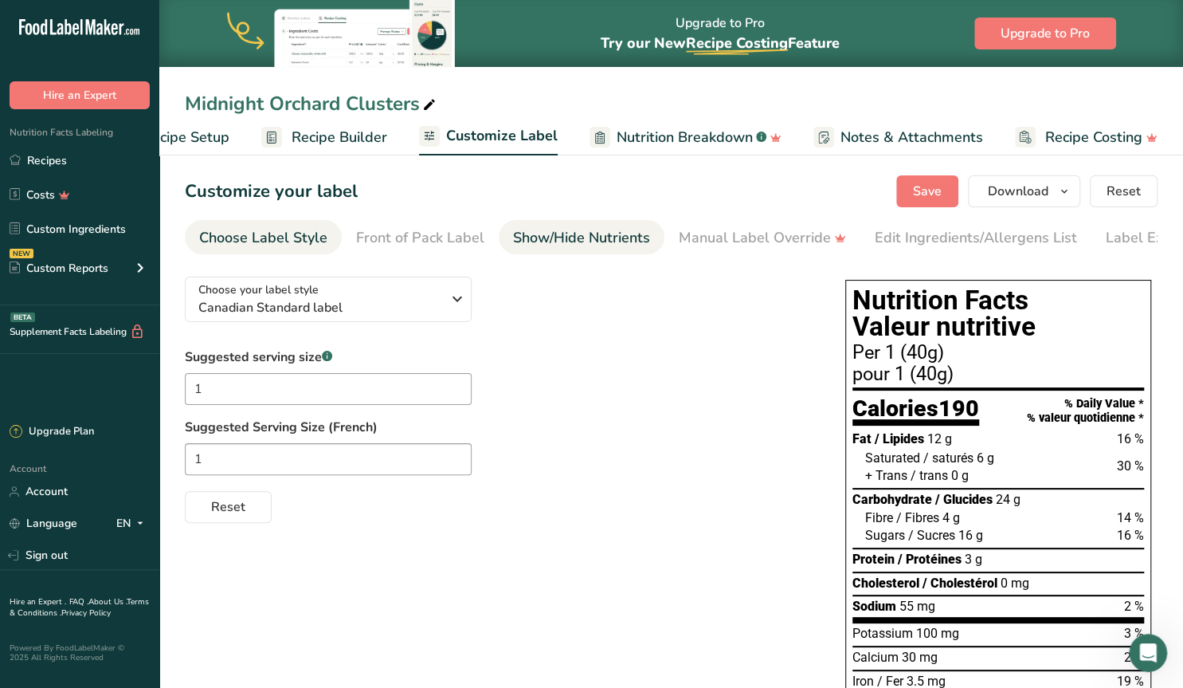
click at [600, 229] on div "Show/Hide Nutrients" at bounding box center [581, 238] width 137 height 22
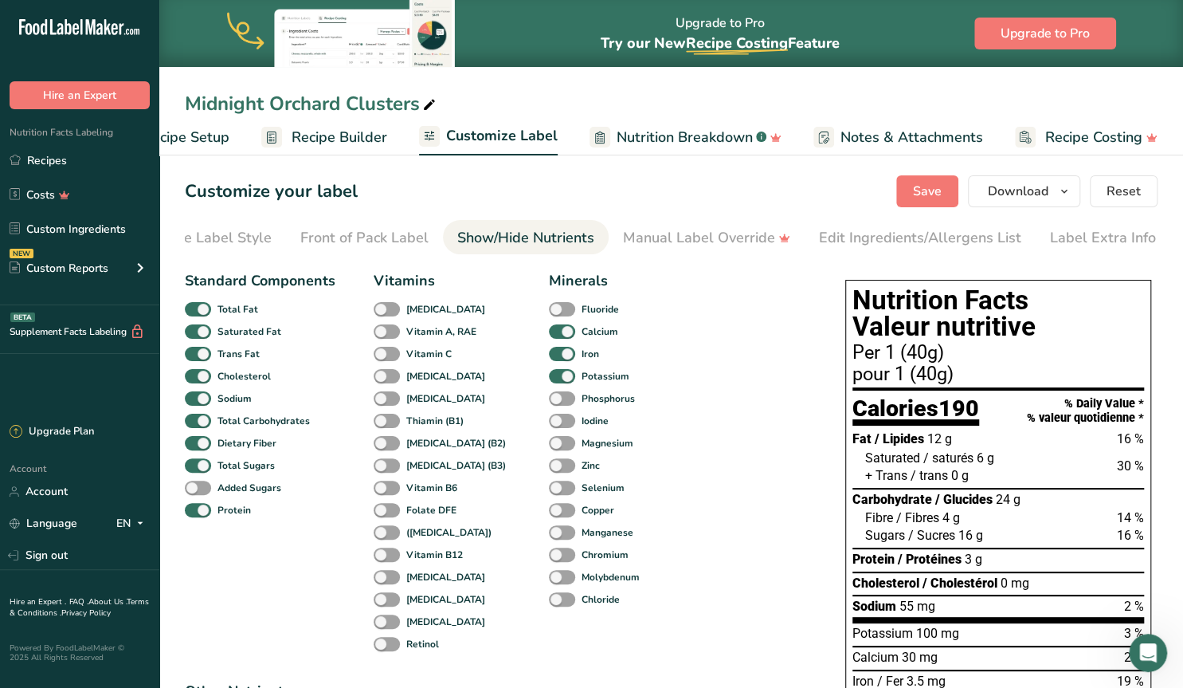
scroll to position [0, 57]
click at [634, 230] on div "Manual Label Override" at bounding box center [705, 238] width 167 height 22
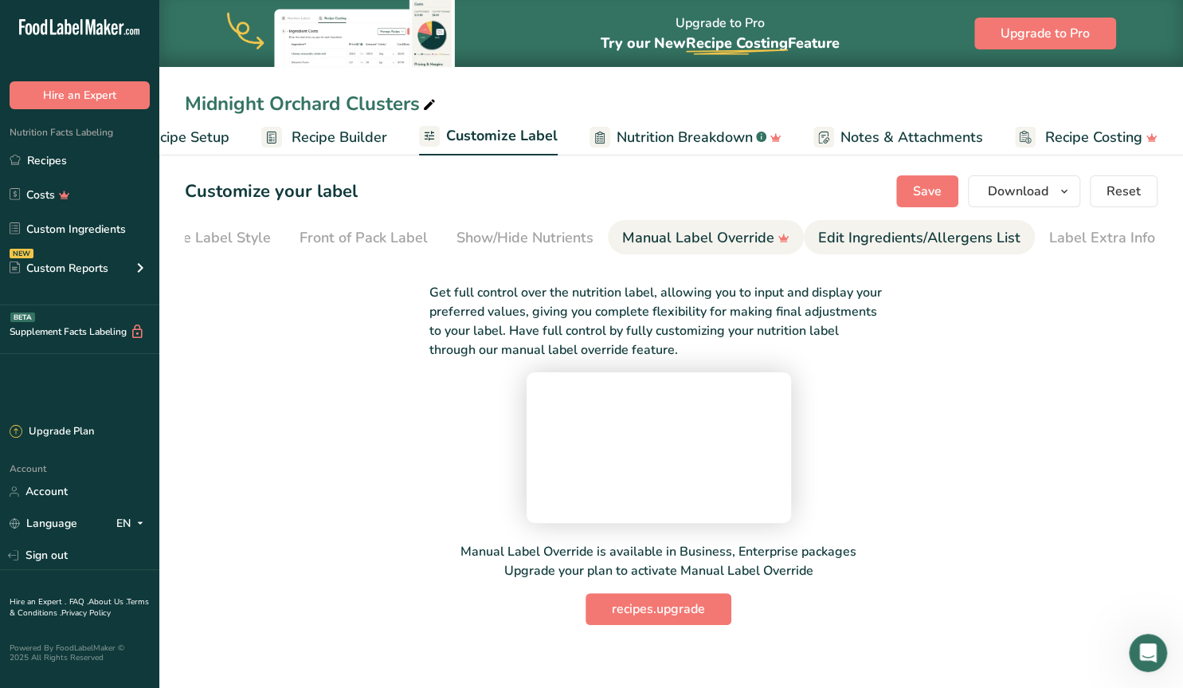
click at [840, 232] on div "Edit Ingredients/Allergens List" at bounding box center [919, 238] width 202 height 22
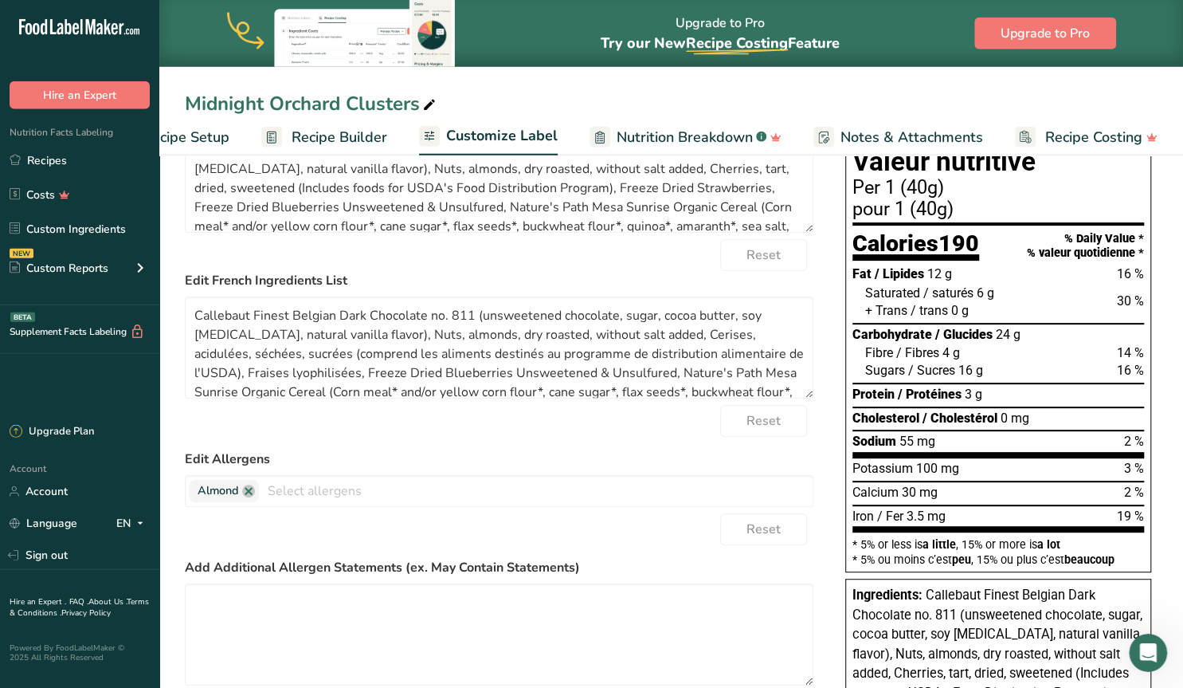
scroll to position [166, 0]
click at [324, 492] on input "text" at bounding box center [536, 489] width 554 height 25
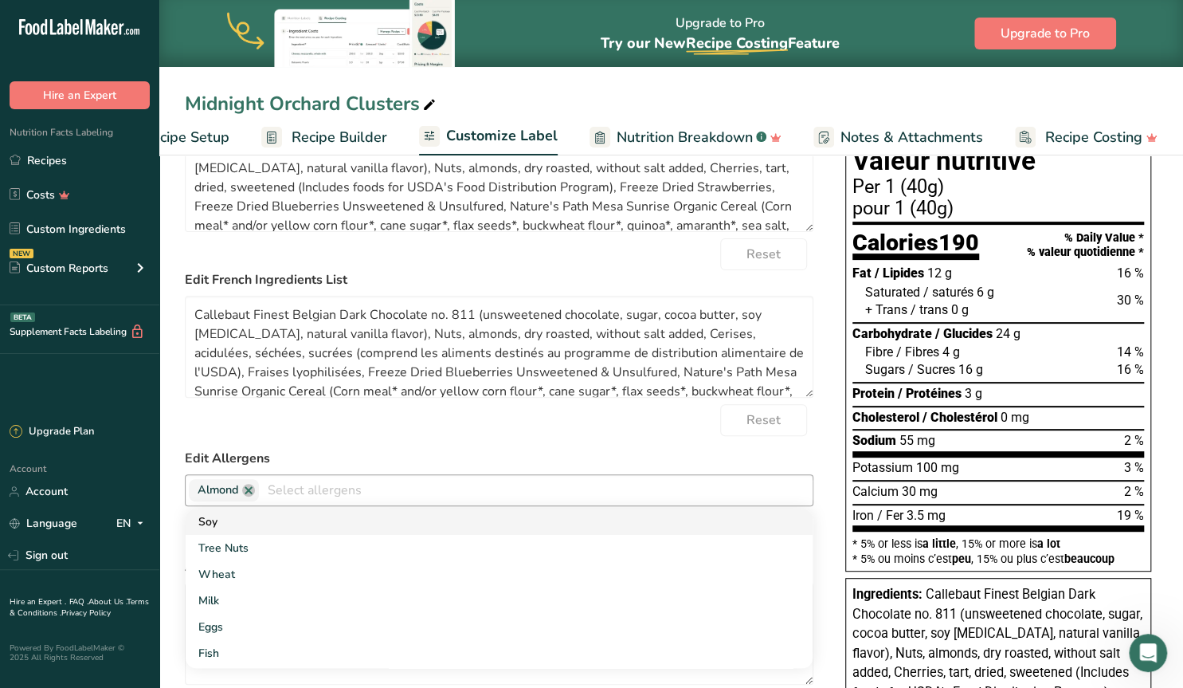
click at [241, 519] on link "Soy" at bounding box center [499, 521] width 627 height 26
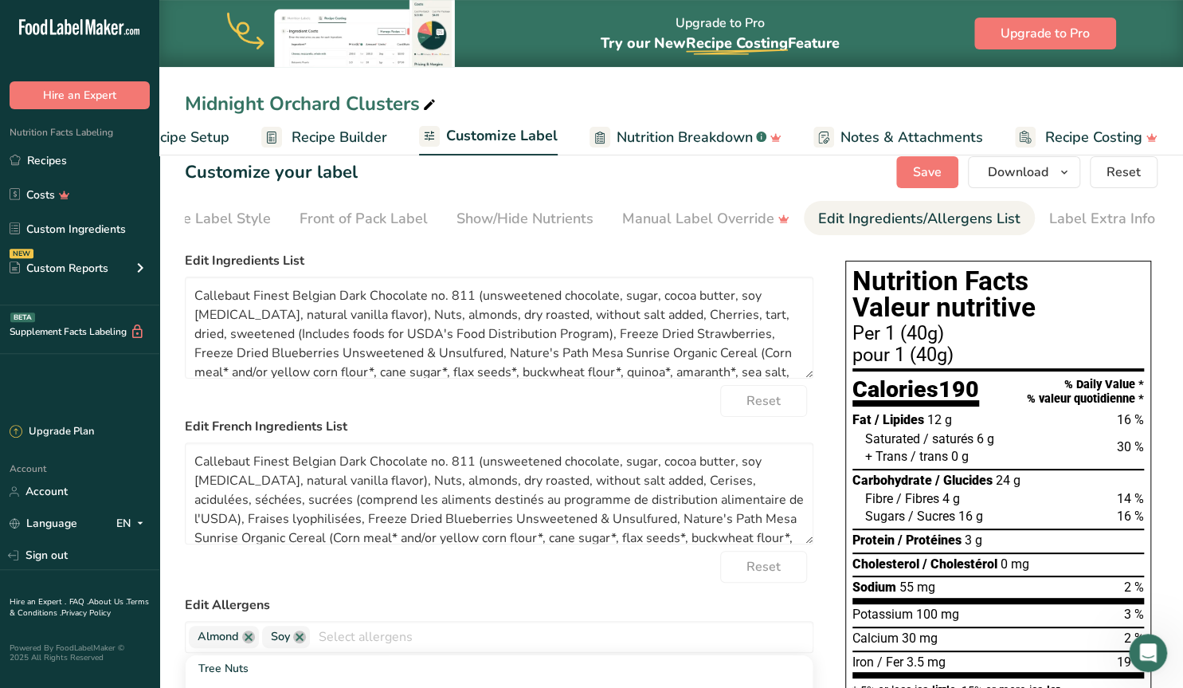
scroll to position [0, 0]
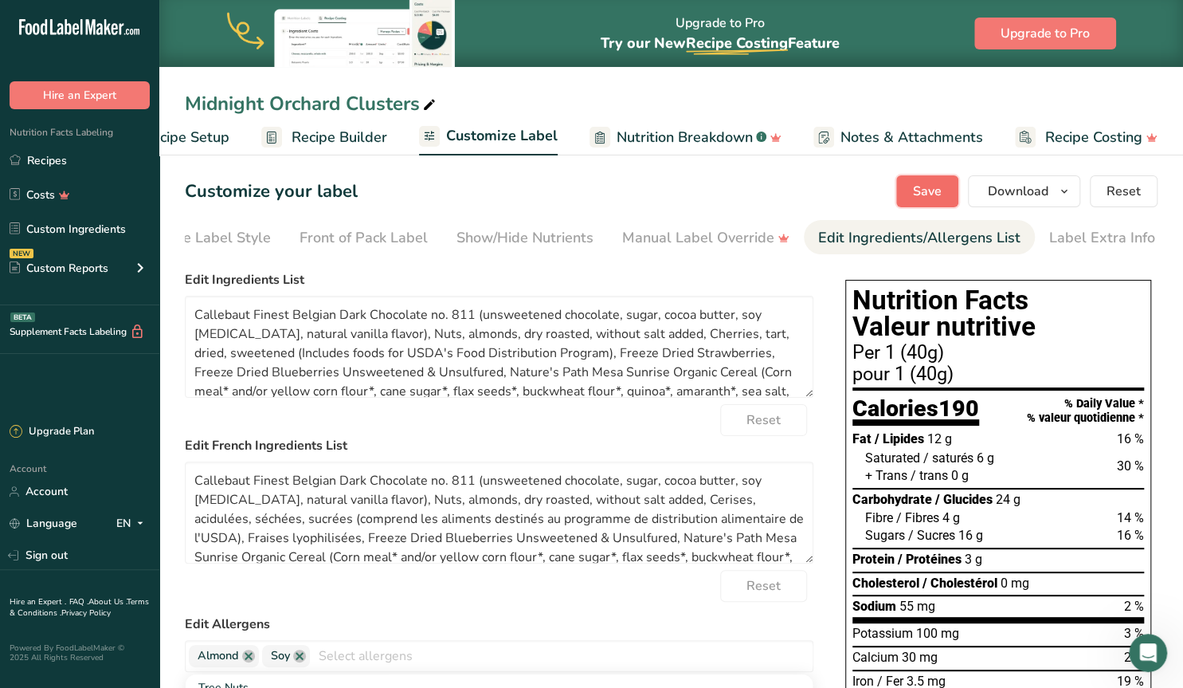
click at [906, 187] on button "Save" at bounding box center [927, 191] width 62 height 32
click at [185, 137] on span "Recipe Setup" at bounding box center [186, 138] width 87 height 22
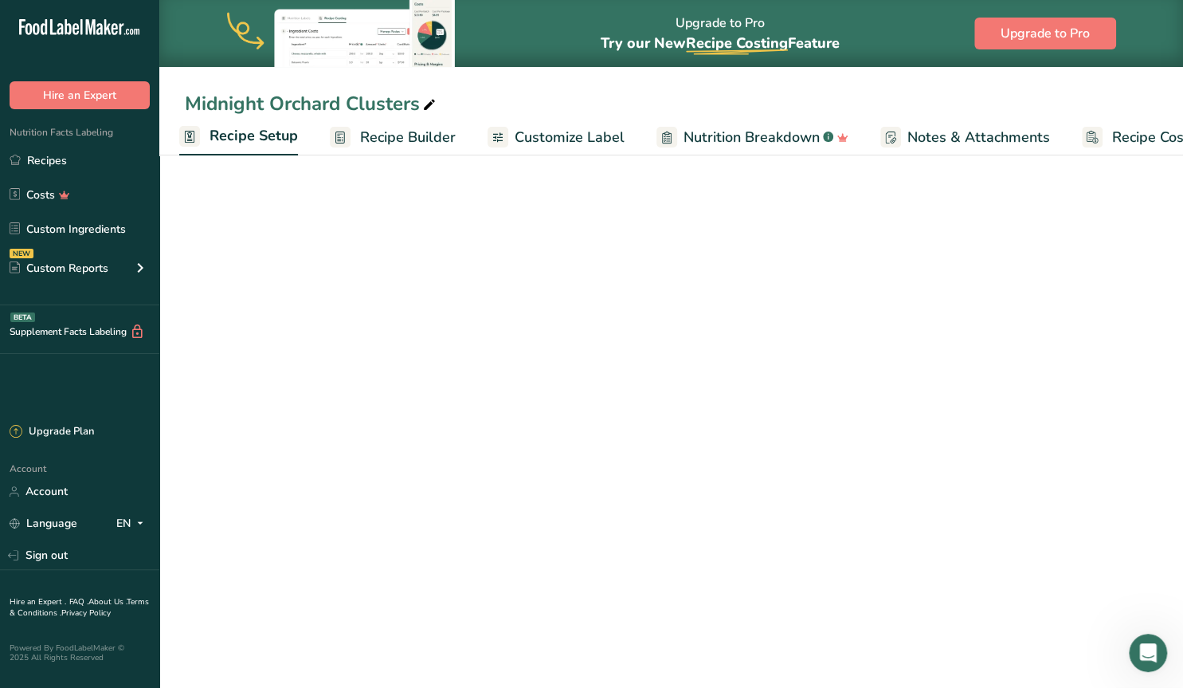
scroll to position [0, 5]
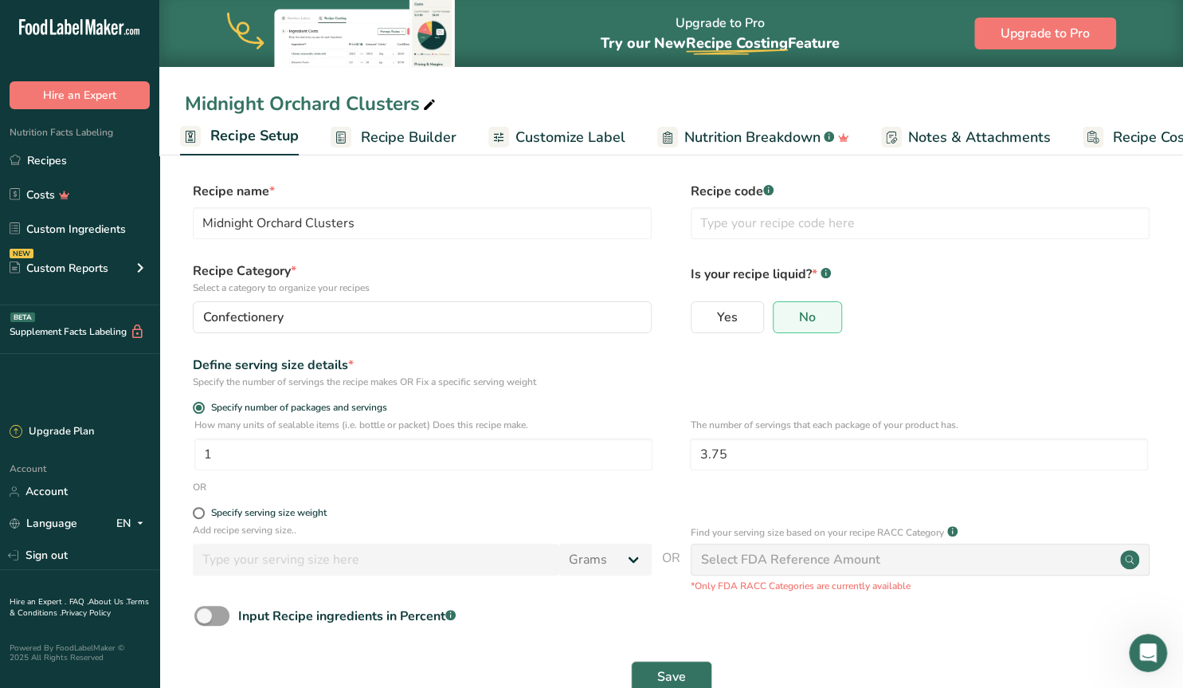
click at [361, 136] on span "Recipe Builder" at bounding box center [409, 138] width 96 height 22
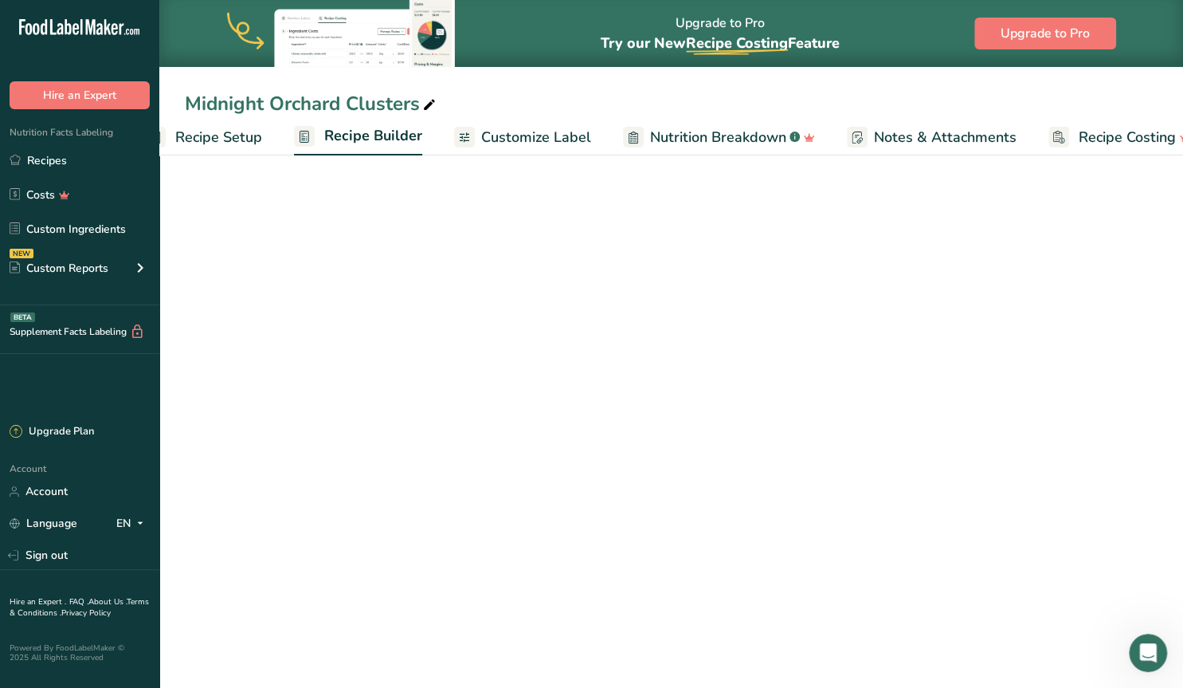
scroll to position [0, 72]
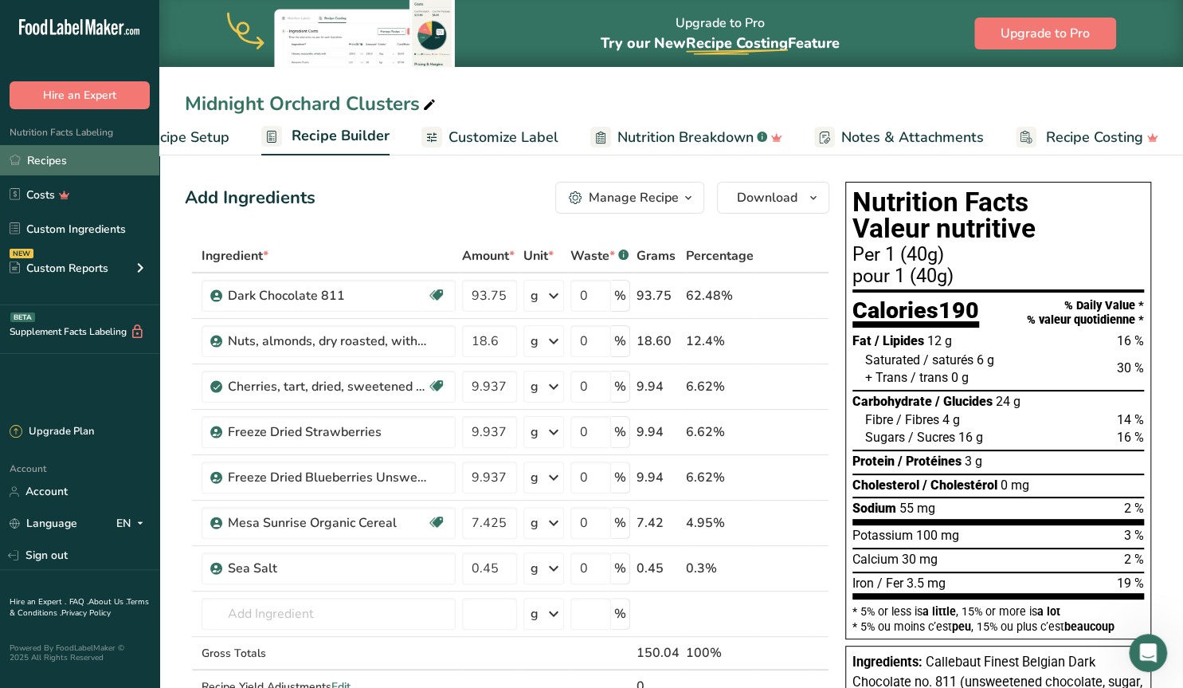
click at [65, 155] on link "Recipes" at bounding box center [79, 160] width 159 height 30
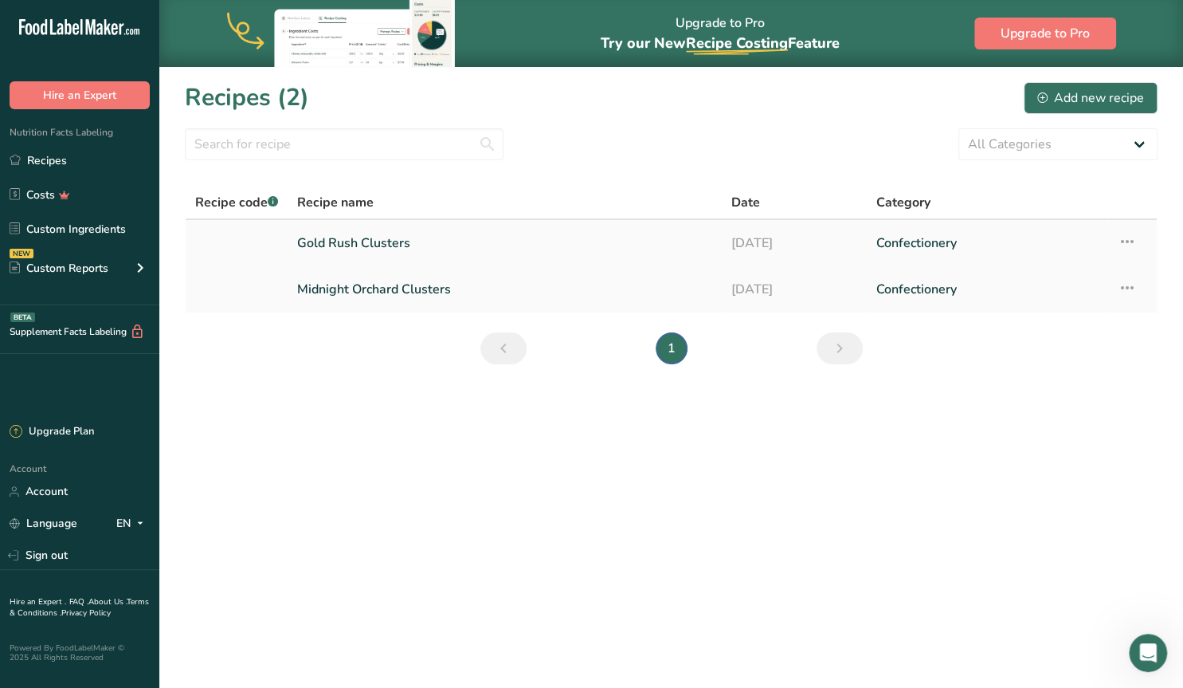
click at [366, 240] on link "Gold Rush Clusters" at bounding box center [504, 242] width 415 height 33
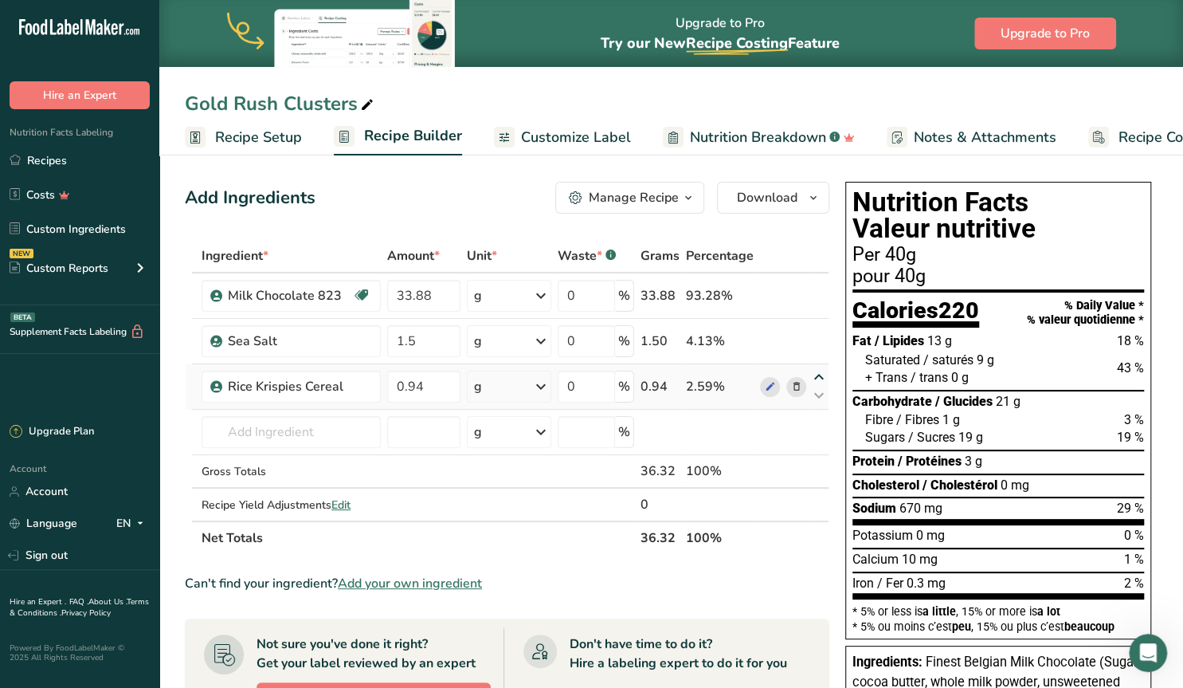
click at [820, 376] on icon at bounding box center [818, 377] width 19 height 12
click at [782, 138] on span "Nutrition Breakdown" at bounding box center [758, 138] width 136 height 22
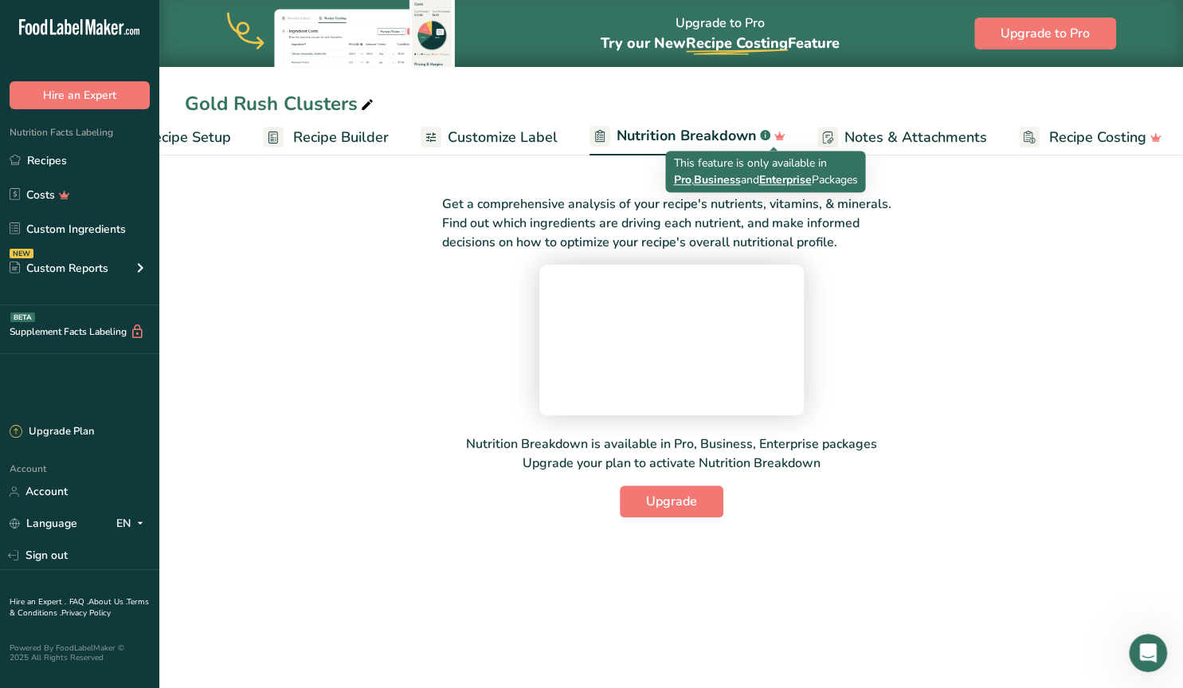
scroll to position [0, 74]
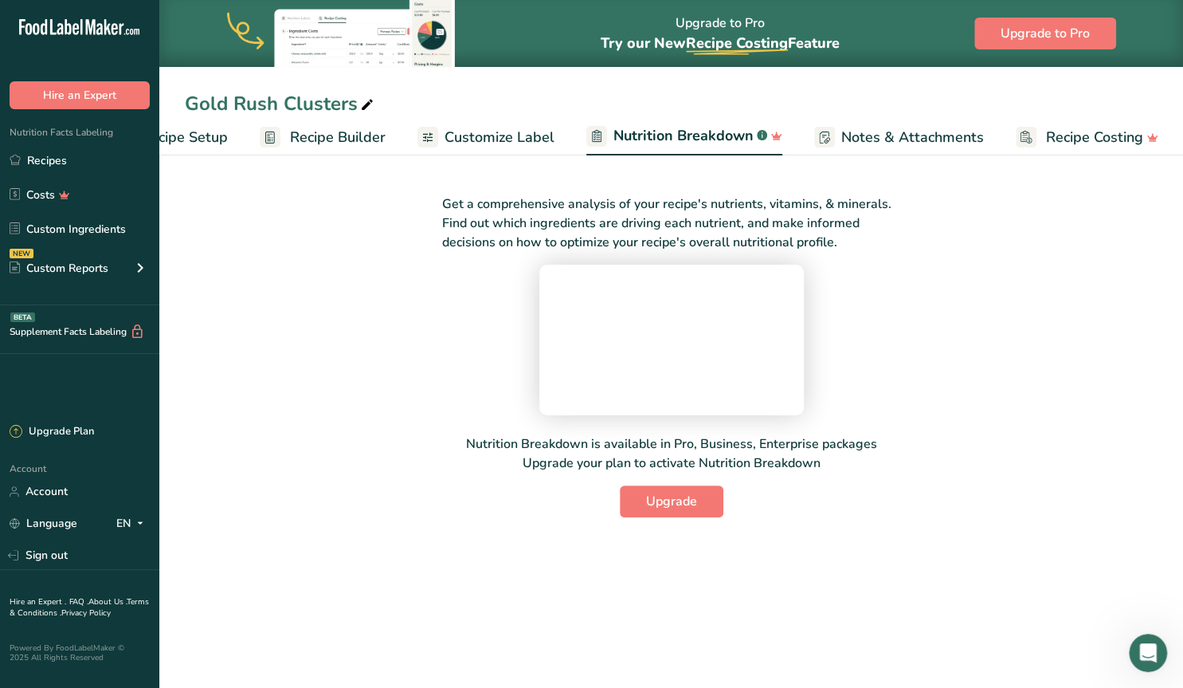
click at [498, 138] on span "Customize Label" at bounding box center [500, 138] width 110 height 22
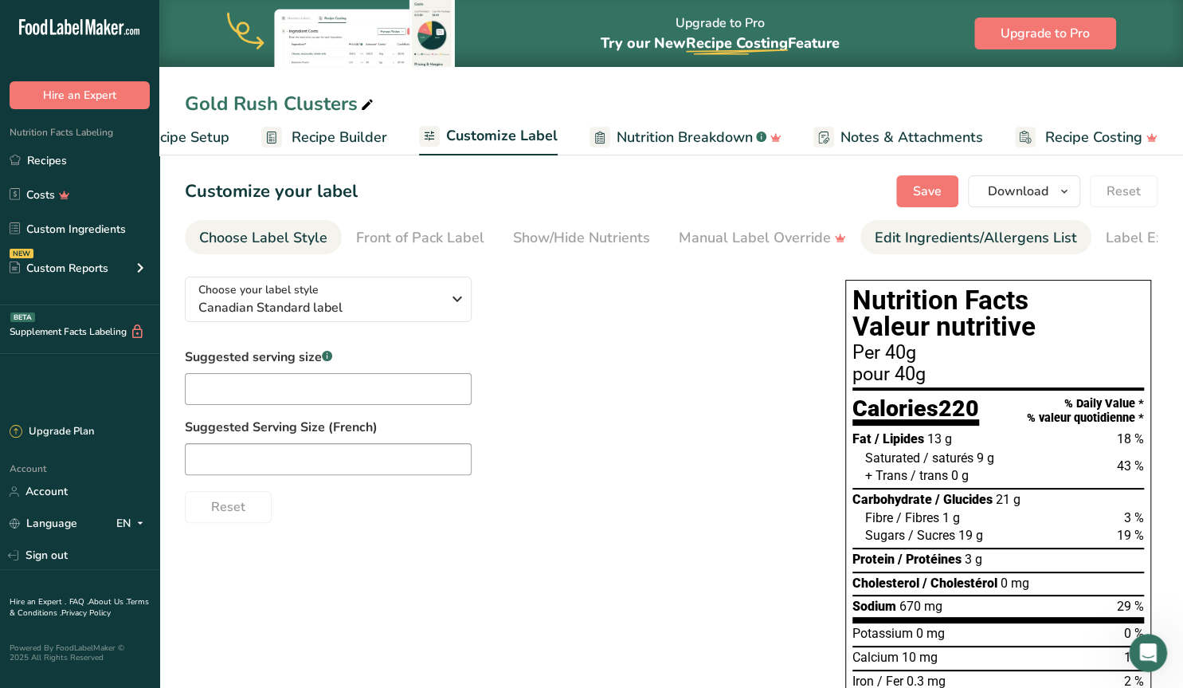
click at [878, 240] on div "Edit Ingredients/Allergens List" at bounding box center [976, 238] width 202 height 22
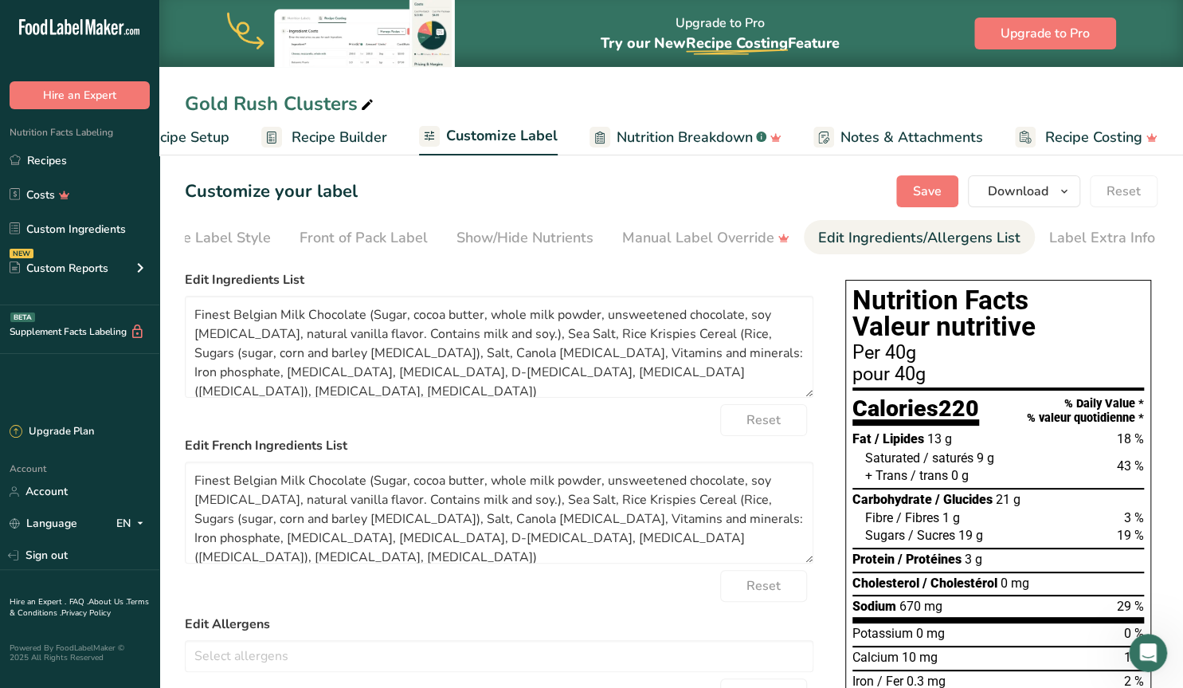
scroll to position [12, 0]
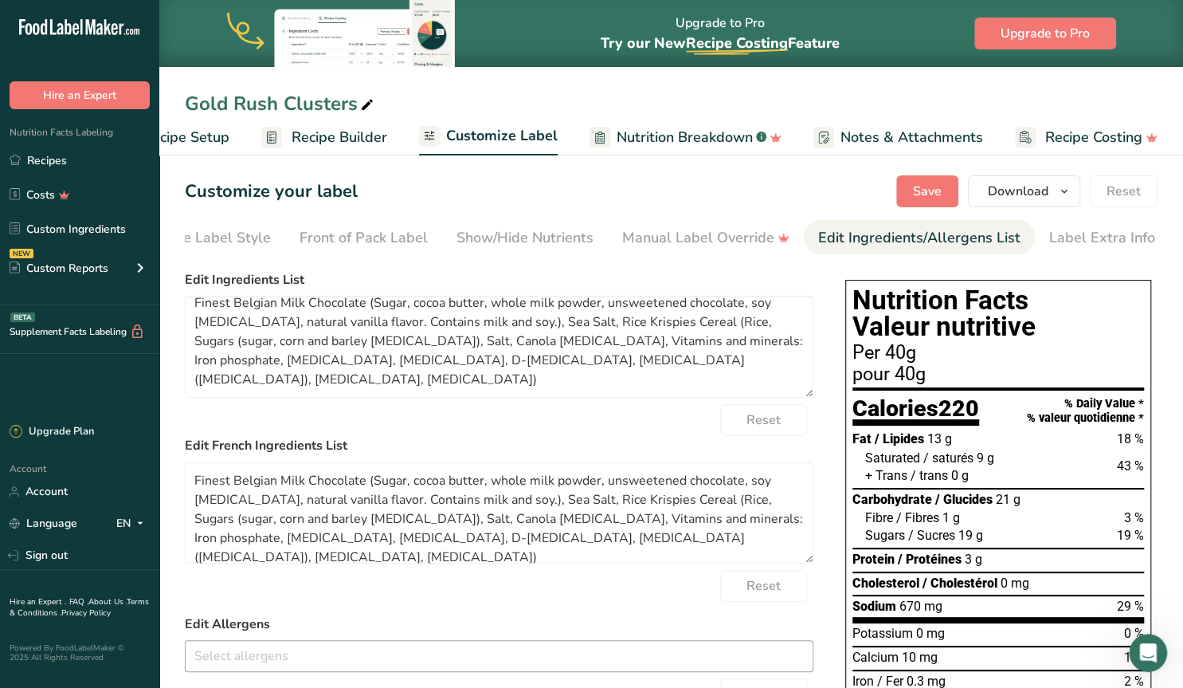
click at [276, 656] on input "text" at bounding box center [499, 655] width 627 height 25
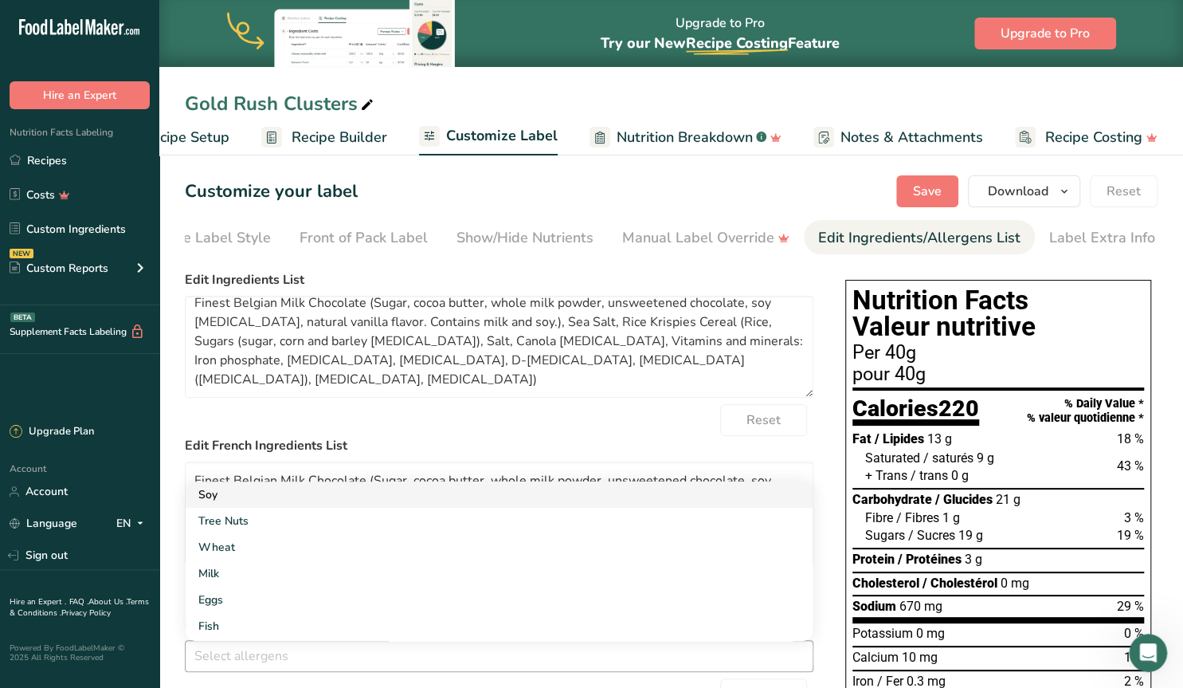
click at [210, 490] on link "Soy" at bounding box center [499, 494] width 627 height 26
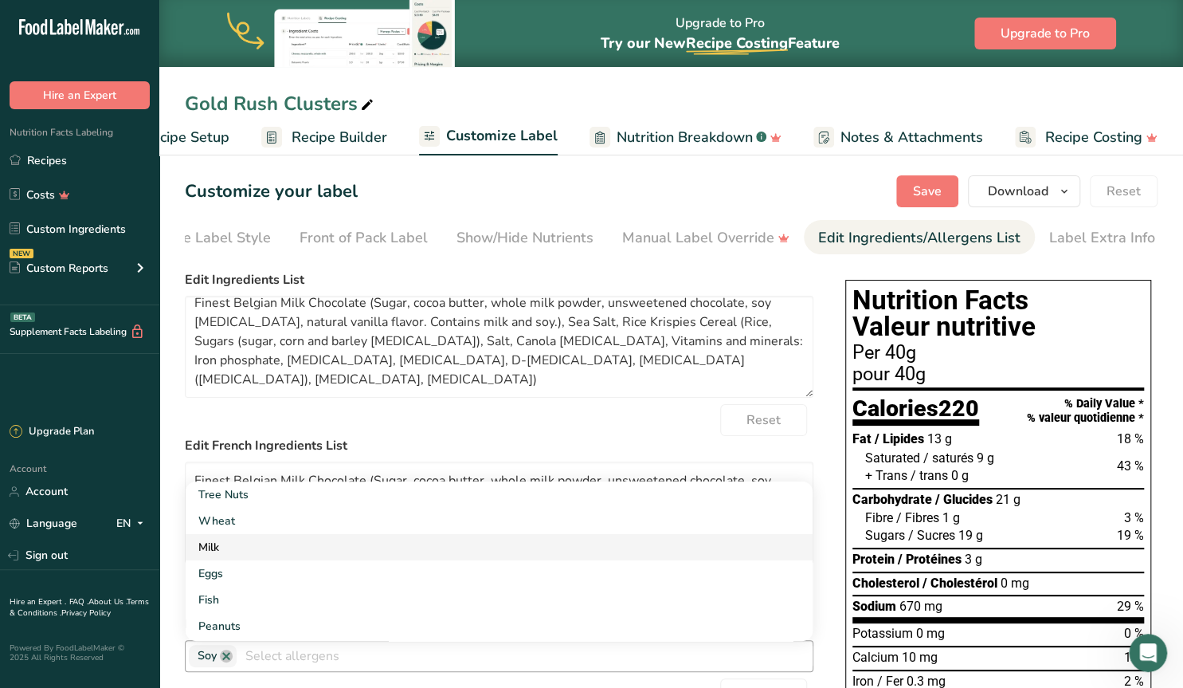
click at [243, 543] on link "Milk" at bounding box center [499, 547] width 627 height 26
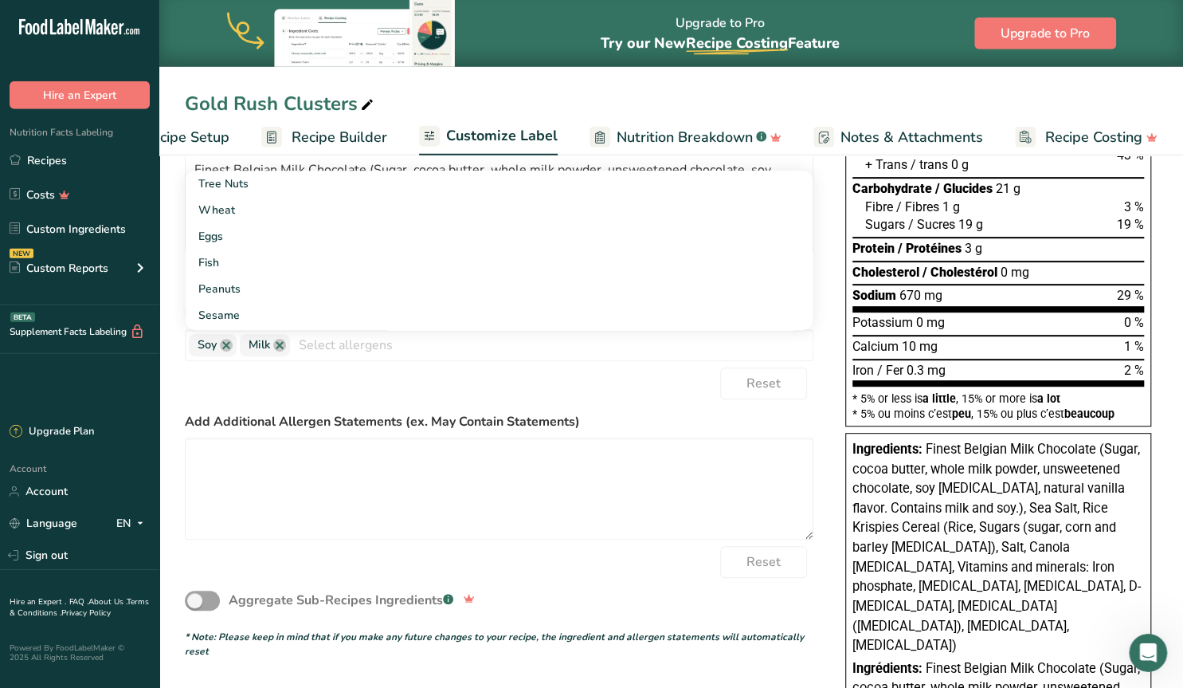
scroll to position [331, 0]
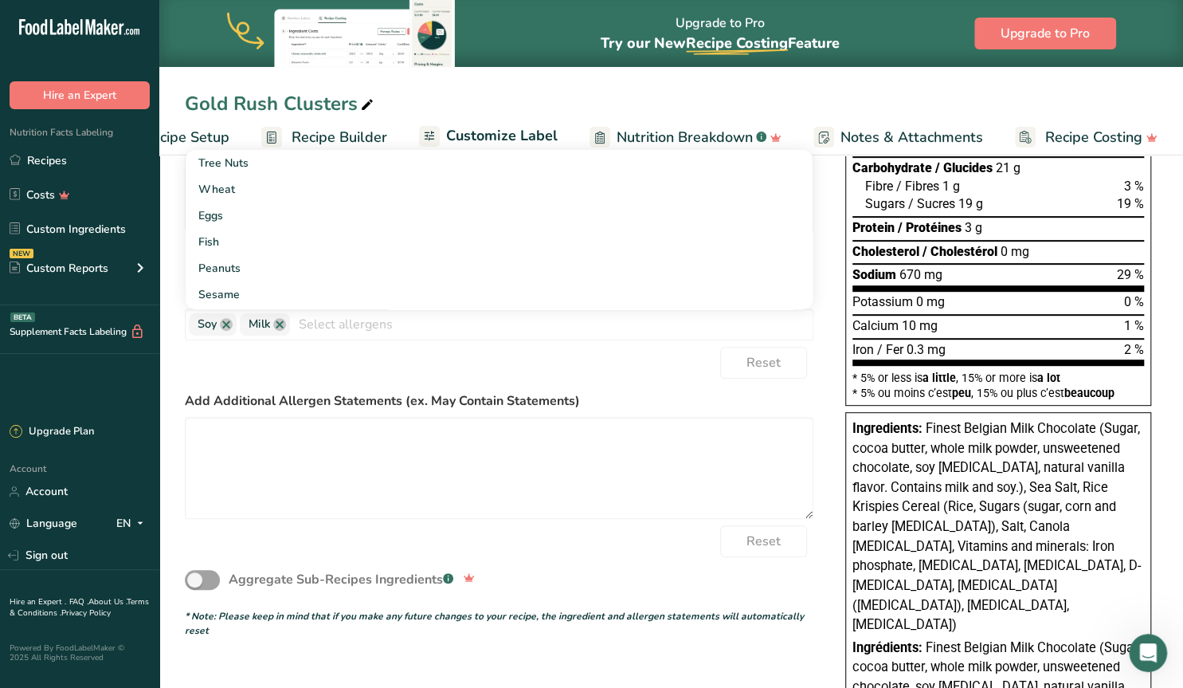
click at [680, 384] on form "Edit Ingredients List Finest Belgian Milk Chocolate (Sugar, cocoa butter, whole…" at bounding box center [499, 288] width 629 height 699
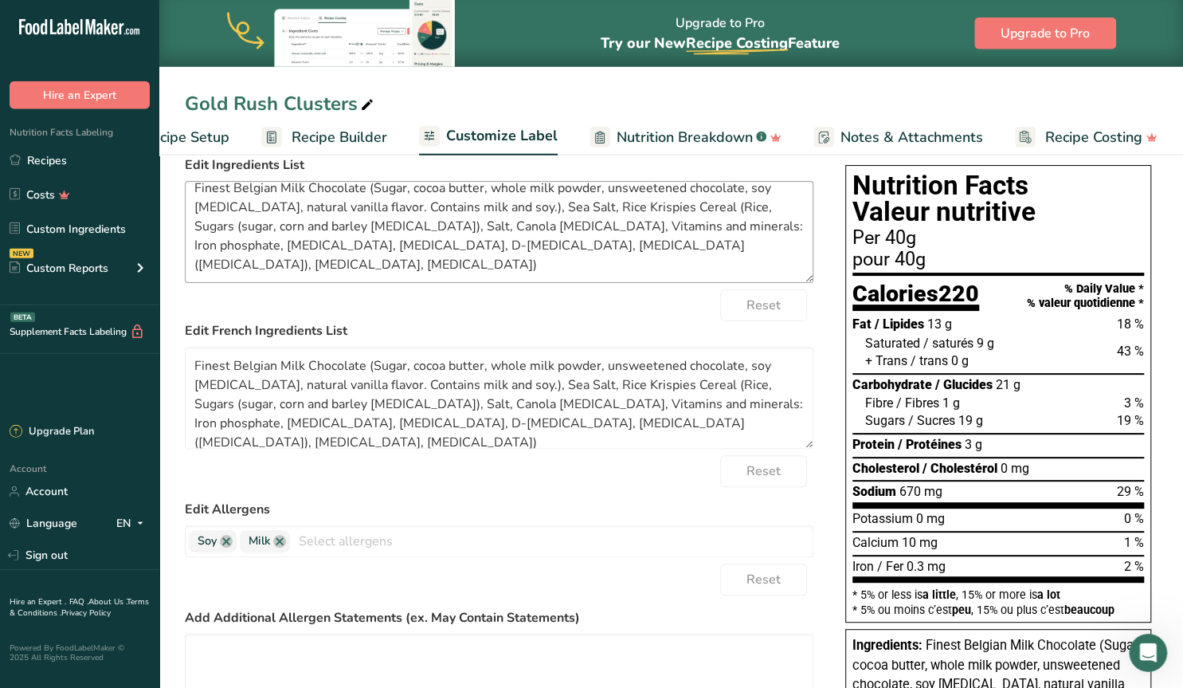
scroll to position [0, 0]
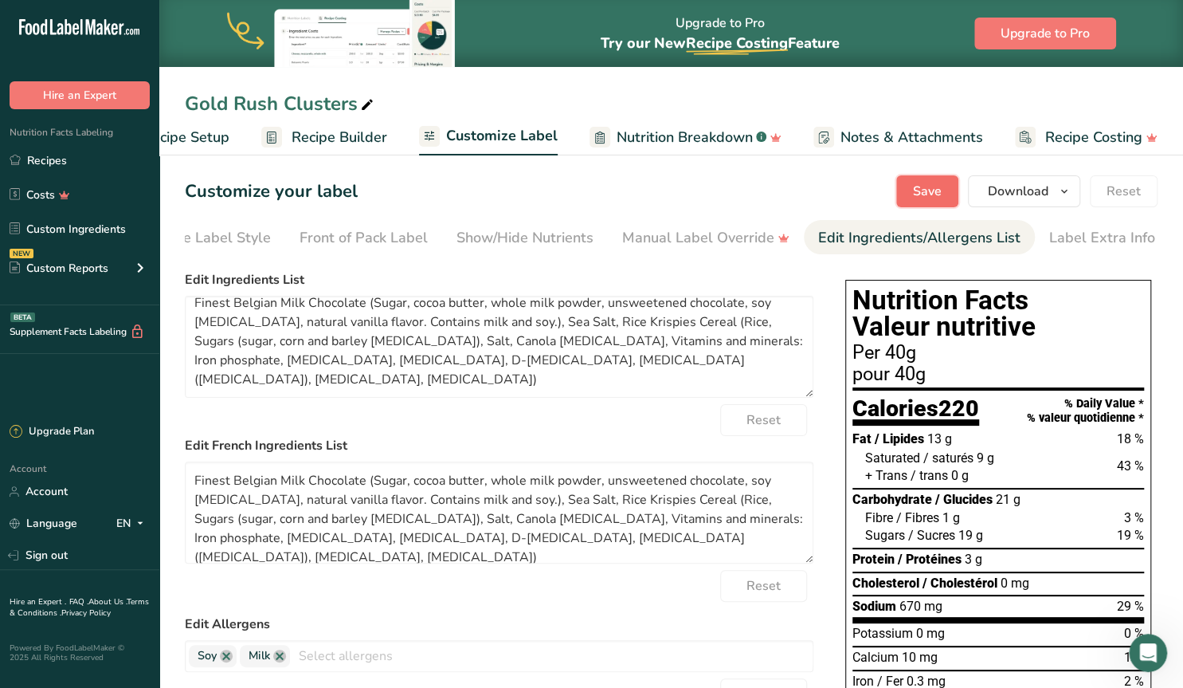
click at [934, 187] on span "Save" at bounding box center [927, 191] width 29 height 19
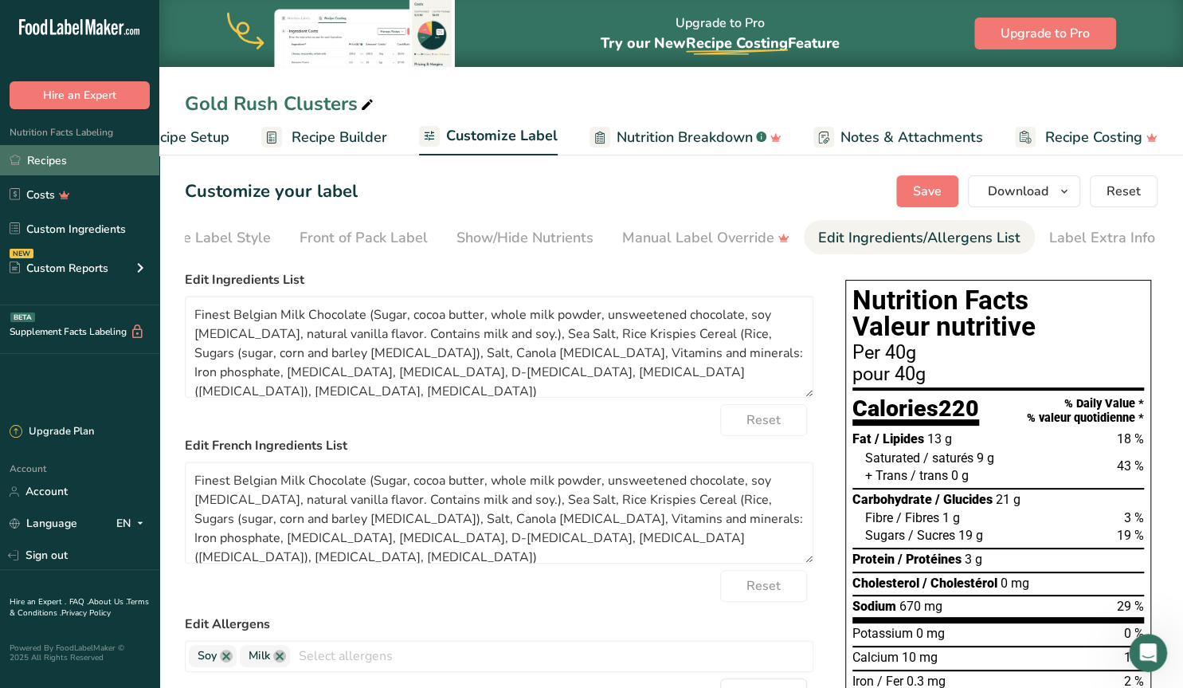
click at [30, 163] on link "Recipes" at bounding box center [79, 160] width 159 height 30
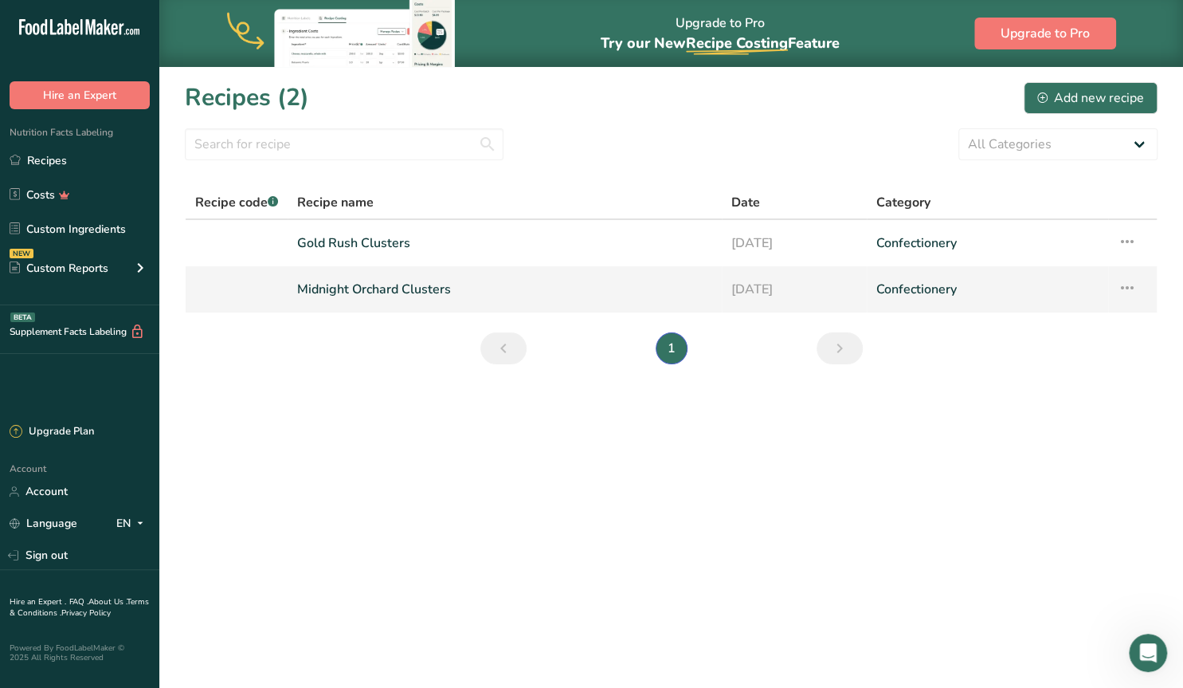
click at [361, 284] on link "Midnight Orchard Clusters" at bounding box center [504, 288] width 415 height 33
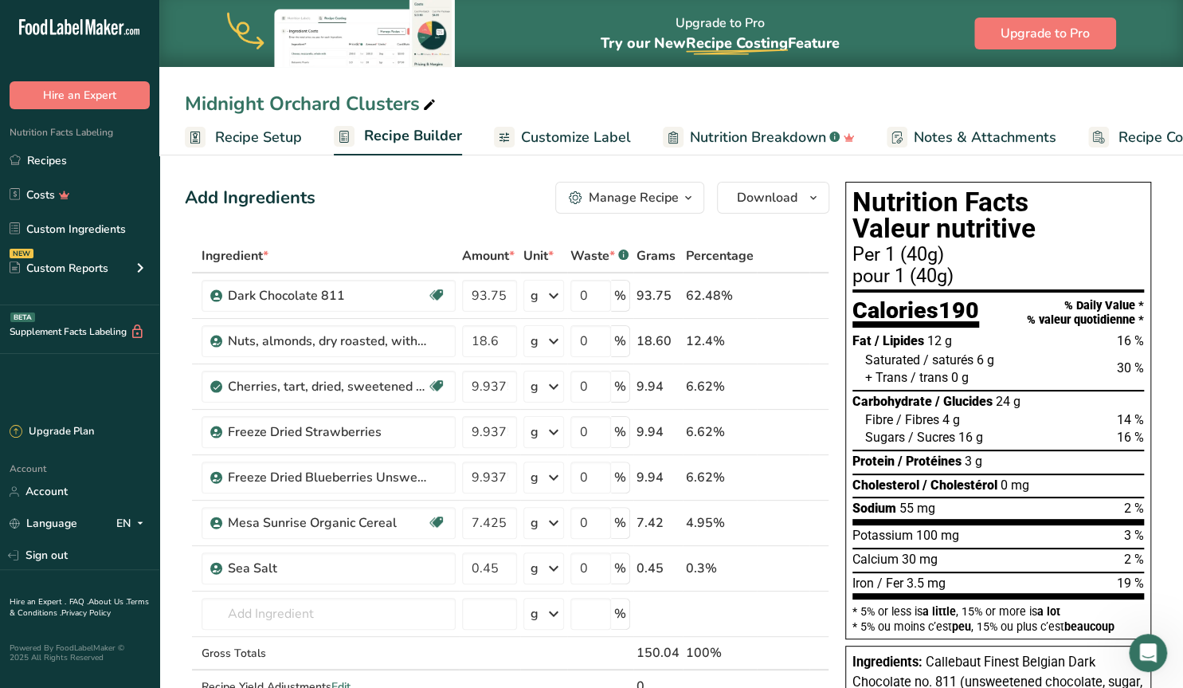
click at [586, 137] on span "Customize Label" at bounding box center [576, 138] width 110 height 22
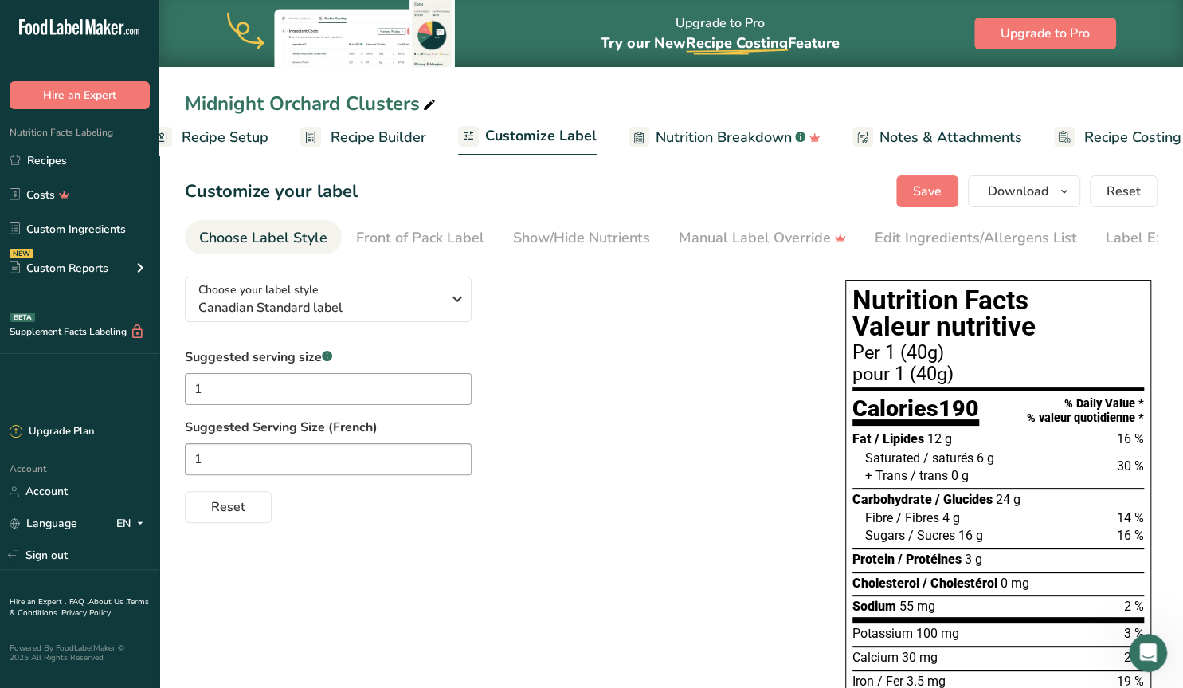
scroll to position [0, 72]
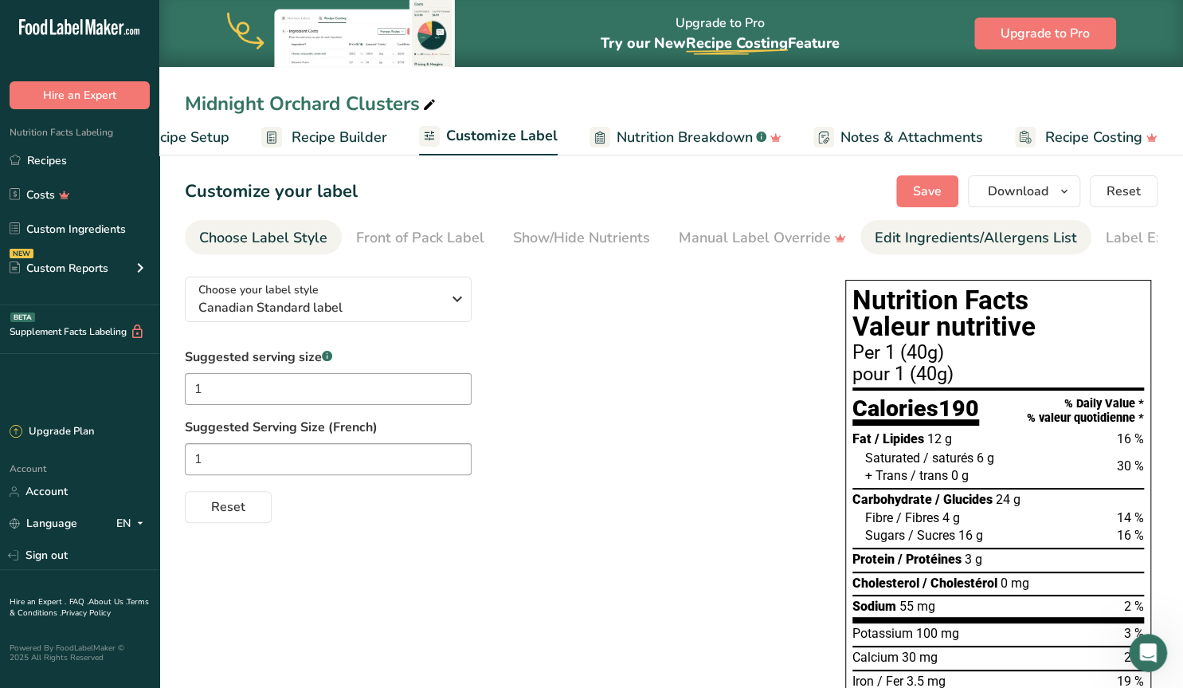
click at [914, 235] on div "Edit Ingredients/Allergens List" at bounding box center [976, 238] width 202 height 22
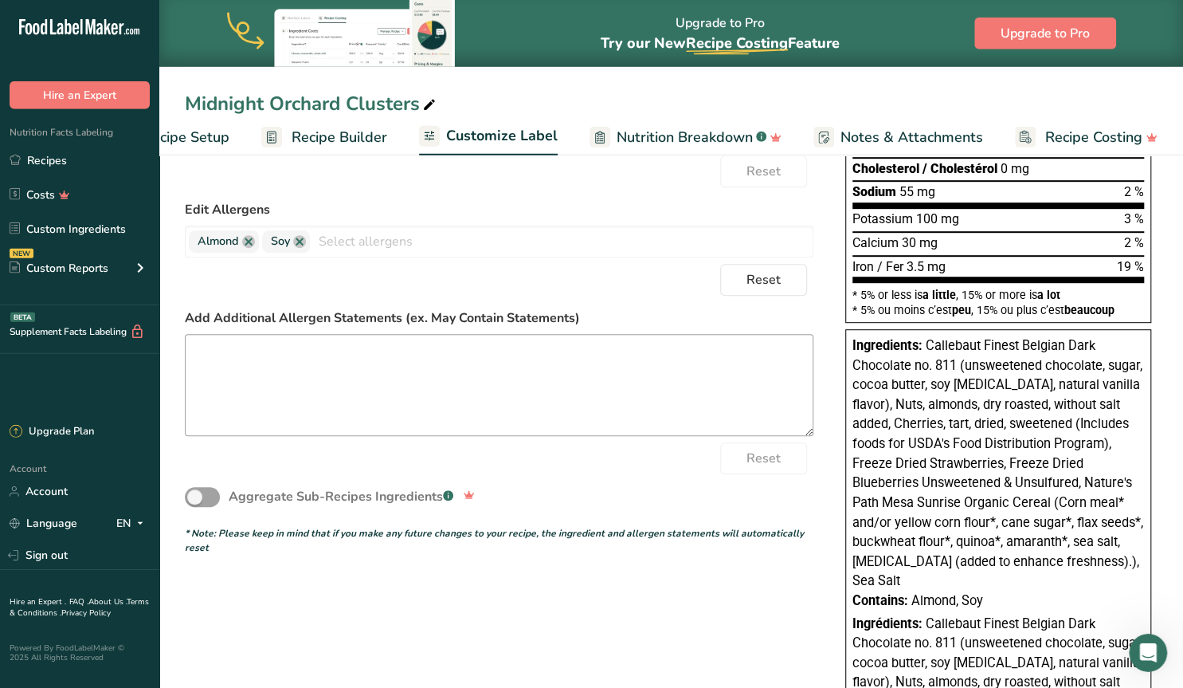
scroll to position [414, 0]
click at [520, 409] on textarea at bounding box center [499, 385] width 629 height 102
paste textarea "May contain trace amounts of other allergens"
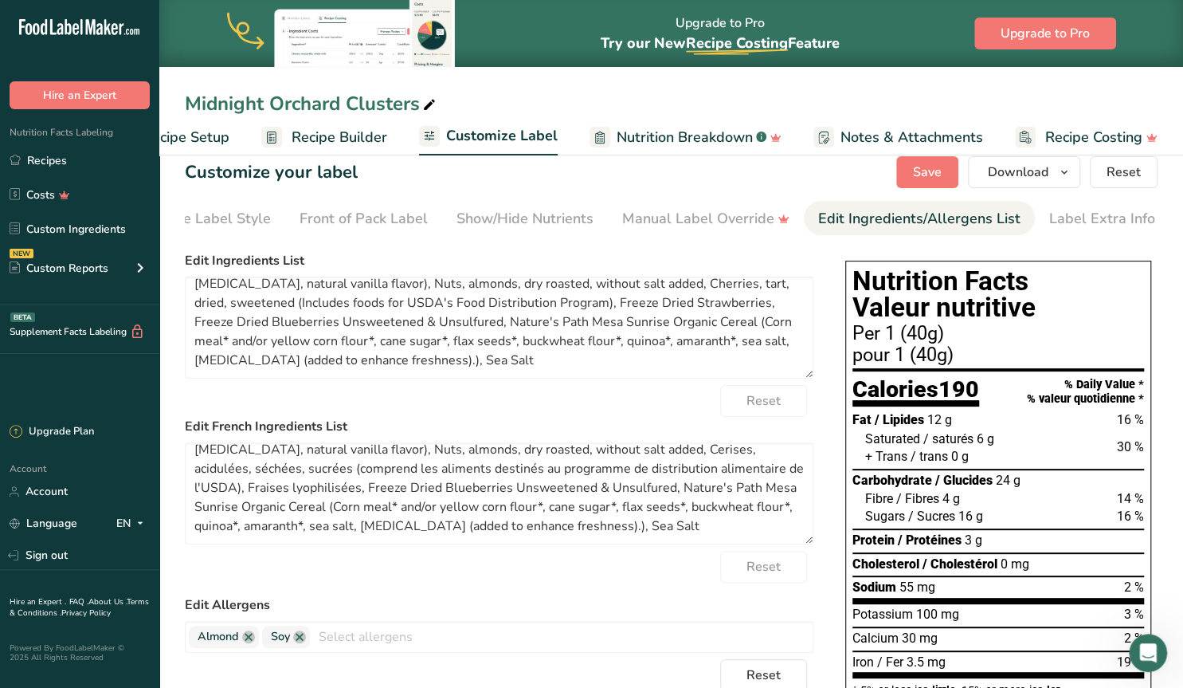
scroll to position [0, 0]
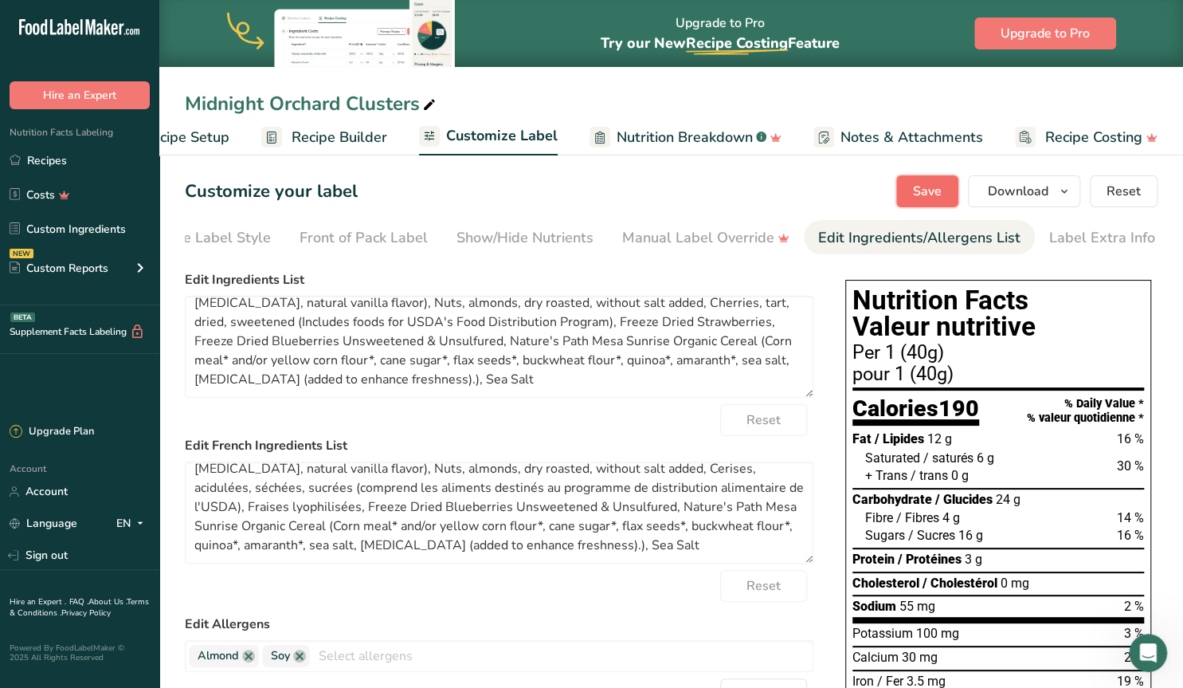
click at [936, 186] on span "Save" at bounding box center [927, 191] width 29 height 19
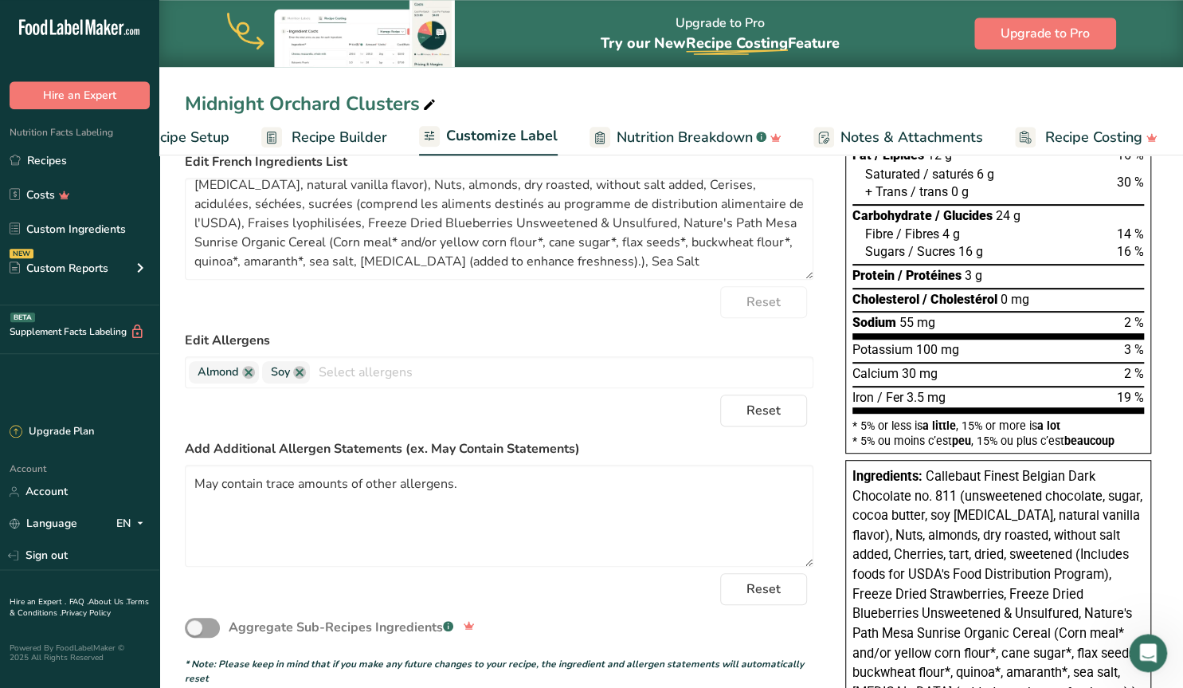
scroll to position [249, 0]
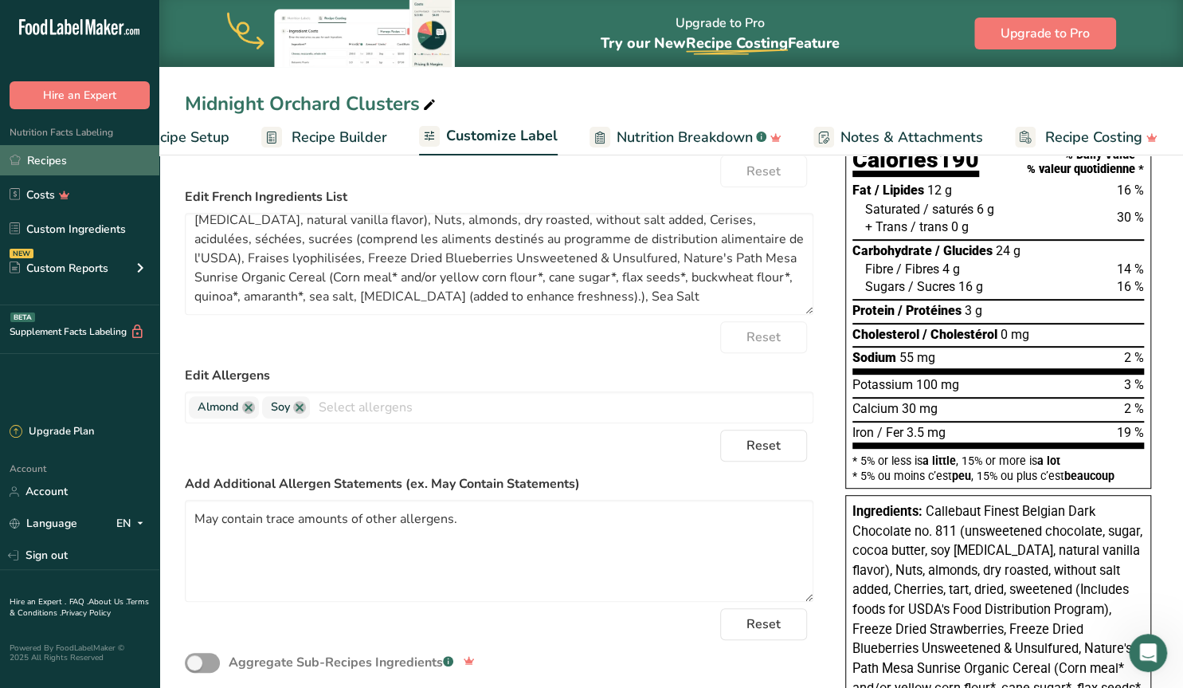
click at [53, 160] on link "Recipes" at bounding box center [79, 160] width 159 height 30
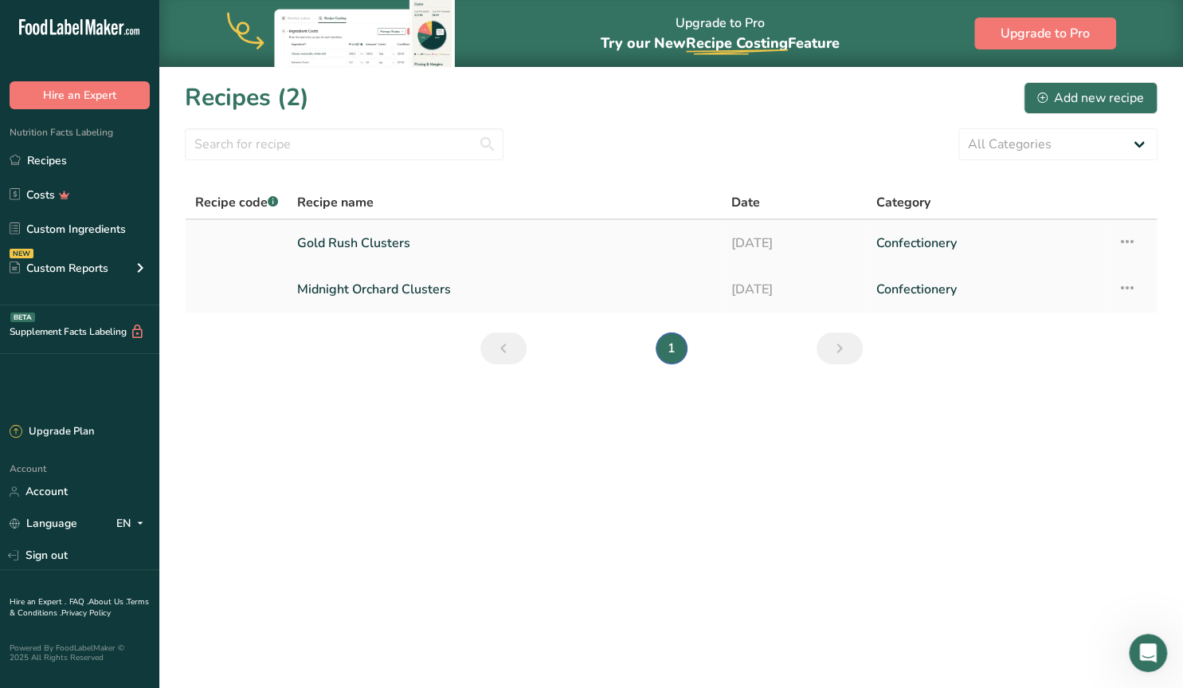
click at [352, 245] on link "Gold Rush Clusters" at bounding box center [504, 242] width 415 height 33
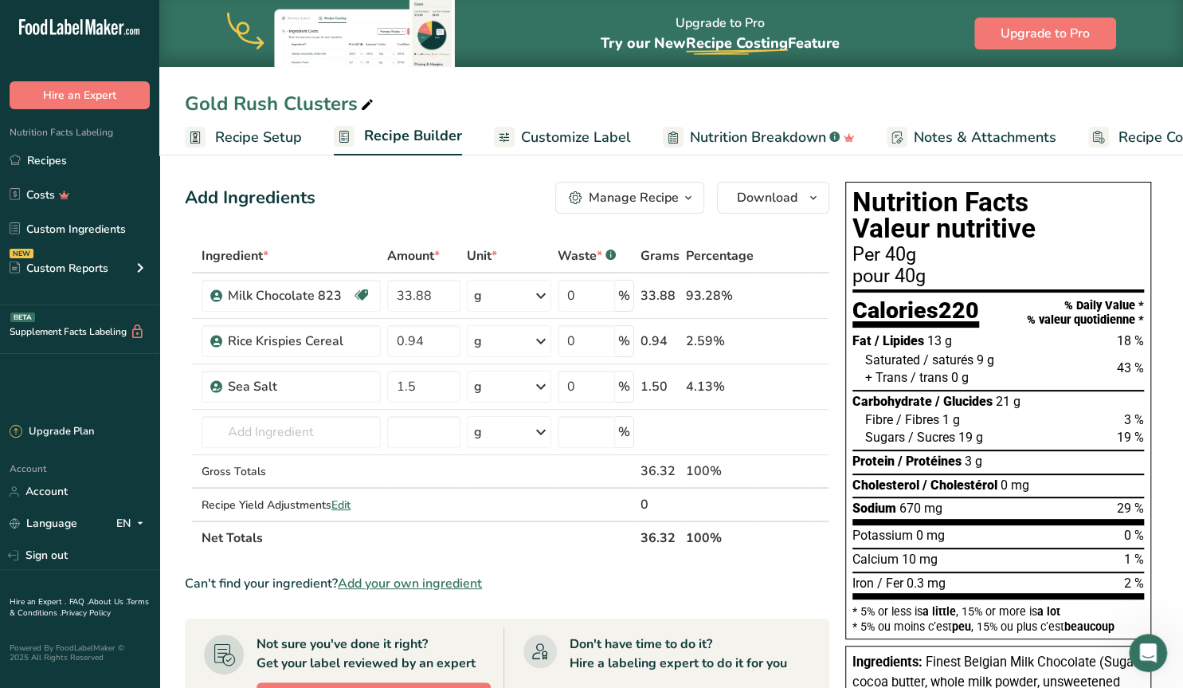
click at [724, 133] on span "Nutrition Breakdown" at bounding box center [758, 138] width 136 height 22
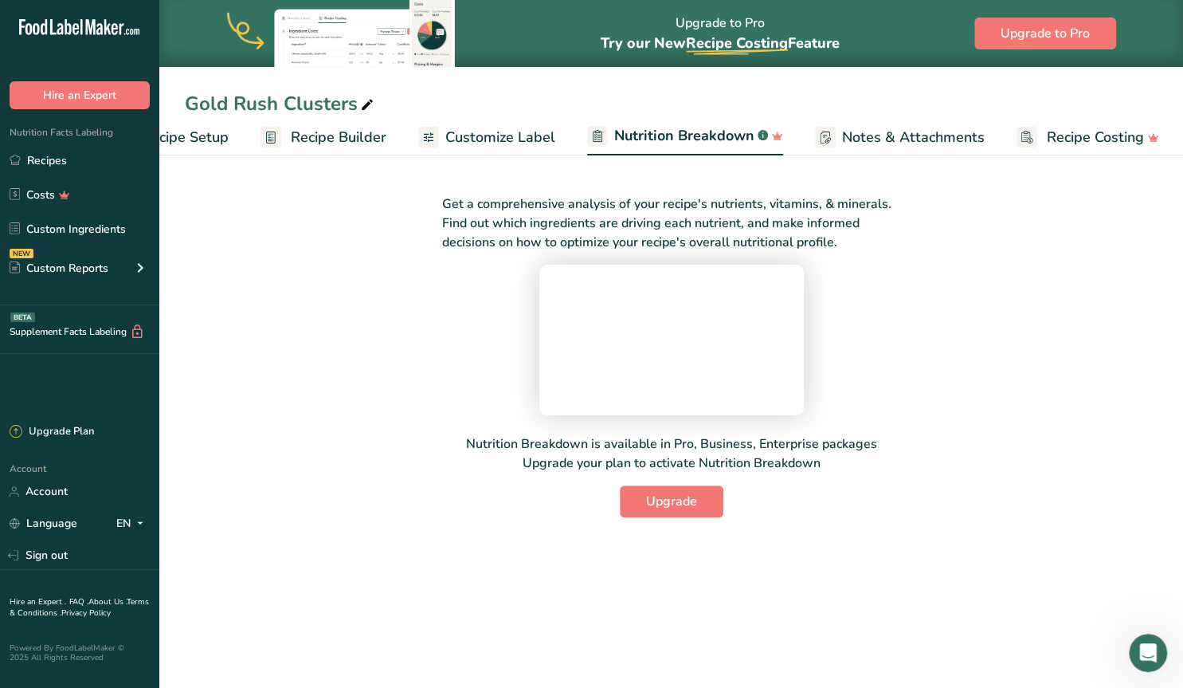
scroll to position [0, 74]
click at [484, 136] on span "Customize Label" at bounding box center [500, 138] width 110 height 22
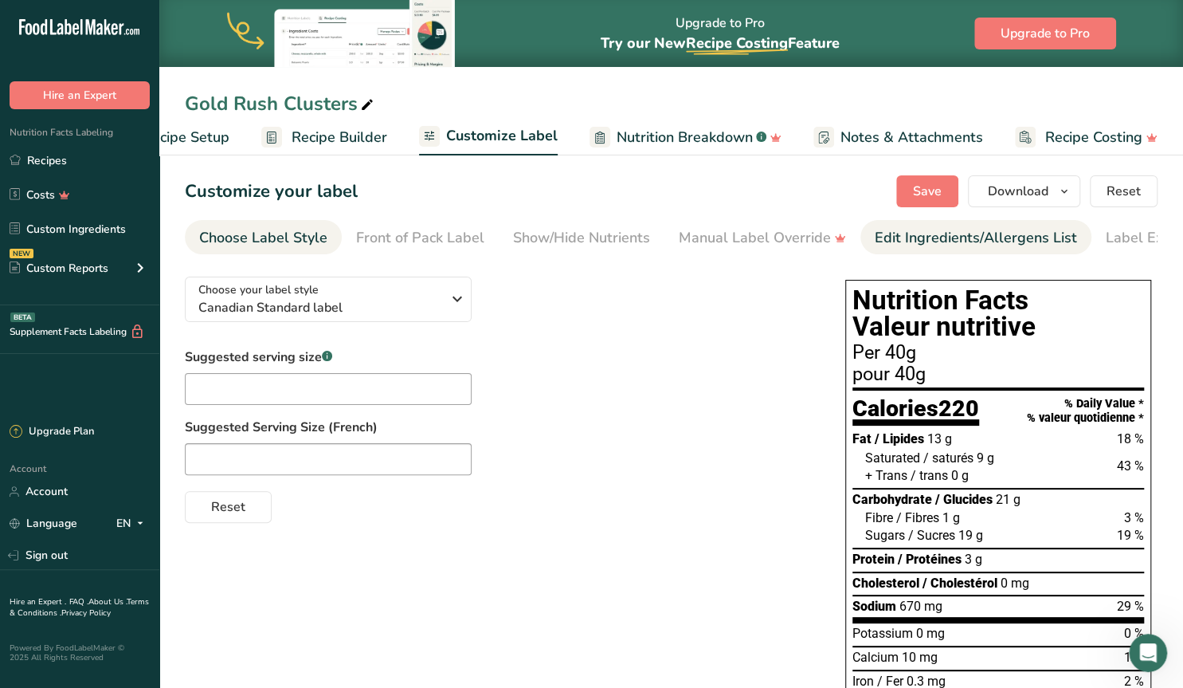
click at [906, 235] on div "Edit Ingredients/Allergens List" at bounding box center [976, 238] width 202 height 22
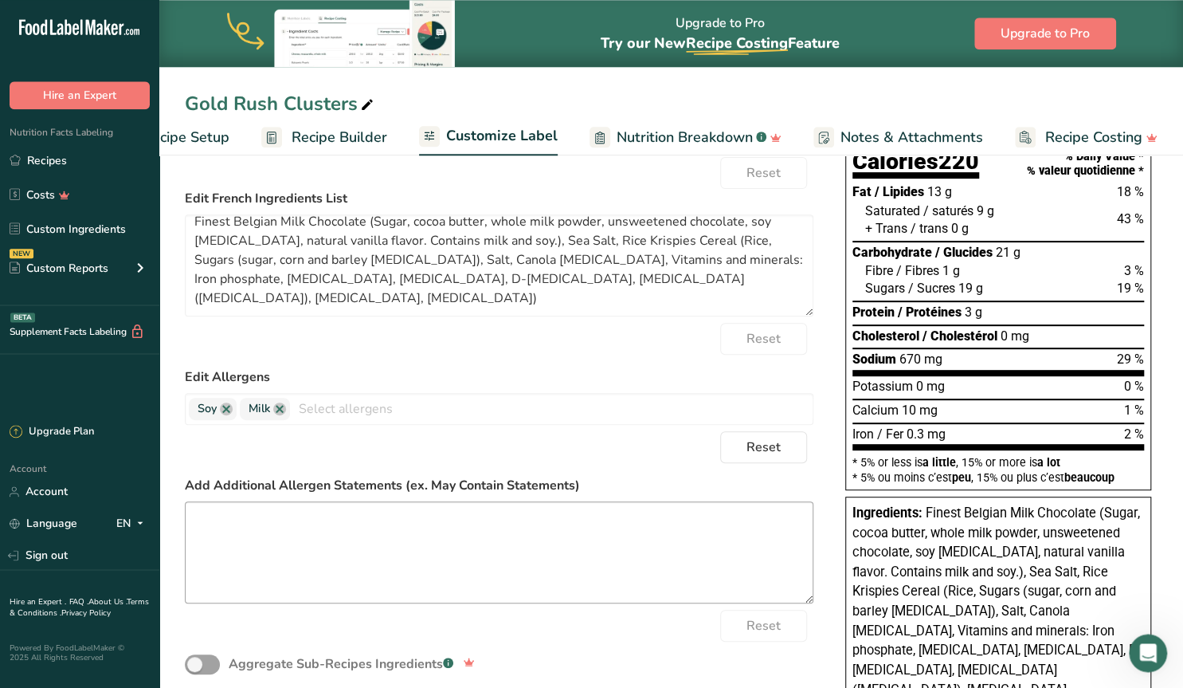
scroll to position [249, 0]
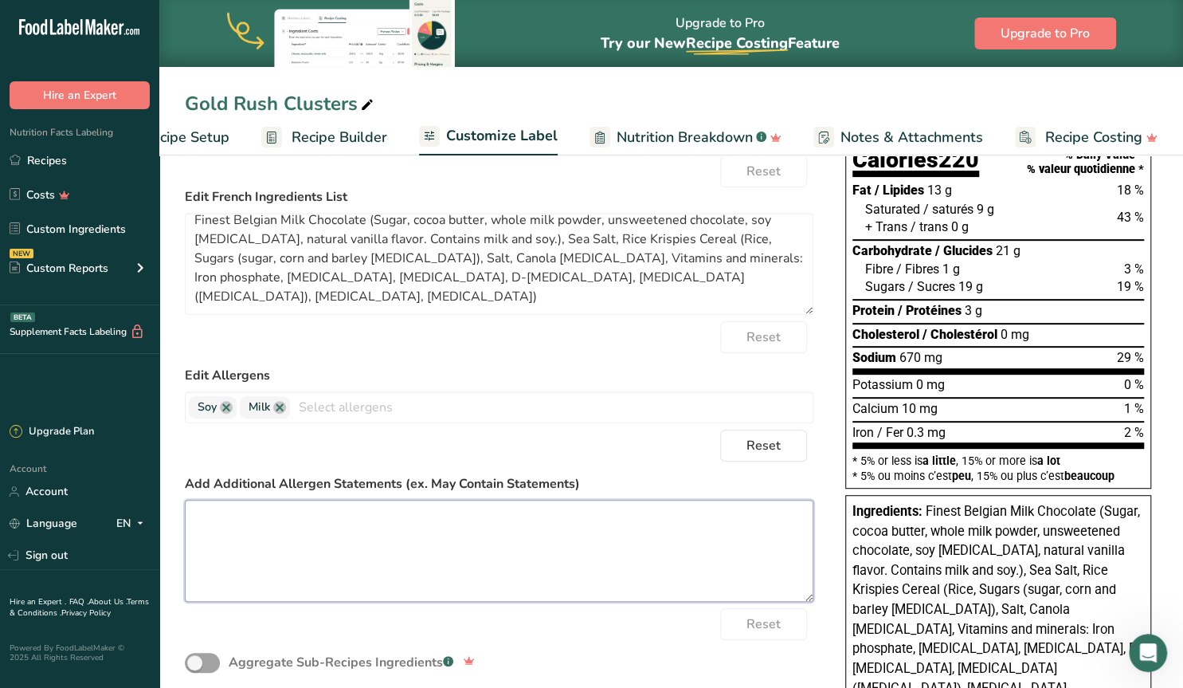
click at [428, 535] on textarea at bounding box center [499, 551] width 629 height 102
paste textarea "May contain trace amounts of other allergens"
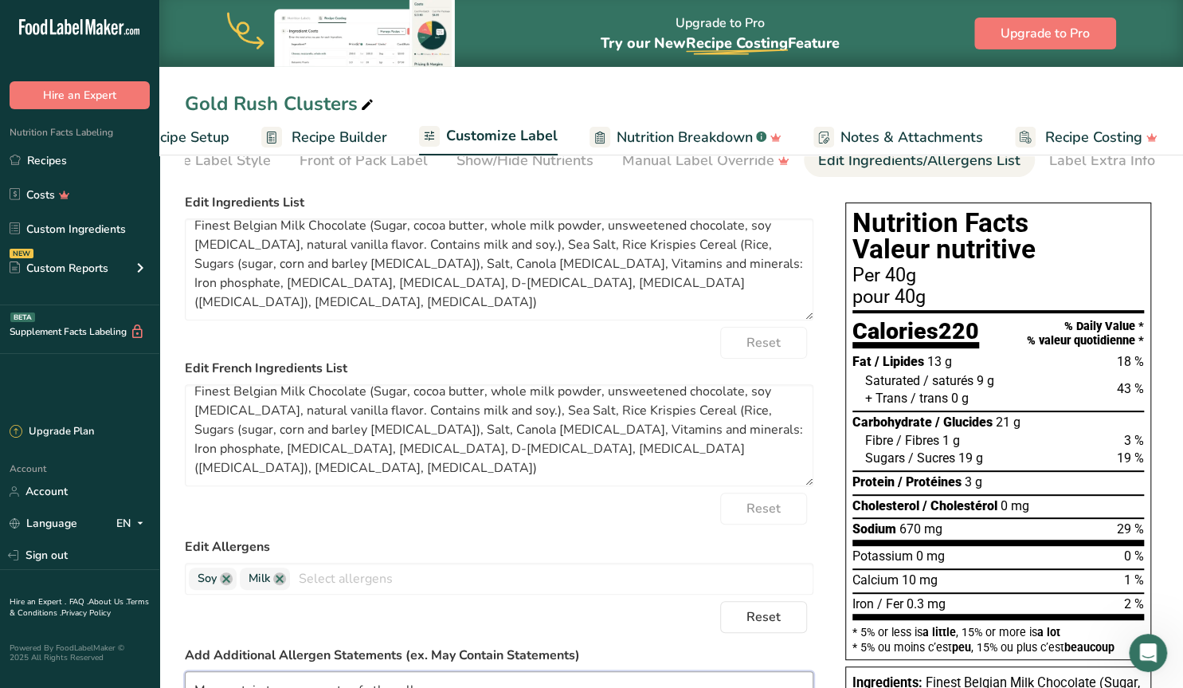
scroll to position [0, 0]
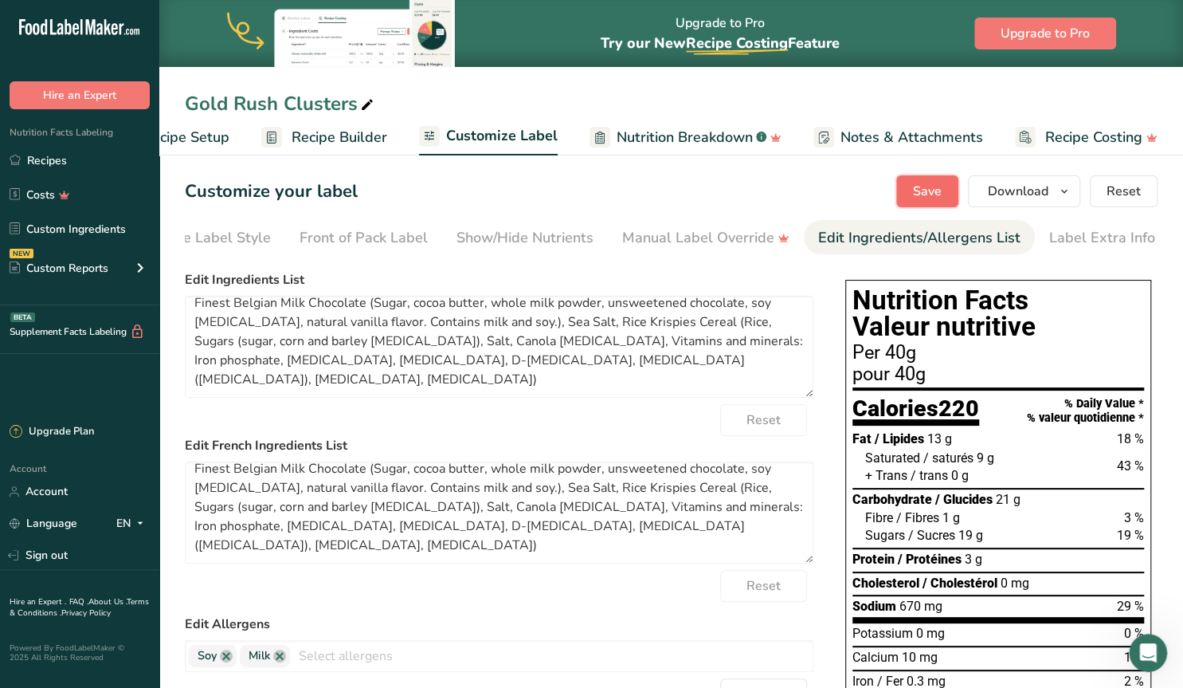
click at [936, 192] on span "Save" at bounding box center [927, 191] width 29 height 19
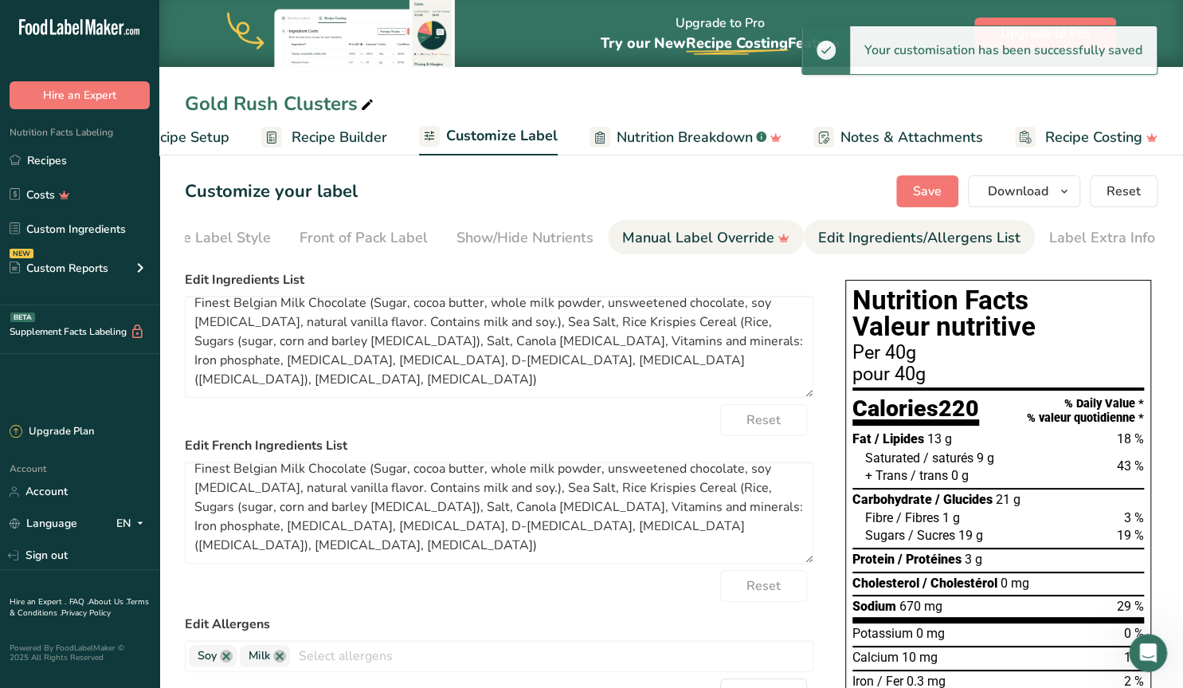
click at [684, 239] on div "Manual Label Override" at bounding box center [705, 238] width 167 height 22
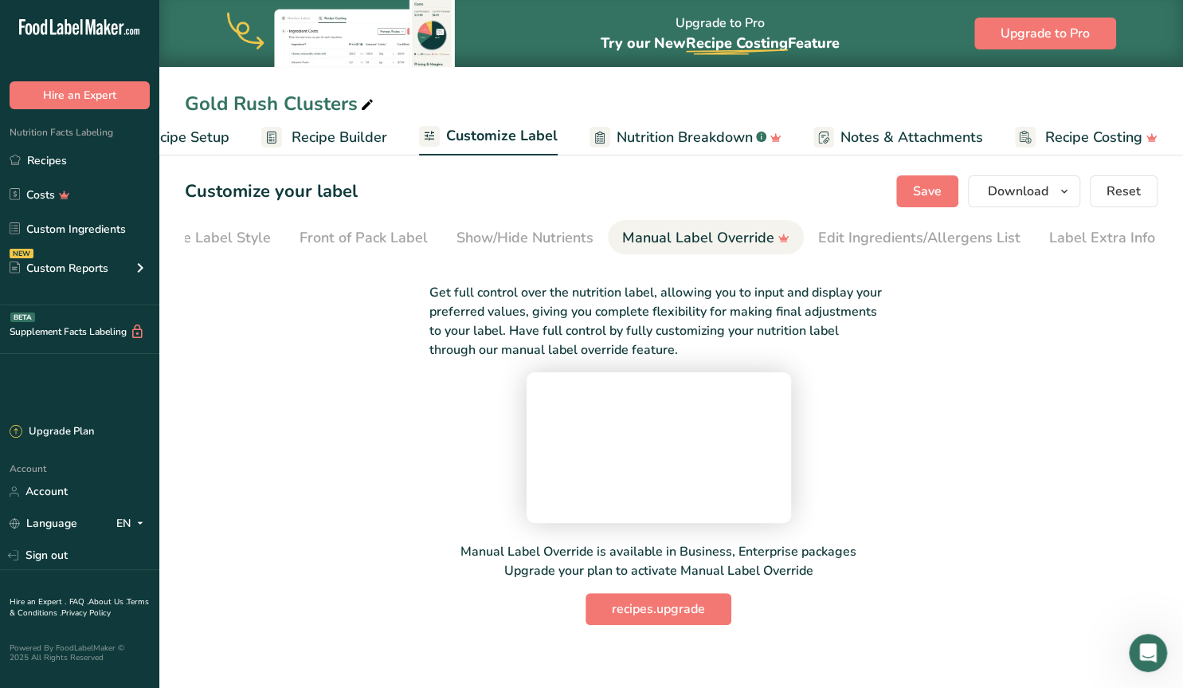
click at [354, 135] on span "Recipe Builder" at bounding box center [340, 138] width 96 height 22
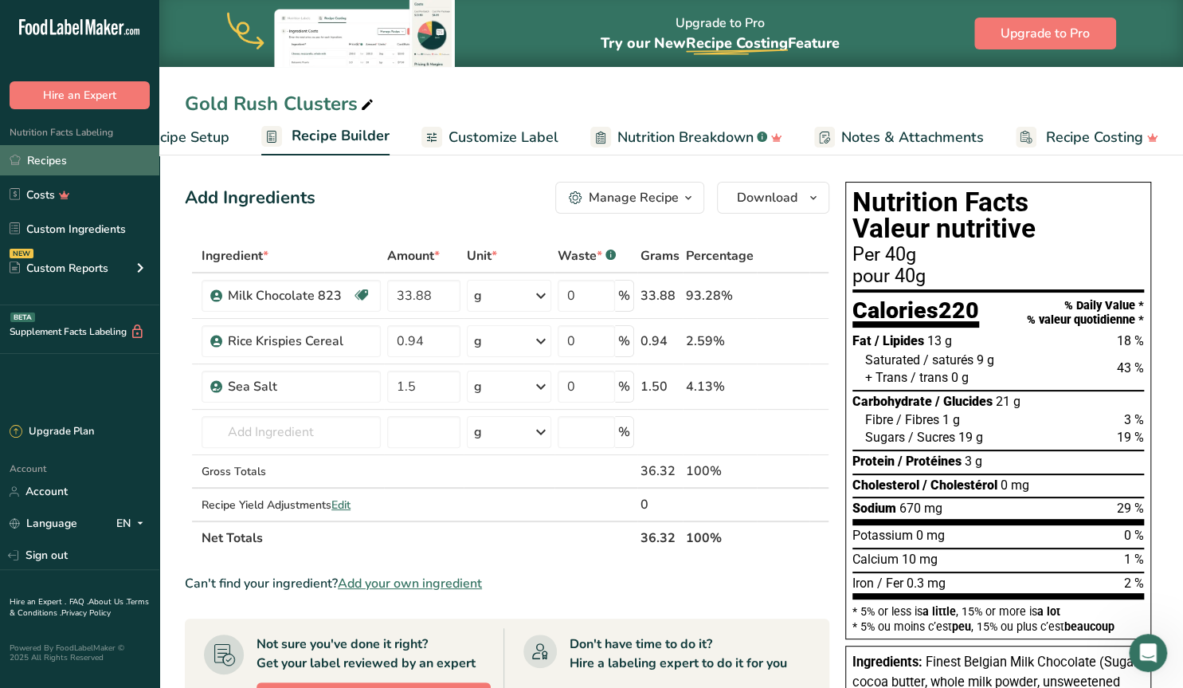
click at [53, 161] on link "Recipes" at bounding box center [79, 160] width 159 height 30
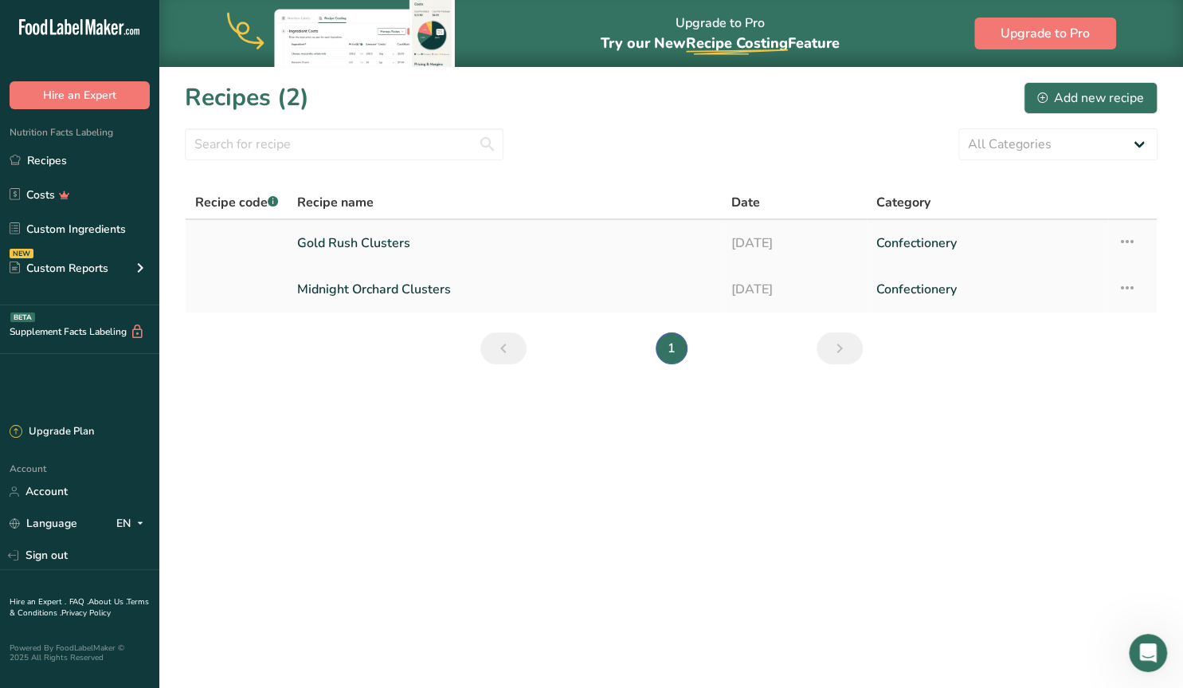
click at [398, 247] on link "Gold Rush Clusters" at bounding box center [504, 242] width 415 height 33
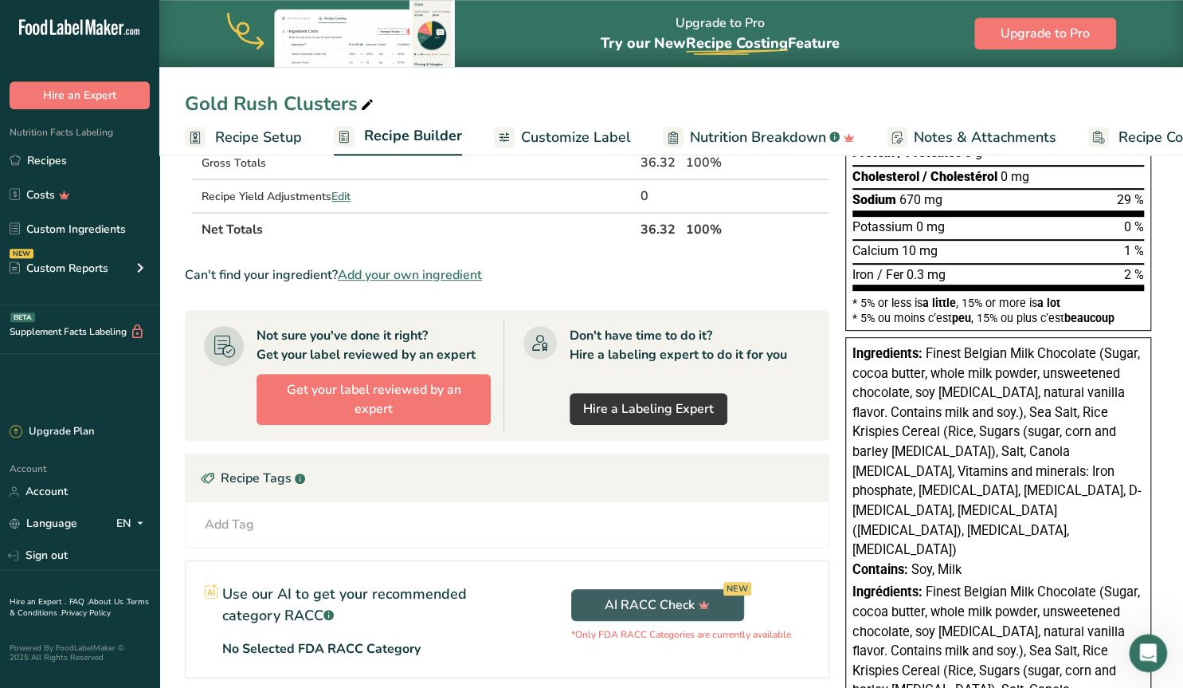
scroll to position [249, 0]
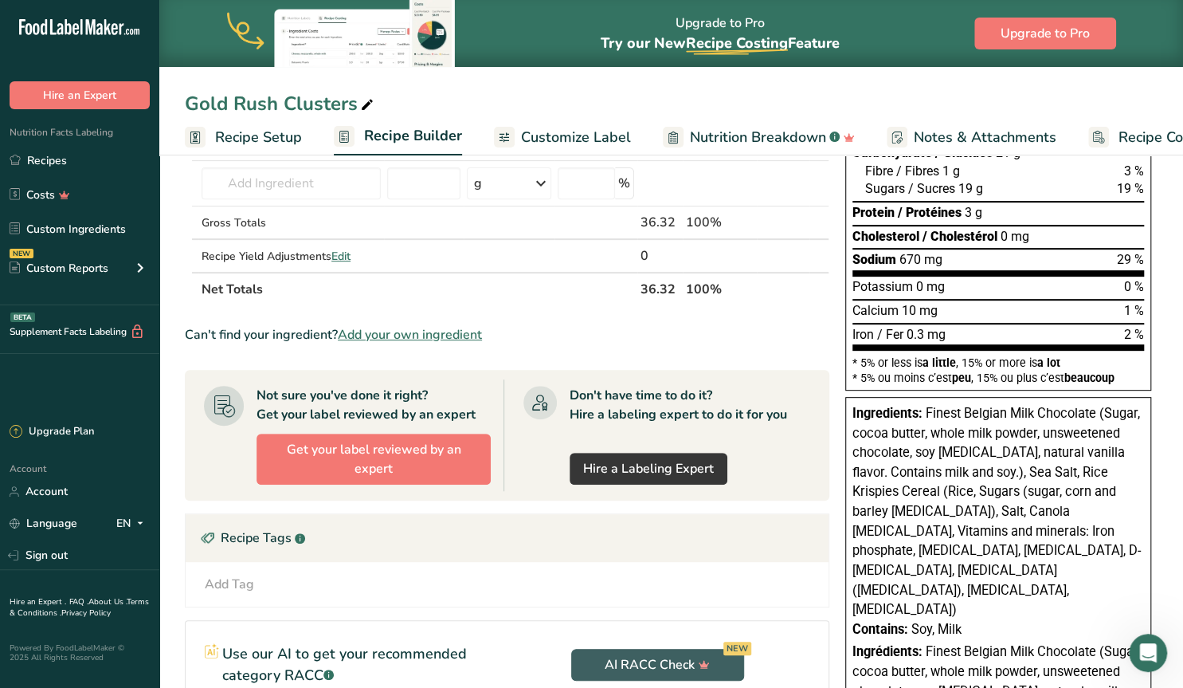
click at [572, 131] on span "Customize Label" at bounding box center [576, 138] width 110 height 22
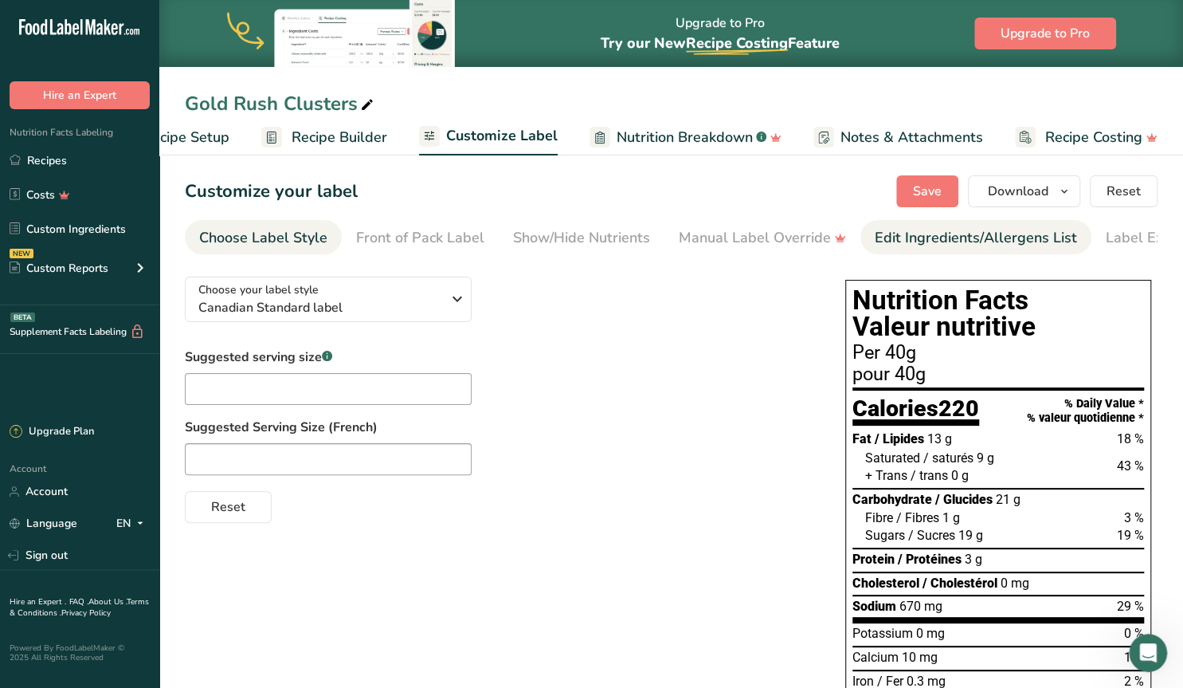
click at [911, 233] on div "Edit Ingredients/Allergens List" at bounding box center [976, 238] width 202 height 22
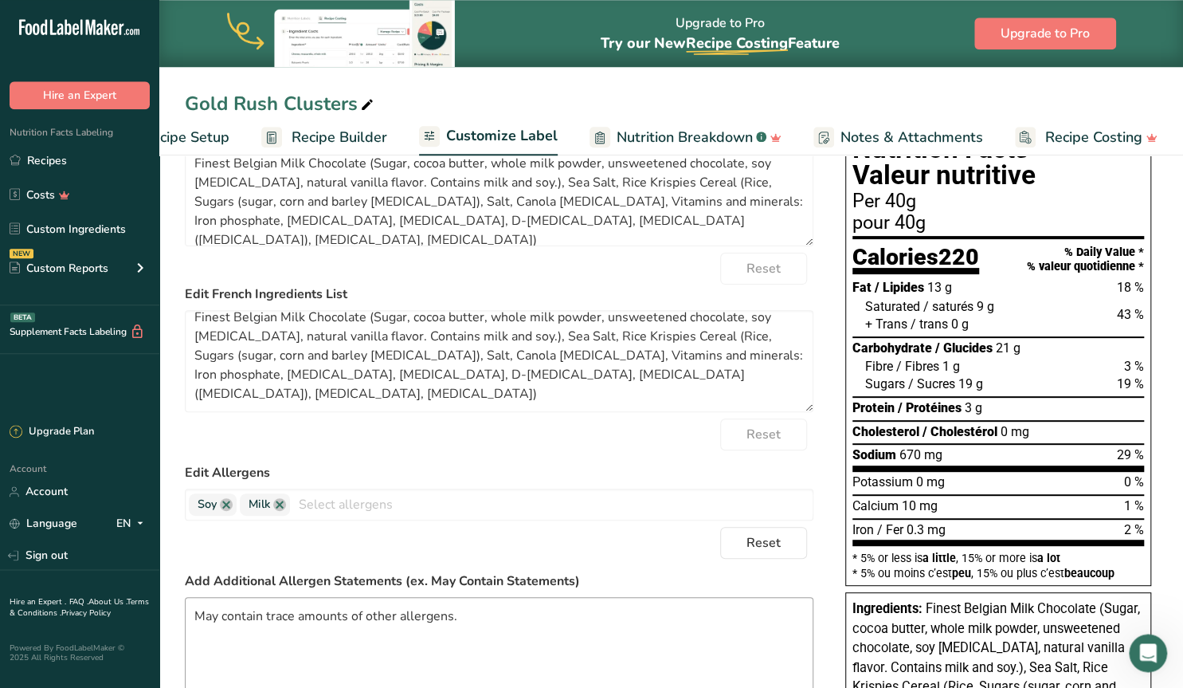
scroll to position [166, 0]
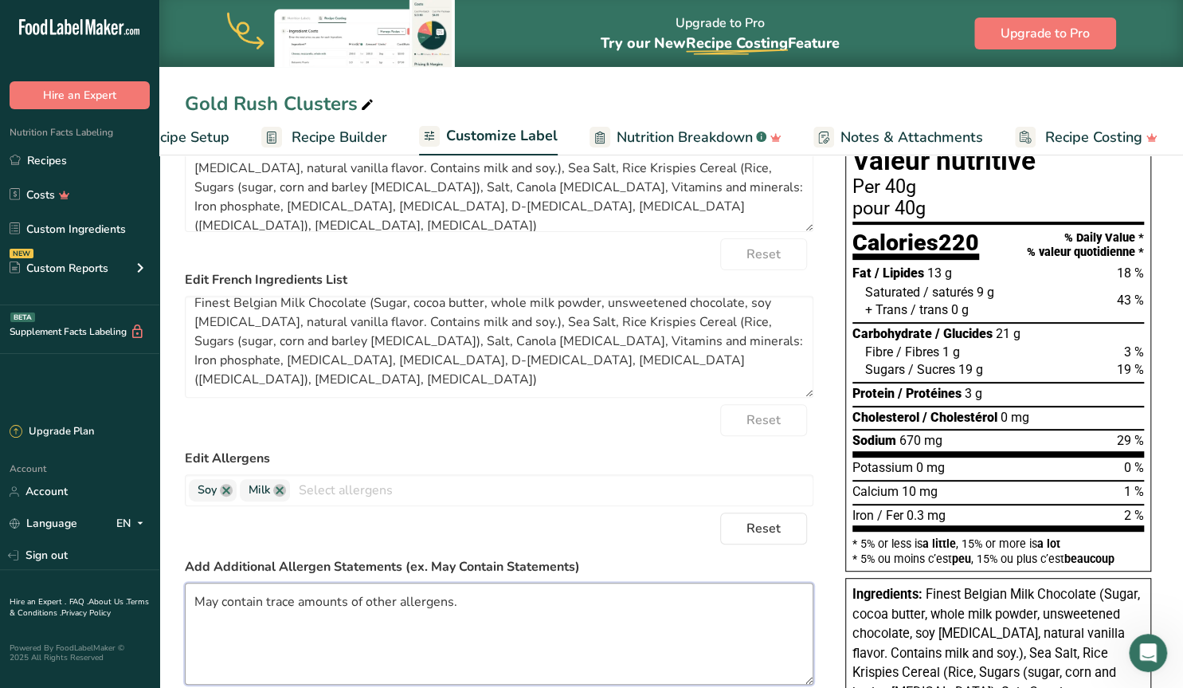
click at [195, 601] on textarea "May contain trace amounts of other allergens." at bounding box center [499, 633] width 629 height 102
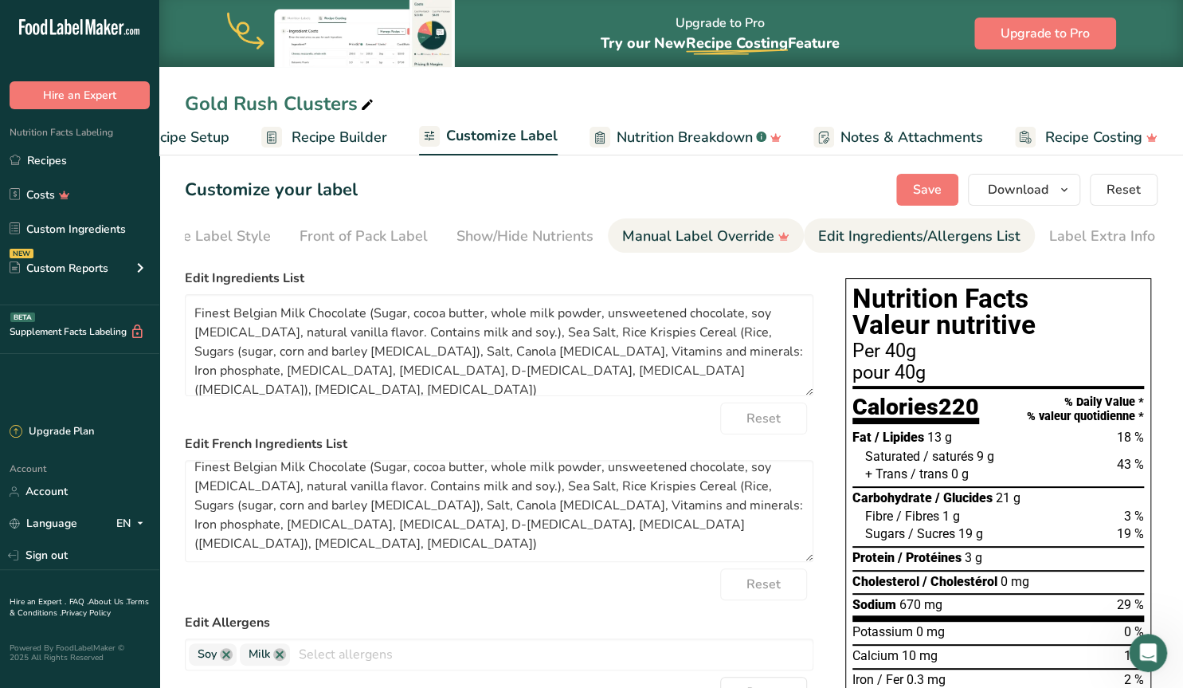
scroll to position [0, 0]
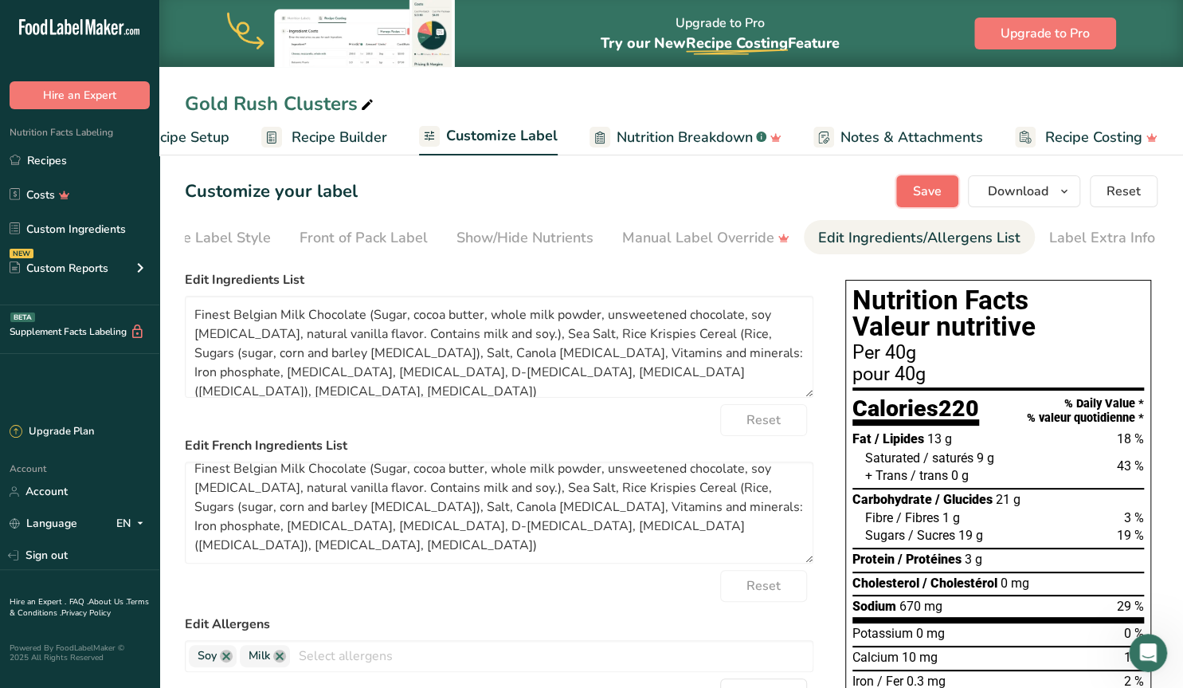
click at [917, 190] on span "Save" at bounding box center [927, 191] width 29 height 19
click at [1078, 233] on div "Label Extra Info" at bounding box center [1102, 238] width 106 height 22
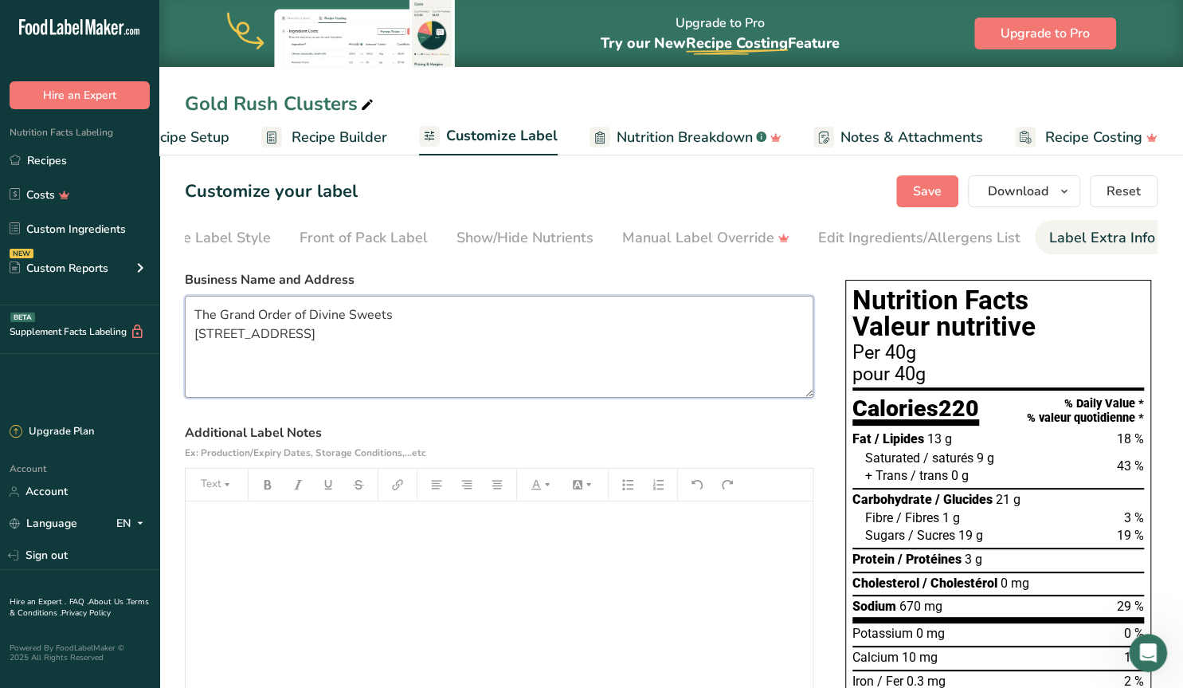
click at [270, 378] on textarea "The Grand Order of Divine Sweets [STREET_ADDRESS]" at bounding box center [499, 347] width 629 height 102
